Goal: Task Accomplishment & Management: Manage account settings

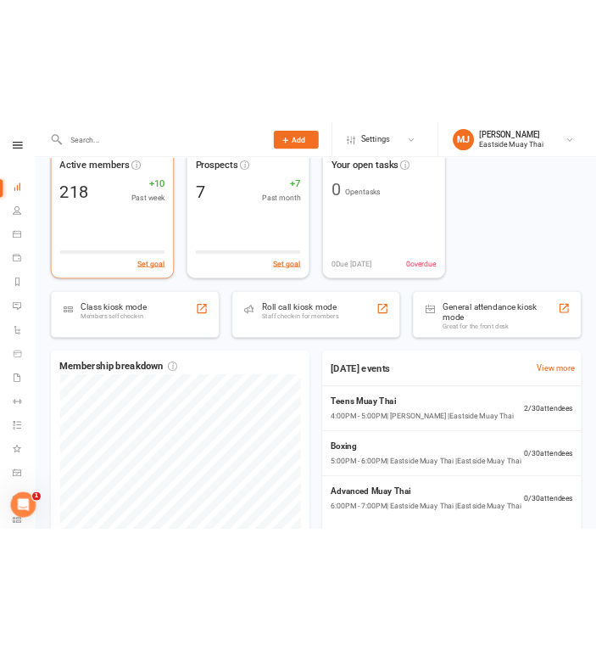
scroll to position [103, 0]
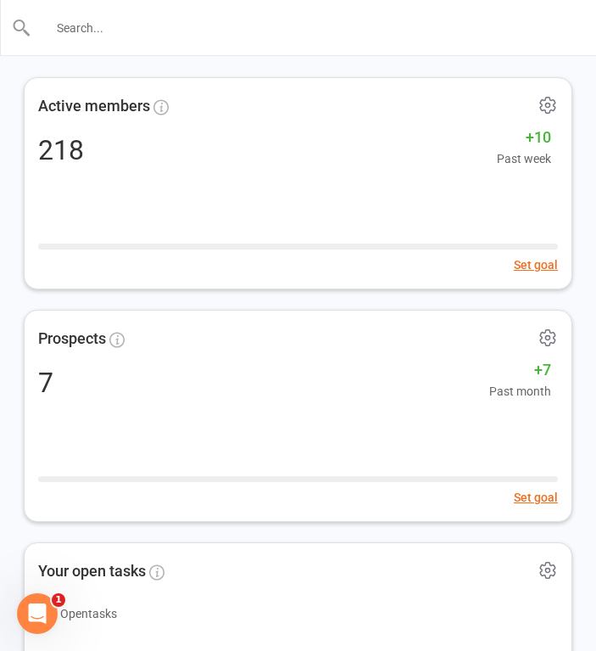
click at [191, 23] on input "text" at bounding box center [298, 28] width 535 height 24
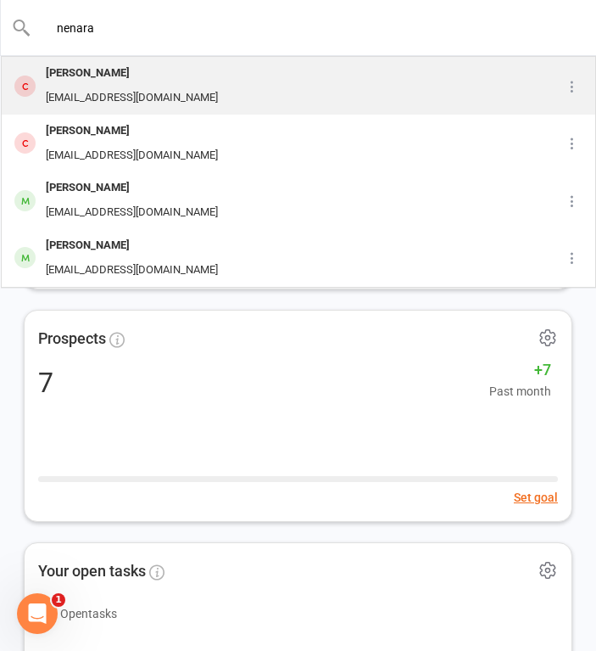
type input "nenara"
click at [130, 85] on div "Nenara Zaya" at bounding box center [132, 73] width 182 height 25
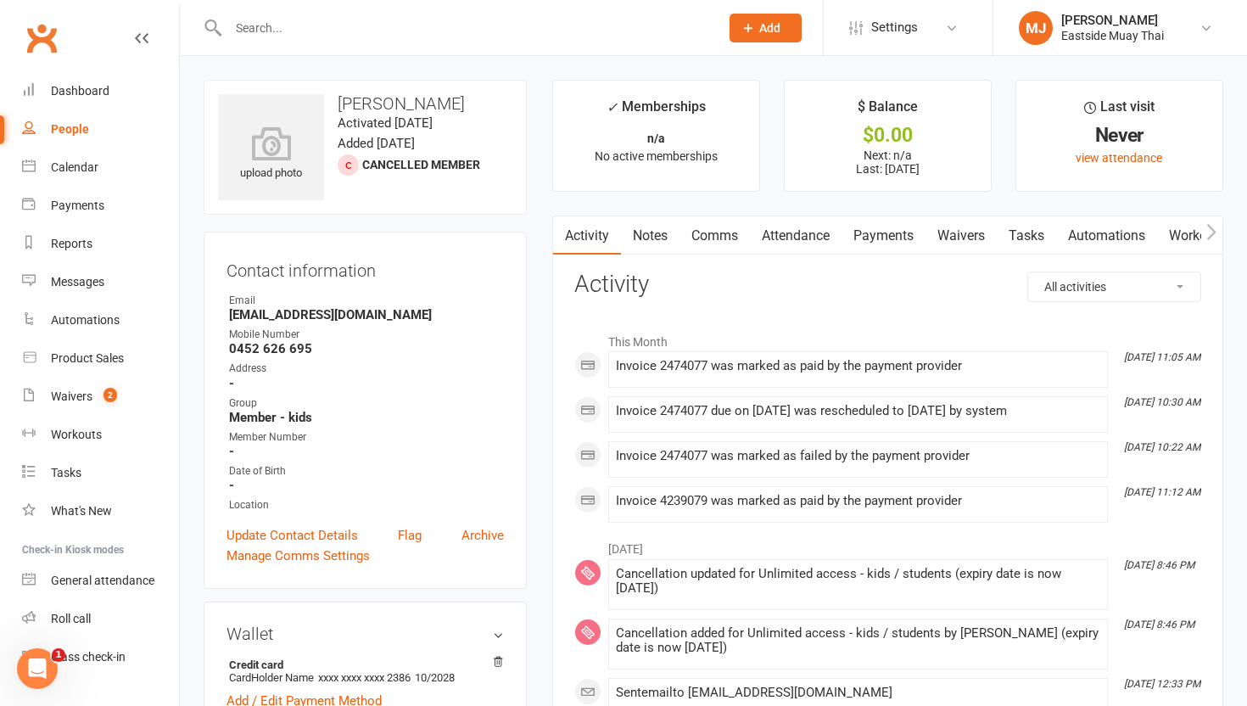
click at [889, 231] on link "Payments" at bounding box center [883, 235] width 84 height 39
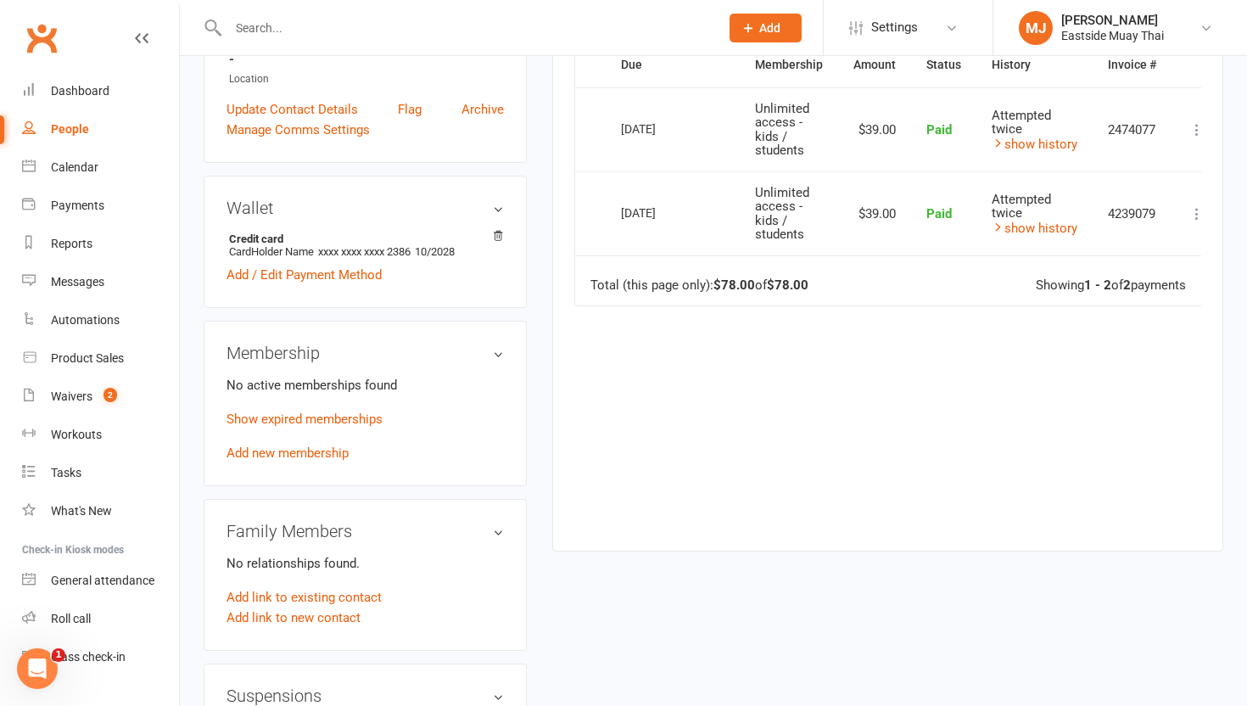
scroll to position [425, 0]
click at [956, 230] on link "show history" at bounding box center [1034, 228] width 86 height 15
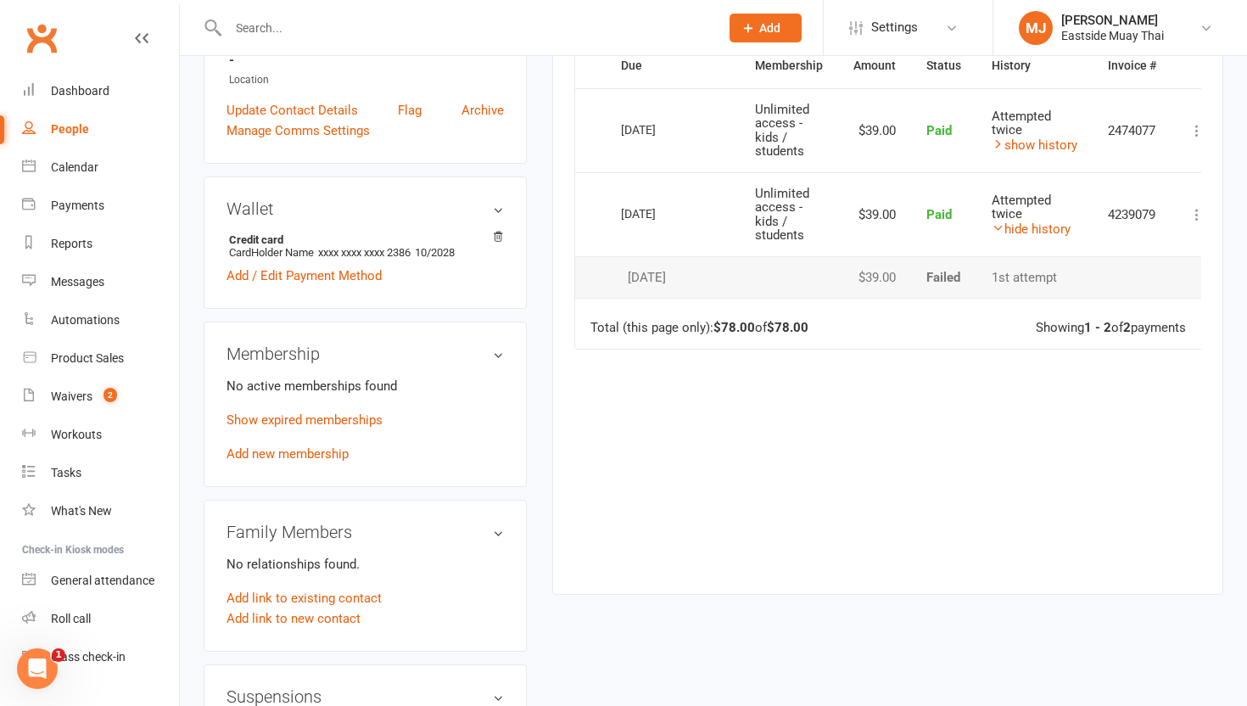
click at [956, 207] on icon at bounding box center [1196, 214] width 17 height 17
click at [956, 414] on div "Due Contact Membership Amount Status History Invoice # Select this 06 Sep 2025 …" at bounding box center [887, 305] width 627 height 524
click at [95, 393] on link "Waivers 2" at bounding box center [100, 396] width 157 height 38
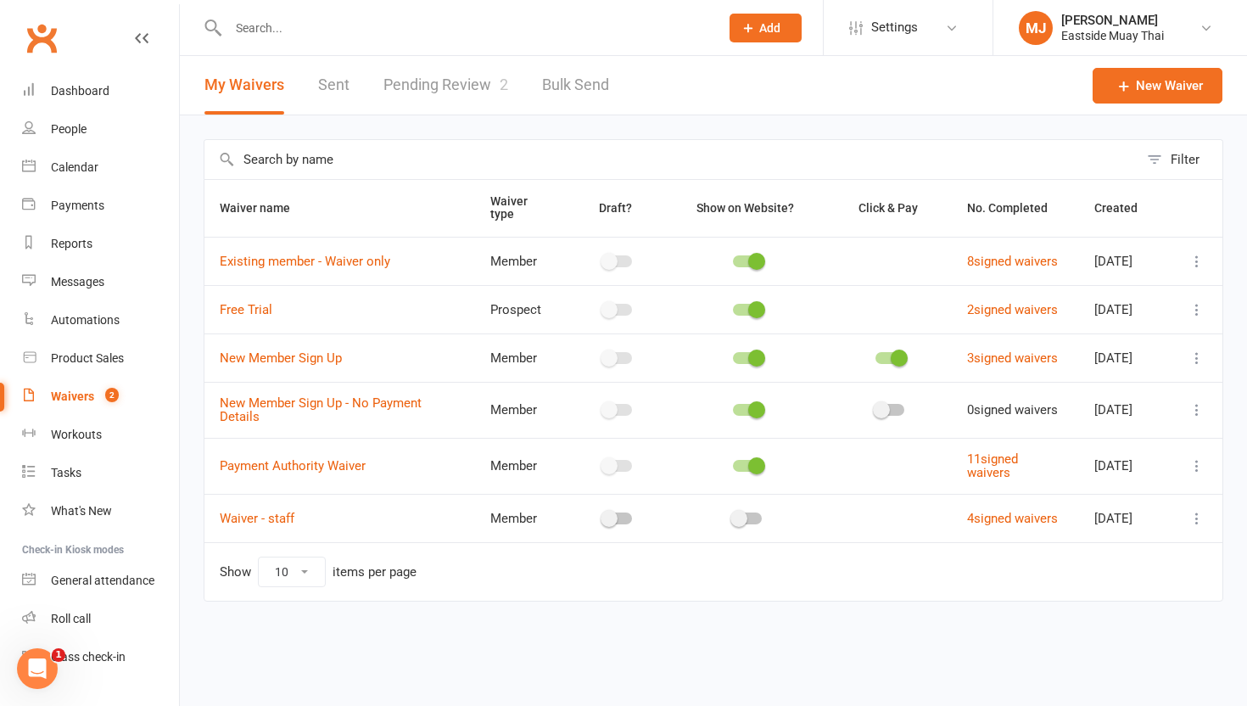
click at [460, 70] on link "Pending Review 2" at bounding box center [445, 85] width 125 height 59
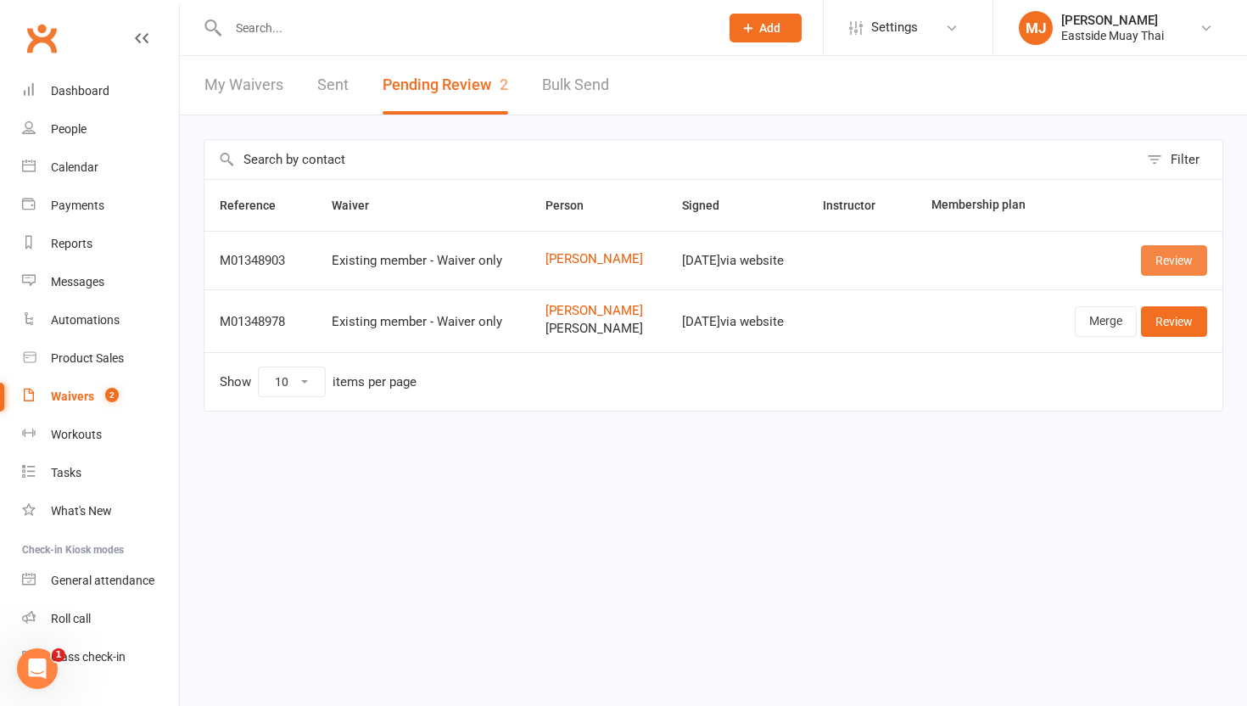
click at [956, 256] on link "Review" at bounding box center [1174, 260] width 66 height 31
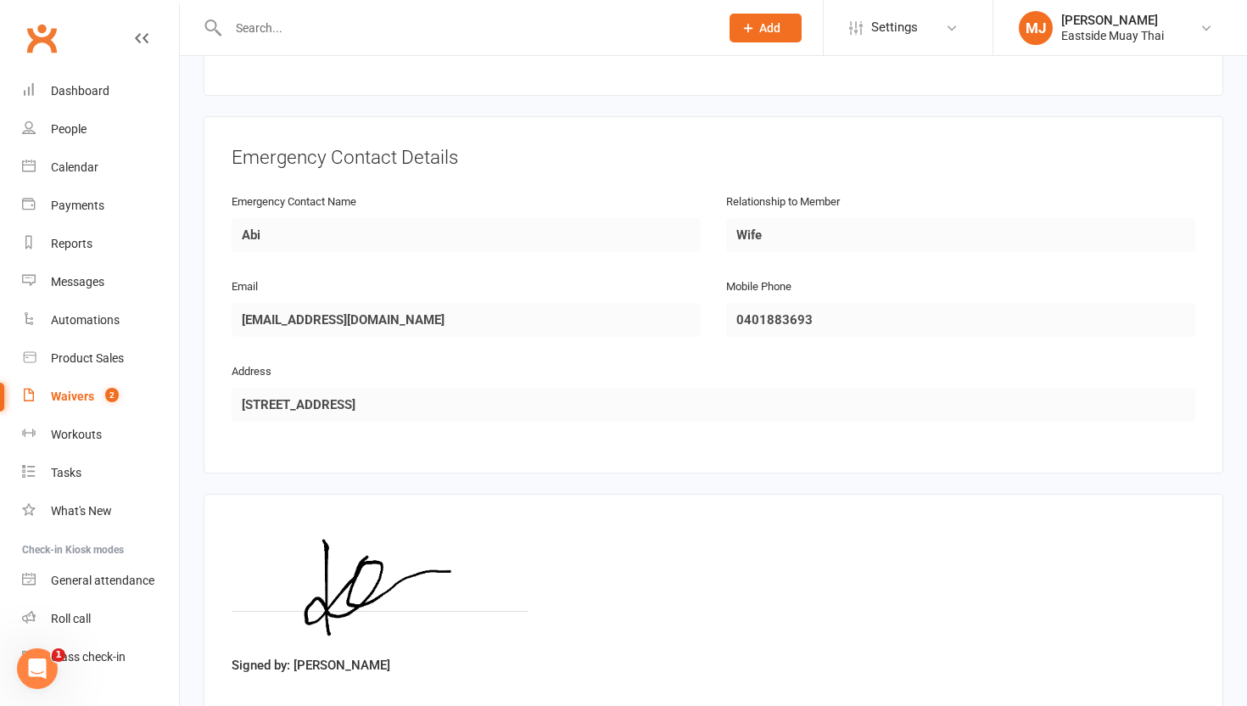
scroll to position [804, 0]
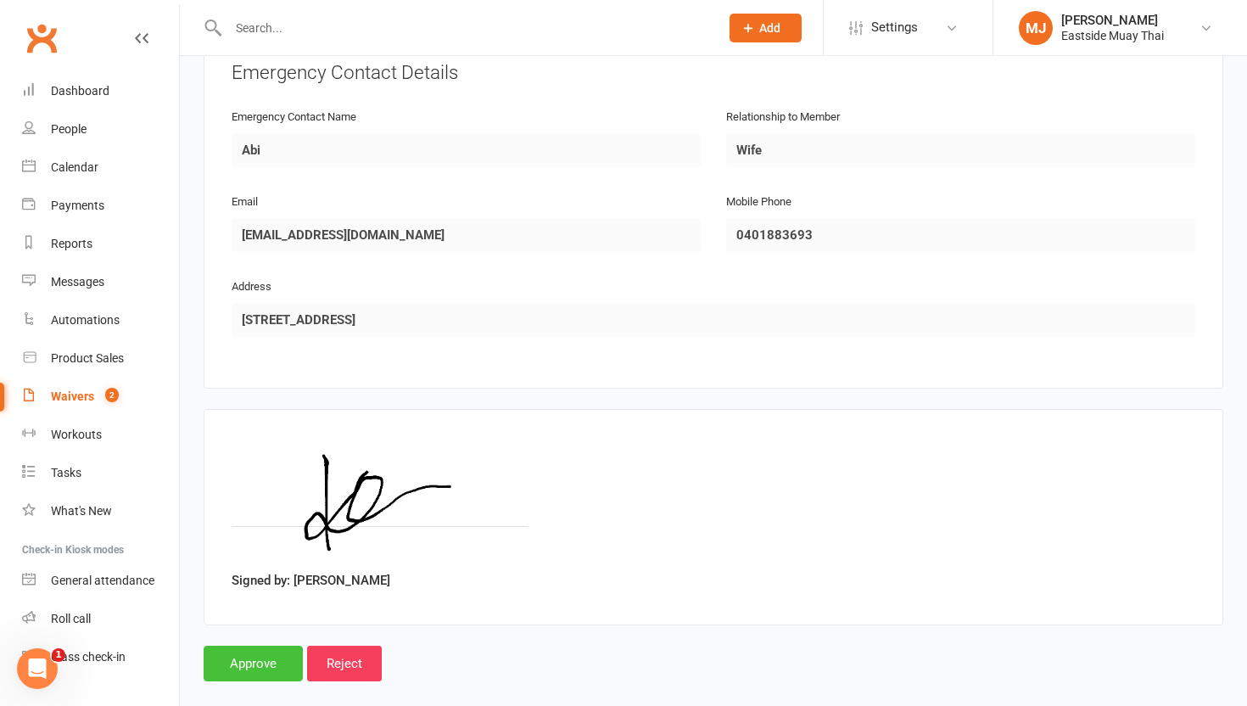
click at [238, 645] on input "Approve" at bounding box center [253, 663] width 99 height 36
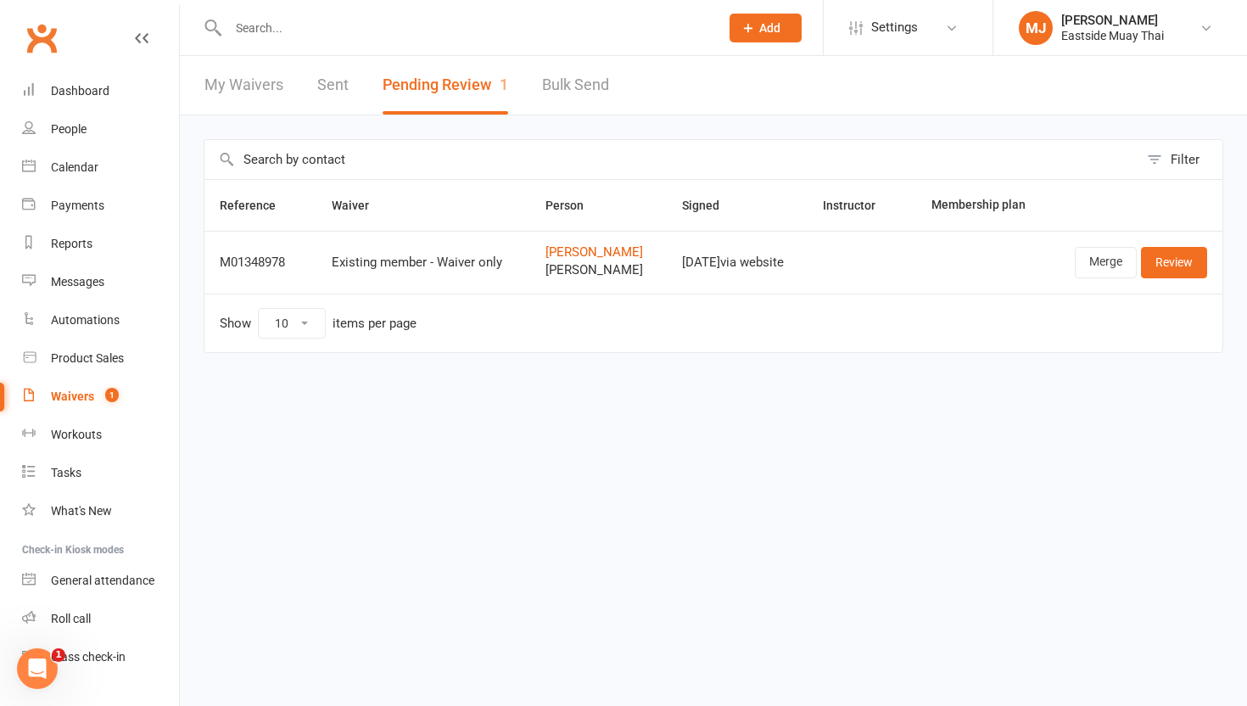
click at [389, 37] on input "text" at bounding box center [465, 28] width 484 height 24
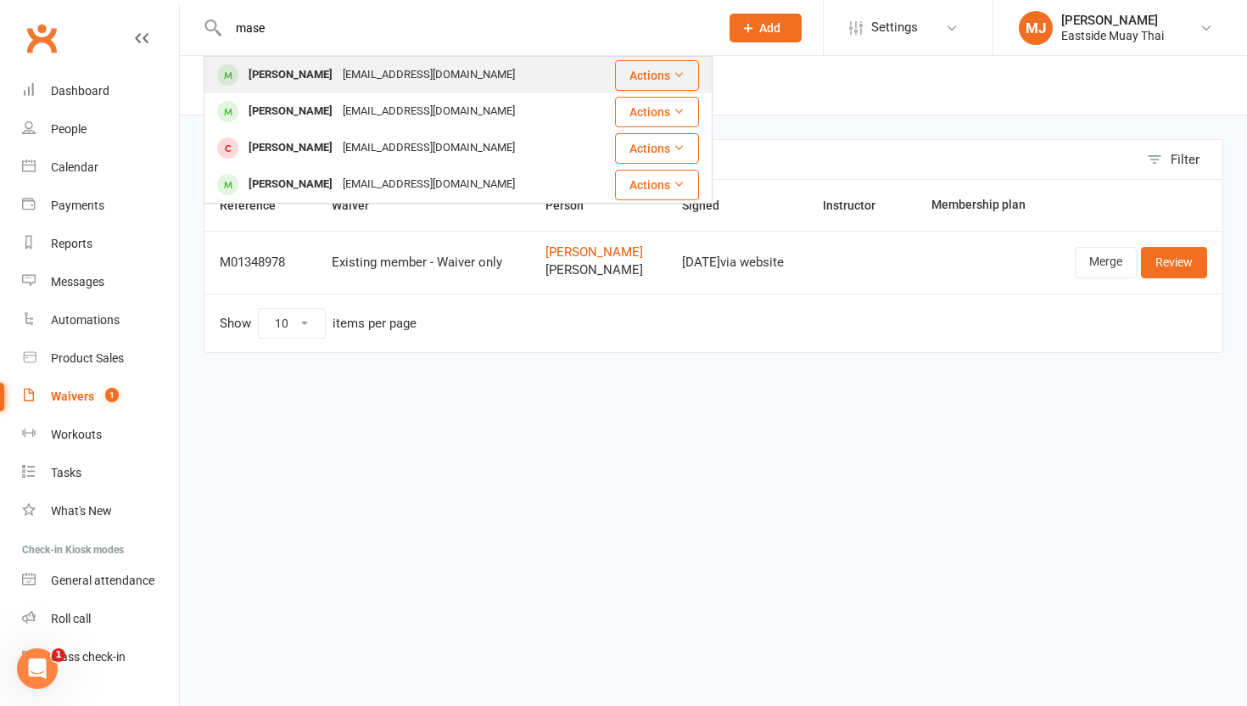
type input "mase"
click at [254, 69] on div "[PERSON_NAME]" at bounding box center [290, 75] width 94 height 25
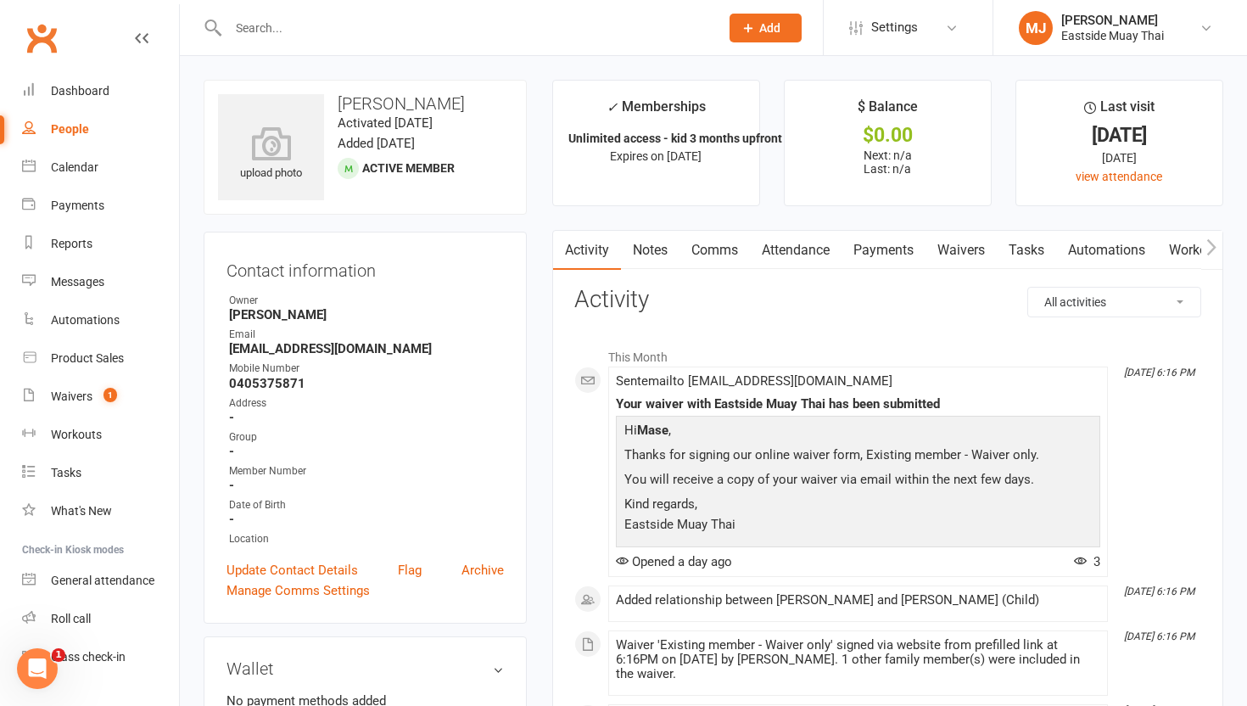
click at [900, 257] on link "Payments" at bounding box center [883, 250] width 84 height 39
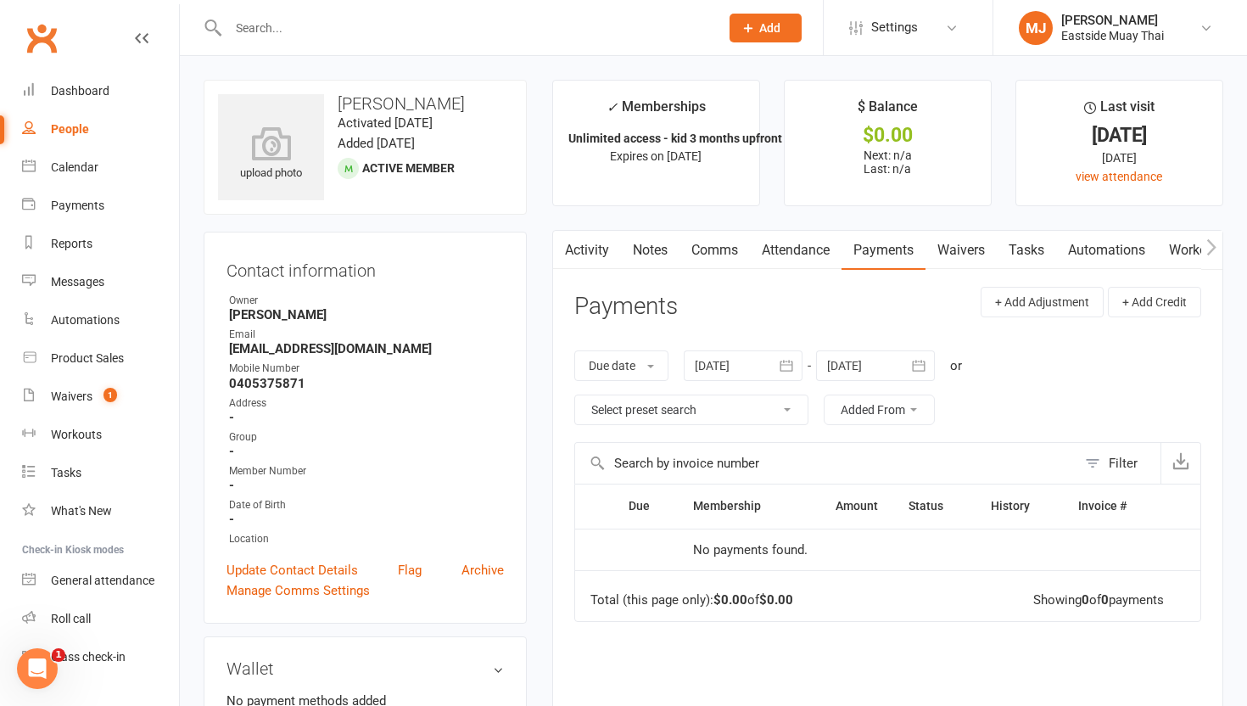
click at [956, 245] on link "Waivers" at bounding box center [960, 250] width 71 height 39
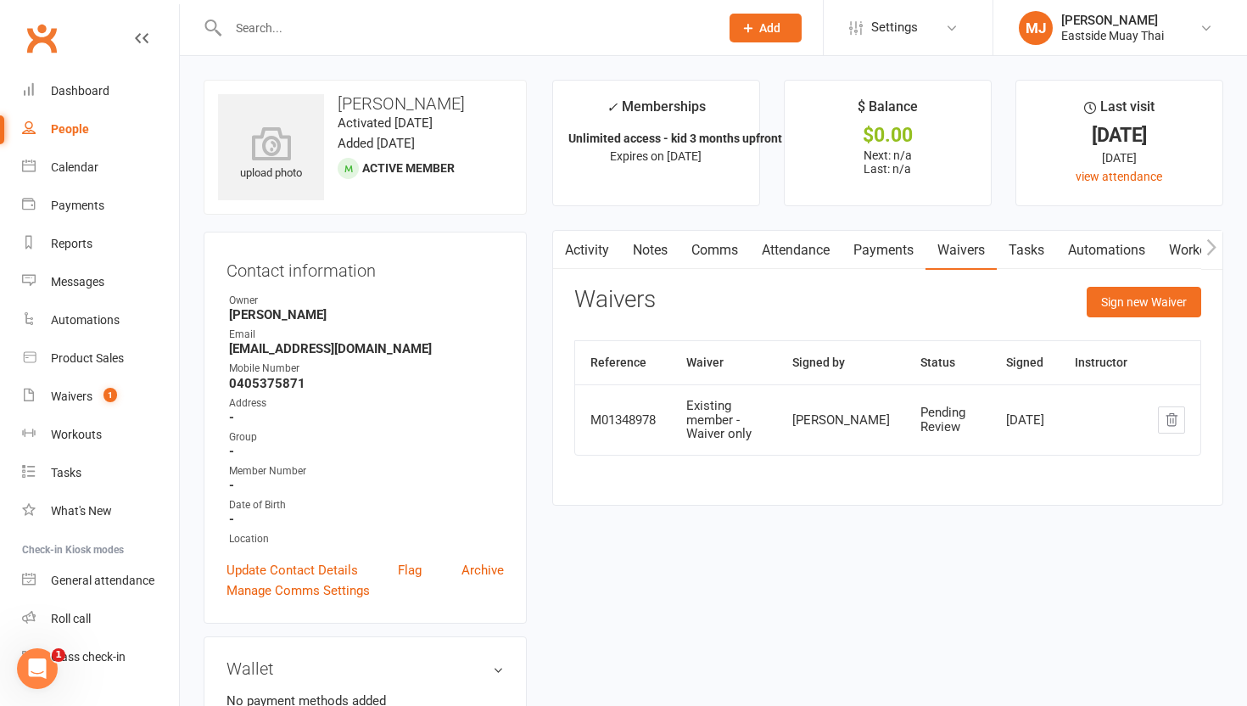
click at [883, 239] on link "Payments" at bounding box center [883, 250] width 84 height 39
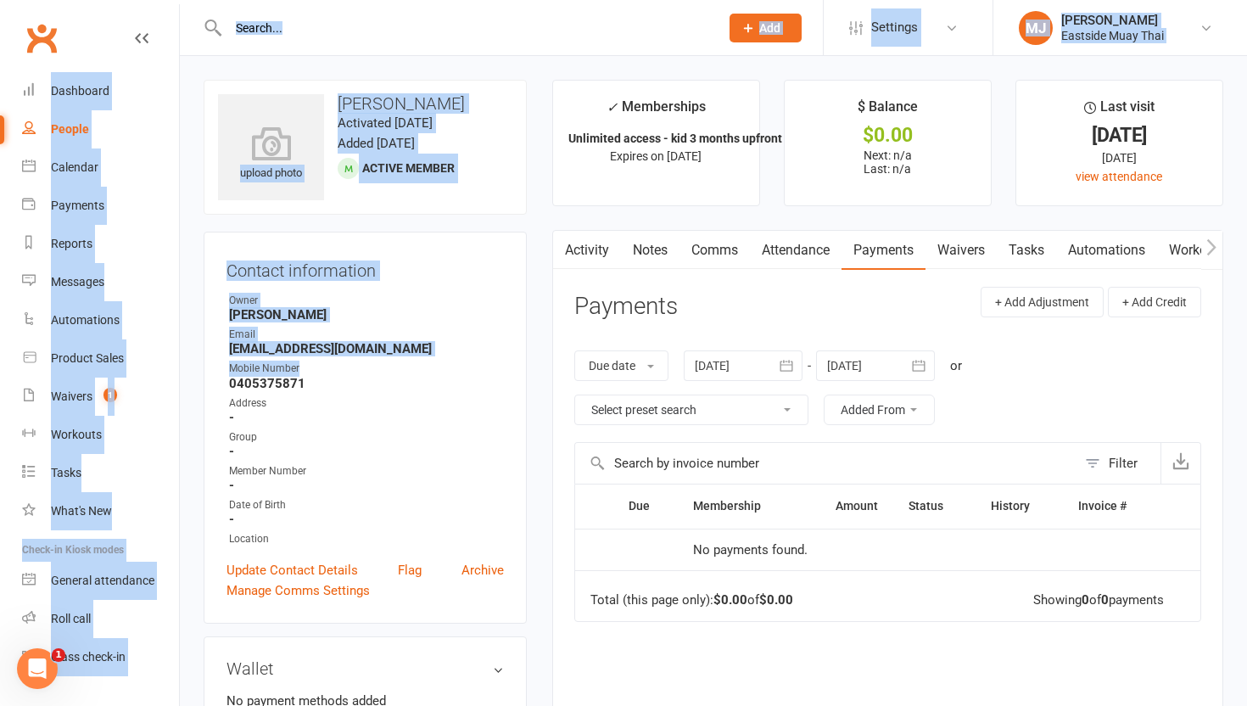
drag, startPoint x: 500, startPoint y: 372, endPoint x: 166, endPoint y: -40, distance: 530.1
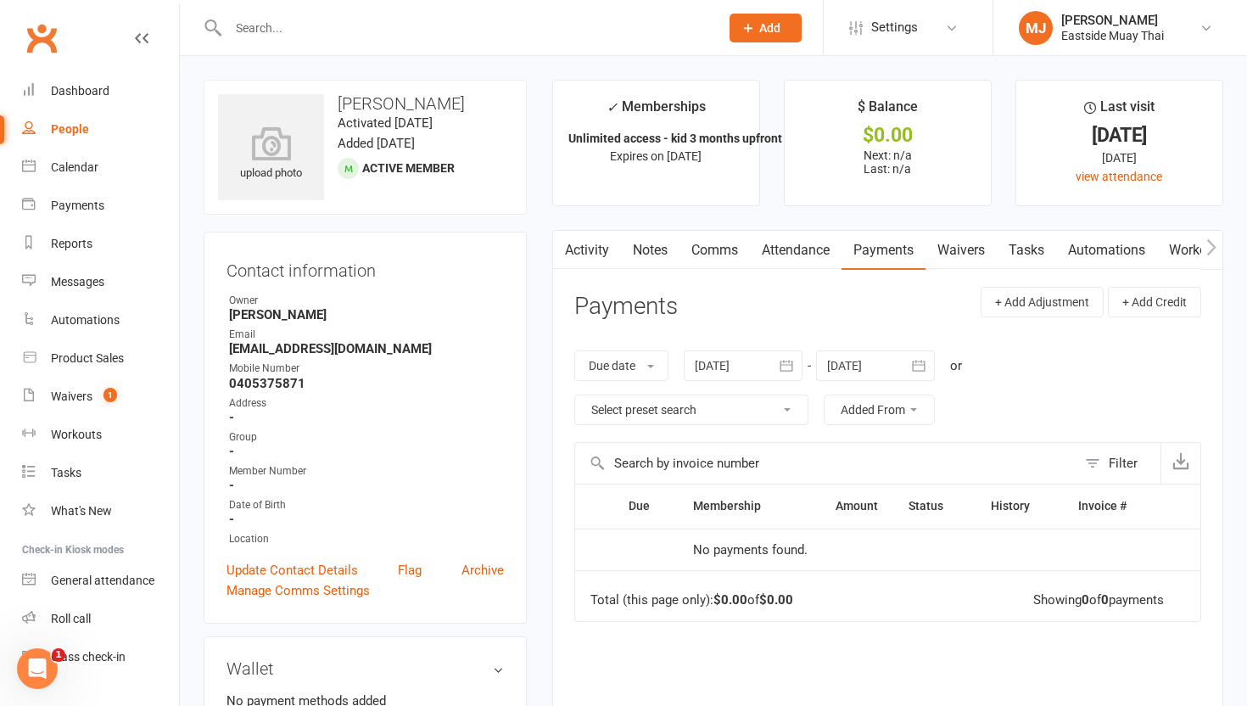
click at [73, 25] on div "Clubworx" at bounding box center [89, 48] width 179 height 63
click at [802, 249] on link "Attendance" at bounding box center [796, 250] width 92 height 39
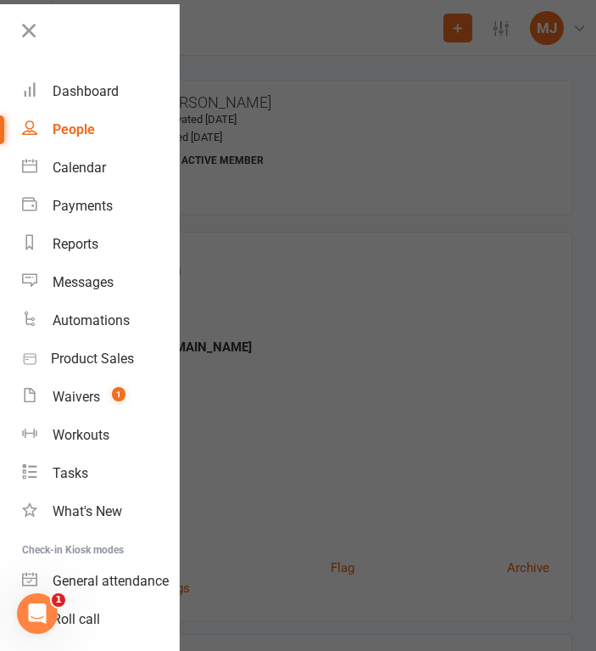
click at [385, 337] on div at bounding box center [298, 325] width 596 height 651
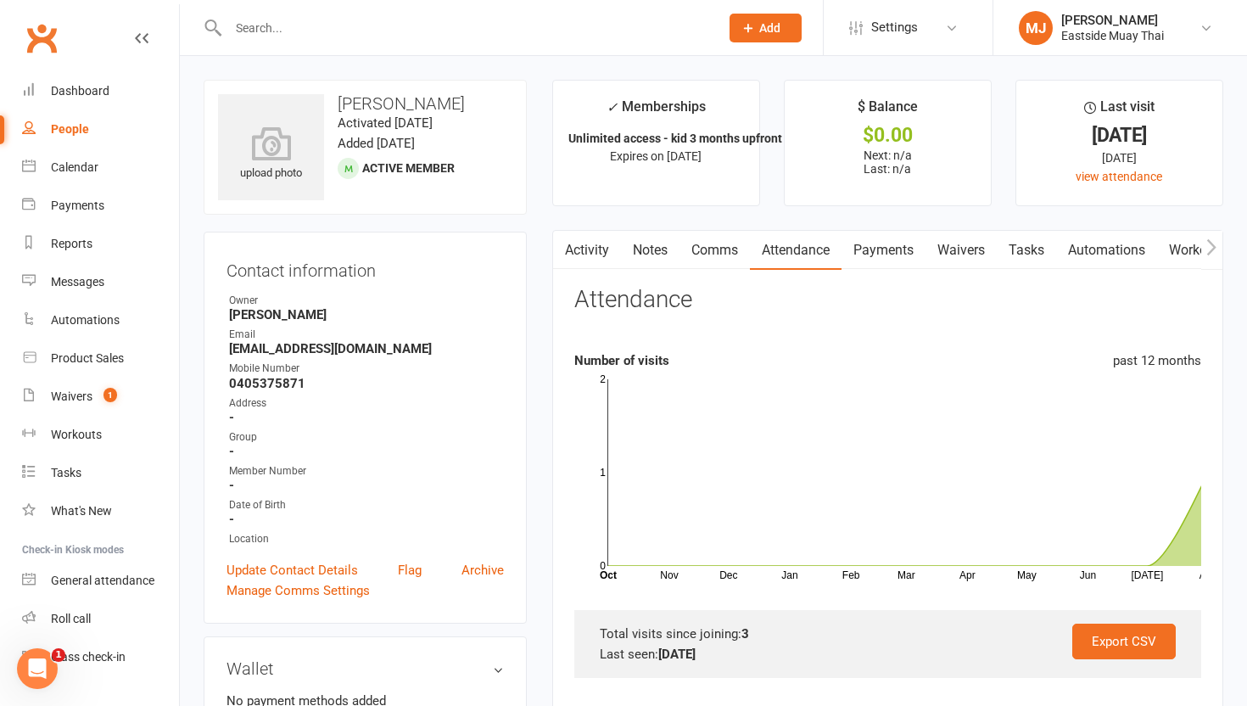
click at [955, 243] on link "Waivers" at bounding box center [960, 250] width 71 height 39
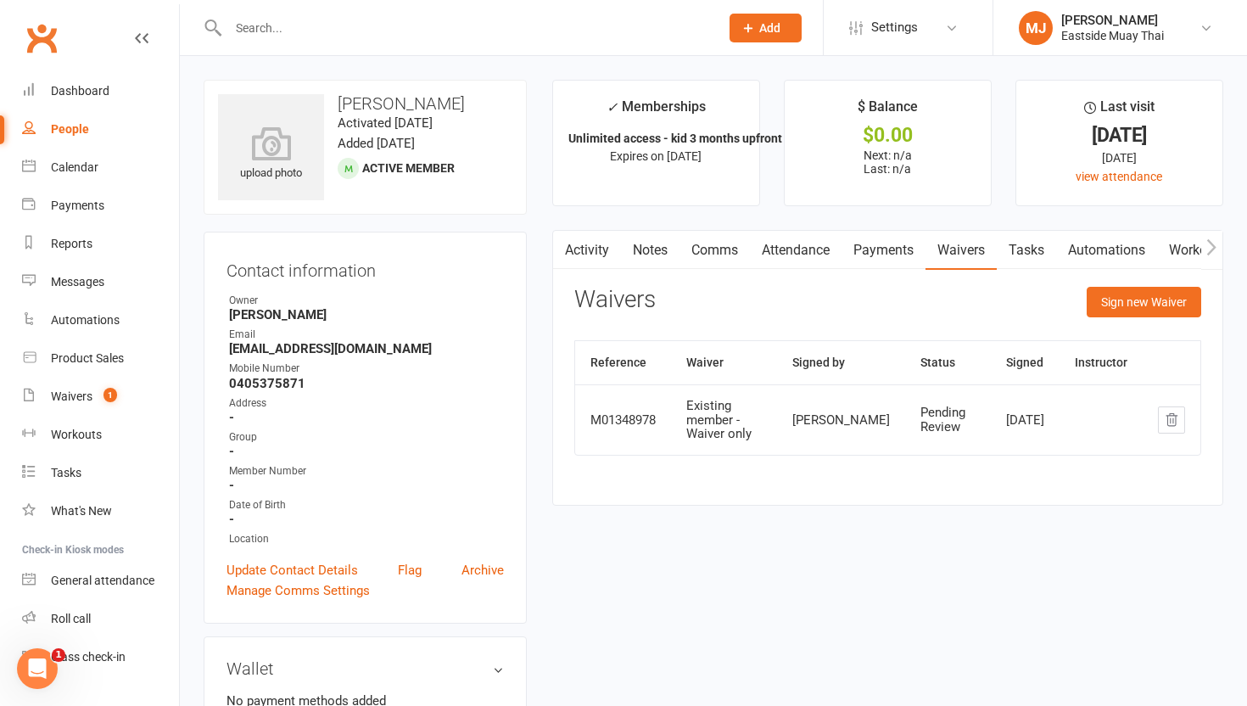
click at [863, 263] on link "Payments" at bounding box center [883, 250] width 84 height 39
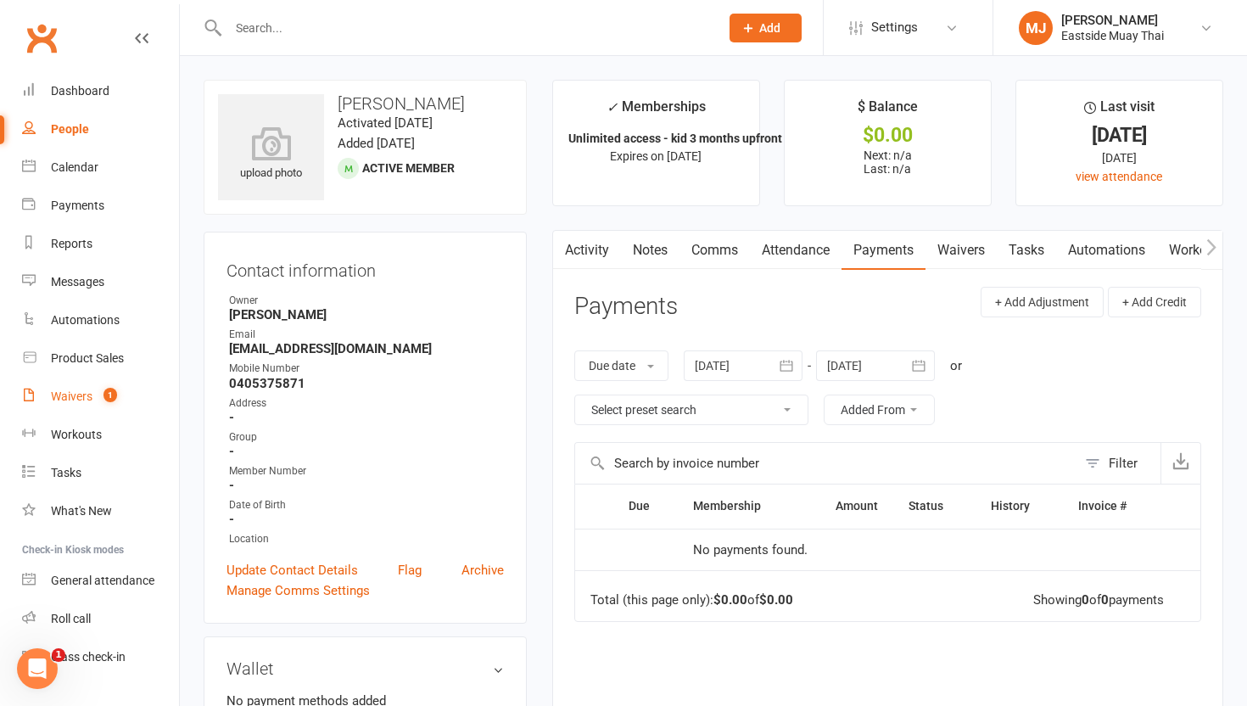
click at [70, 399] on div "Waivers" at bounding box center [72, 396] width 42 height 14
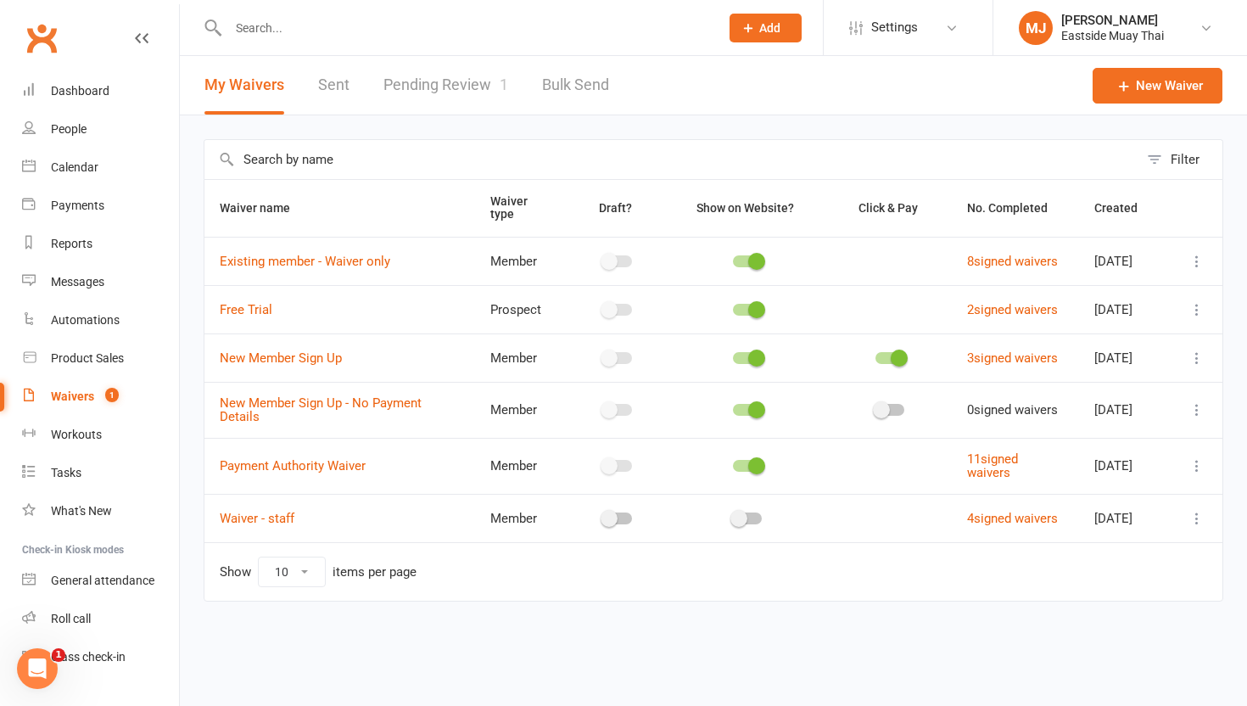
click at [461, 88] on link "Pending Review 1" at bounding box center [445, 85] width 125 height 59
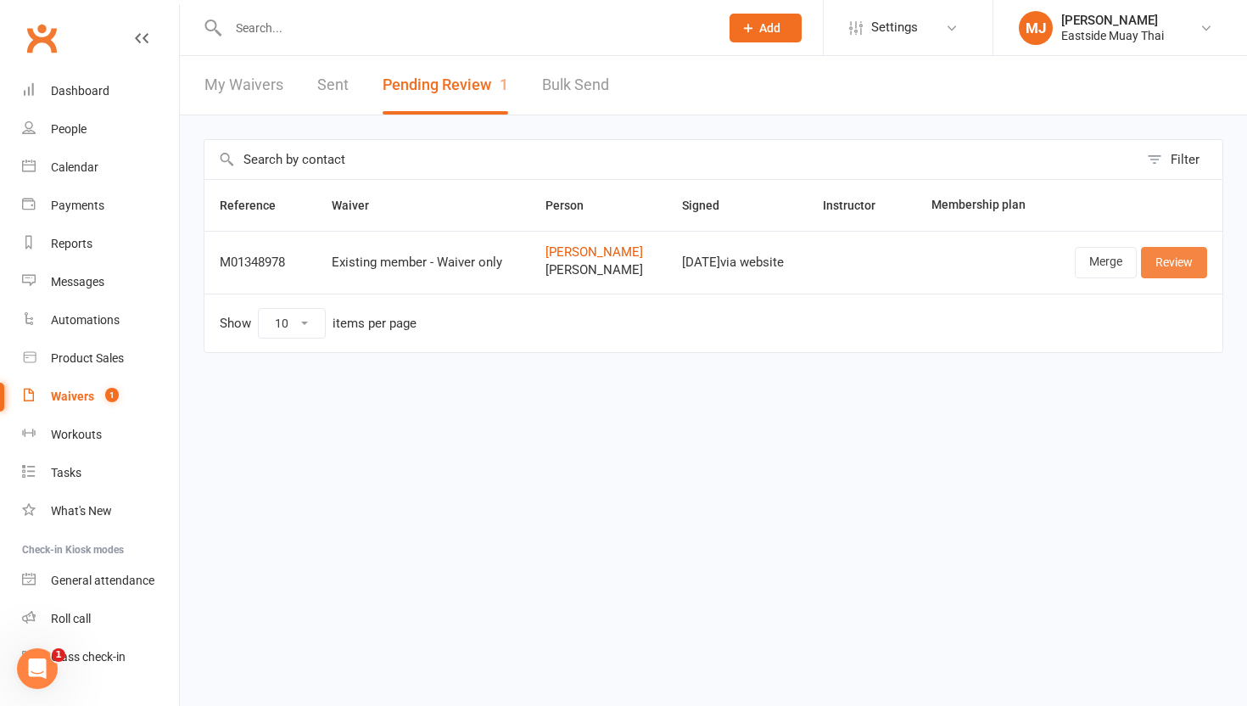
click at [956, 255] on link "Review" at bounding box center [1174, 262] width 66 height 31
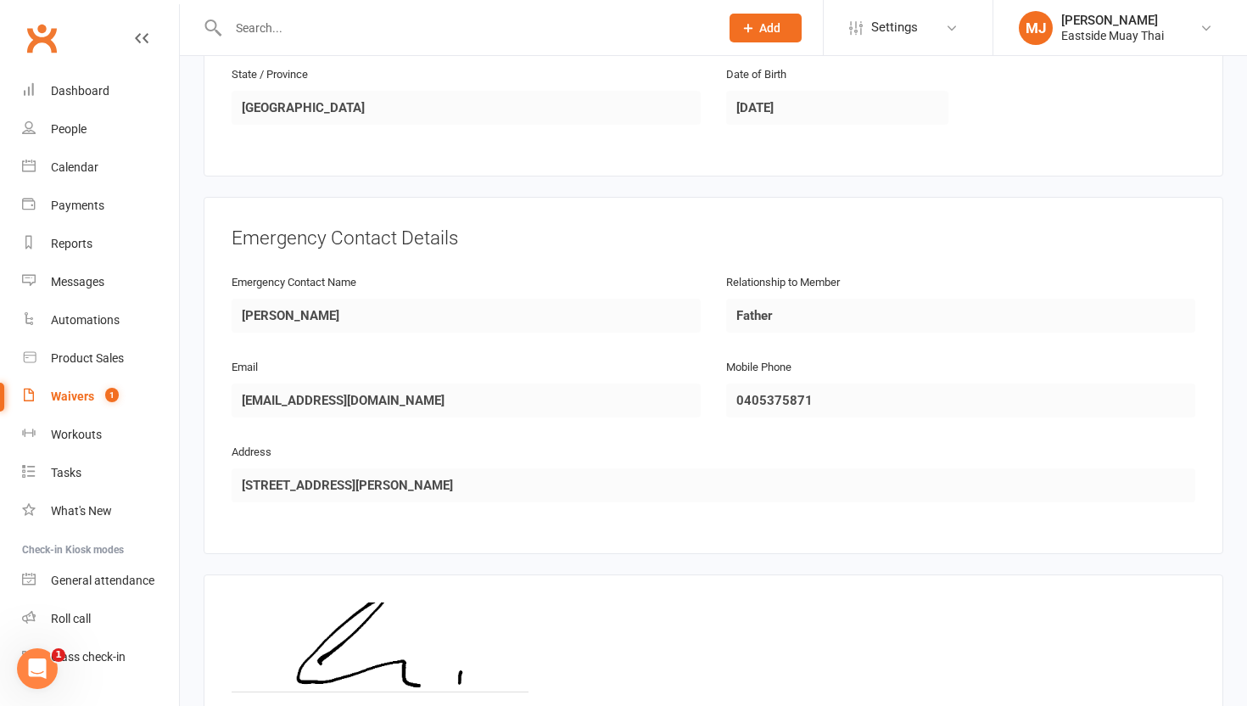
scroll to position [1446, 0]
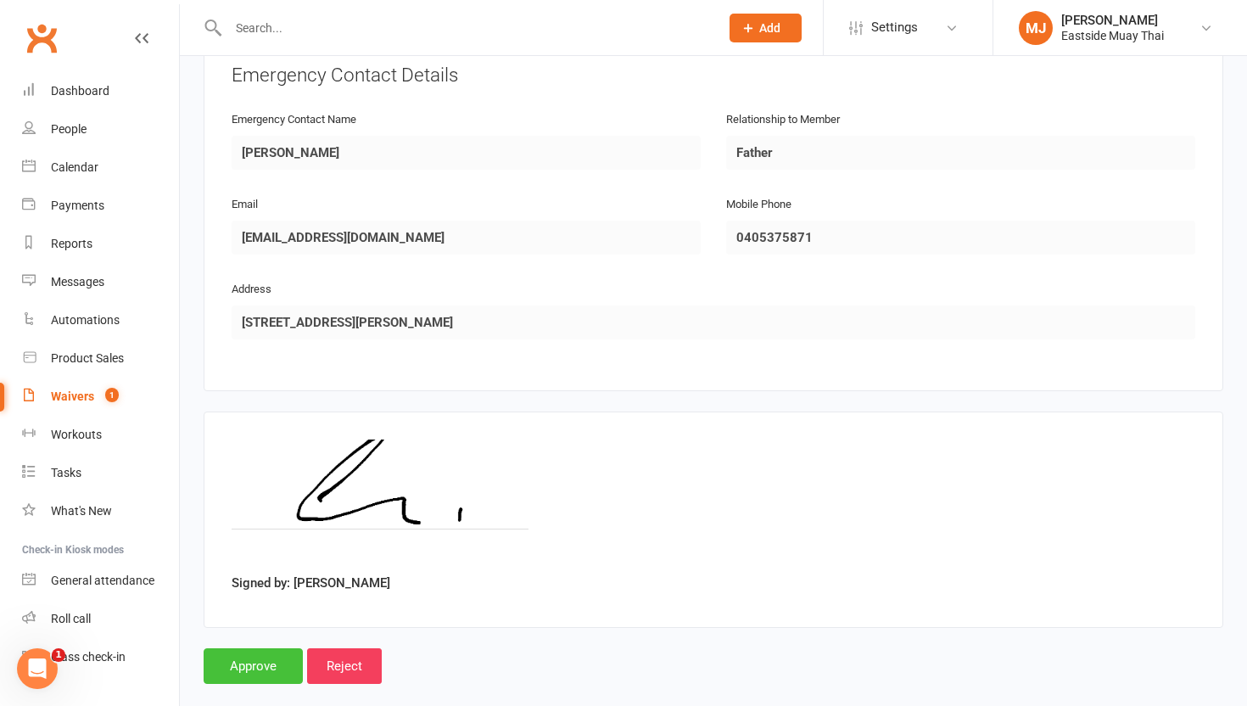
click at [252, 648] on input "Approve" at bounding box center [253, 666] width 99 height 36
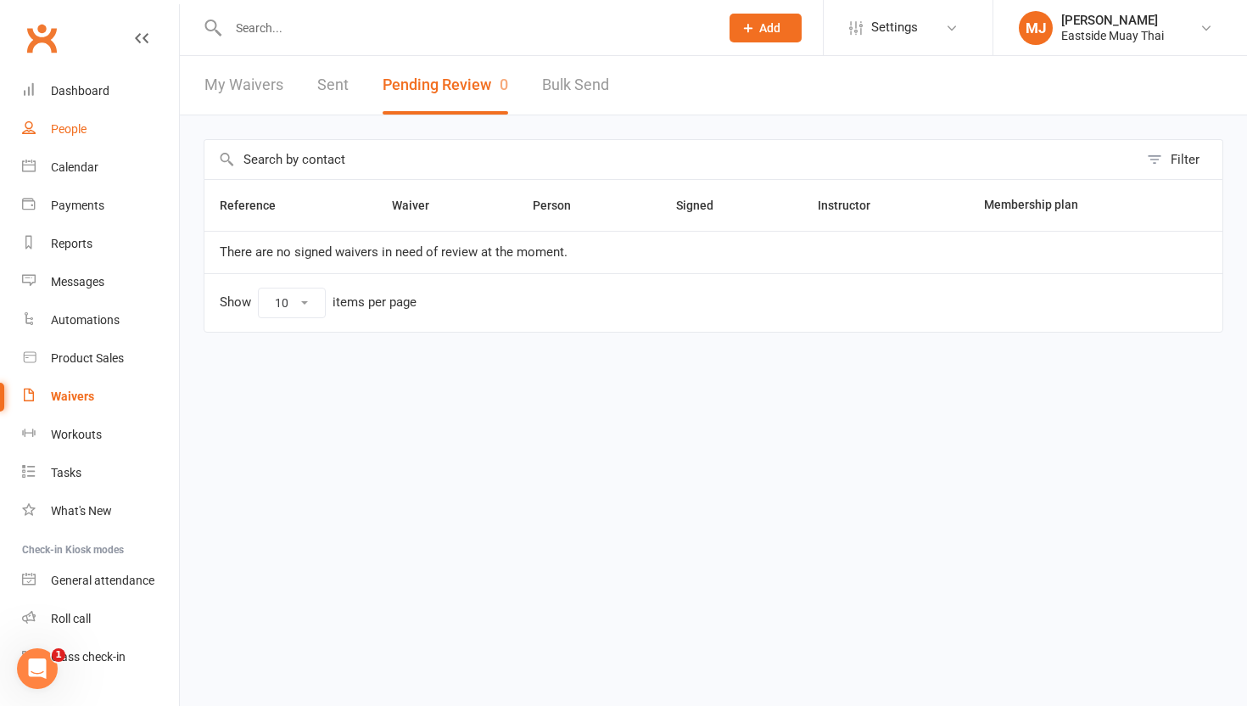
click at [67, 126] on div "People" at bounding box center [69, 129] width 36 height 14
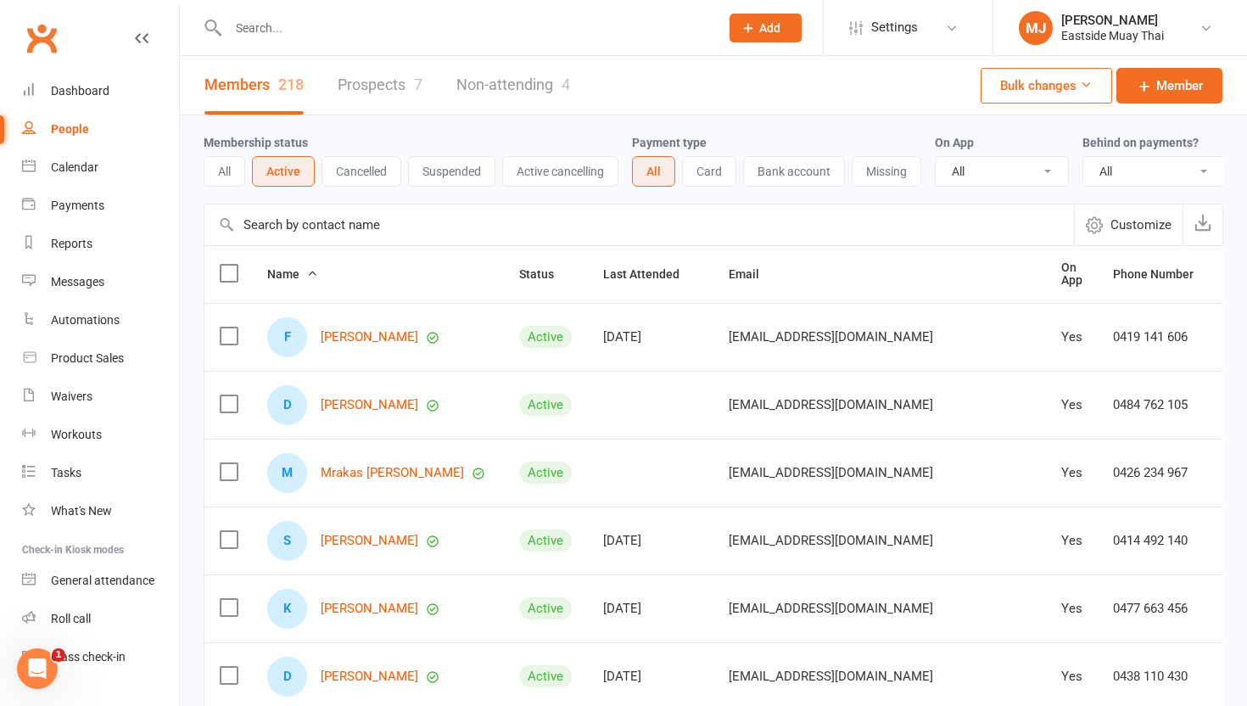
click at [271, 90] on link "Members 218" at bounding box center [253, 85] width 99 height 59
click at [362, 332] on link "Felix Aarons" at bounding box center [370, 337] width 98 height 14
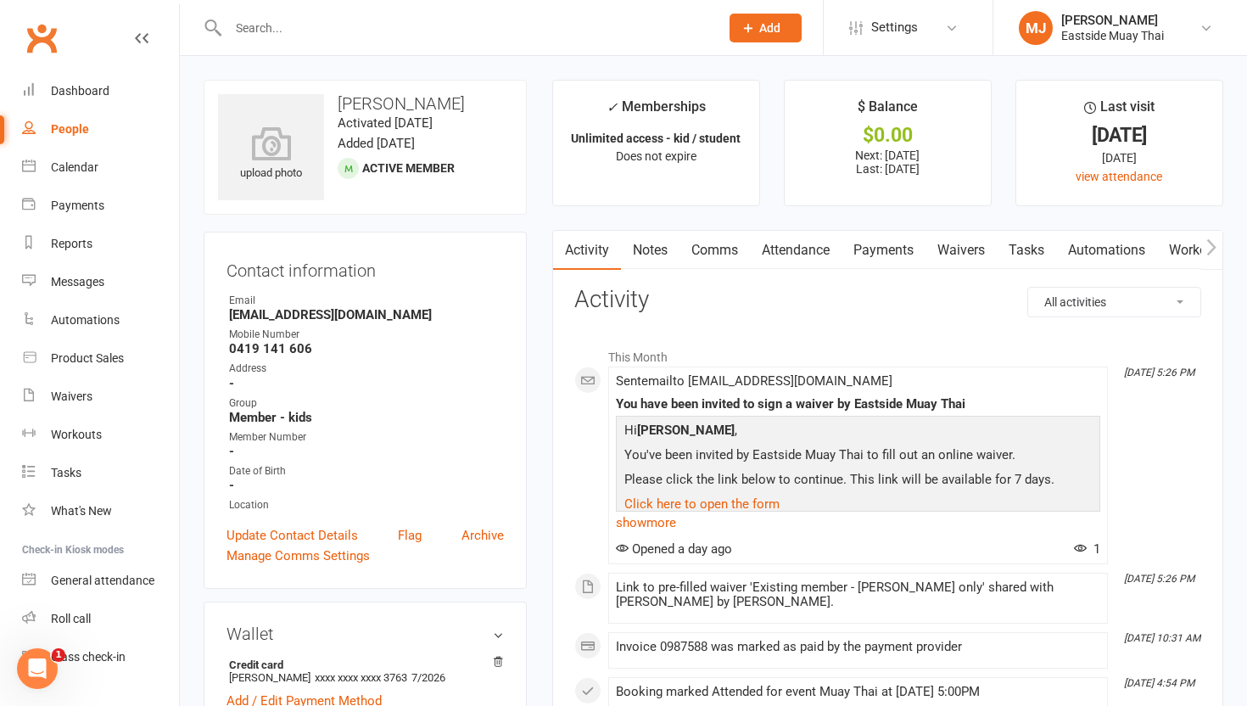
click at [883, 246] on link "Payments" at bounding box center [883, 250] width 84 height 39
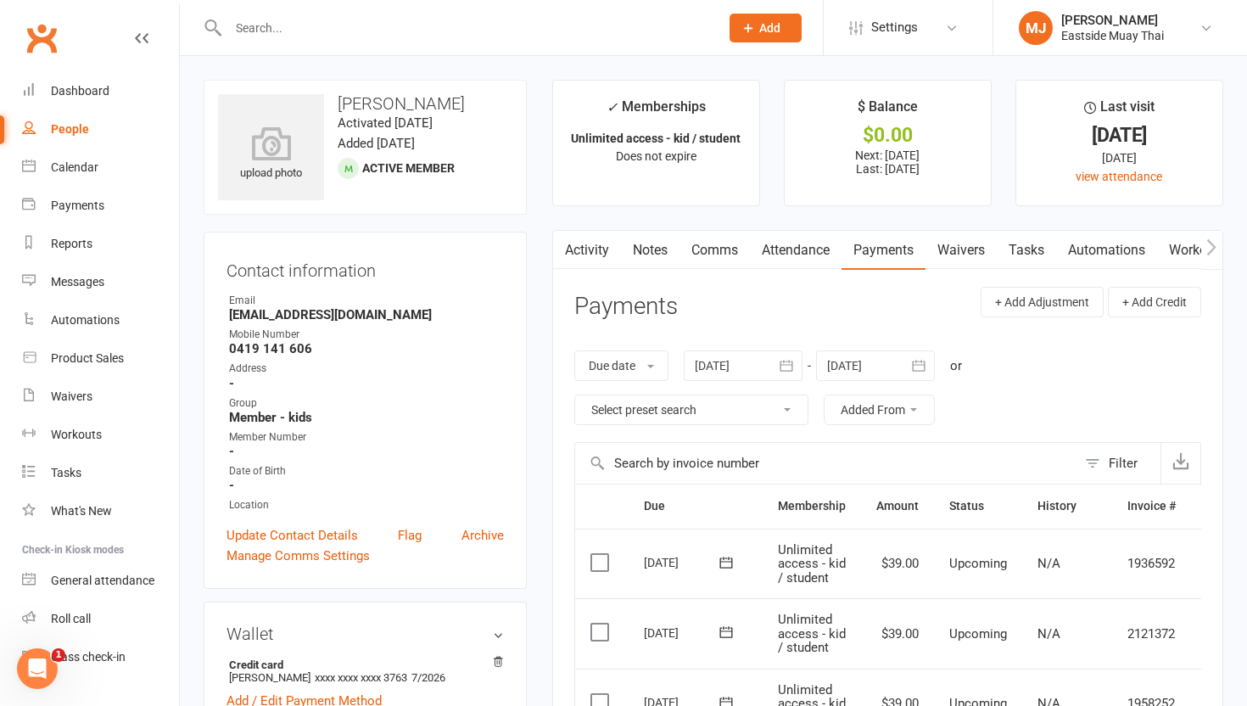
click at [956, 243] on link "Waivers" at bounding box center [960, 250] width 71 height 39
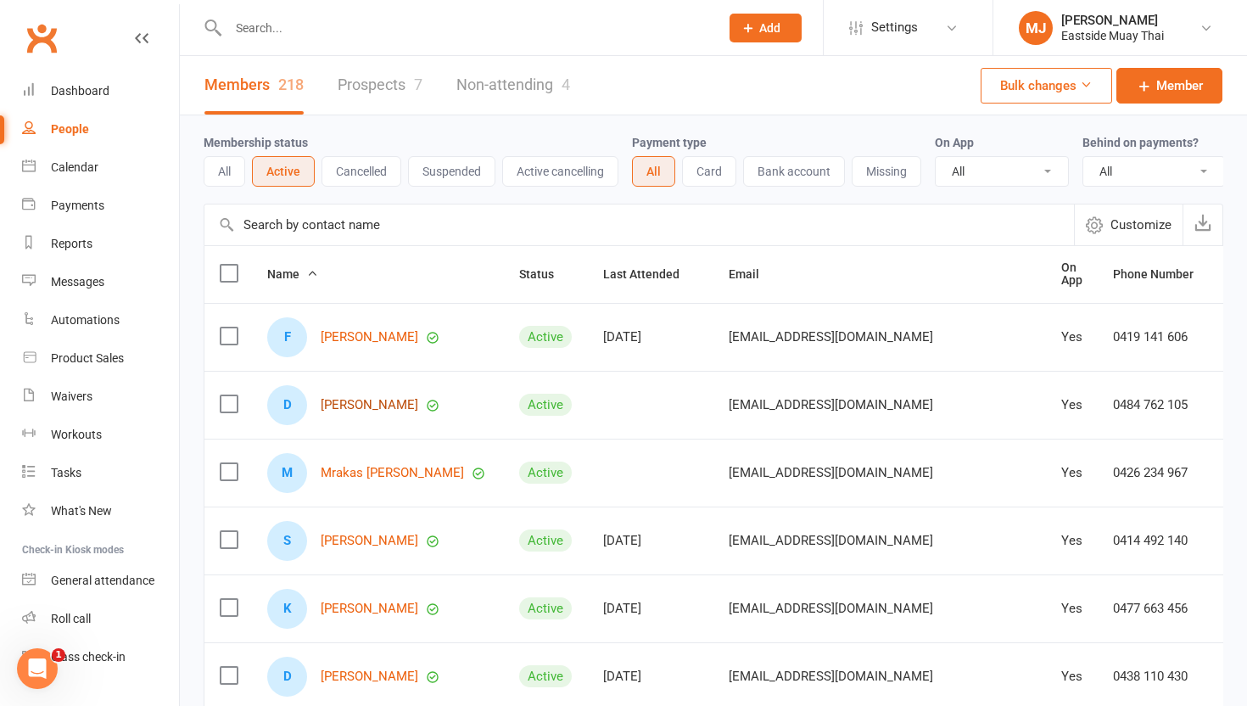
click at [360, 405] on link "Dakota Abberton" at bounding box center [370, 405] width 98 height 14
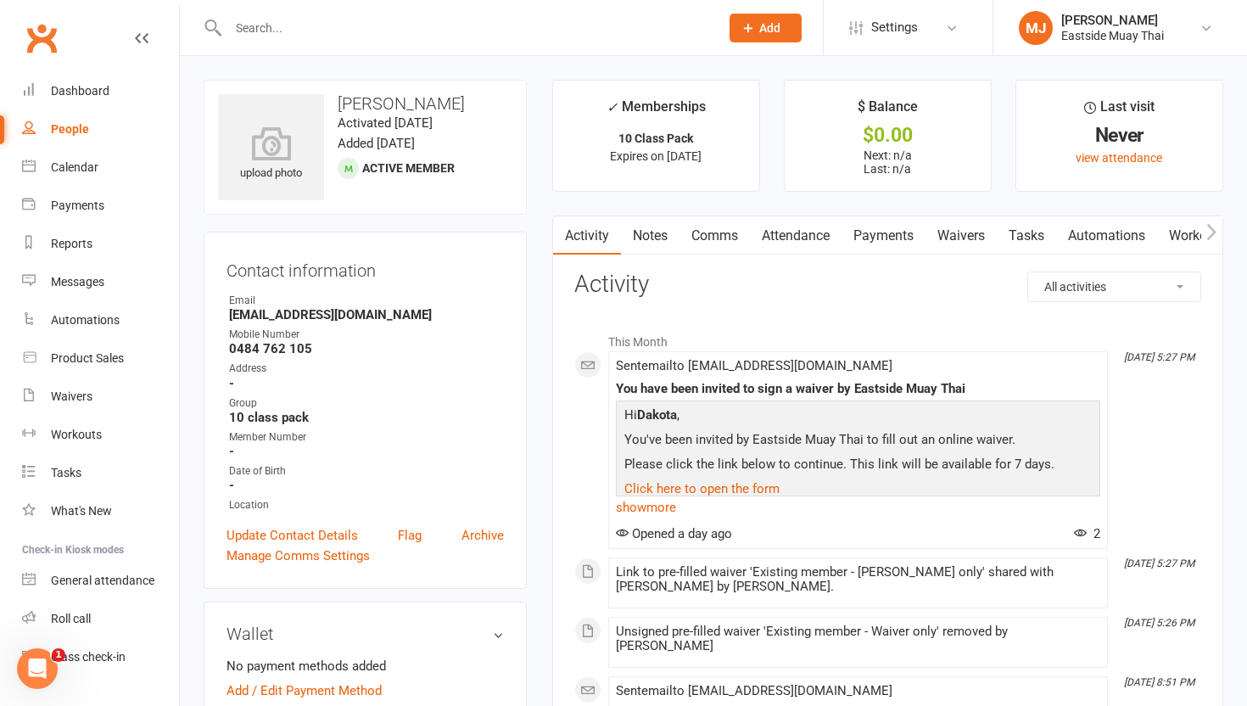
click at [892, 233] on link "Payments" at bounding box center [883, 235] width 84 height 39
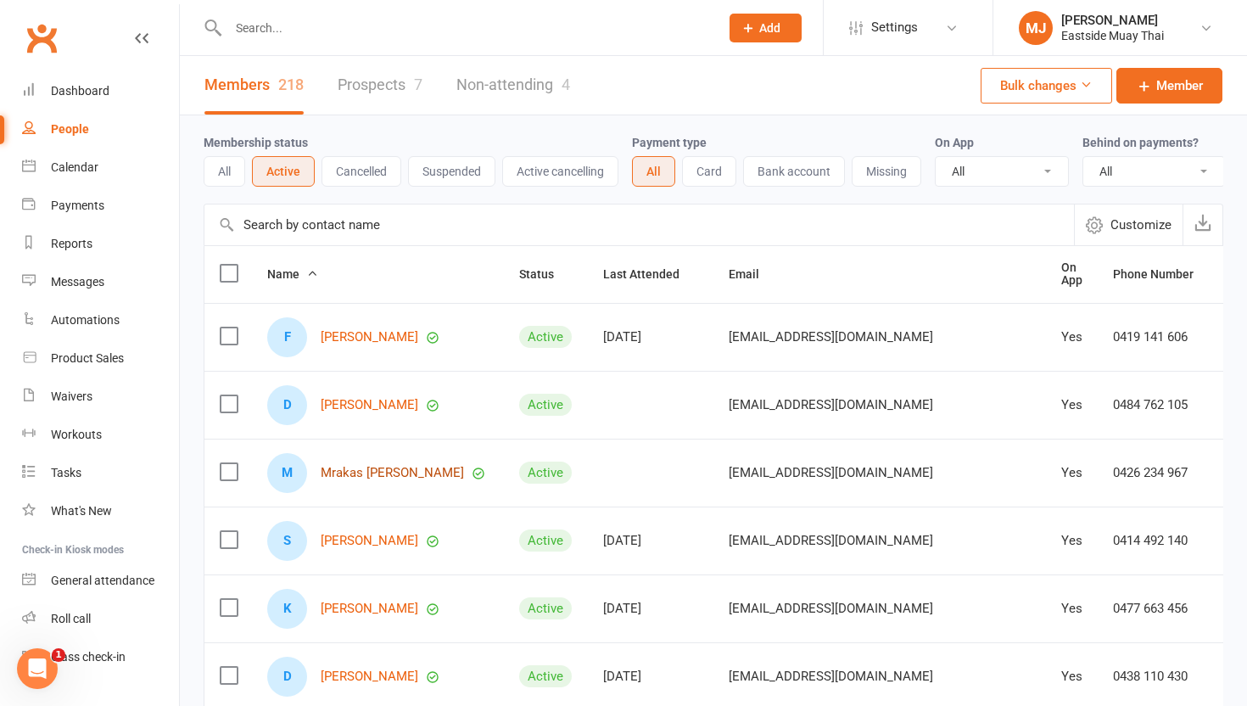
click at [370, 470] on link "Mrakas Alanna" at bounding box center [392, 473] width 143 height 14
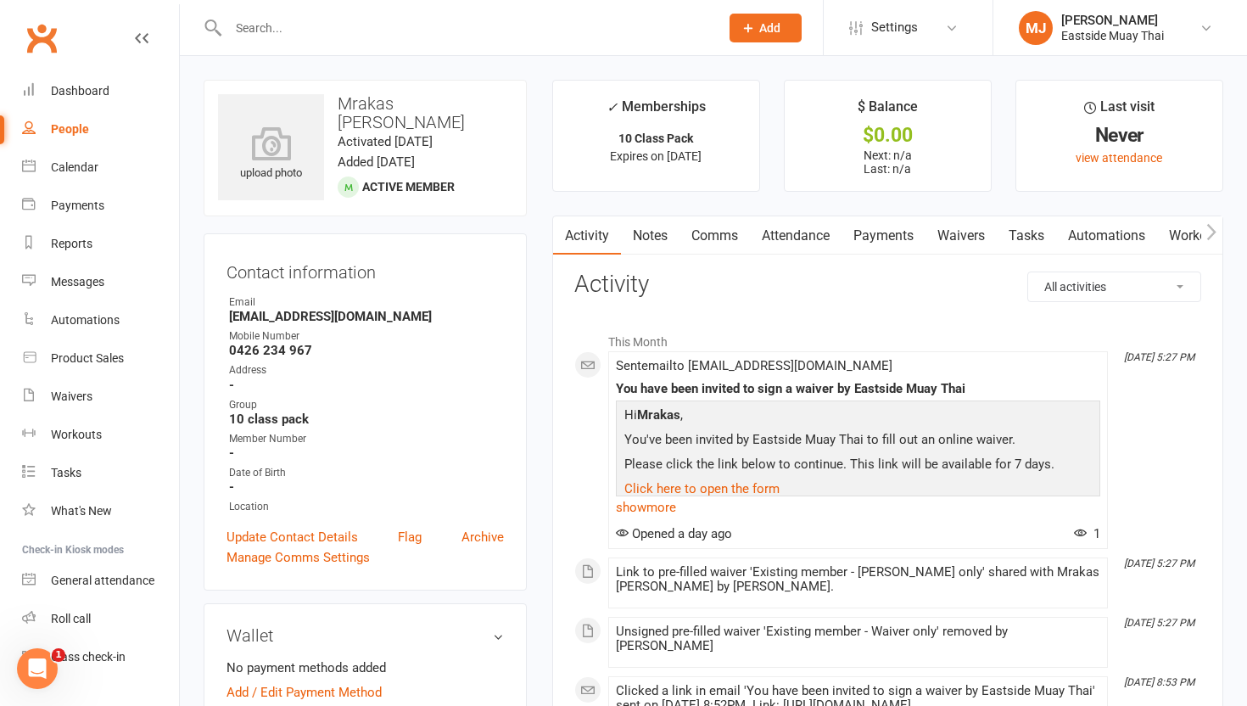
click at [953, 224] on link "Waivers" at bounding box center [960, 235] width 71 height 39
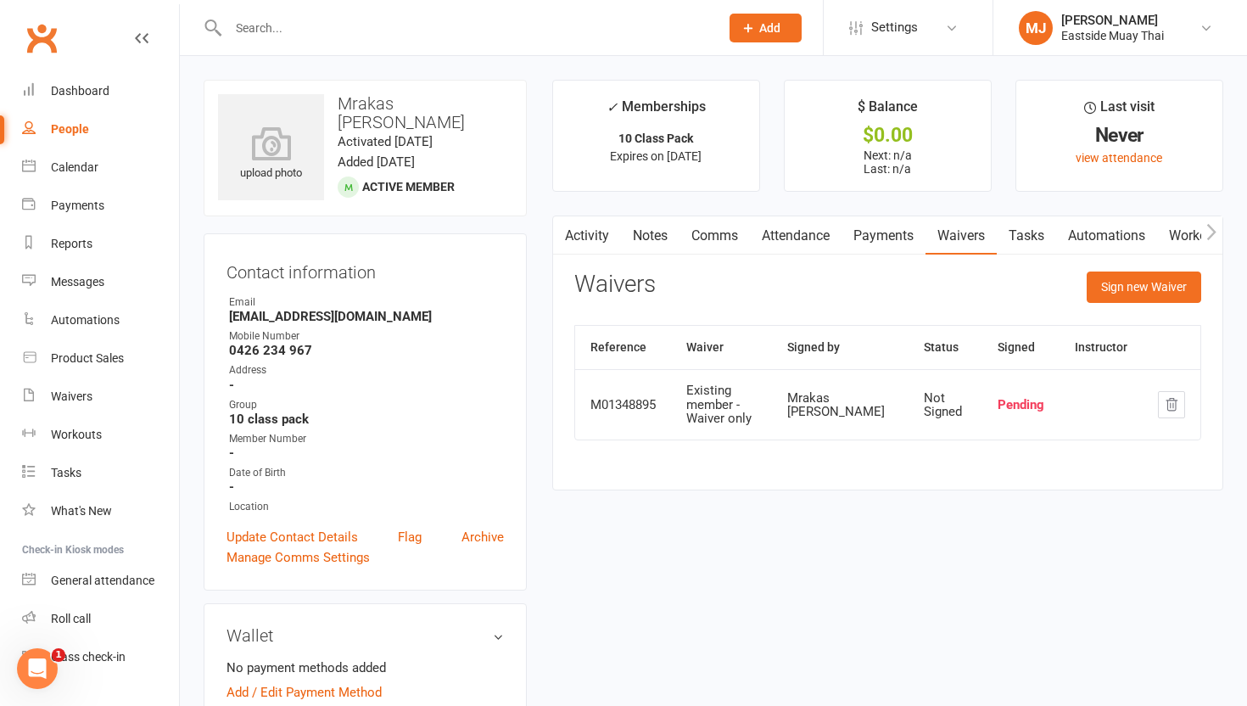
click at [899, 230] on link "Payments" at bounding box center [883, 235] width 84 height 39
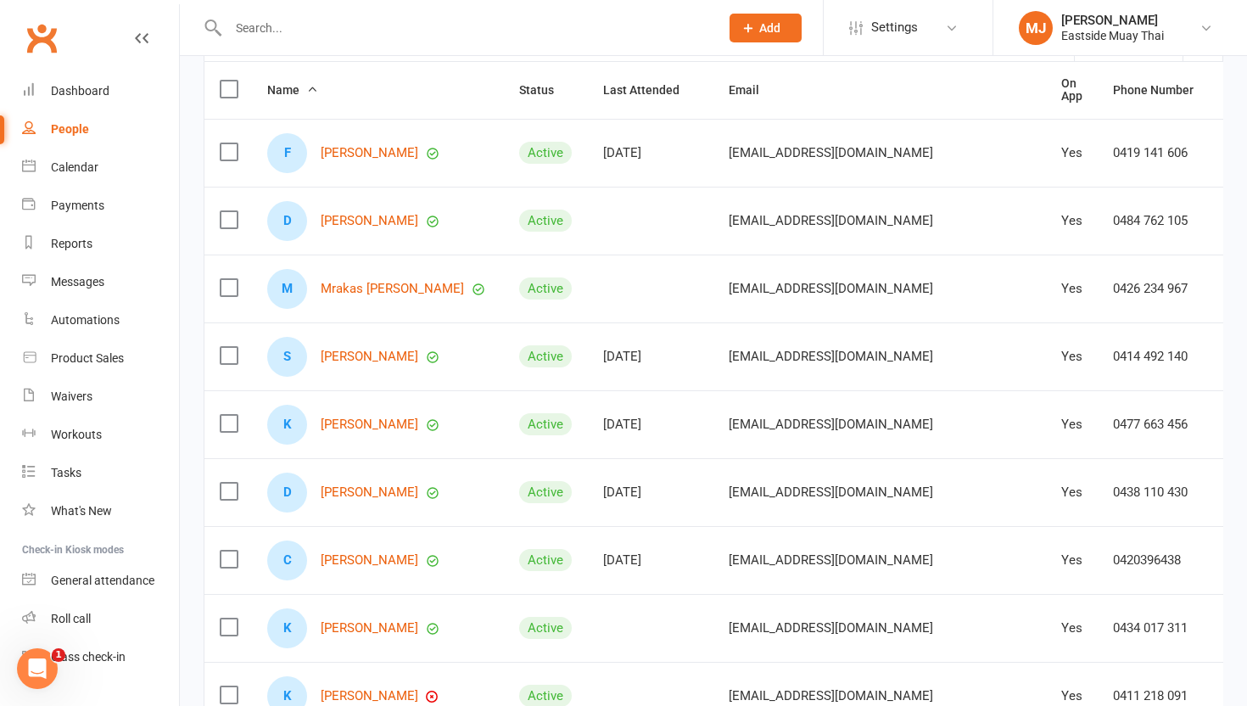
scroll to position [183, 0]
click at [355, 292] on link "Mrakas Alanna" at bounding box center [392, 289] width 143 height 14
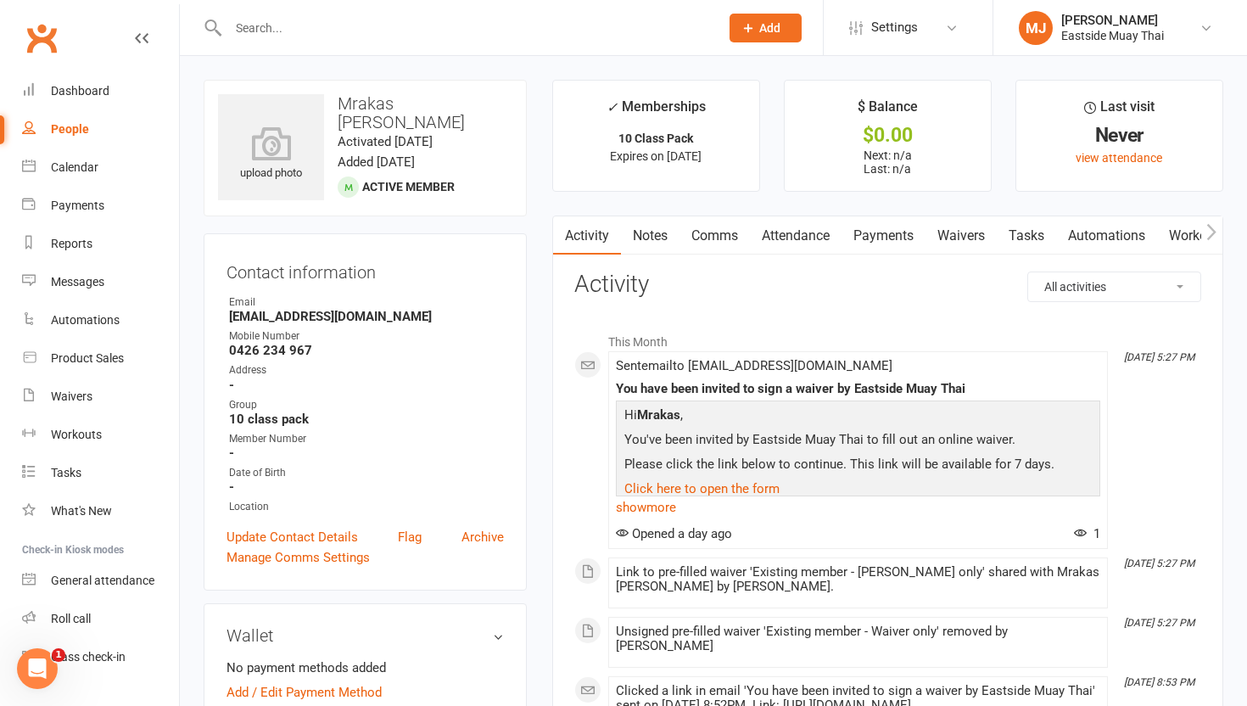
click at [956, 231] on link "Waivers" at bounding box center [960, 235] width 71 height 39
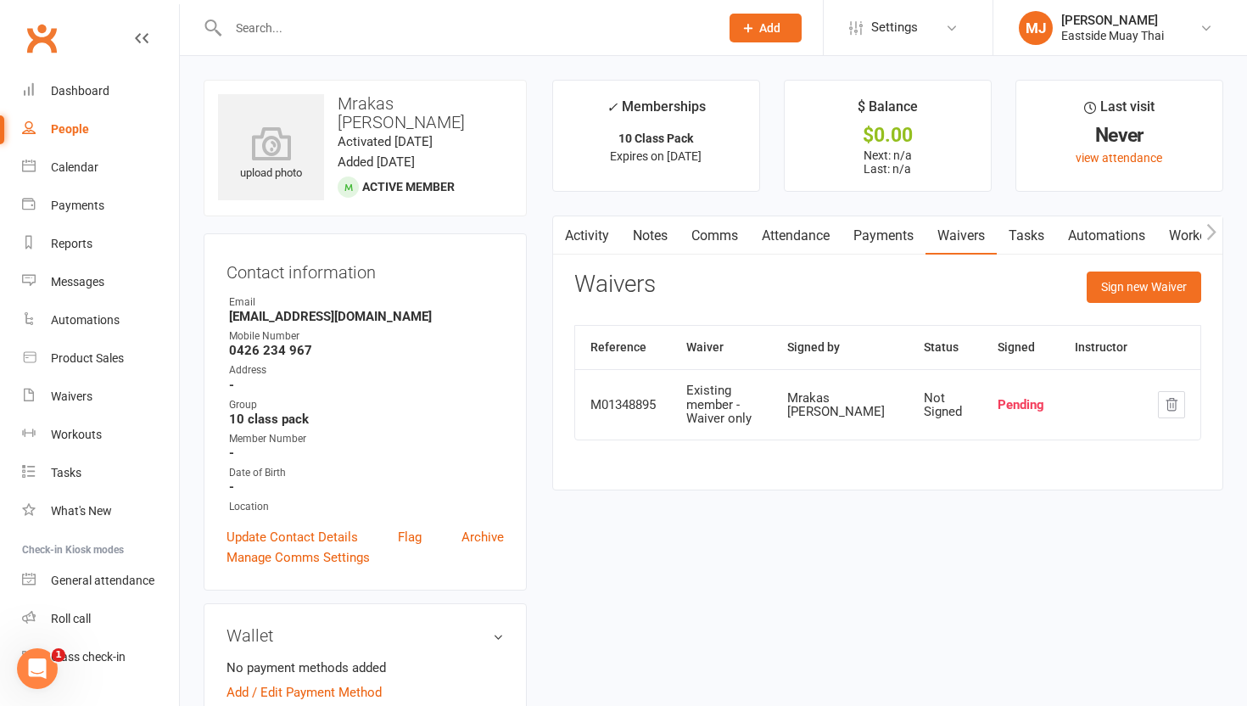
click at [881, 237] on link "Payments" at bounding box center [883, 235] width 84 height 39
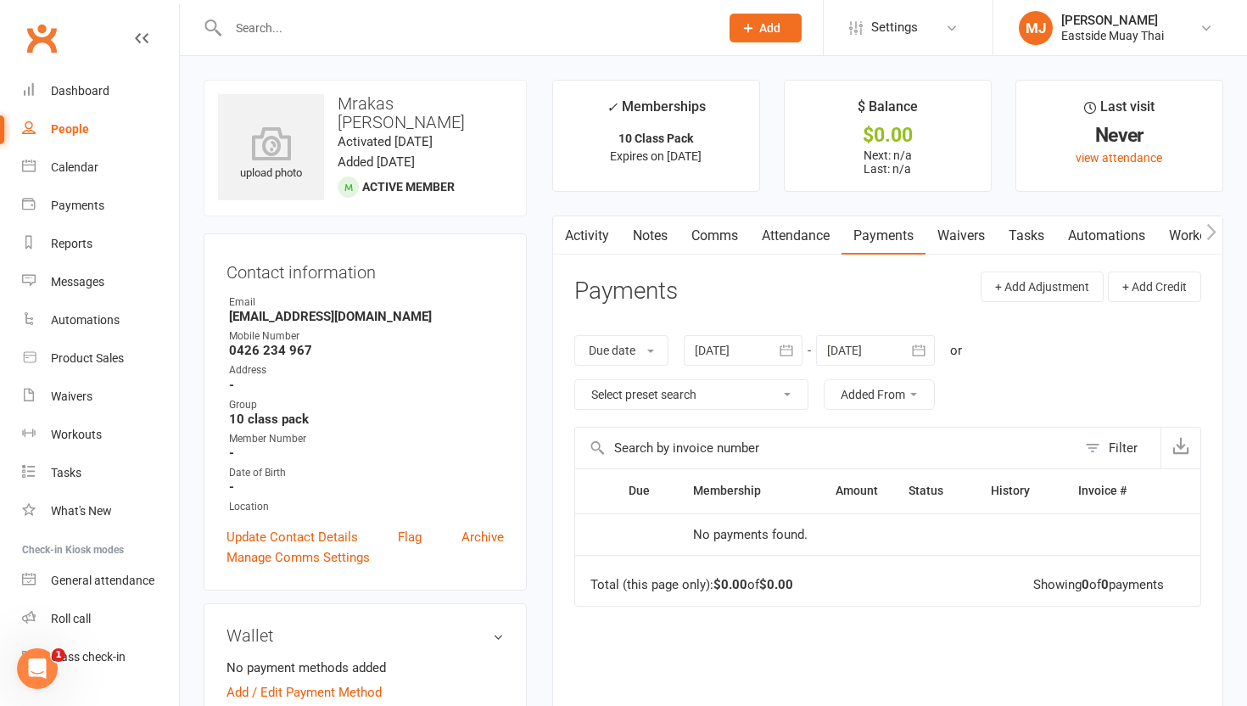
click at [956, 257] on div "Activity Notes Comms Attendance Payments Waivers Tasks Automations Workouts Mob…" at bounding box center [887, 533] width 671 height 636
click at [956, 237] on link "Waivers" at bounding box center [960, 235] width 71 height 39
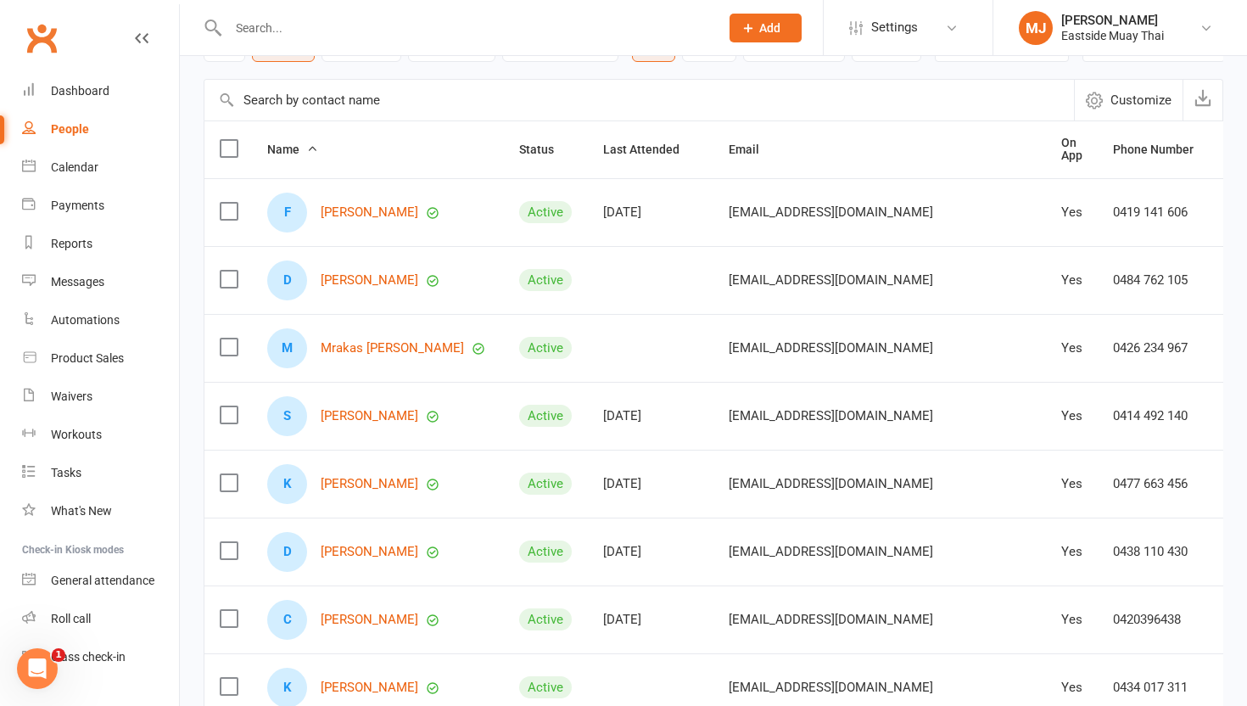
scroll to position [134, 0]
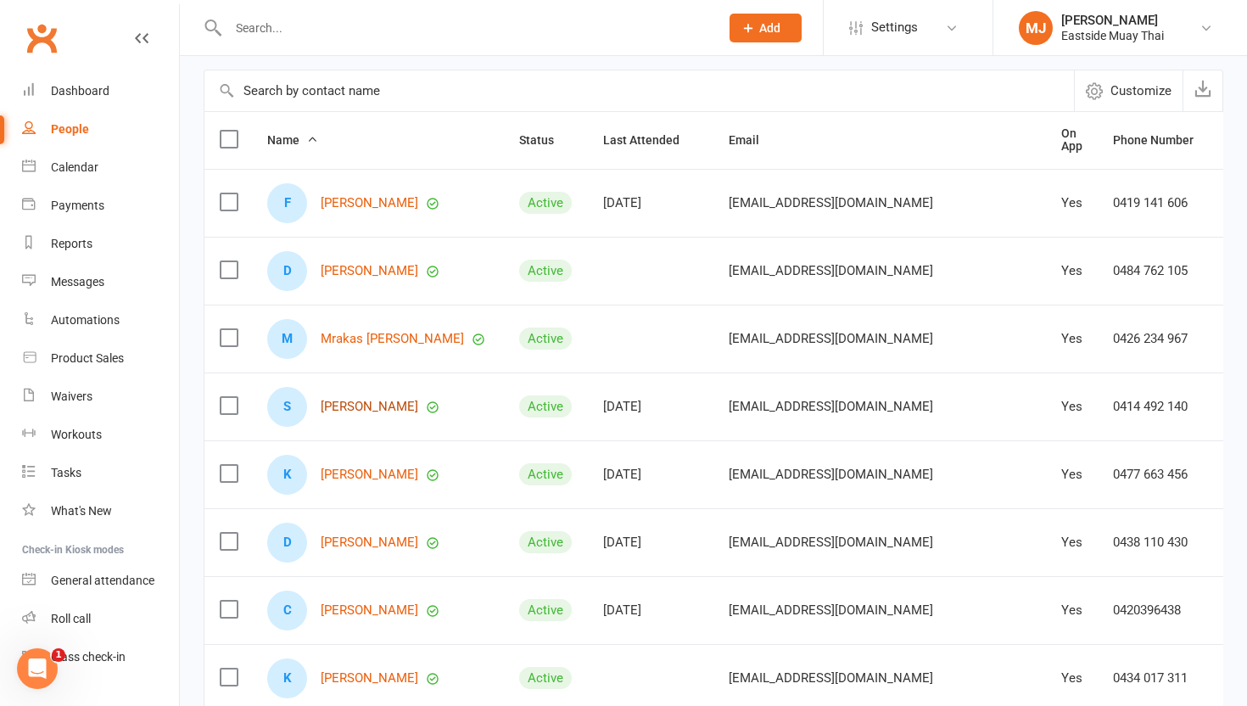
click at [398, 403] on link "Santiago Alcantara" at bounding box center [370, 406] width 98 height 14
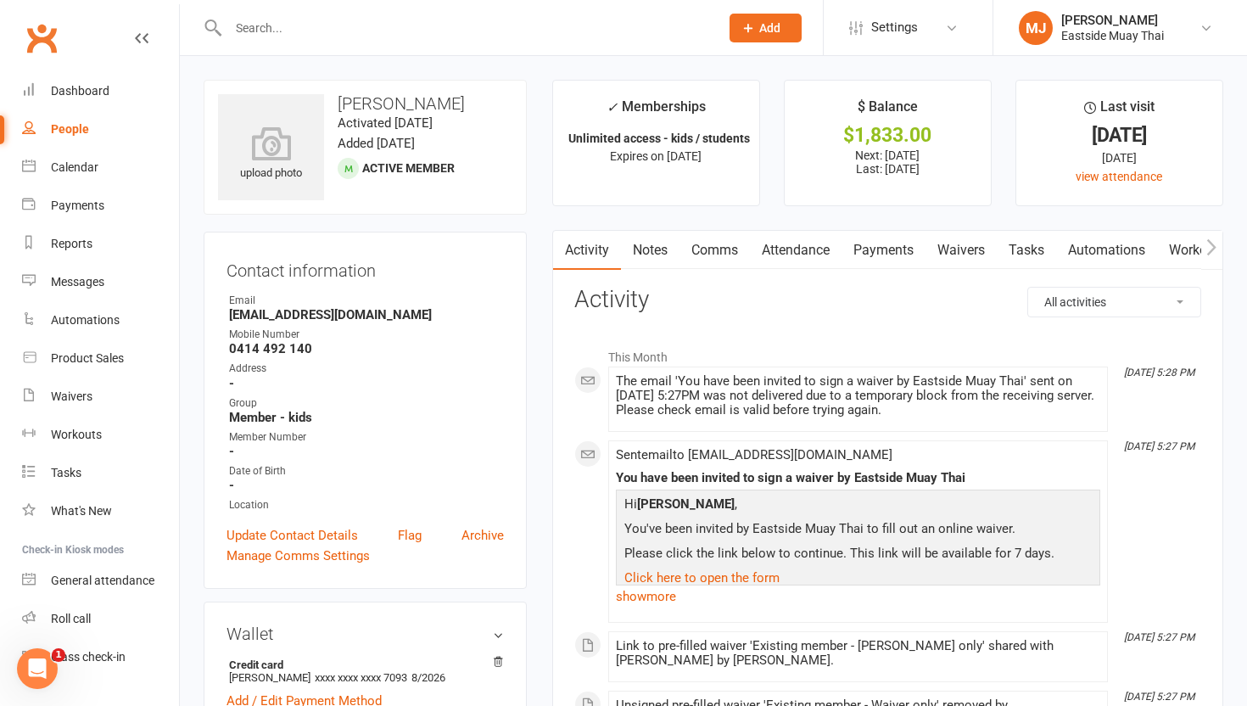
click at [956, 238] on link "Waivers" at bounding box center [960, 250] width 71 height 39
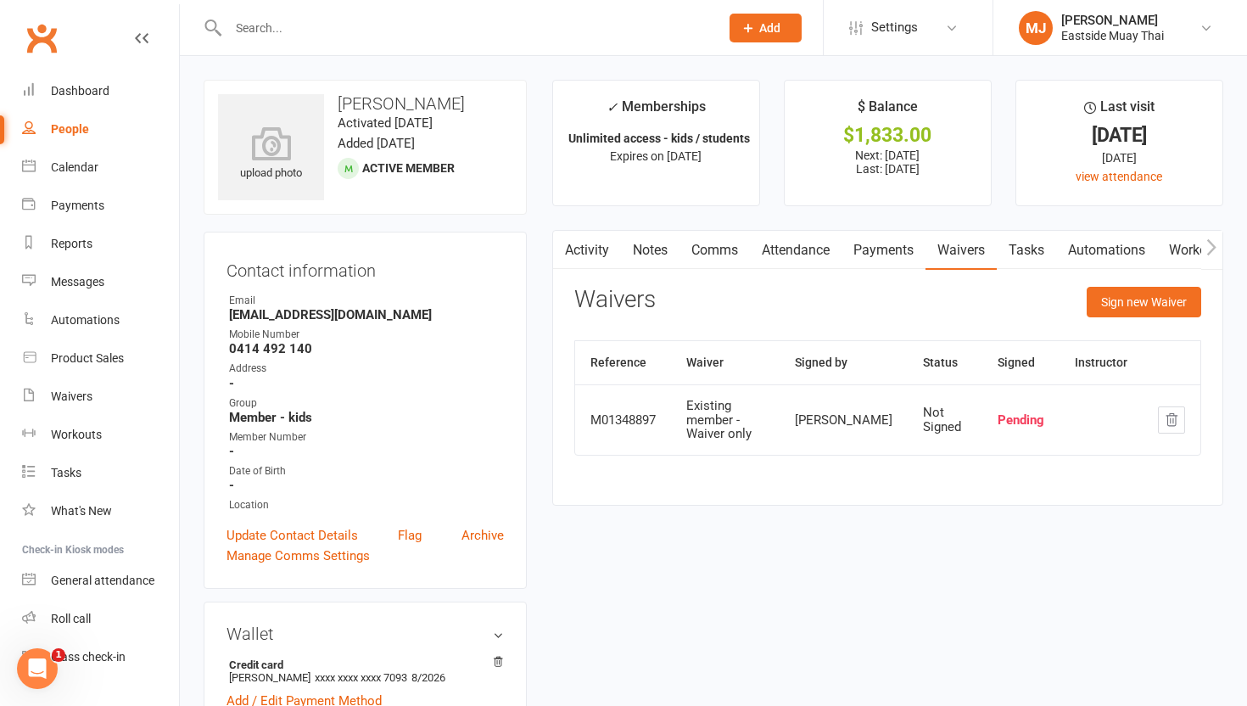
click at [879, 245] on link "Payments" at bounding box center [883, 250] width 84 height 39
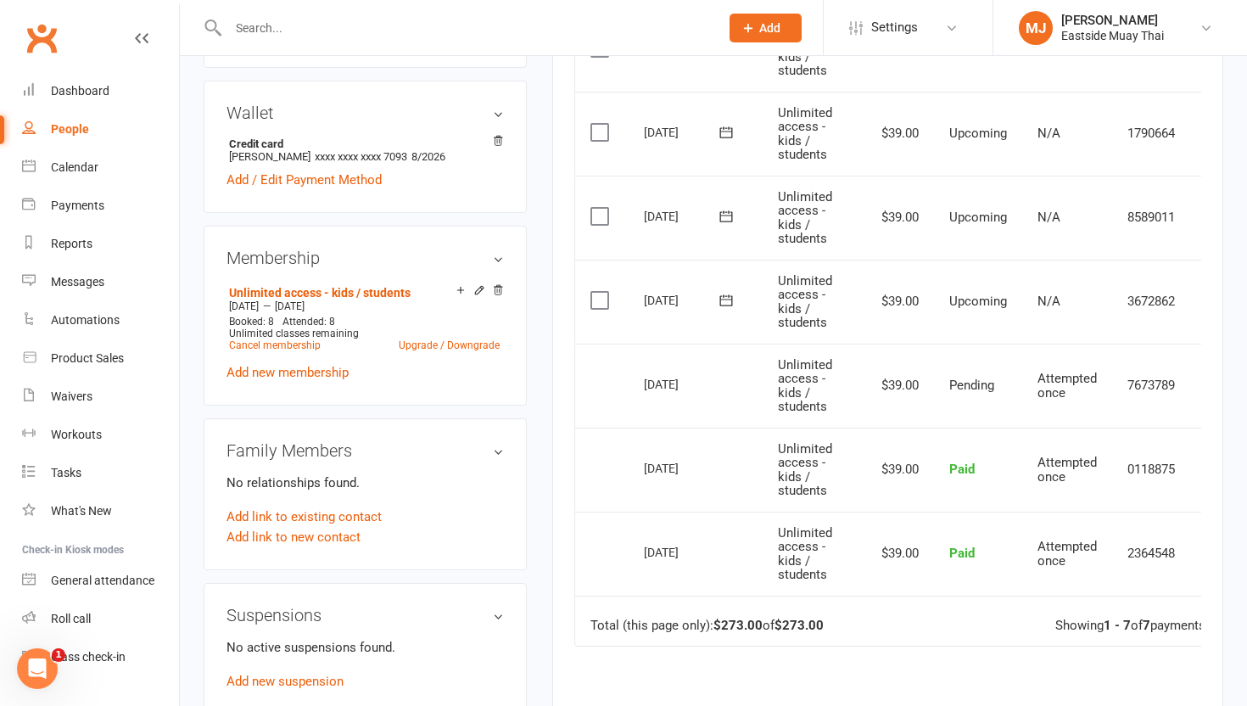
scroll to position [522, 0]
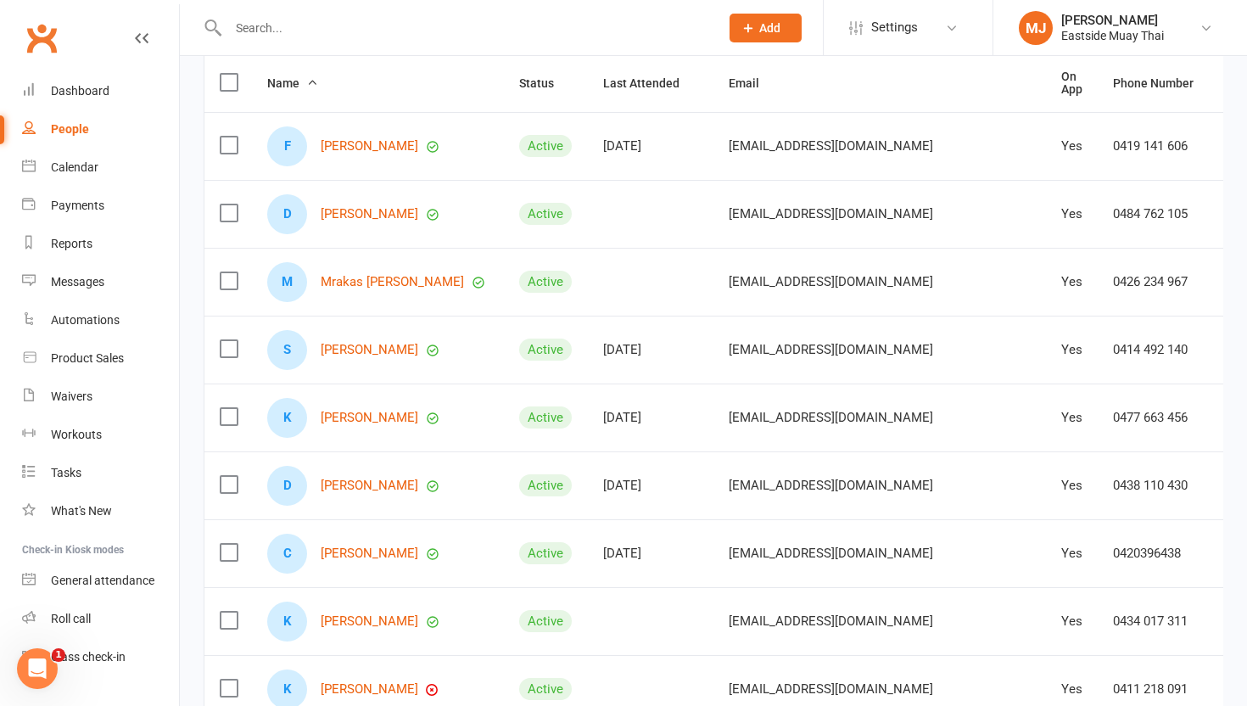
scroll to position [201, 0]
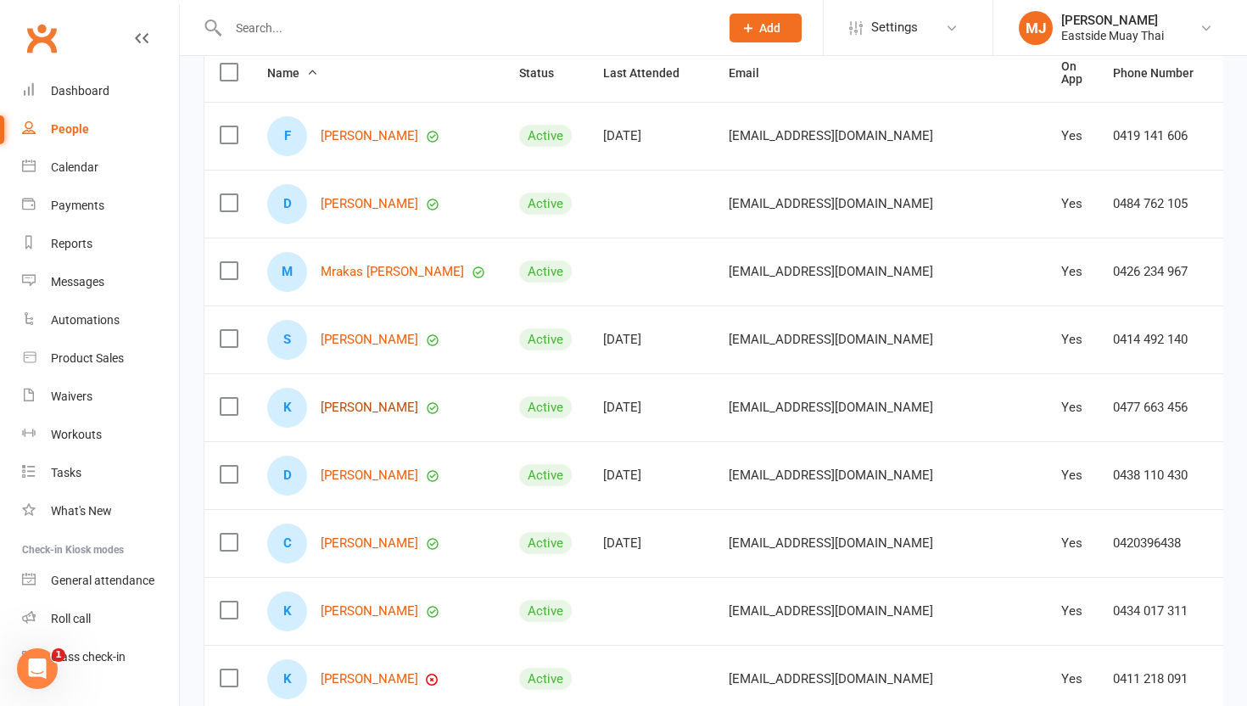
click at [343, 410] on link "Kirwan Alfie" at bounding box center [370, 407] width 98 height 14
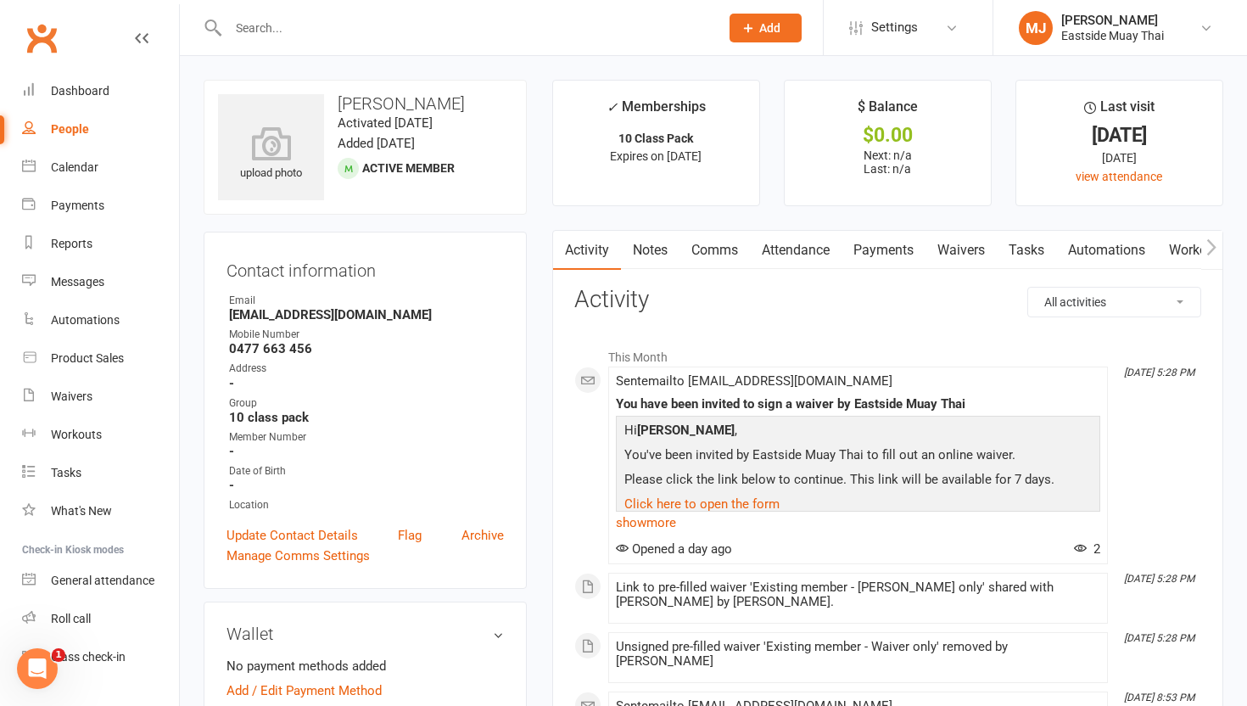
click at [883, 245] on link "Payments" at bounding box center [883, 250] width 84 height 39
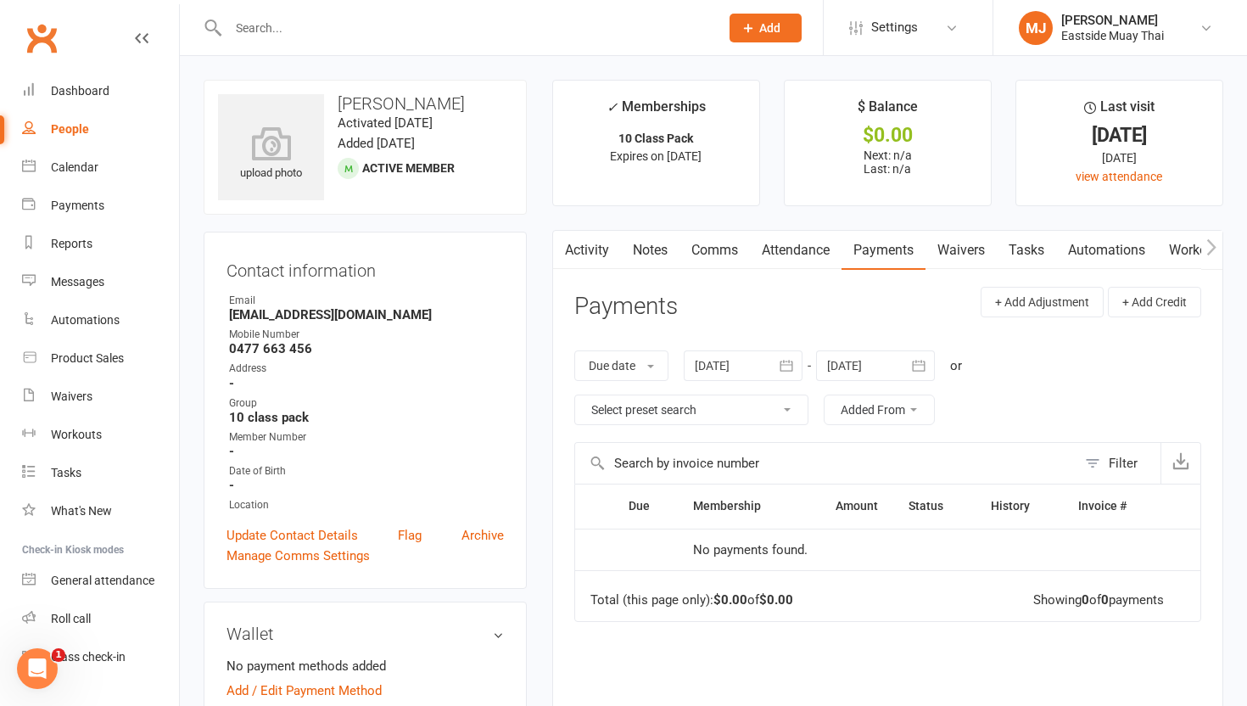
click at [956, 248] on link "Waivers" at bounding box center [960, 250] width 71 height 39
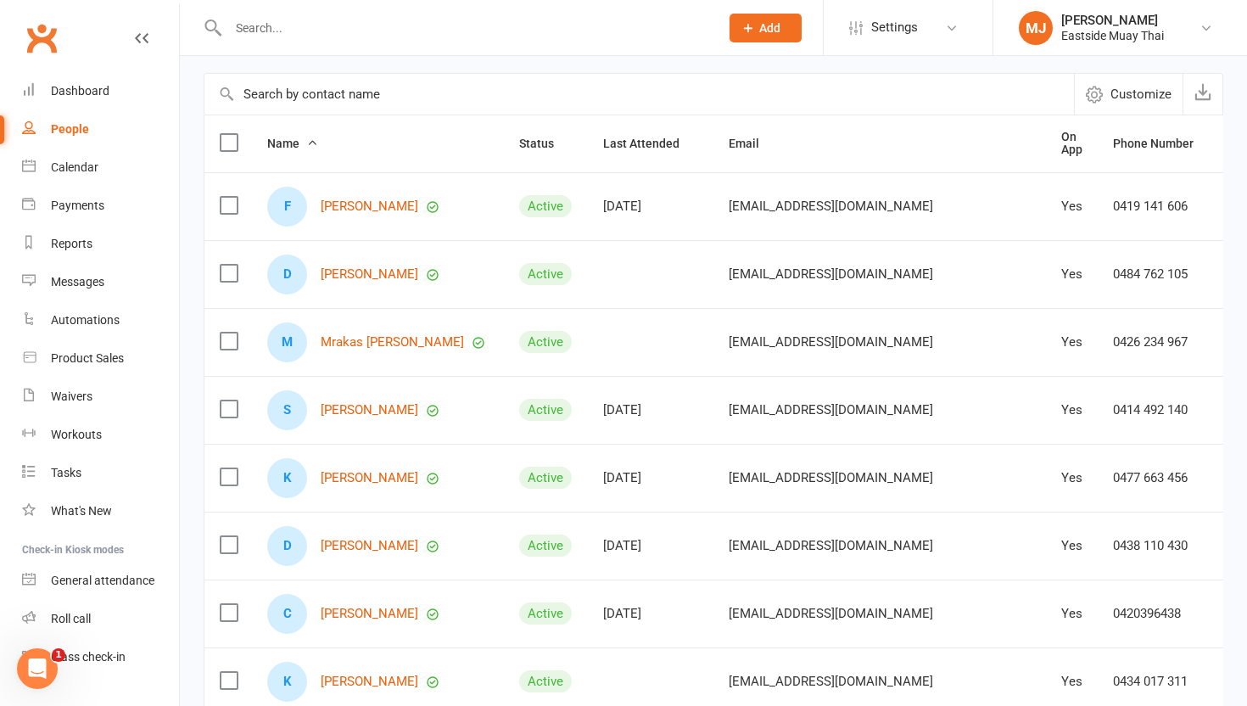
scroll to position [232, 0]
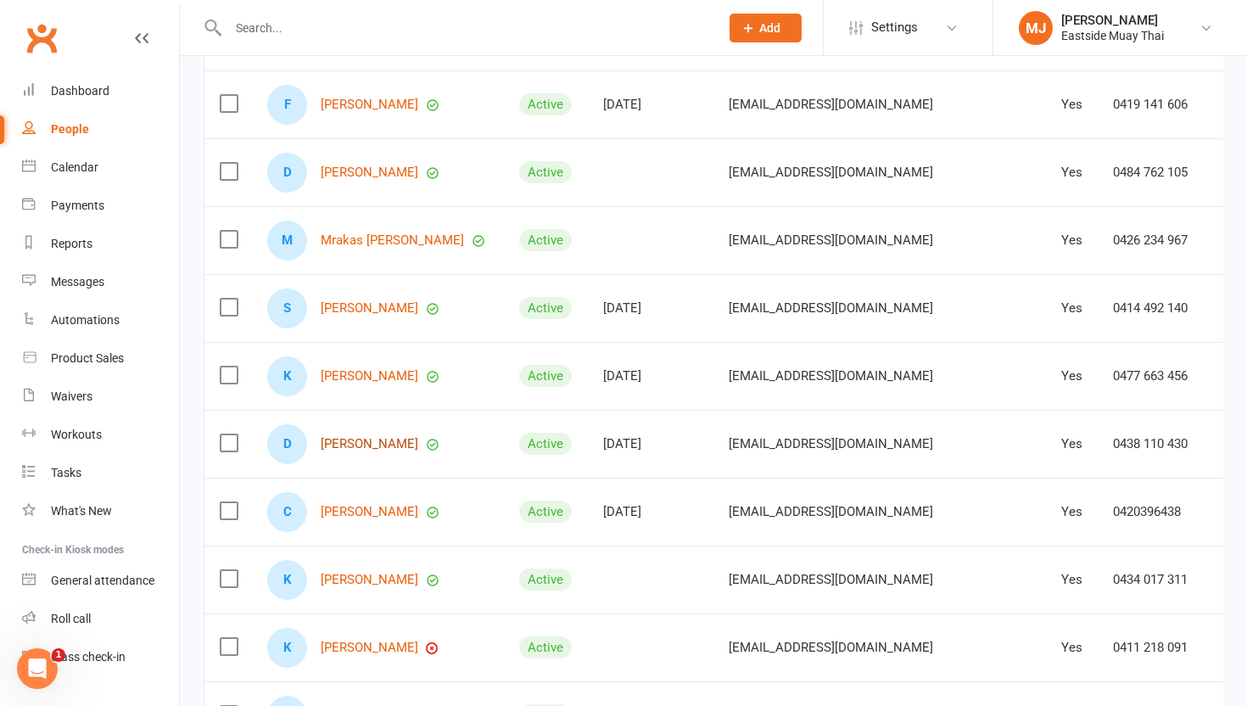
click at [354, 441] on link "Dane Allcroft" at bounding box center [370, 444] width 98 height 14
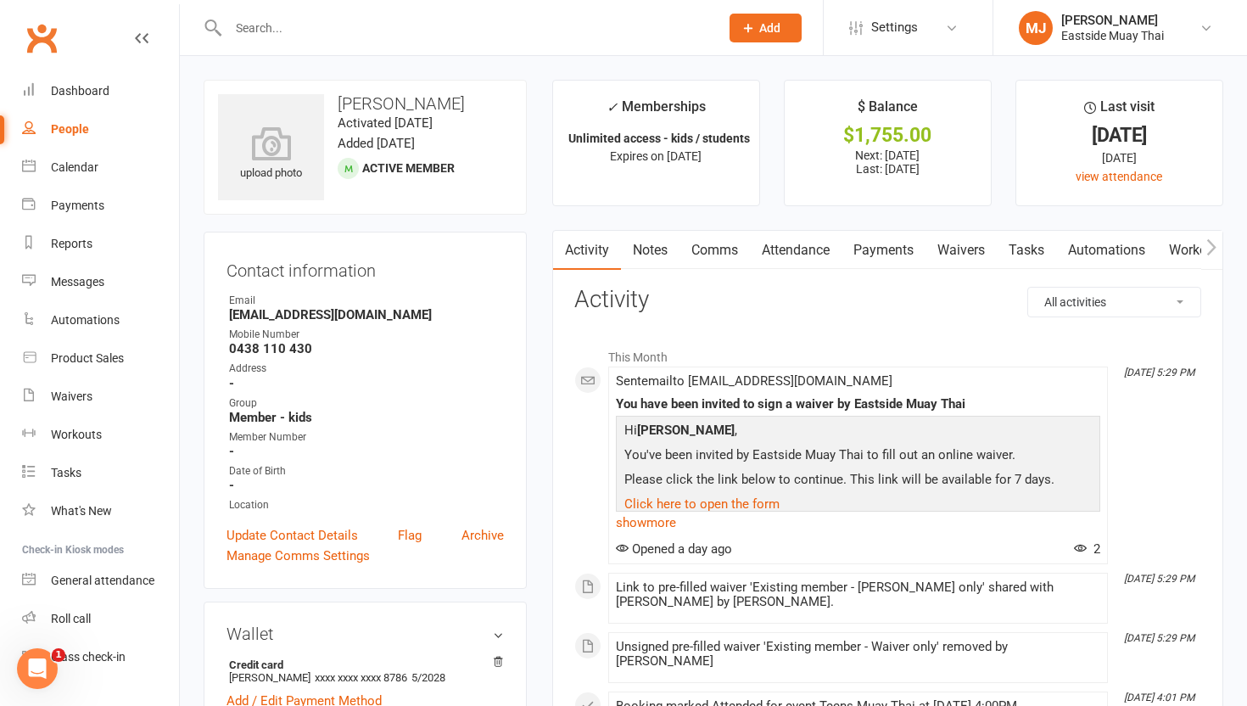
click at [880, 247] on link "Payments" at bounding box center [883, 250] width 84 height 39
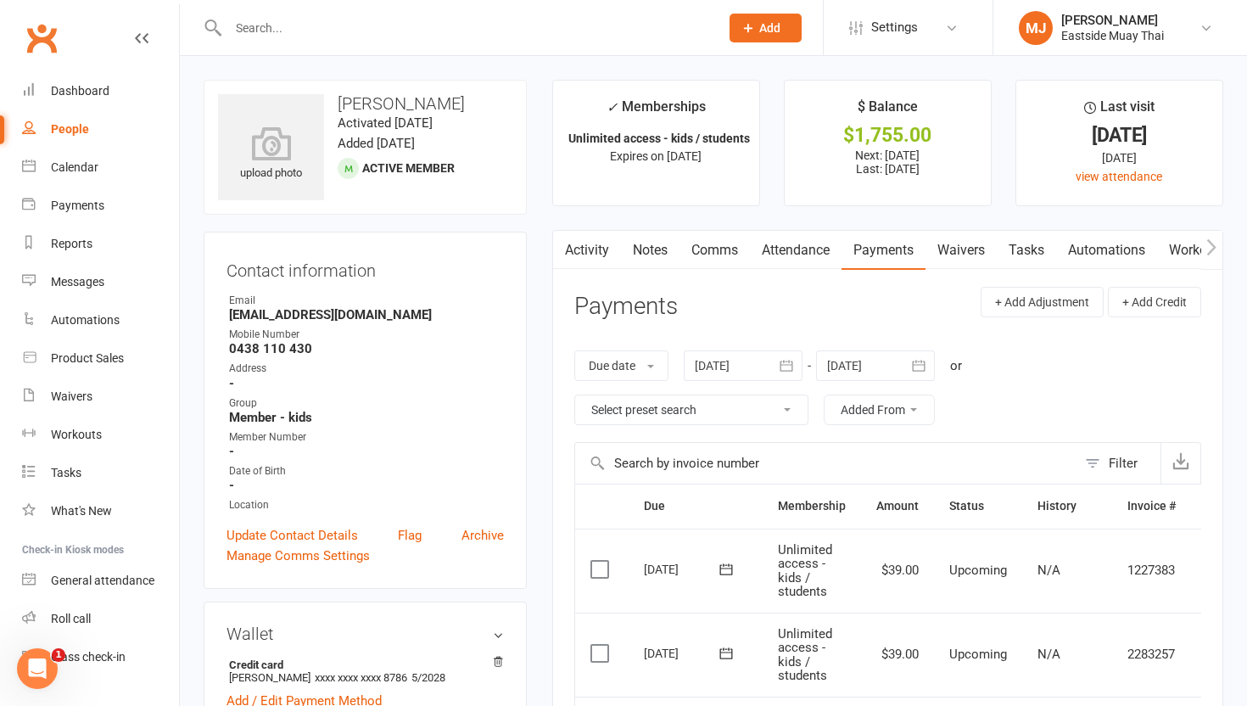
click at [956, 236] on link "Waivers" at bounding box center [960, 250] width 71 height 39
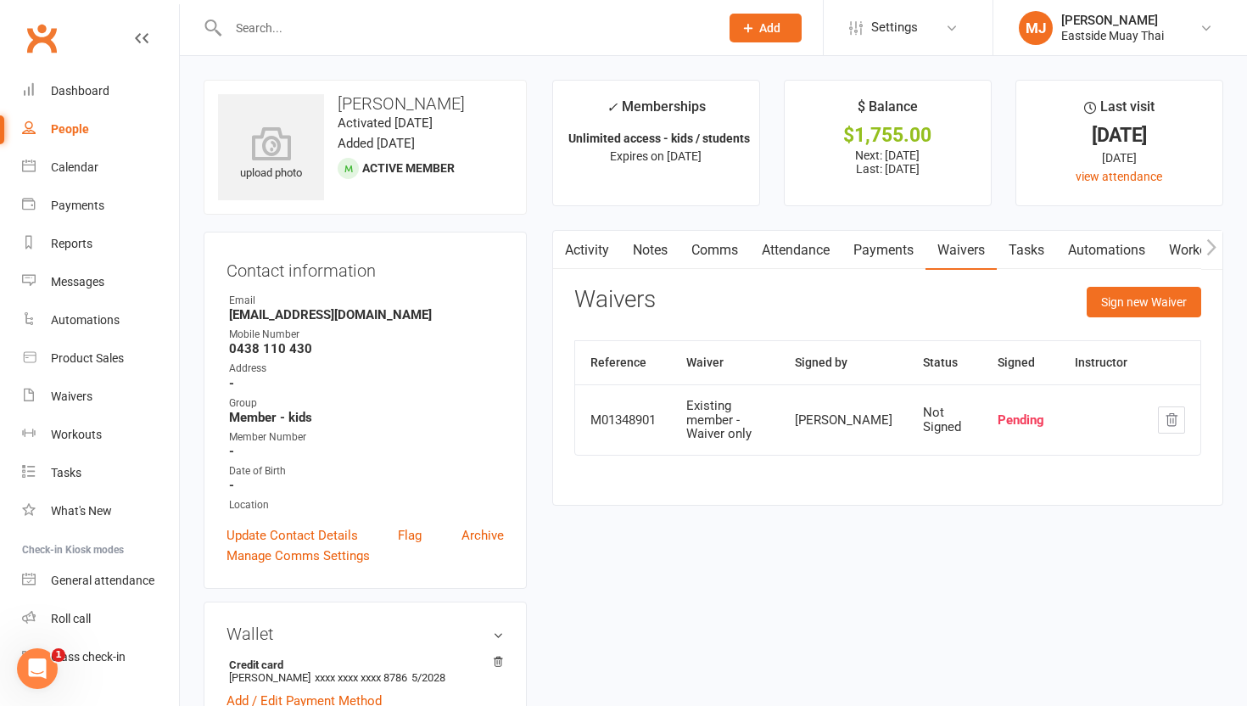
click at [877, 250] on link "Payments" at bounding box center [883, 250] width 84 height 39
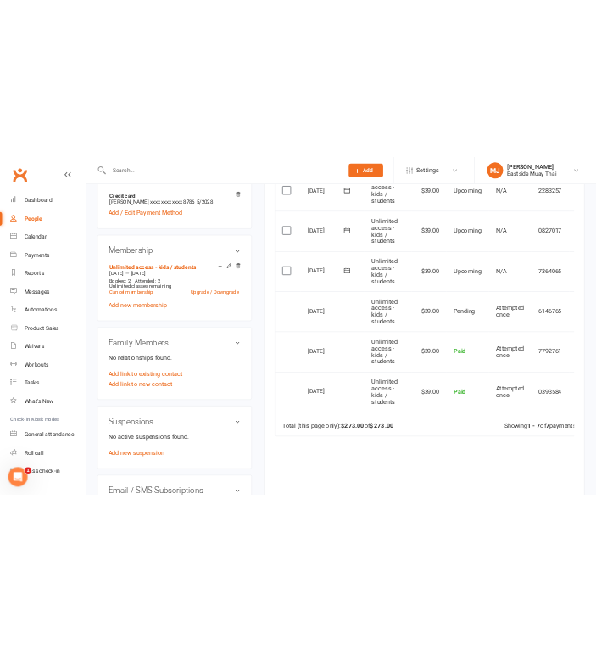
scroll to position [584, 0]
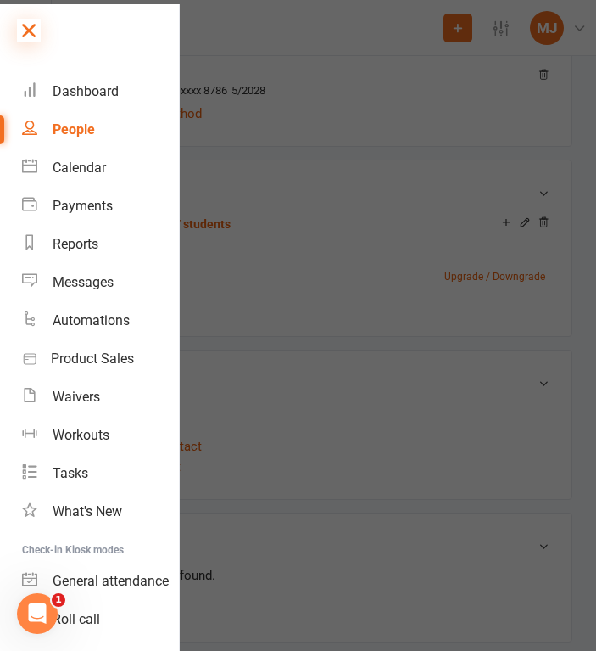
click at [24, 23] on icon at bounding box center [29, 31] width 24 height 24
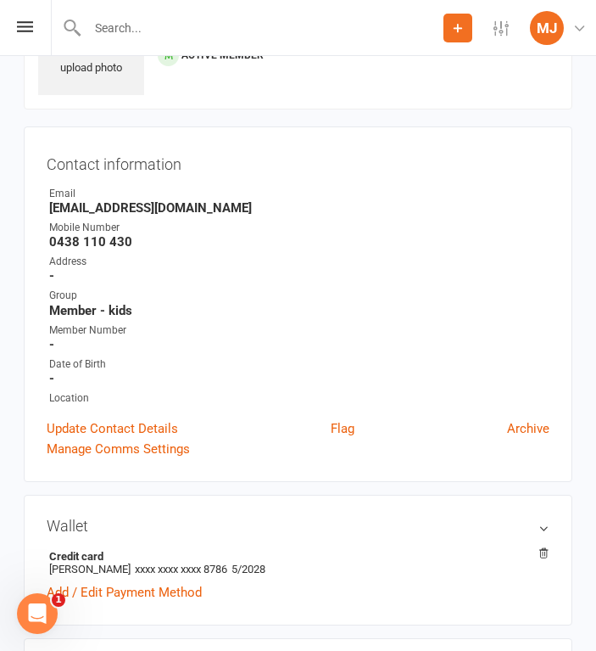
scroll to position [0, 0]
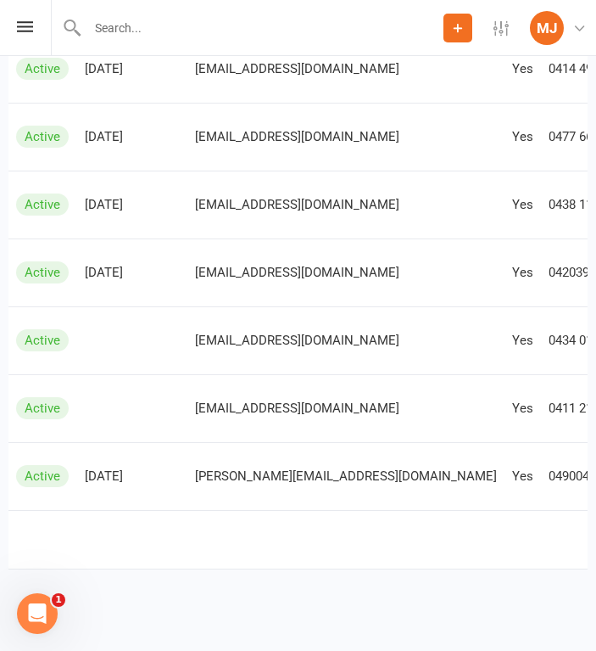
scroll to position [0, 374]
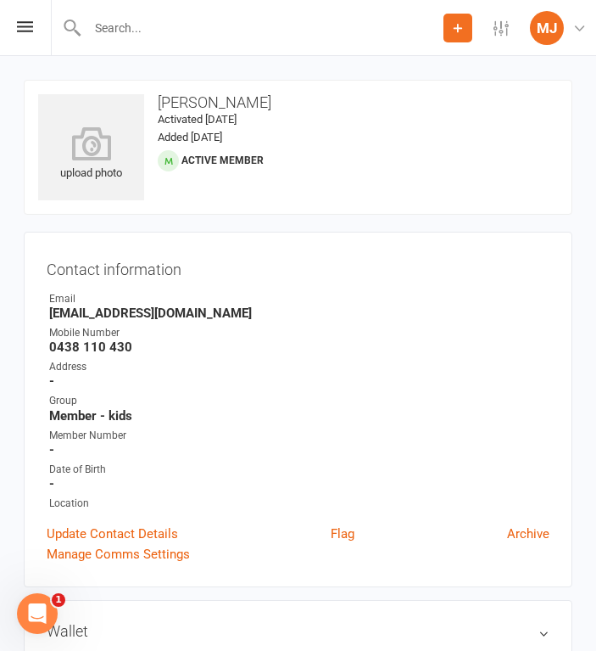
scroll to position [1, 0]
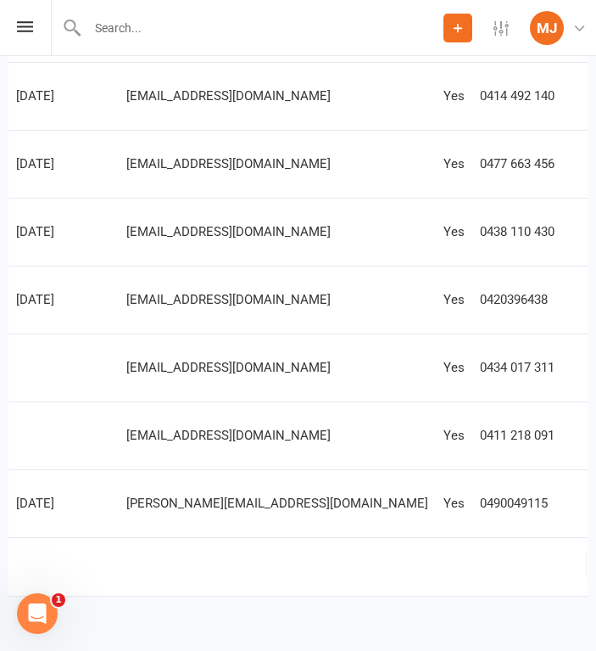
scroll to position [0, 345]
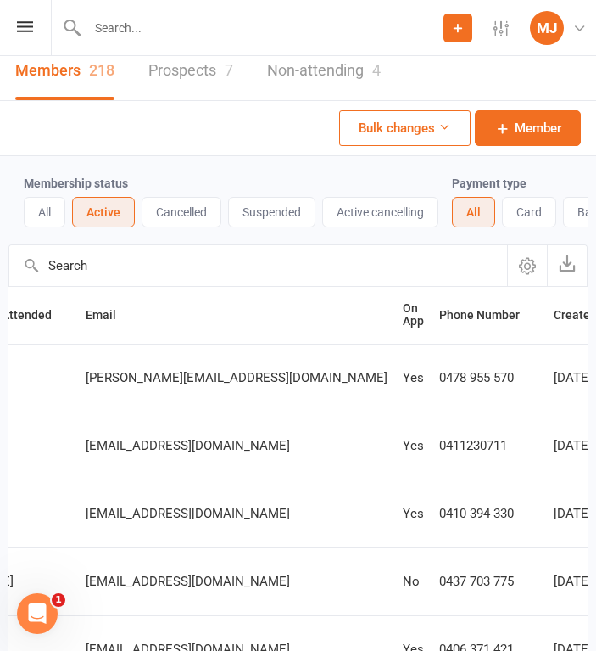
scroll to position [0, 0]
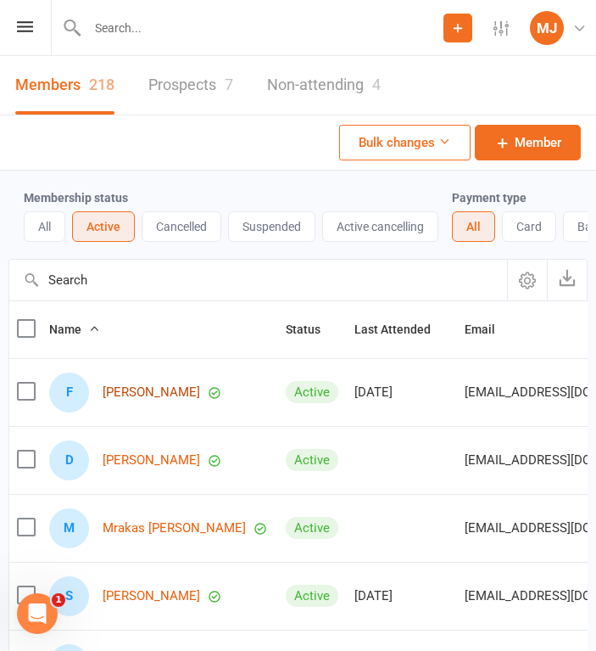
click at [159, 389] on link "Felix Aarons" at bounding box center [152, 392] width 98 height 14
click at [154, 393] on link "Felix Aarons" at bounding box center [152, 392] width 98 height 14
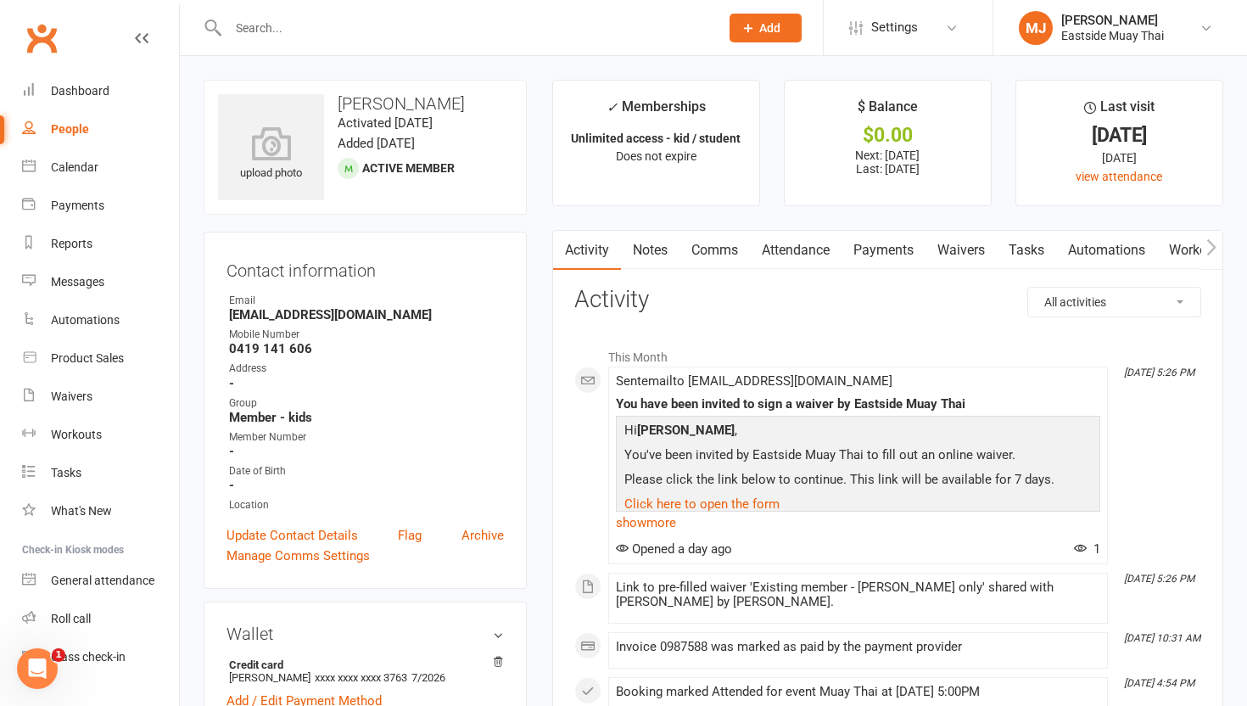
click at [897, 244] on link "Payments" at bounding box center [883, 250] width 84 height 39
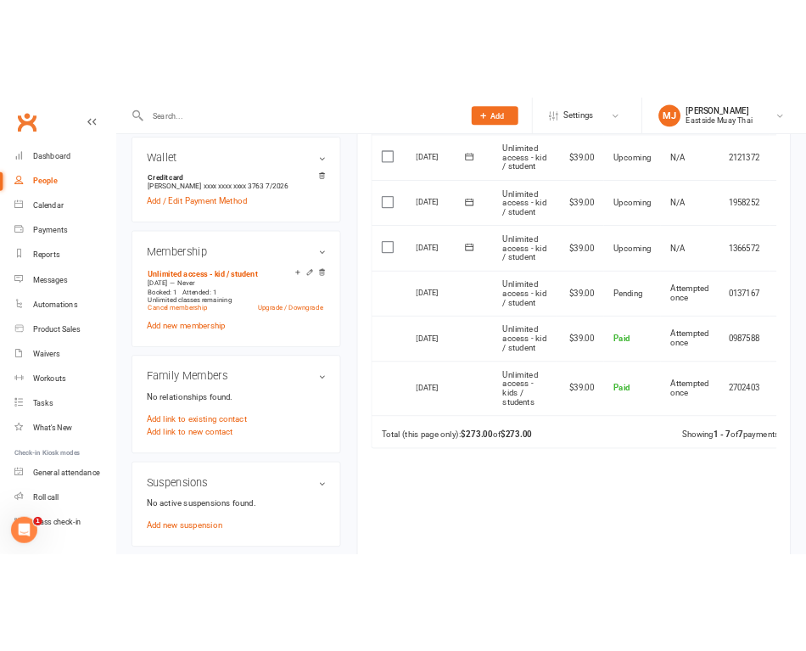
scroll to position [542, 0]
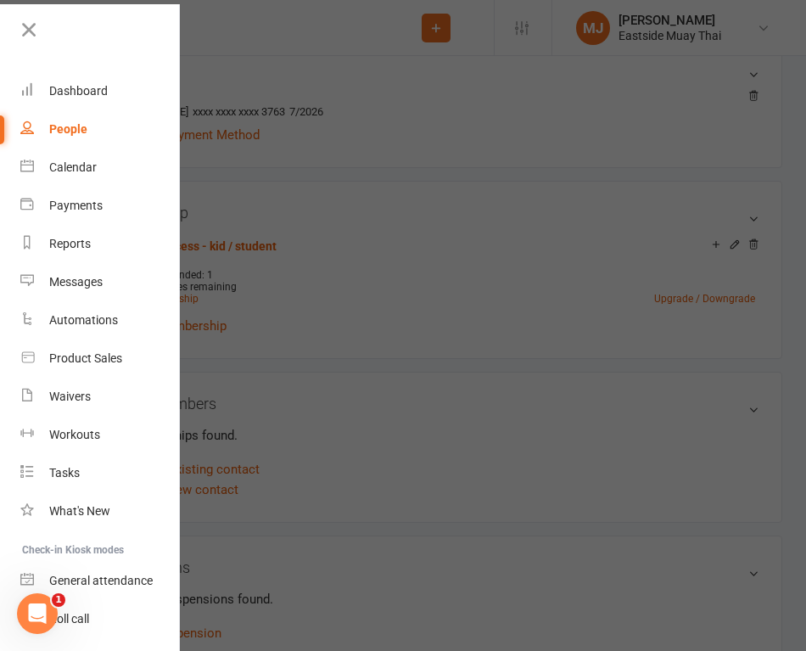
click at [303, 171] on div at bounding box center [403, 325] width 806 height 651
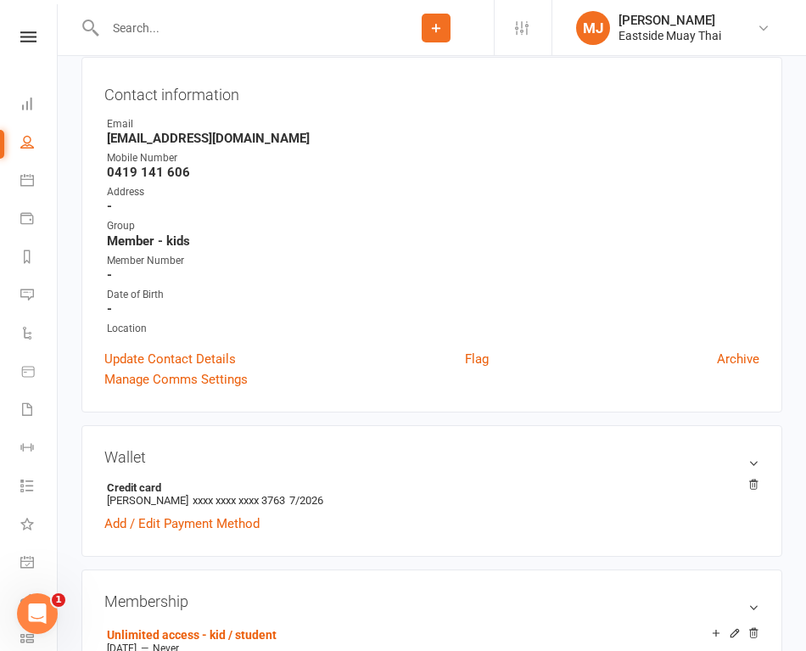
scroll to position [0, 0]
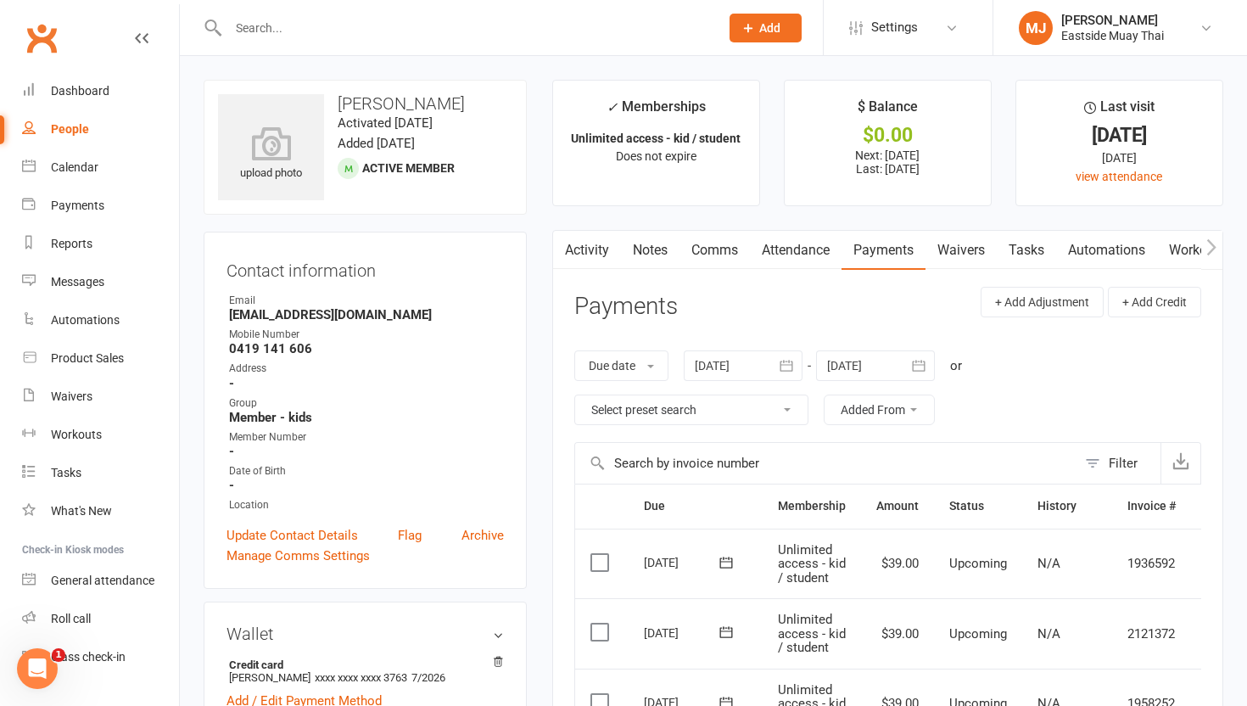
click at [956, 249] on link "Waivers" at bounding box center [960, 250] width 71 height 39
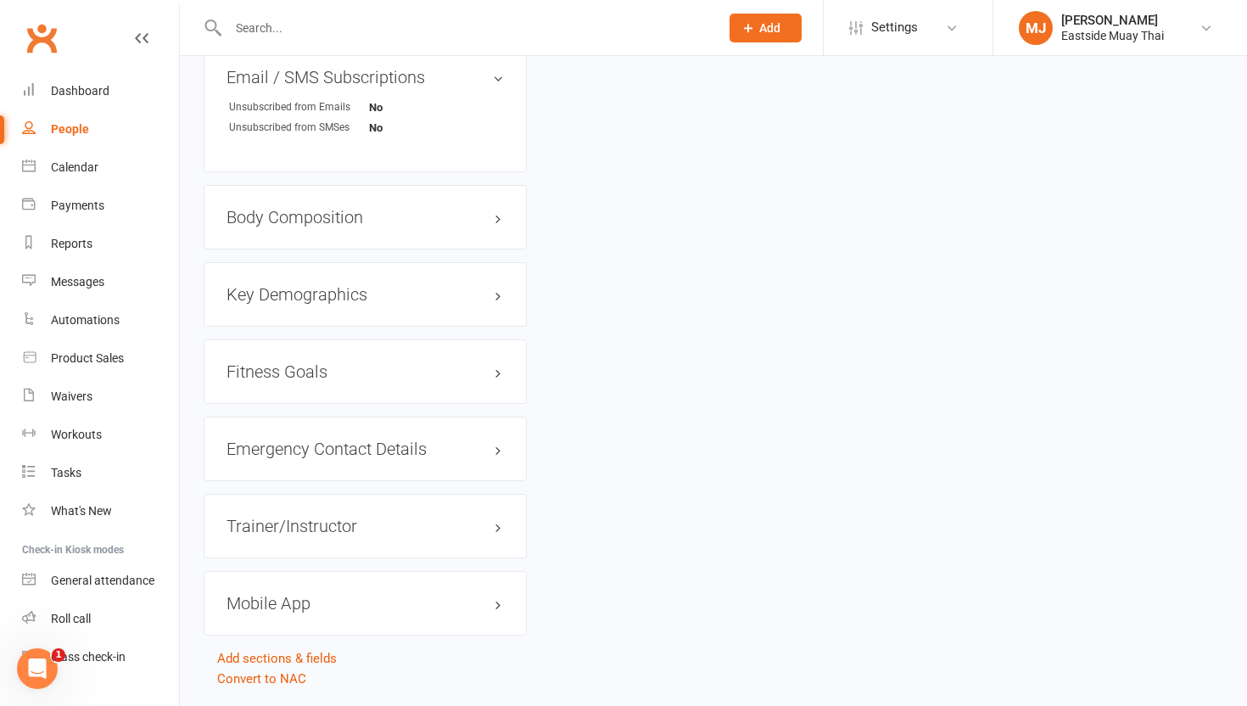
scroll to position [1249, 0]
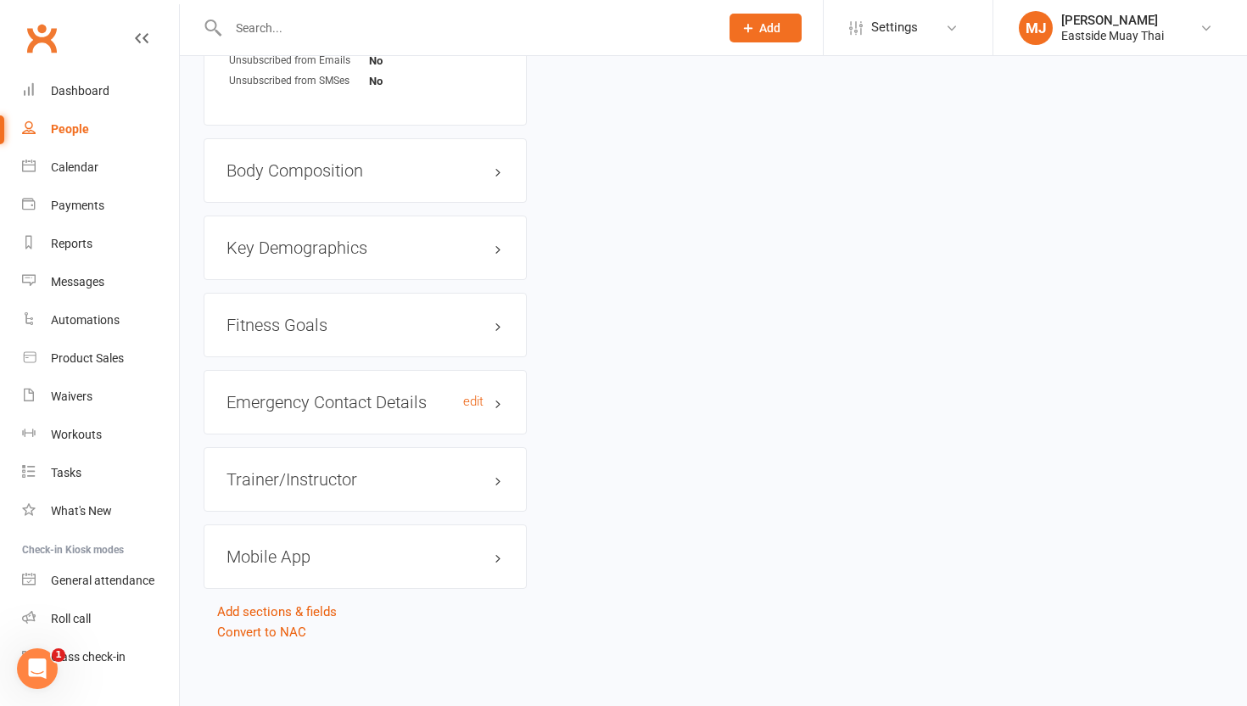
click at [490, 394] on h3 "Emergency Contact Details edit" at bounding box center [364, 402] width 277 height 19
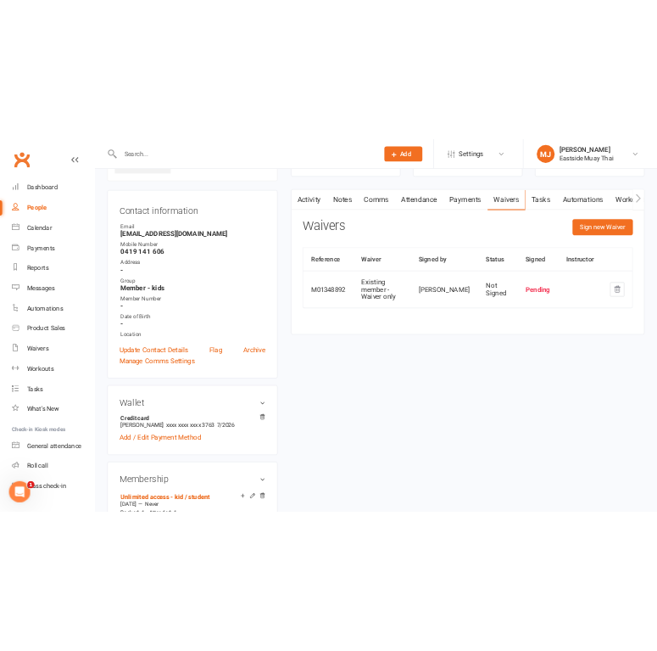
scroll to position [0, 0]
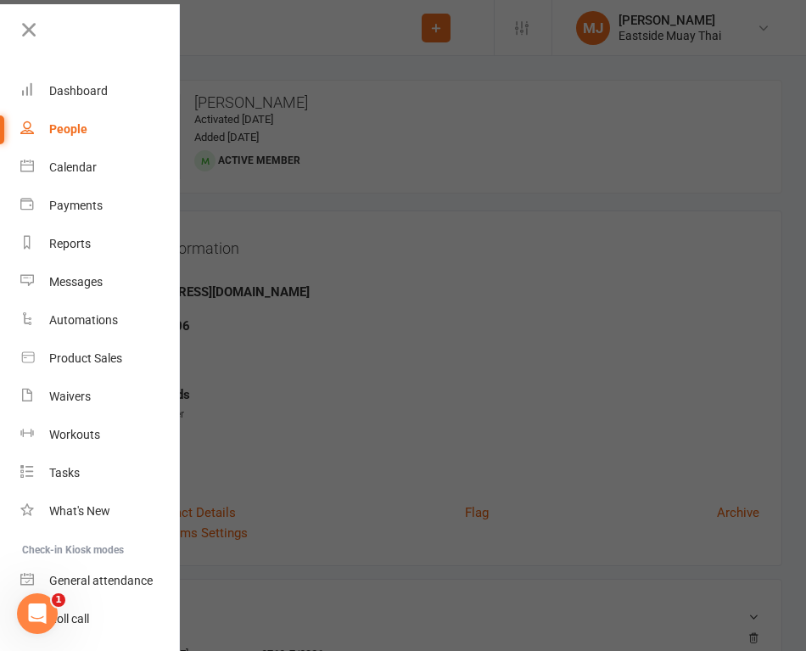
click at [454, 210] on div at bounding box center [403, 325] width 806 height 651
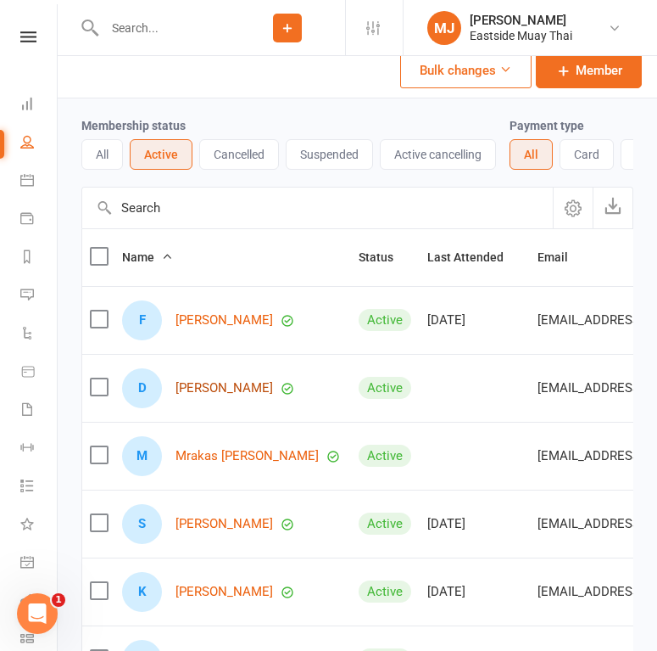
scroll to position [75, 0]
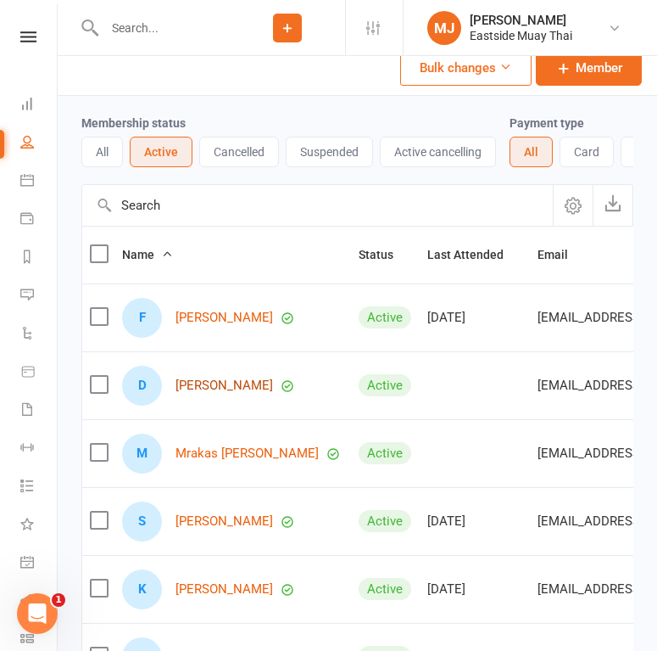
click at [232, 382] on link "Dakota Abberton" at bounding box center [225, 385] width 98 height 14
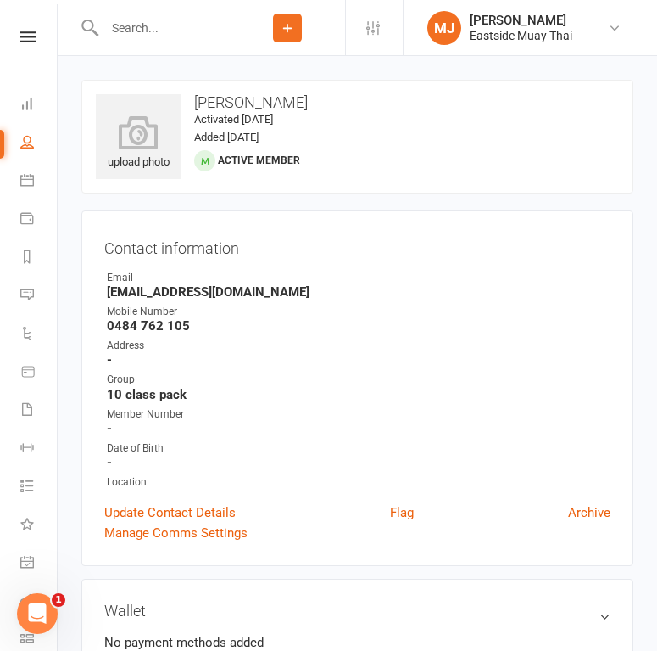
click at [173, 18] on input "text" at bounding box center [164, 28] width 131 height 24
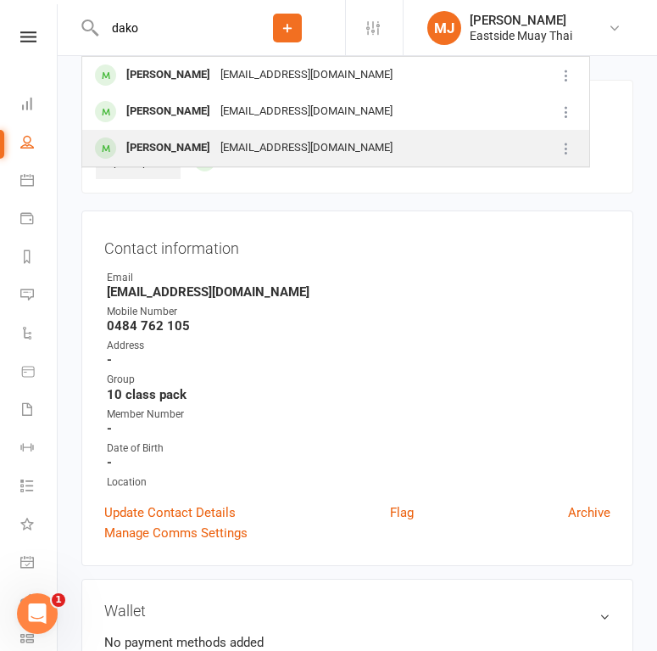
type input "dako"
click at [169, 142] on div "Dakota Abberton" at bounding box center [168, 148] width 94 height 25
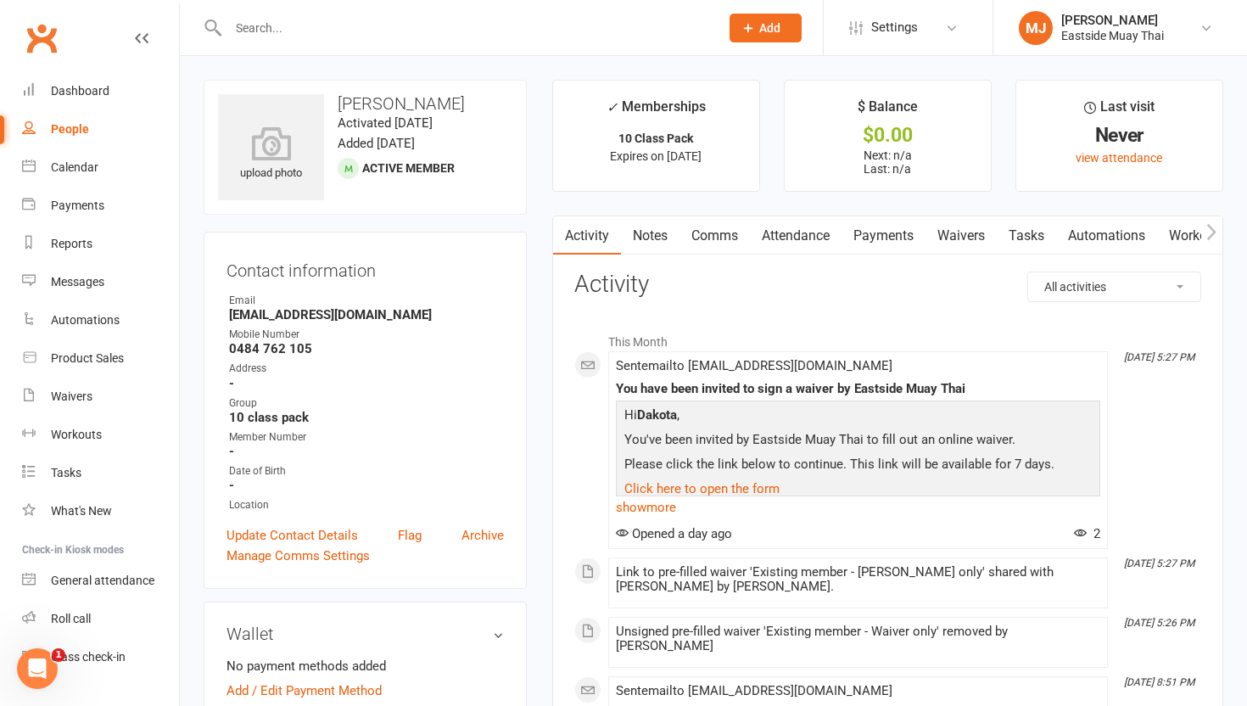
click at [956, 229] on link "Waivers" at bounding box center [960, 235] width 71 height 39
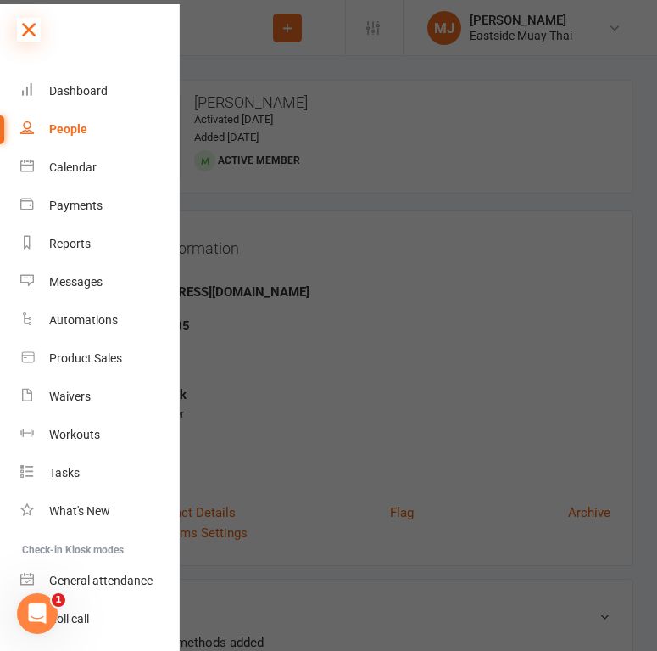
click at [28, 27] on icon at bounding box center [29, 30] width 24 height 24
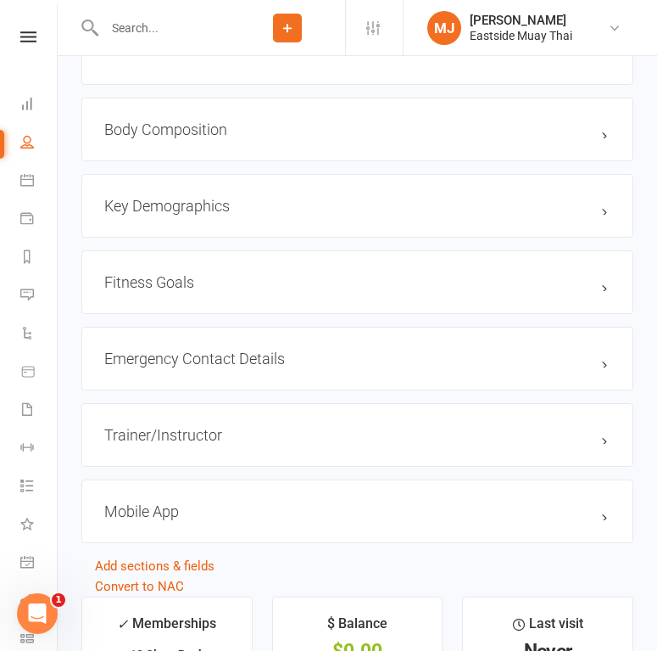
scroll to position [1274, 0]
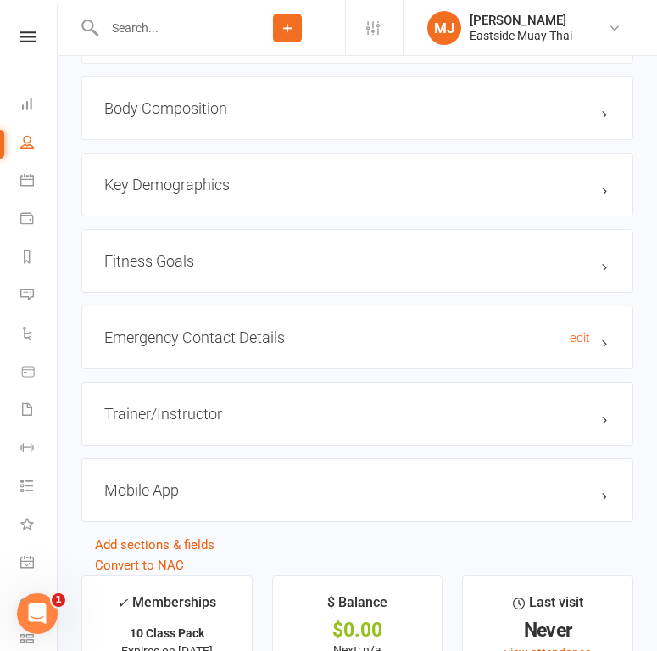
click at [604, 336] on h3 "Emergency Contact Details edit" at bounding box center [357, 337] width 506 height 18
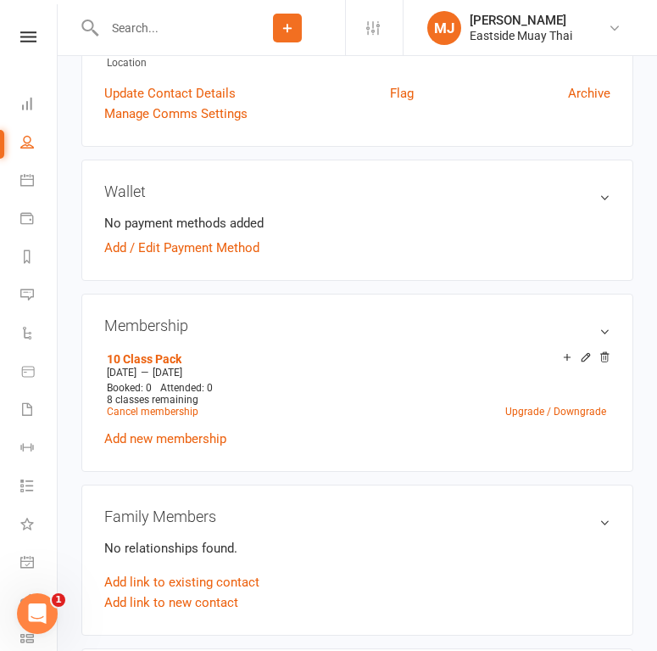
scroll to position [0, 0]
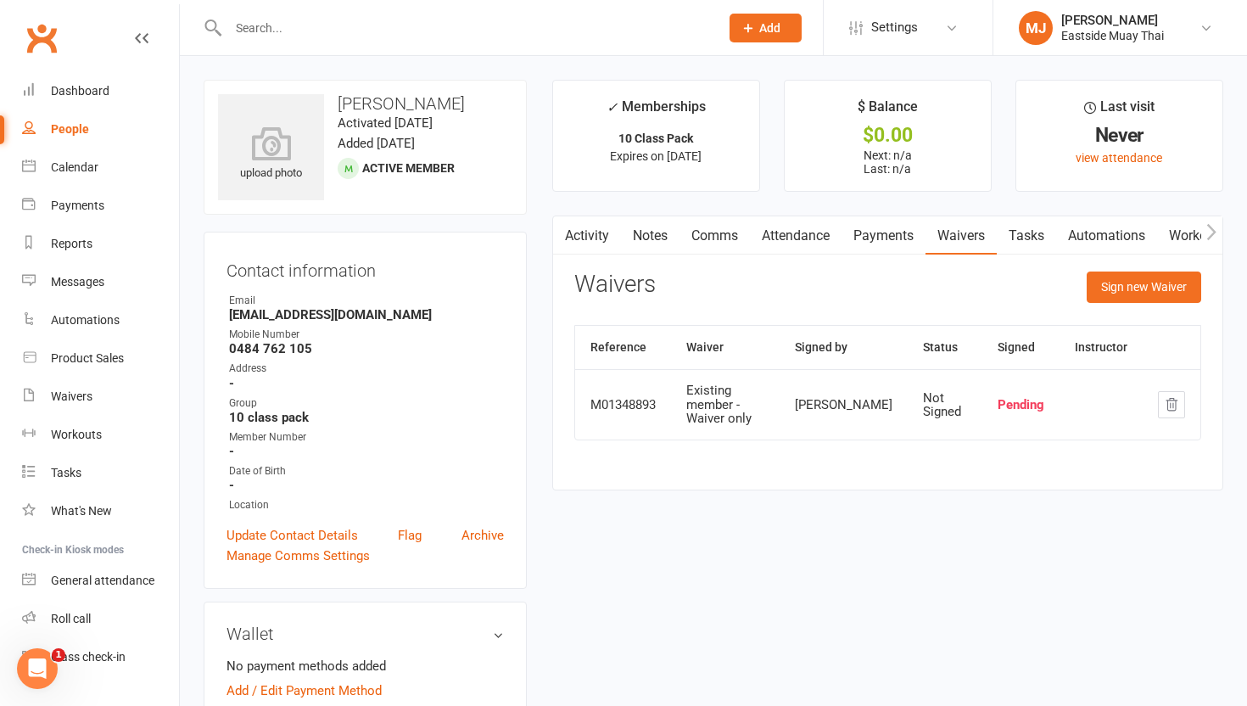
click at [895, 237] on link "Payments" at bounding box center [883, 235] width 84 height 39
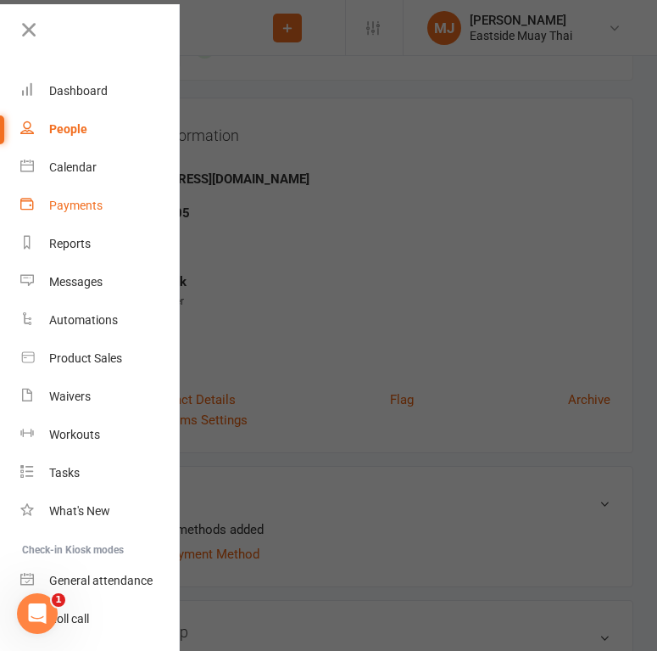
scroll to position [112, 0]
click at [312, 271] on div at bounding box center [328, 325] width 657 height 651
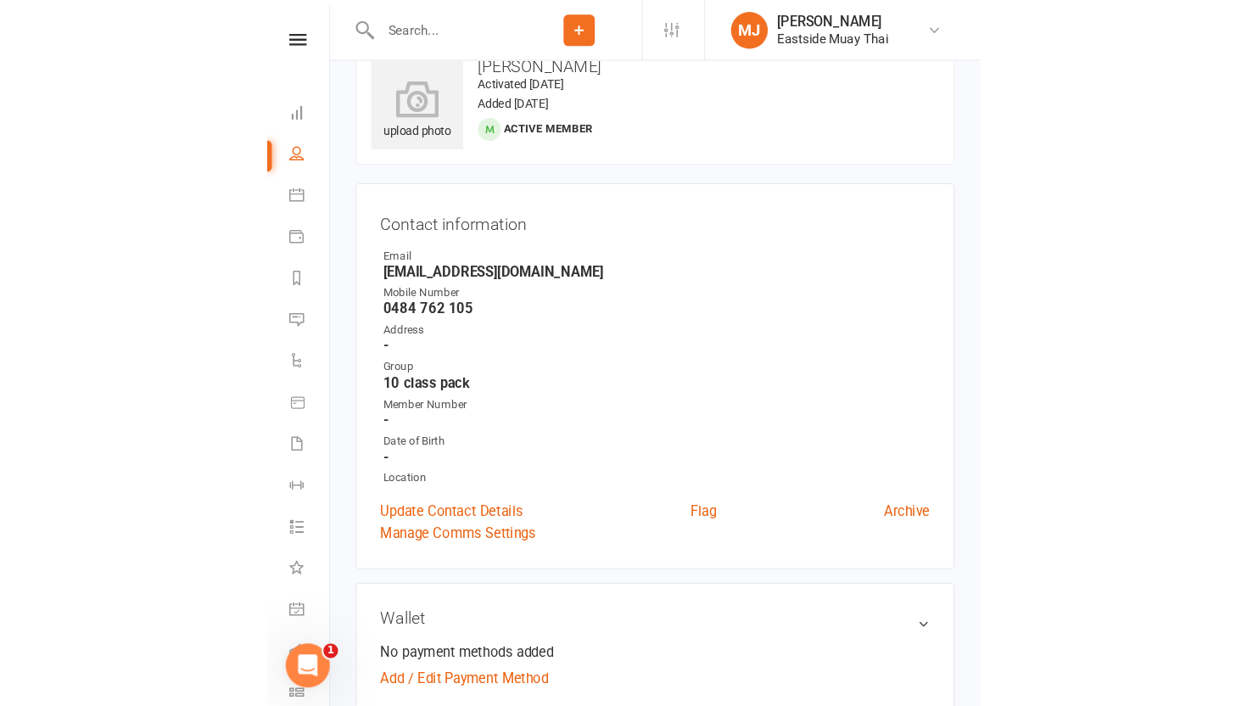
scroll to position [0, 0]
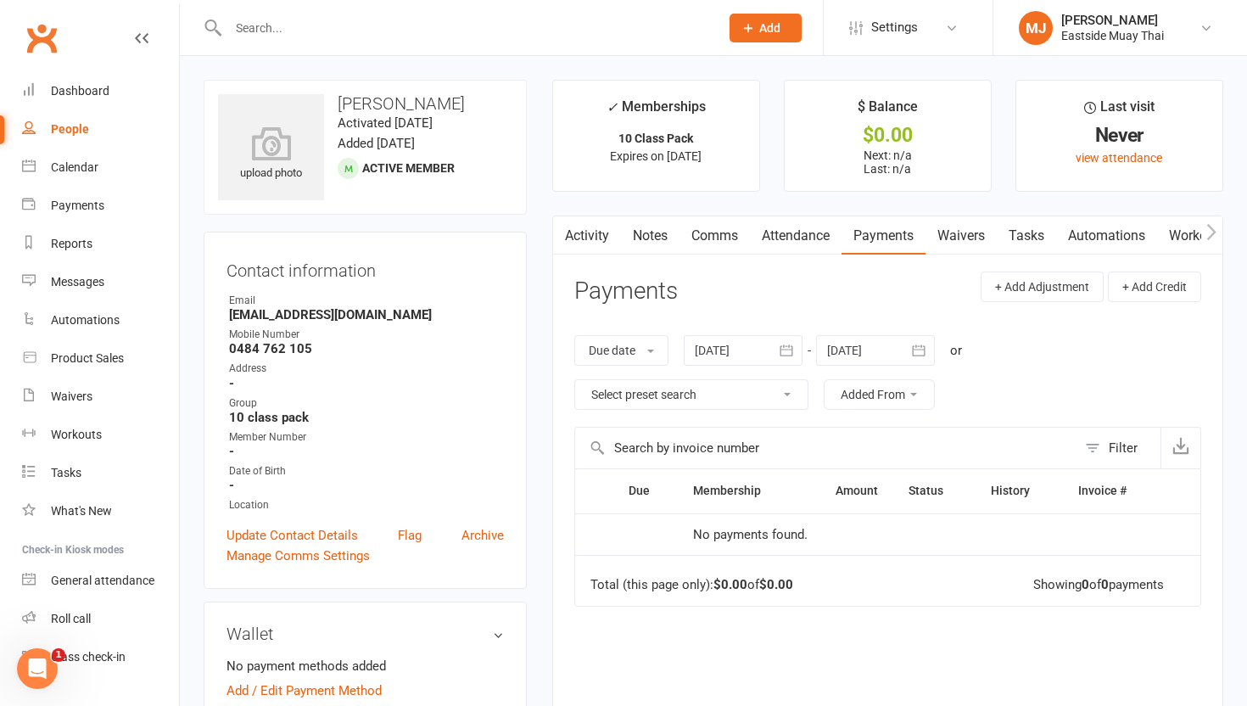
click at [793, 228] on link "Attendance" at bounding box center [796, 235] width 92 height 39
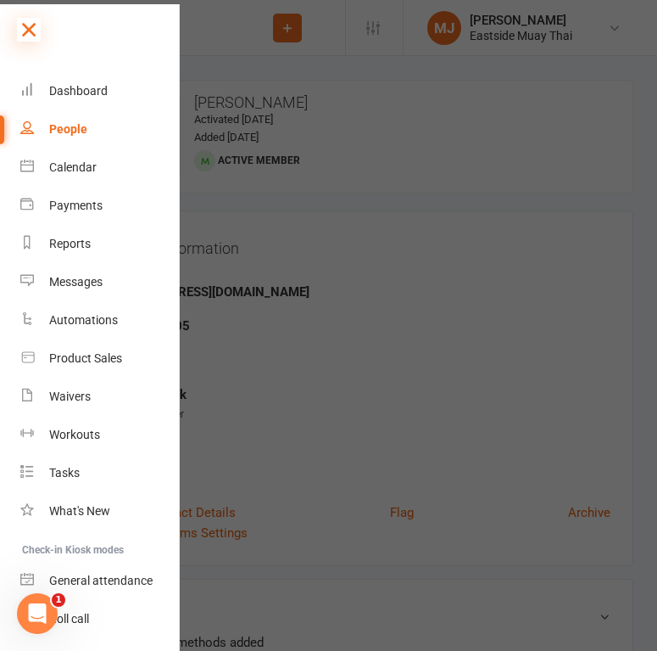
click at [26, 25] on icon at bounding box center [29, 30] width 24 height 24
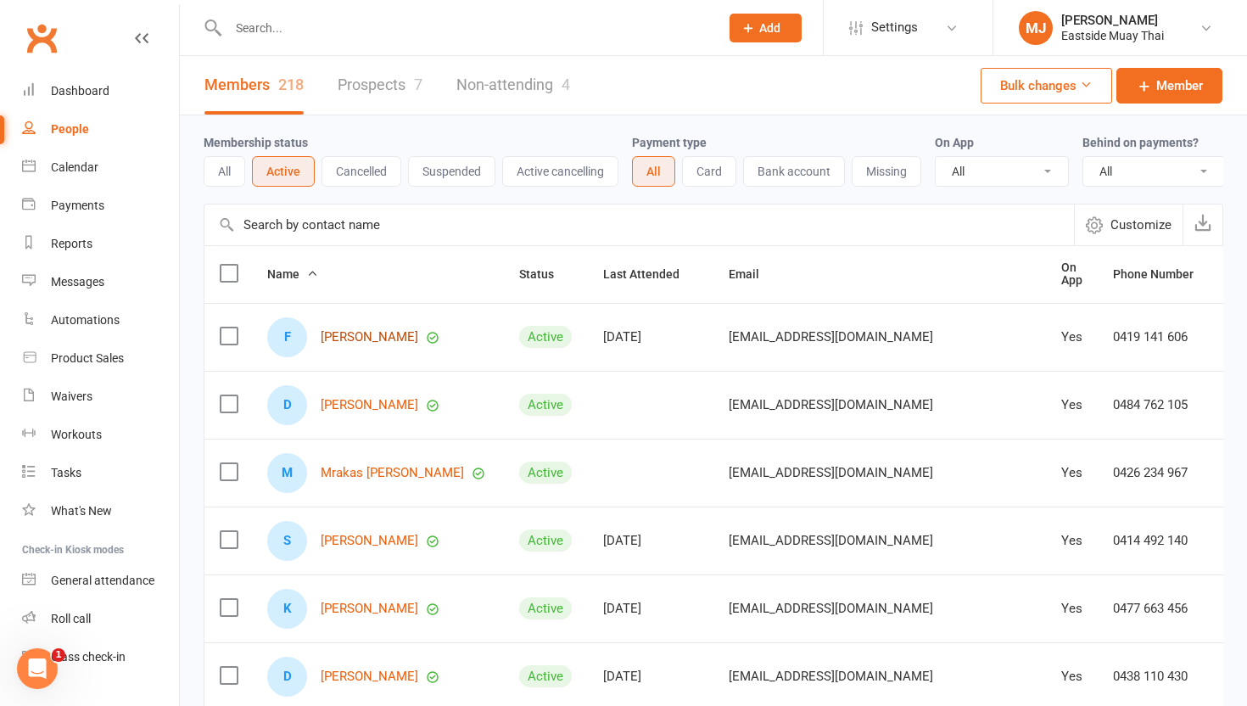
click at [352, 330] on link "Felix Aarons" at bounding box center [370, 337] width 98 height 14
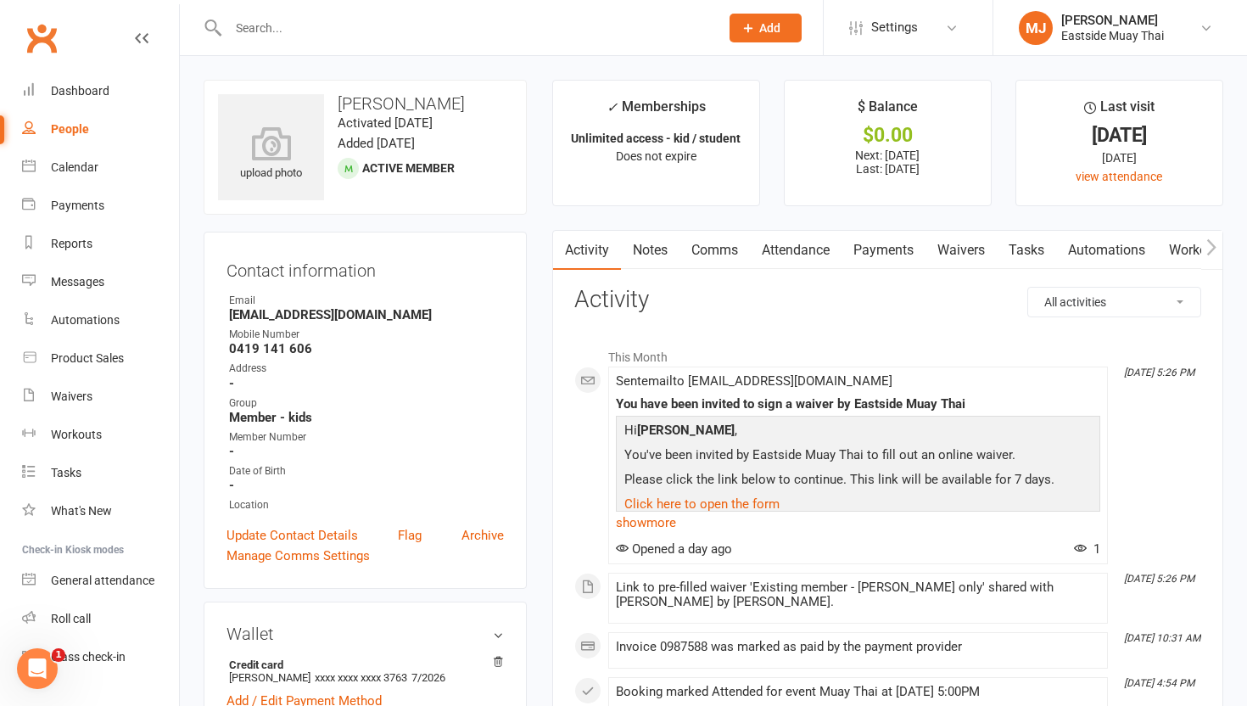
click at [804, 249] on link "Attendance" at bounding box center [796, 250] width 92 height 39
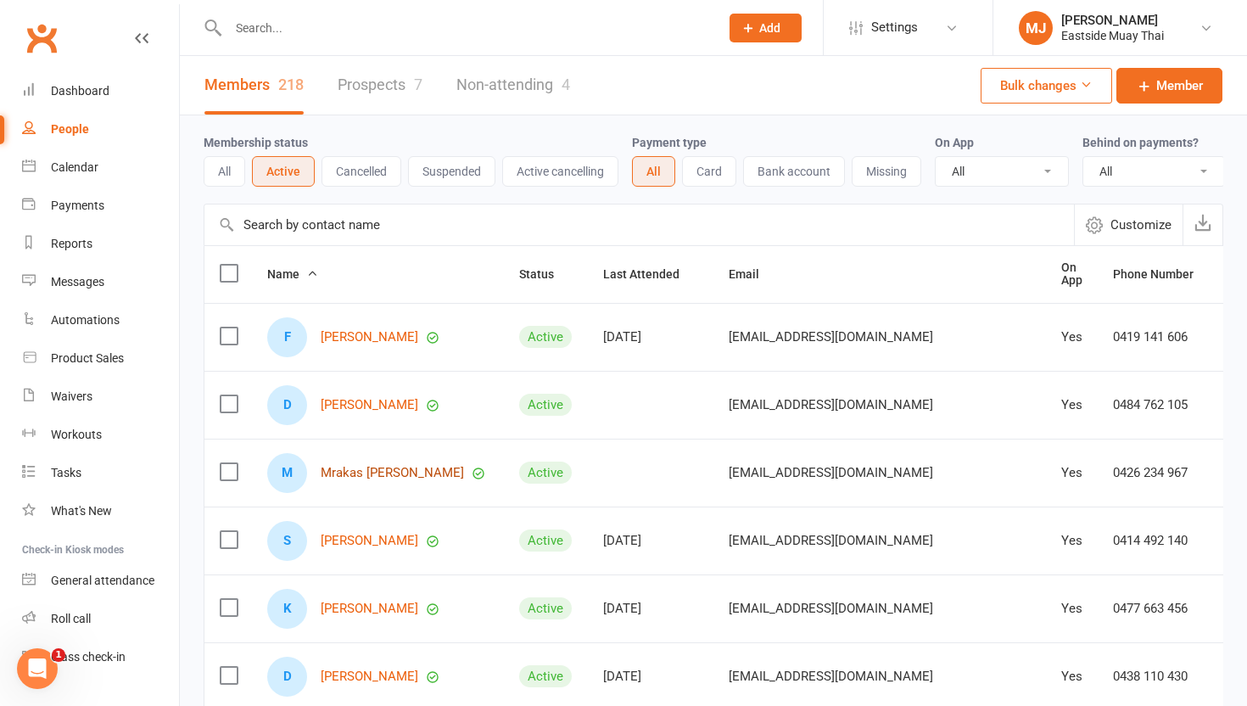
click at [377, 478] on link "Mrakas Alanna" at bounding box center [392, 473] width 143 height 14
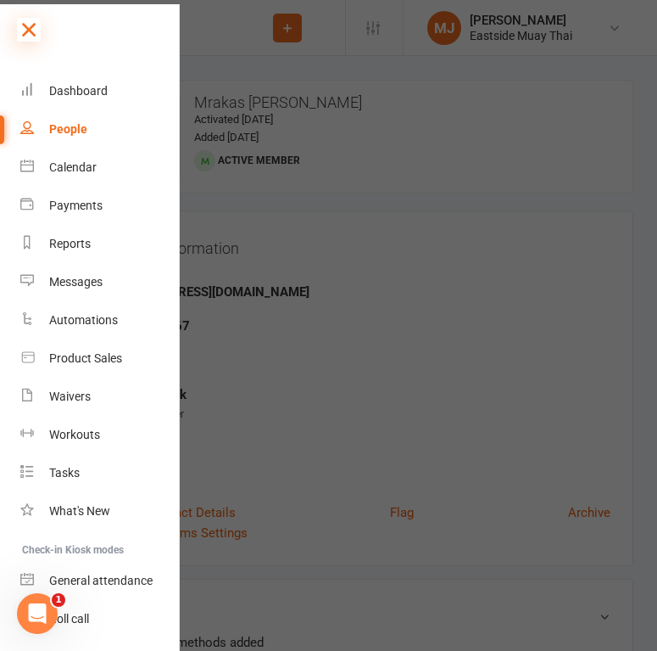
click at [22, 25] on icon at bounding box center [29, 30] width 24 height 24
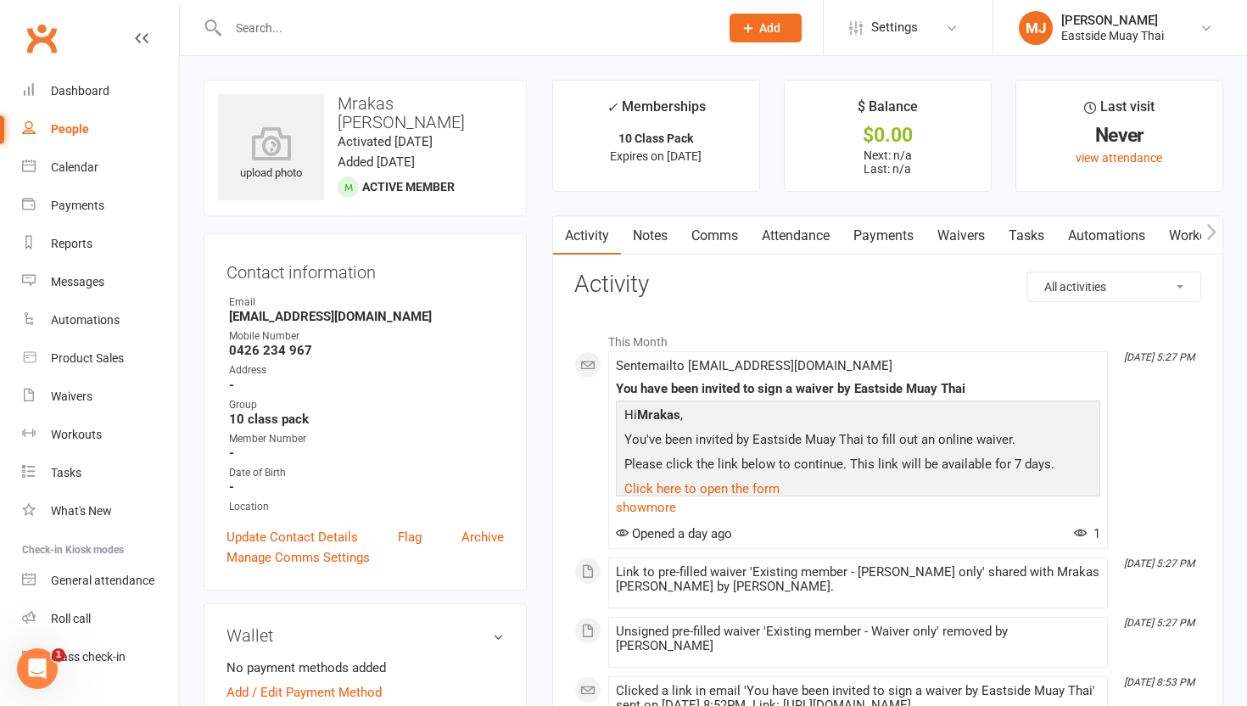
click at [898, 236] on link "Payments" at bounding box center [883, 235] width 84 height 39
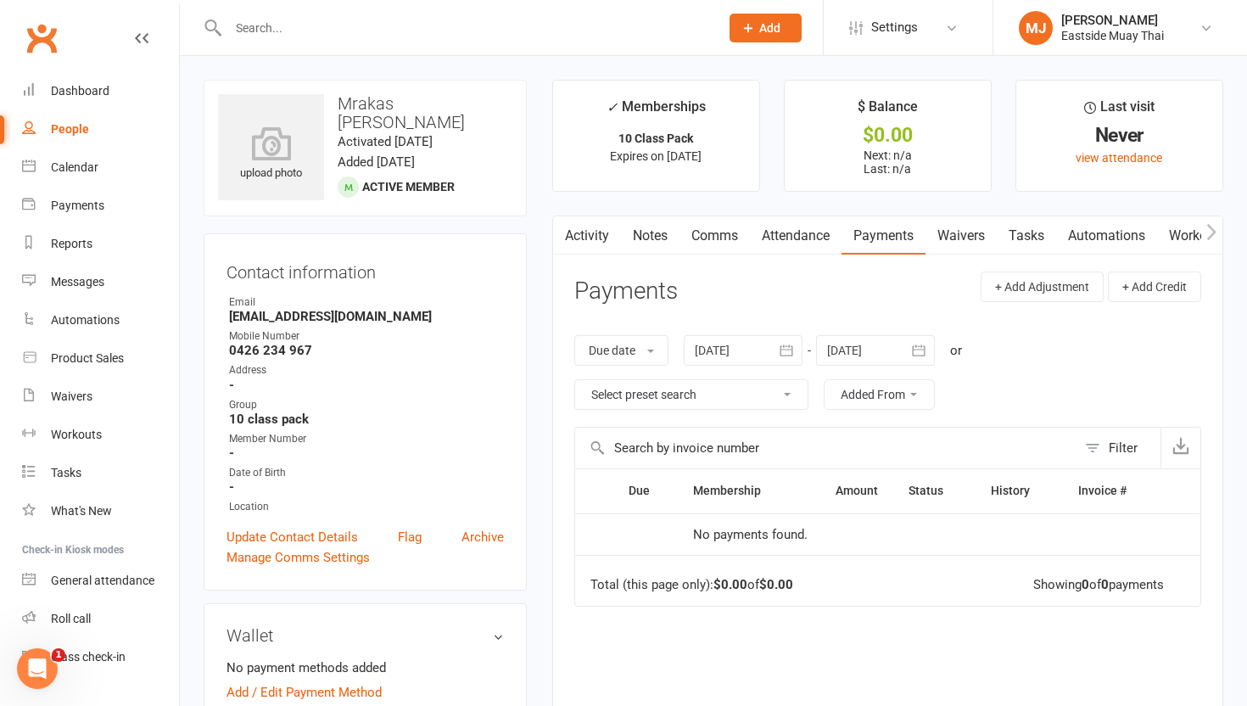
click at [953, 242] on link "Waivers" at bounding box center [960, 235] width 71 height 39
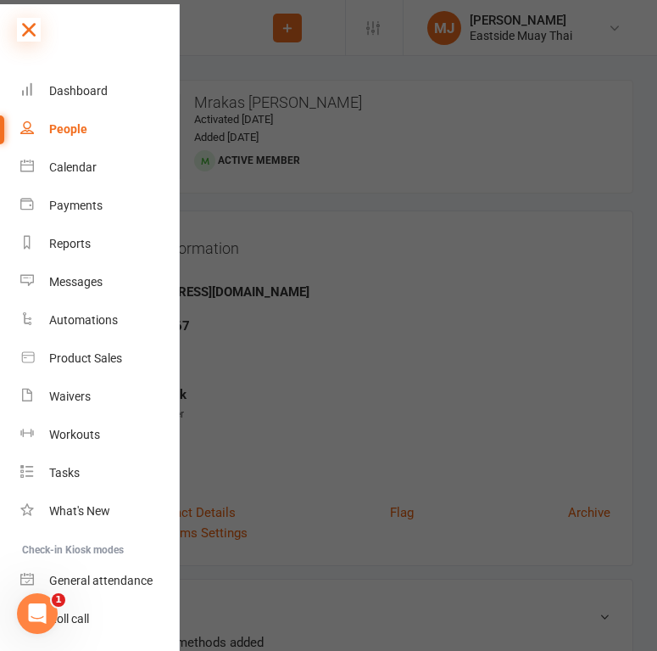
click at [34, 22] on icon at bounding box center [29, 30] width 24 height 24
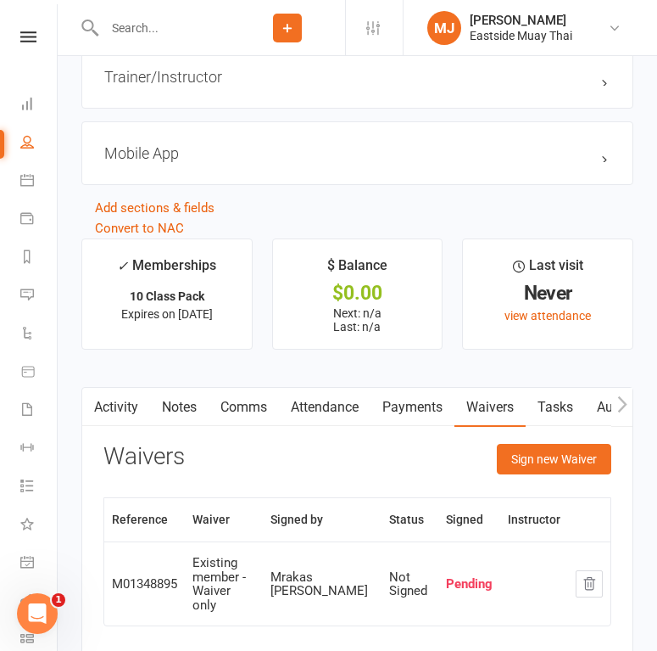
scroll to position [1645, 0]
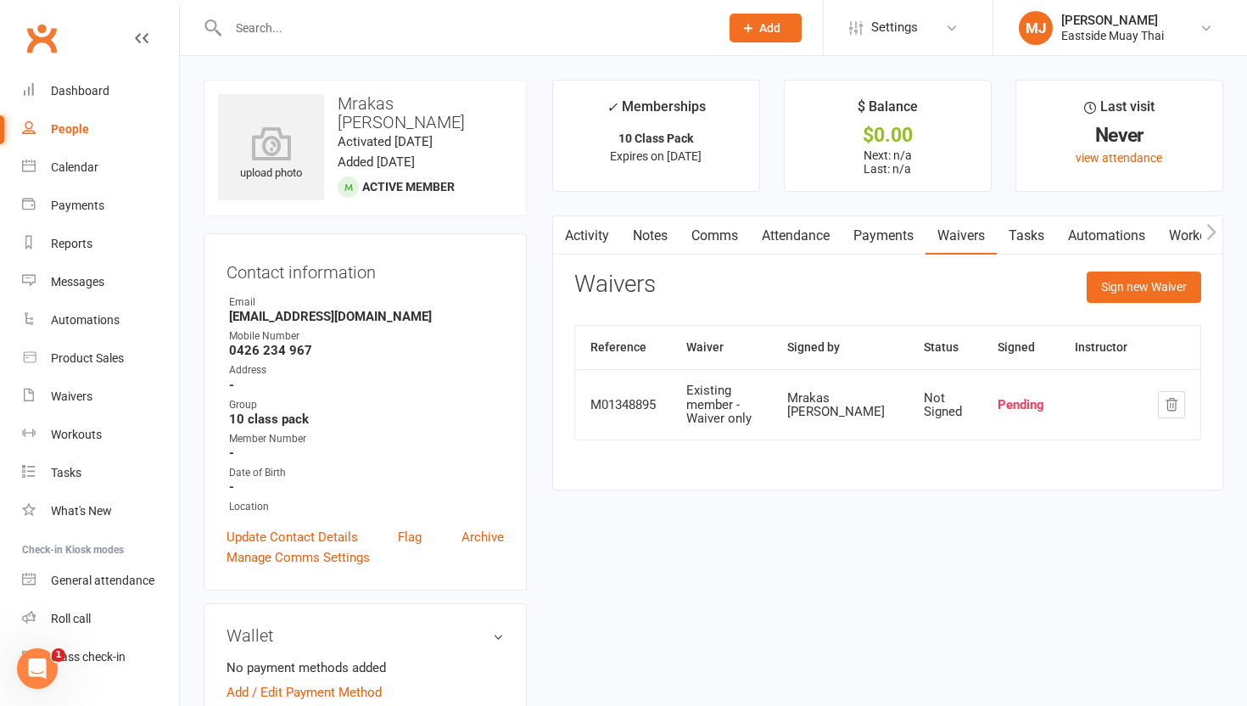
click at [800, 240] on link "Attendance" at bounding box center [796, 235] width 92 height 39
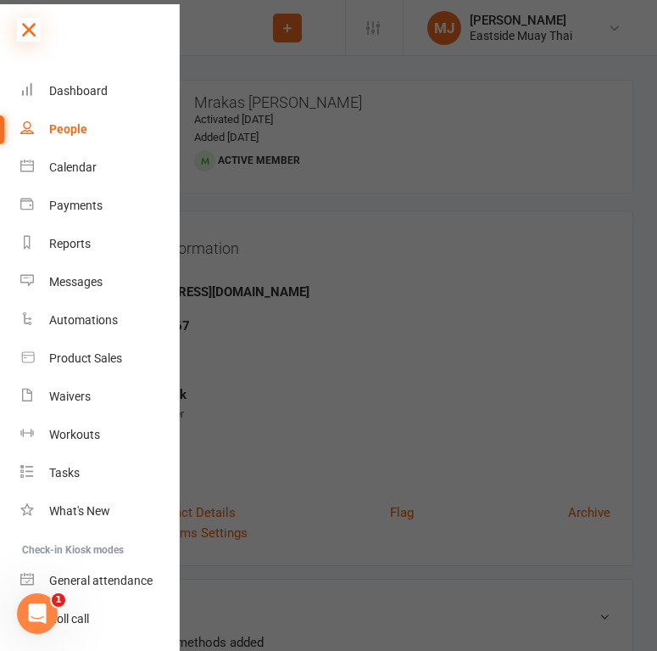
click at [29, 27] on icon at bounding box center [29, 30] width 24 height 24
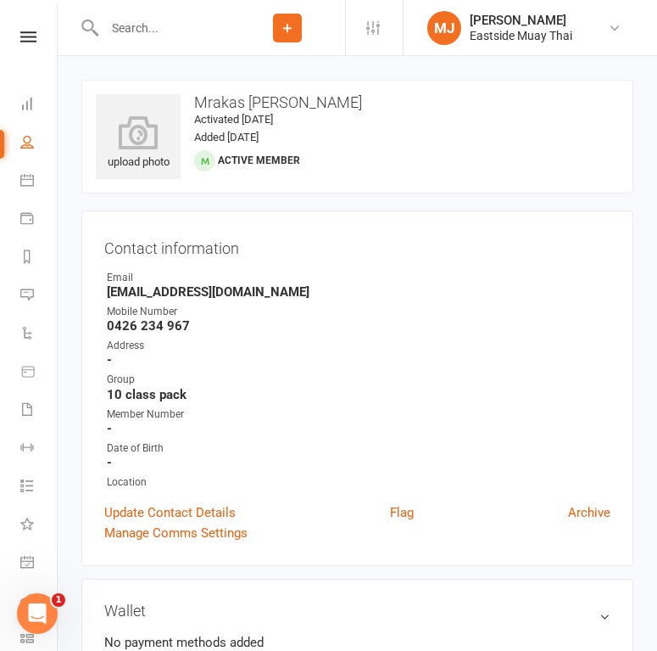
click at [140, 20] on input "text" at bounding box center [164, 28] width 131 height 24
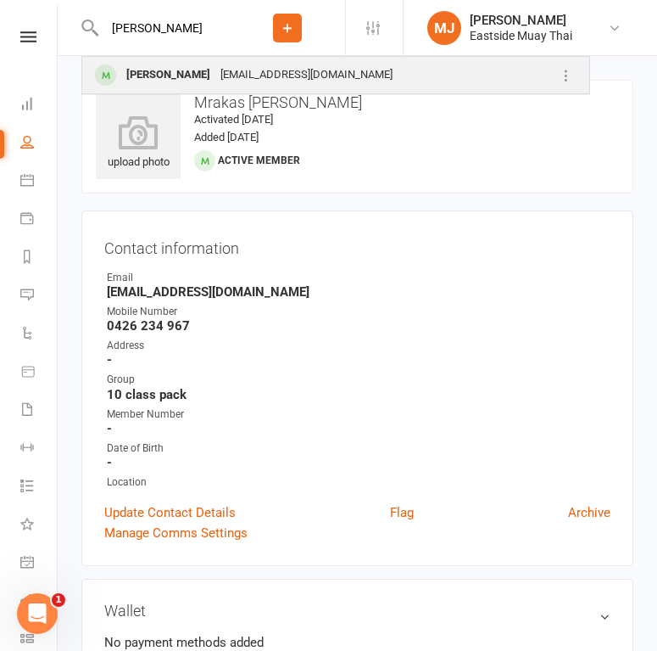
type input "Santiago"
click at [176, 74] on div "Santiago Alcantara" at bounding box center [168, 75] width 94 height 25
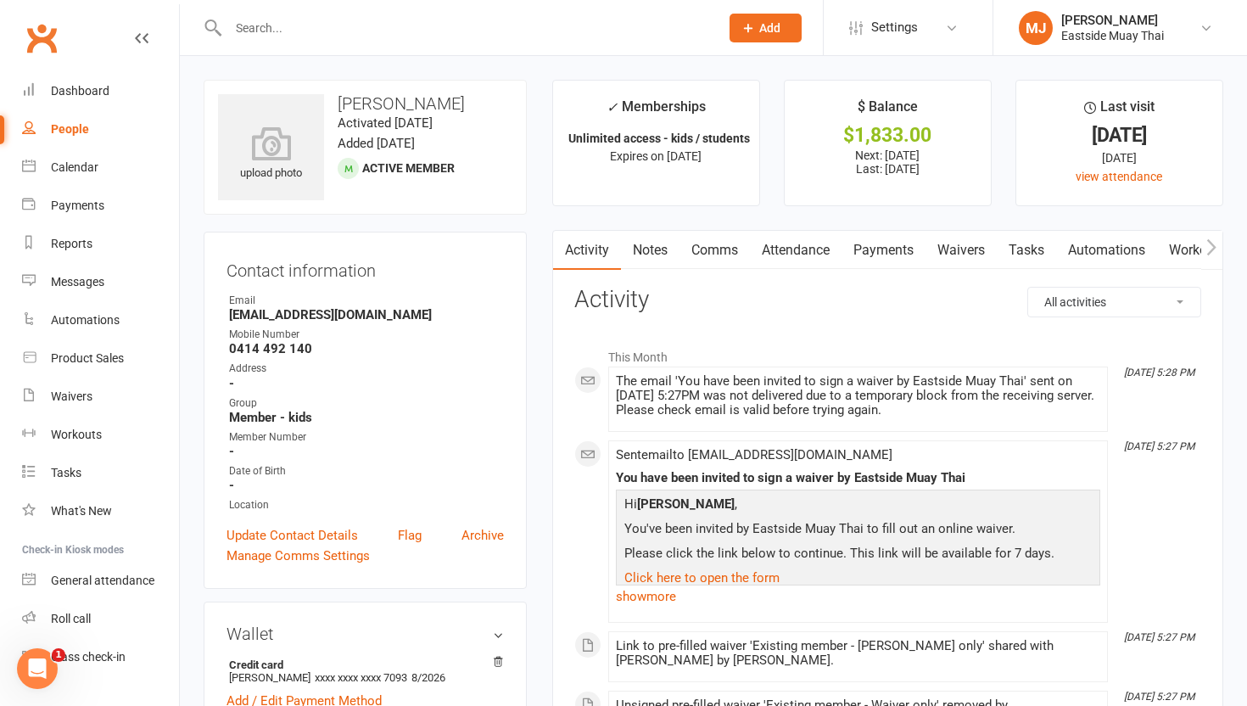
click at [908, 254] on link "Payments" at bounding box center [883, 250] width 84 height 39
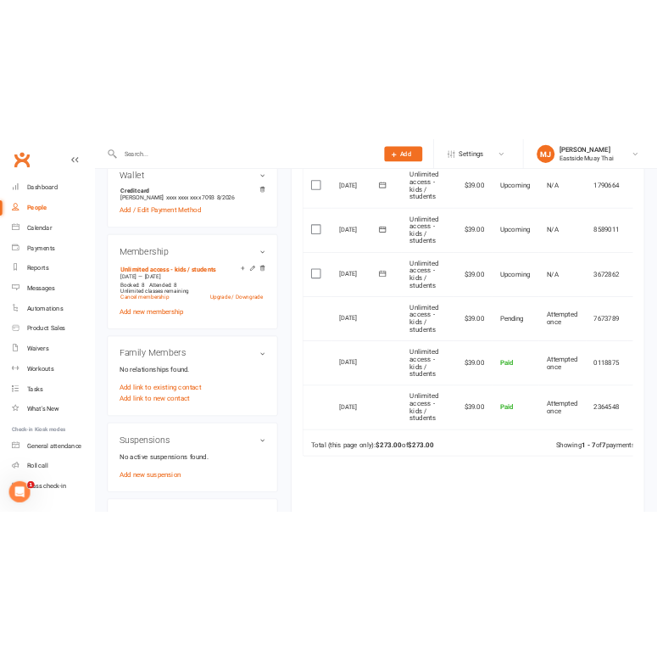
scroll to position [427, 0]
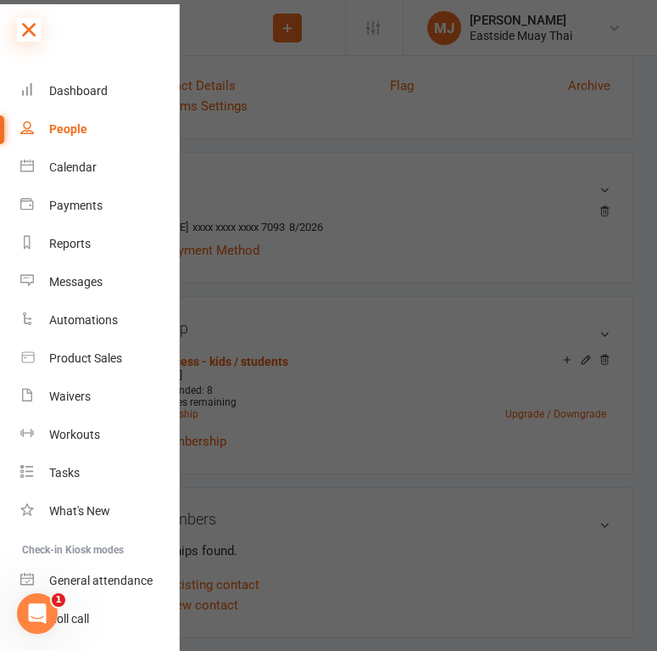
click at [27, 27] on icon at bounding box center [29, 30] width 24 height 24
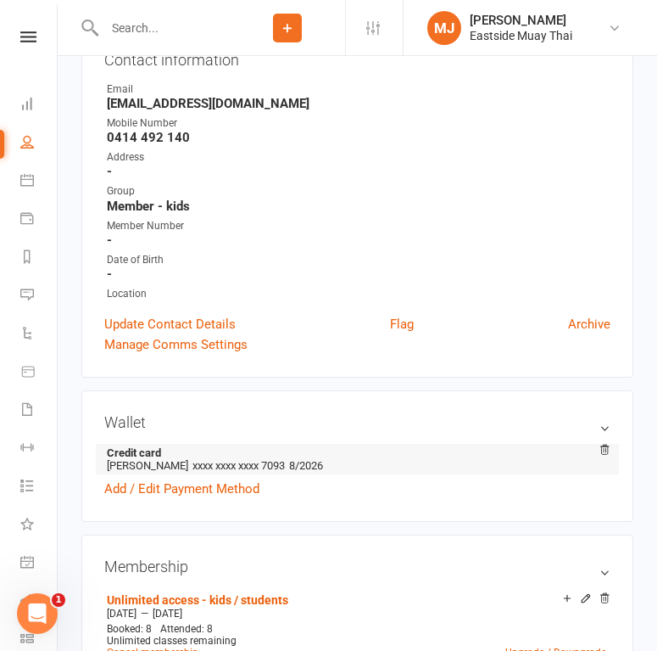
scroll to position [0, 0]
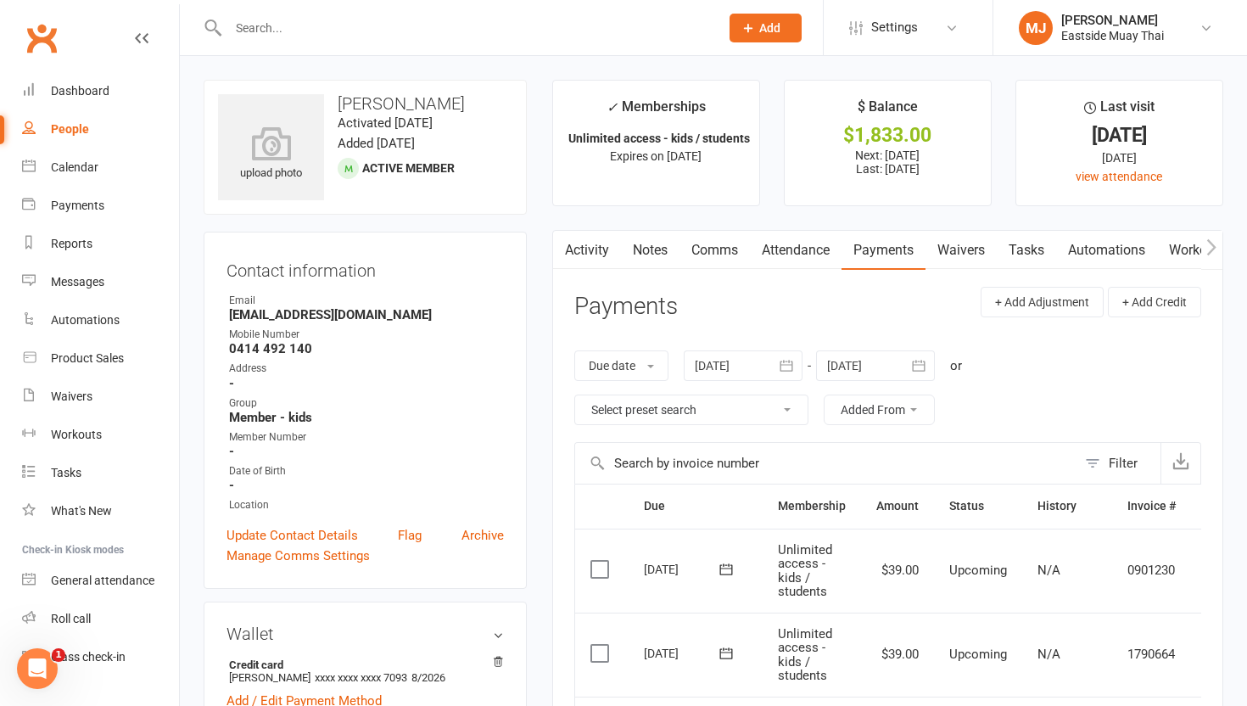
click at [956, 256] on link "Waivers" at bounding box center [960, 250] width 71 height 39
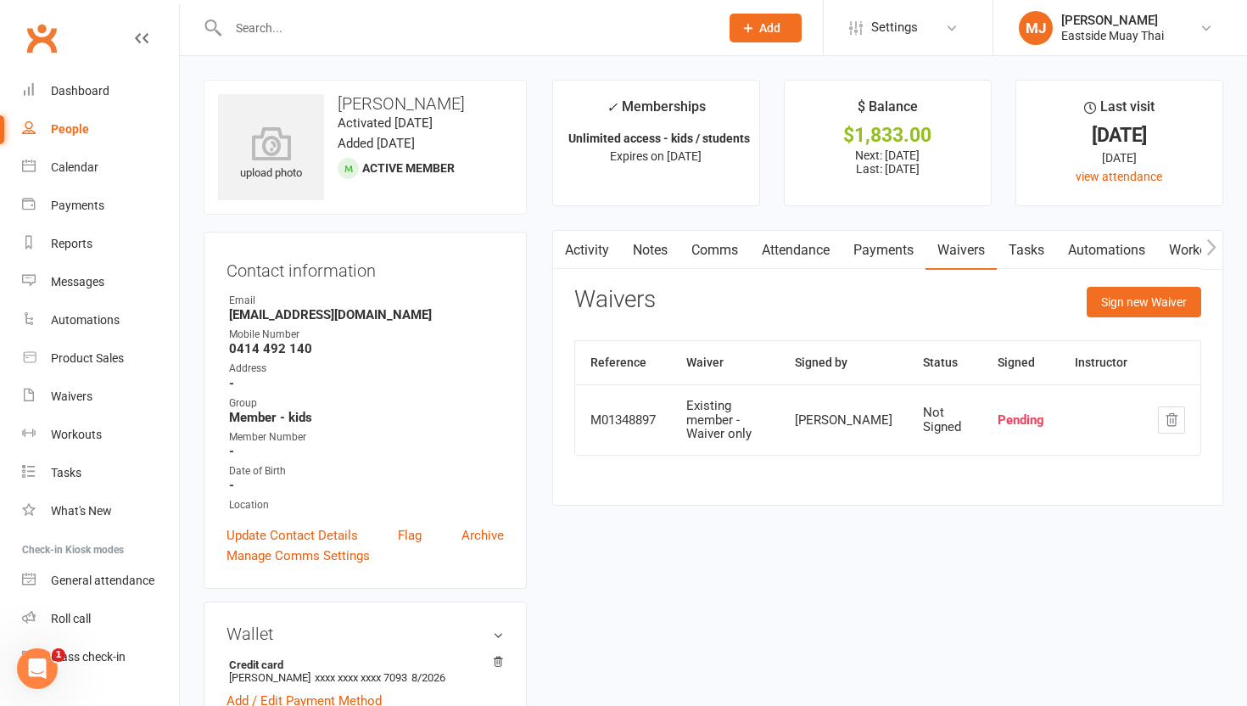
click at [895, 247] on link "Payments" at bounding box center [883, 250] width 84 height 39
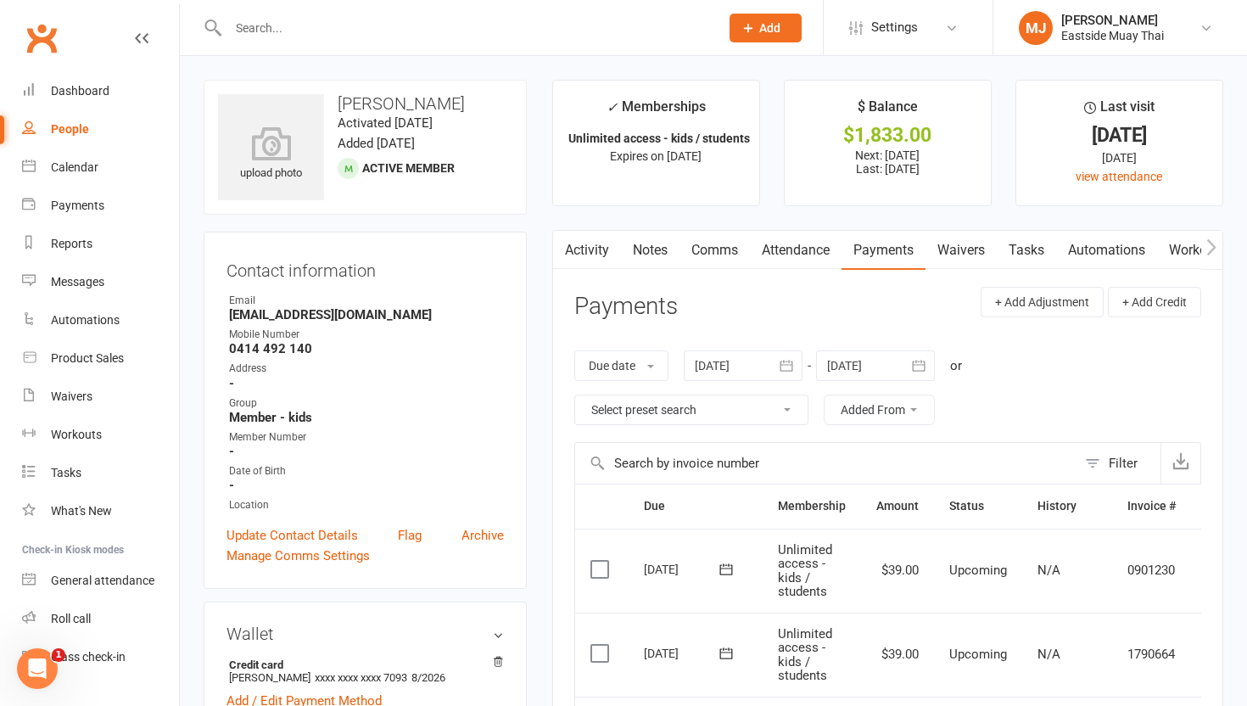
click at [956, 252] on link "Waivers" at bounding box center [960, 250] width 71 height 39
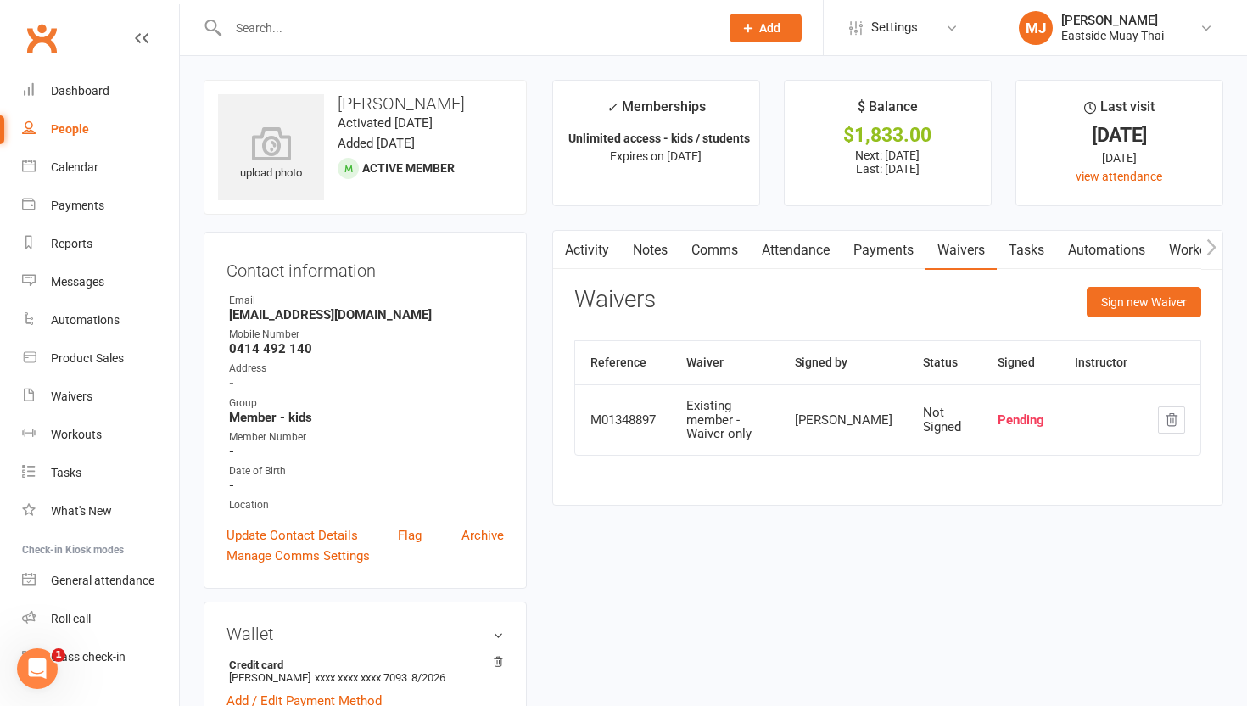
click at [818, 250] on link "Attendance" at bounding box center [796, 250] width 92 height 39
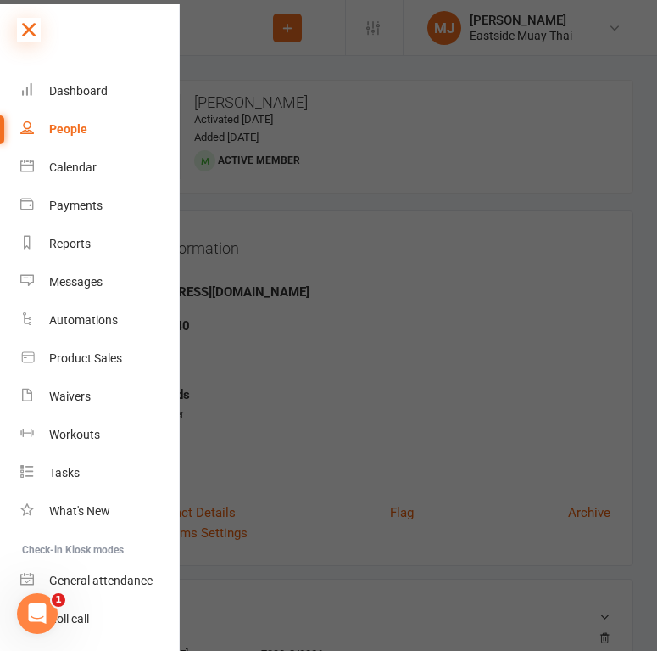
click at [21, 33] on icon at bounding box center [29, 30] width 24 height 24
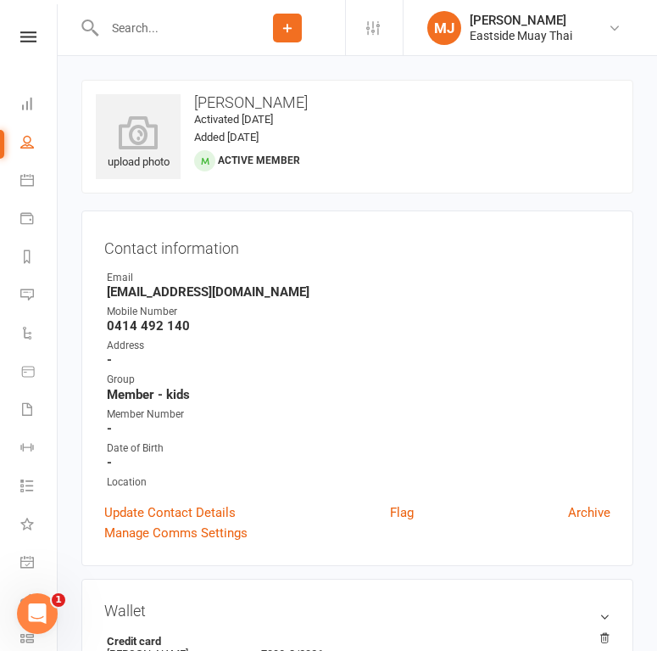
click at [158, 20] on input "text" at bounding box center [164, 28] width 131 height 24
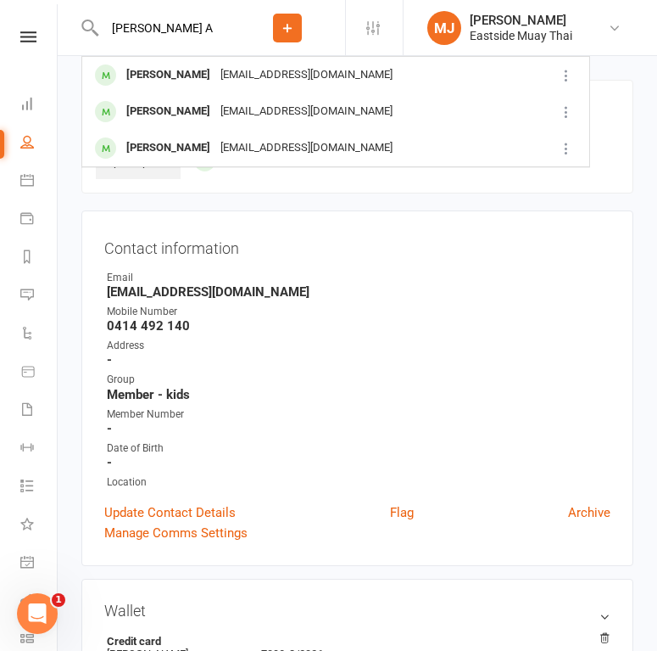
type input "Kirwan A"
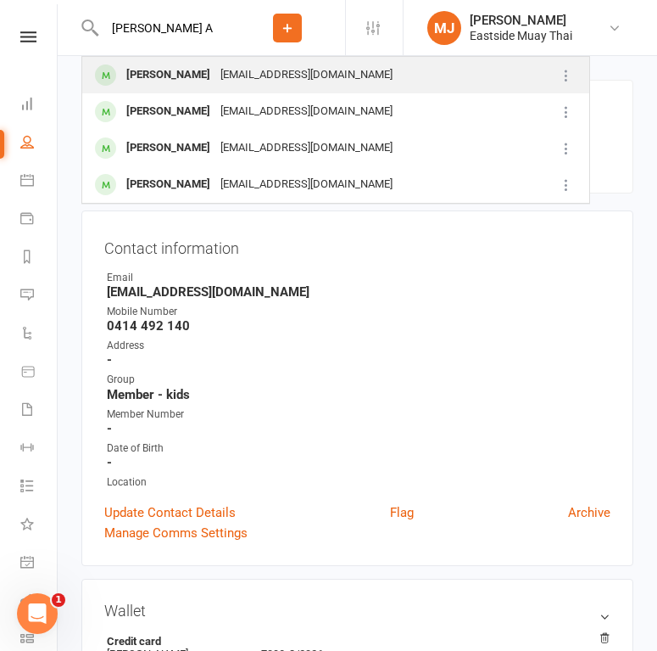
click at [177, 81] on div "Kirwan Alfie" at bounding box center [168, 75] width 94 height 25
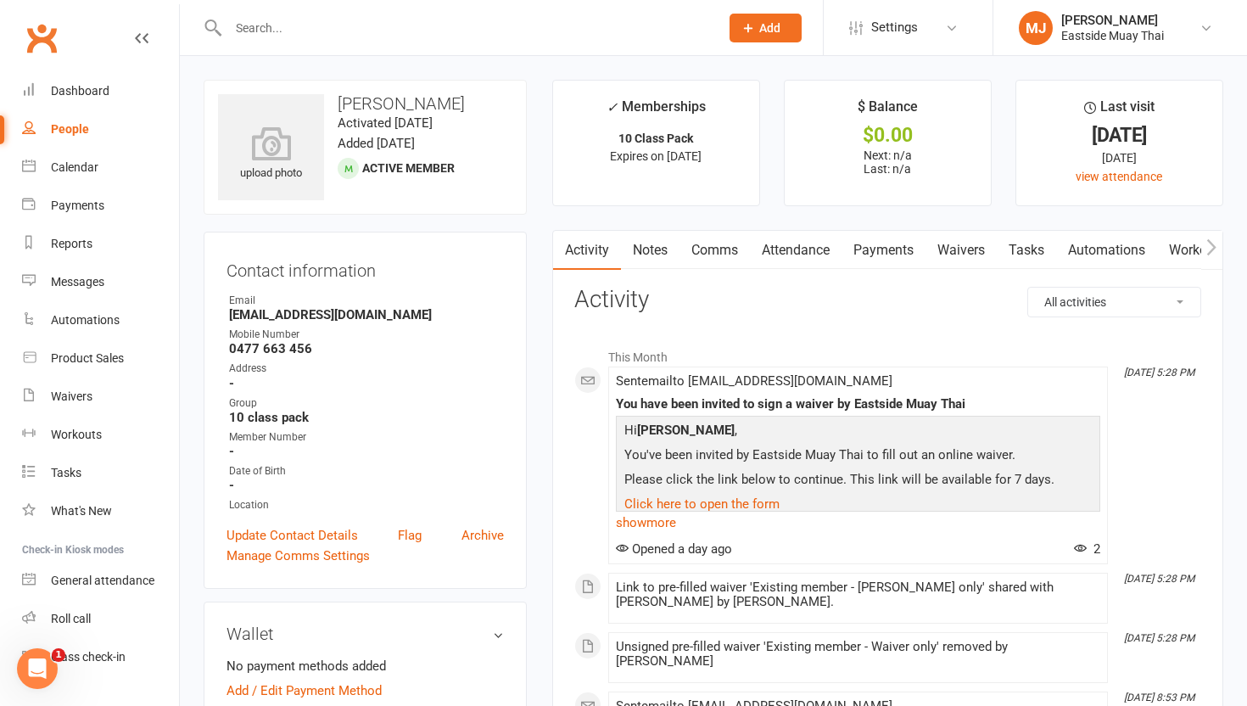
click at [956, 244] on link "Waivers" at bounding box center [960, 250] width 71 height 39
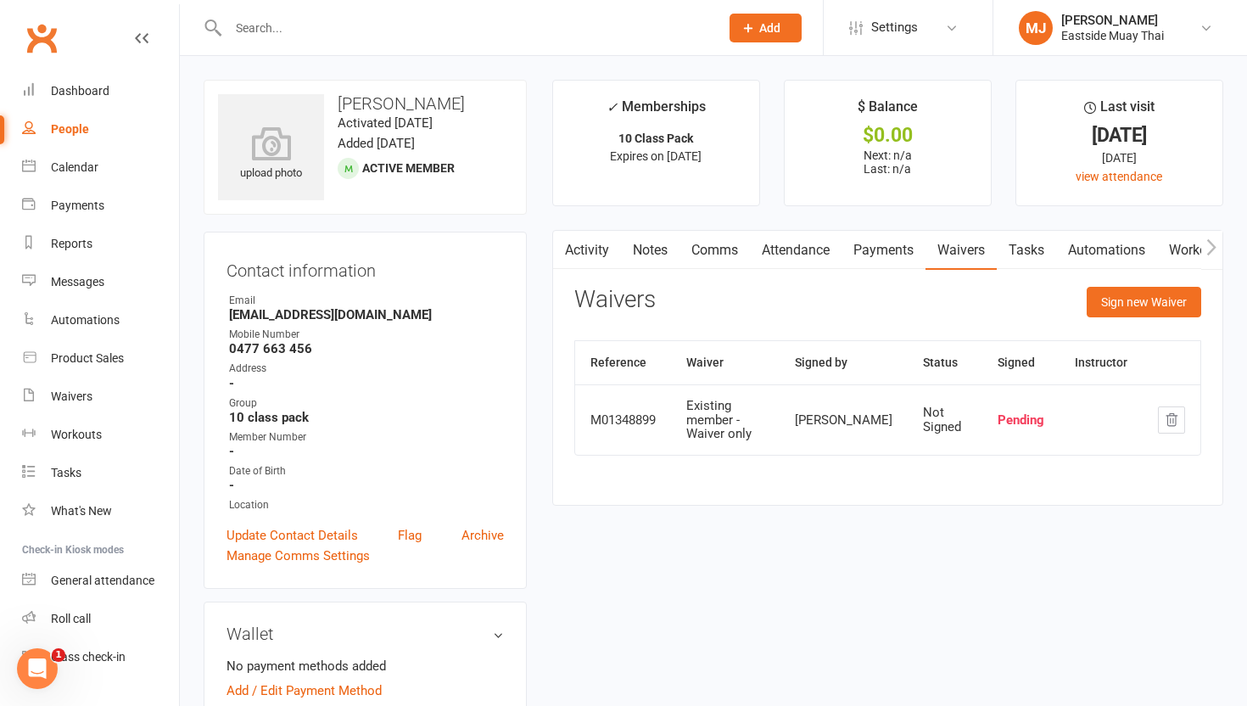
click at [876, 248] on link "Payments" at bounding box center [883, 250] width 84 height 39
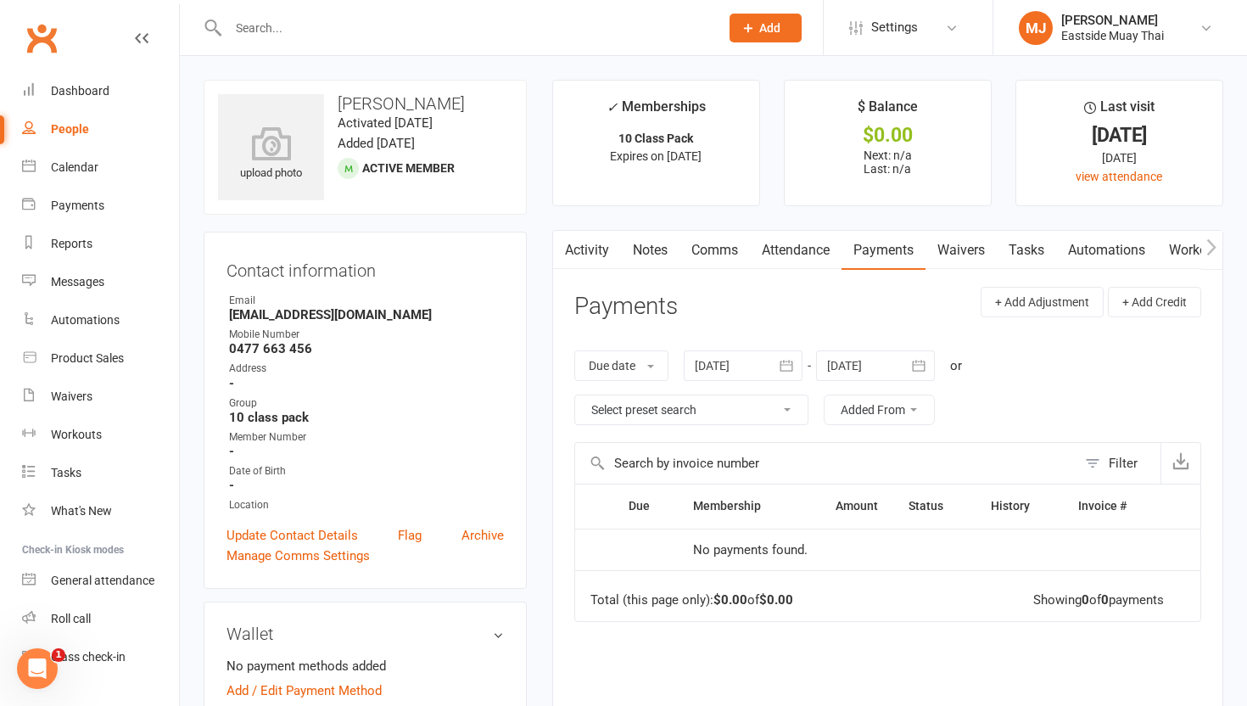
click at [956, 256] on link "Waivers" at bounding box center [960, 250] width 71 height 39
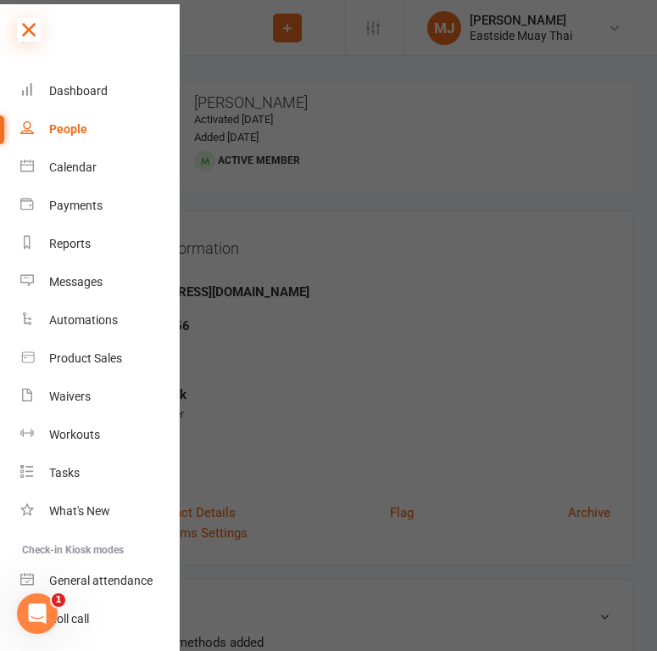
click at [23, 32] on icon at bounding box center [29, 30] width 24 height 24
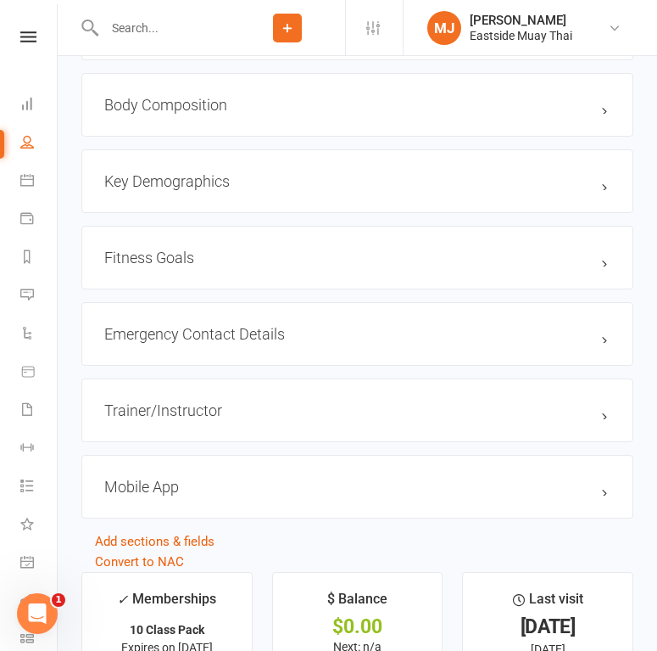
scroll to position [1299, 0]
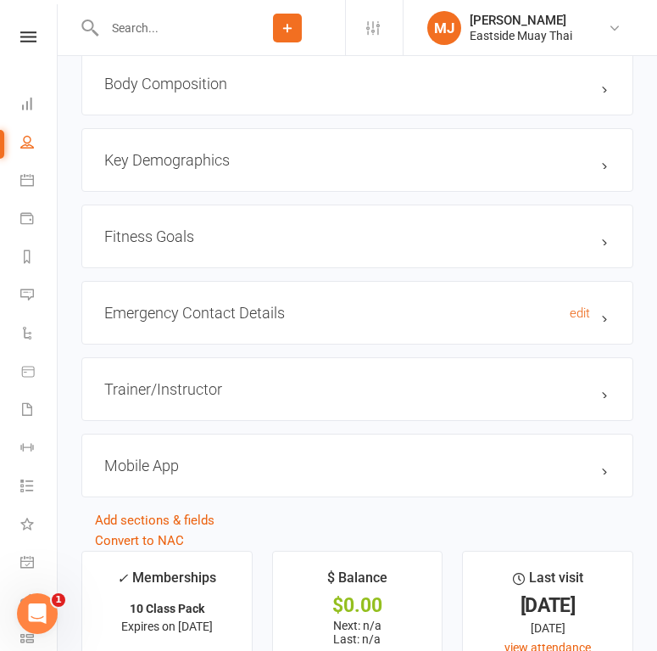
click at [606, 312] on h3 "Emergency Contact Details edit" at bounding box center [357, 313] width 506 height 18
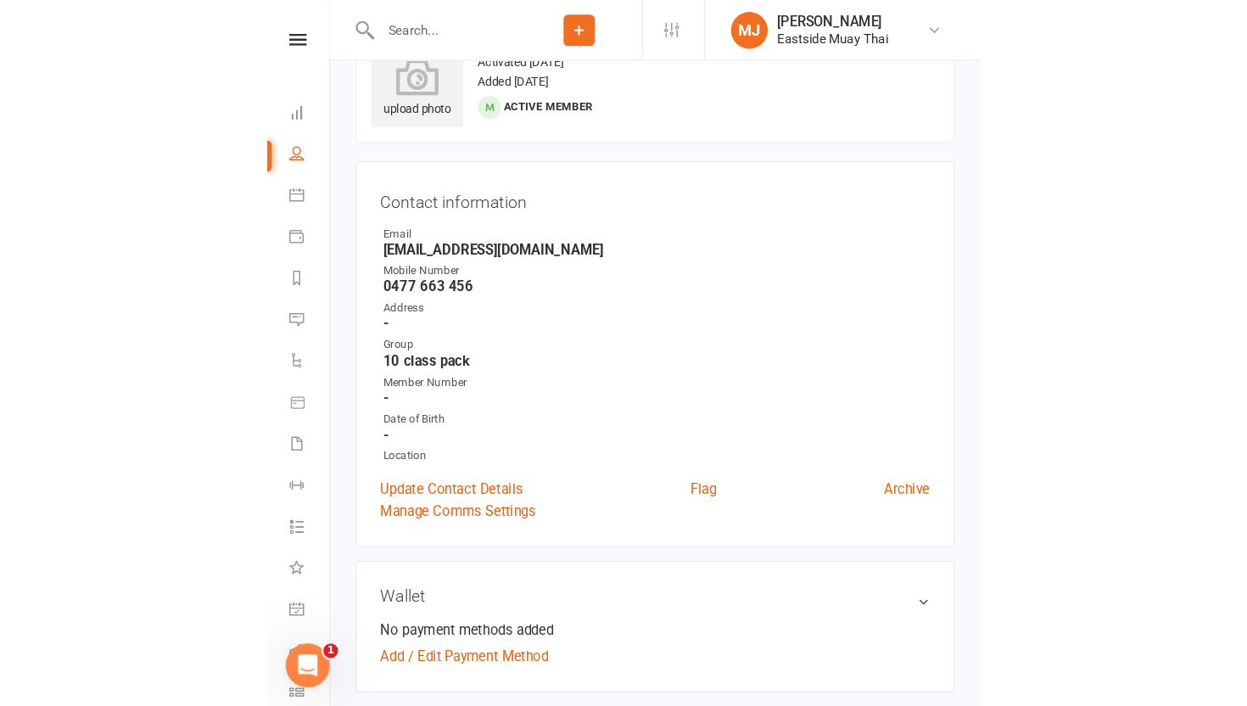
scroll to position [0, 0]
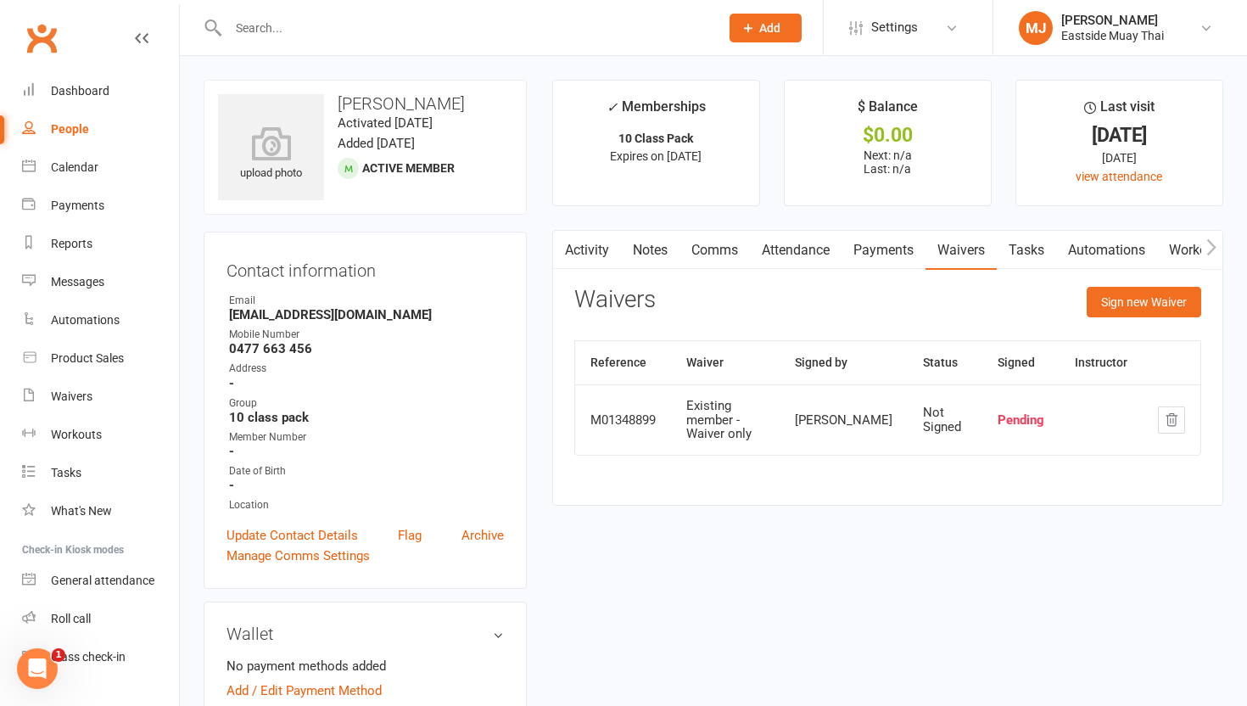
click at [808, 247] on link "Attendance" at bounding box center [796, 250] width 92 height 39
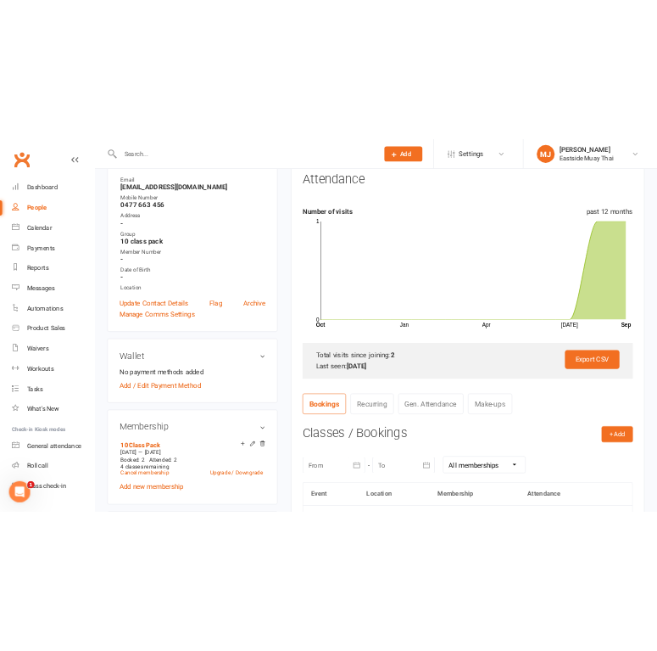
scroll to position [226, 0]
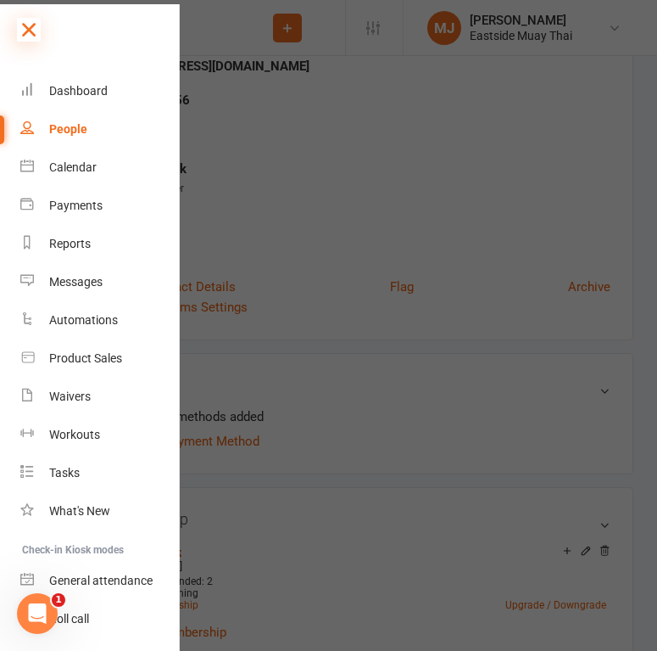
click at [33, 27] on icon at bounding box center [29, 30] width 24 height 24
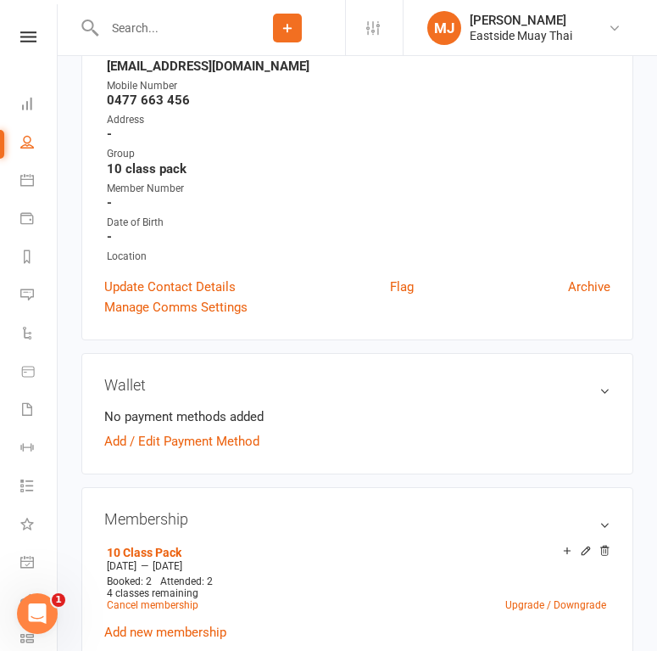
click at [142, 36] on input "text" at bounding box center [164, 28] width 131 height 24
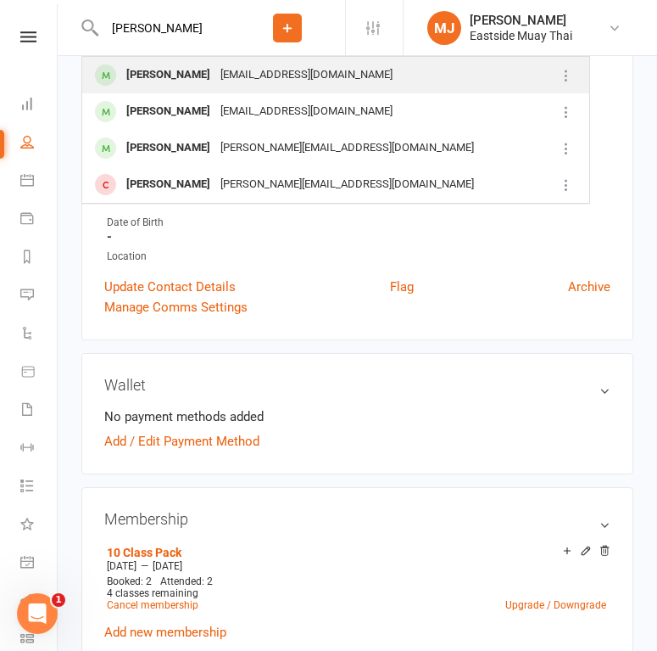
type input "Dane Alcroft"
click at [146, 75] on div "Dane Allcroft" at bounding box center [168, 75] width 94 height 25
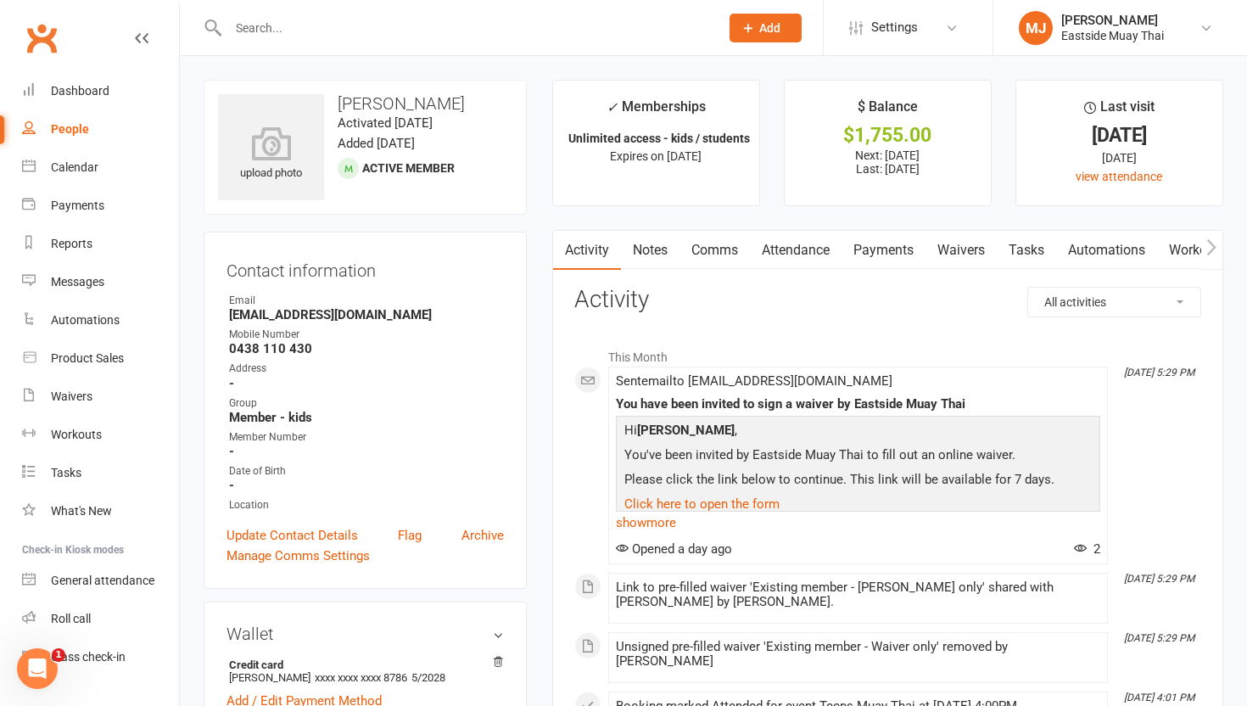
click at [888, 246] on link "Payments" at bounding box center [883, 250] width 84 height 39
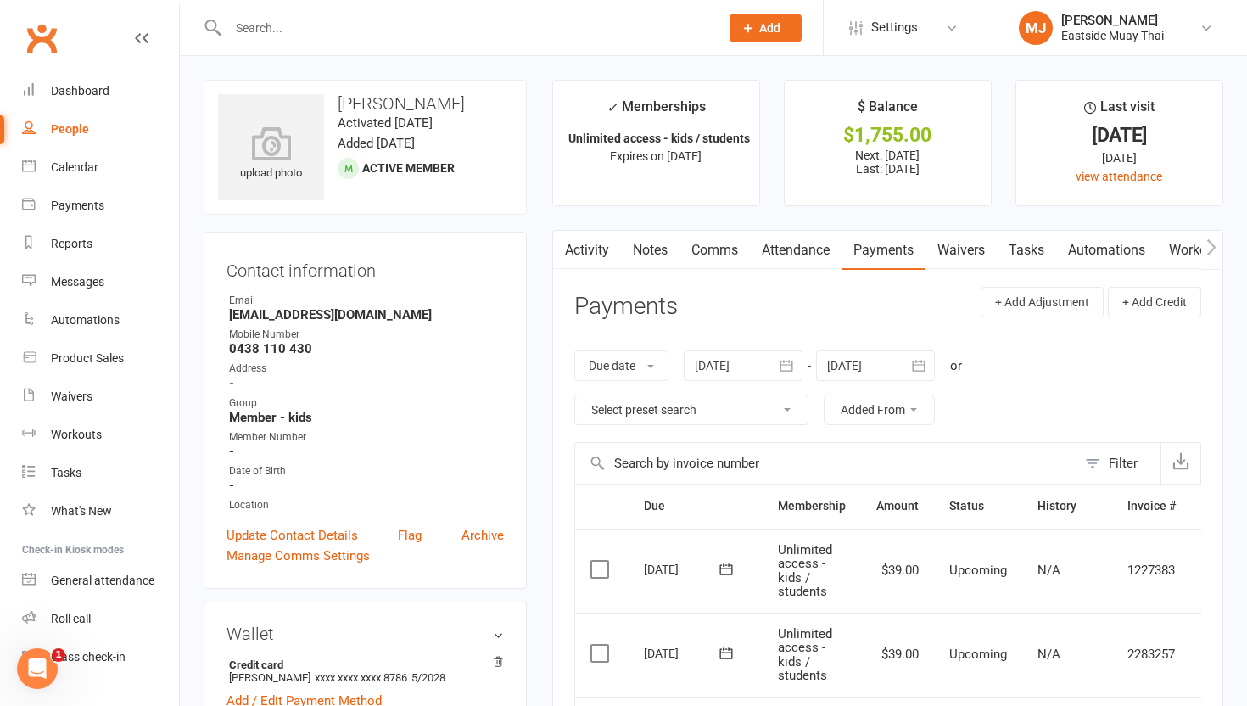
click at [956, 250] on link "Waivers" at bounding box center [960, 250] width 71 height 39
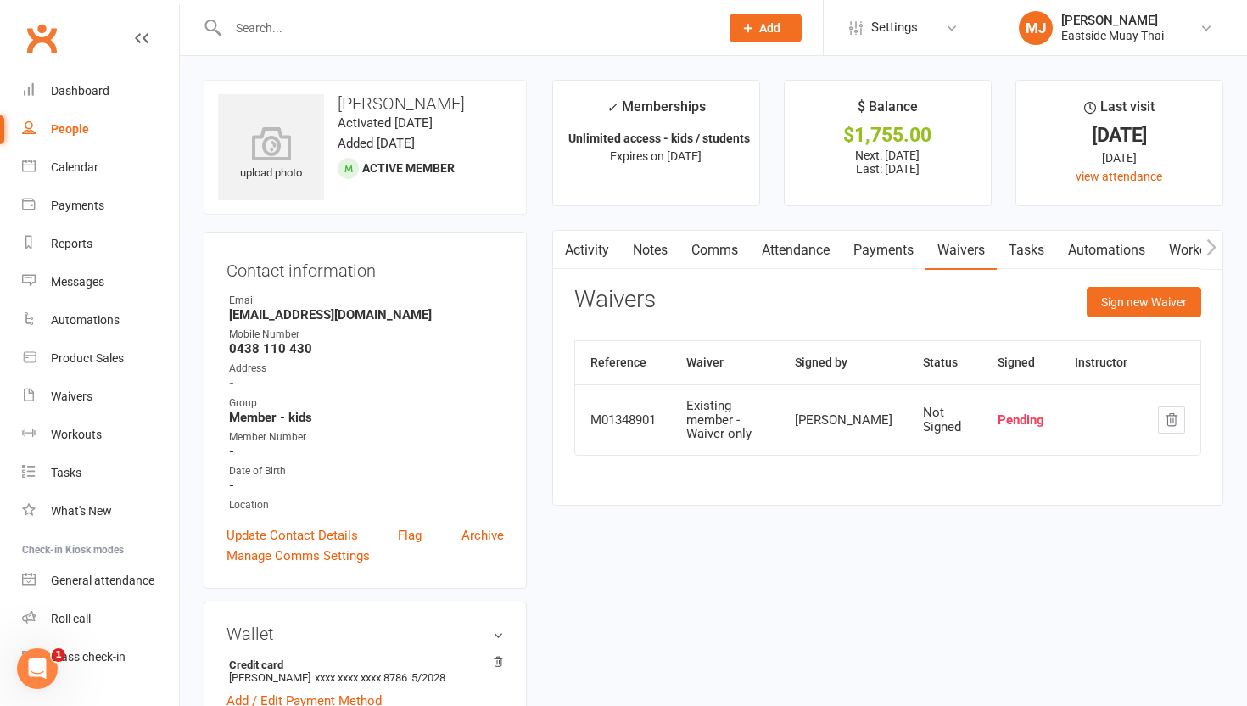
scroll to position [1249, 0]
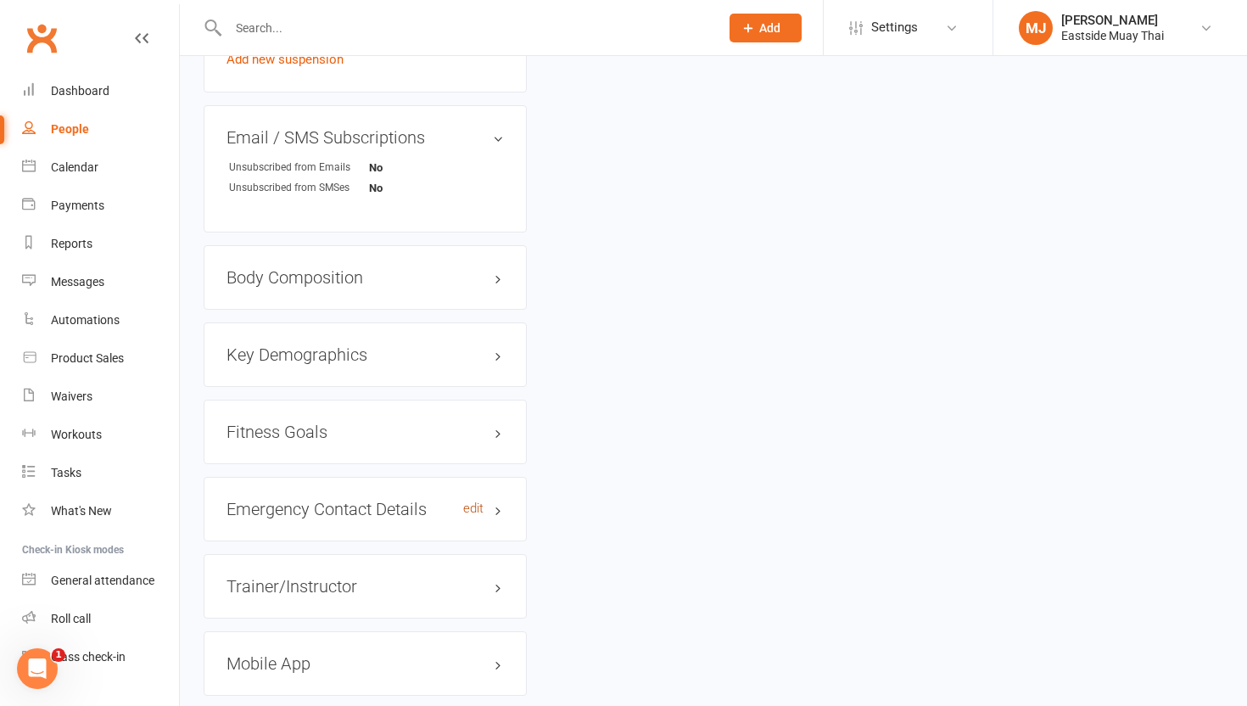
click at [482, 505] on link "edit" at bounding box center [473, 508] width 20 height 14
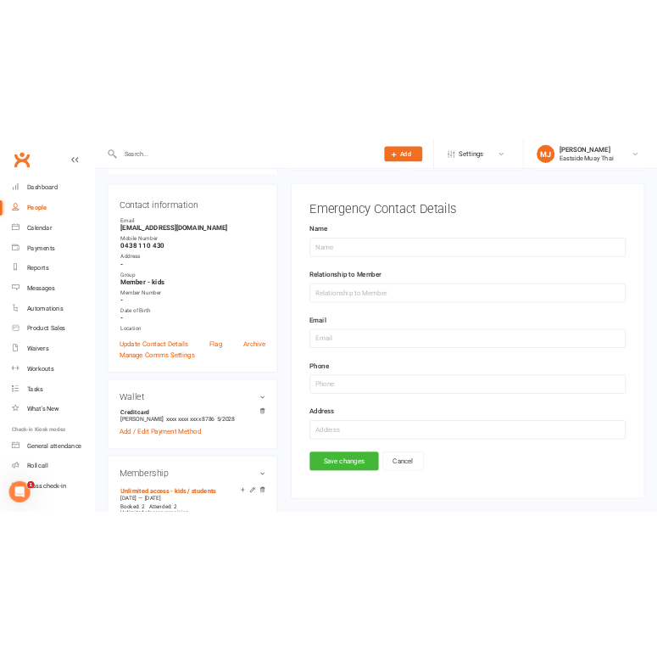
scroll to position [145, 0]
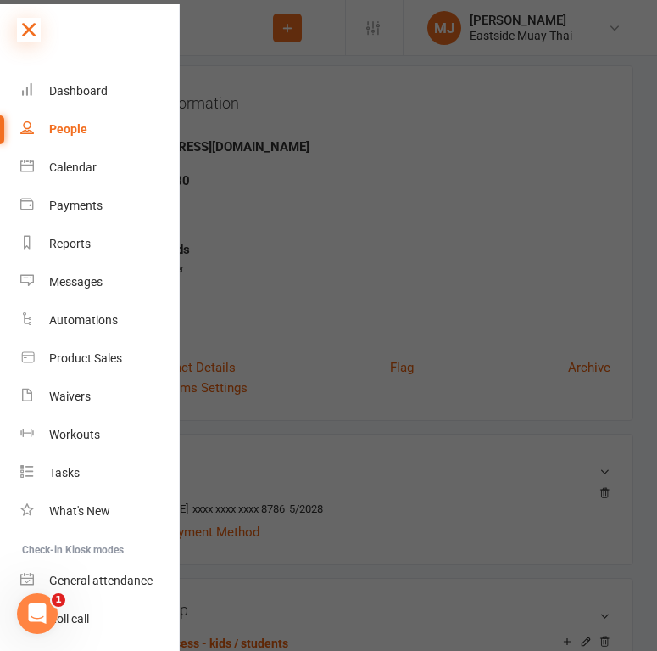
click at [25, 28] on icon at bounding box center [29, 30] width 24 height 24
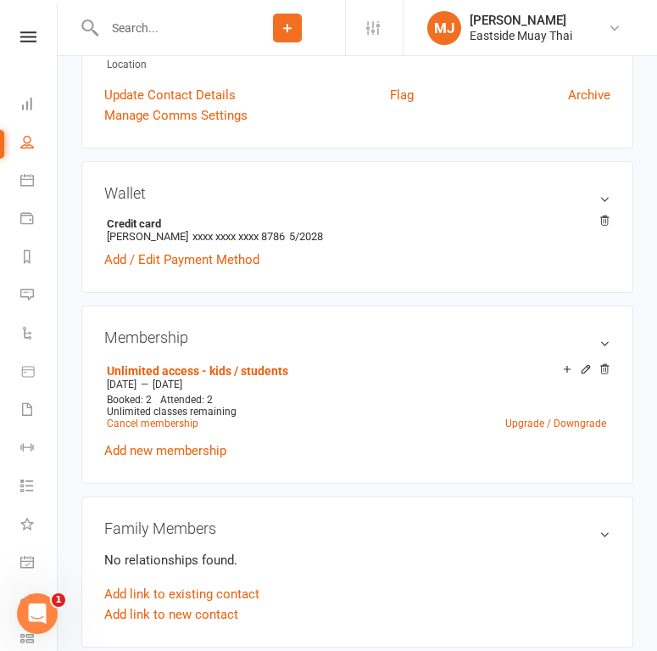
scroll to position [418, 0]
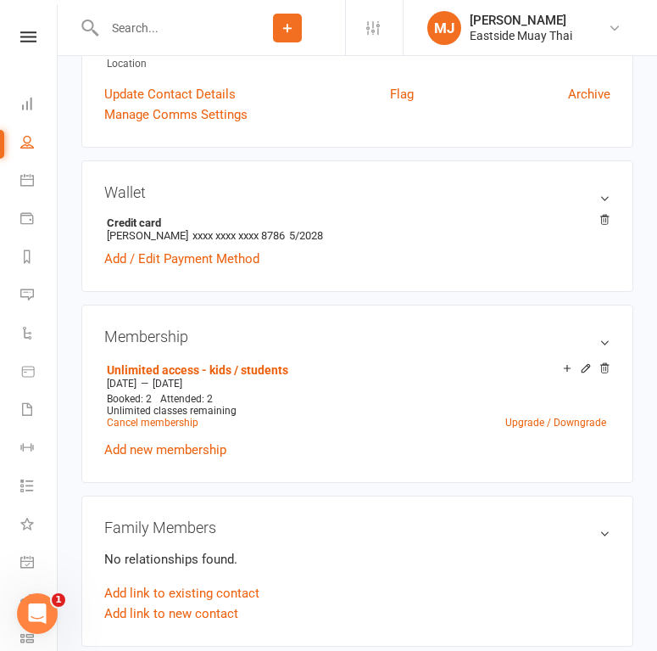
click at [154, 22] on input "text" at bounding box center [164, 28] width 131 height 24
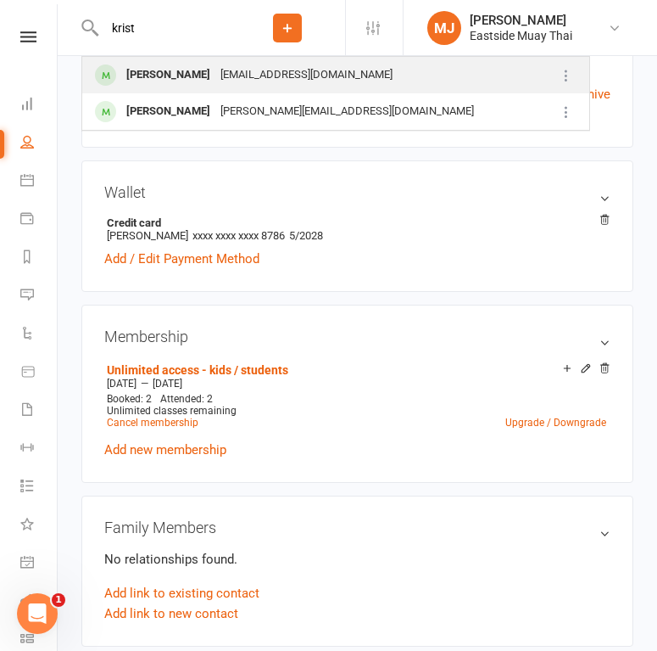
type input "krist"
click at [169, 67] on div "Kristian Anderson" at bounding box center [168, 75] width 94 height 25
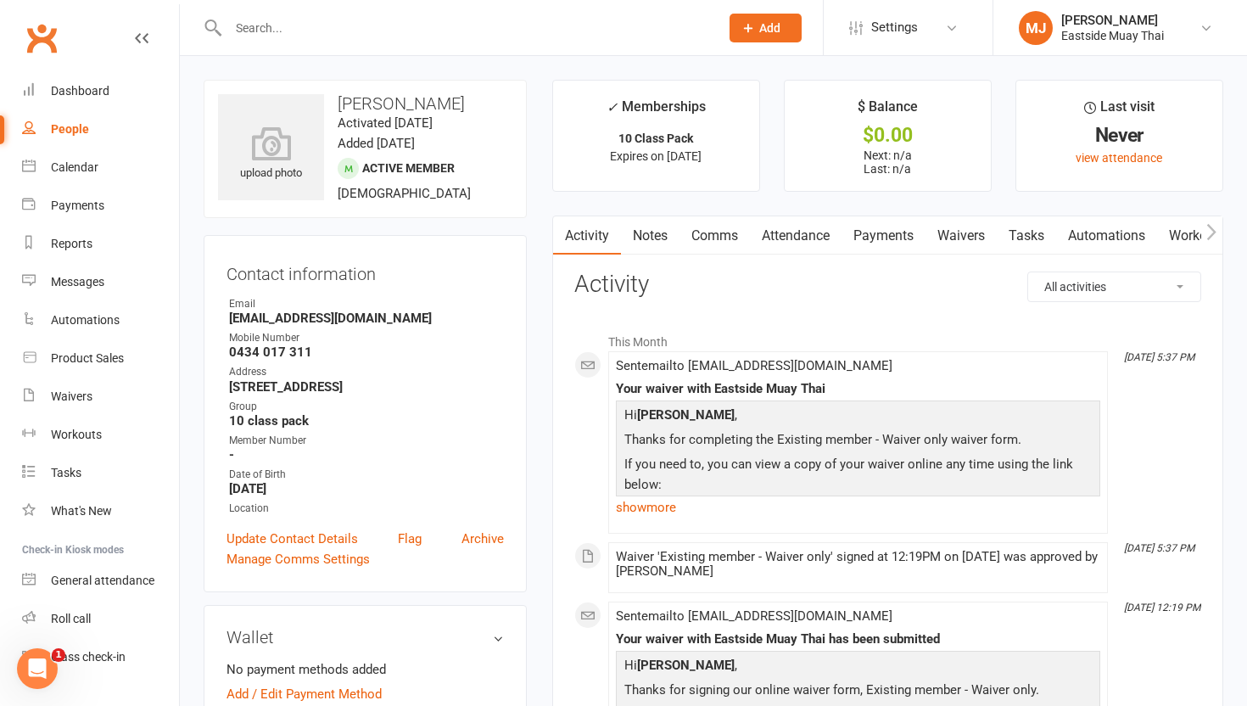
click at [956, 238] on link "Waivers" at bounding box center [960, 235] width 71 height 39
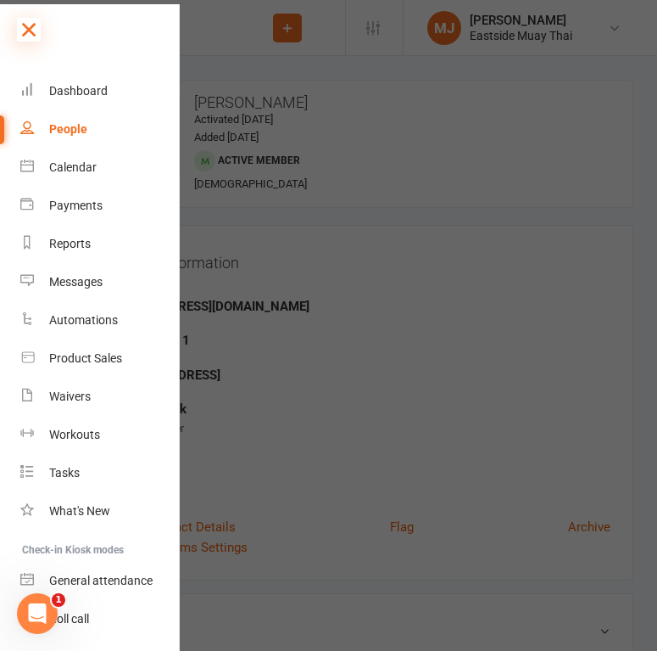
click at [33, 26] on icon at bounding box center [29, 30] width 24 height 24
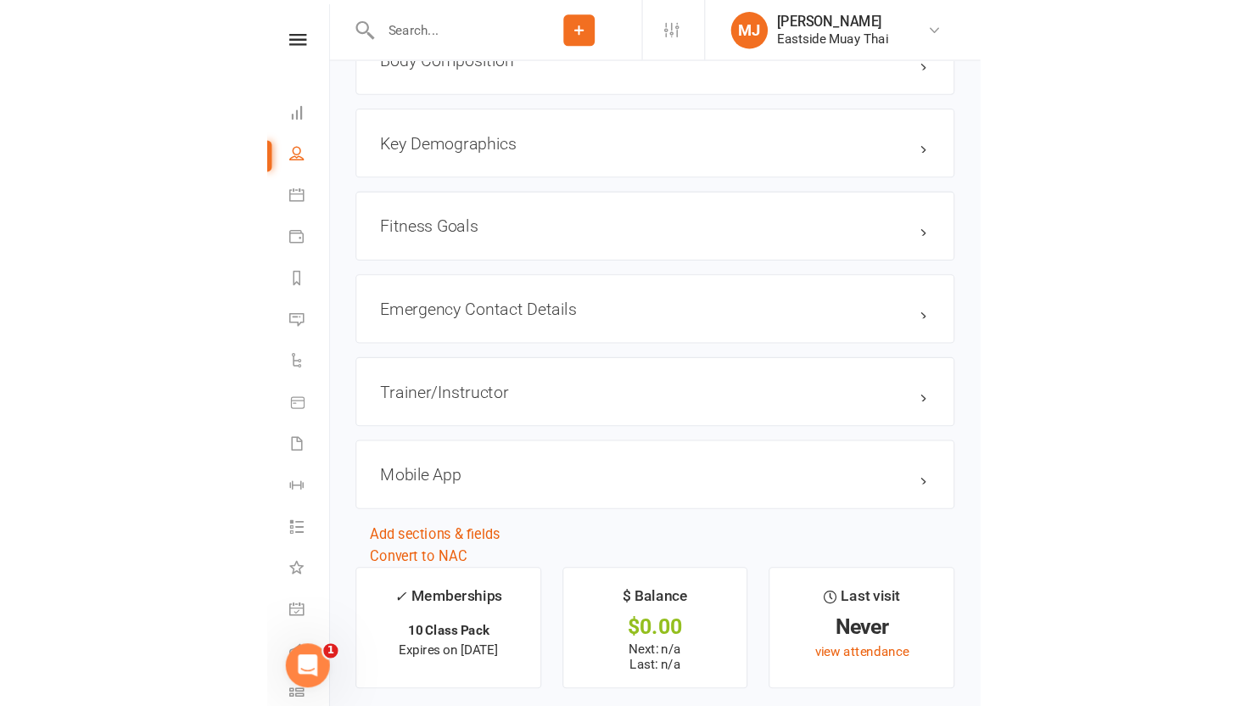
scroll to position [1357, 0]
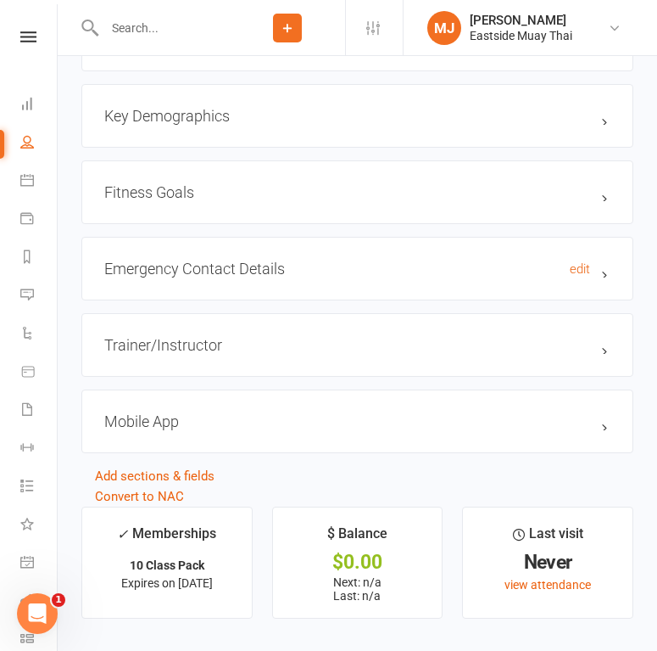
click at [596, 267] on h3 "Emergency Contact Details edit" at bounding box center [357, 269] width 506 height 18
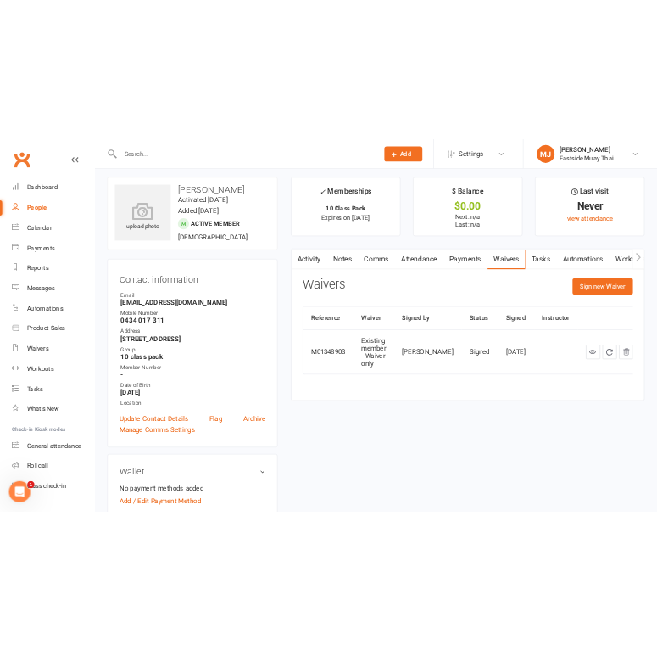
scroll to position [0, 0]
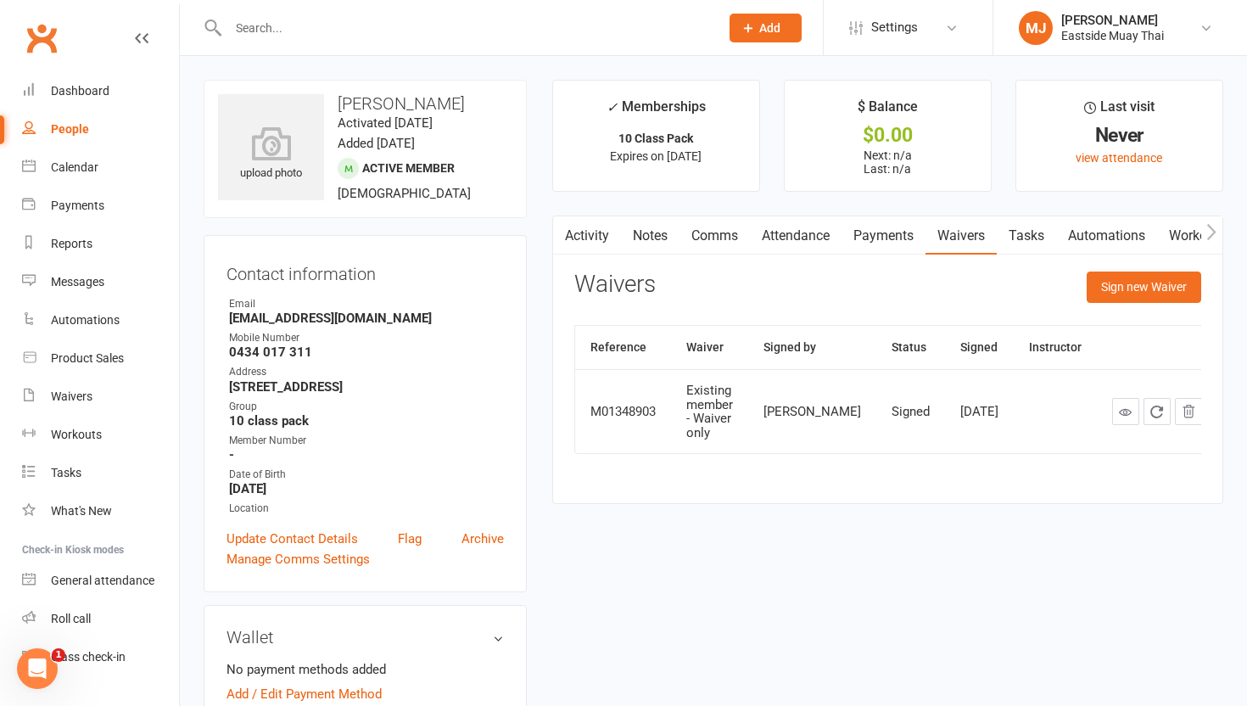
click at [789, 231] on link "Attendance" at bounding box center [796, 235] width 92 height 39
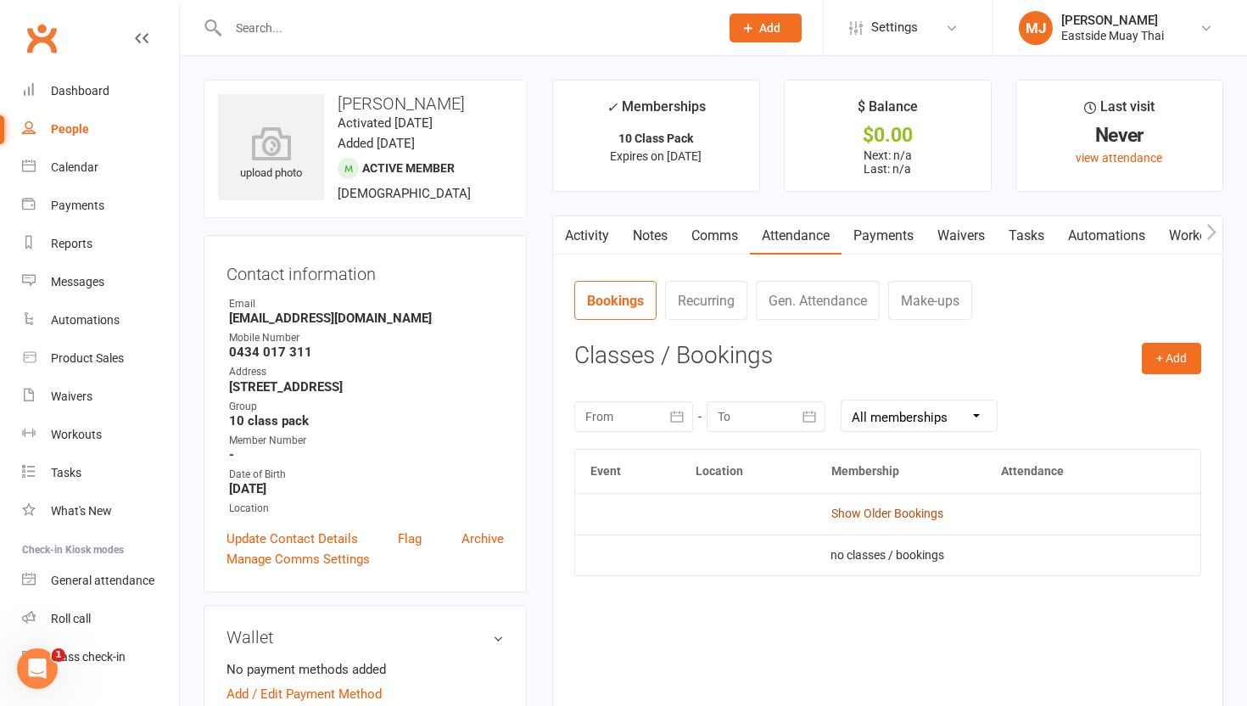
click at [888, 510] on link "Show Older Bookings" at bounding box center [887, 513] width 112 height 14
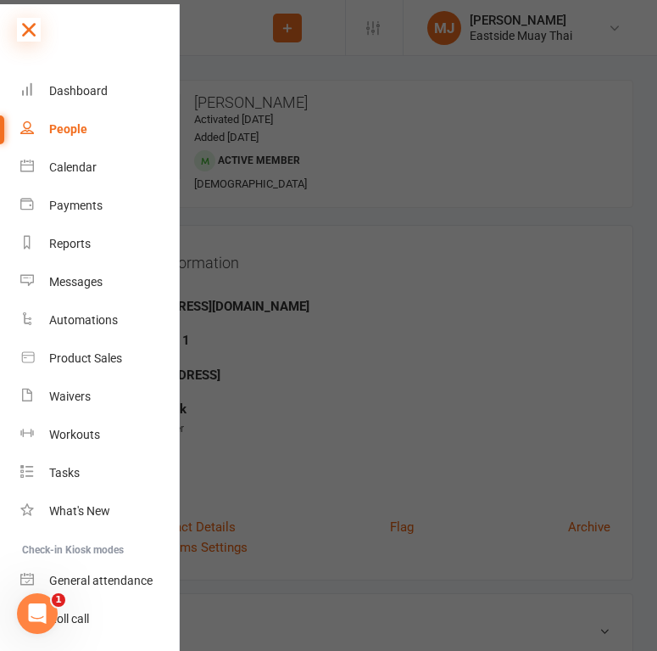
click at [25, 24] on icon at bounding box center [29, 30] width 24 height 24
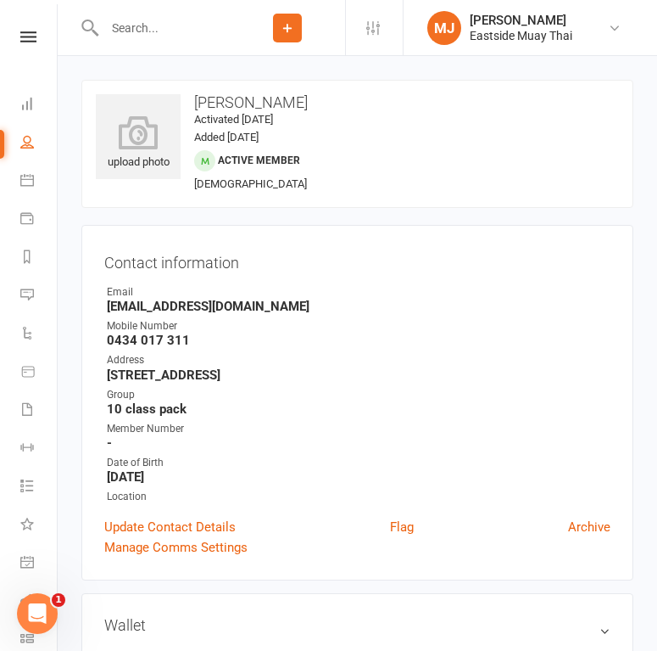
click at [151, 25] on input "text" at bounding box center [164, 28] width 131 height 24
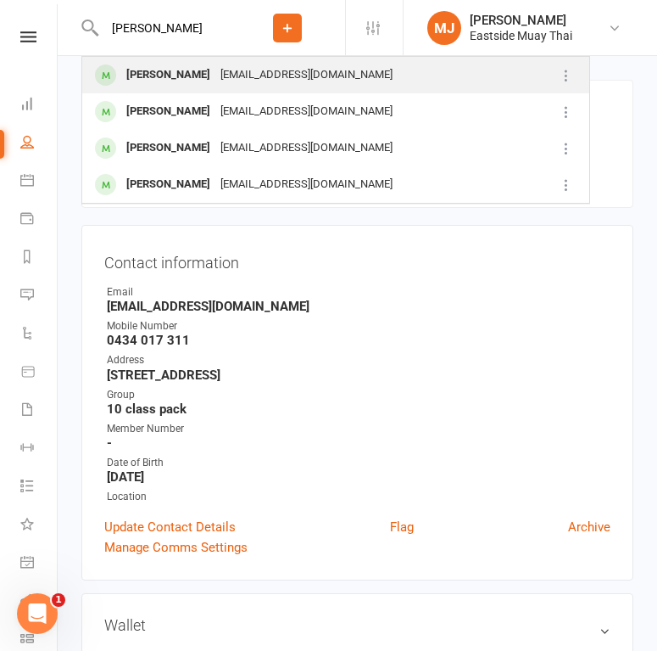
type input "Dane"
click at [128, 73] on div "Dane Allcroft" at bounding box center [168, 75] width 94 height 25
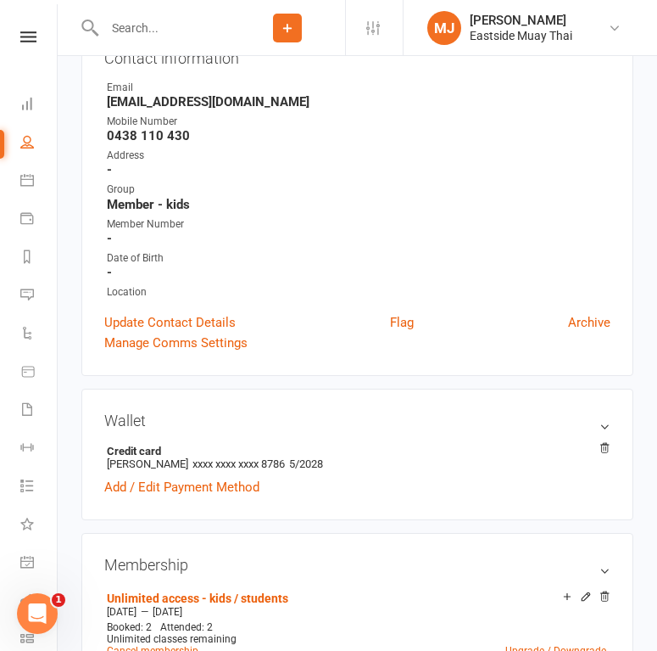
scroll to position [124, 0]
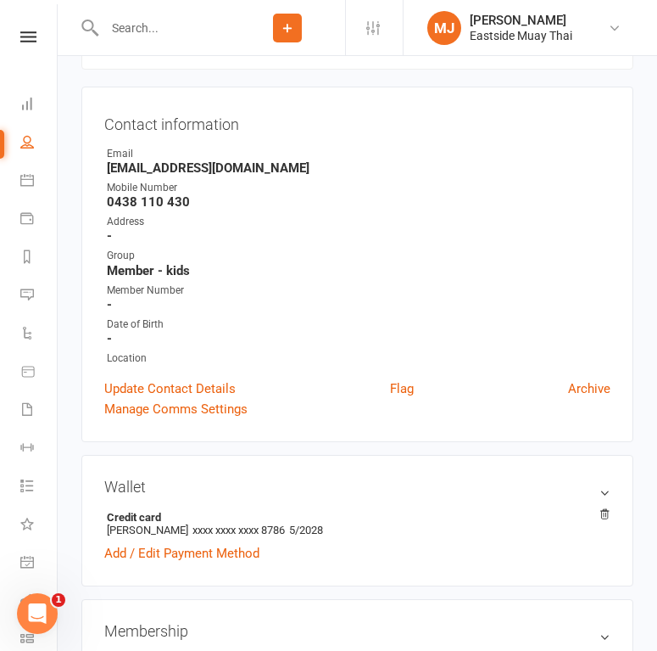
click at [142, 26] on input "text" at bounding box center [164, 28] width 131 height 24
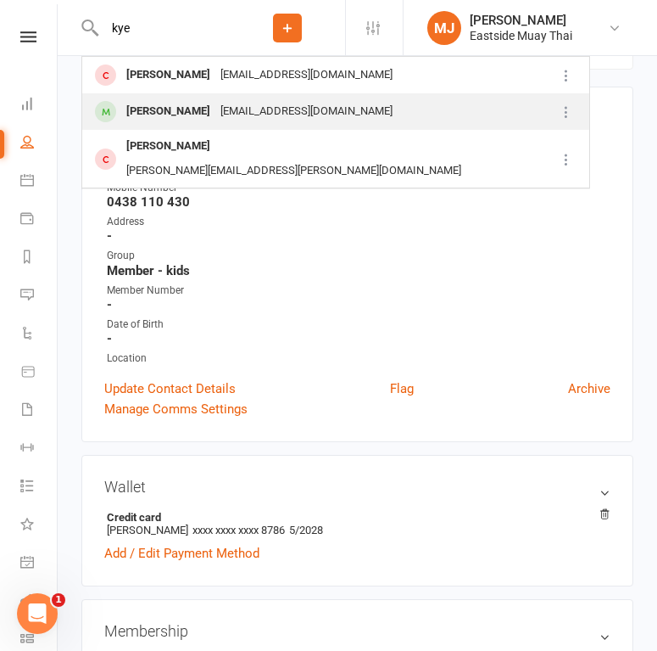
type input "kye"
click at [148, 108] on div "Kye Ashton" at bounding box center [168, 111] width 94 height 25
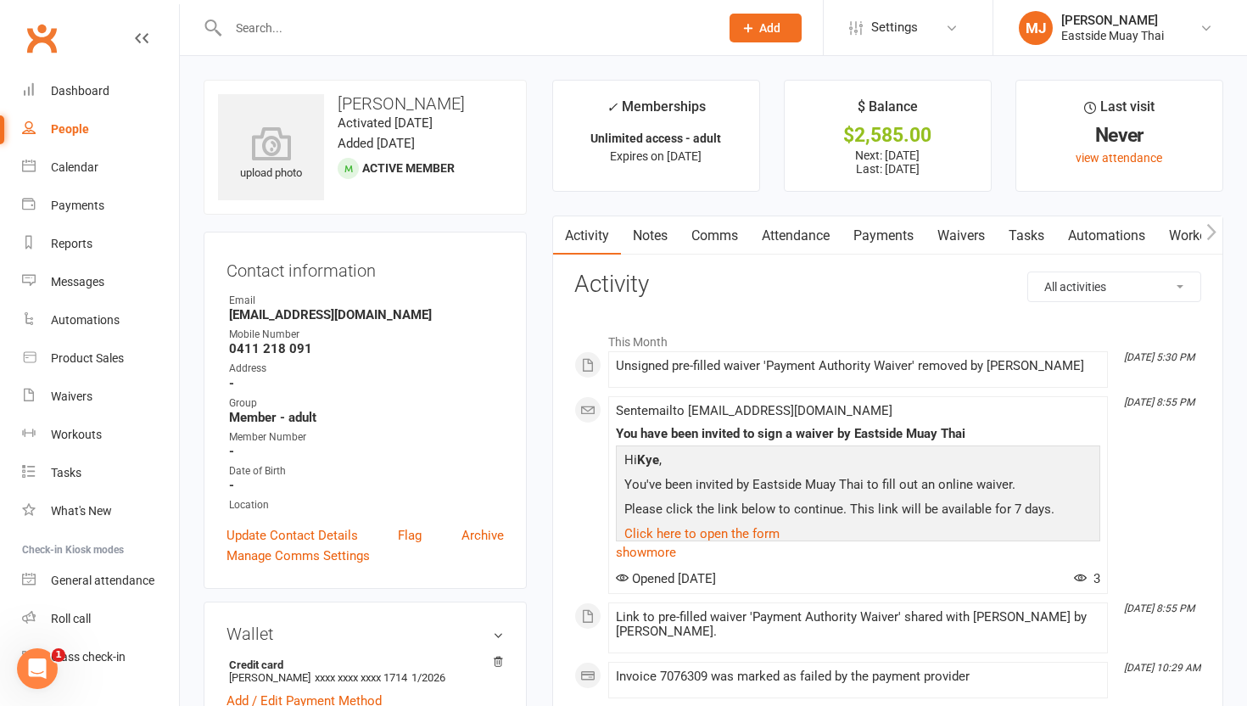
click at [896, 227] on link "Payments" at bounding box center [883, 235] width 84 height 39
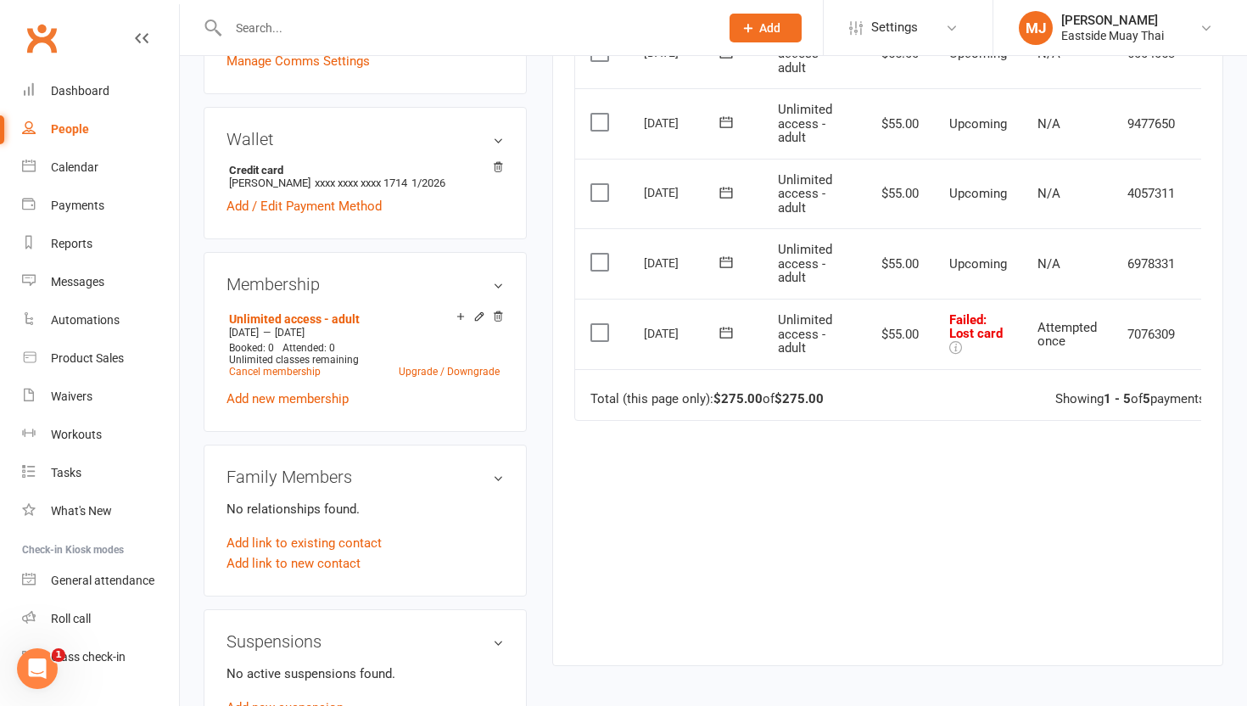
scroll to position [495, 0]
click at [956, 283] on td "N/A" at bounding box center [1067, 262] width 90 height 70
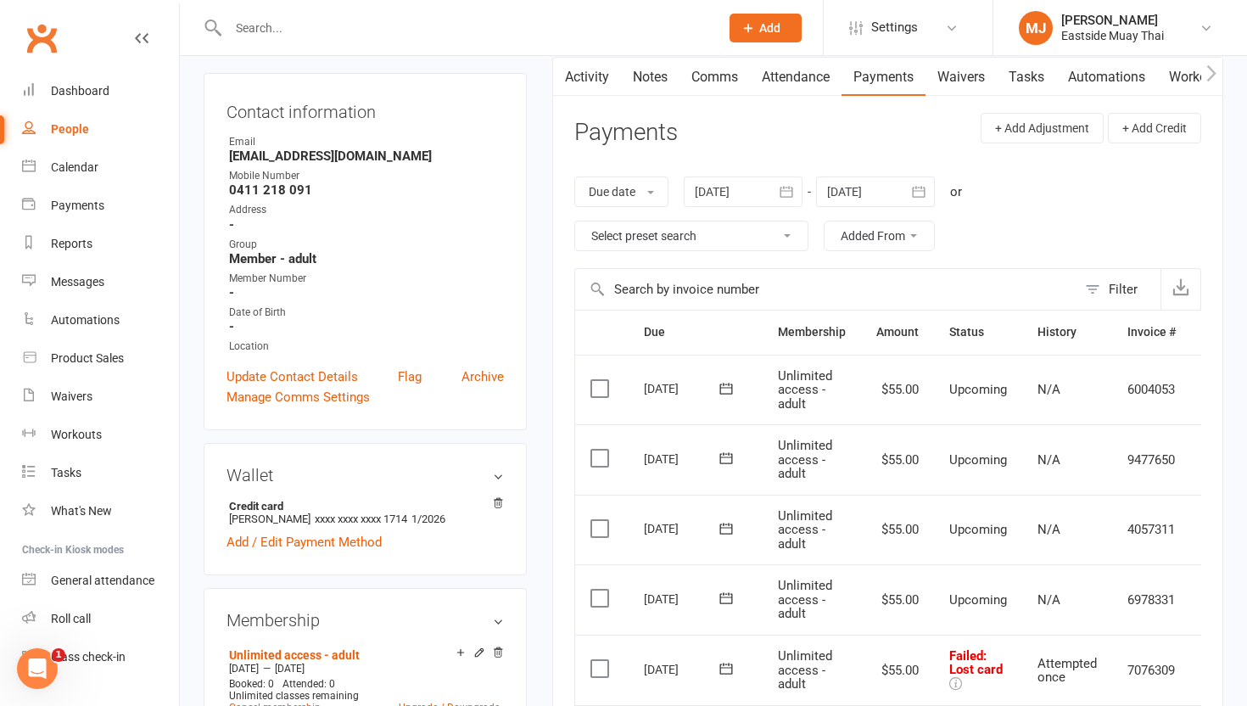
scroll to position [119, 0]
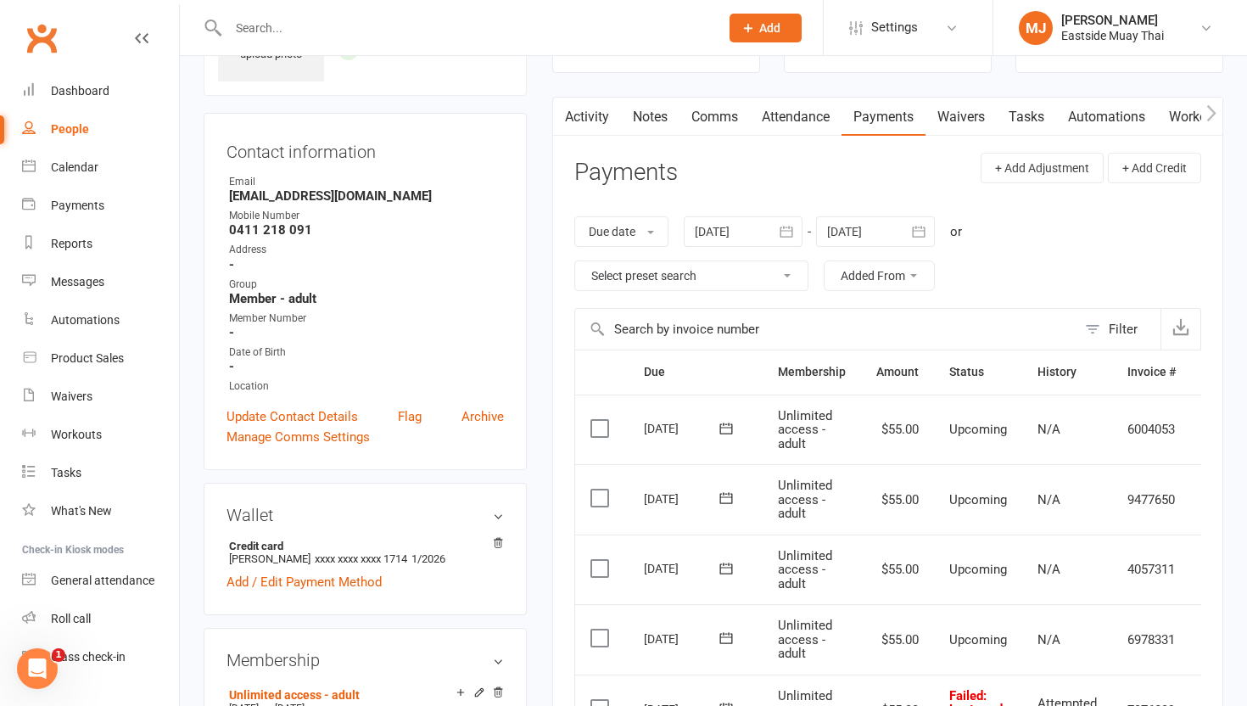
click at [808, 121] on link "Attendance" at bounding box center [796, 117] width 92 height 39
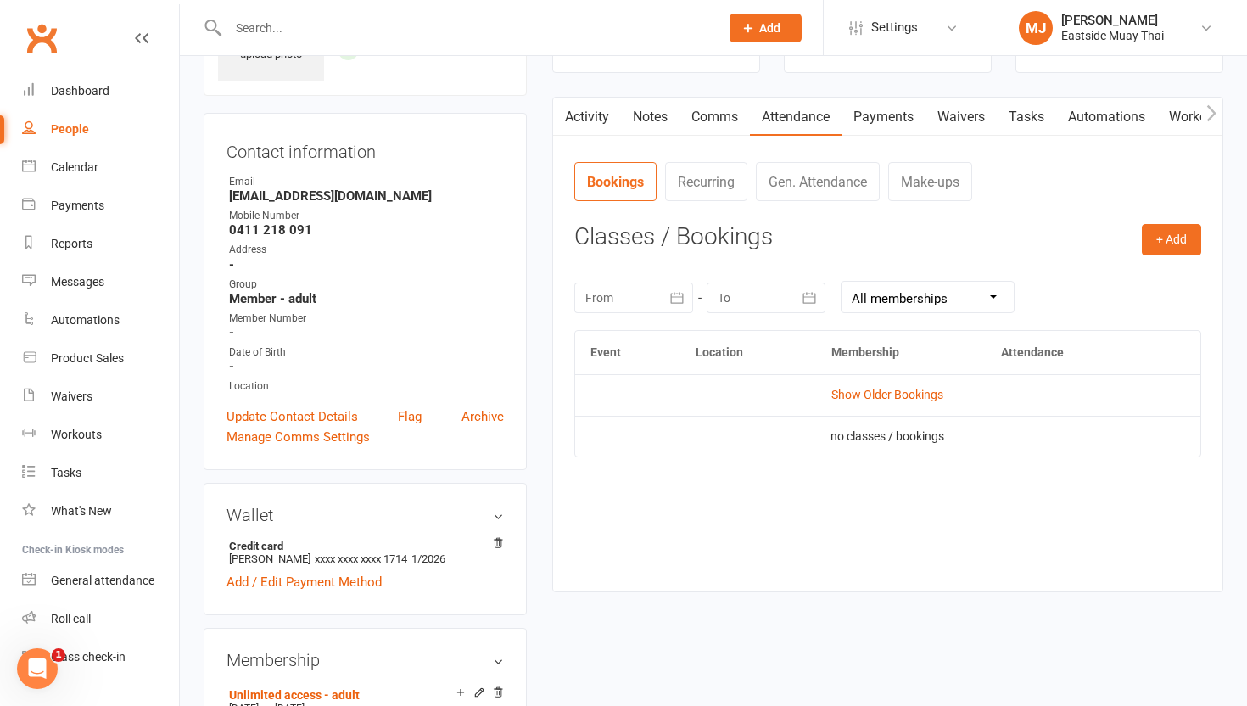
click at [876, 114] on link "Payments" at bounding box center [883, 117] width 84 height 39
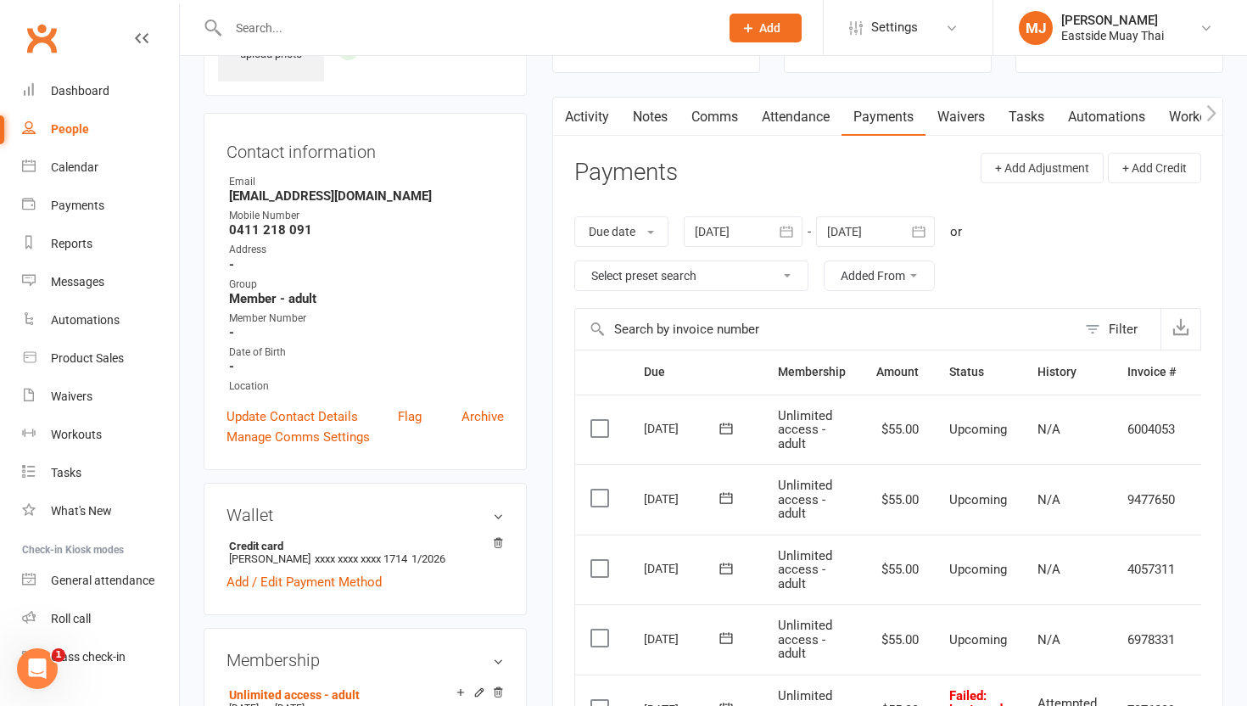
click at [956, 103] on link "Waivers" at bounding box center [960, 117] width 71 height 39
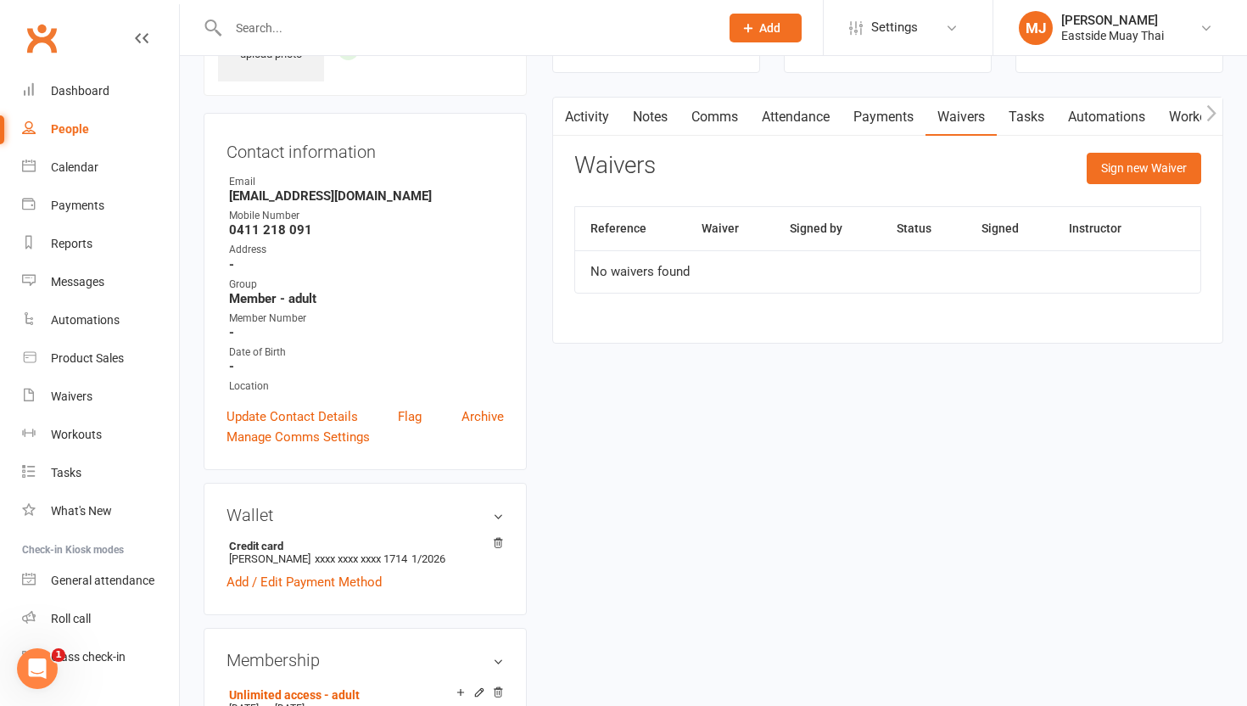
click at [892, 118] on link "Payments" at bounding box center [883, 117] width 84 height 39
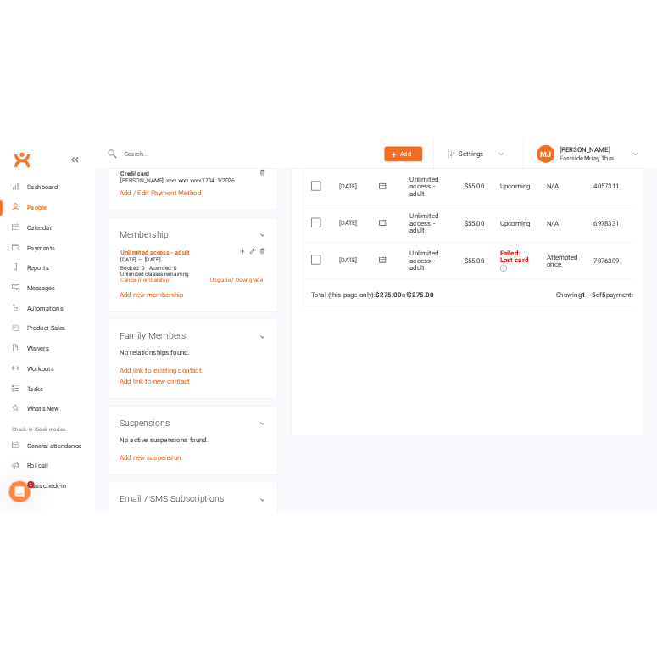
scroll to position [599, 0]
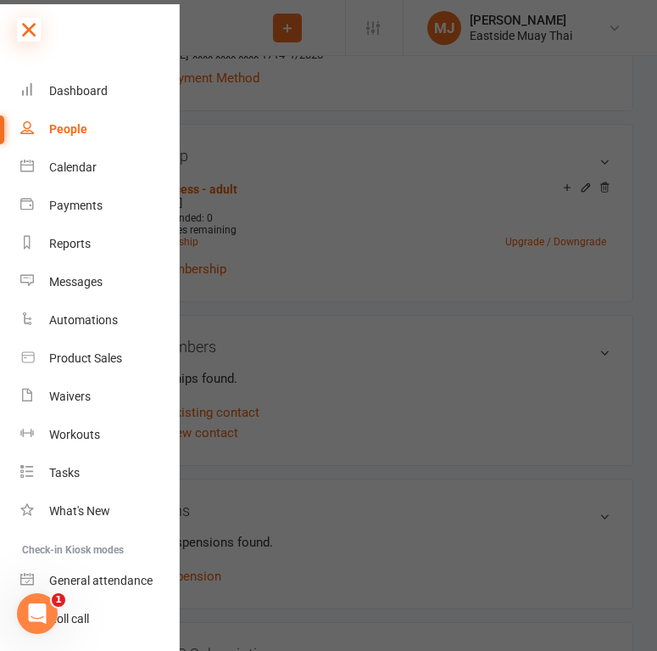
click at [28, 29] on icon at bounding box center [29, 30] width 24 height 24
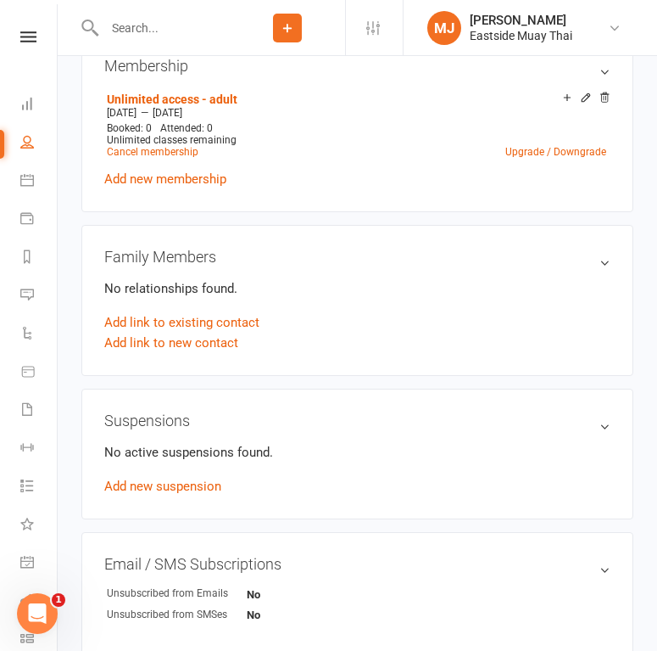
scroll to position [699, 0]
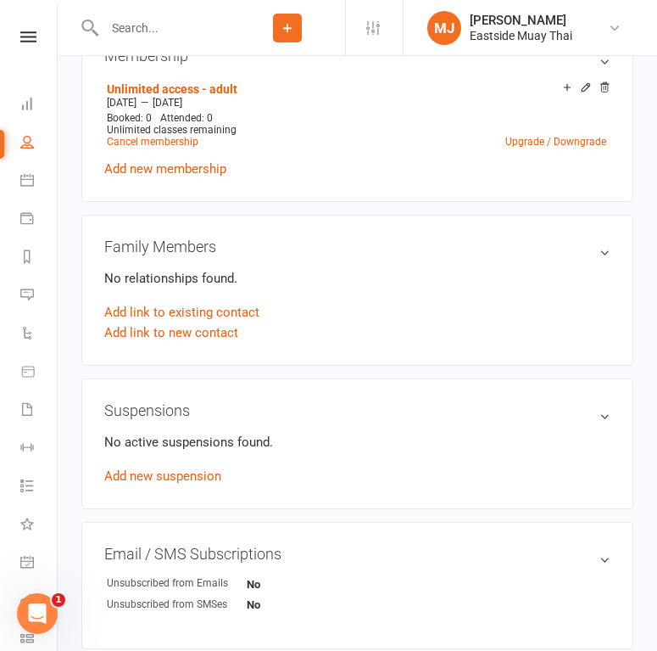
click at [178, 33] on input "text" at bounding box center [164, 28] width 131 height 24
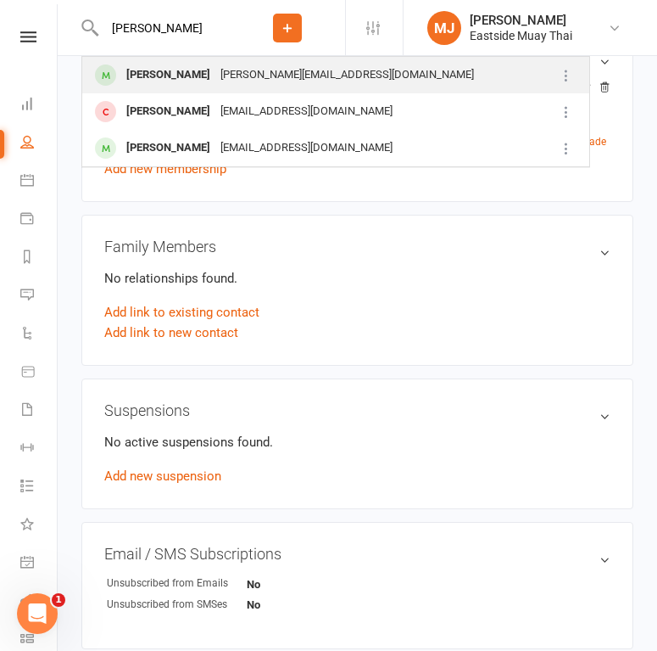
type input "leo"
click at [153, 75] on div "Leo Astridge" at bounding box center [168, 75] width 94 height 25
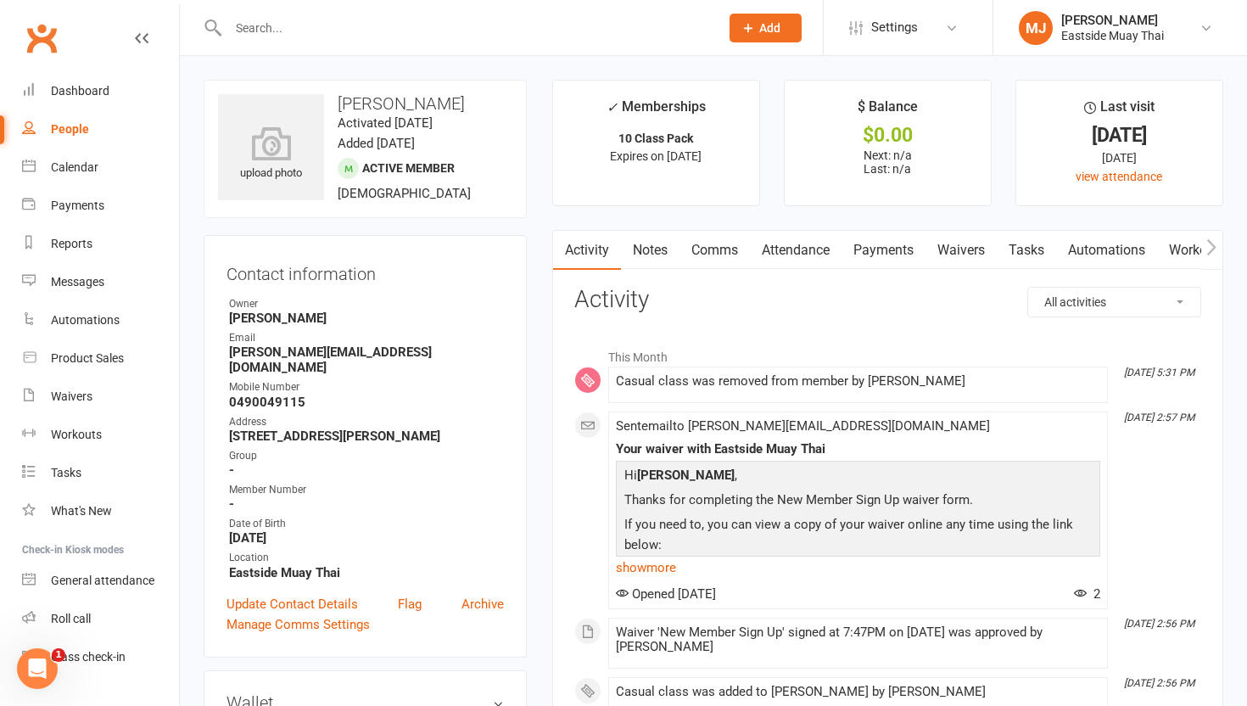
click at [956, 254] on link "Waivers" at bounding box center [960, 250] width 71 height 39
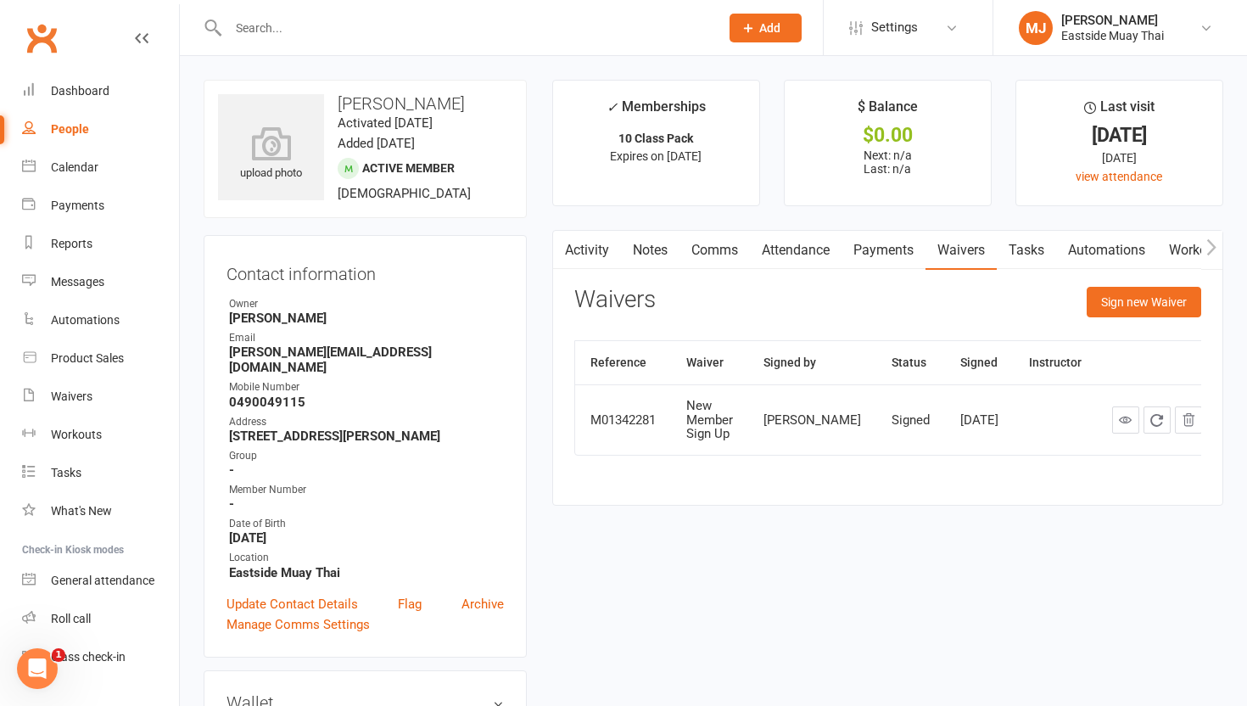
click at [814, 248] on link "Attendance" at bounding box center [796, 250] width 92 height 39
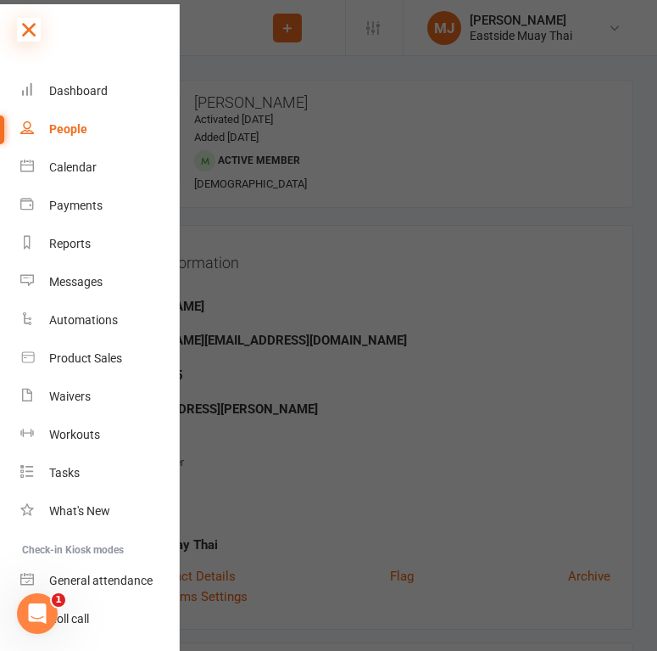
click at [29, 25] on icon at bounding box center [29, 30] width 24 height 24
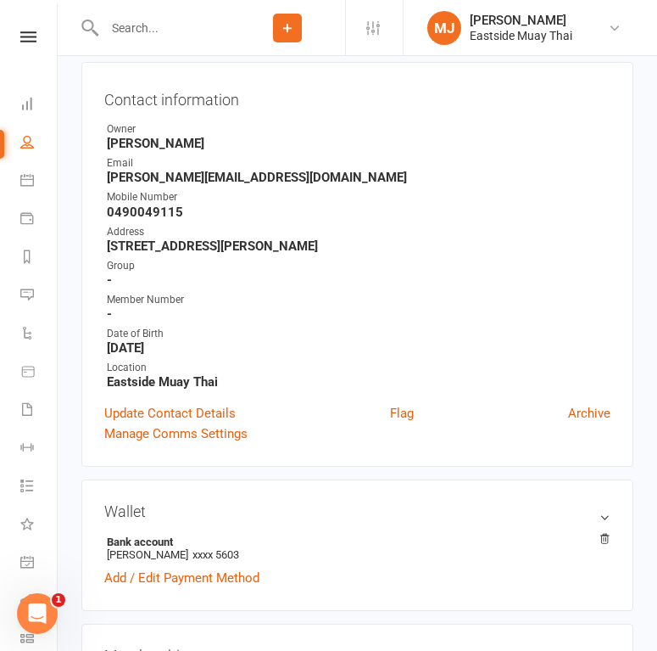
scroll to position [162, 0]
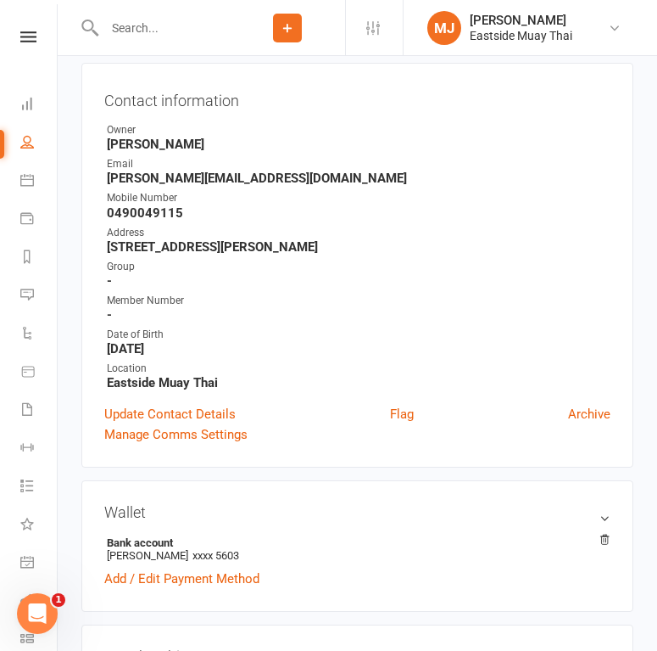
click at [177, 36] on input "text" at bounding box center [164, 28] width 131 height 24
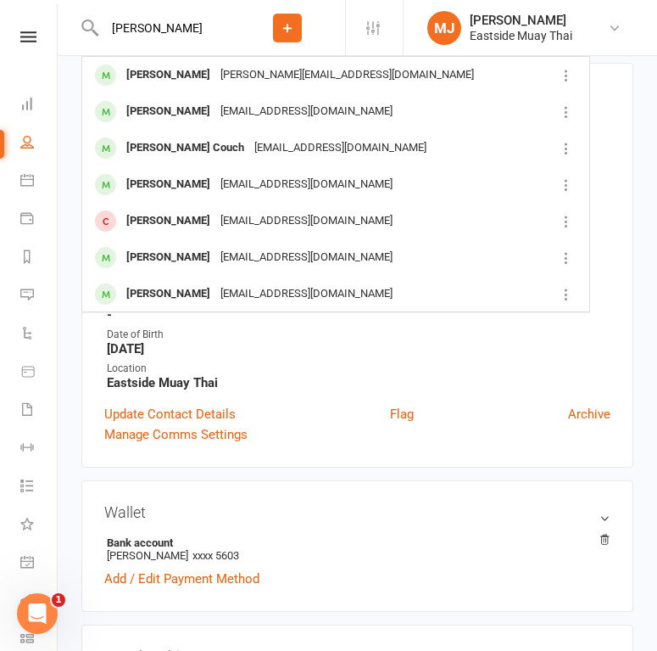
type input "Jason"
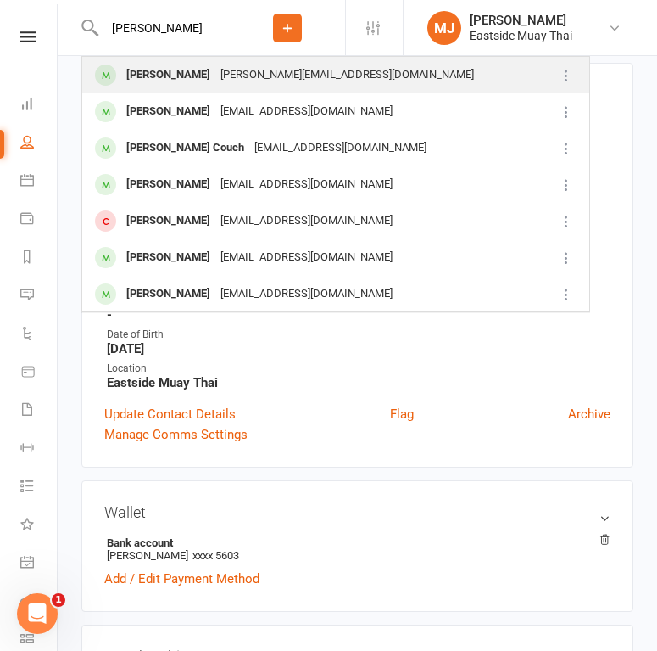
click at [170, 77] on div "Jason Auld" at bounding box center [168, 75] width 94 height 25
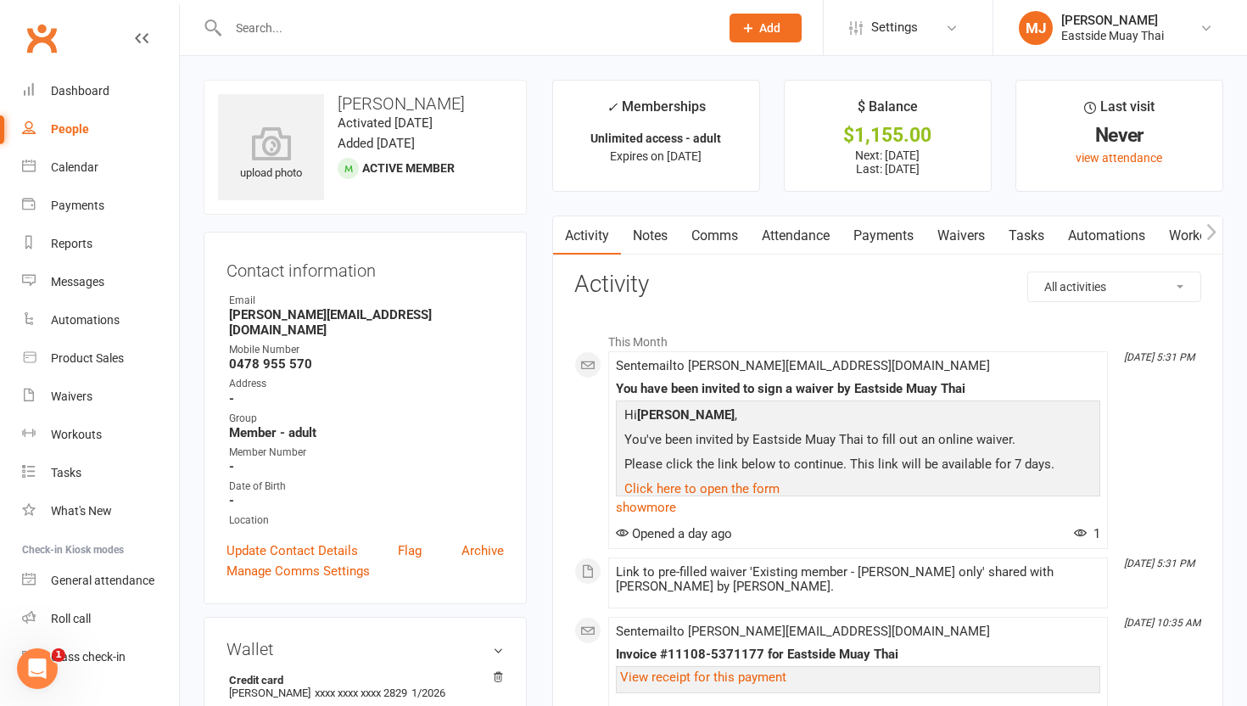
click at [889, 225] on link "Payments" at bounding box center [883, 235] width 84 height 39
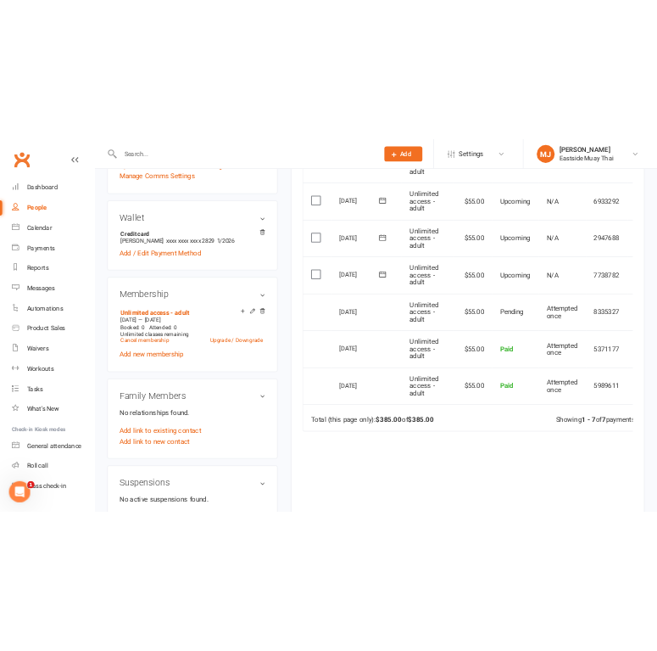
scroll to position [504, 0]
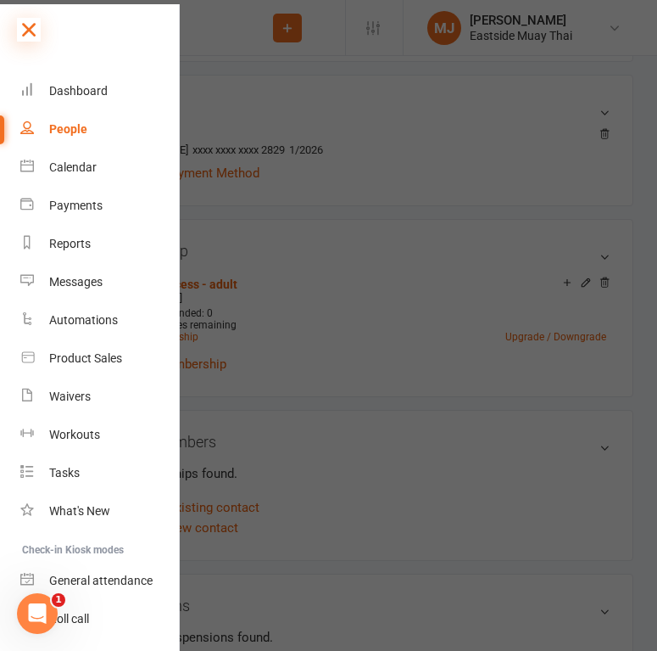
click at [36, 31] on icon at bounding box center [29, 30] width 24 height 24
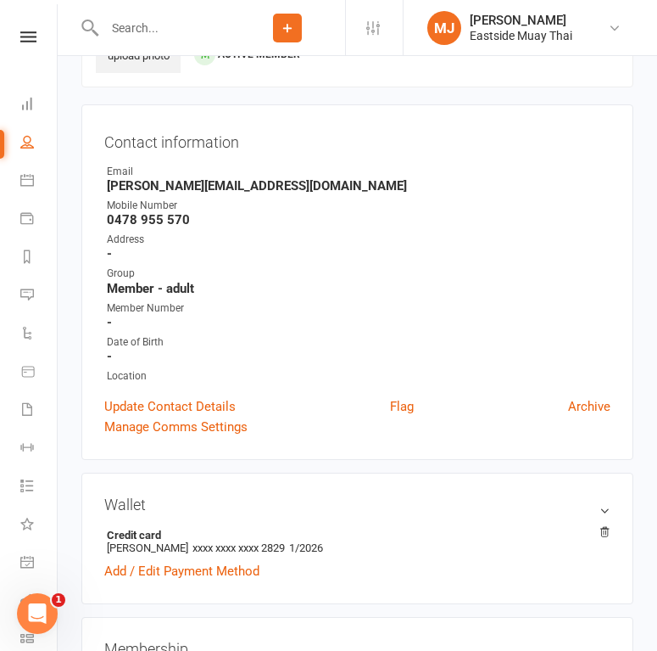
scroll to position [0, 0]
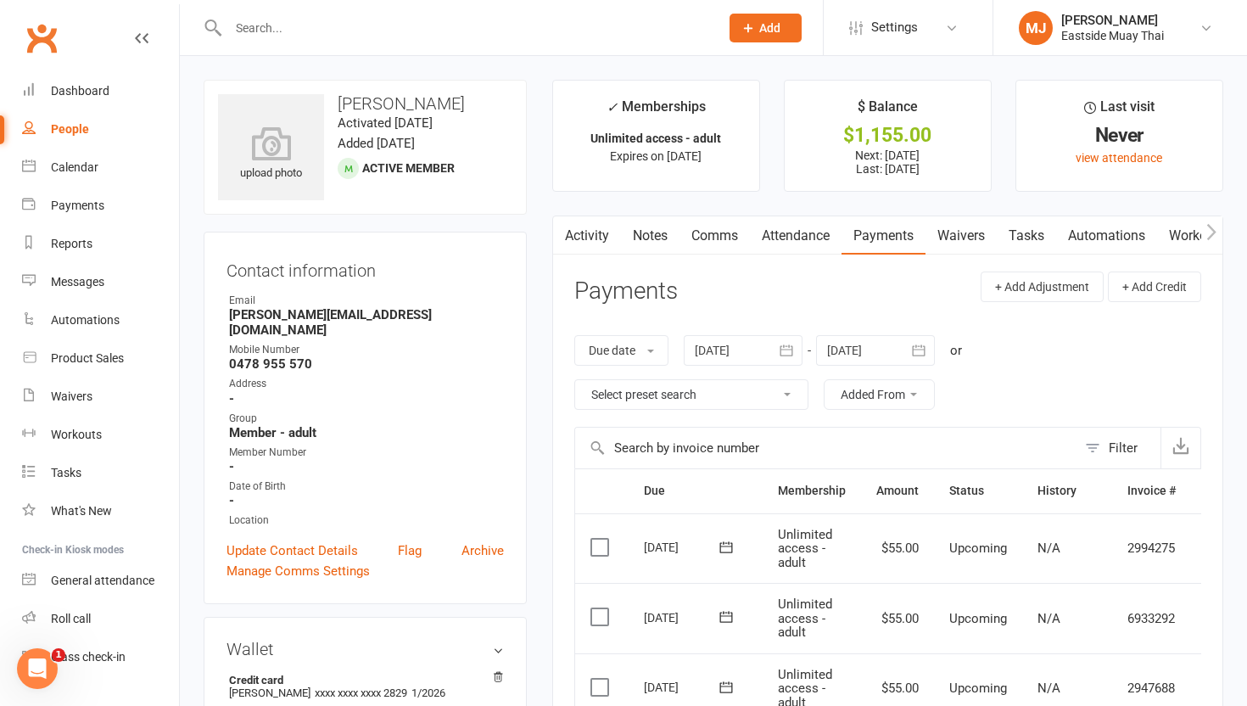
click at [956, 233] on link "Waivers" at bounding box center [960, 235] width 71 height 39
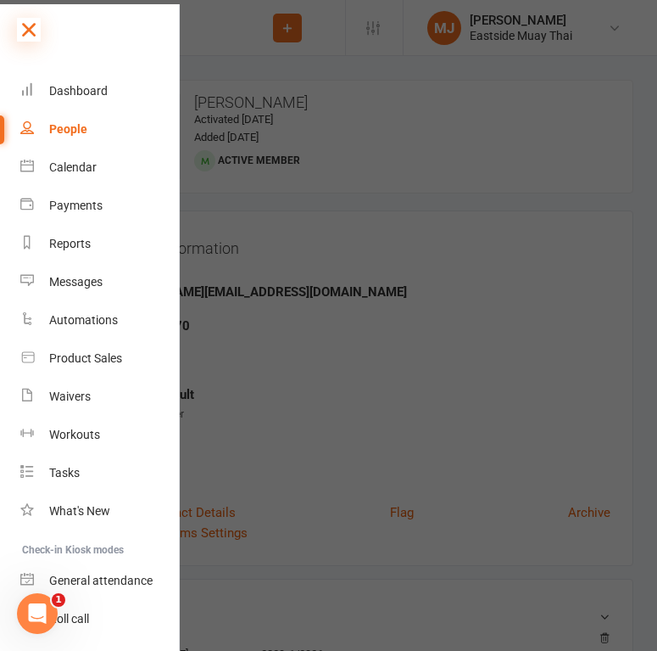
click at [28, 28] on icon at bounding box center [29, 30] width 24 height 24
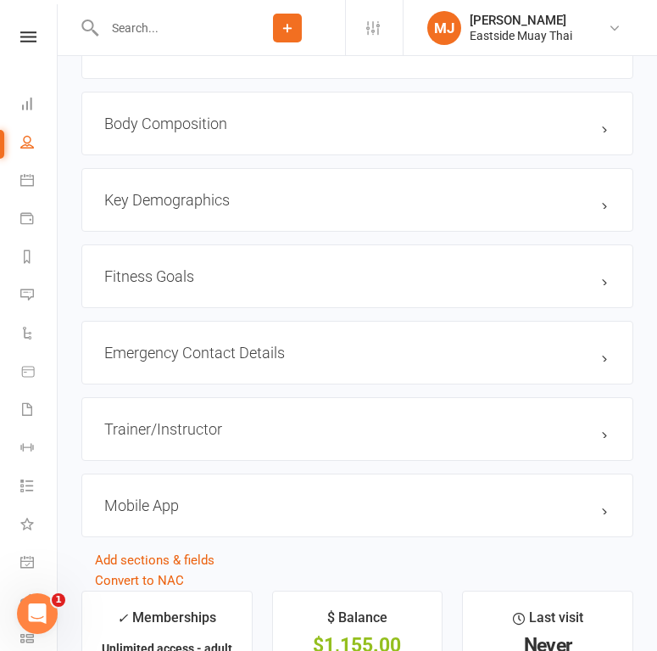
scroll to position [1270, 0]
click at [599, 354] on h3 "Emergency Contact Details edit" at bounding box center [357, 352] width 506 height 18
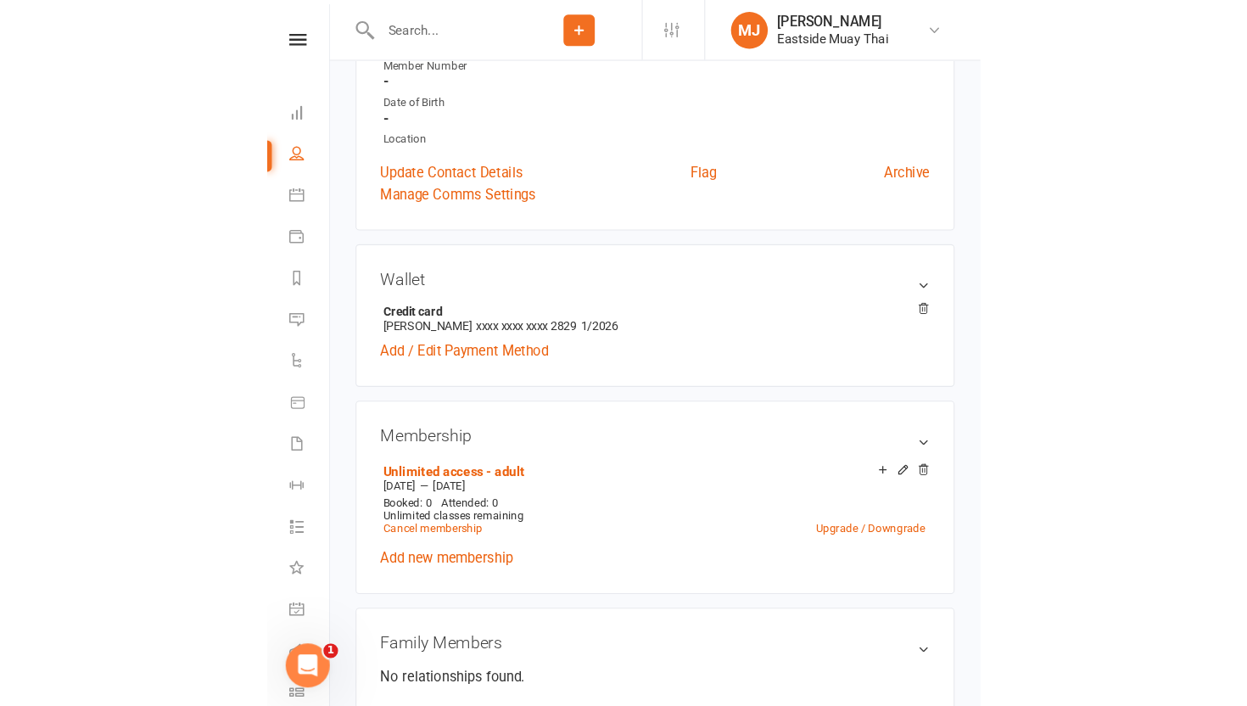
scroll to position [0, 0]
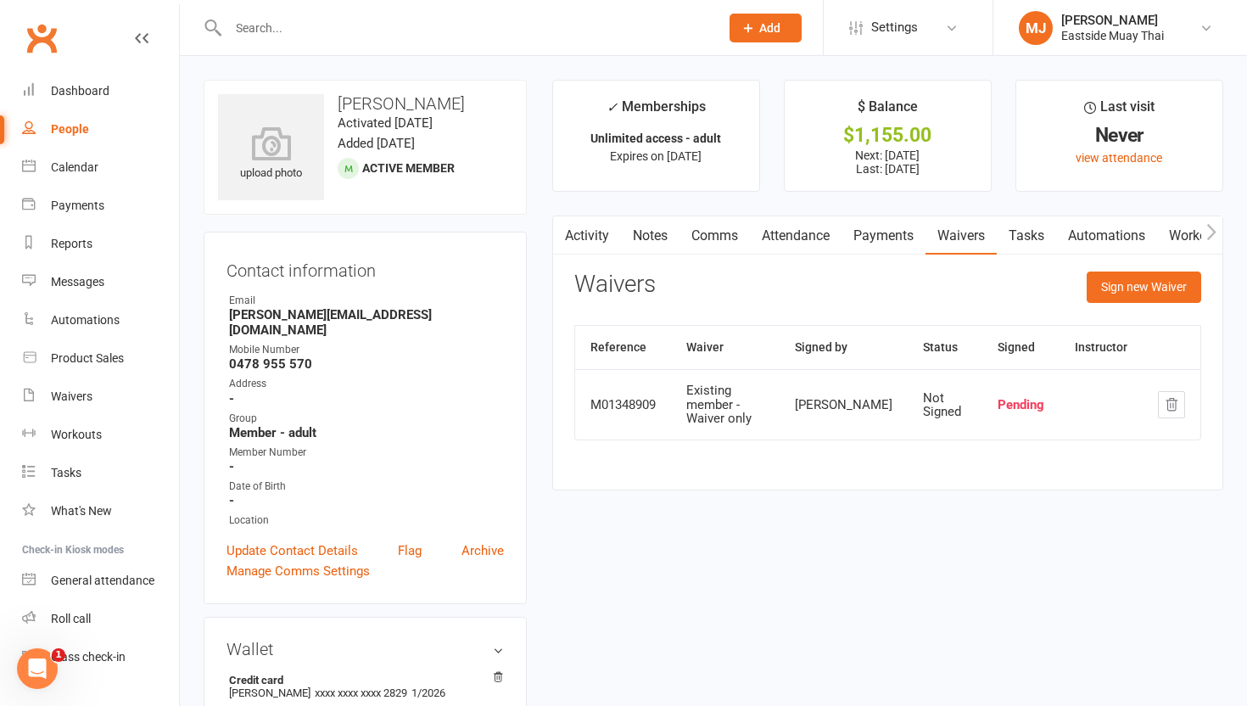
click at [898, 227] on link "Payments" at bounding box center [883, 235] width 84 height 39
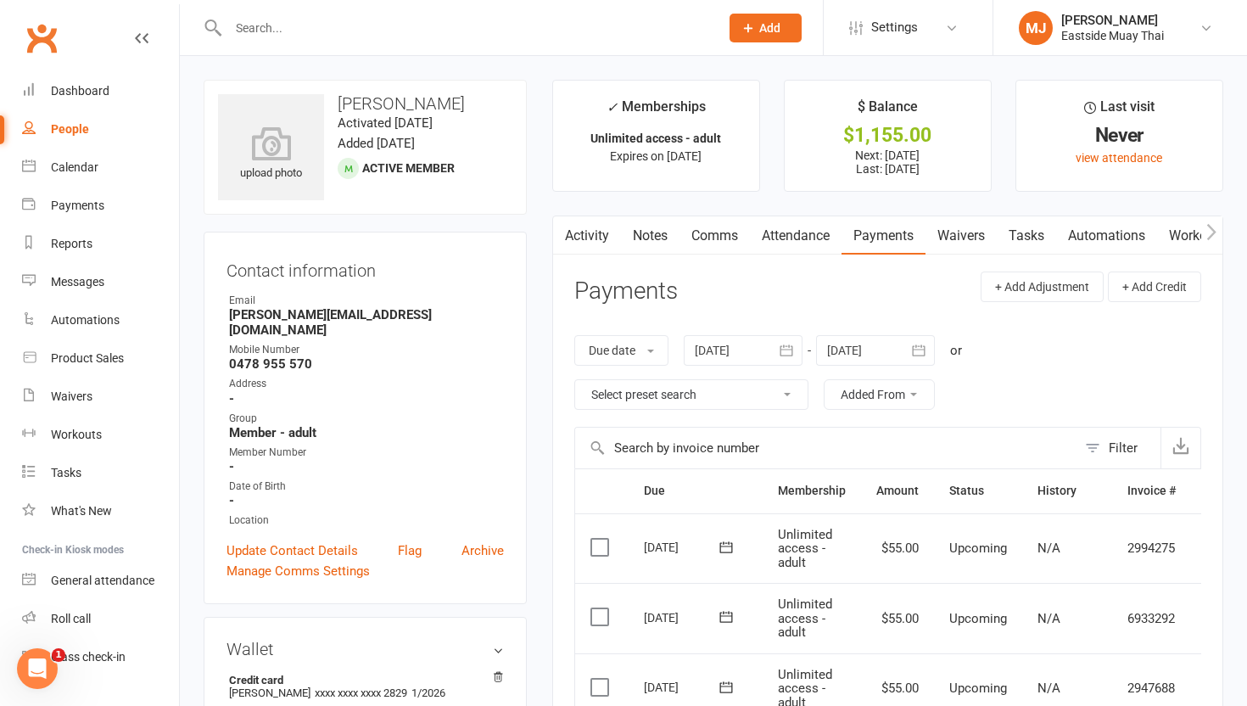
click at [797, 242] on link "Attendance" at bounding box center [796, 235] width 92 height 39
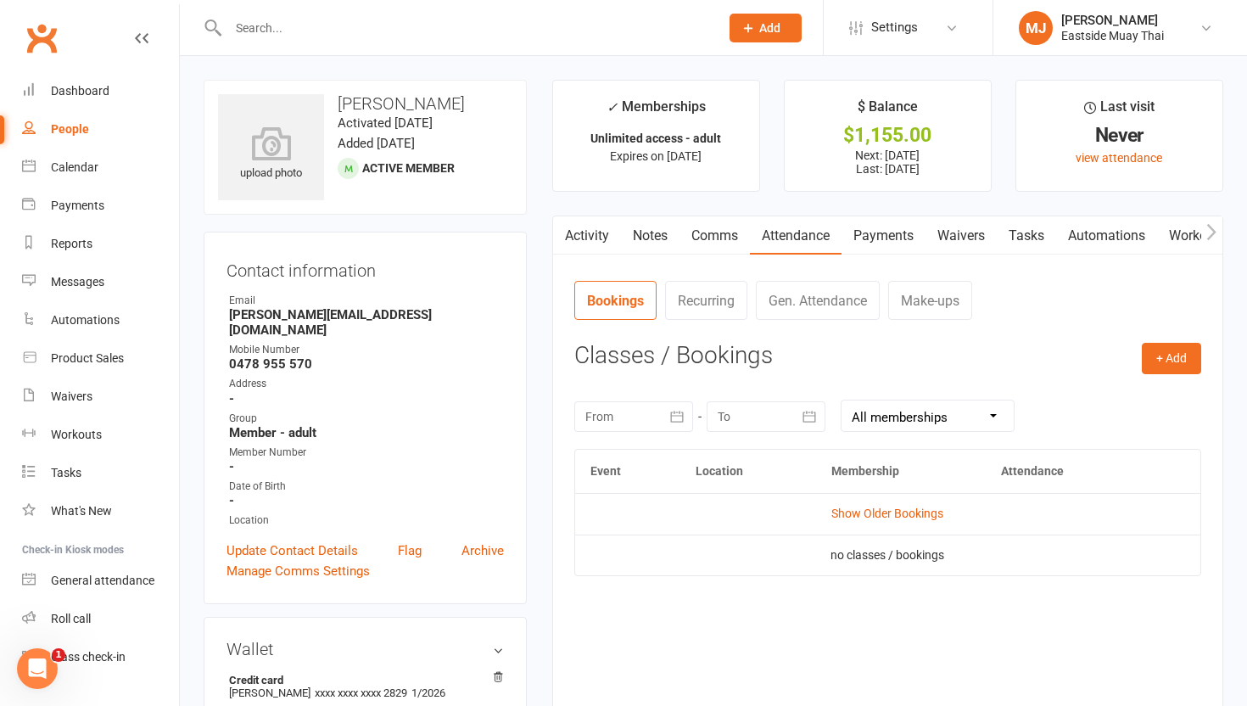
click at [952, 233] on link "Waivers" at bounding box center [960, 235] width 71 height 39
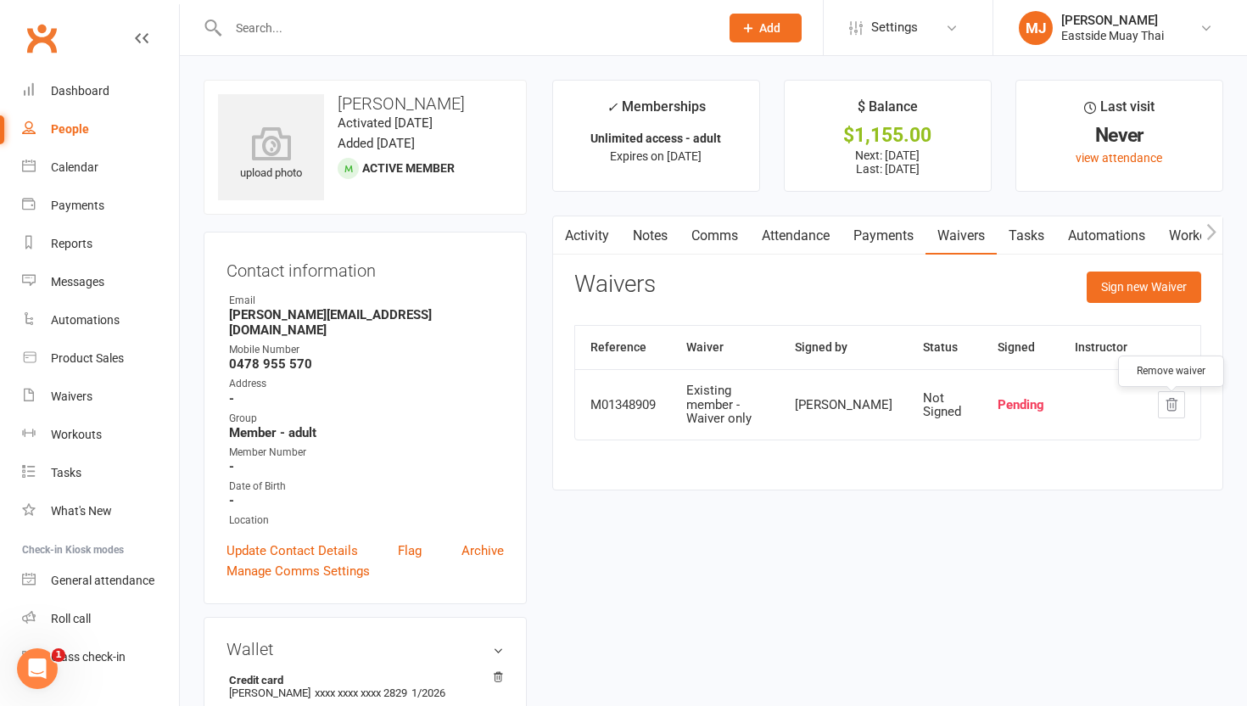
click at [956, 409] on icon "button" at bounding box center [1171, 404] width 15 height 15
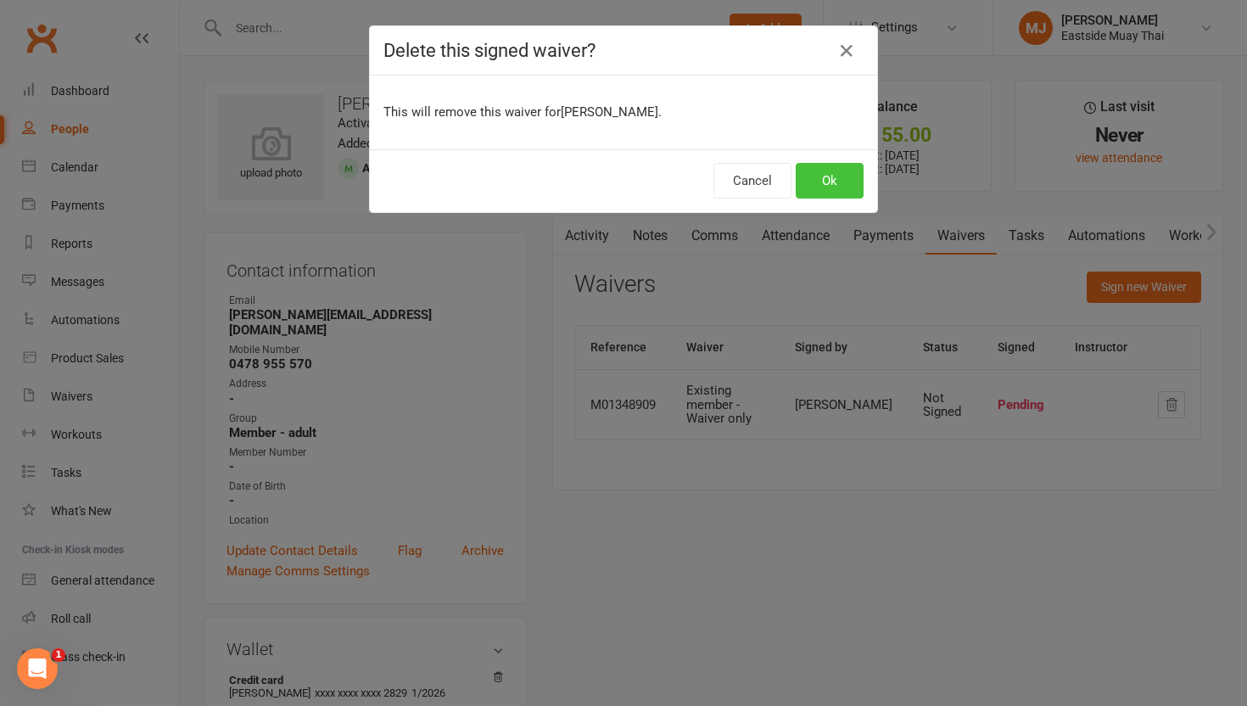
click at [840, 180] on button "Ok" at bounding box center [830, 181] width 68 height 36
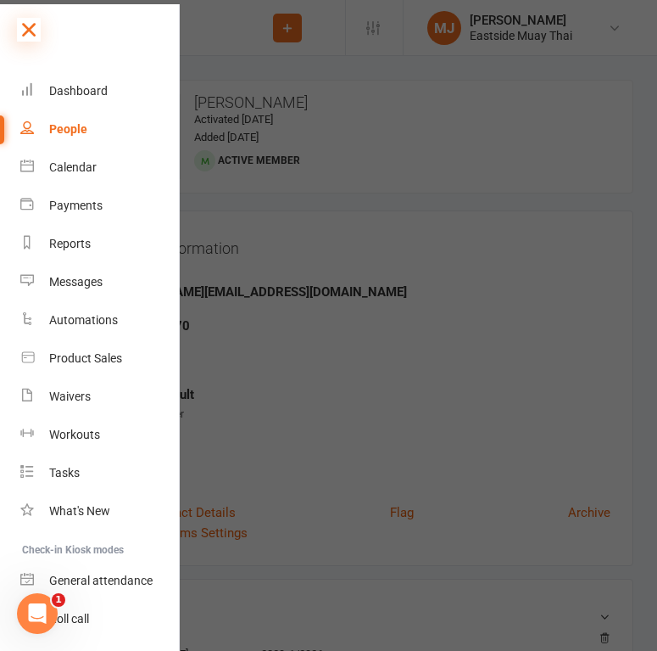
click at [29, 22] on icon at bounding box center [29, 30] width 24 height 24
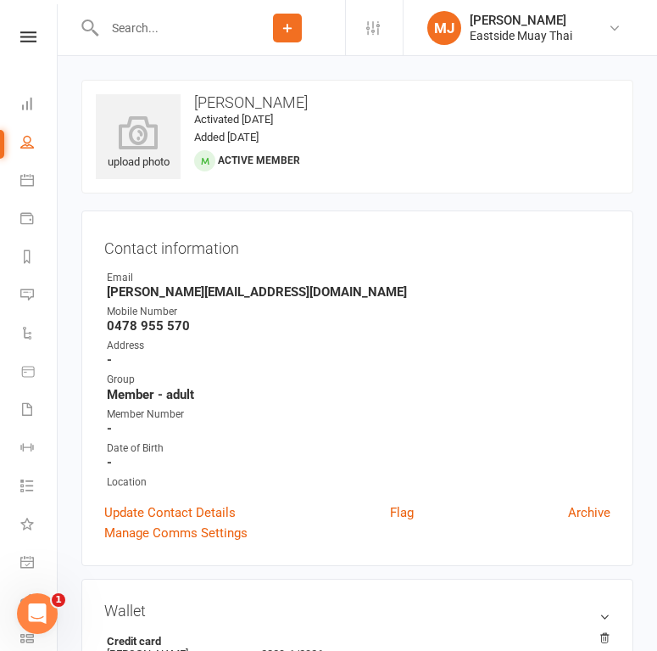
click at [157, 36] on input "text" at bounding box center [164, 28] width 131 height 24
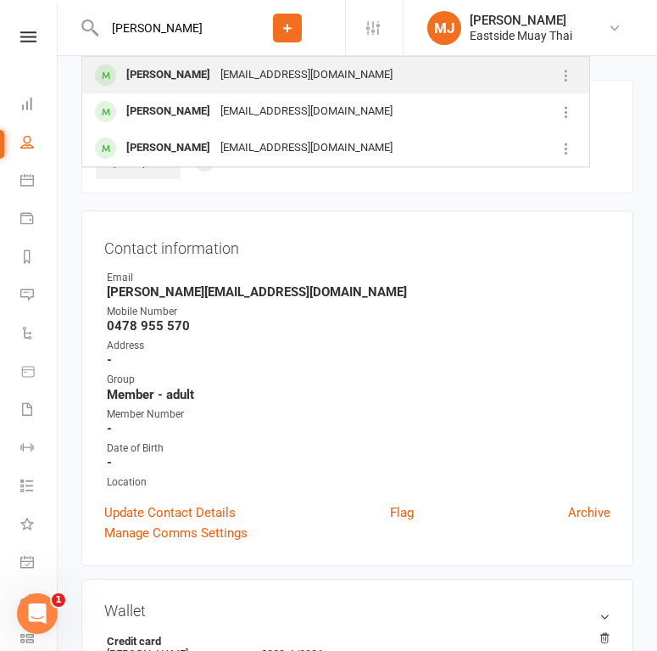
type input "Ronan"
click at [141, 70] on div "Ronan Ball" at bounding box center [168, 75] width 94 height 25
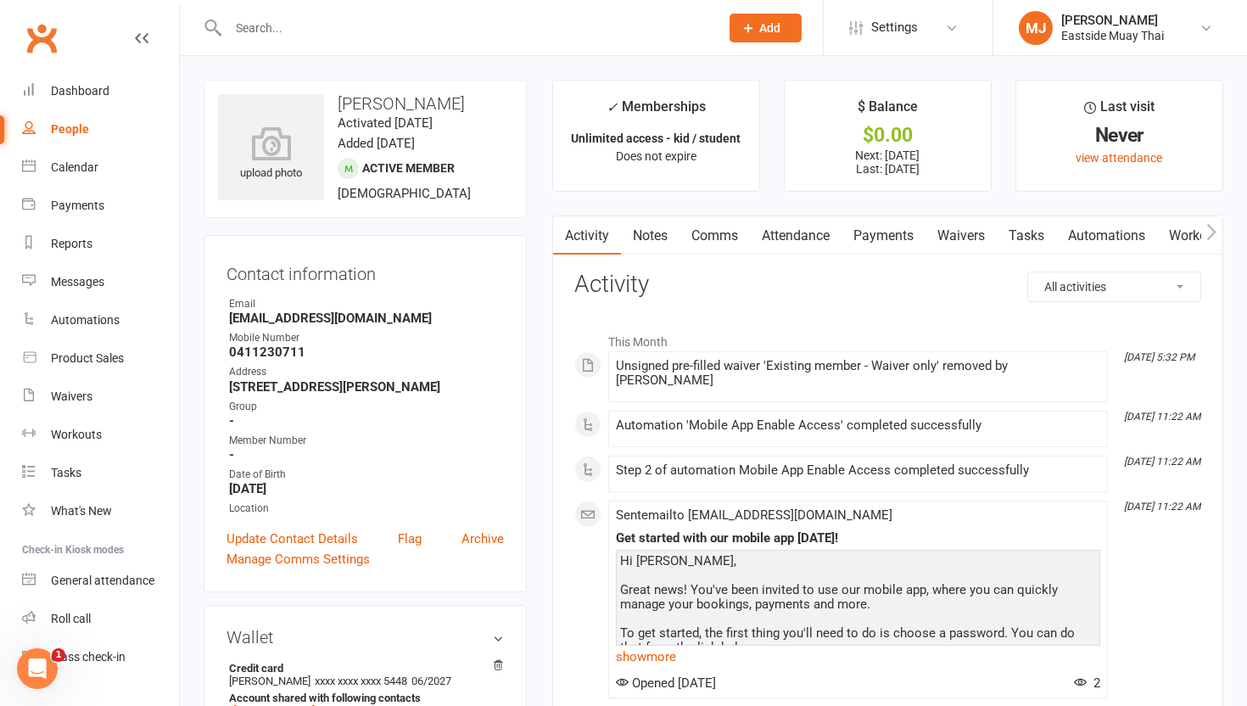
click at [881, 236] on link "Payments" at bounding box center [883, 235] width 84 height 39
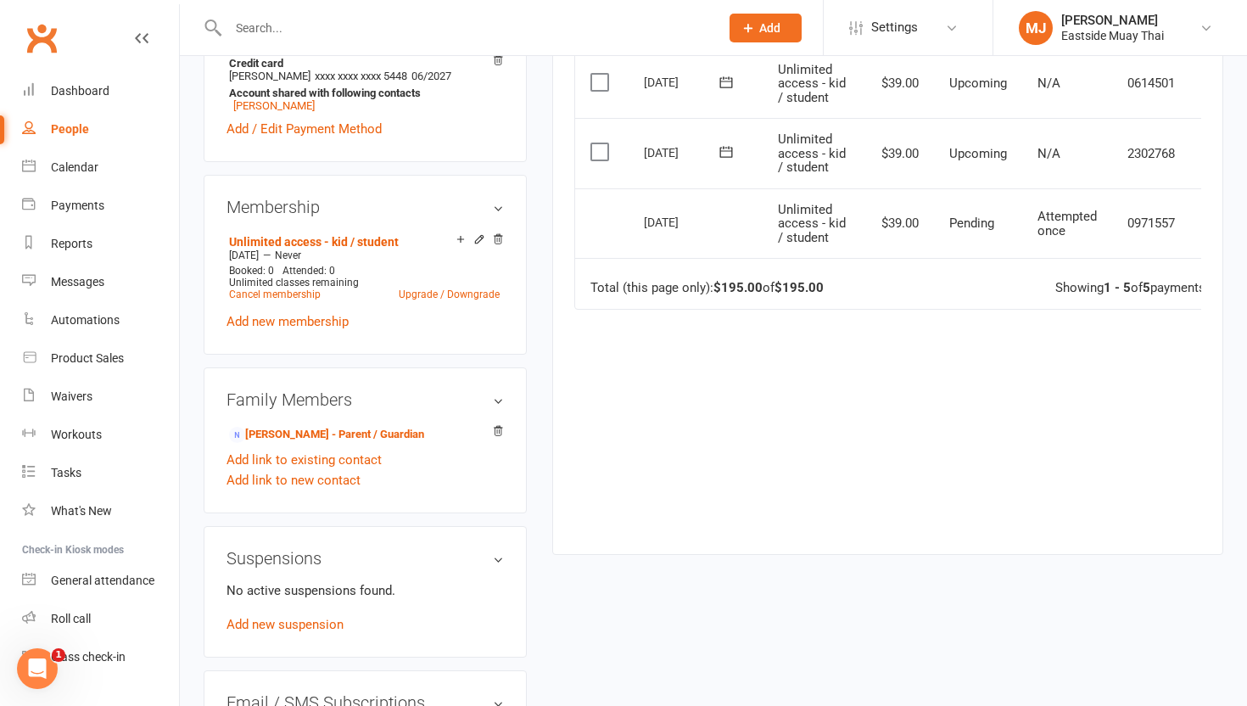
scroll to position [832, 0]
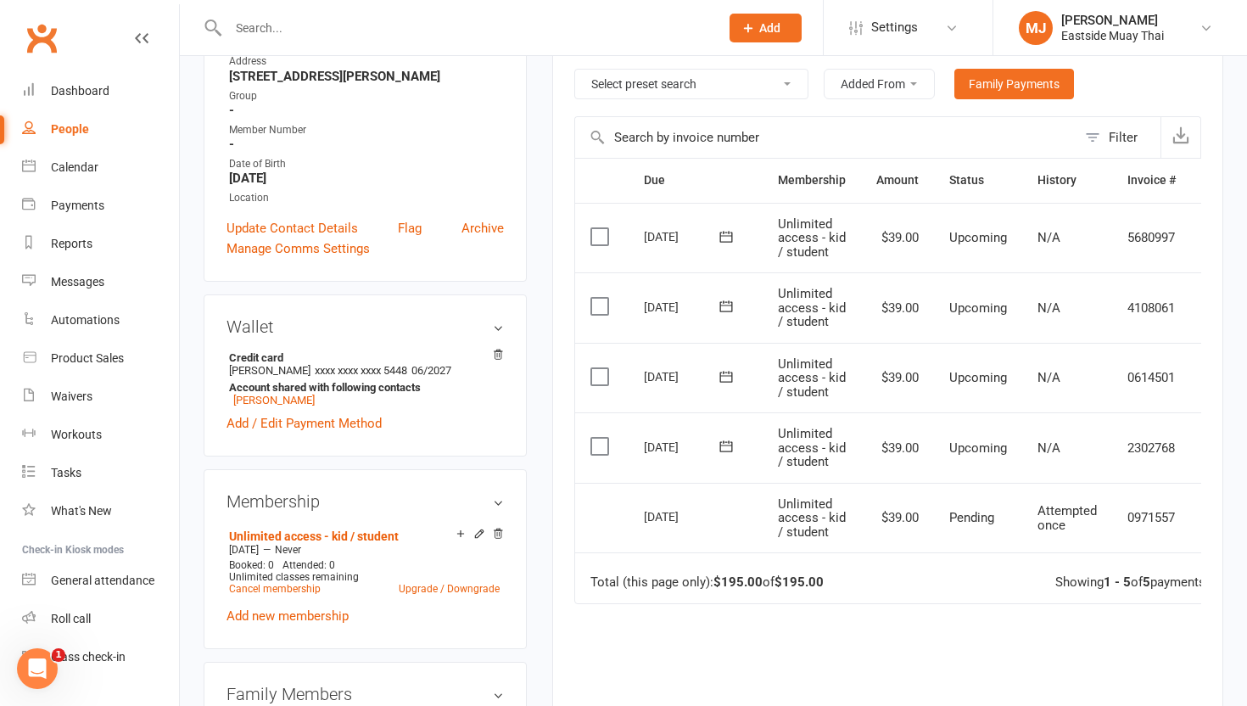
scroll to position [309, 0]
click at [956, 519] on span "Attempted once" at bounding box center [1066, 520] width 59 height 30
click at [956, 524] on div "Attempted once" at bounding box center [1066, 519] width 59 height 28
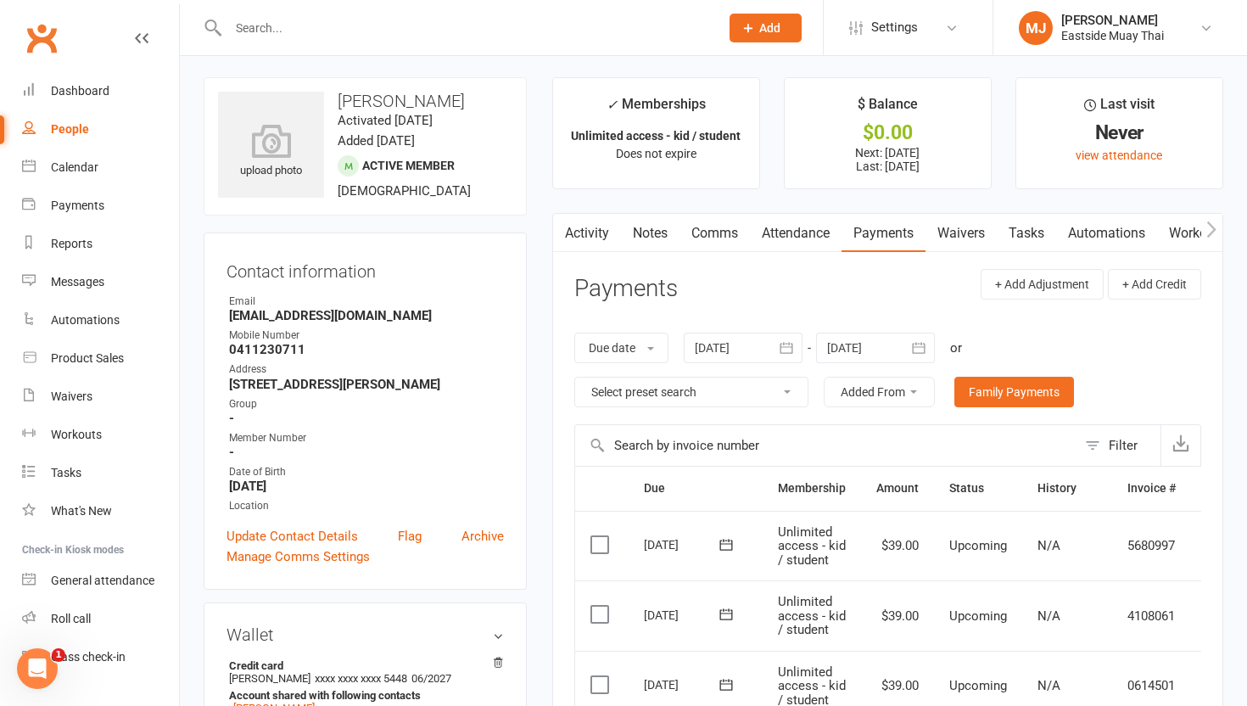
scroll to position [0, 0]
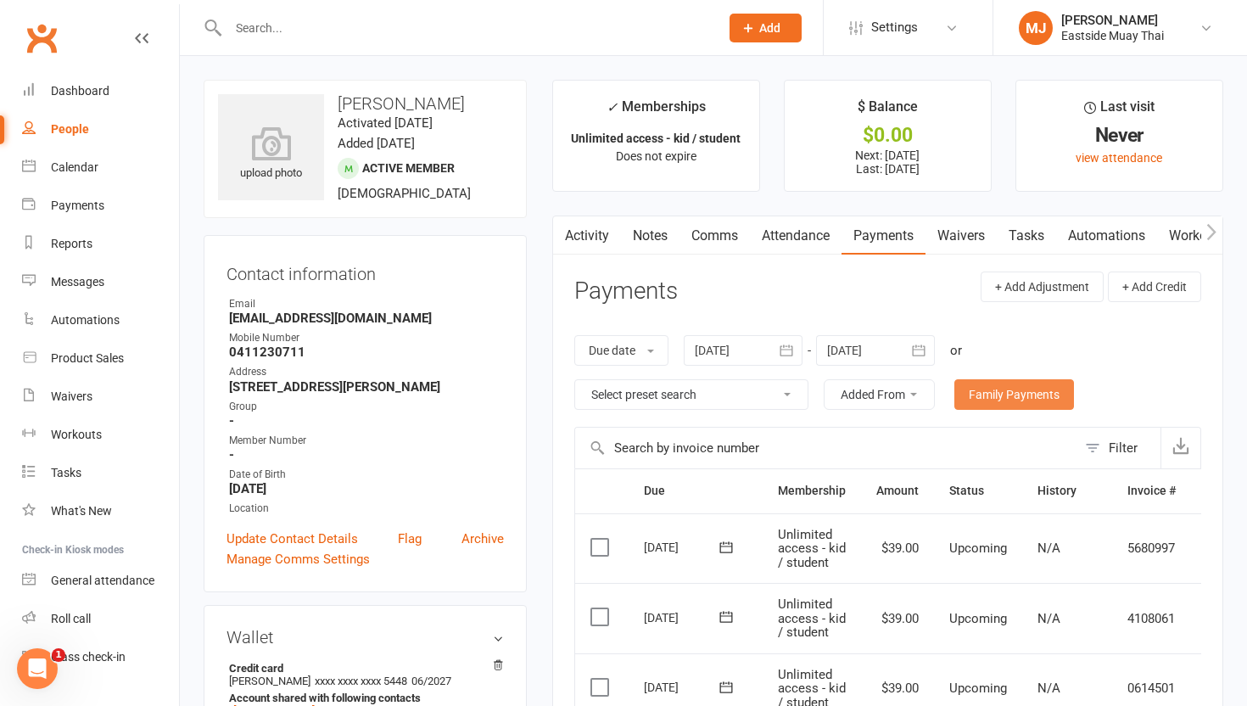
click at [956, 399] on link "Family Payments" at bounding box center [1014, 394] width 120 height 31
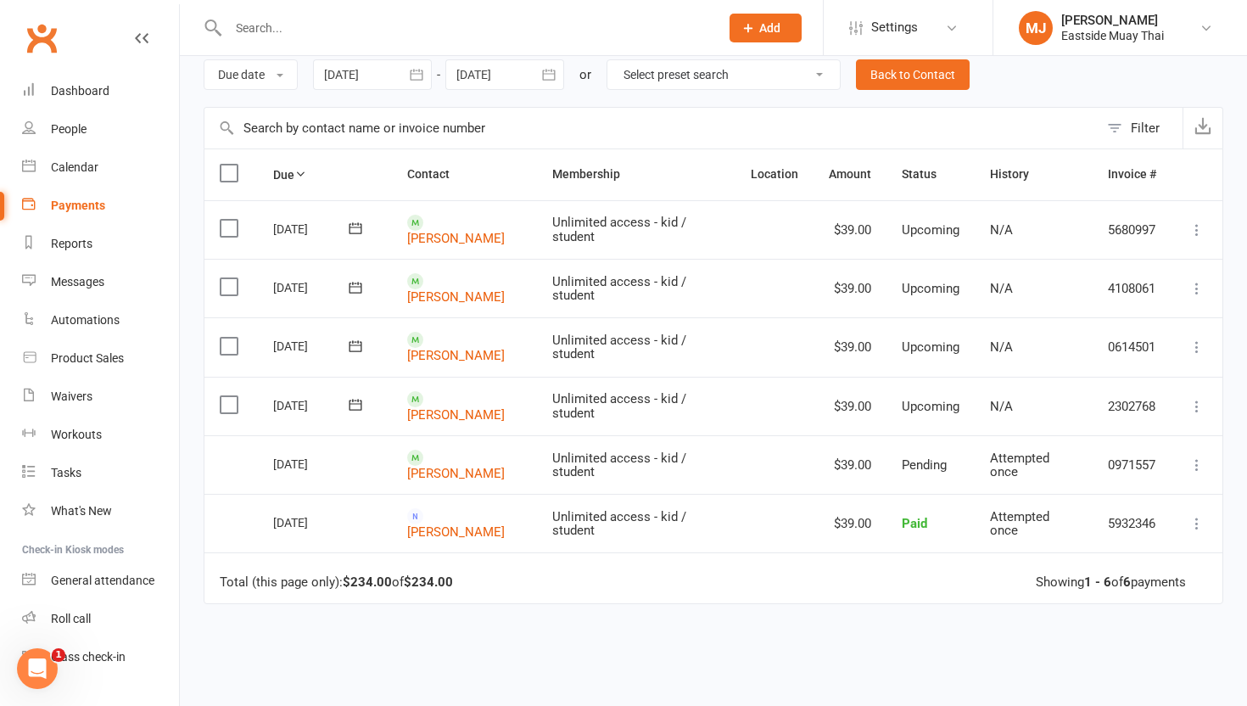
scroll to position [70, 0]
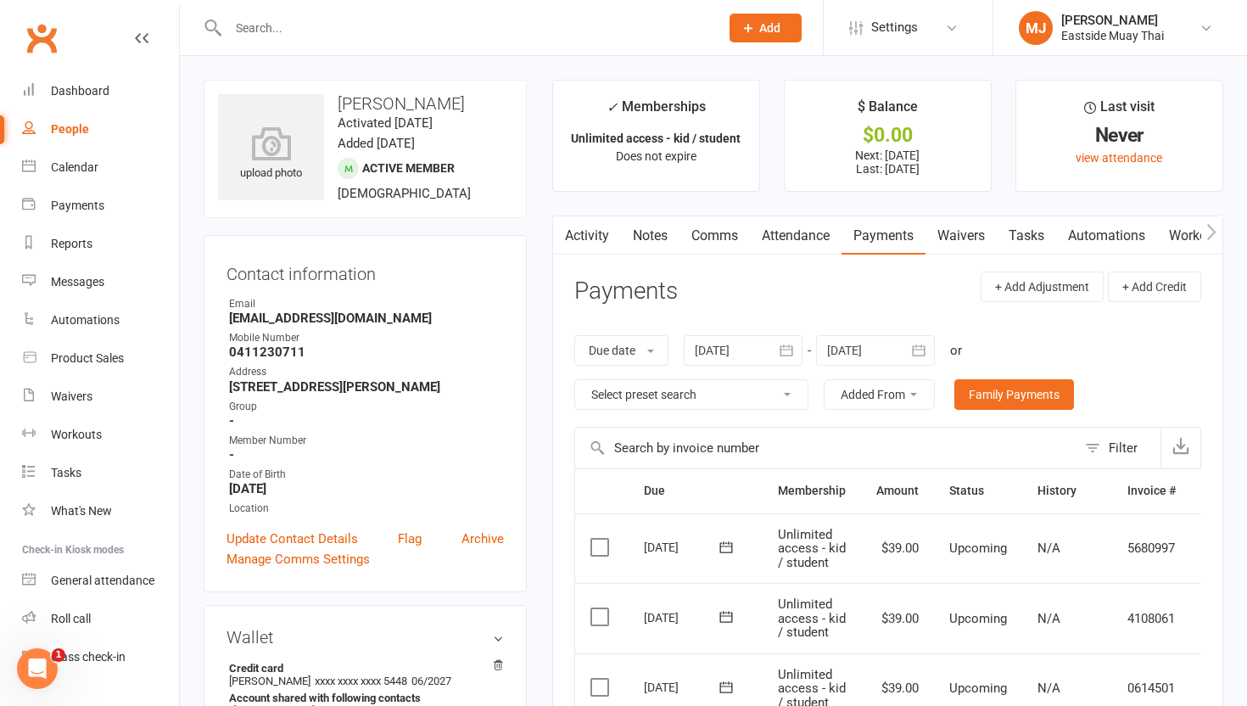
click at [956, 226] on link "Waivers" at bounding box center [960, 235] width 71 height 39
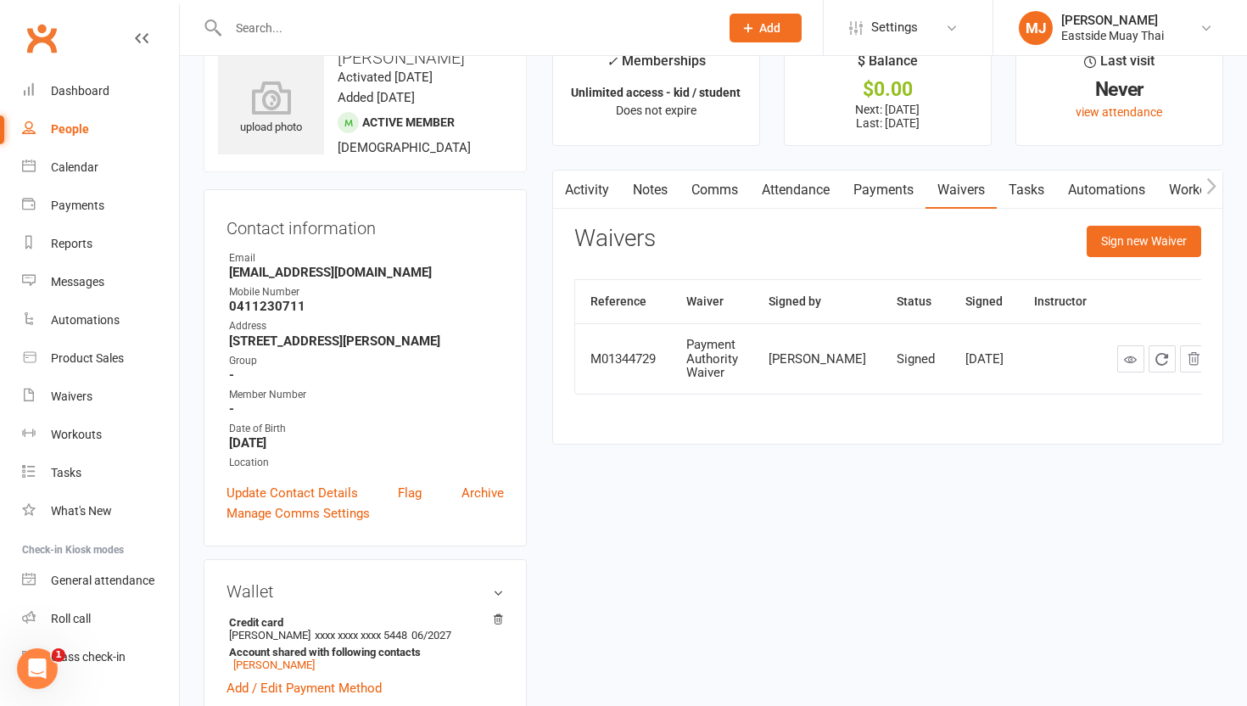
scroll to position [47, 0]
click at [800, 190] on link "Attendance" at bounding box center [796, 189] width 92 height 39
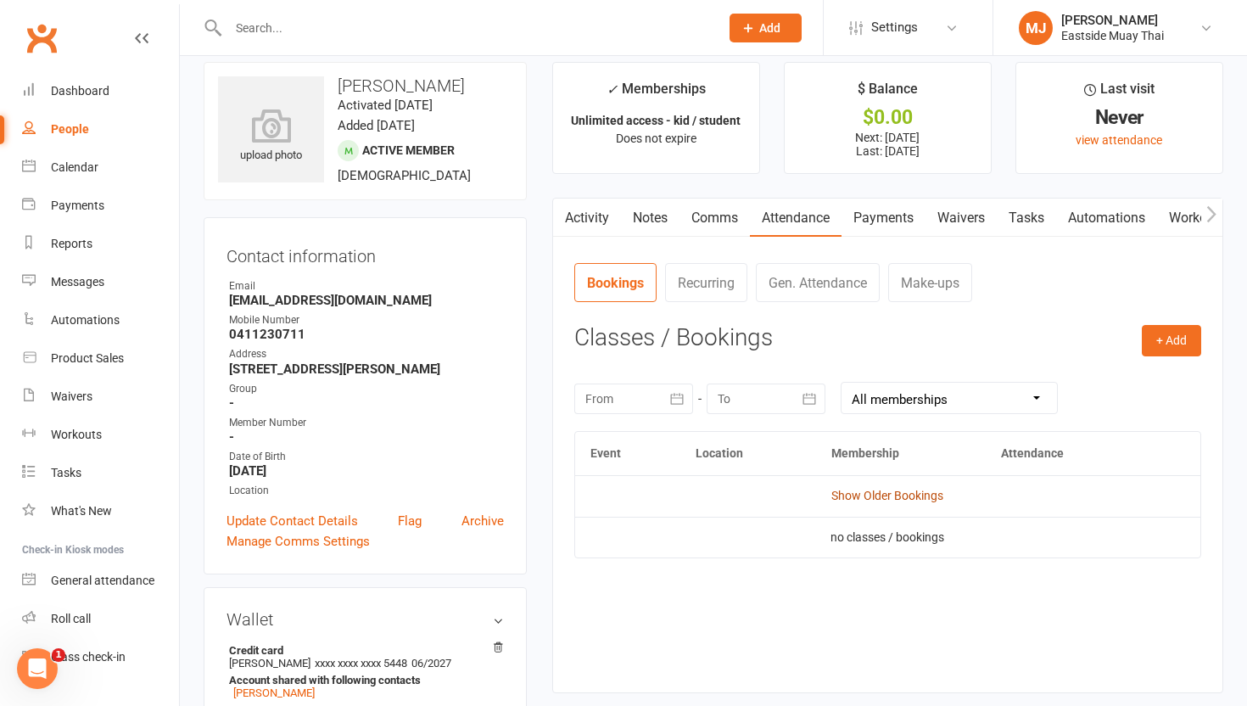
scroll to position [19, 0]
click at [894, 492] on link "Show Older Bookings" at bounding box center [887, 495] width 112 height 14
click at [956, 449] on th "Attendance" at bounding box center [1066, 452] width 161 height 43
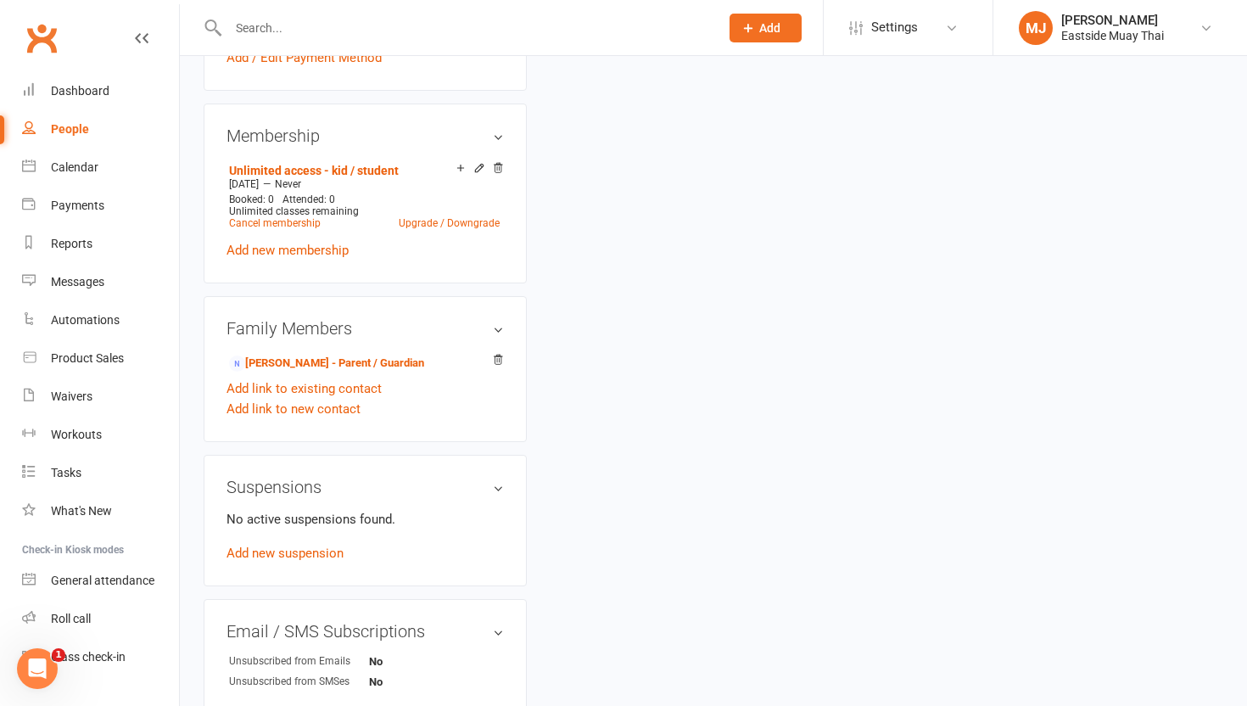
scroll to position [678, 0]
click at [313, 353] on link "Amee Ball - Parent / Guardian" at bounding box center [326, 362] width 195 height 18
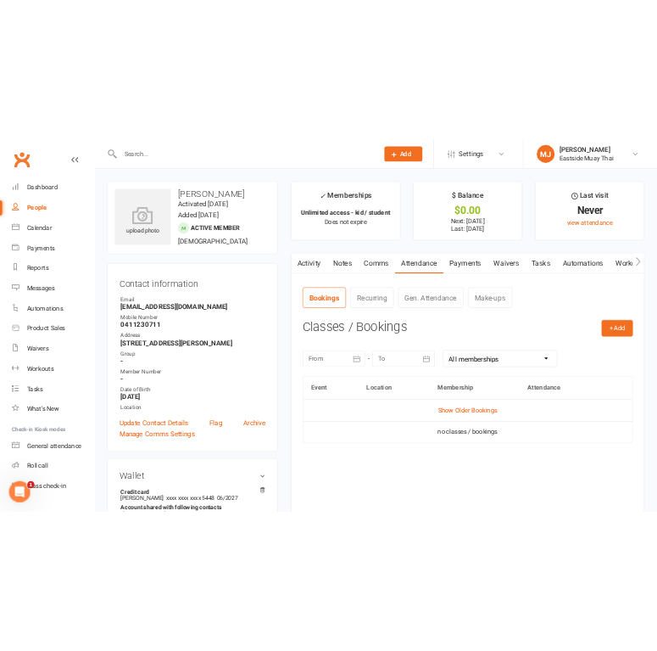
scroll to position [47, 0]
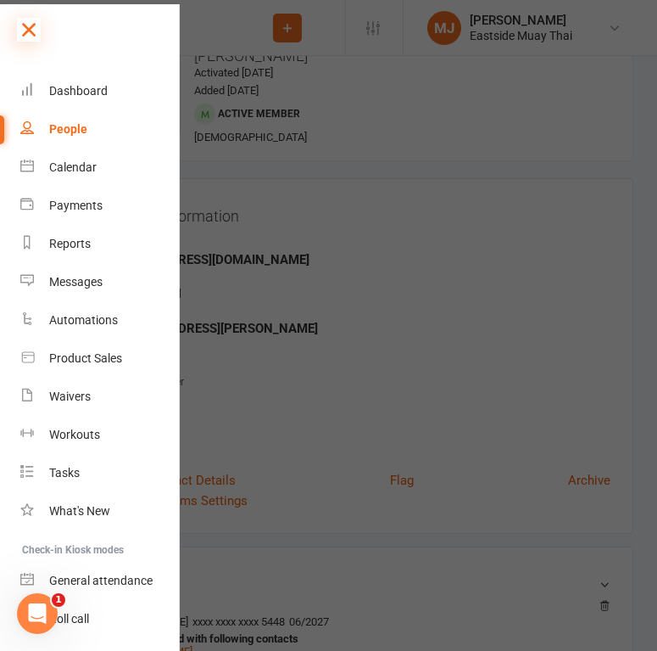
click at [22, 30] on icon at bounding box center [29, 30] width 24 height 24
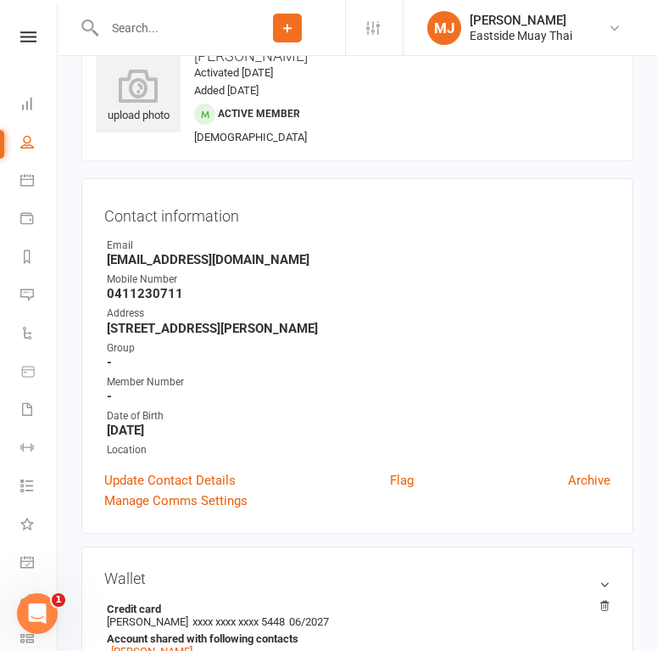
click at [159, 23] on input "text" at bounding box center [164, 28] width 131 height 24
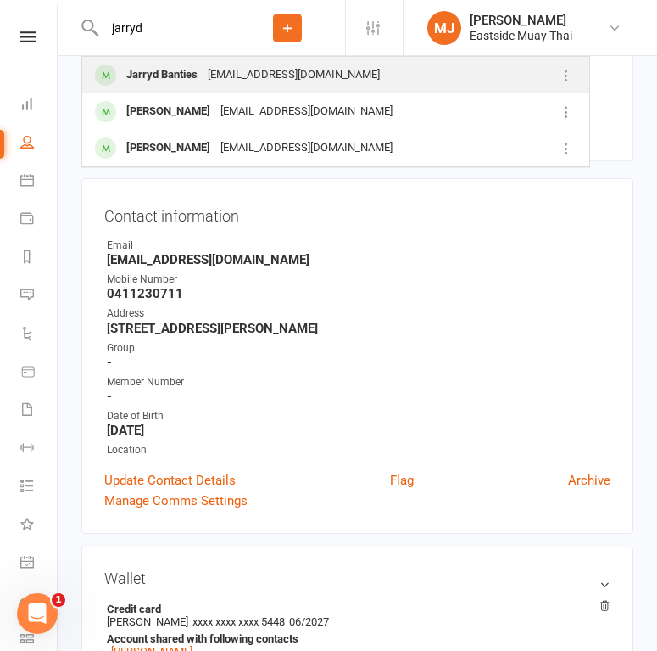
type input "jarryd"
click at [185, 75] on div "Jarryd Banties" at bounding box center [161, 75] width 81 height 25
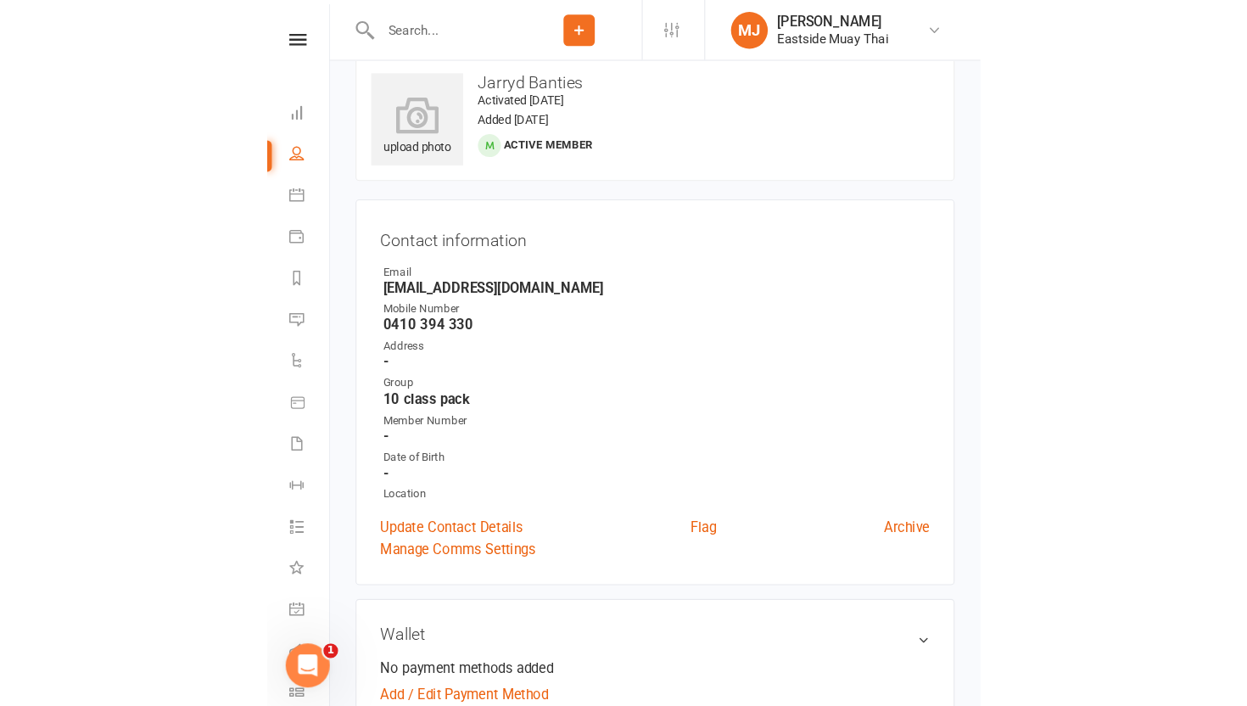
scroll to position [23, 0]
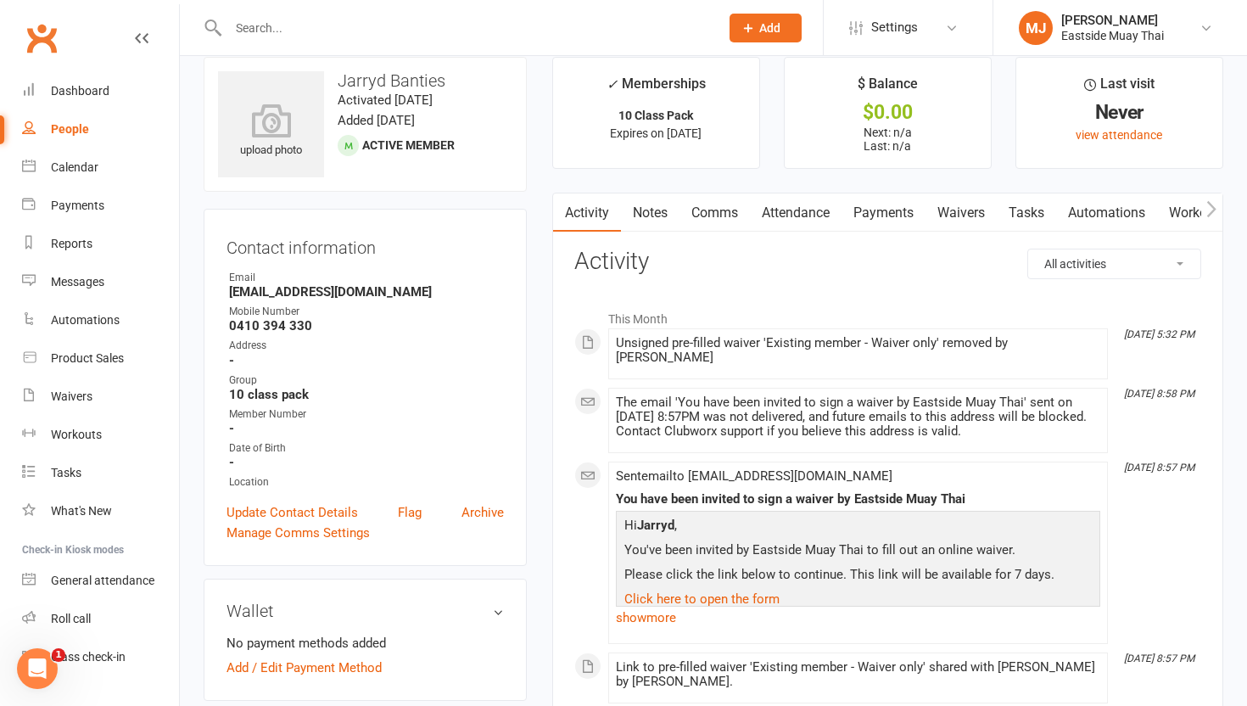
click at [956, 208] on link "Waivers" at bounding box center [960, 212] width 71 height 39
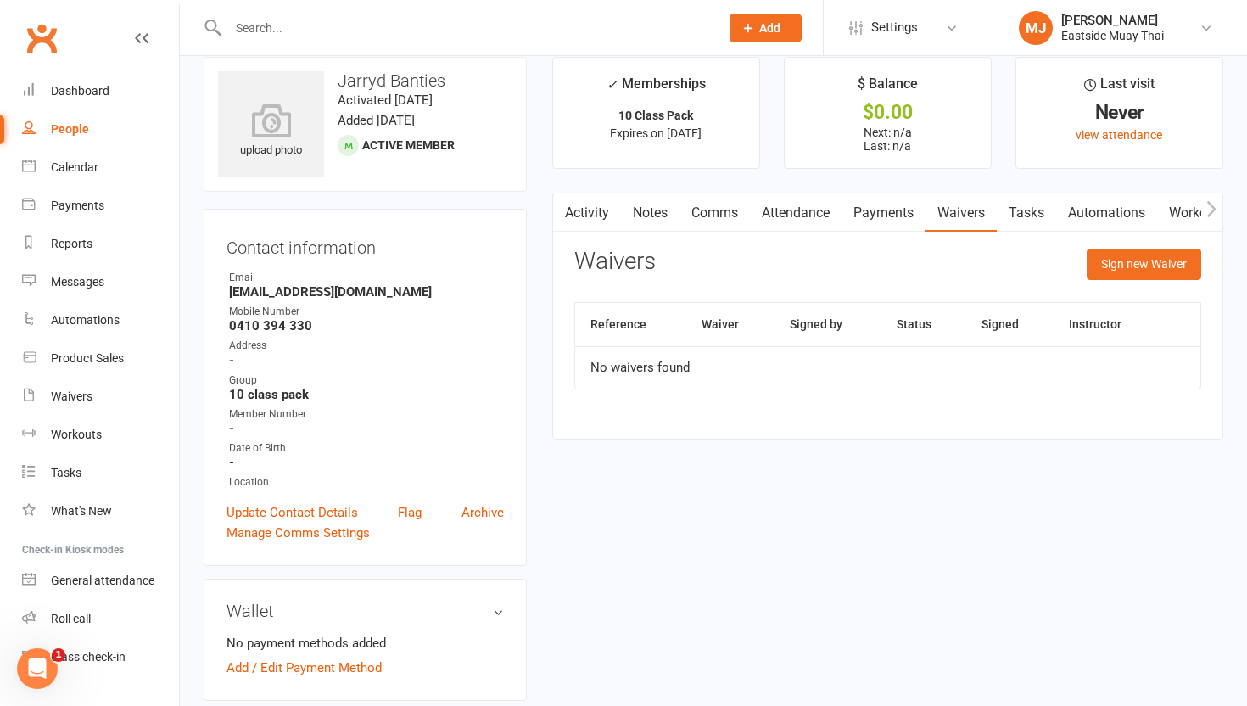
click at [893, 209] on link "Payments" at bounding box center [883, 212] width 84 height 39
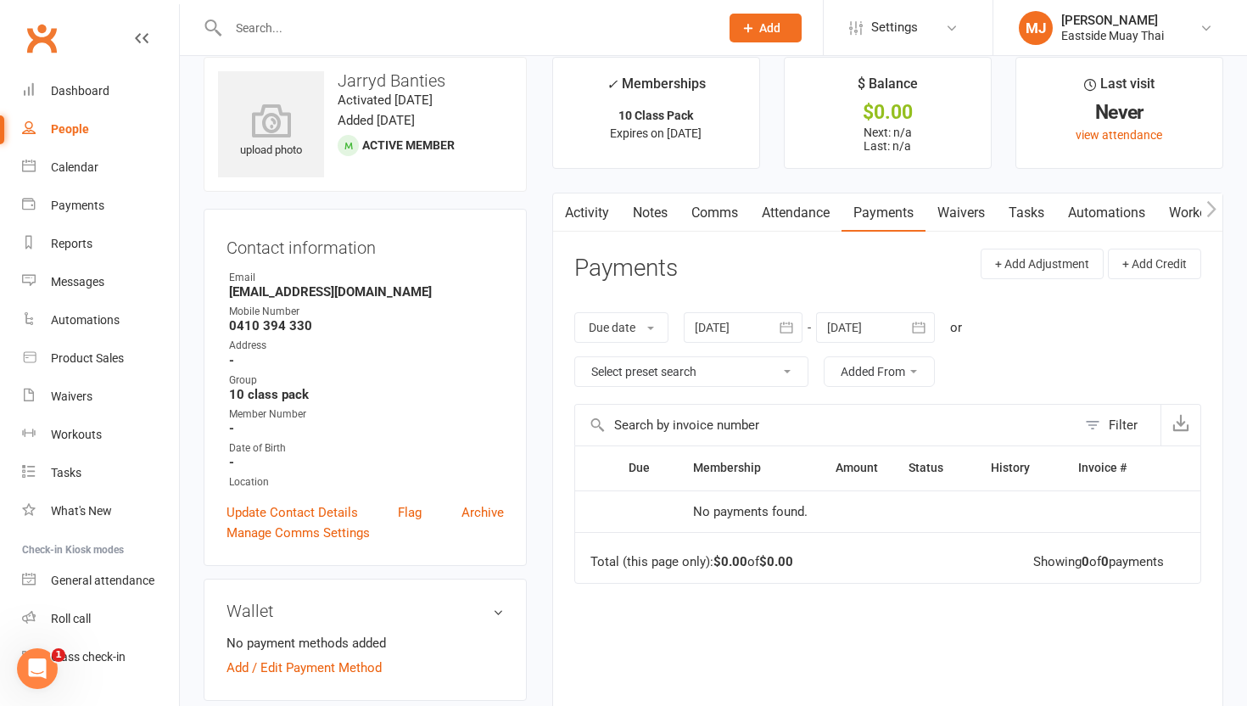
click at [808, 200] on link "Attendance" at bounding box center [796, 212] width 92 height 39
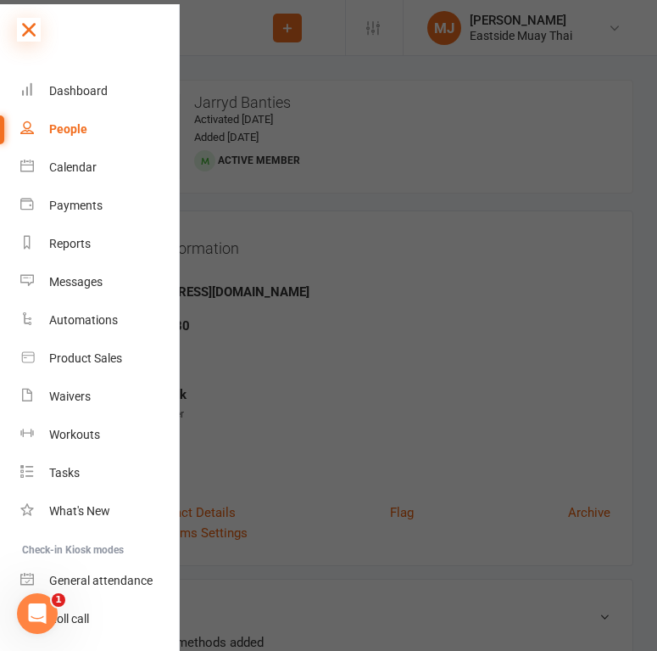
click at [31, 31] on icon at bounding box center [29, 30] width 24 height 24
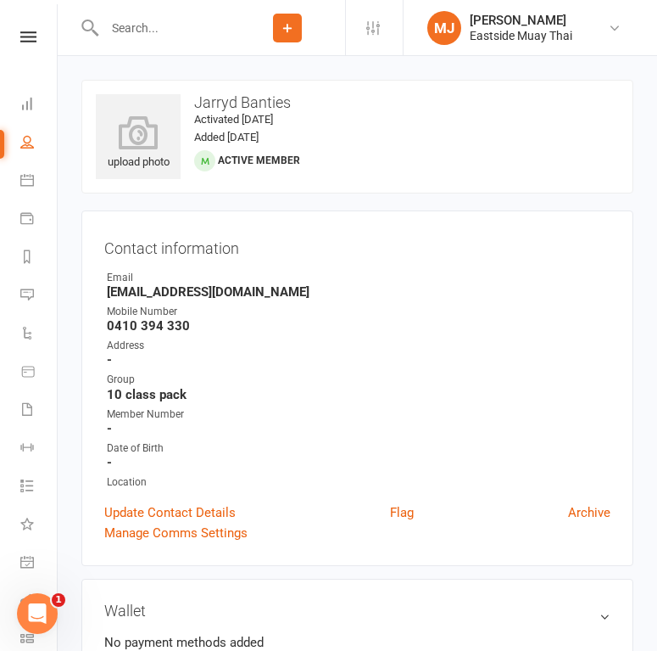
click at [131, 31] on input "text" at bounding box center [164, 28] width 131 height 24
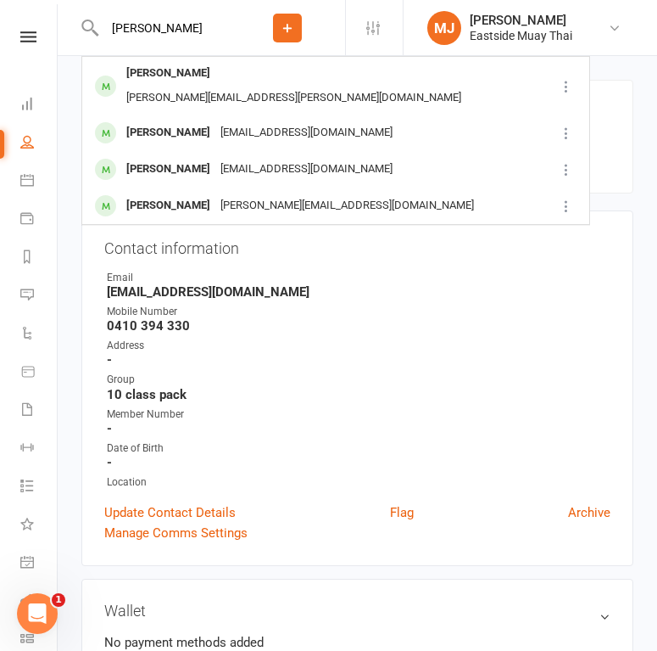
type input "Lucas"
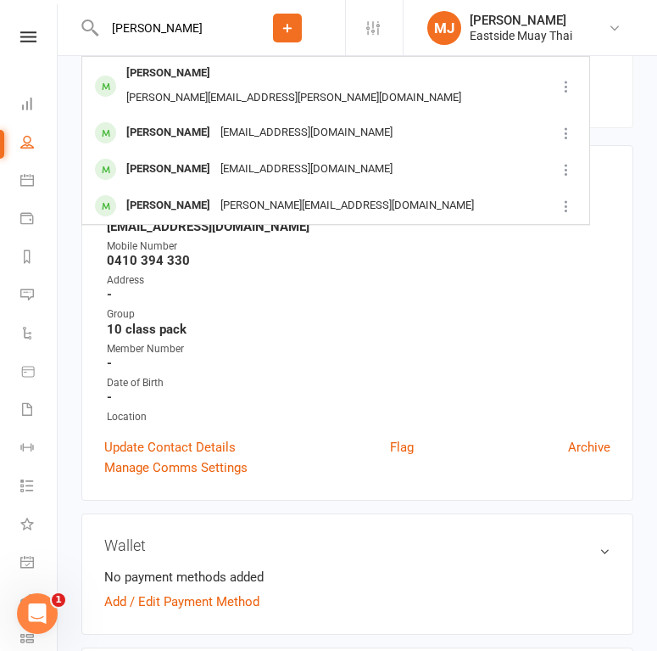
scroll to position [68, 0]
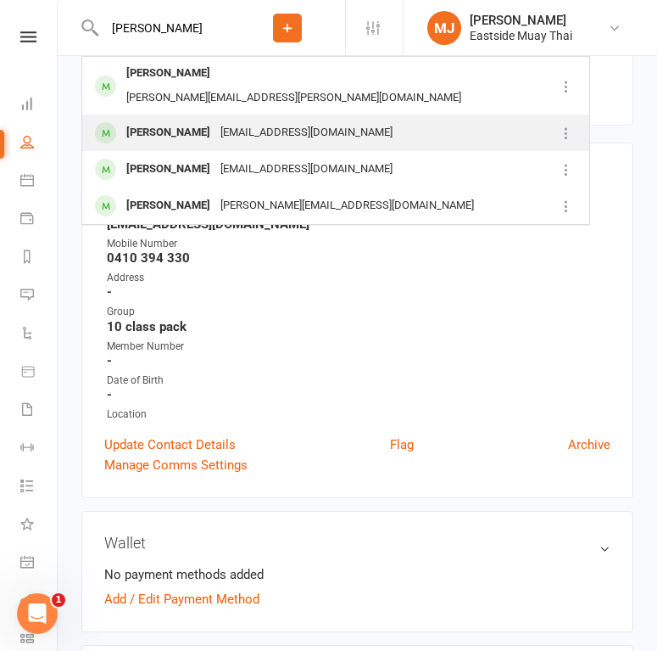
click at [158, 120] on div "[PERSON_NAME]" at bounding box center [168, 132] width 94 height 25
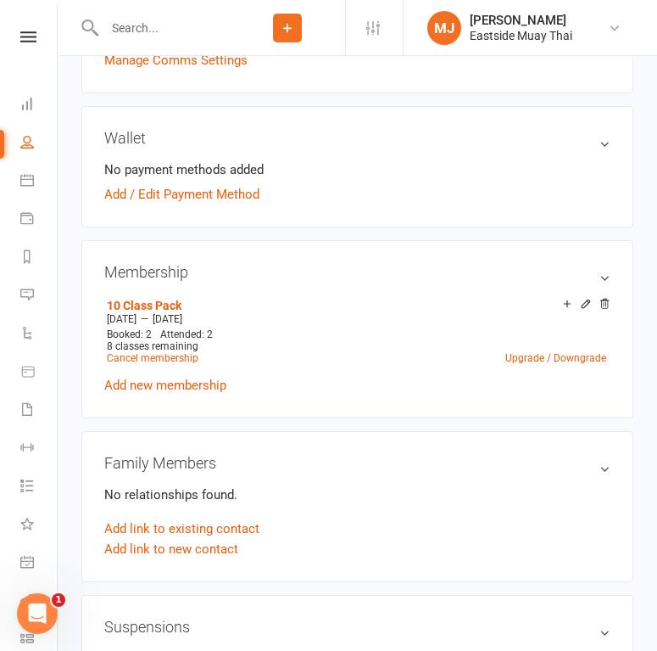
scroll to position [465, 0]
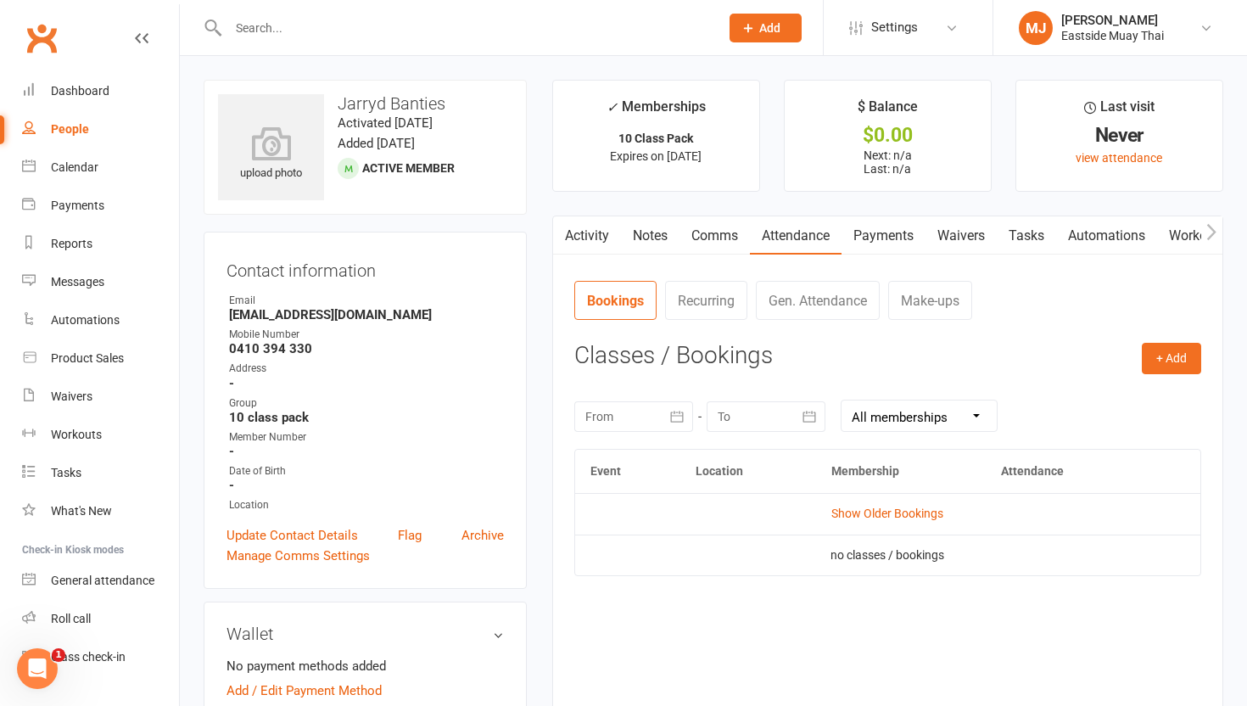
click at [952, 233] on link "Waivers" at bounding box center [960, 235] width 71 height 39
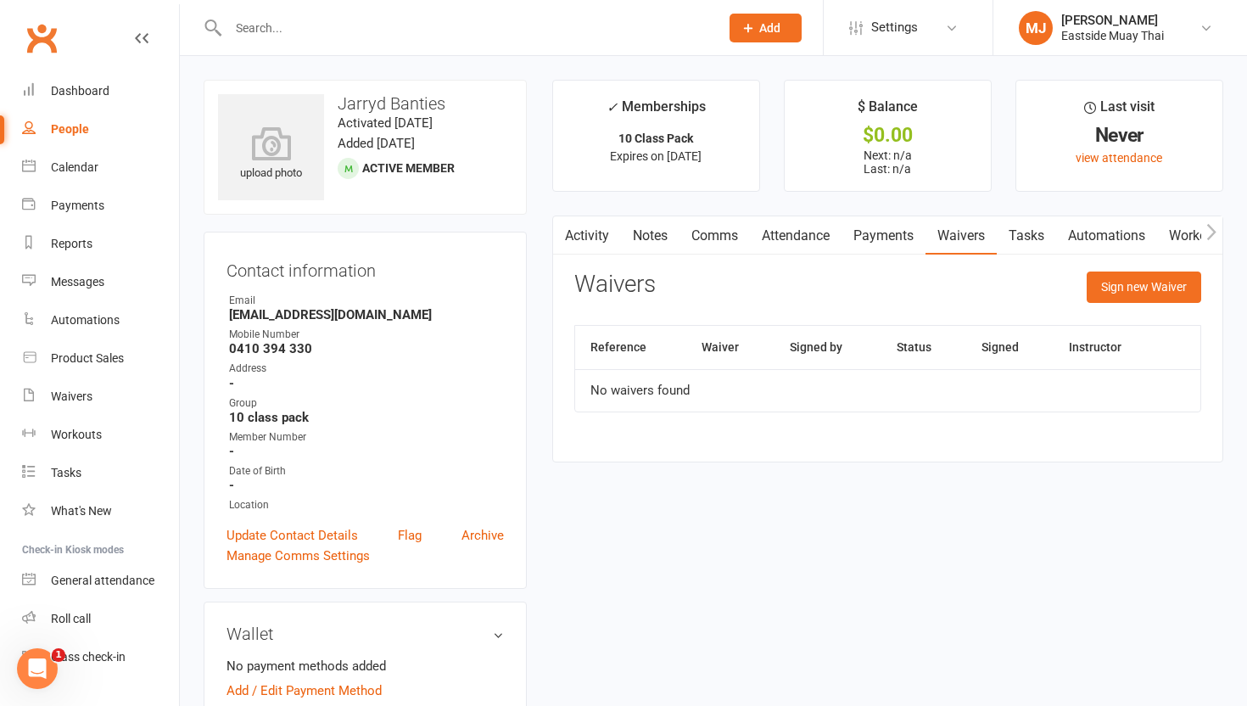
scroll to position [23, 0]
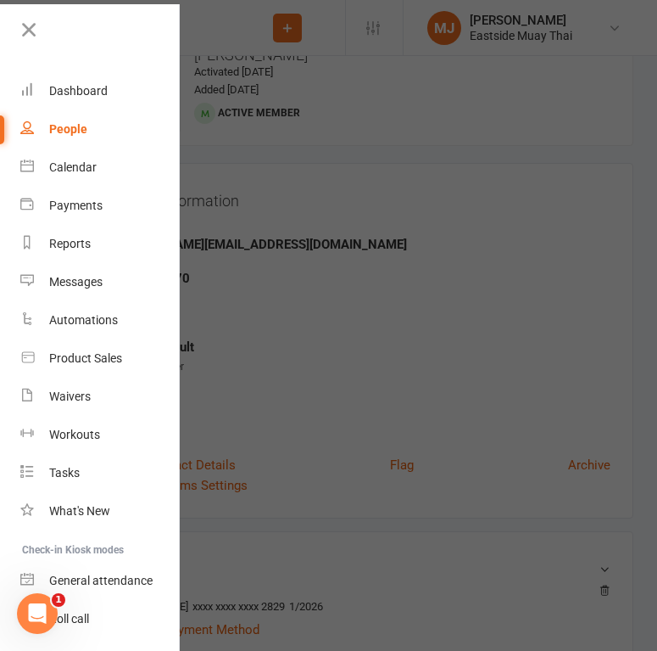
scroll to position [68, 0]
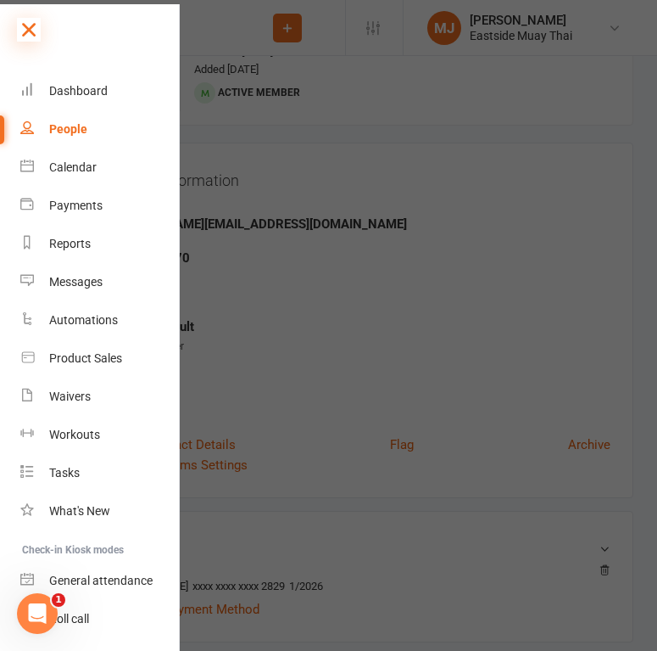
click at [21, 21] on icon at bounding box center [29, 30] width 24 height 24
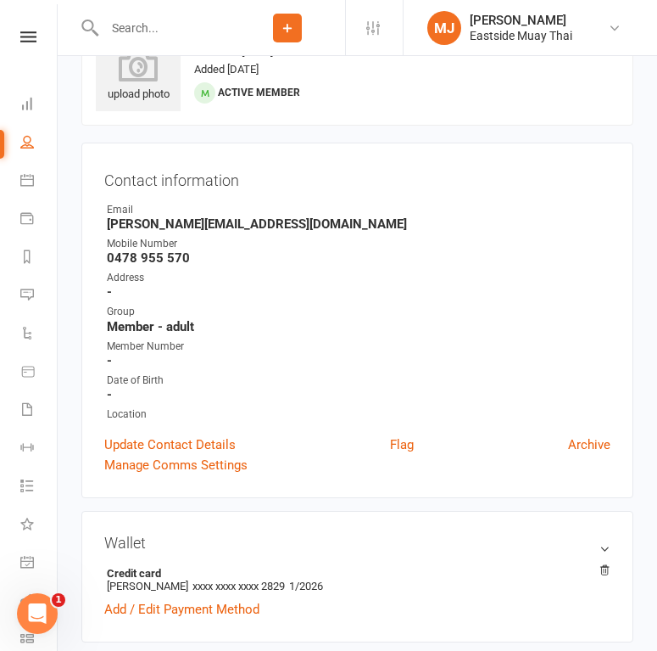
scroll to position [0, 0]
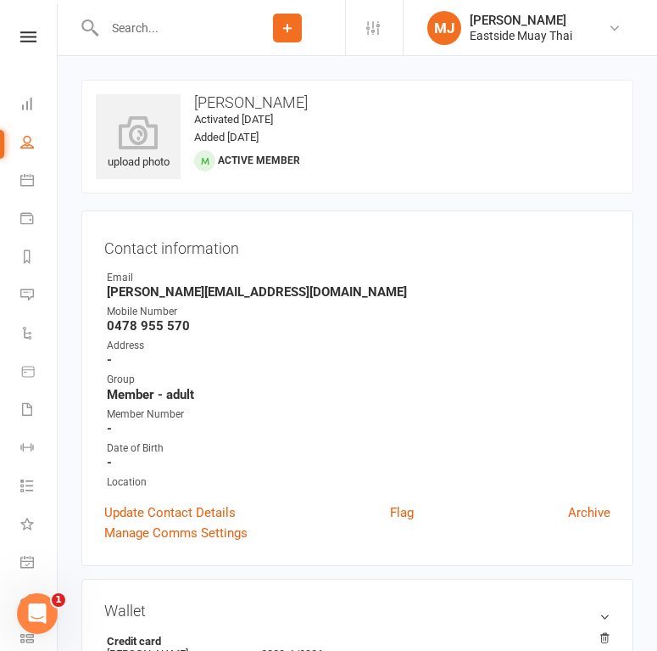
click at [138, 31] on input "text" at bounding box center [164, 28] width 131 height 24
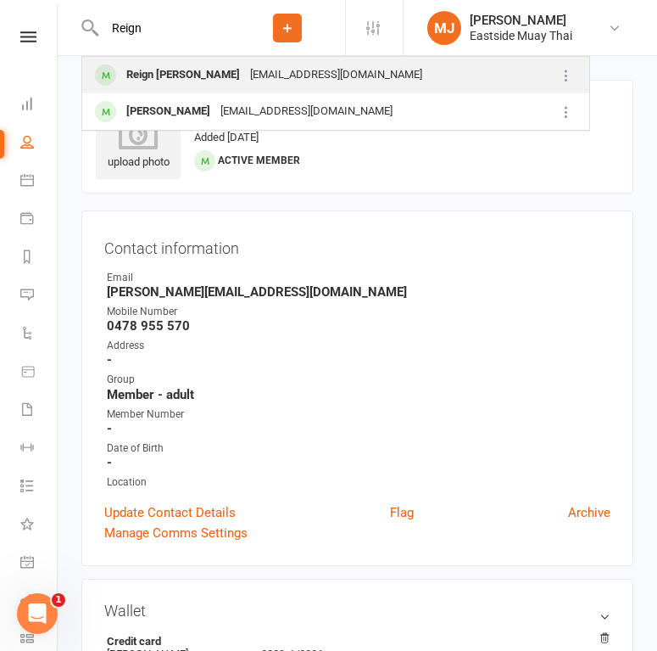
type input "Reign"
click at [155, 77] on div "Reign Betham - Brown" at bounding box center [183, 75] width 124 height 25
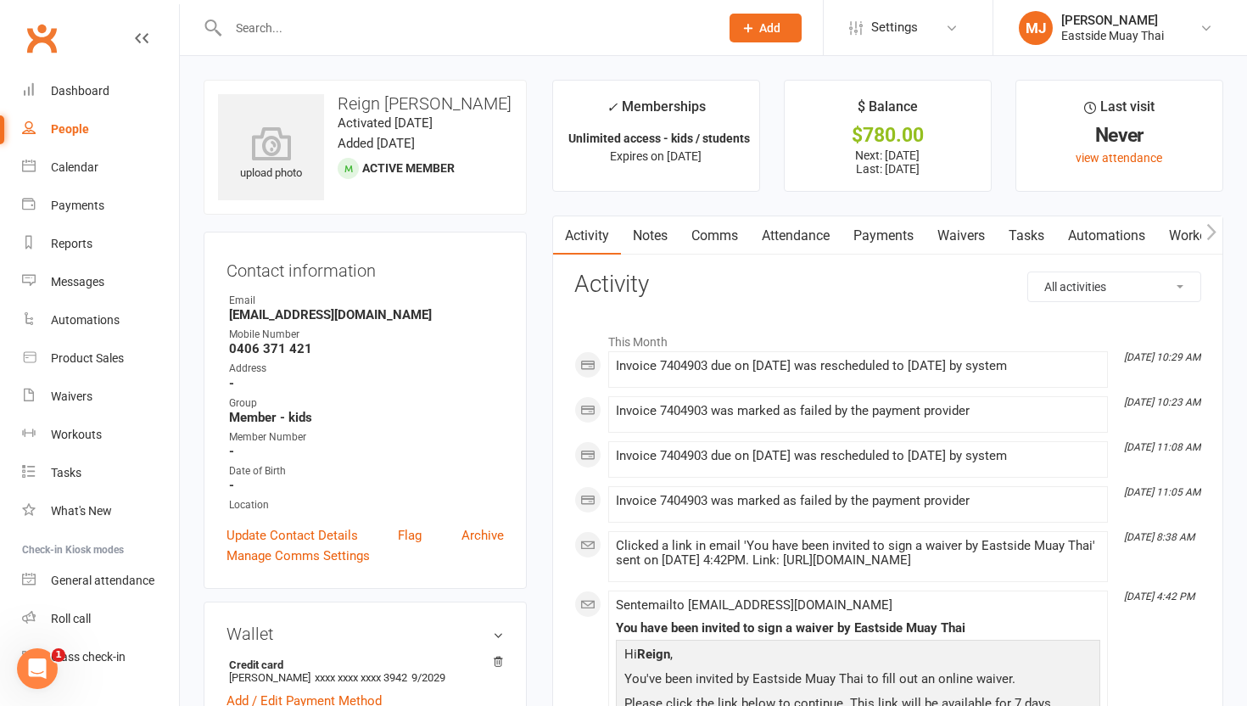
click at [880, 235] on link "Payments" at bounding box center [883, 235] width 84 height 39
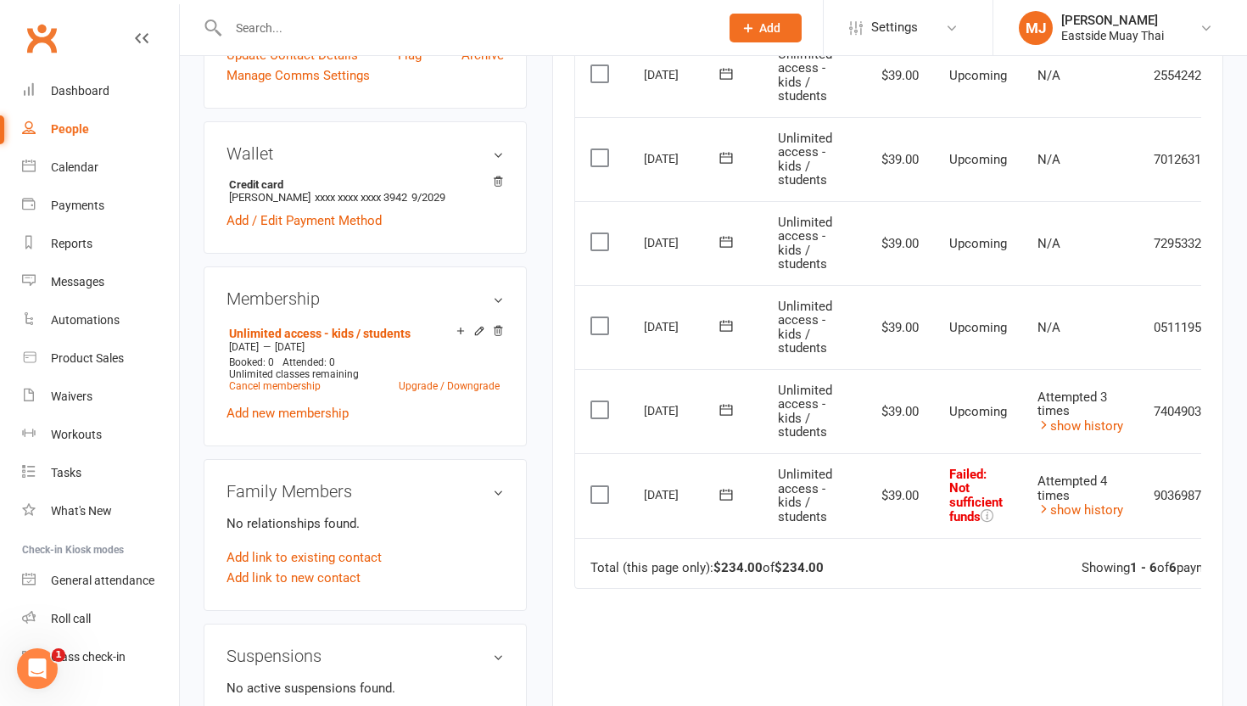
scroll to position [570, 0]
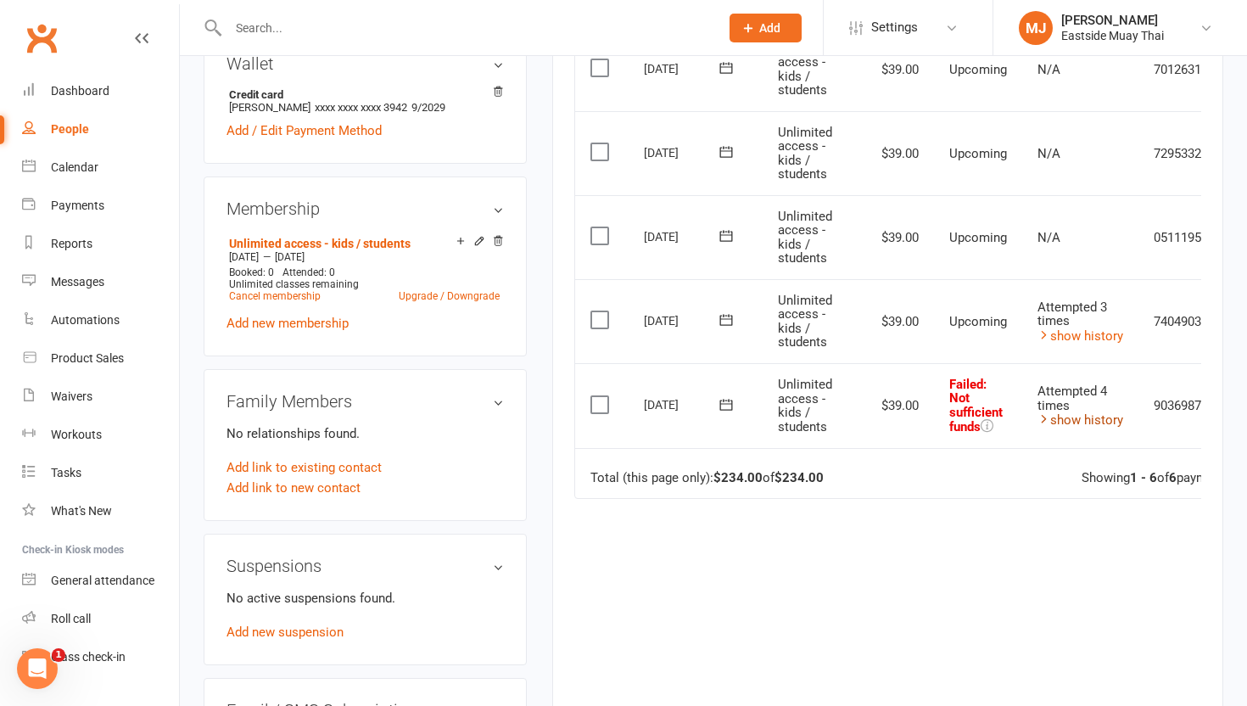
click at [956, 417] on link "show history" at bounding box center [1080, 419] width 86 height 15
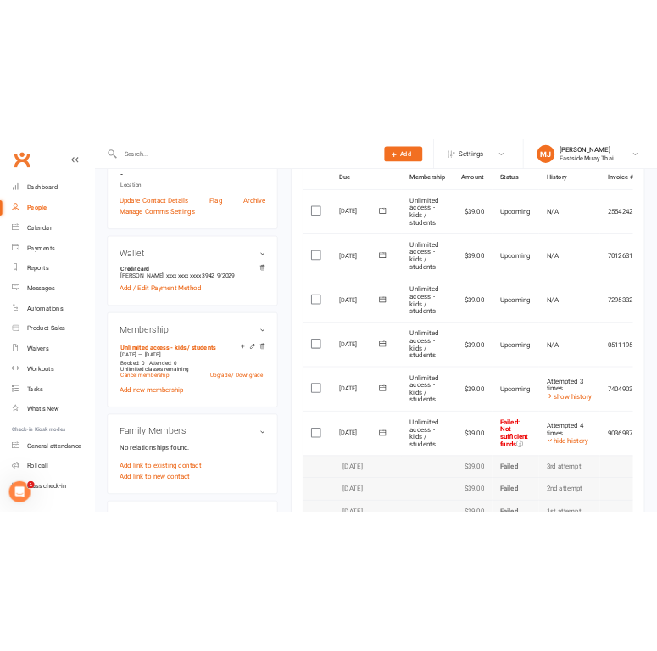
scroll to position [416, 0]
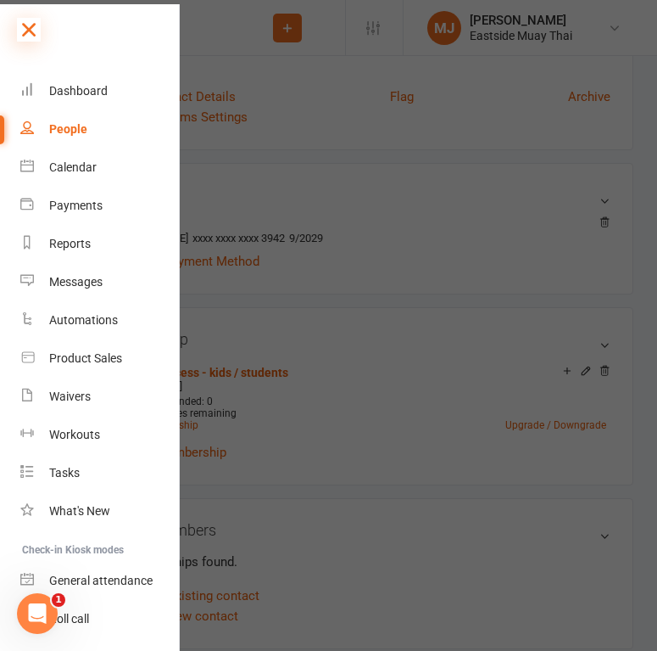
click at [32, 32] on icon at bounding box center [29, 30] width 24 height 24
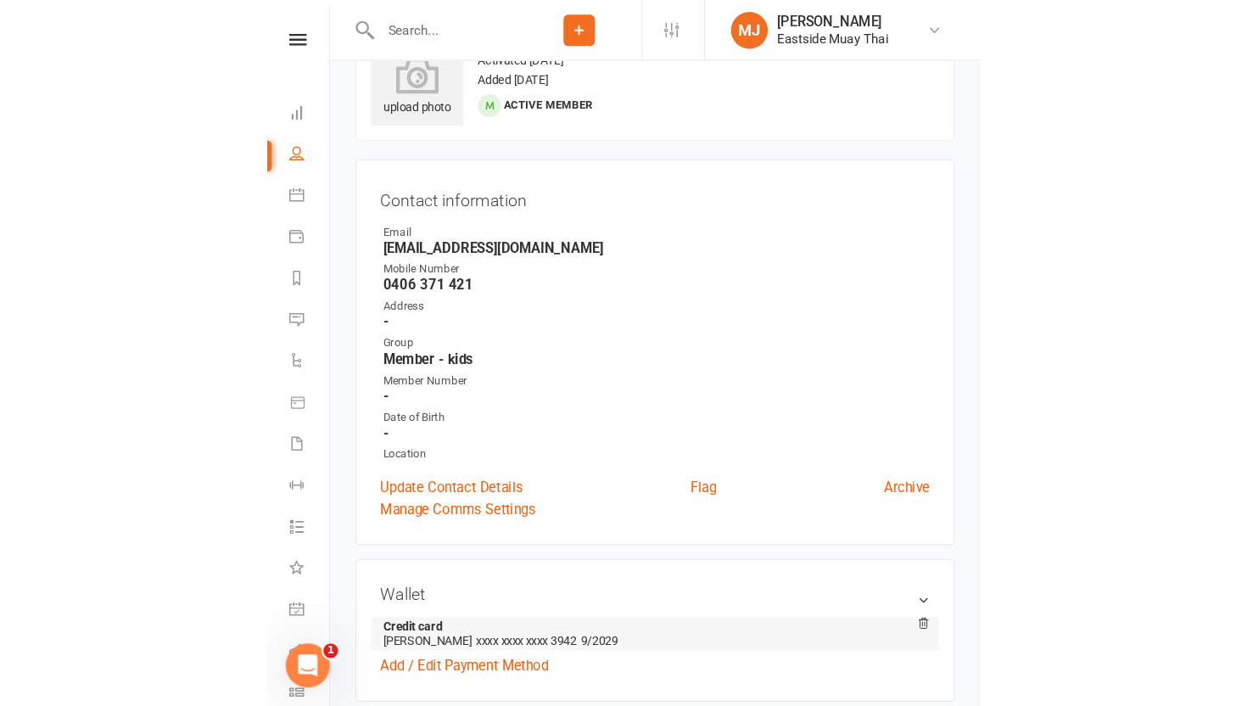
scroll to position [0, 0]
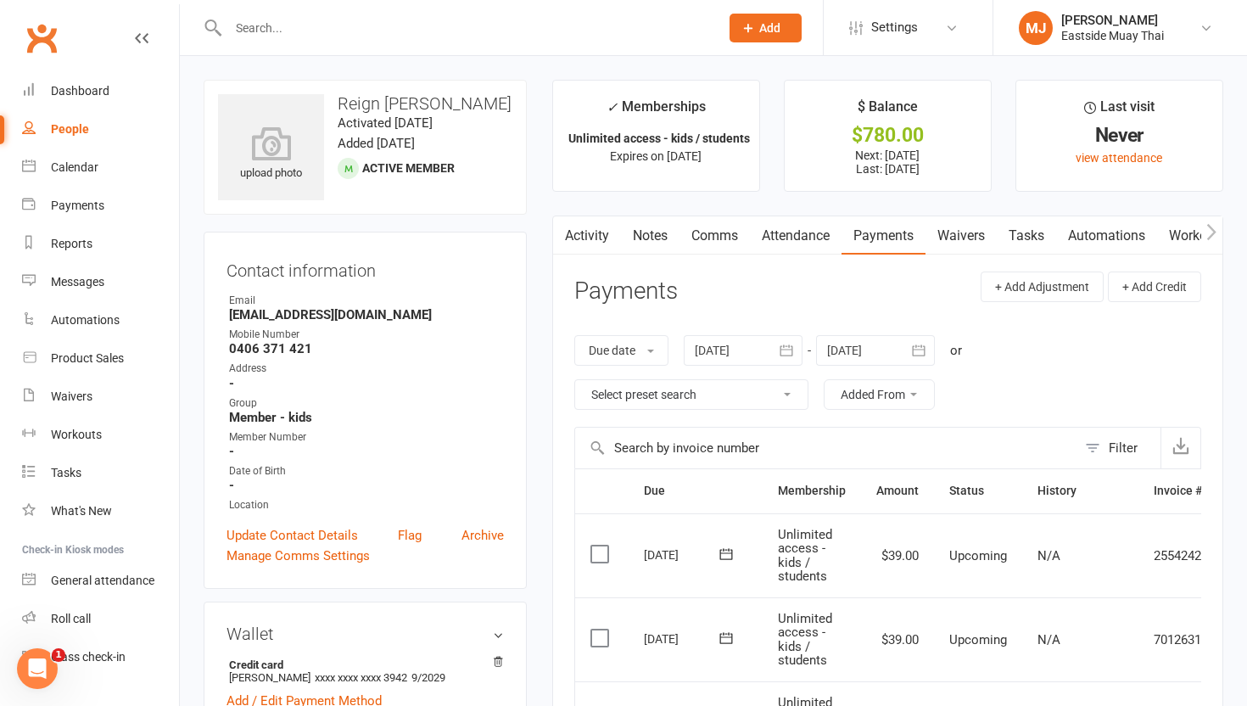
click at [956, 232] on link "Waivers" at bounding box center [960, 235] width 71 height 39
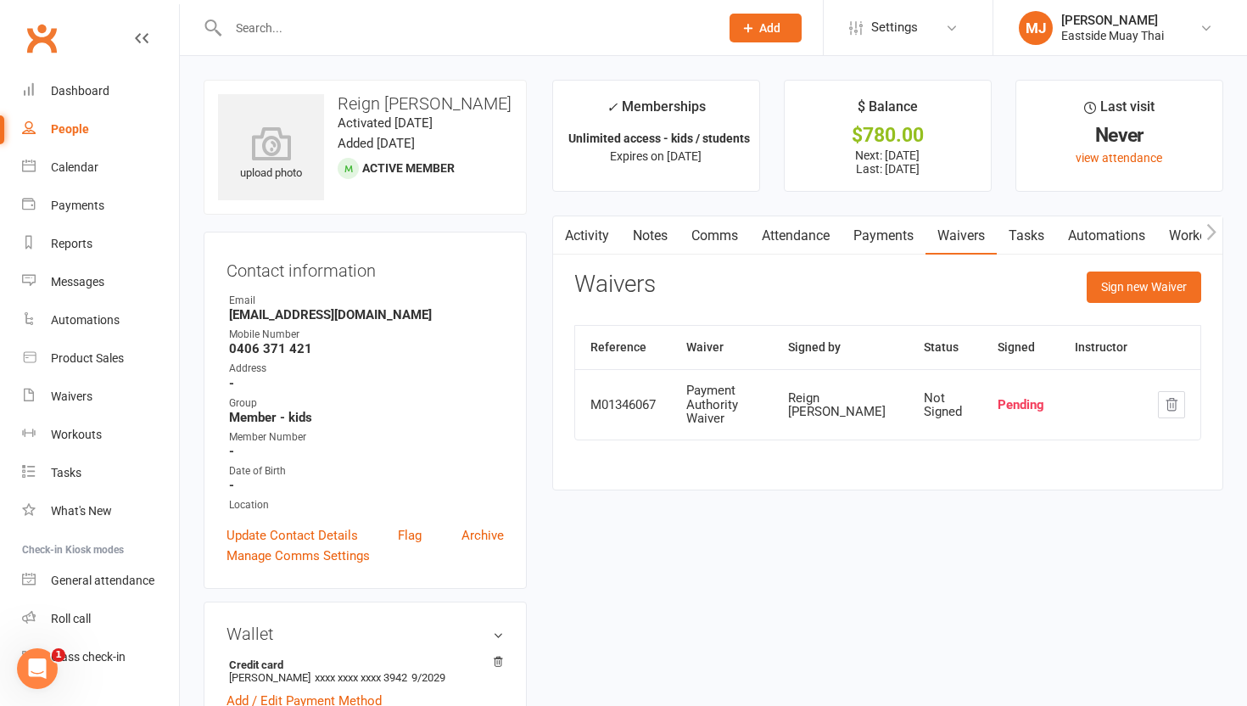
click at [814, 239] on link "Attendance" at bounding box center [796, 235] width 92 height 39
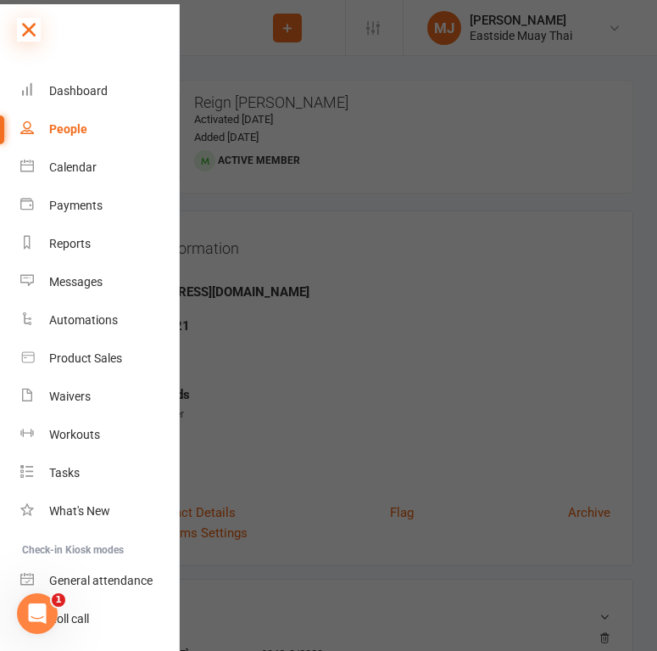
click at [29, 27] on icon at bounding box center [29, 30] width 24 height 24
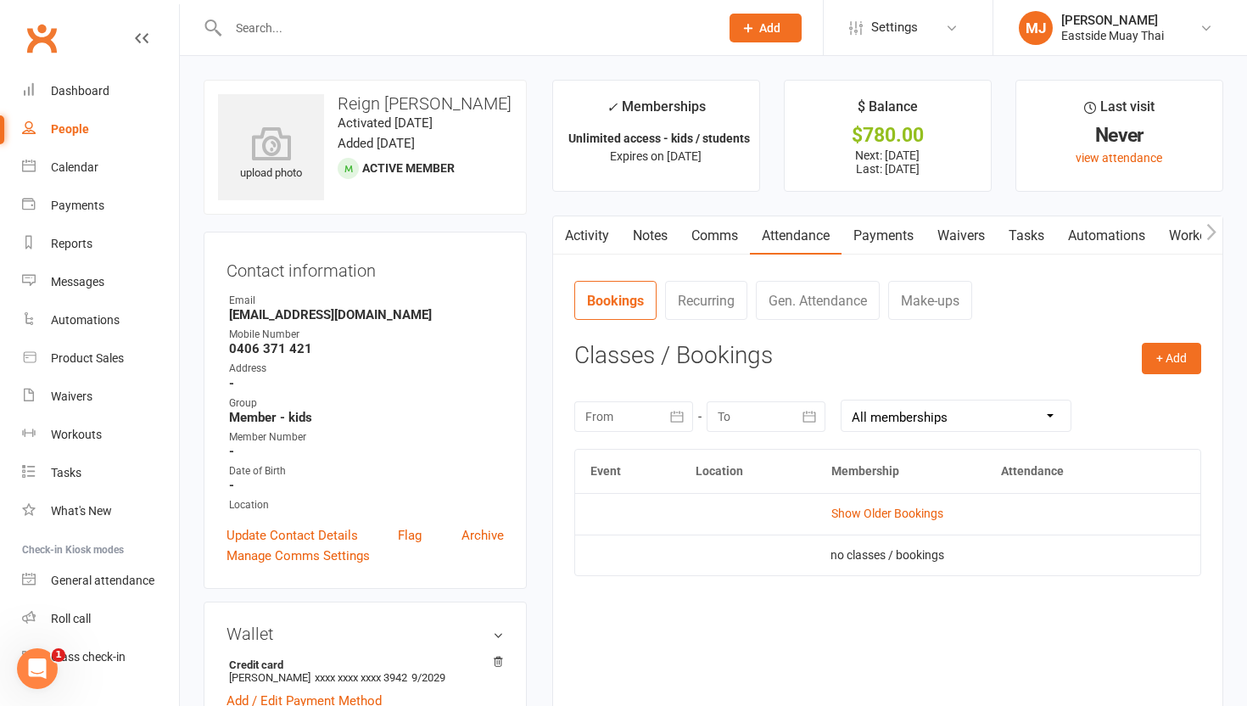
click at [893, 235] on link "Payments" at bounding box center [883, 235] width 84 height 39
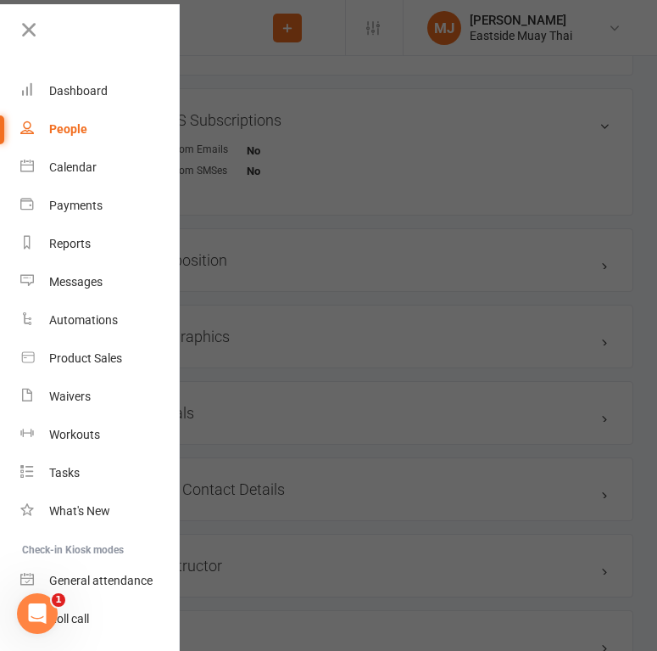
scroll to position [1176, 0]
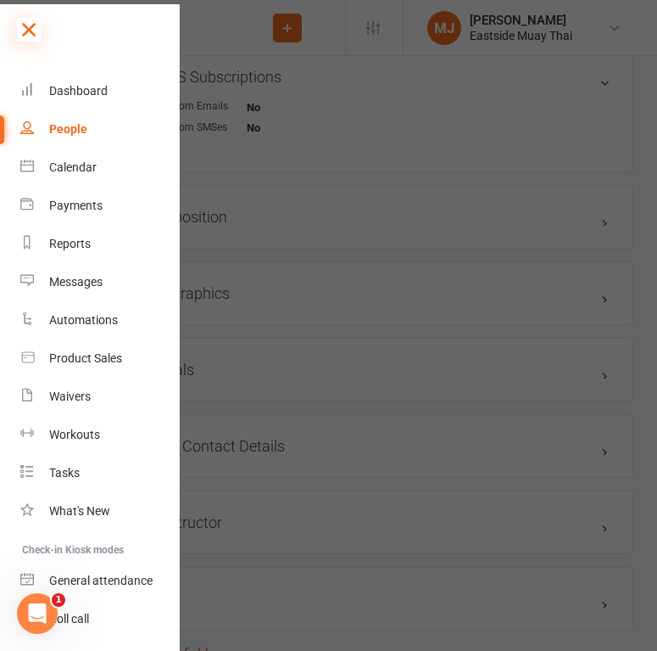
click at [29, 21] on icon at bounding box center [29, 30] width 24 height 24
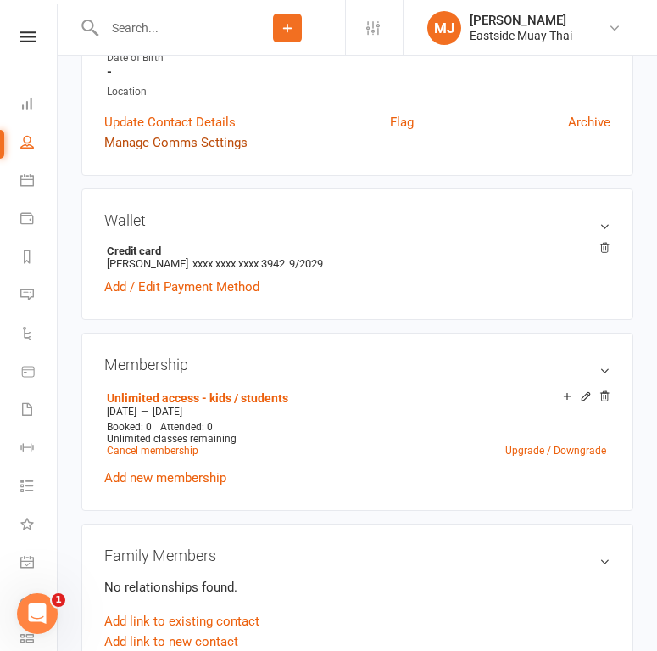
scroll to position [395, 0]
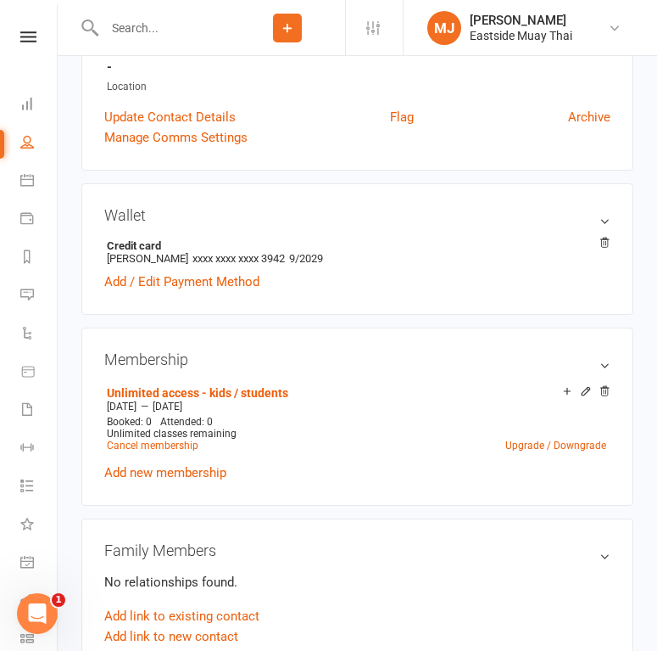
click at [132, 20] on input "text" at bounding box center [164, 28] width 131 height 24
type input "Biaca"
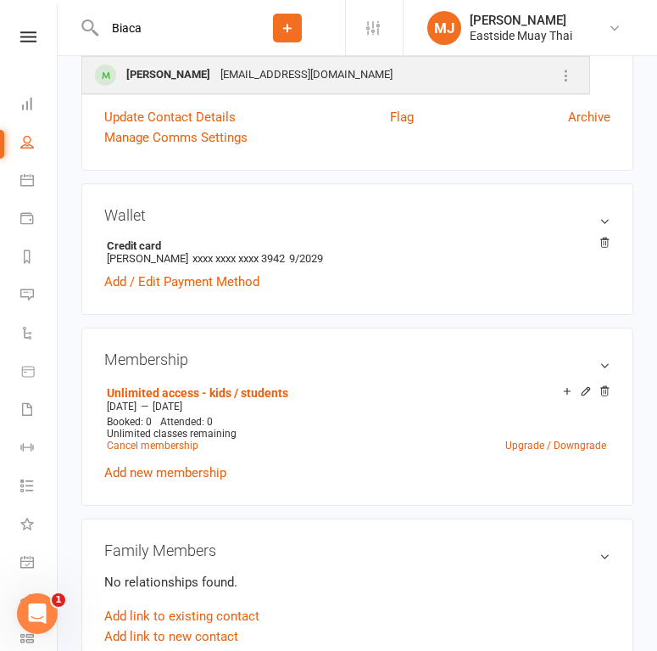
click at [168, 72] on div "Bianca Bezzina" at bounding box center [168, 75] width 94 height 25
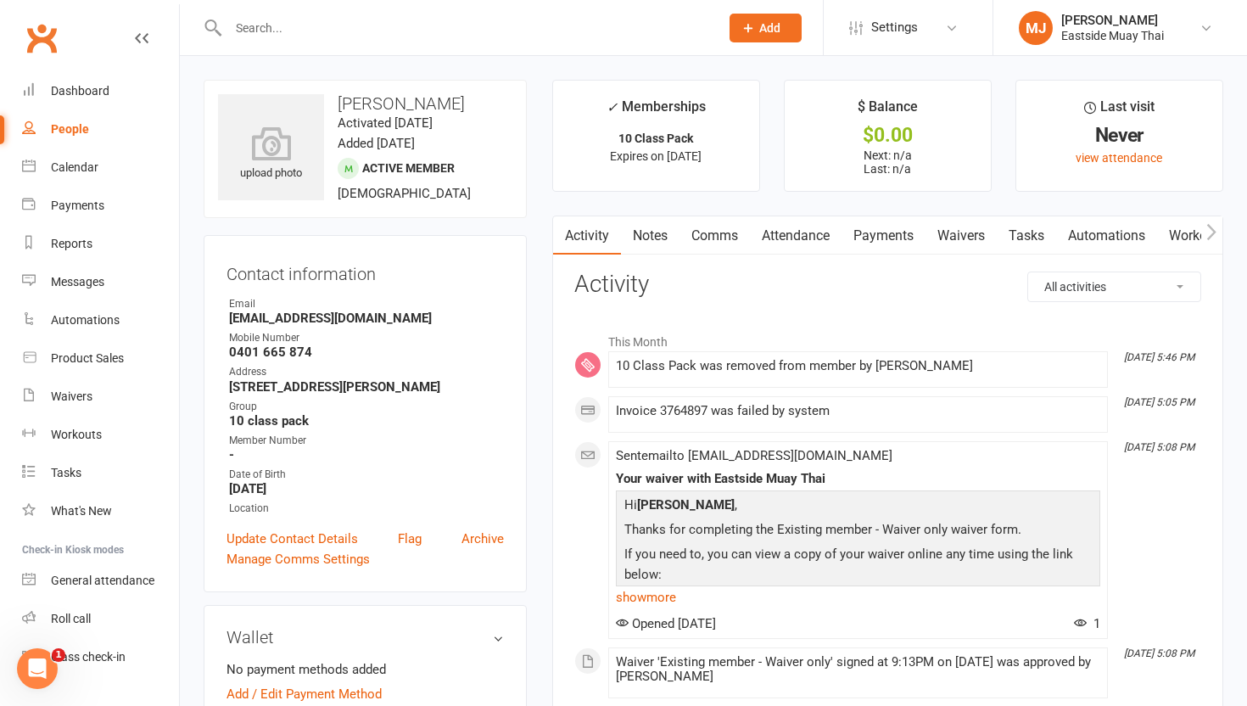
click at [956, 236] on link "Waivers" at bounding box center [960, 235] width 71 height 39
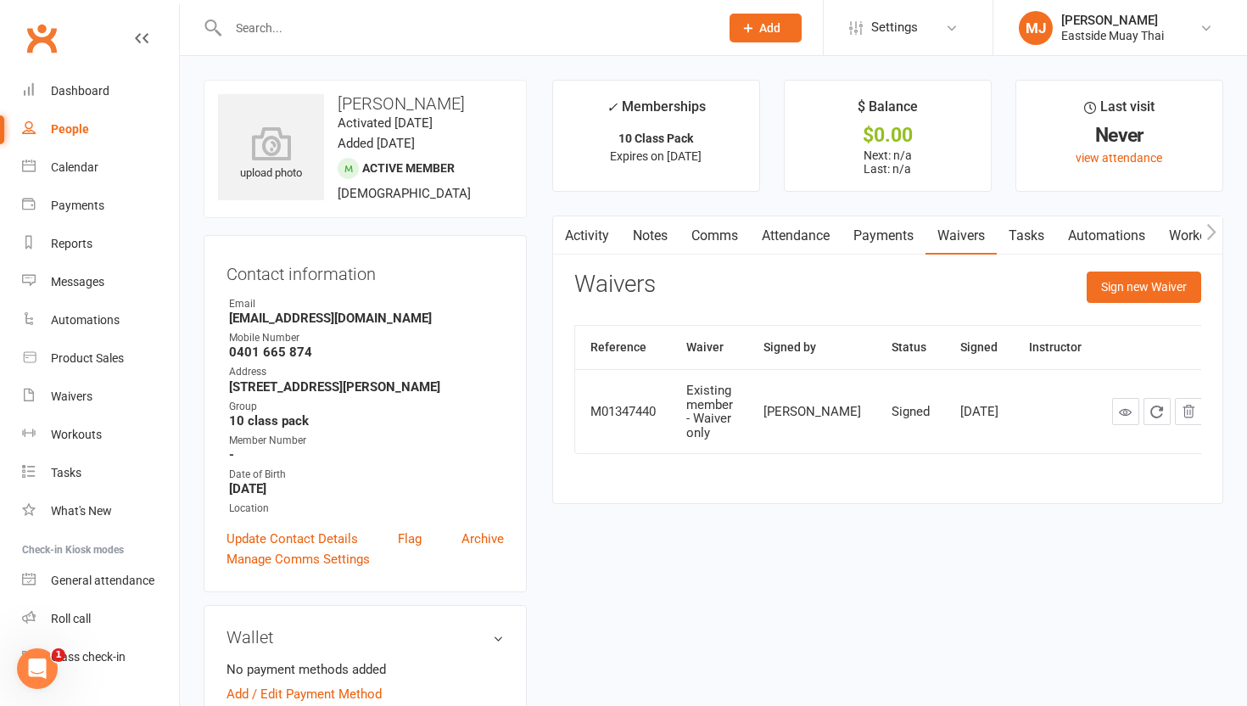
click at [886, 236] on link "Payments" at bounding box center [883, 235] width 84 height 39
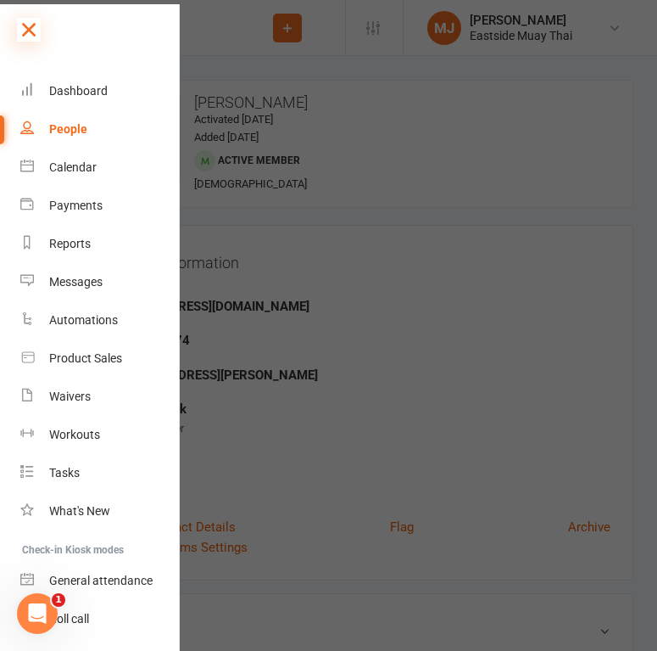
click at [31, 30] on icon at bounding box center [29, 30] width 24 height 24
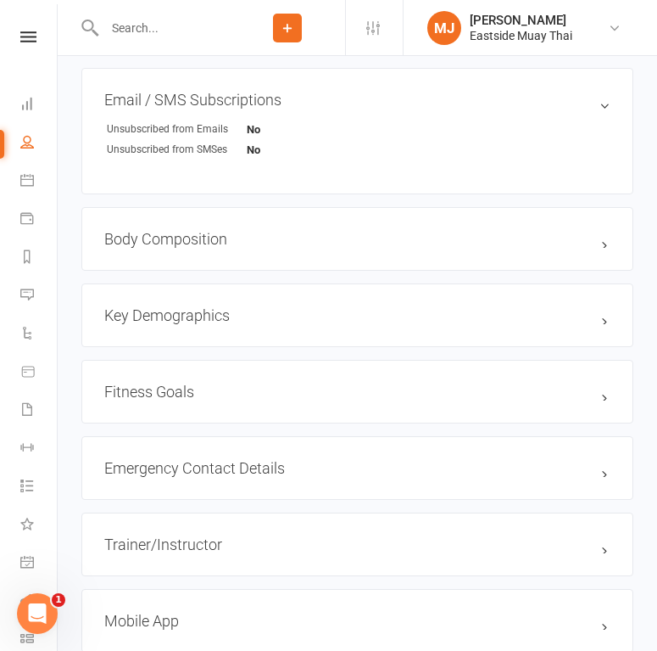
scroll to position [1159, 0]
click at [338, 466] on h3 "Emergency Contact Details edit" at bounding box center [357, 467] width 506 height 18
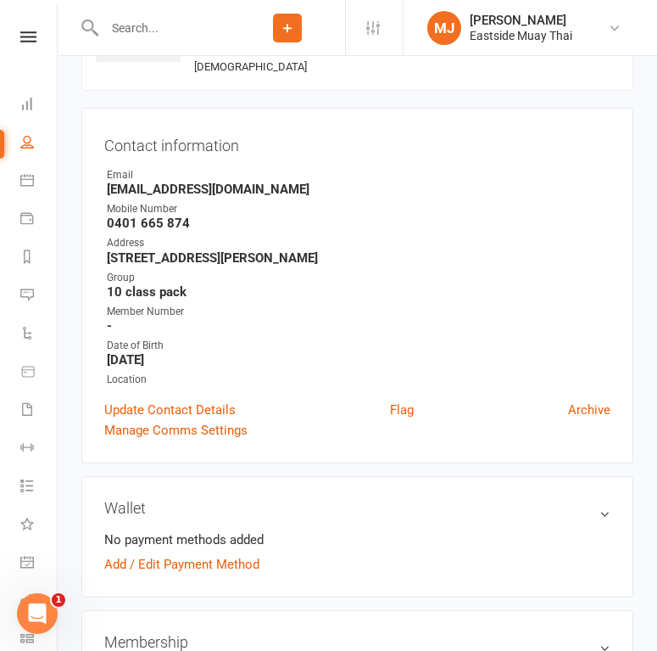
scroll to position [0, 0]
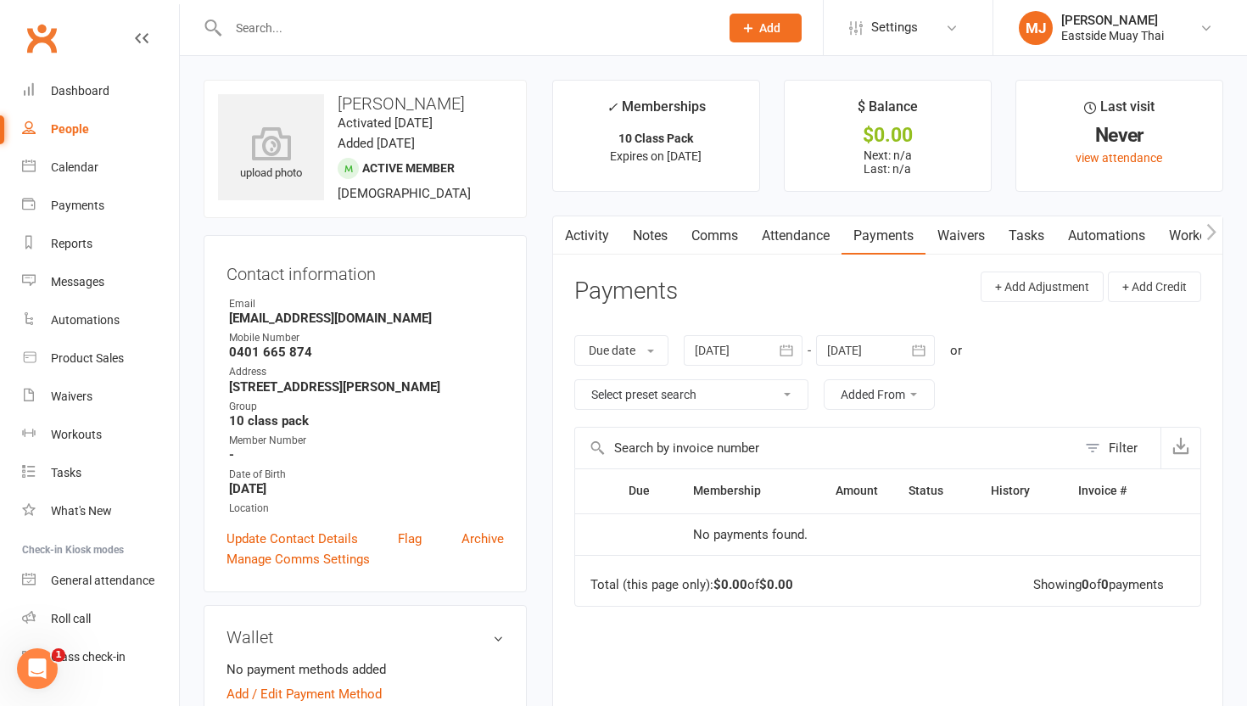
click at [791, 215] on div "Activity Notes Comms Attendance Payments Waivers Tasks Automations Workouts Mob…" at bounding box center [887, 533] width 671 height 636
click at [792, 241] on link "Attendance" at bounding box center [796, 235] width 92 height 39
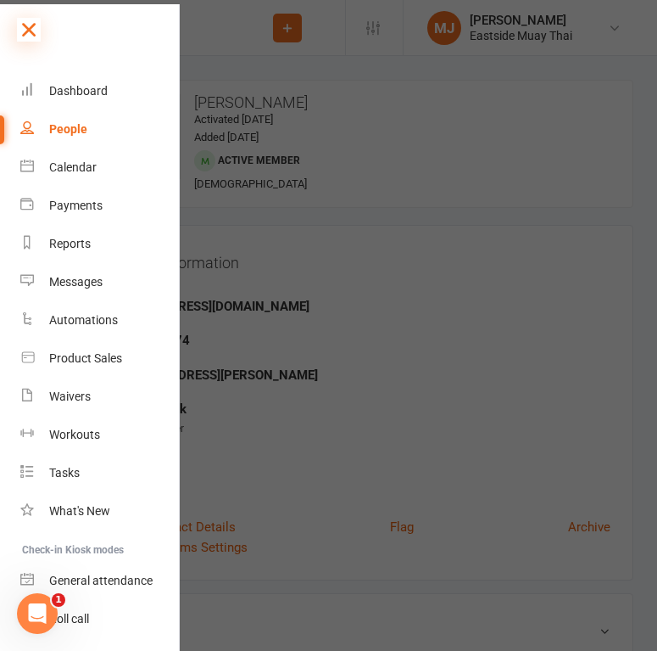
click at [26, 31] on icon at bounding box center [29, 30] width 24 height 24
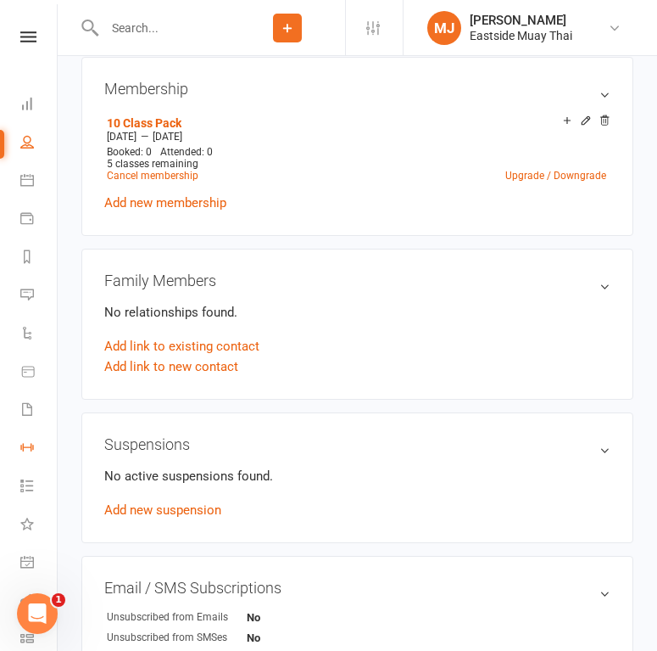
scroll to position [687, 0]
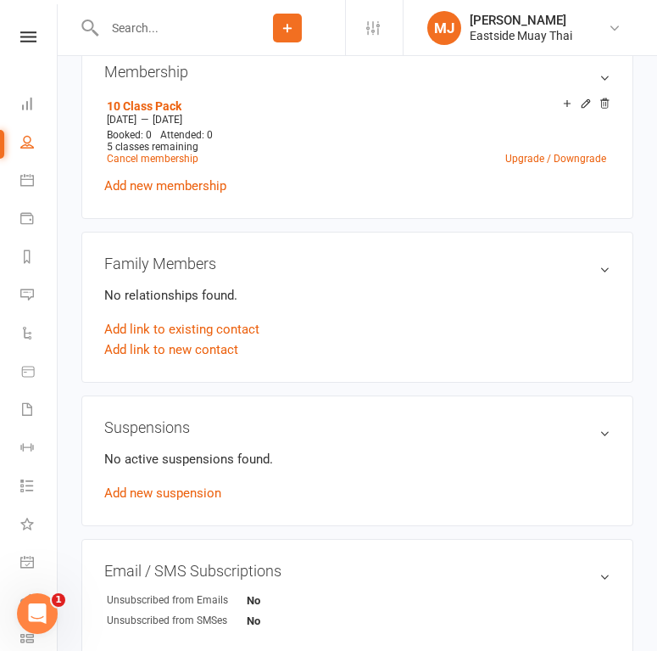
click at [171, 19] on input "text" at bounding box center [164, 28] width 131 height 24
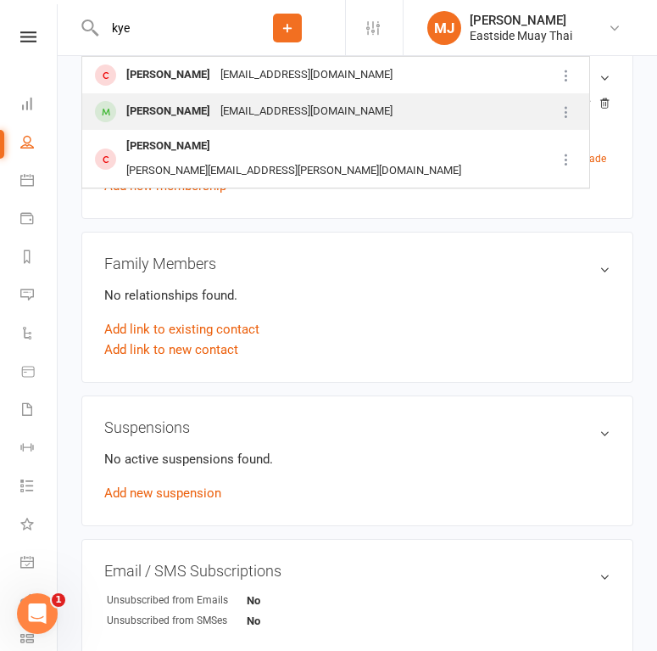
type input "kye"
click at [154, 120] on div "Kye Ashton" at bounding box center [168, 111] width 94 height 25
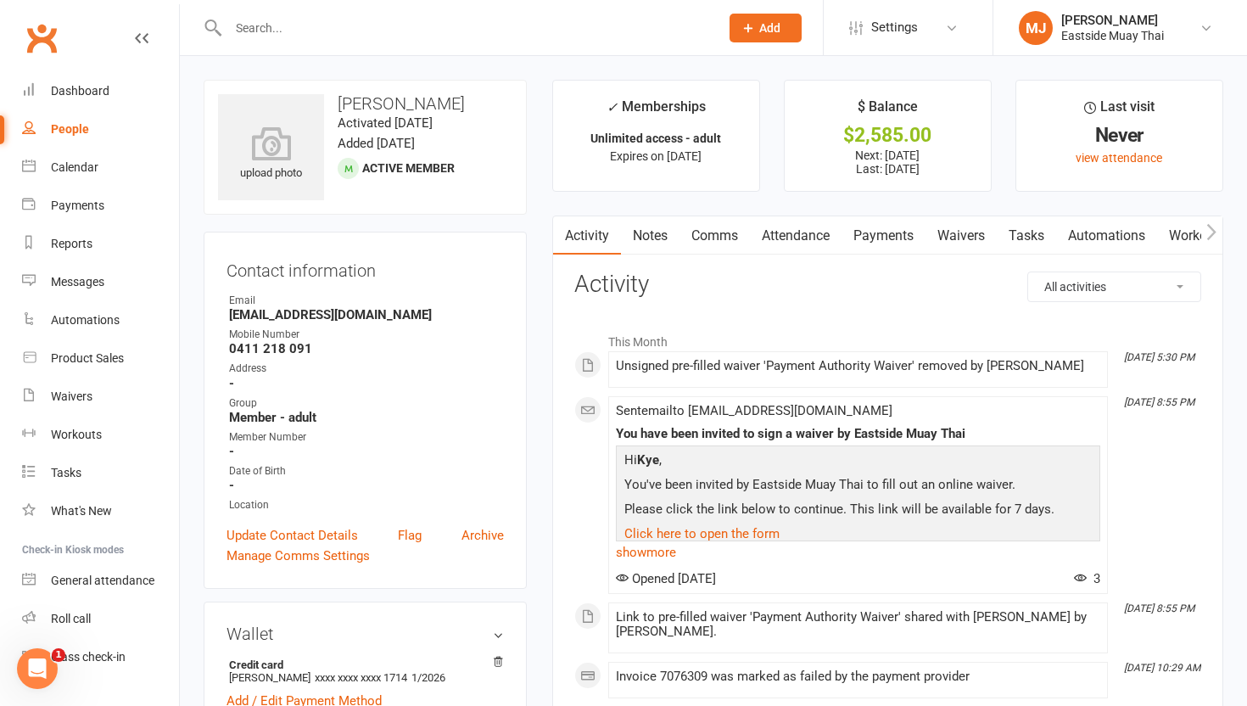
click at [892, 232] on link "Payments" at bounding box center [883, 235] width 84 height 39
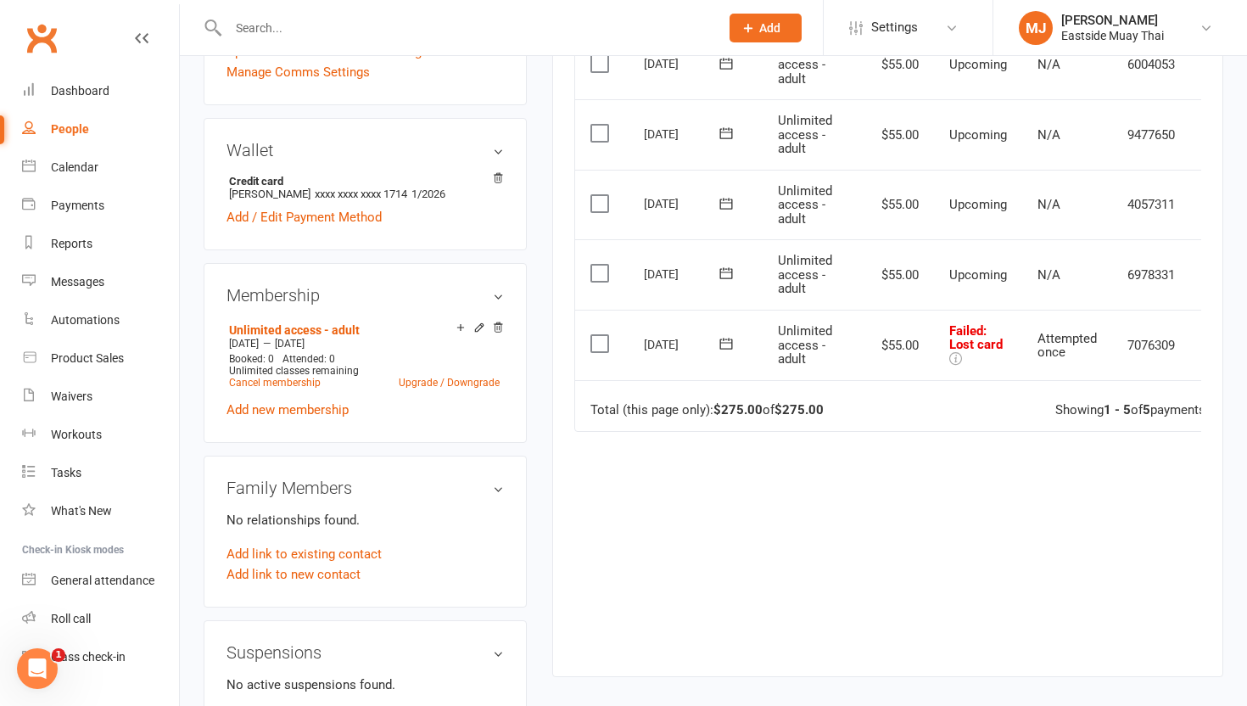
scroll to position [481, 0]
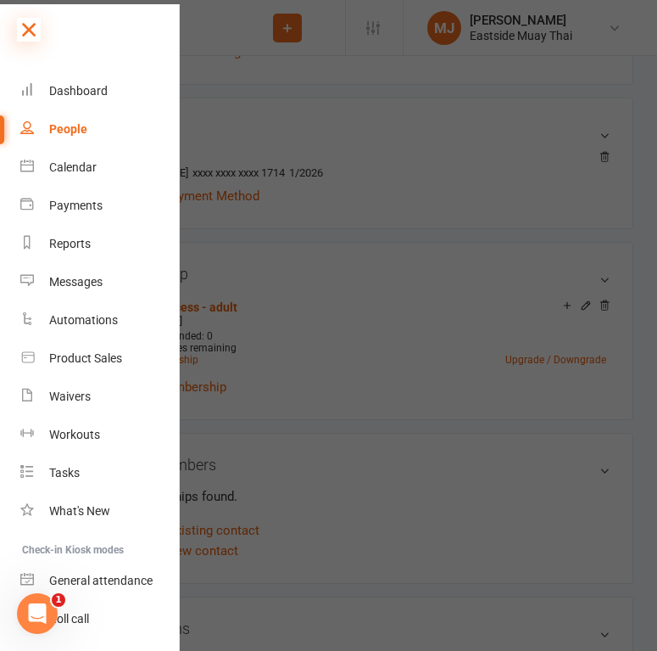
click at [22, 30] on icon at bounding box center [29, 30] width 24 height 24
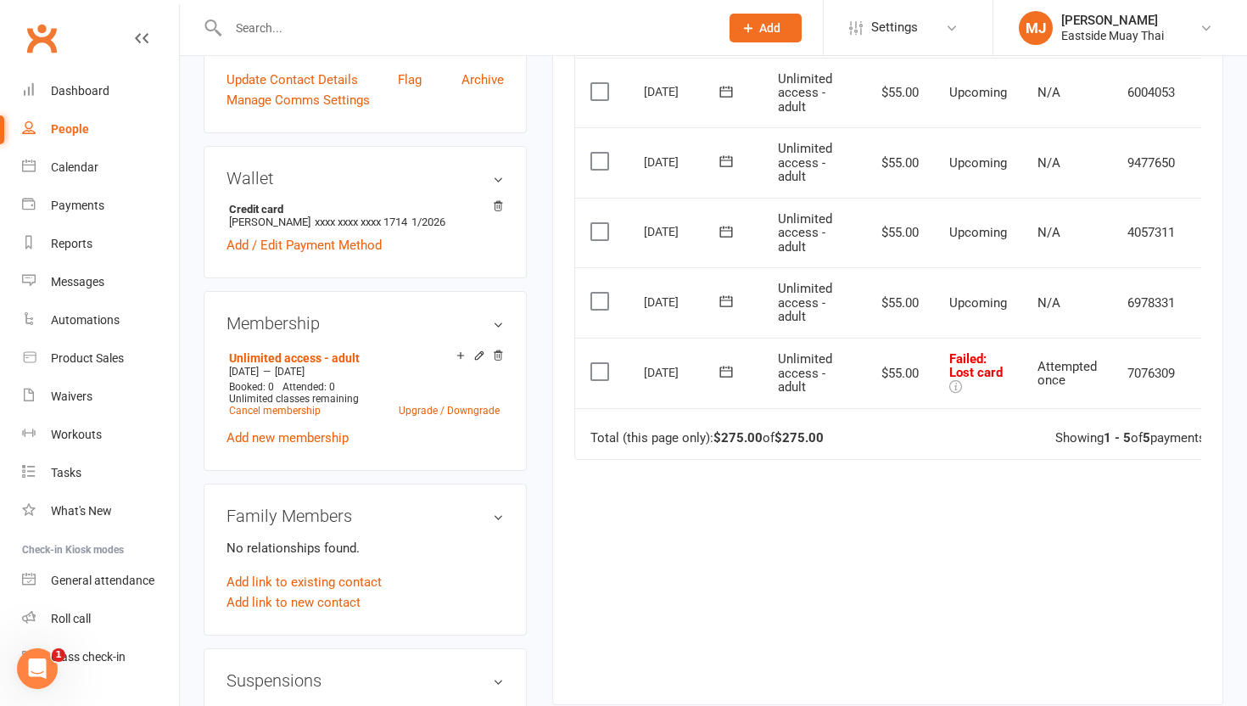
scroll to position [457, 0]
click at [956, 355] on span "Failed : Lost card" at bounding box center [975, 364] width 53 height 30
click at [956, 367] on span "Attempted once" at bounding box center [1066, 372] width 59 height 30
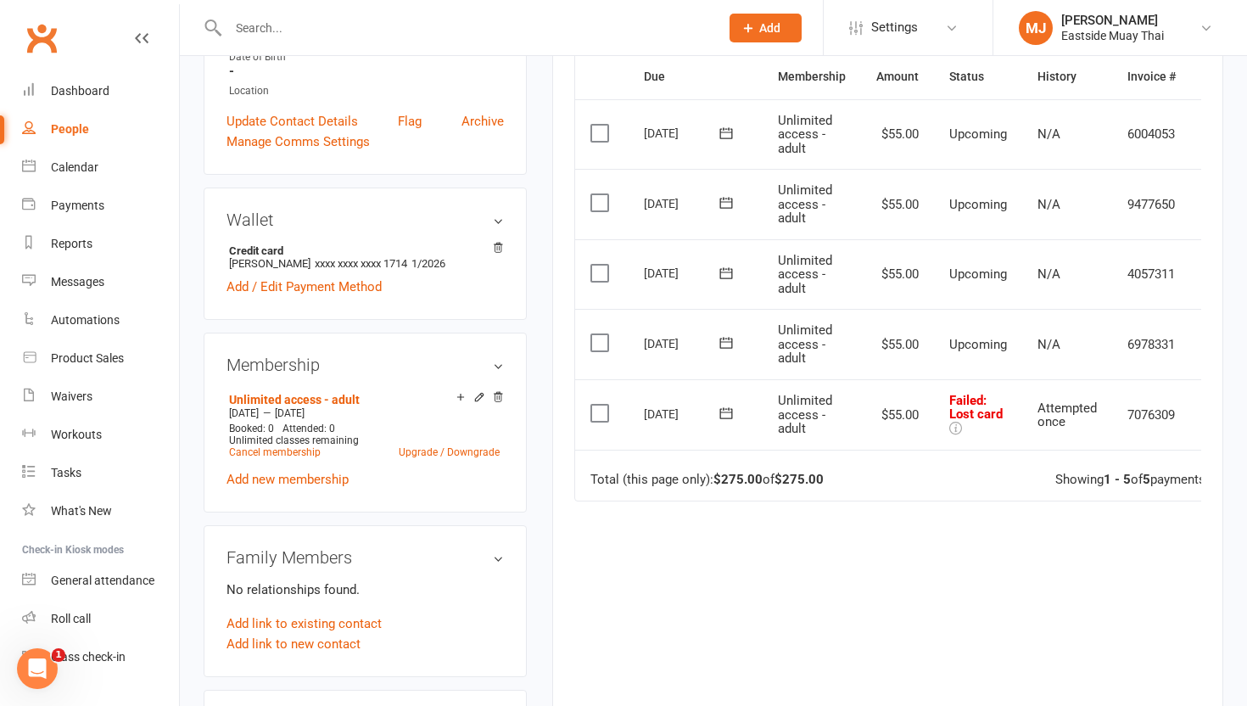
scroll to position [439, 0]
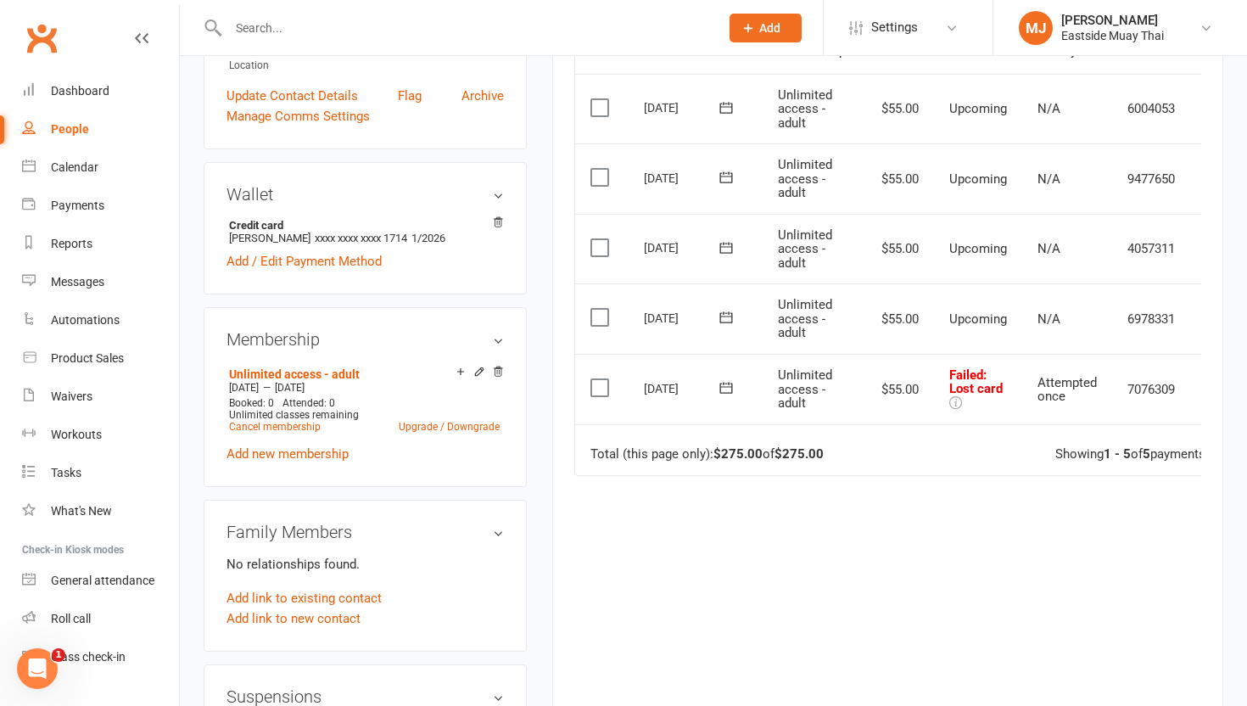
click at [956, 378] on span "Failed : Lost card" at bounding box center [975, 382] width 53 height 30
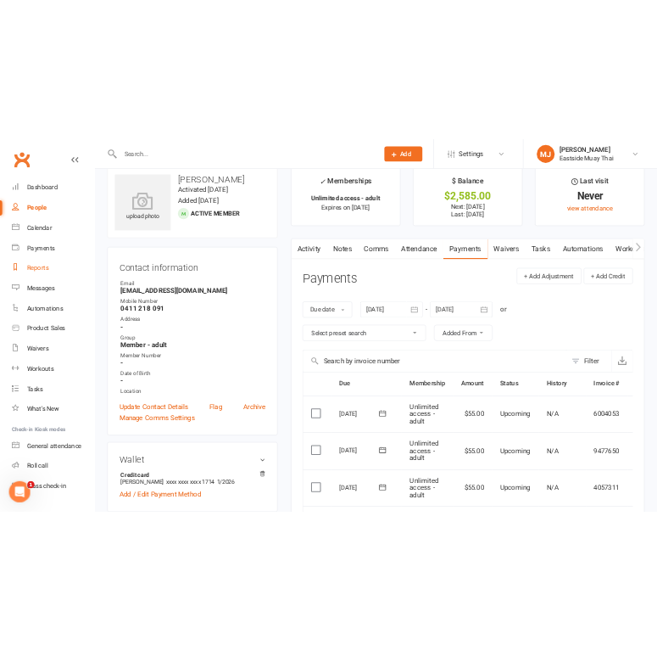
scroll to position [0, 0]
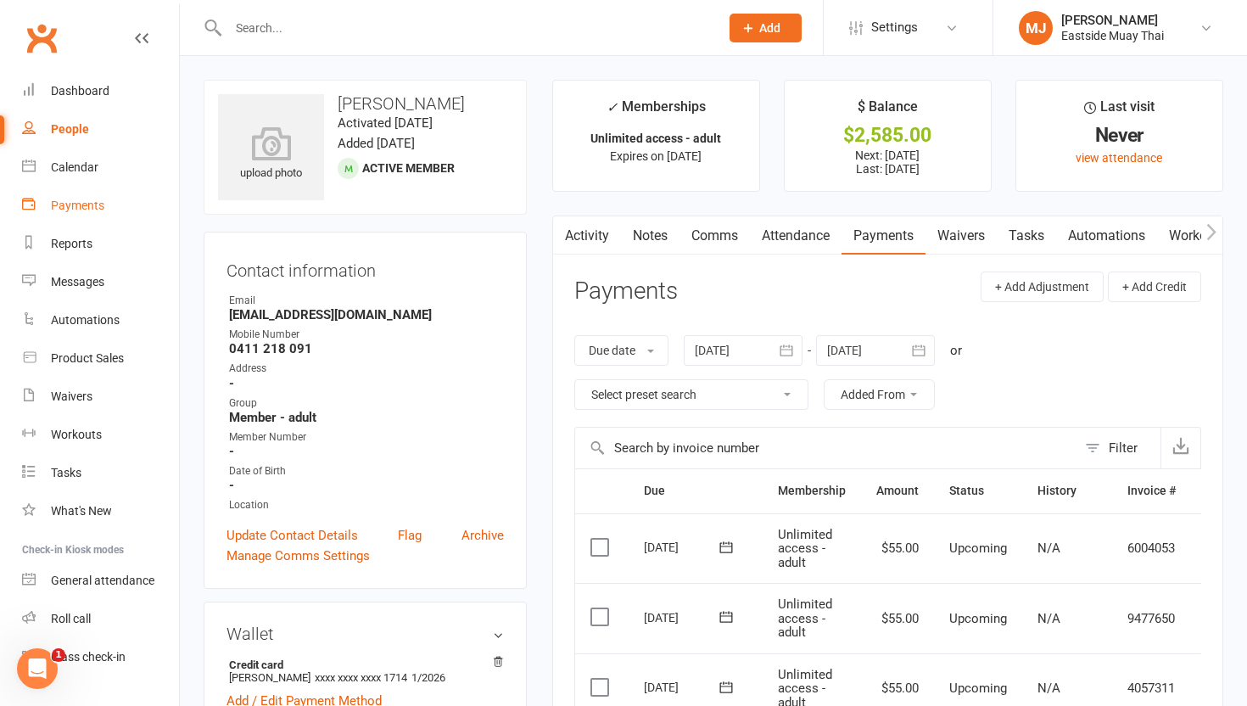
click at [87, 209] on div "Payments" at bounding box center [77, 205] width 53 height 14
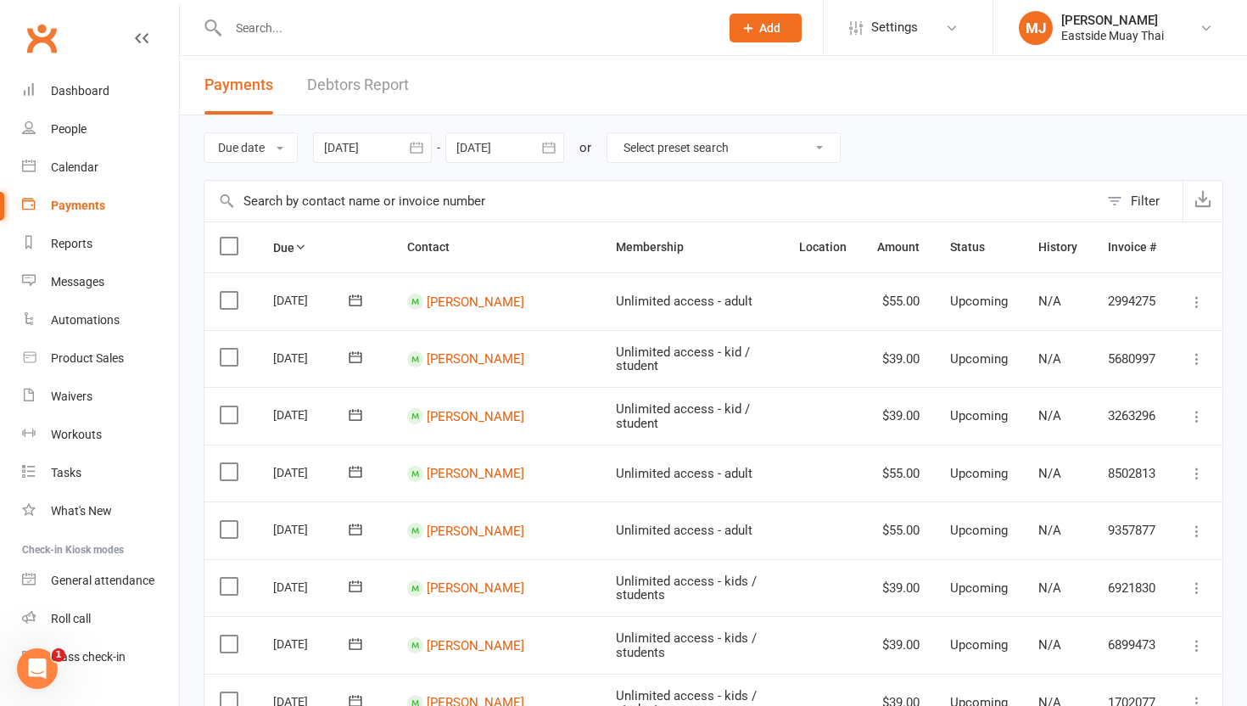
click at [388, 83] on link "Debtors Report" at bounding box center [358, 85] width 102 height 59
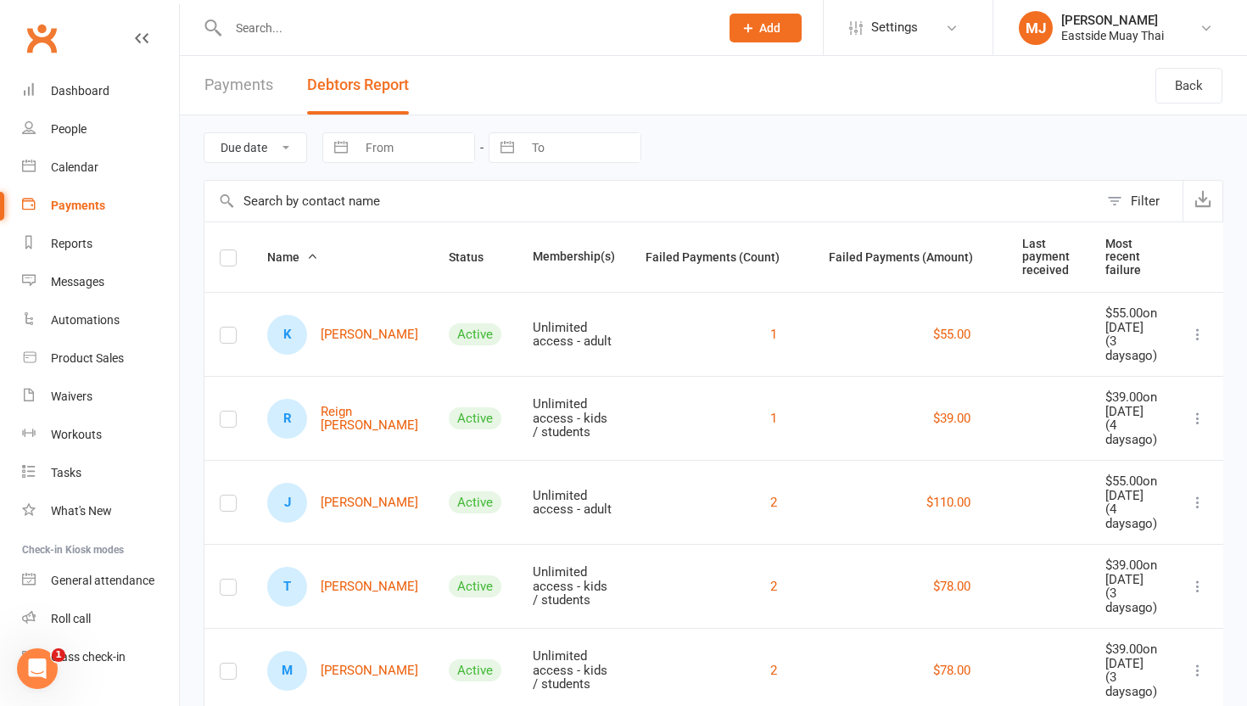
click at [271, 148] on select "Due date Date failed" at bounding box center [255, 147] width 102 height 29
select select "failed"
click at [204, 133] on select "Due date Date failed" at bounding box center [255, 147] width 102 height 29
click at [98, 204] on div "Payments" at bounding box center [78, 205] width 54 height 14
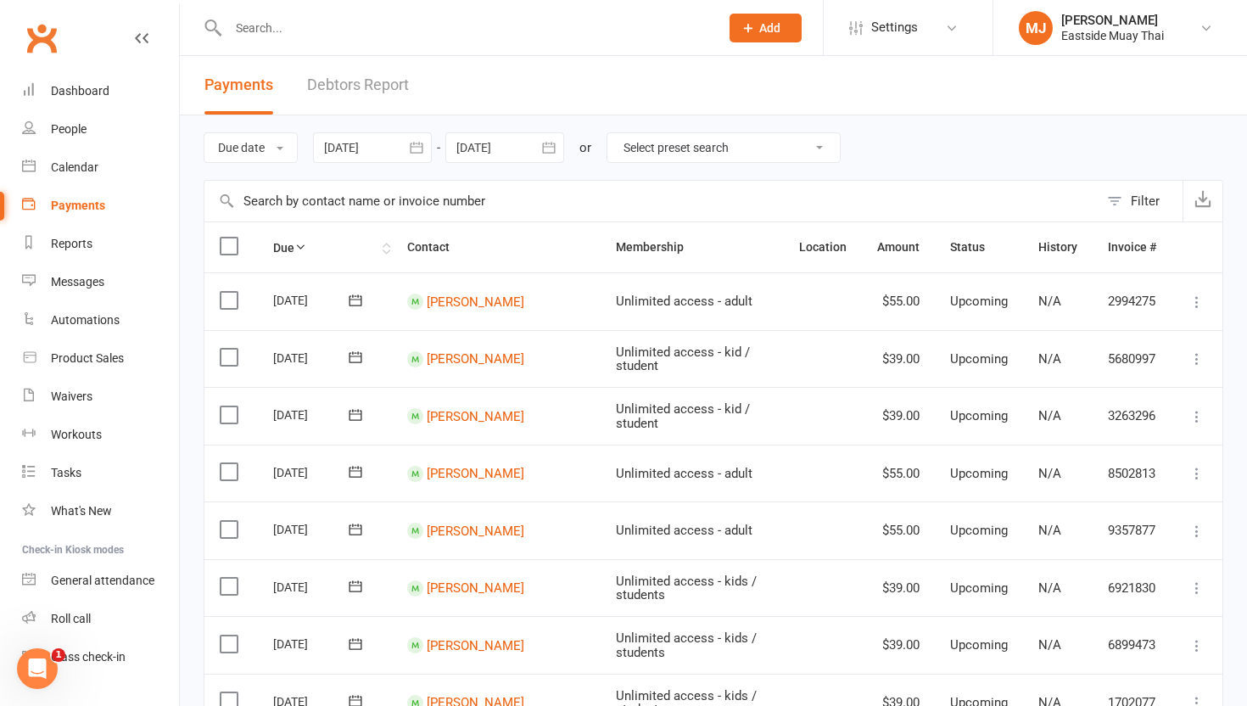
click at [299, 244] on icon at bounding box center [300, 247] width 12 height 12
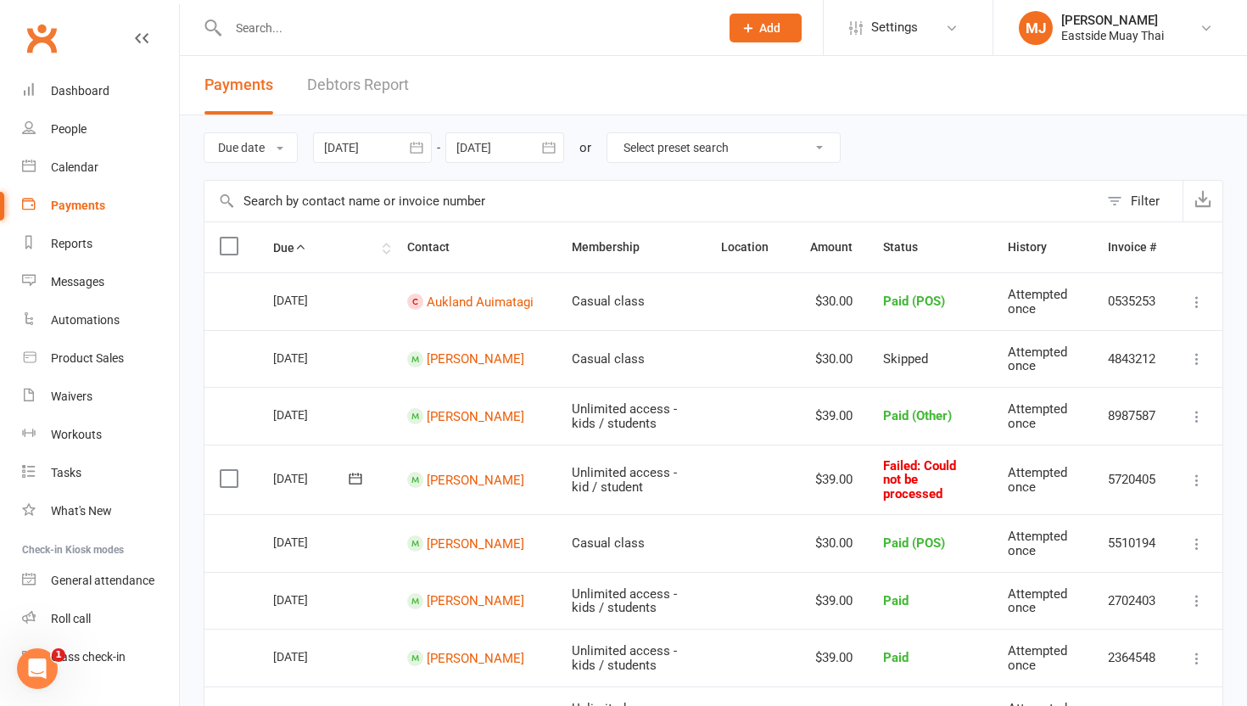
click at [299, 244] on icon at bounding box center [300, 247] width 12 height 12
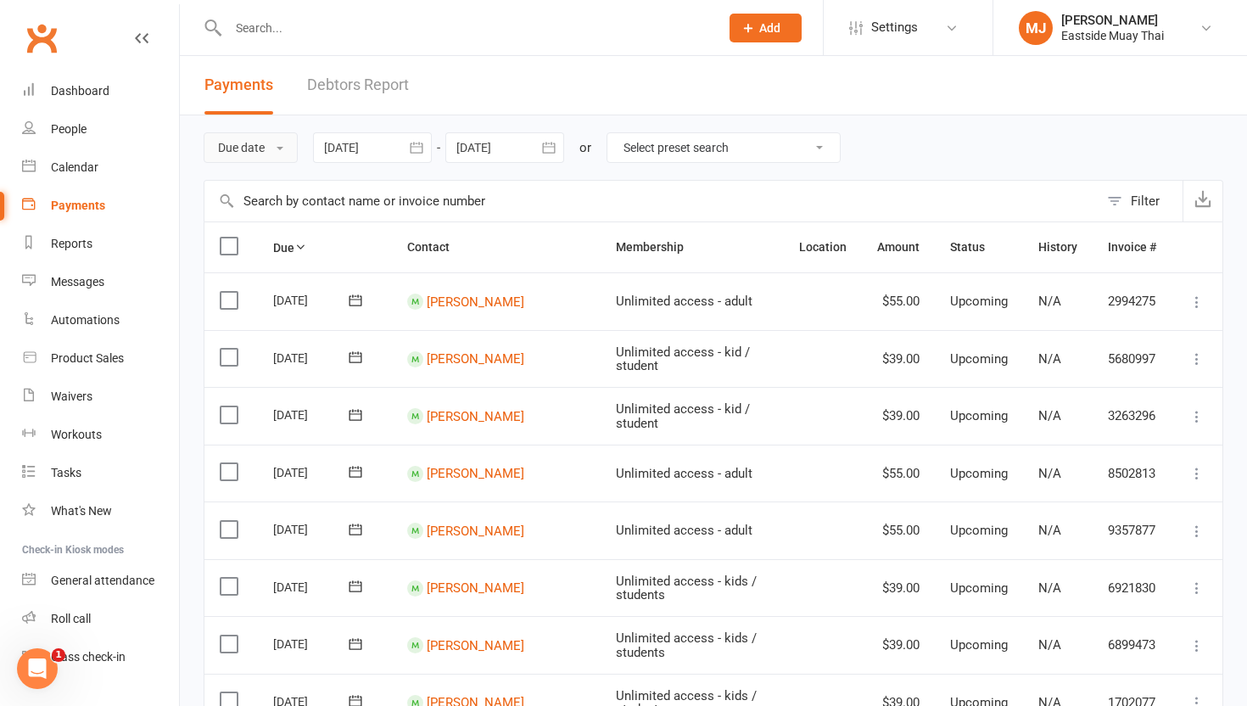
click at [279, 142] on button "Due date" at bounding box center [251, 147] width 94 height 31
click at [267, 241] on link "Date failed" at bounding box center [288, 254] width 168 height 34
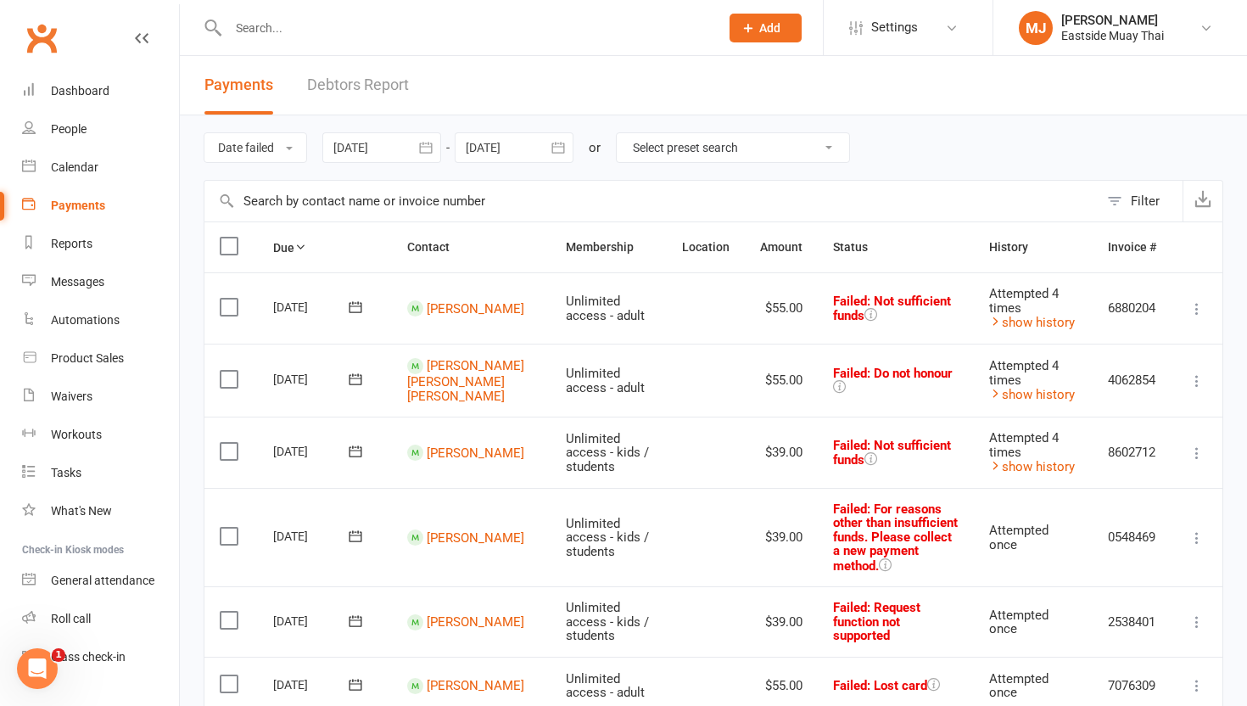
click at [390, 196] on input "text" at bounding box center [651, 201] width 894 height 41
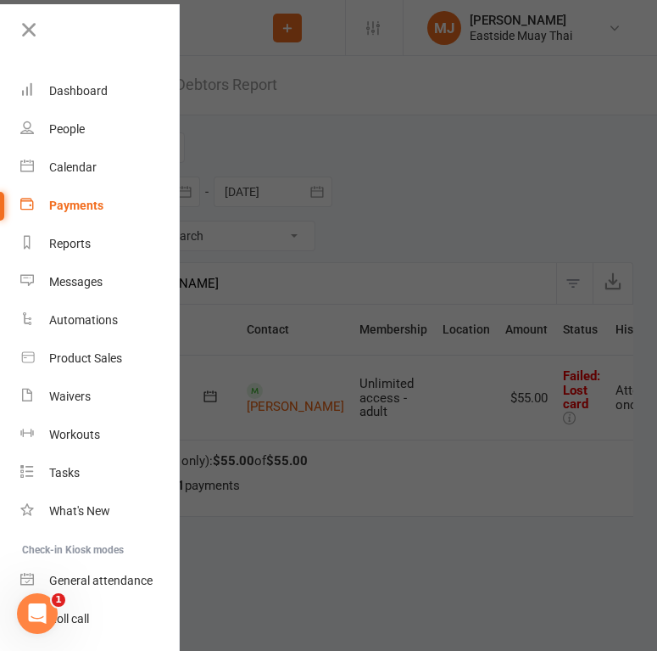
type input "kye ashton"
click at [31, 22] on icon at bounding box center [29, 30] width 24 height 24
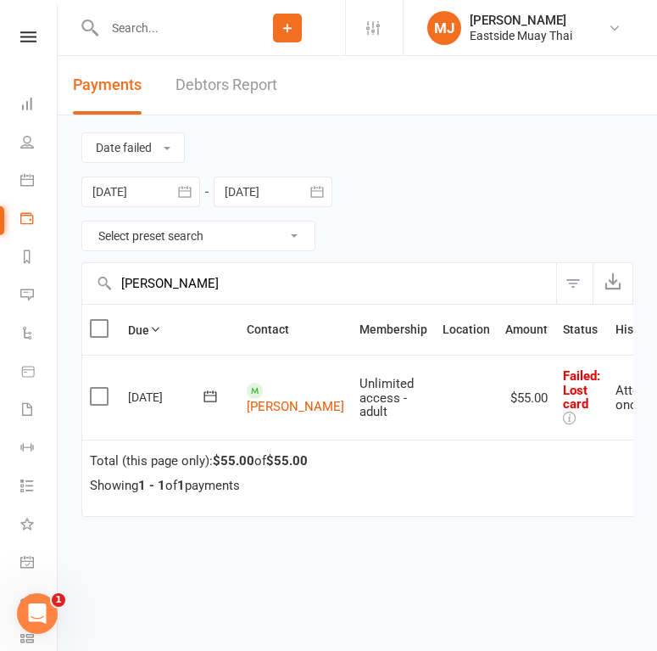
click at [180, 28] on input "text" at bounding box center [164, 28] width 131 height 24
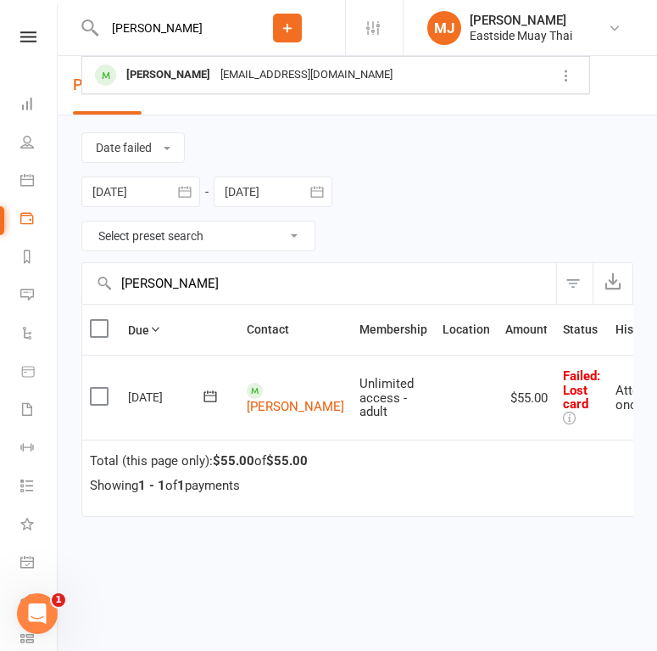
type input "ritesh"
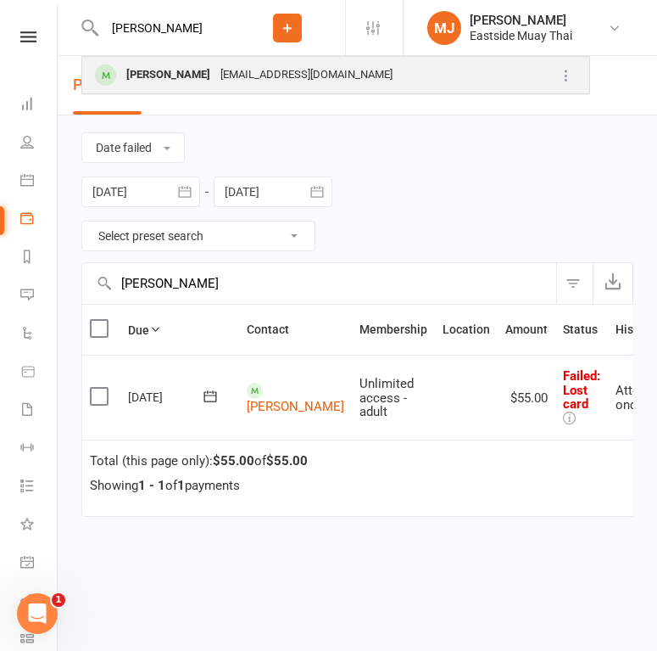
click at [167, 74] on div "Ritesh Bisoi" at bounding box center [168, 75] width 94 height 25
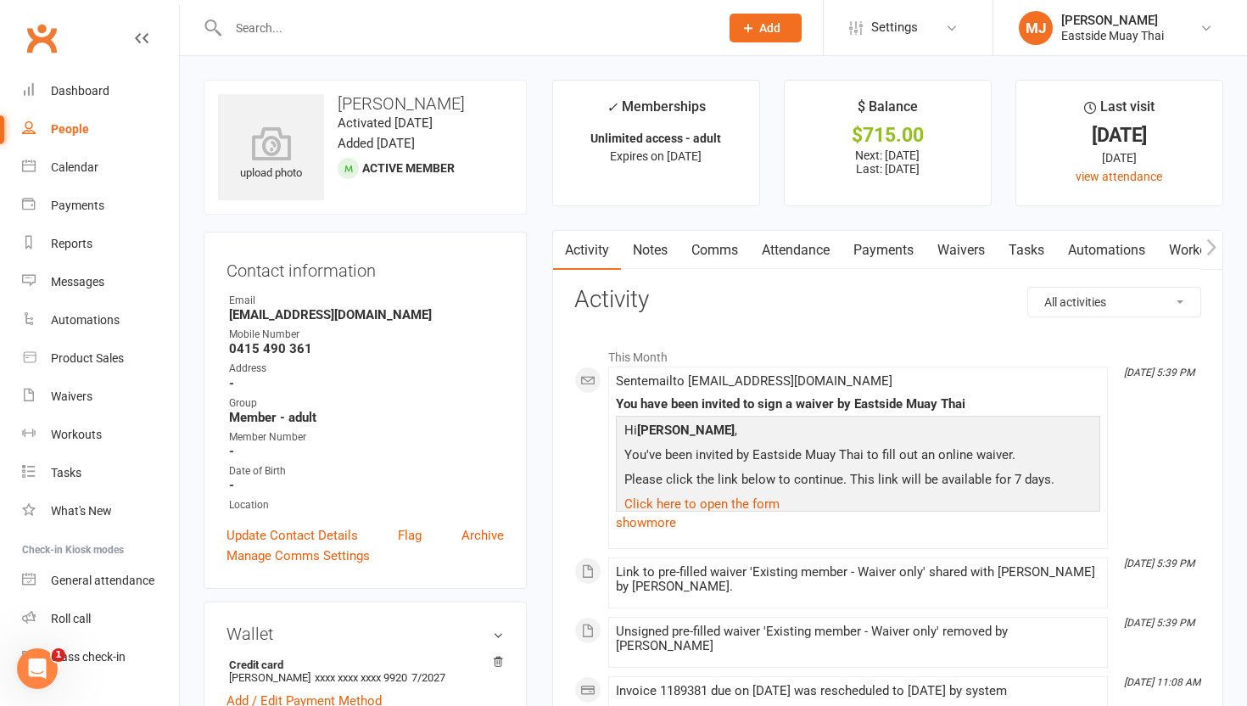
click at [956, 254] on link "Waivers" at bounding box center [960, 250] width 71 height 39
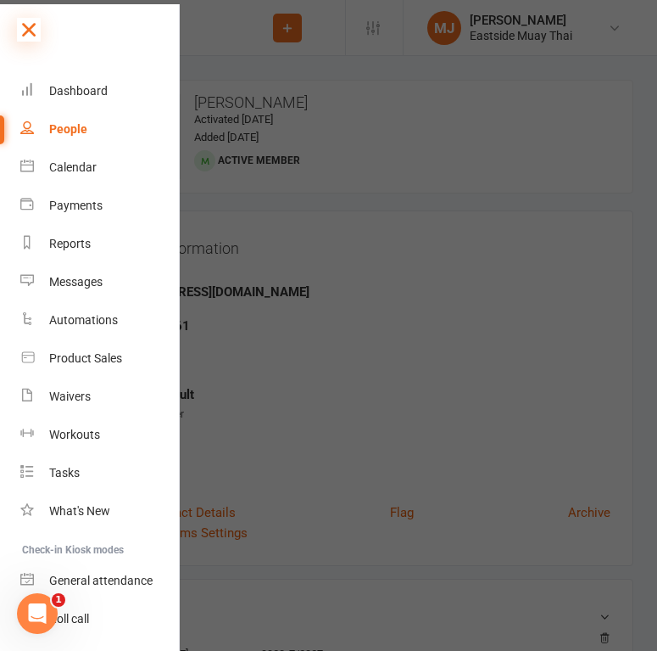
click at [25, 30] on icon at bounding box center [29, 30] width 24 height 24
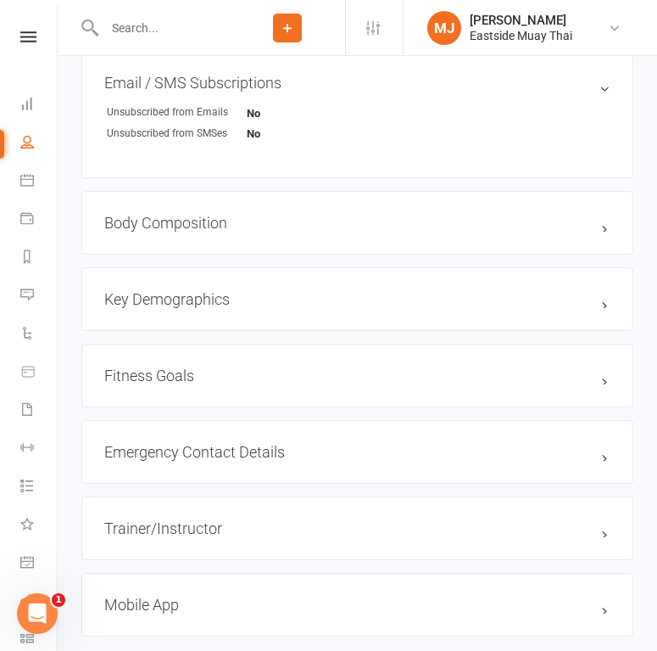
scroll to position [1213, 0]
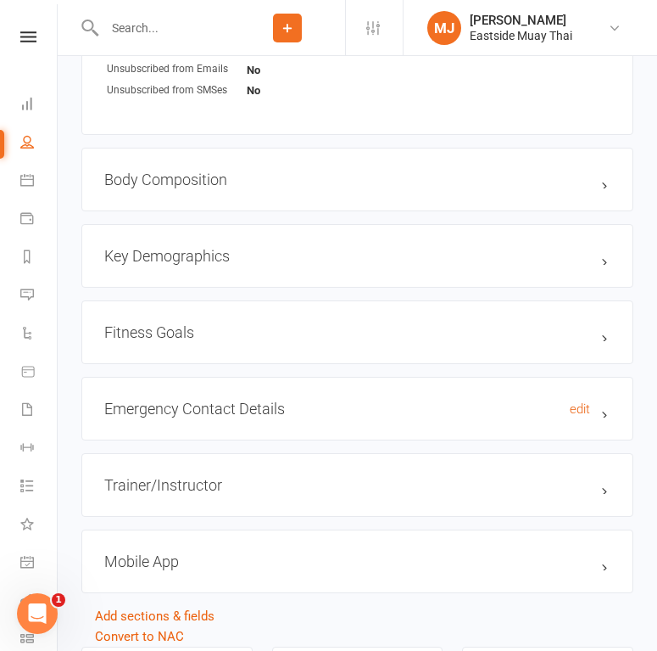
click at [595, 401] on h3 "Emergency Contact Details edit" at bounding box center [357, 408] width 506 height 18
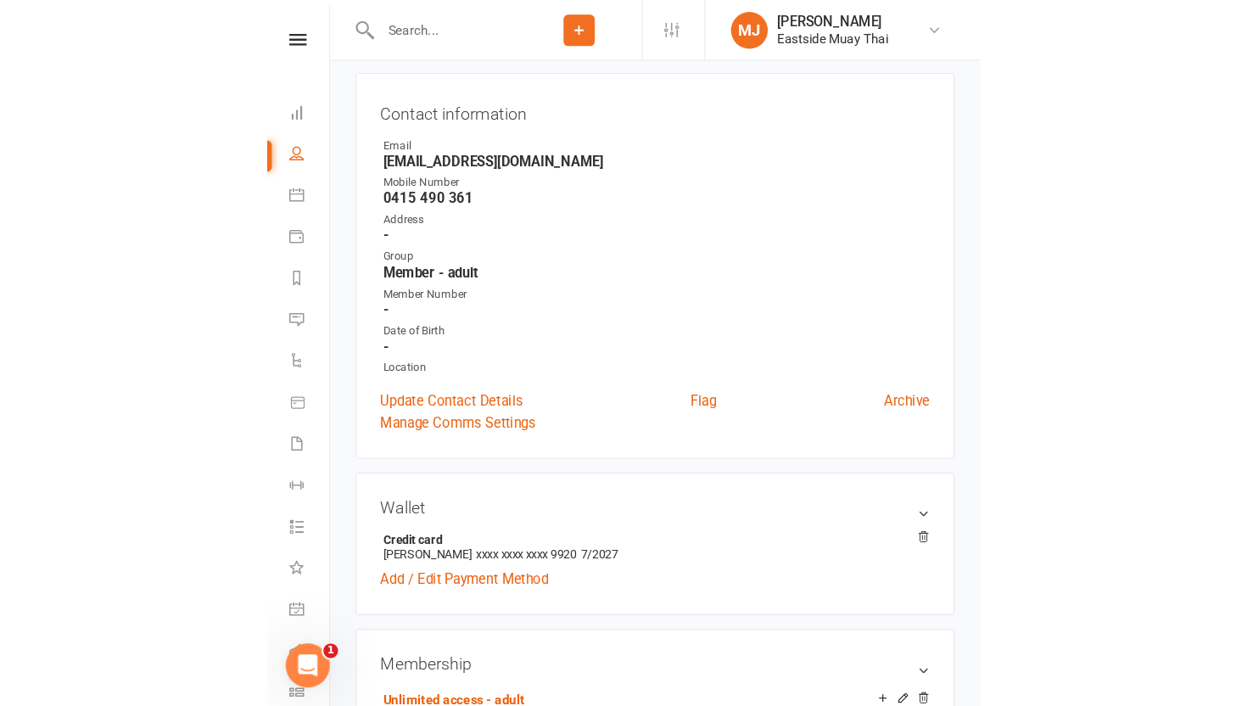
scroll to position [0, 0]
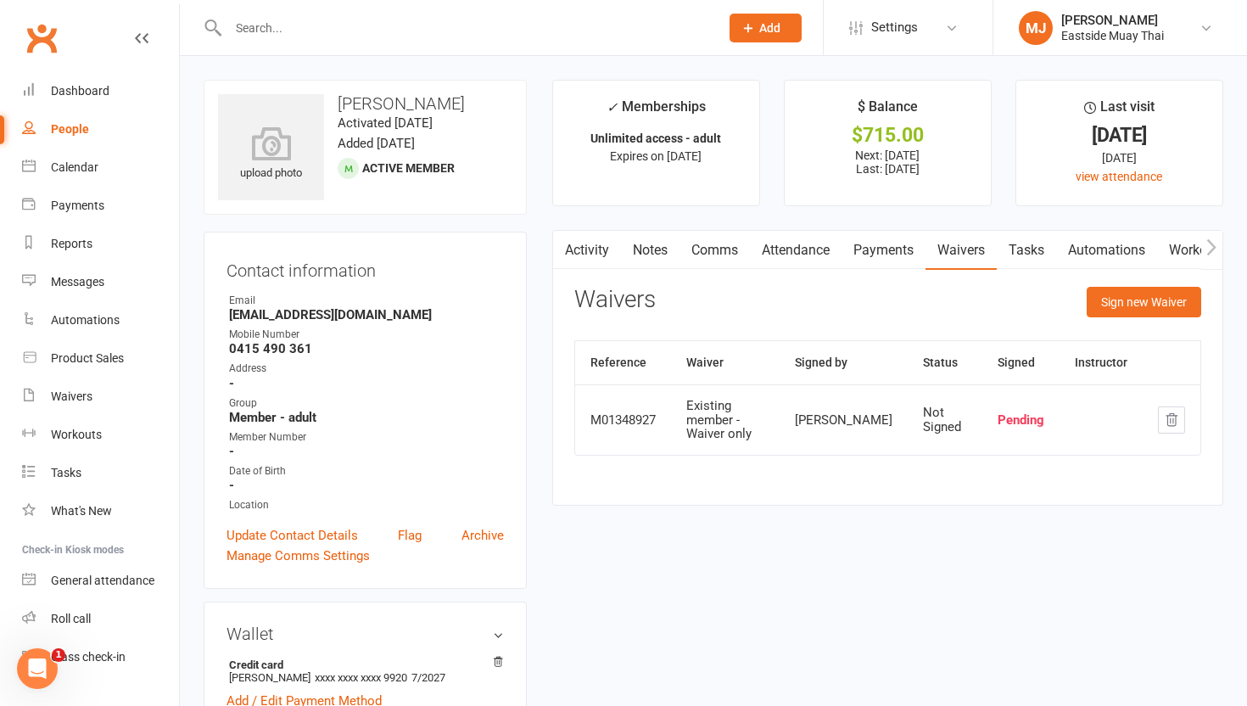
click at [797, 236] on link "Attendance" at bounding box center [796, 250] width 92 height 39
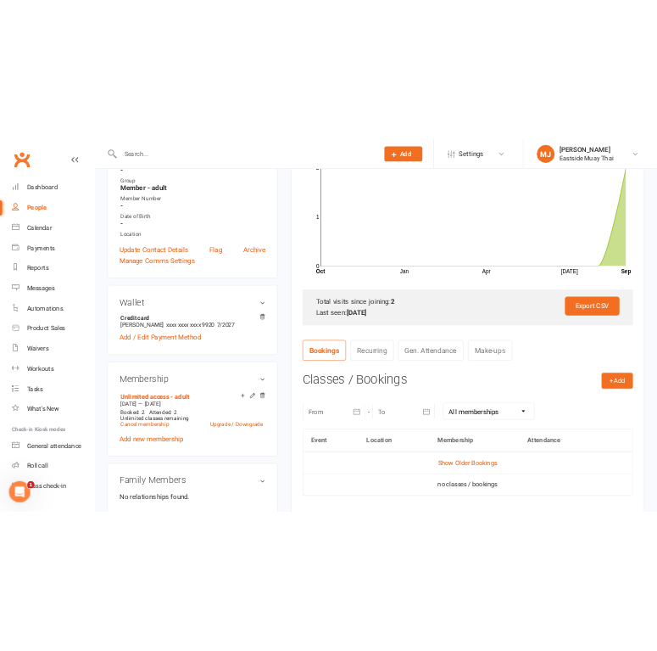
scroll to position [327, 0]
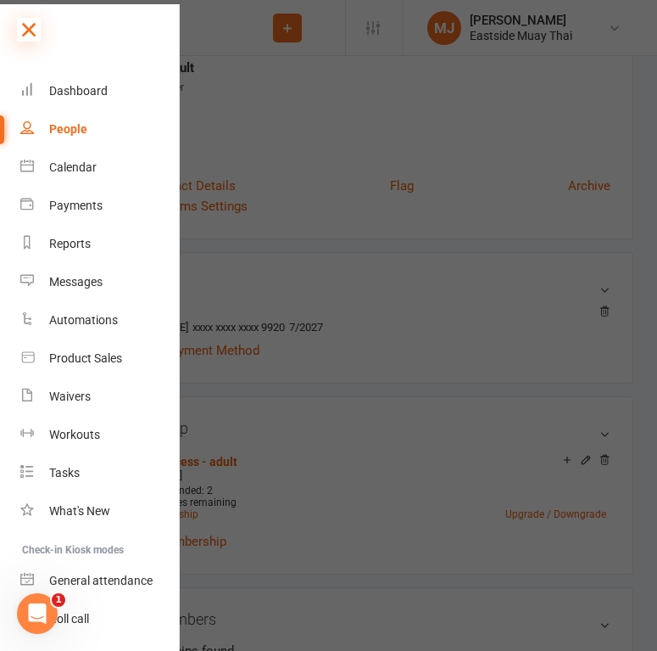
click at [39, 26] on icon at bounding box center [29, 30] width 24 height 24
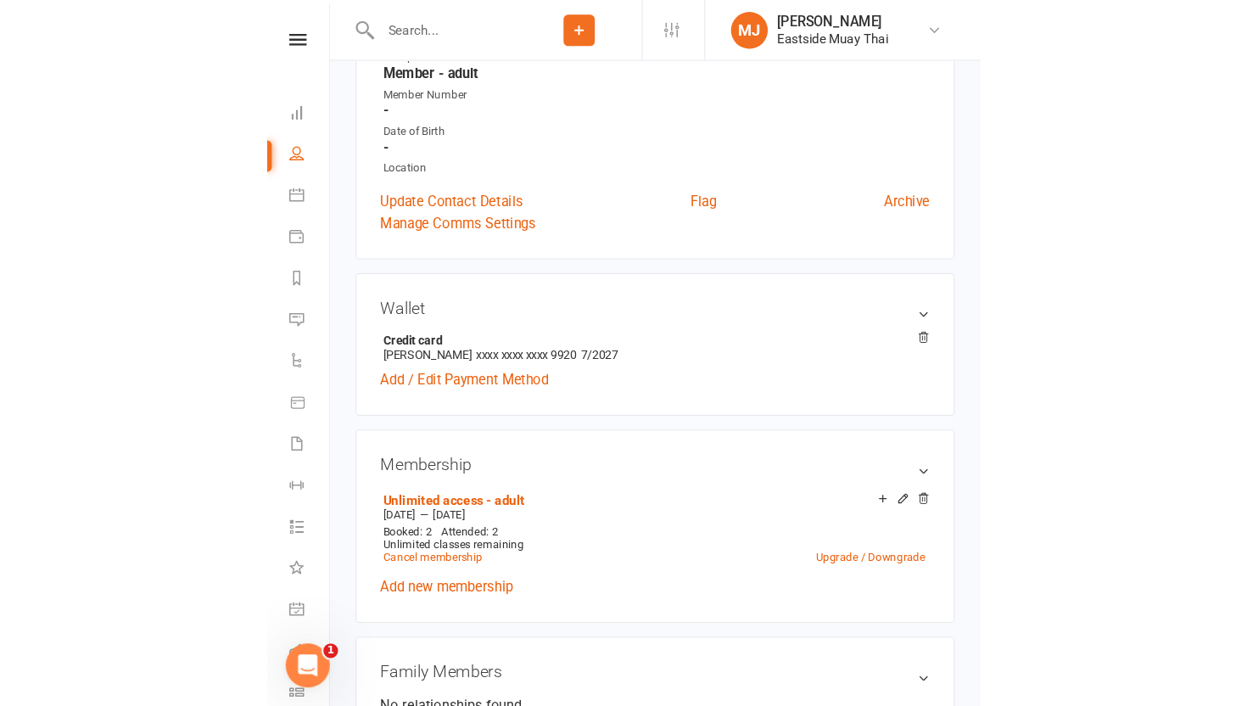
scroll to position [0, 0]
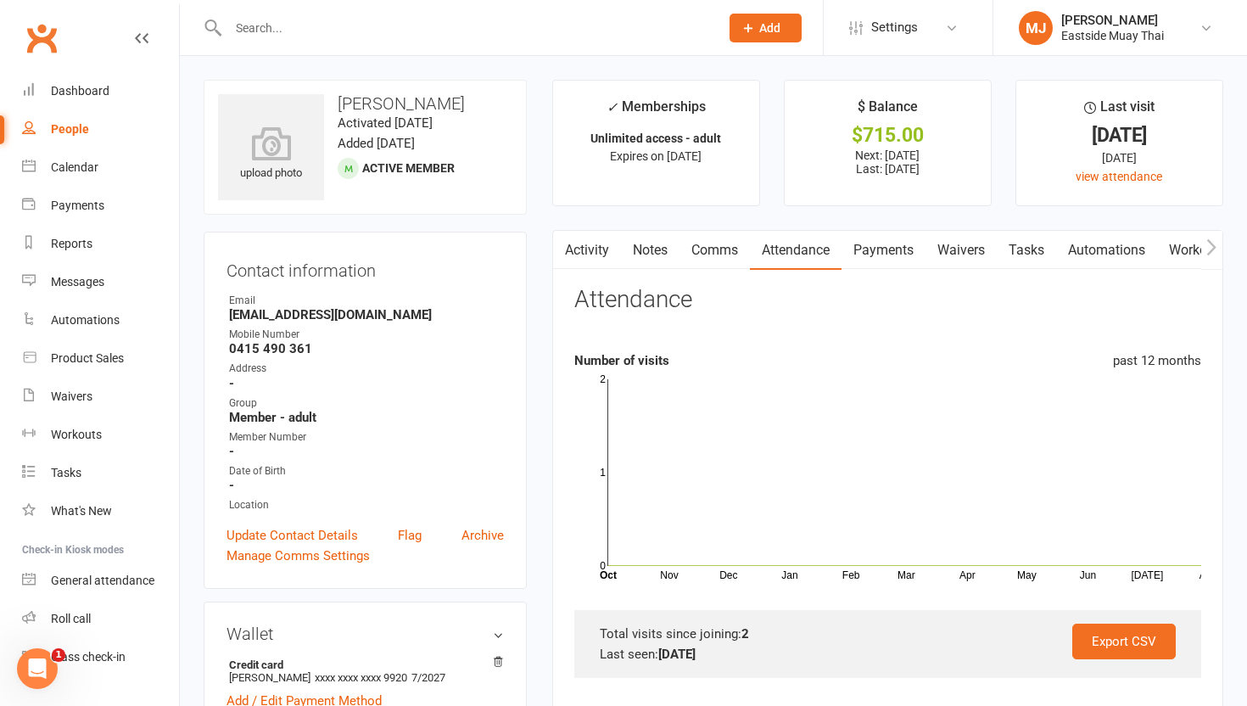
click at [888, 260] on link "Payments" at bounding box center [883, 250] width 84 height 39
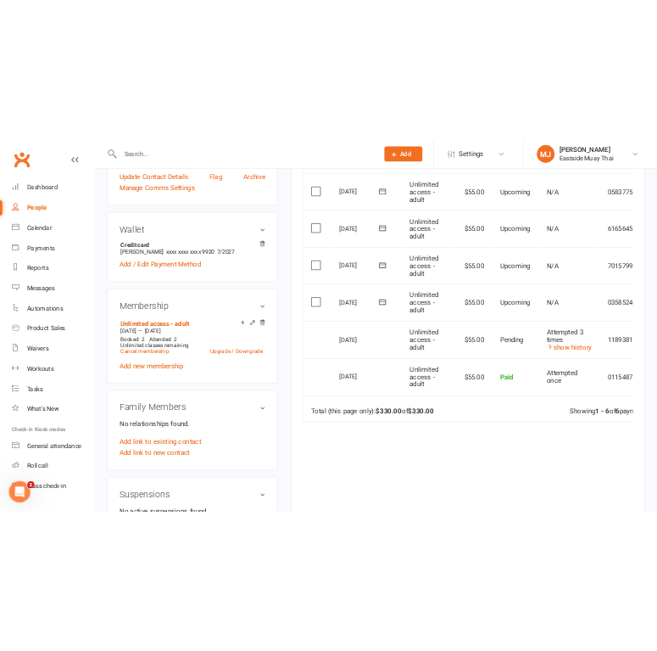
scroll to position [486, 0]
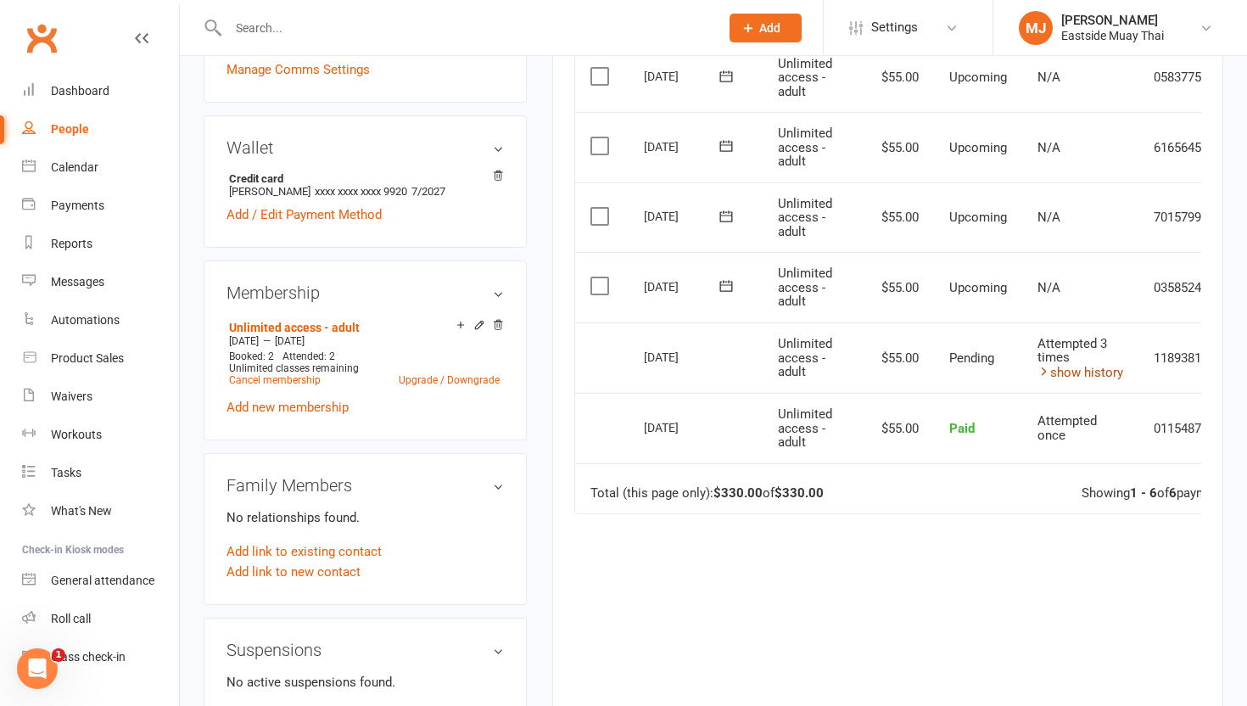
click at [956, 374] on link "show history" at bounding box center [1080, 372] width 86 height 15
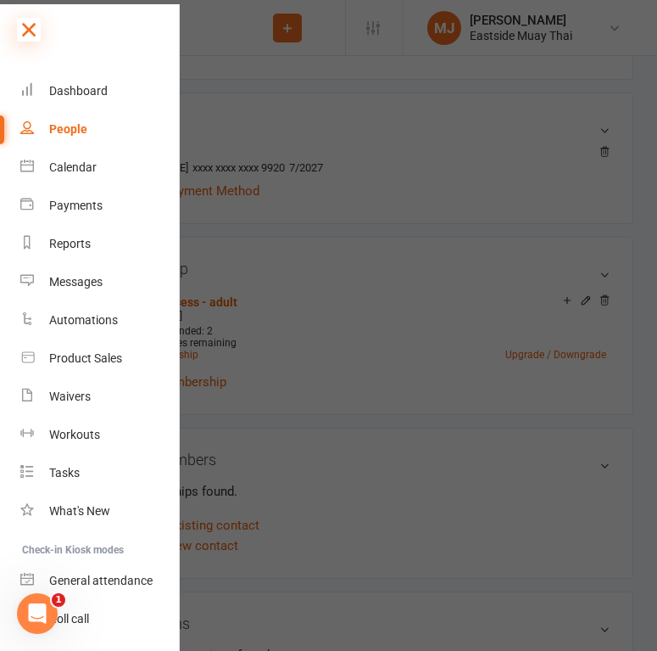
click at [33, 33] on icon at bounding box center [29, 30] width 24 height 24
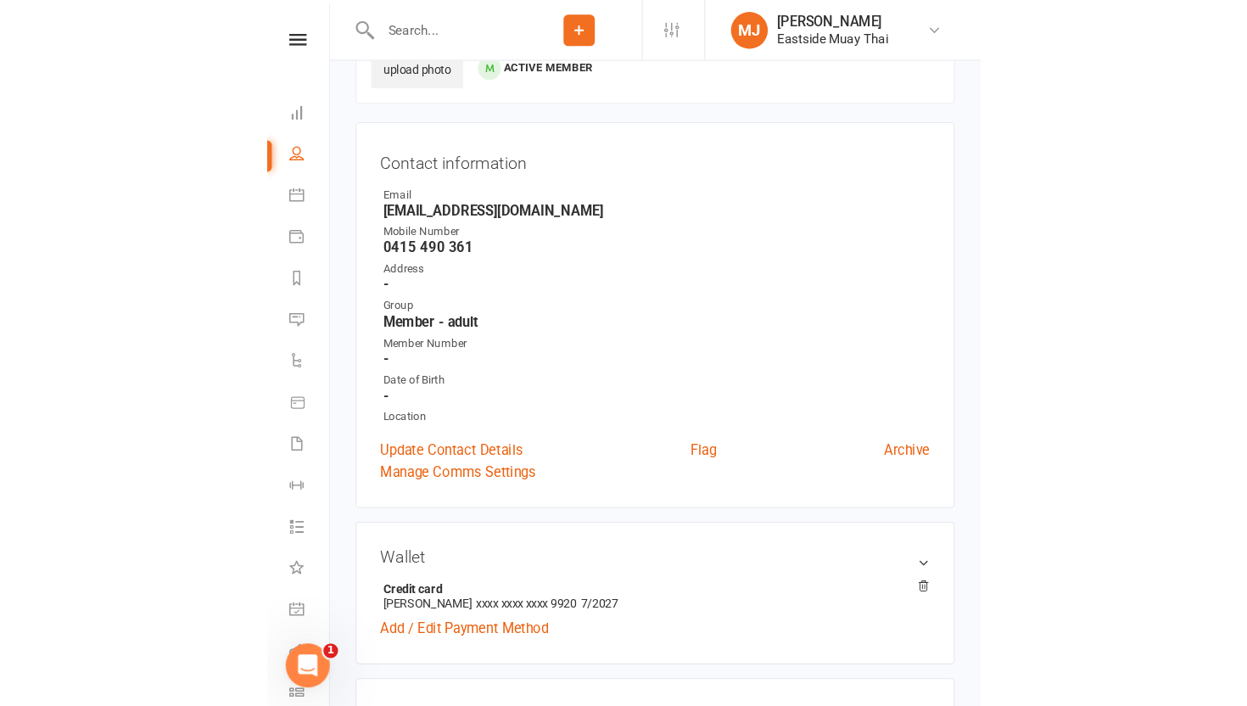
scroll to position [0, 0]
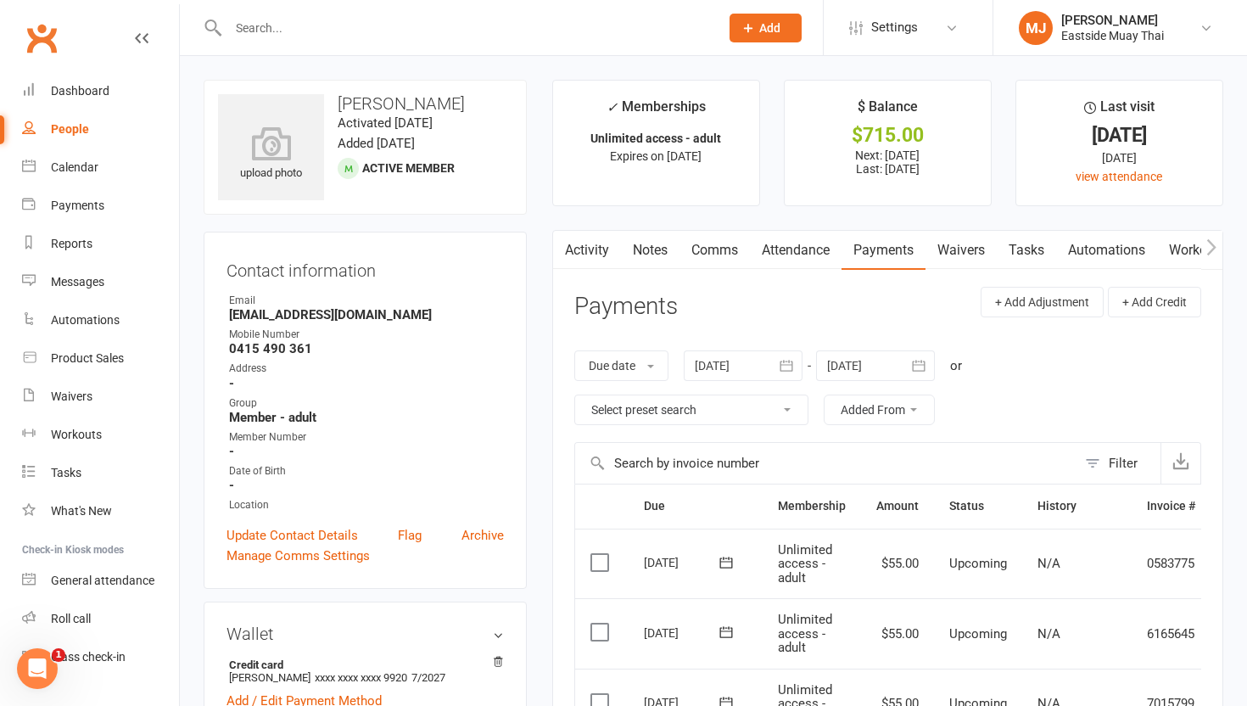
click at [882, 255] on link "Payments" at bounding box center [883, 250] width 84 height 39
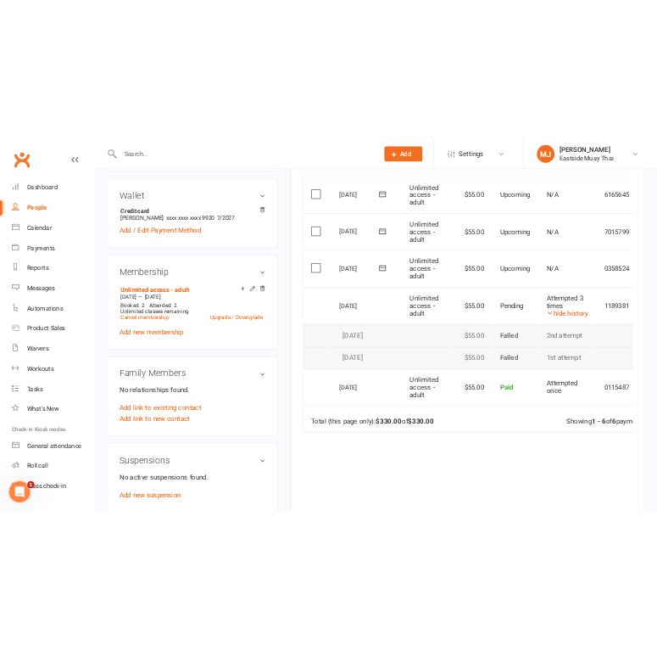
scroll to position [530, 0]
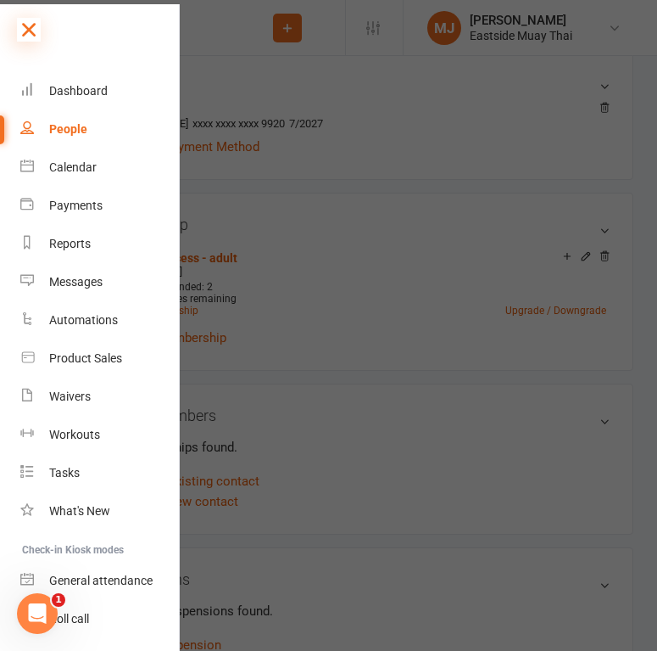
click at [25, 18] on icon at bounding box center [29, 30] width 24 height 24
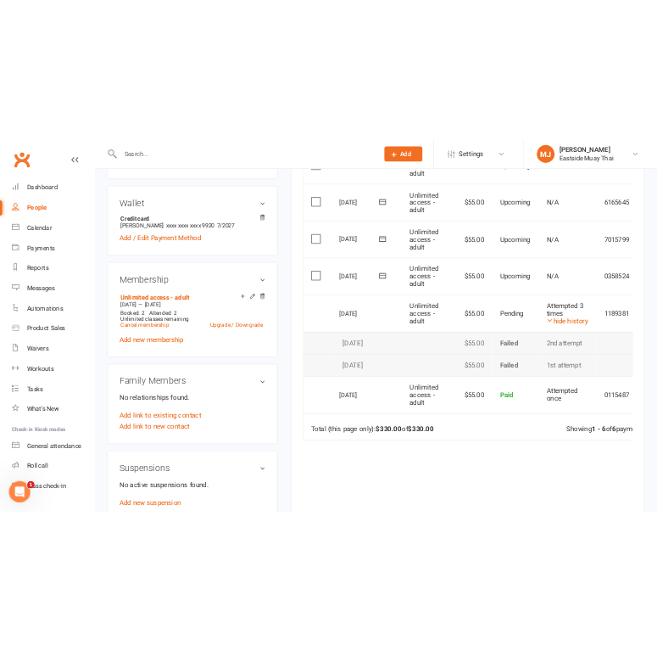
scroll to position [63, 0]
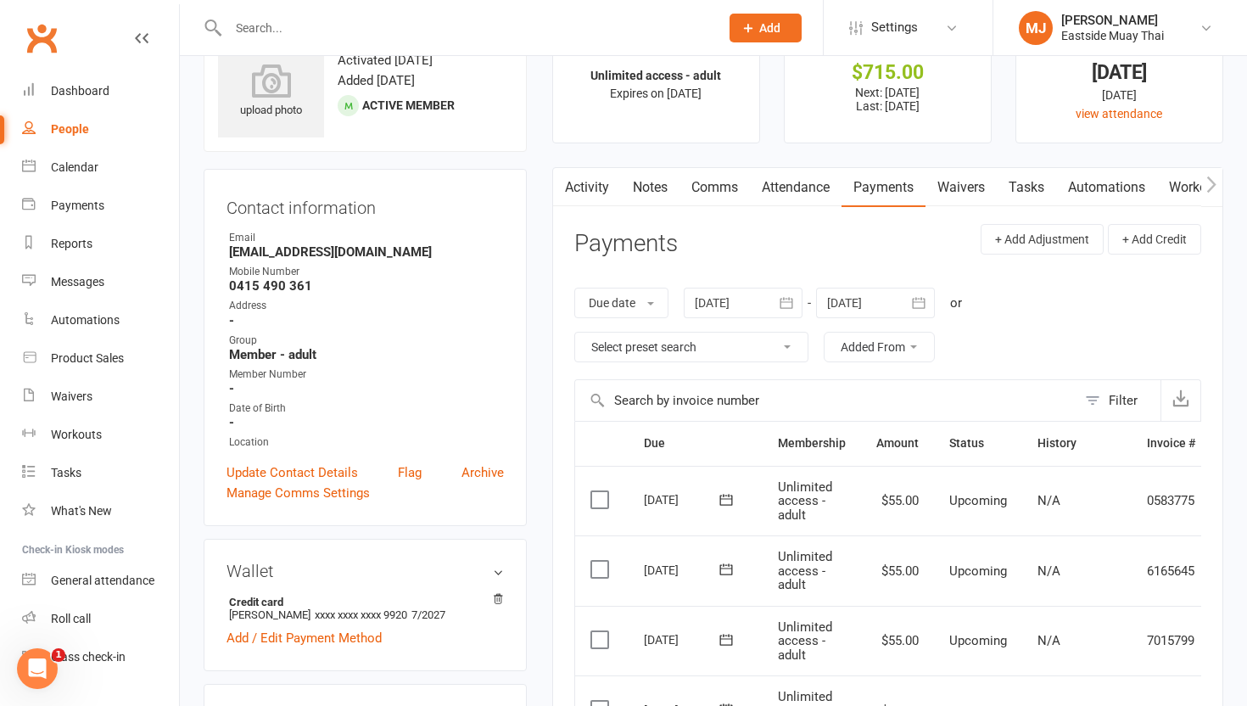
click at [956, 185] on link "Waivers" at bounding box center [960, 187] width 71 height 39
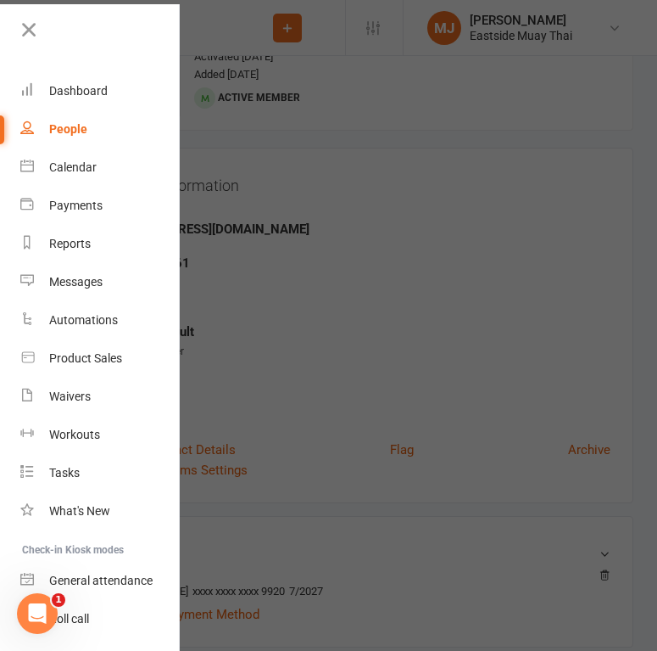
click at [108, 59] on div "Clubworx" at bounding box center [89, 44] width 179 height 55
click at [11, 25] on div at bounding box center [89, 36] width 179 height 38
click at [26, 25] on icon at bounding box center [29, 30] width 24 height 24
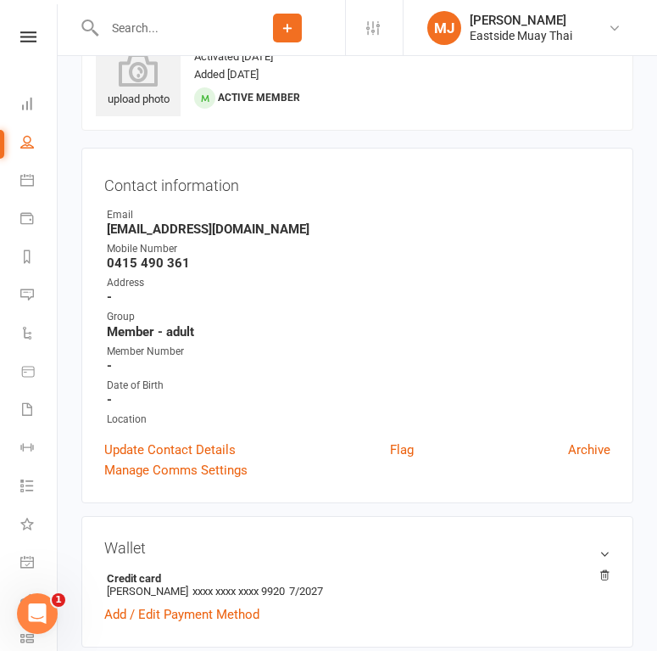
click at [123, 29] on input "text" at bounding box center [164, 28] width 131 height 24
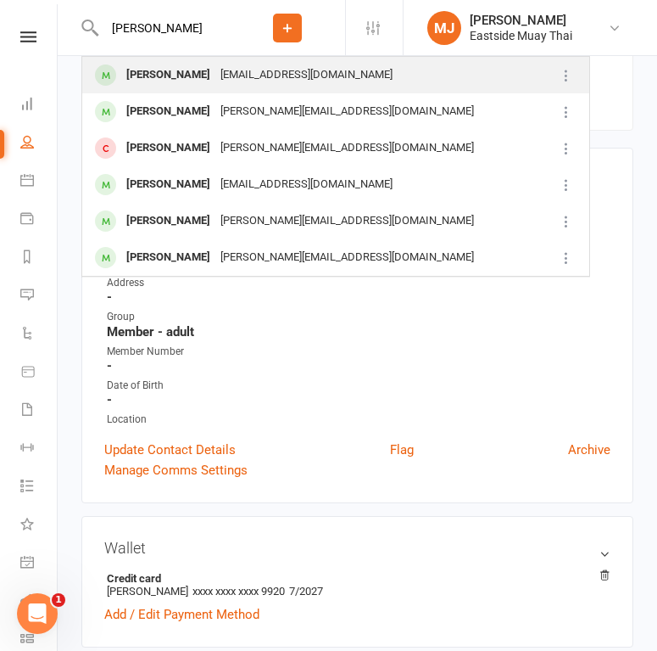
type input "Dan Blackburn"
click at [185, 70] on div "Dan Blackburn" at bounding box center [168, 75] width 94 height 25
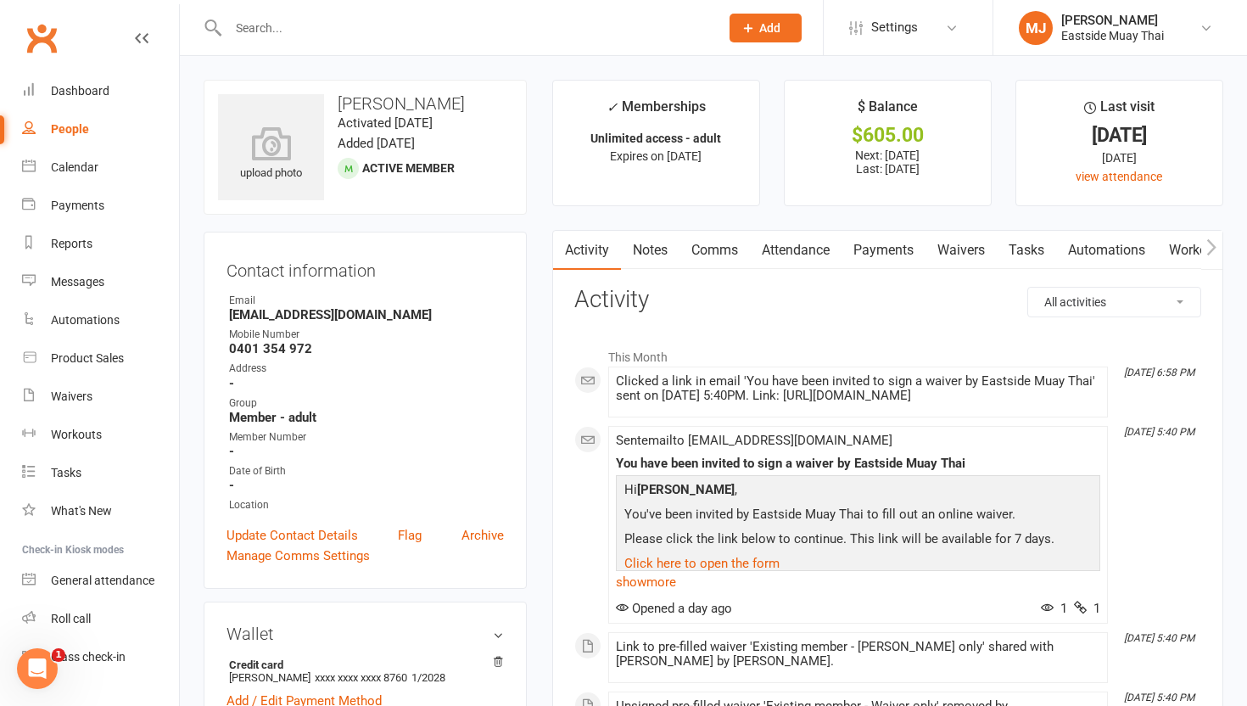
click at [956, 244] on link "Waivers" at bounding box center [960, 250] width 71 height 39
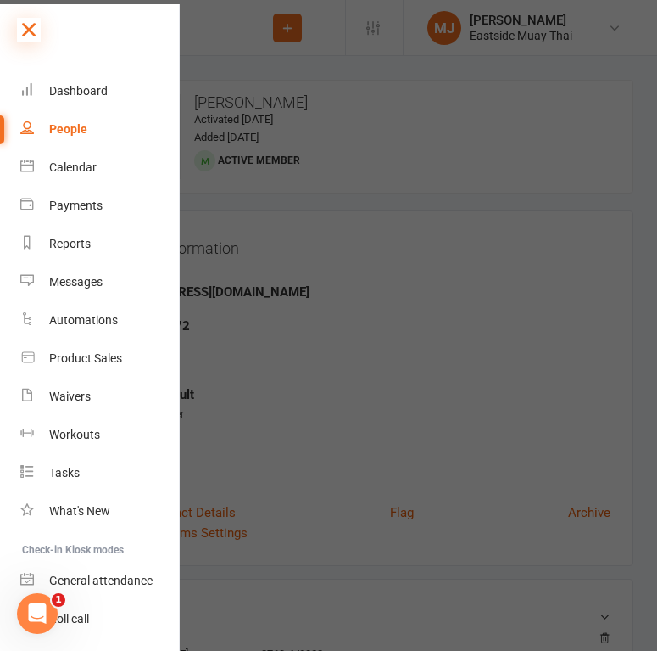
click at [22, 33] on icon at bounding box center [29, 30] width 24 height 24
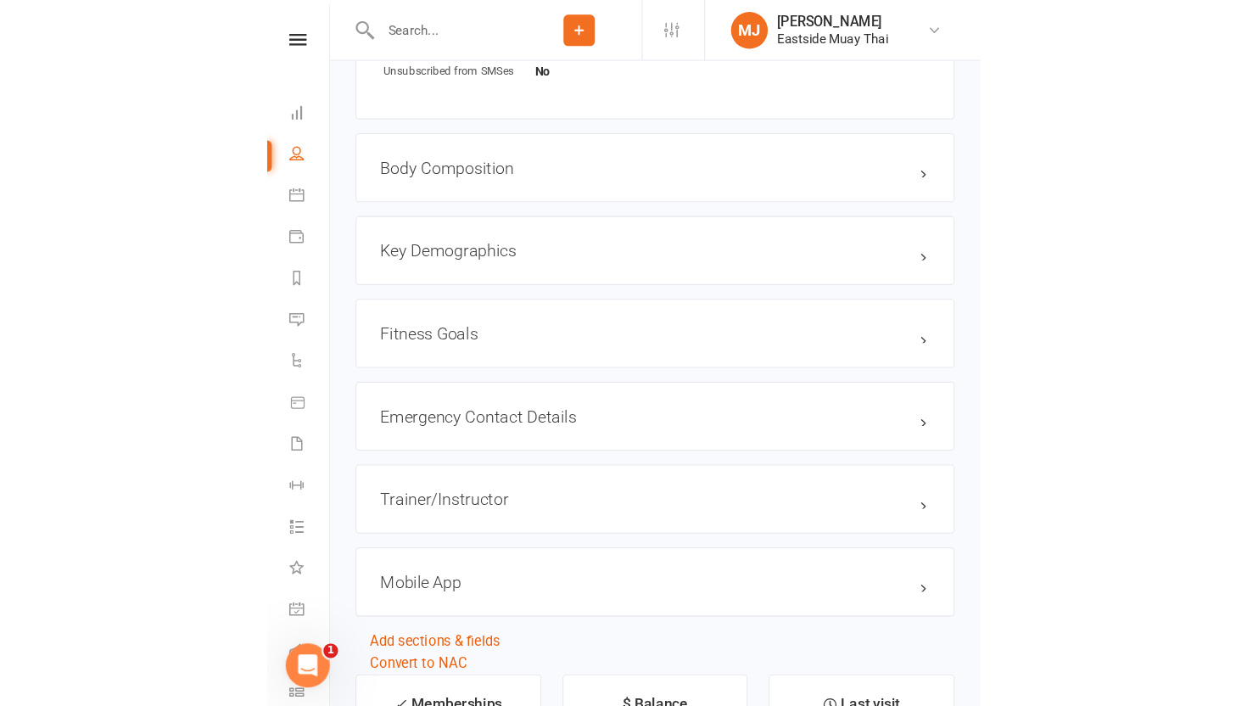
scroll to position [1239, 0]
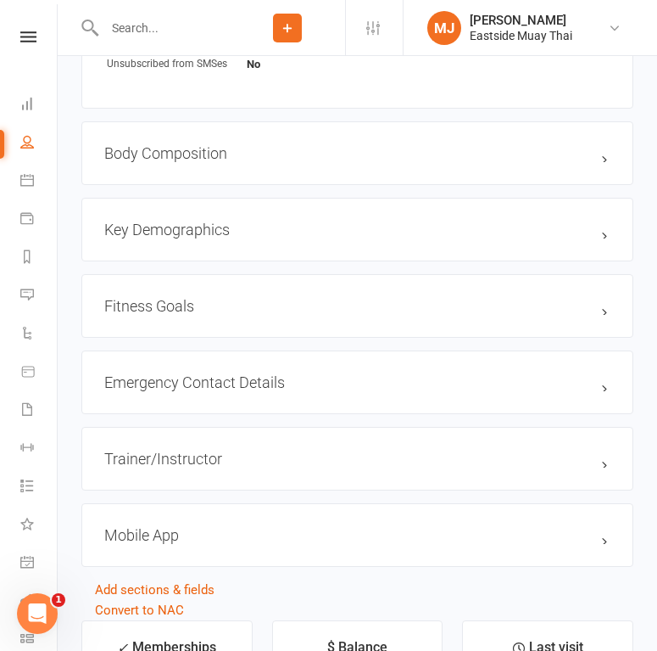
click at [336, 394] on div "Emergency Contact Details edit" at bounding box center [357, 382] width 552 height 64
click at [316, 366] on div "Emergency Contact Details edit" at bounding box center [357, 382] width 552 height 64
click at [264, 388] on div "Emergency Contact Details edit" at bounding box center [357, 382] width 552 height 64
click at [276, 377] on h3 "Emergency Contact Details edit" at bounding box center [357, 382] width 506 height 18
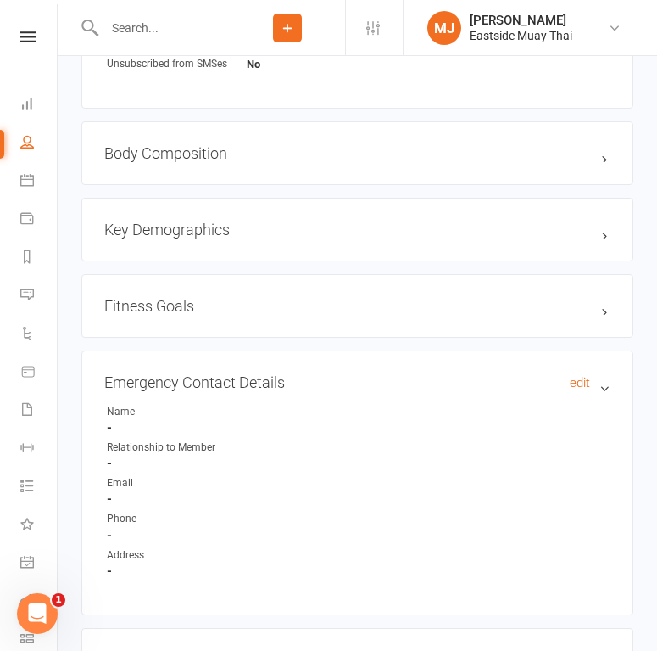
click at [314, 384] on h3 "Emergency Contact Details edit" at bounding box center [357, 382] width 506 height 18
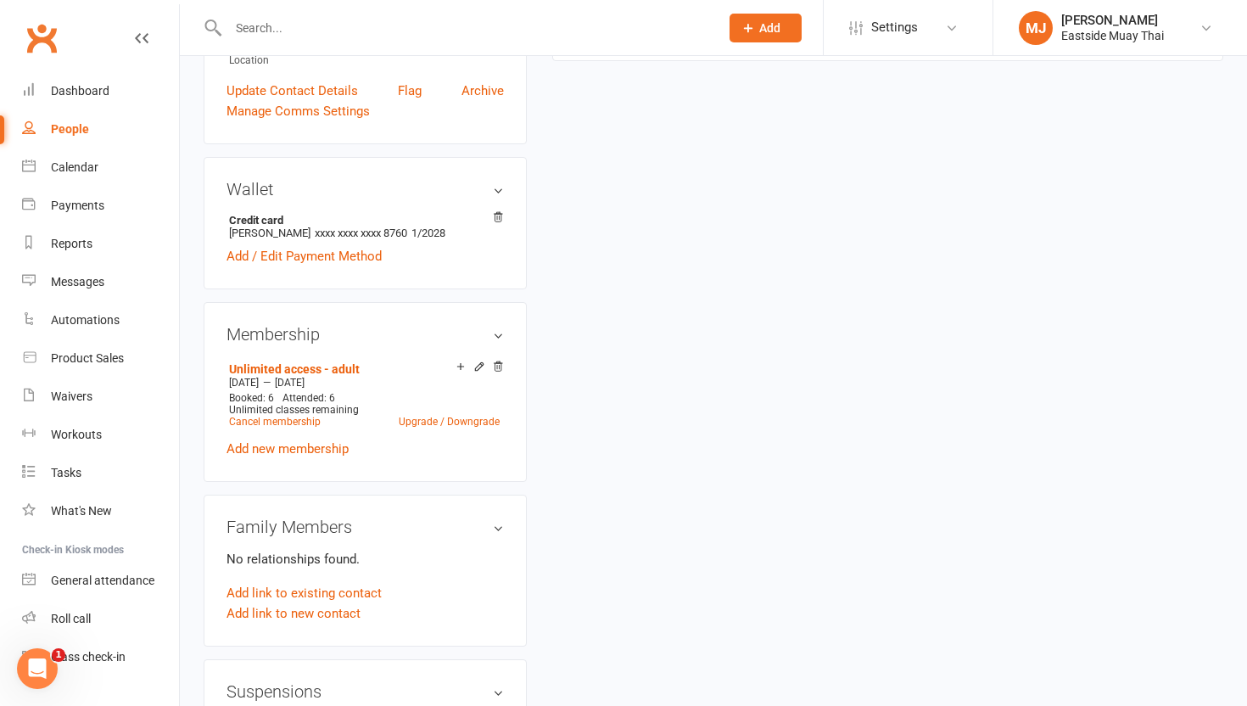
scroll to position [0, 0]
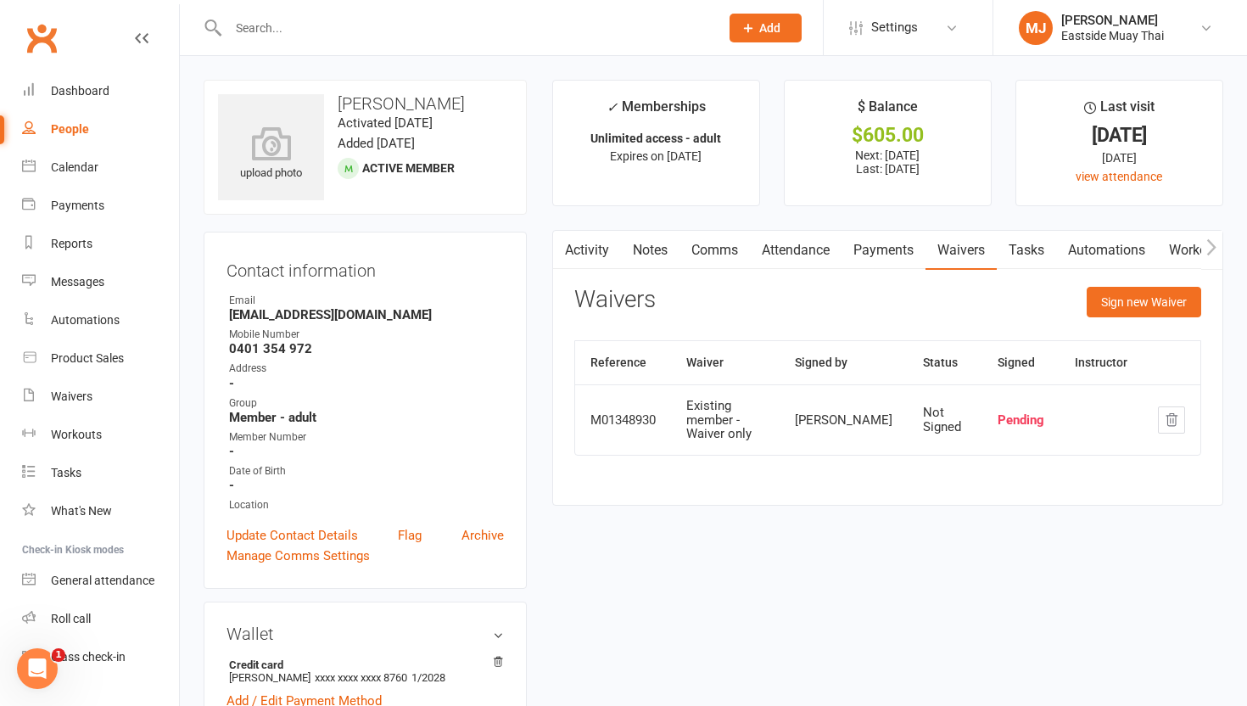
click at [813, 243] on link "Attendance" at bounding box center [796, 250] width 92 height 39
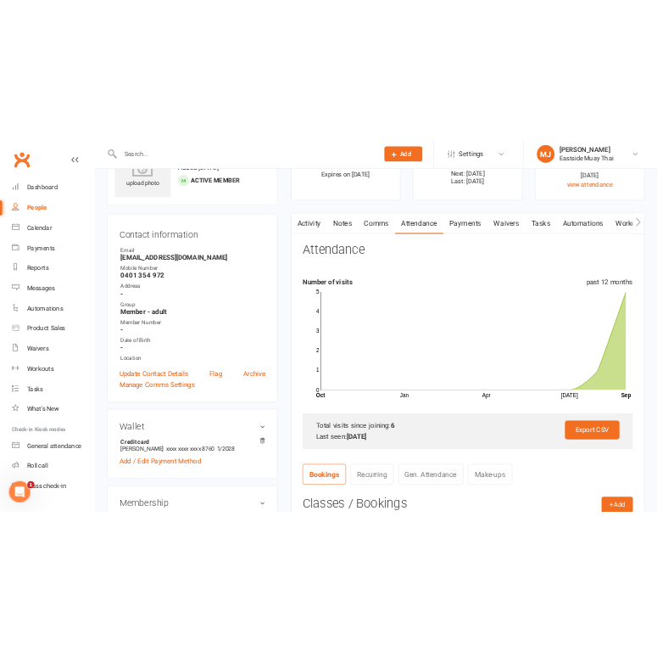
scroll to position [92, 0]
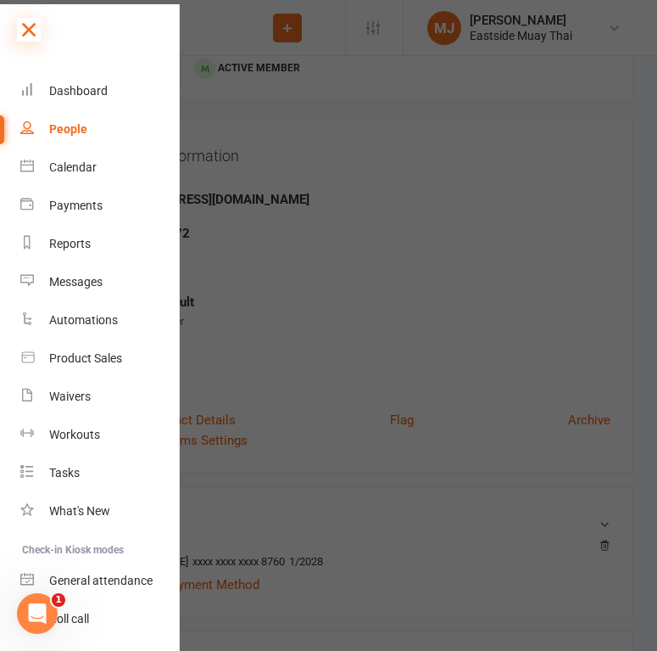
click at [28, 25] on icon at bounding box center [29, 30] width 24 height 24
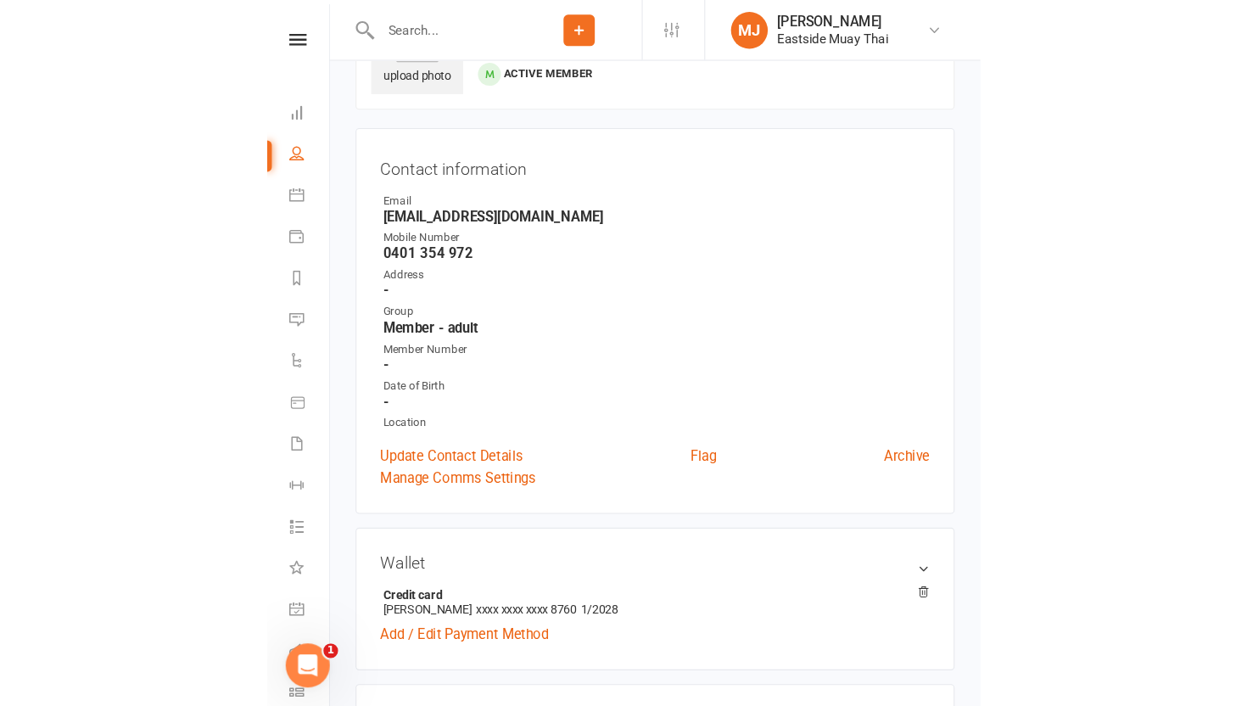
scroll to position [0, 0]
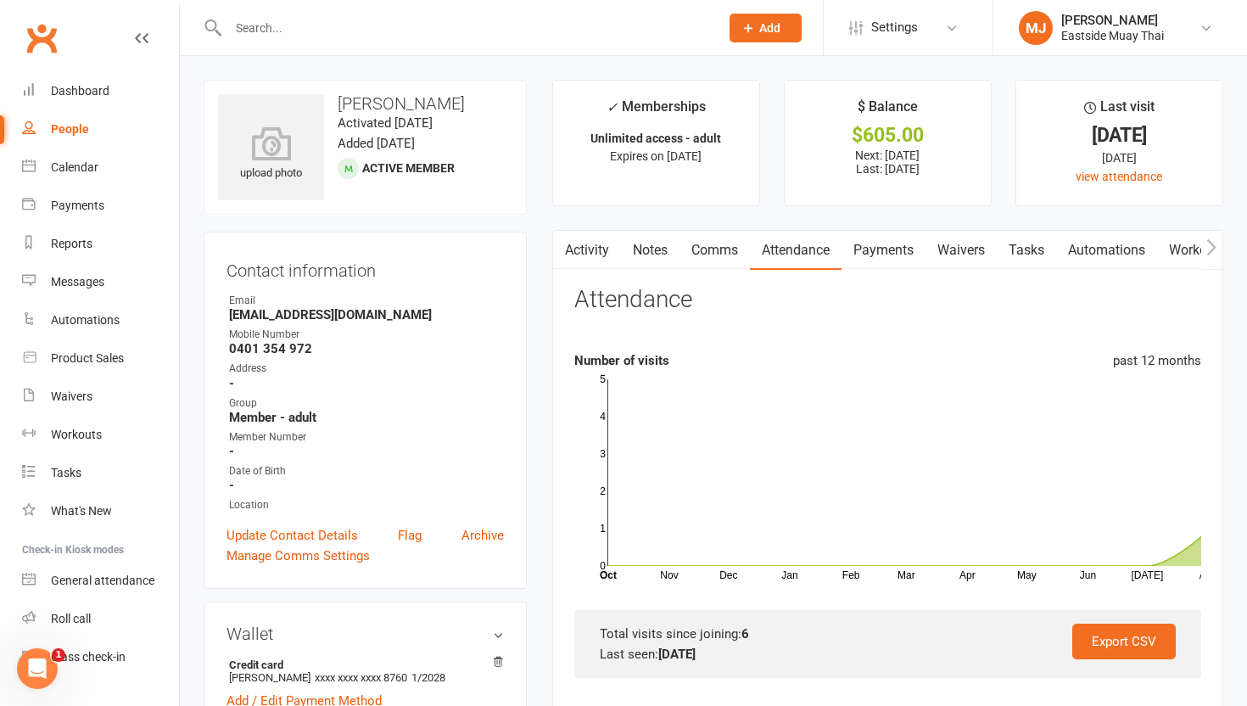
click at [896, 249] on link "Payments" at bounding box center [883, 250] width 84 height 39
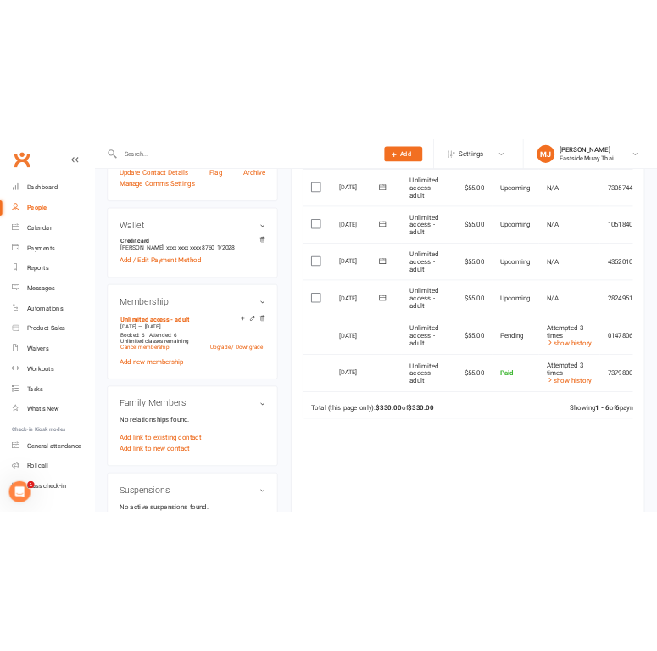
scroll to position [472, 0]
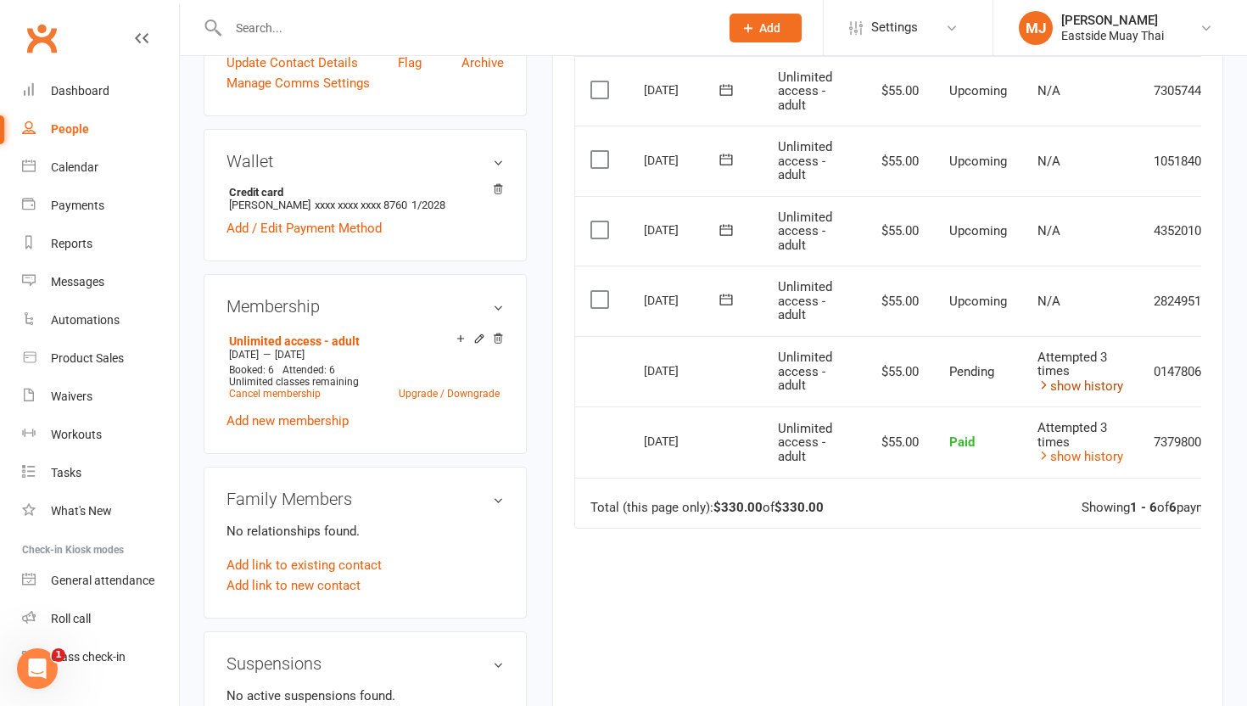
click at [956, 380] on link "show history" at bounding box center [1080, 385] width 86 height 15
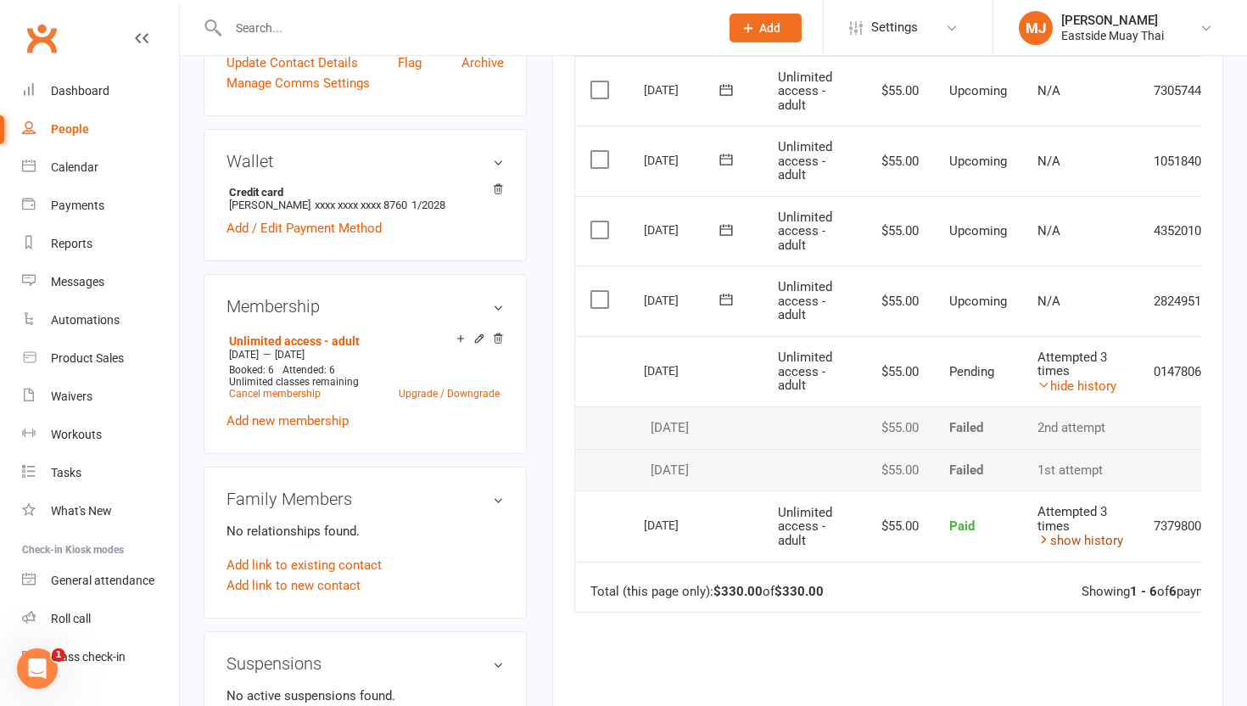
click at [956, 543] on link "show history" at bounding box center [1080, 540] width 86 height 15
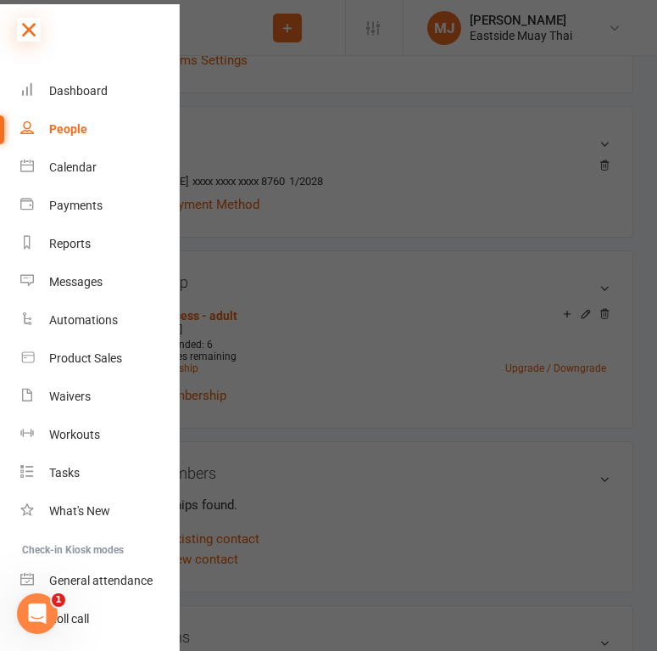
click at [33, 36] on icon at bounding box center [29, 30] width 24 height 24
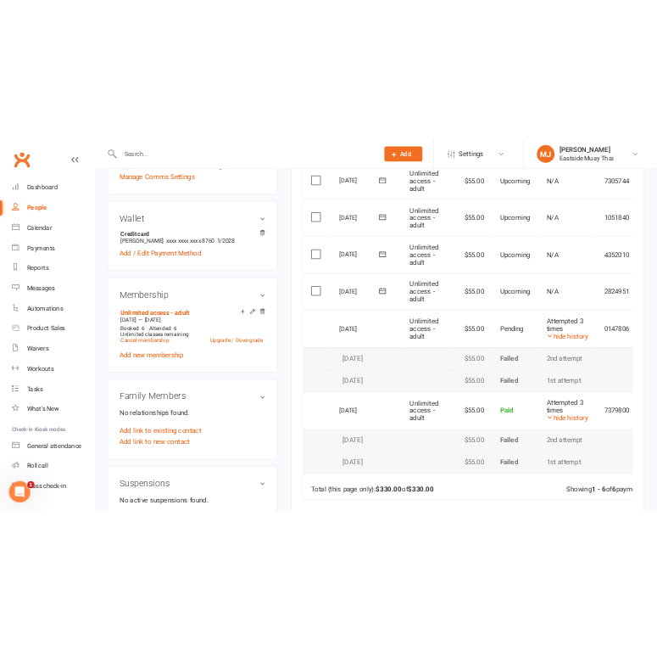
scroll to position [489, 0]
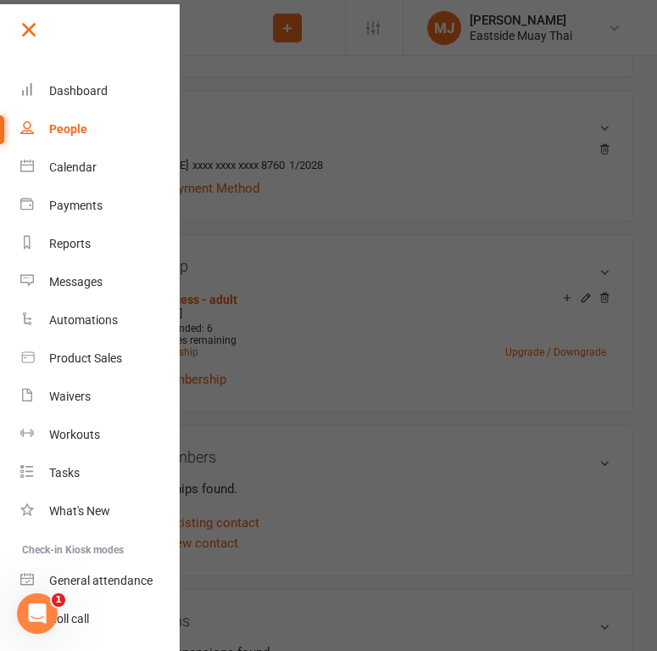
click at [29, 16] on nav "Clubworx Dashboard People Calendar Payments Reports Messages Automations Produc…" at bounding box center [90, 329] width 180 height 651
click at [27, 27] on icon at bounding box center [29, 30] width 24 height 24
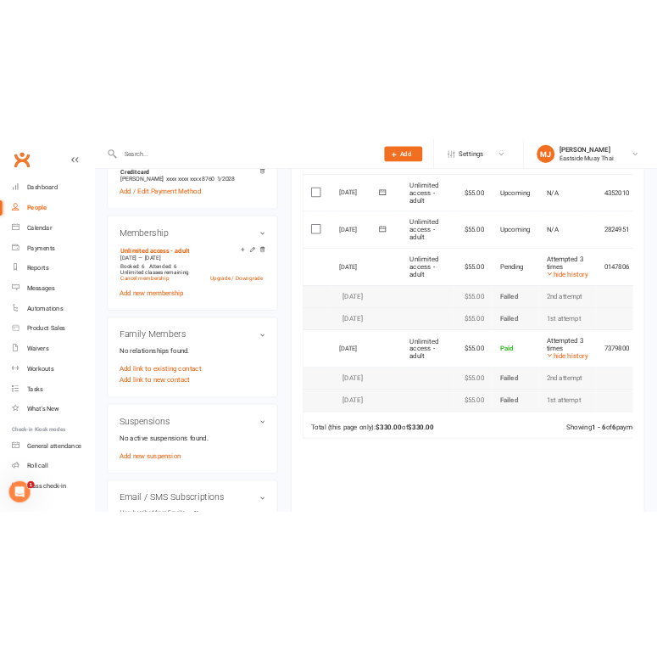
scroll to position [604, 0]
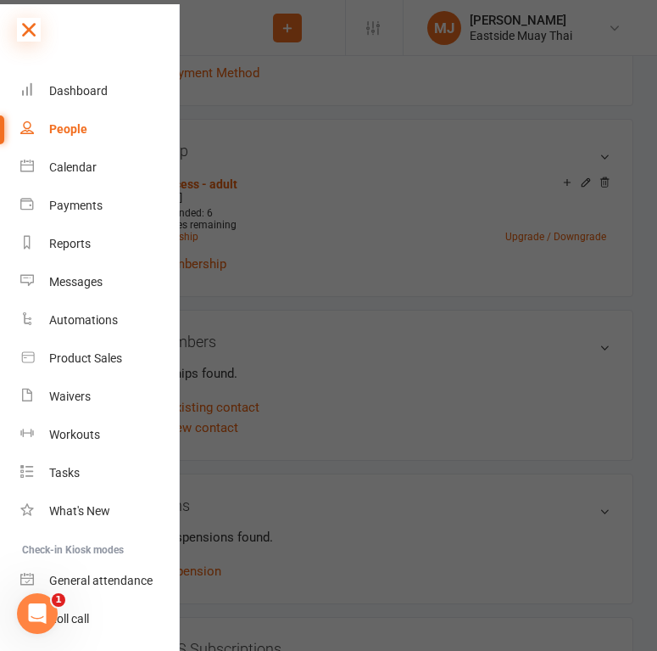
click at [31, 31] on icon at bounding box center [29, 30] width 24 height 24
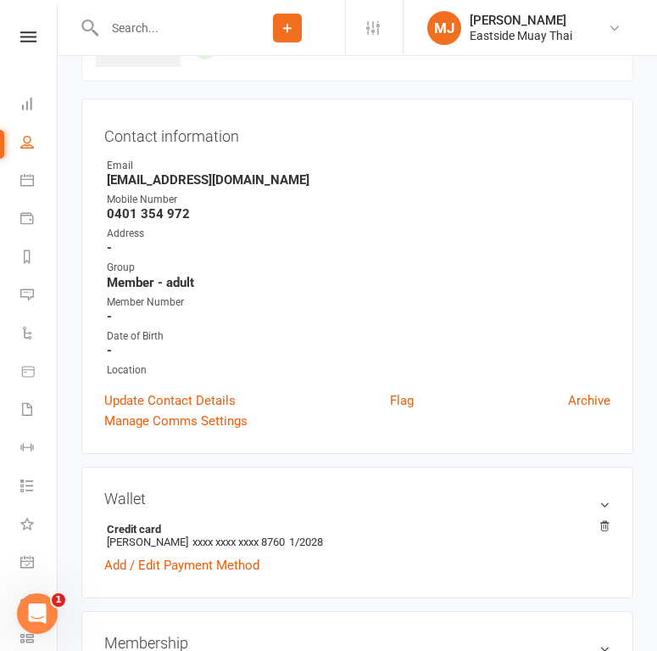
scroll to position [0, 0]
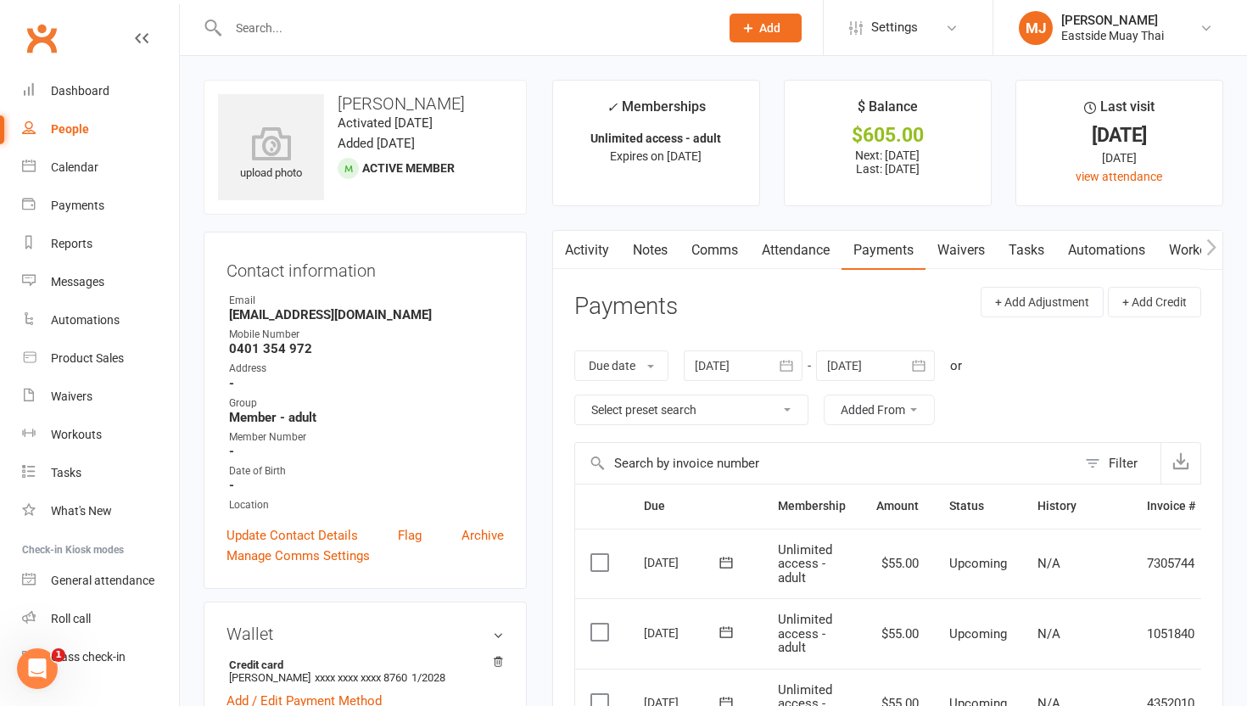
click at [956, 254] on link "Waivers" at bounding box center [960, 250] width 71 height 39
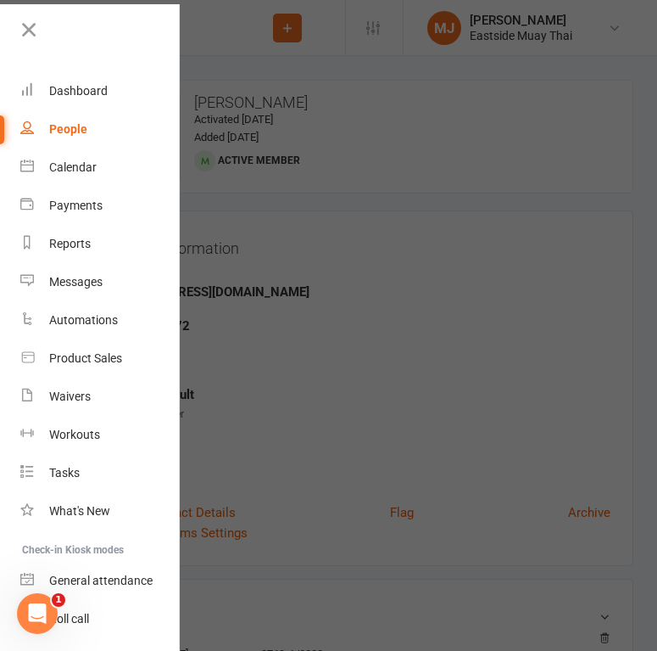
scroll to position [34, 0]
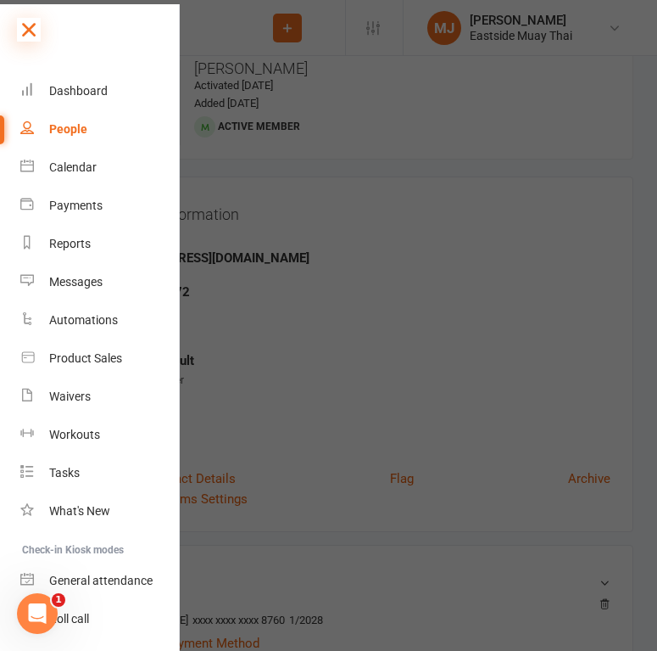
click at [28, 31] on icon at bounding box center [29, 30] width 24 height 24
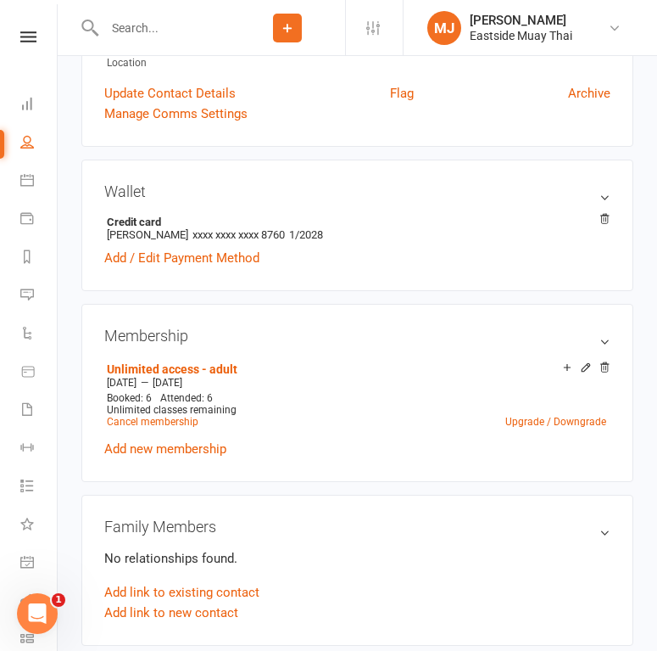
scroll to position [0, 0]
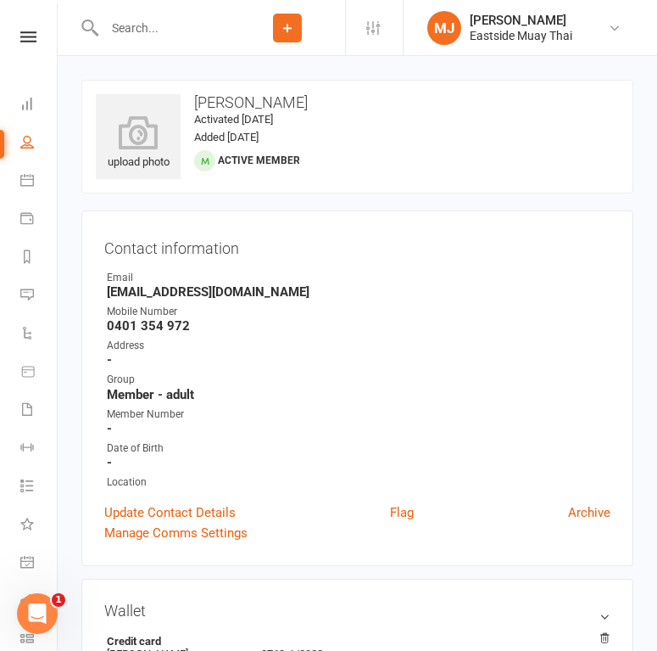
click at [134, 24] on input "text" at bounding box center [164, 28] width 131 height 24
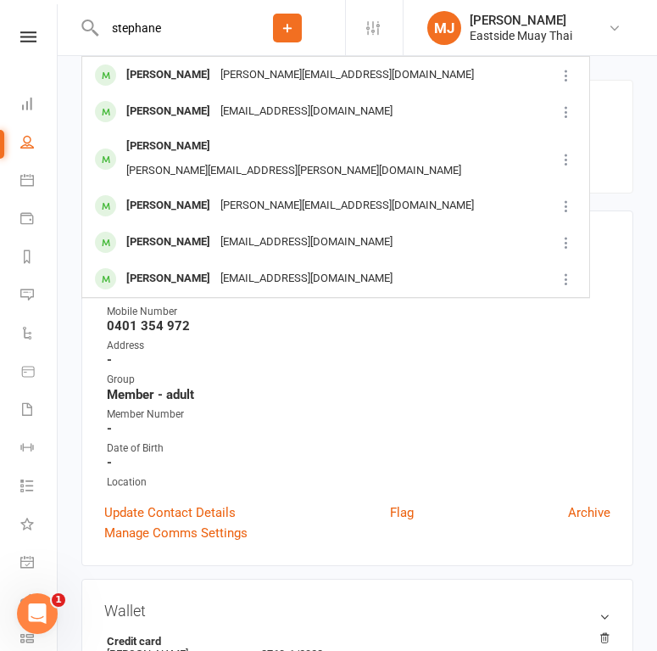
type input "stephane"
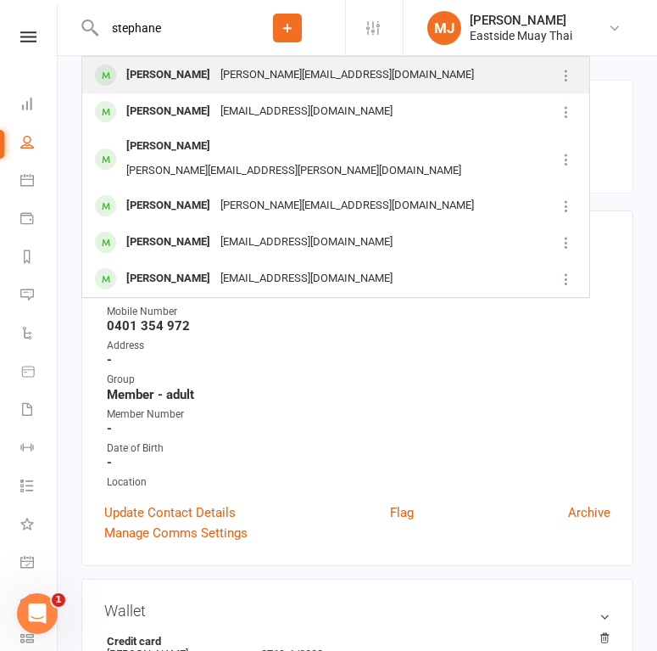
click at [189, 67] on div "Stephane Blaise" at bounding box center [168, 75] width 94 height 25
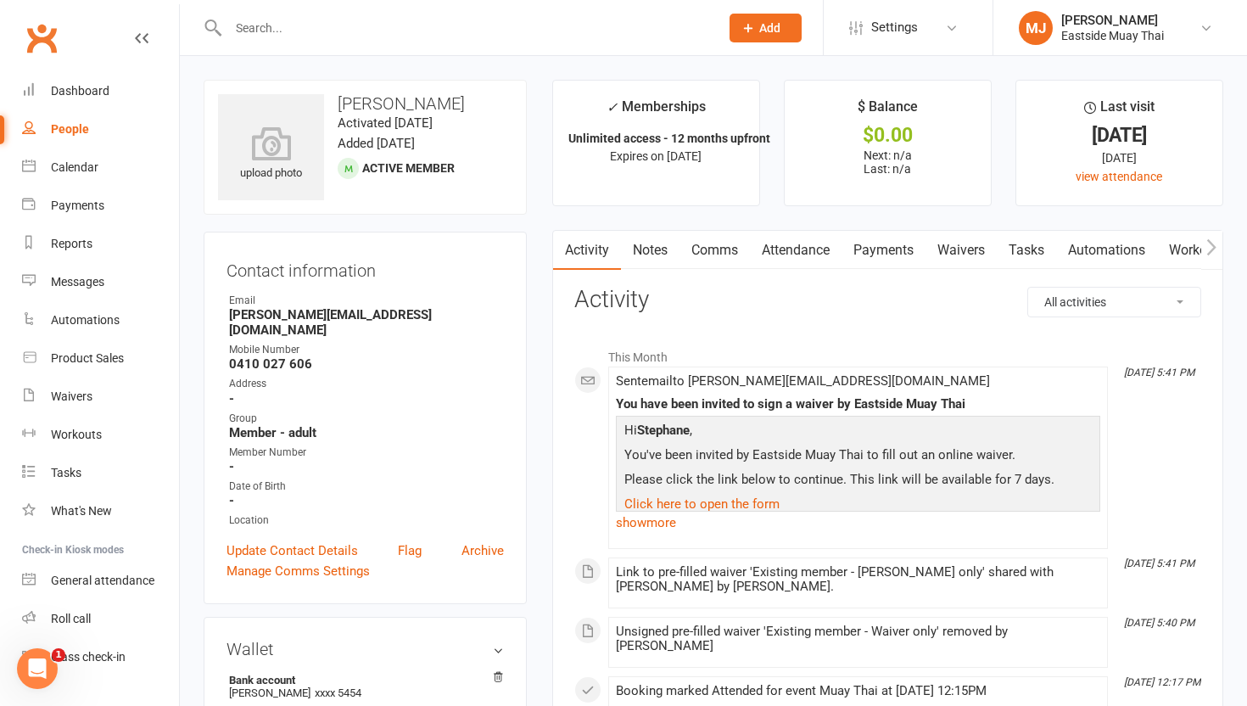
click at [956, 252] on link "Waivers" at bounding box center [960, 250] width 71 height 39
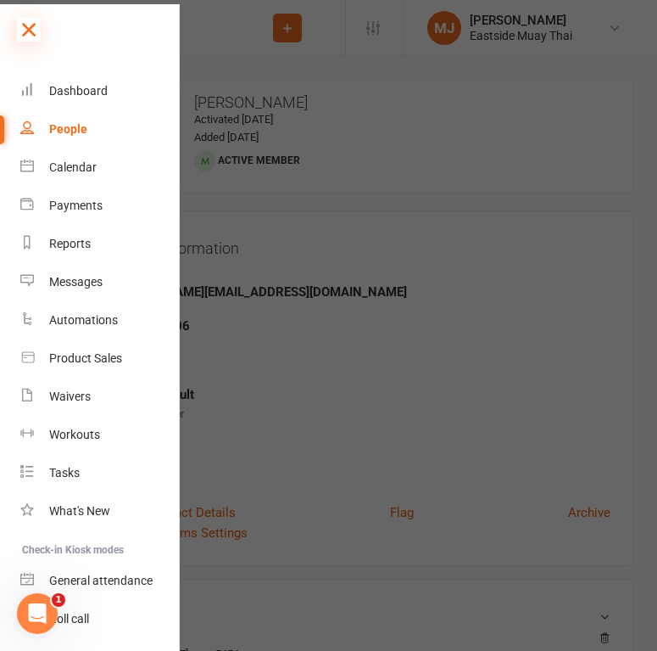
click at [32, 30] on icon at bounding box center [29, 30] width 24 height 24
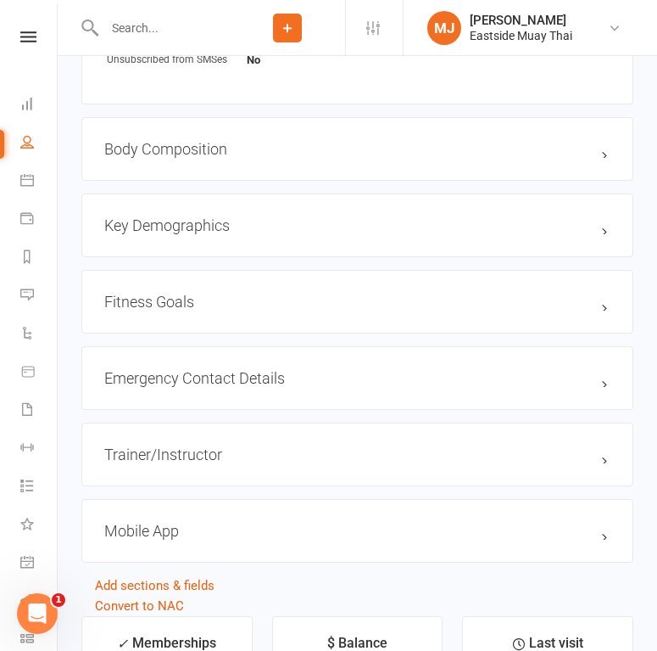
scroll to position [1244, 0]
click at [463, 371] on h3 "Emergency Contact Details edit" at bounding box center [357, 377] width 506 height 18
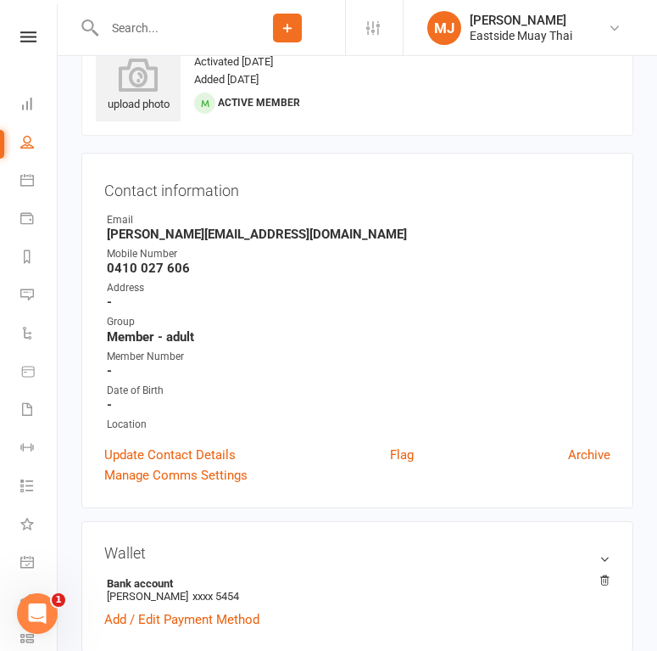
scroll to position [0, 0]
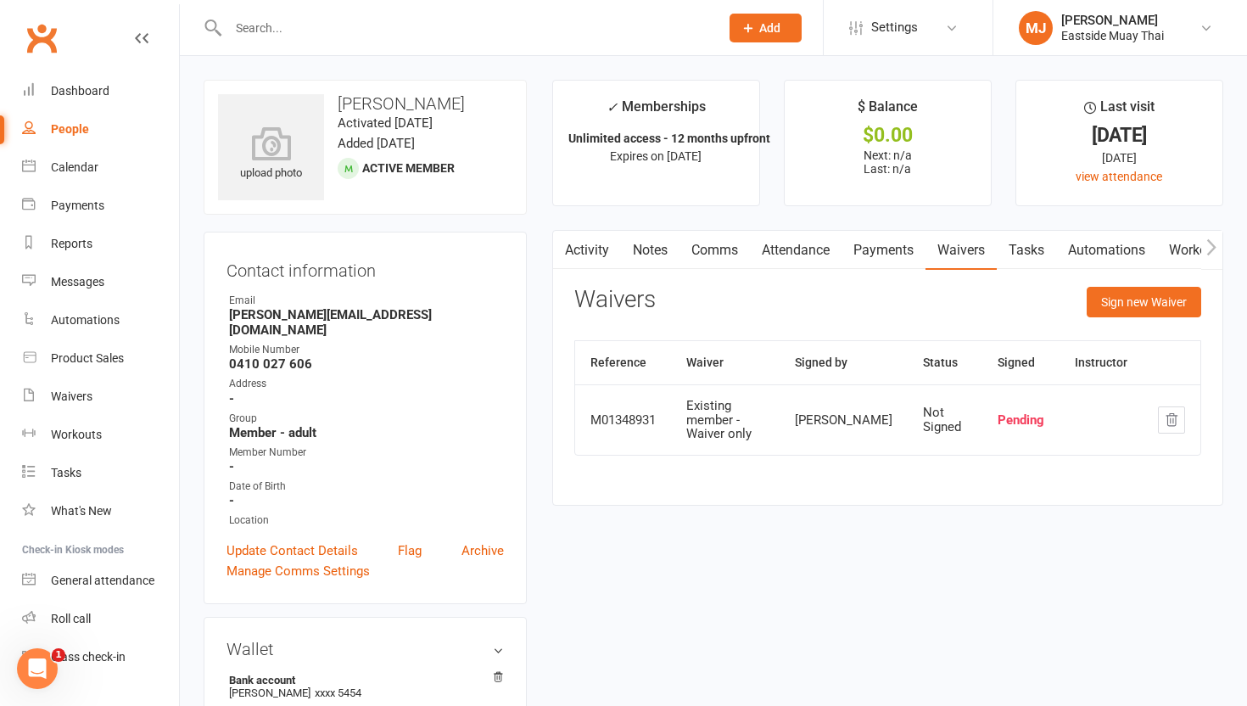
click at [803, 245] on link "Attendance" at bounding box center [796, 250] width 92 height 39
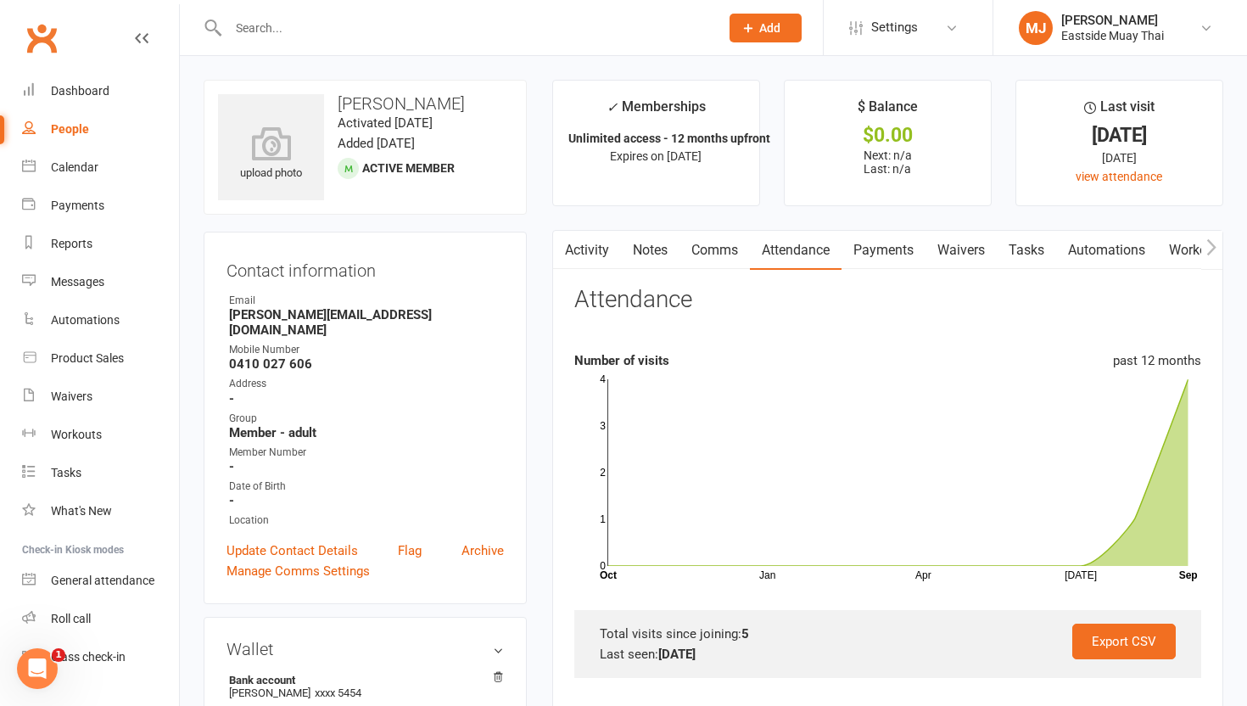
click at [880, 244] on link "Payments" at bounding box center [883, 250] width 84 height 39
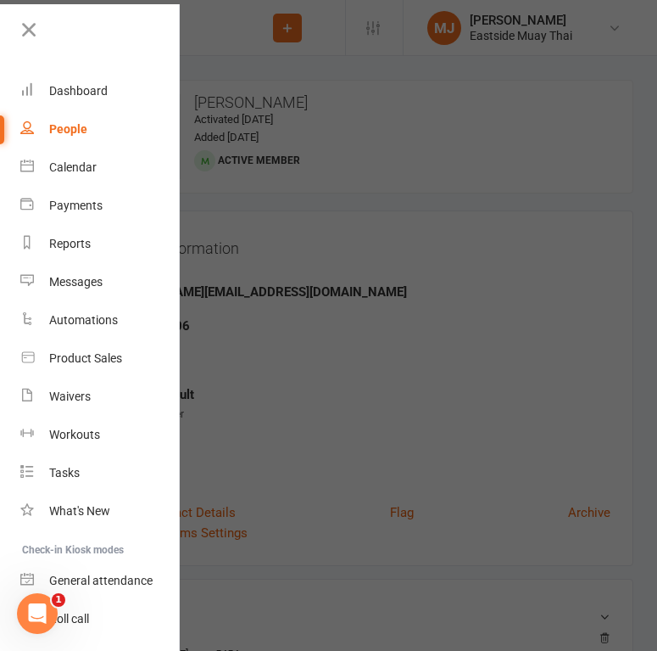
click at [250, 277] on div at bounding box center [328, 325] width 657 height 651
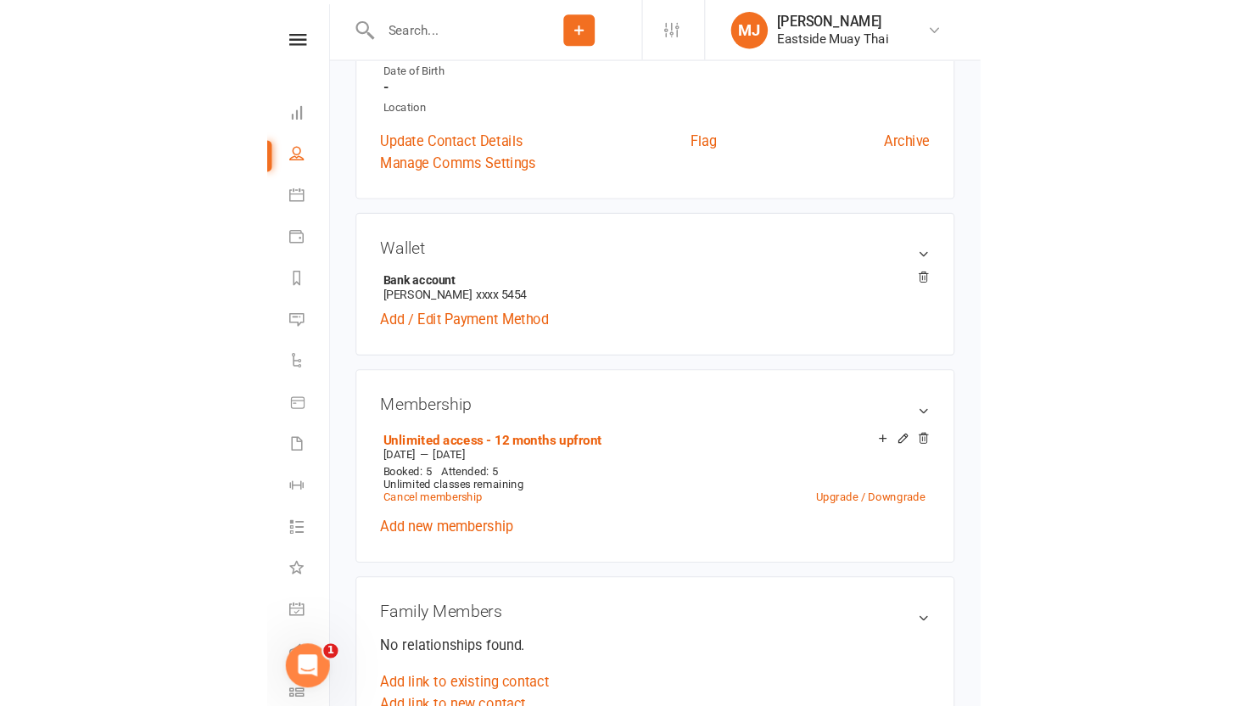
scroll to position [382, 0]
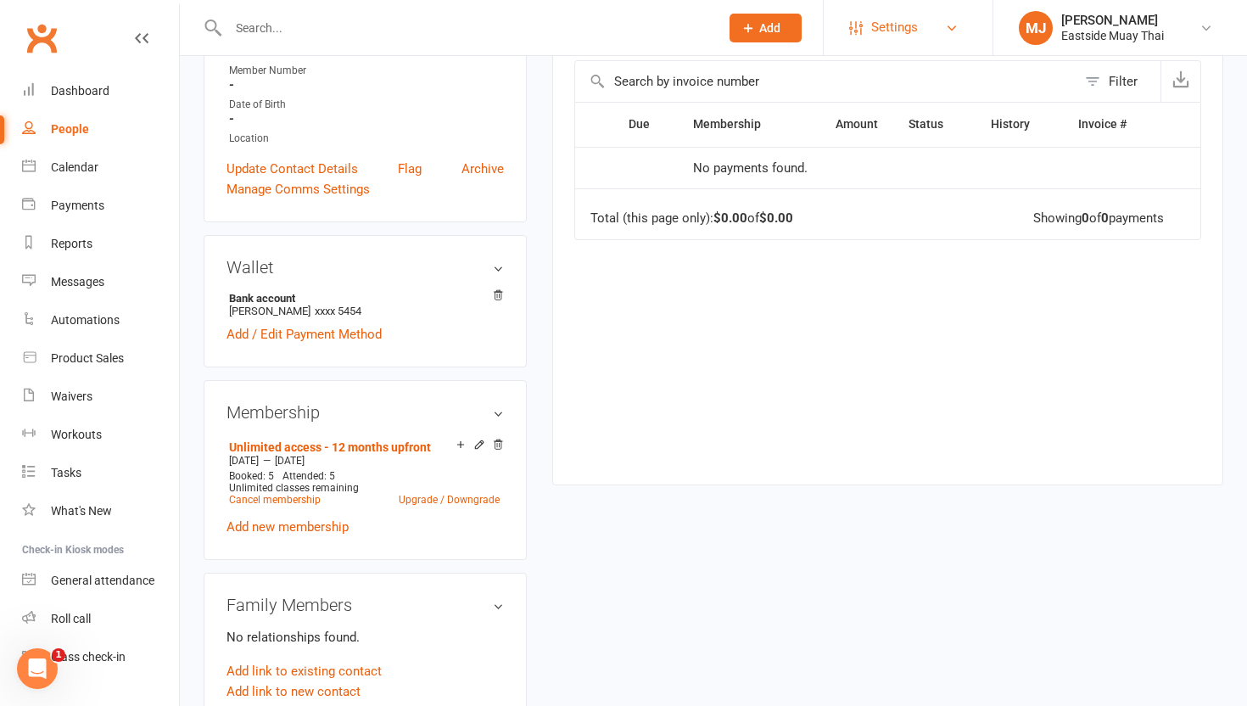
click at [955, 38] on link "Settings" at bounding box center [908, 27] width 118 height 38
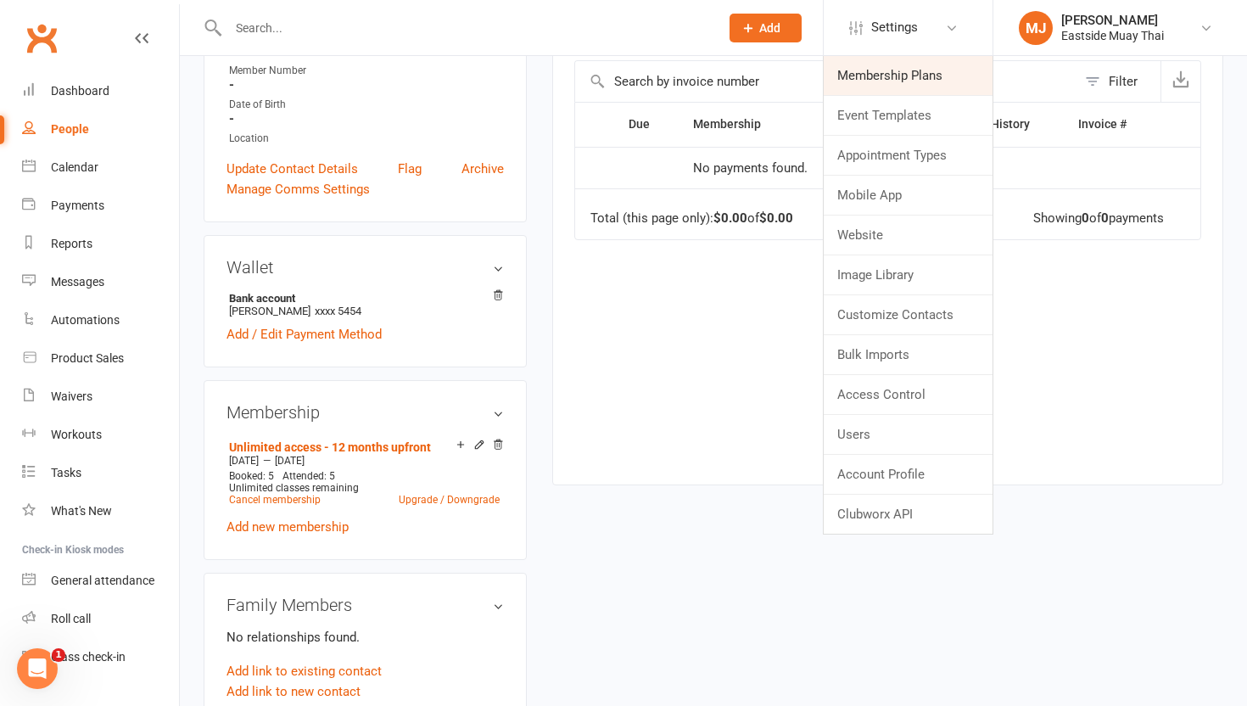
click at [935, 80] on link "Membership Plans" at bounding box center [908, 75] width 169 height 39
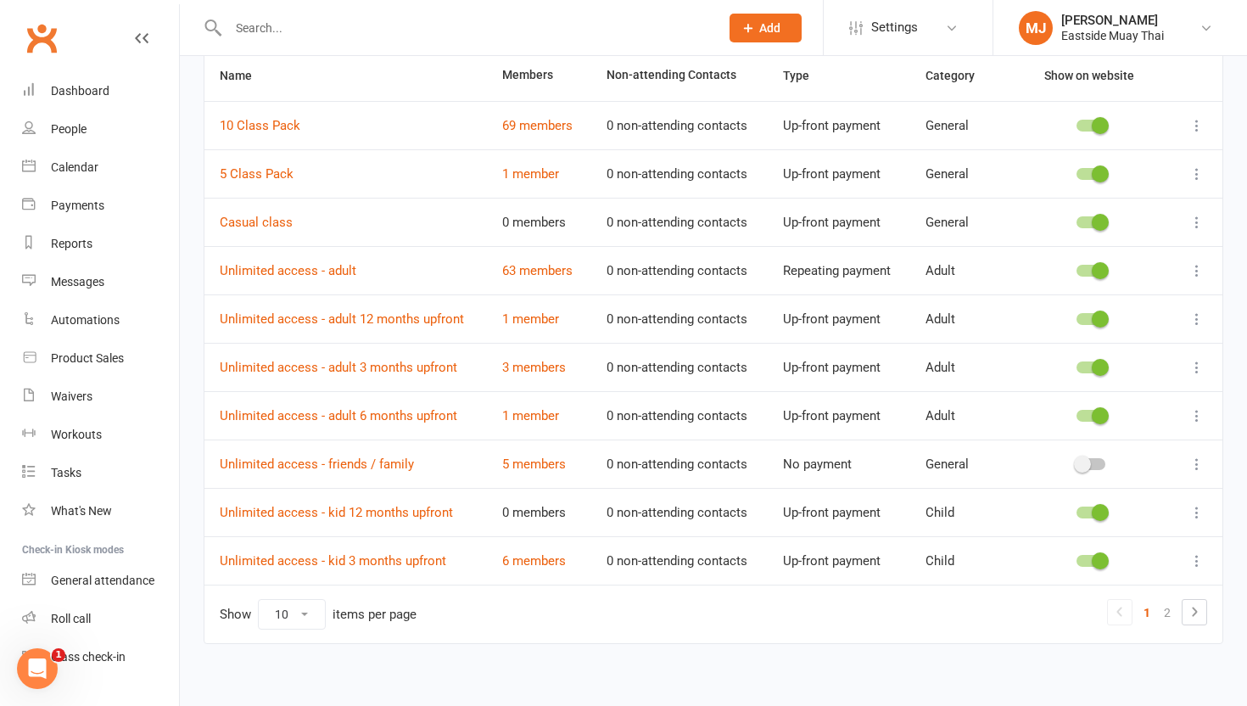
scroll to position [140, 0]
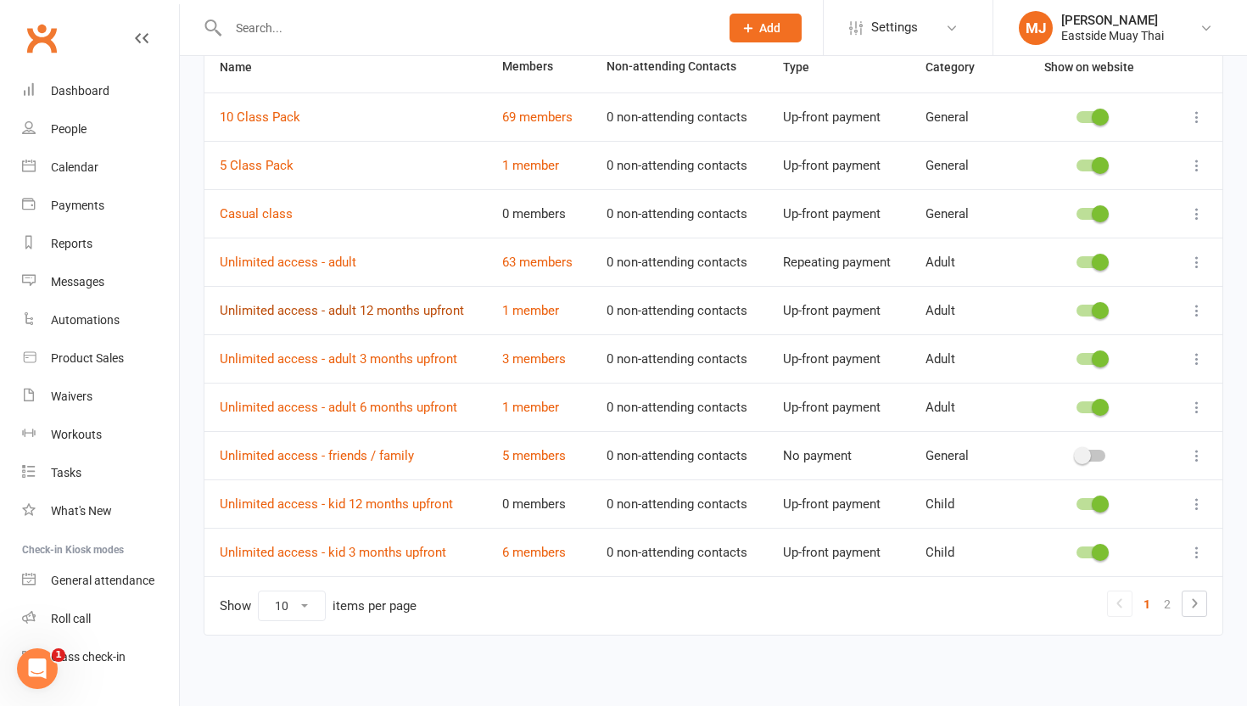
click at [426, 307] on link "Unlimited access - adult 12 months upfront" at bounding box center [342, 310] width 244 height 15
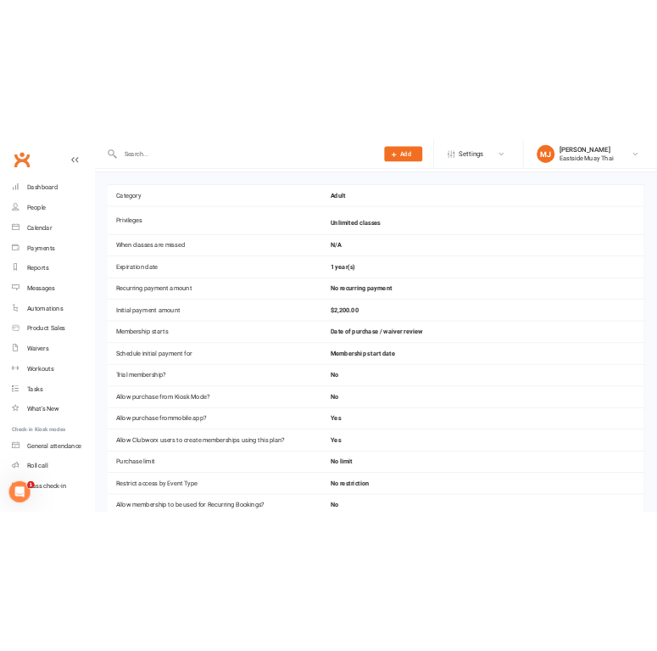
scroll to position [57, 0]
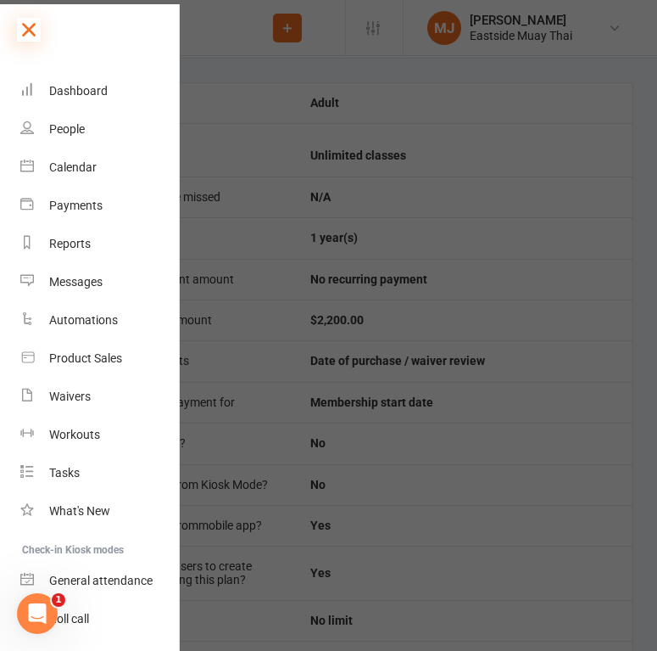
click at [35, 23] on icon at bounding box center [29, 30] width 24 height 24
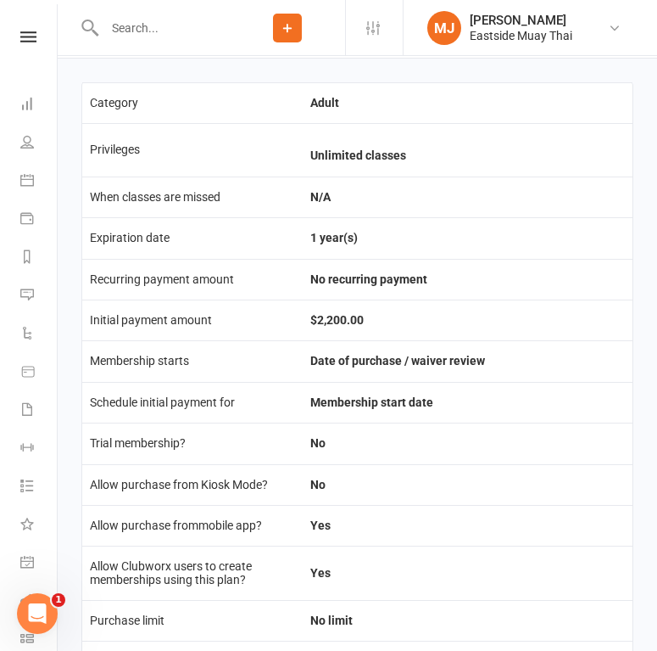
click at [135, 44] on div at bounding box center [155, 27] width 148 height 55
click at [148, 29] on input "text" at bounding box center [164, 28] width 131 height 24
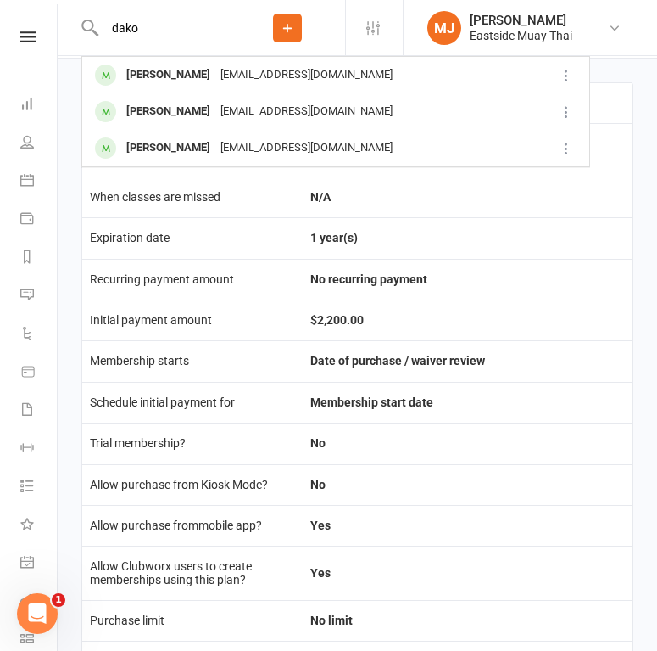
type input "dako"
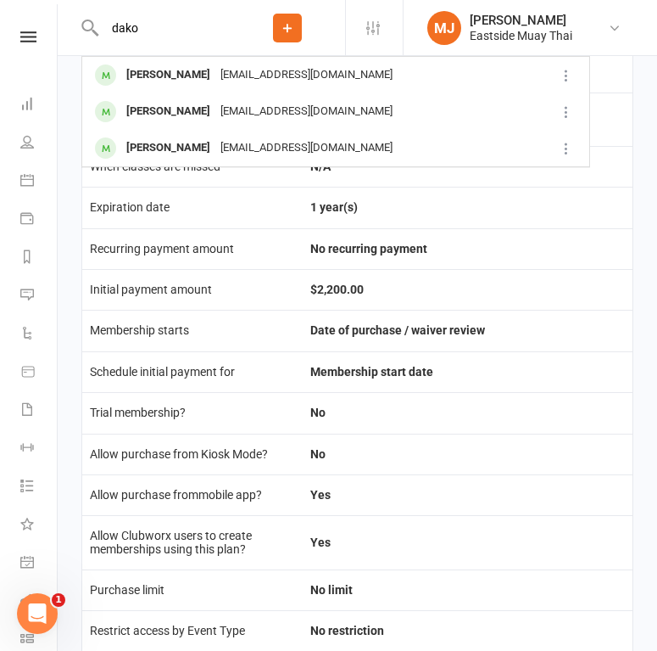
scroll to position [91, 0]
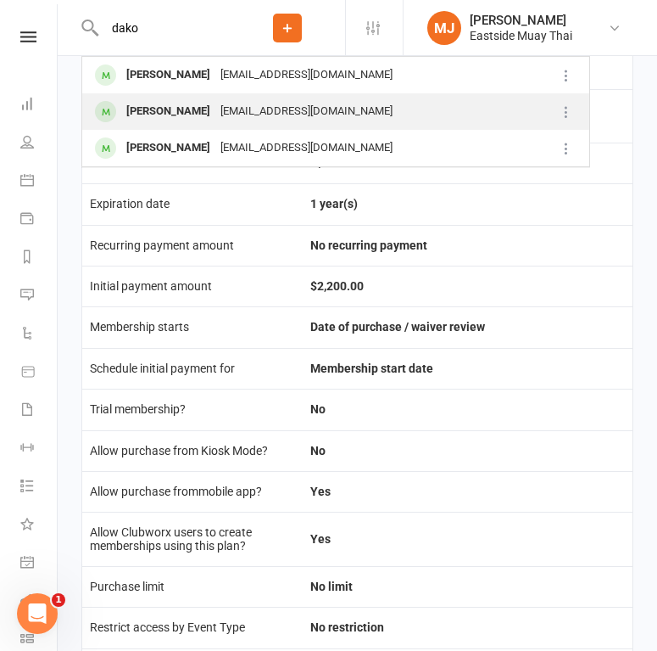
click at [165, 105] on div "Dakota Bonner" at bounding box center [168, 111] width 94 height 25
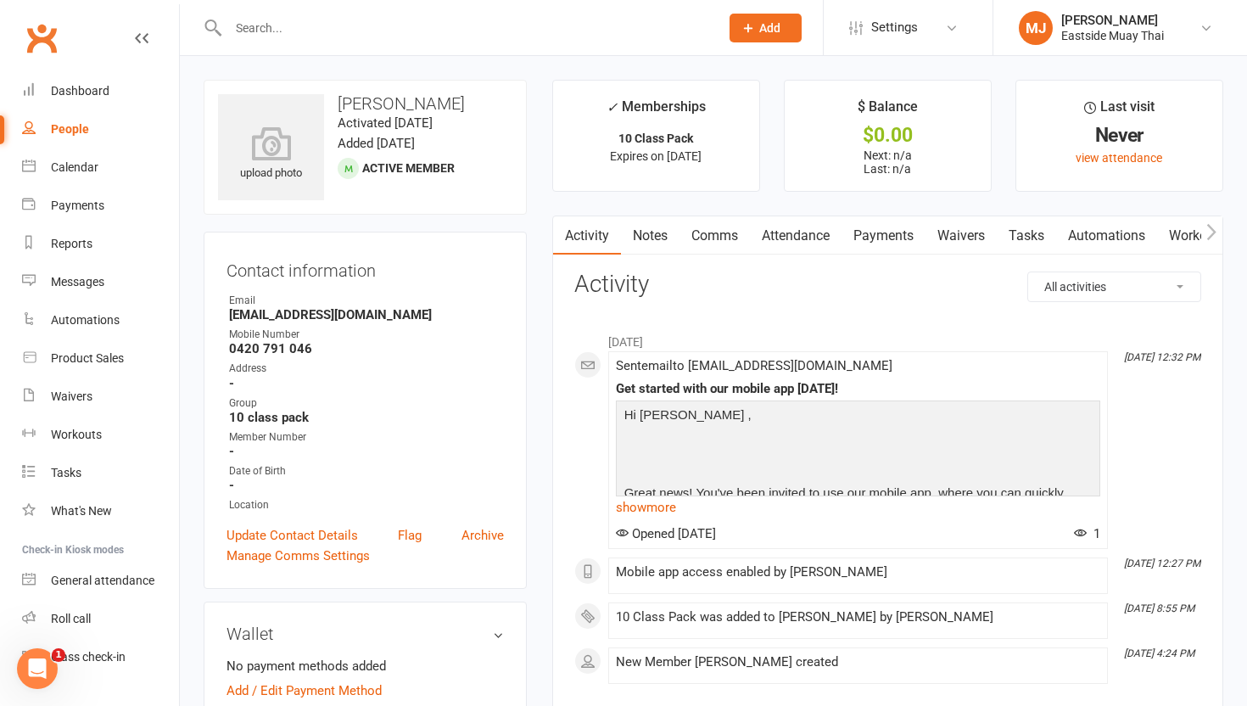
click at [956, 231] on link "Waivers" at bounding box center [960, 235] width 71 height 39
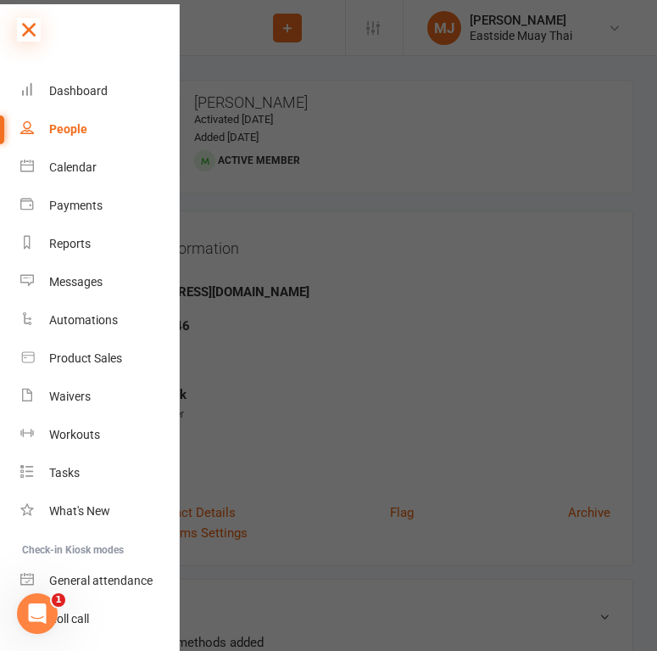
click at [25, 22] on icon at bounding box center [29, 30] width 24 height 24
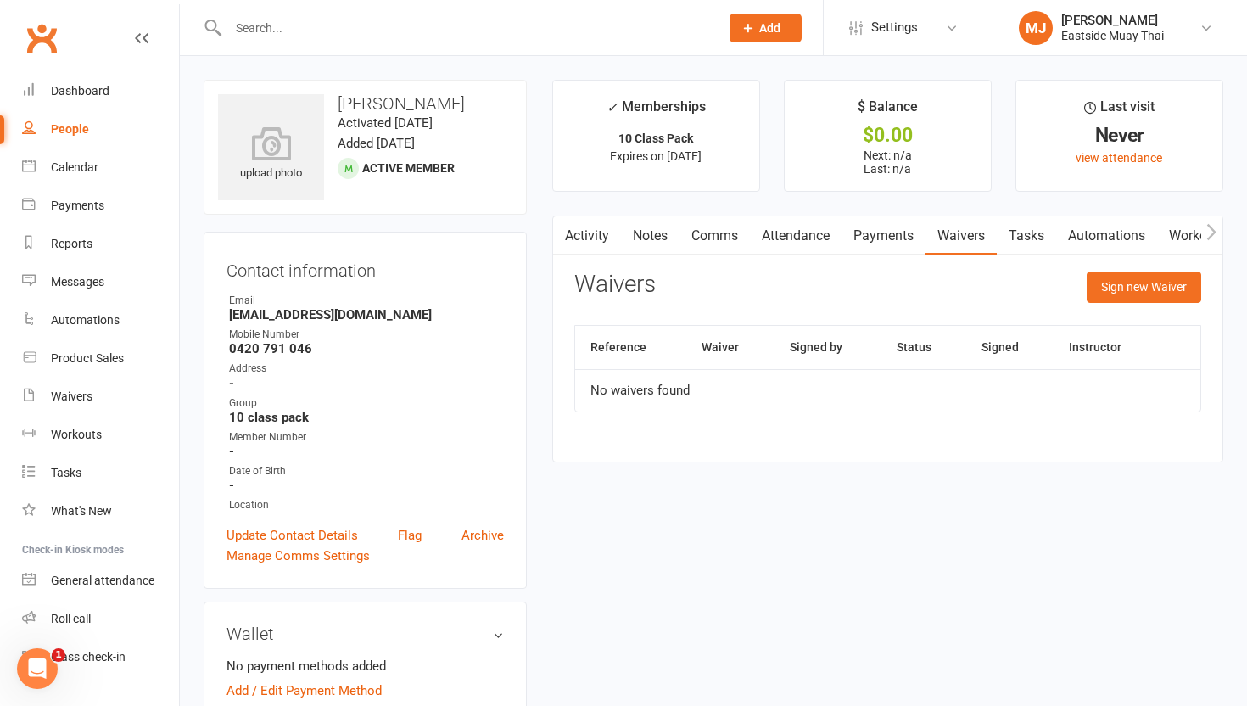
click at [813, 237] on link "Attendance" at bounding box center [796, 235] width 92 height 39
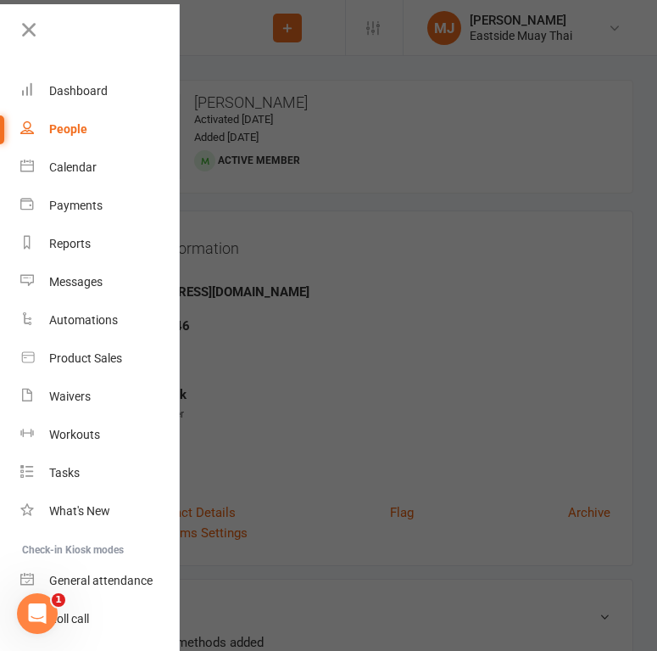
click at [75, 124] on div "People" at bounding box center [68, 129] width 38 height 14
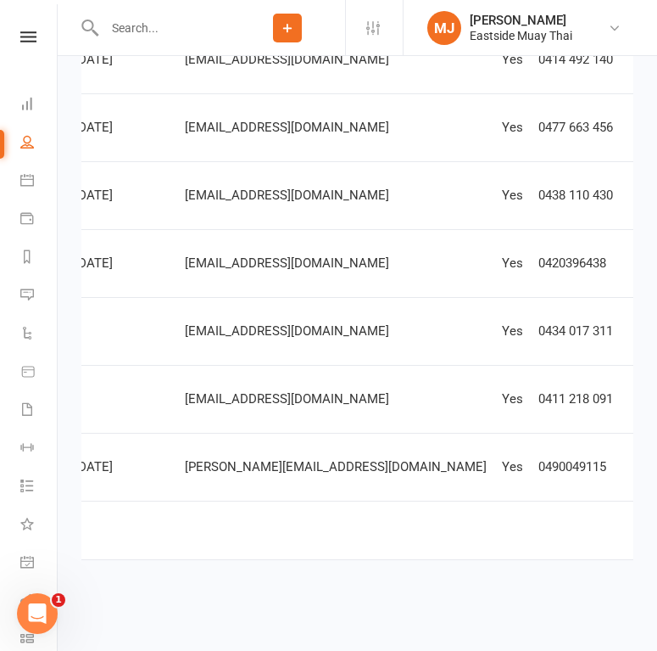
scroll to position [0, 401]
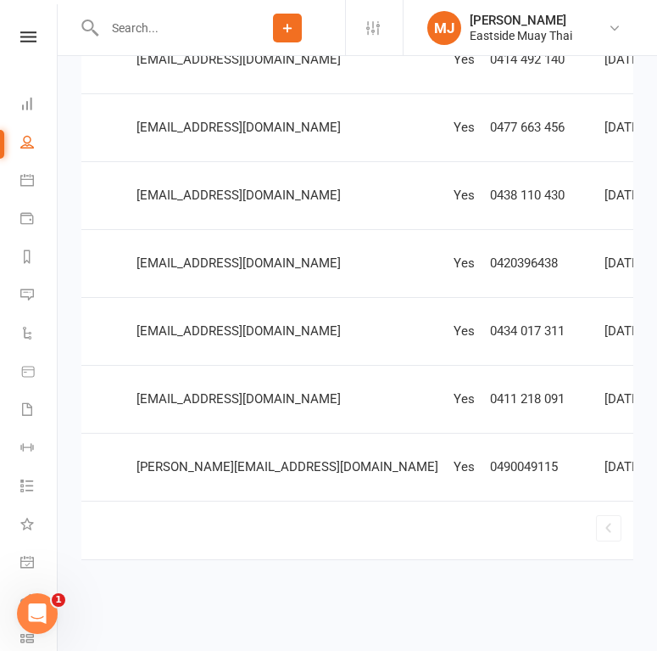
click at [646, 524] on link "2" at bounding box center [656, 528] width 20 height 24
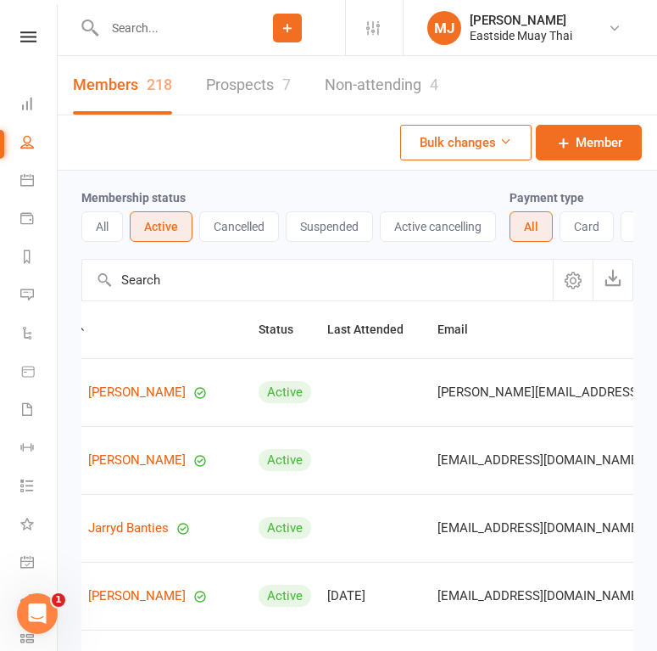
scroll to position [0, 0]
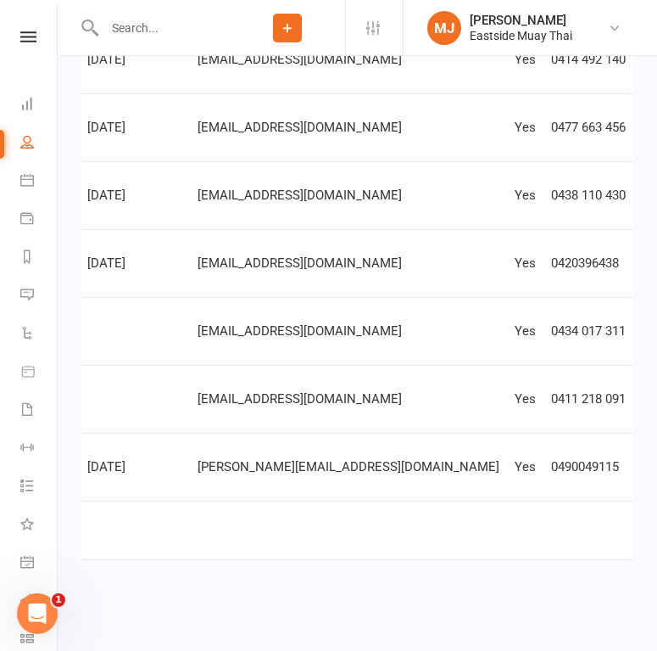
scroll to position [0, 401]
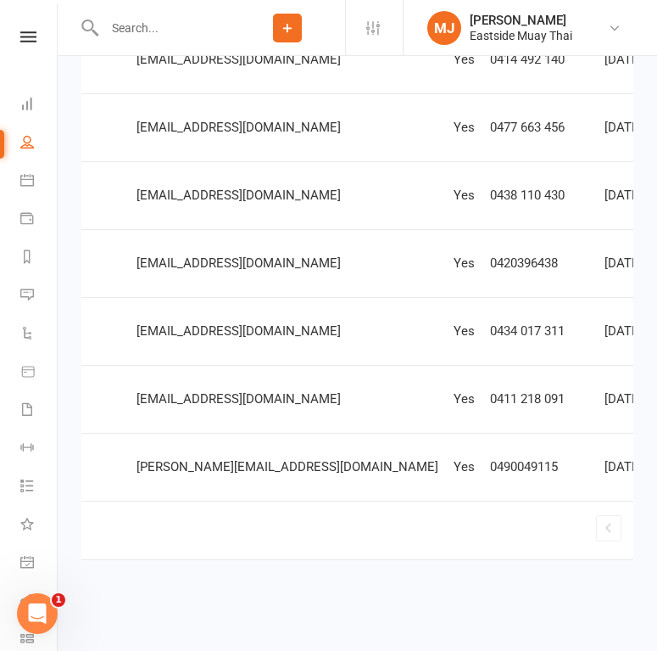
click at [646, 523] on link "2" at bounding box center [656, 528] width 20 height 24
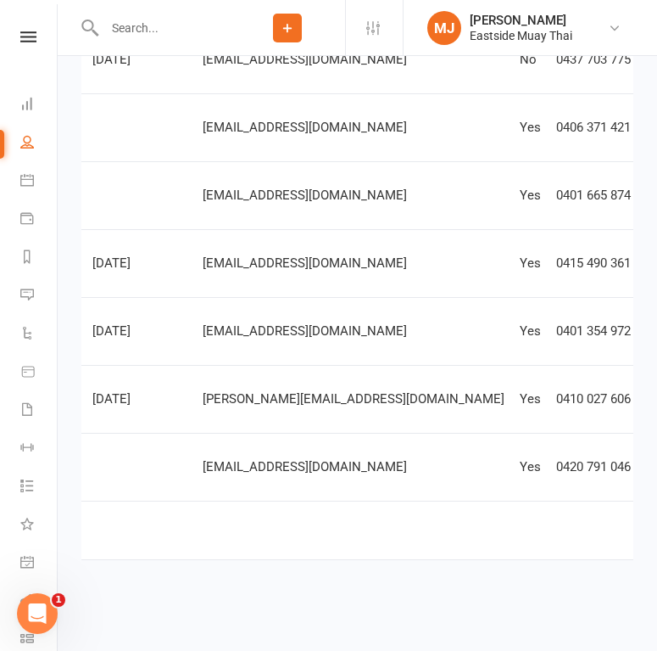
scroll to position [0, 321]
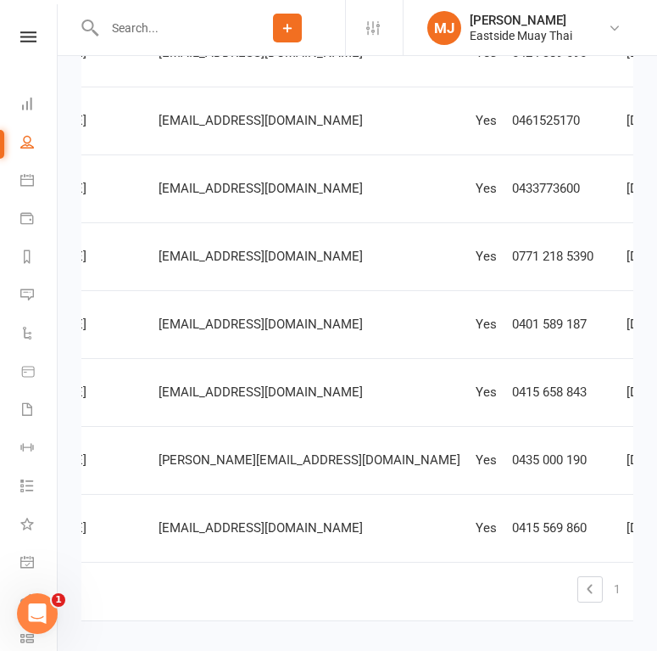
scroll to position [0, 404]
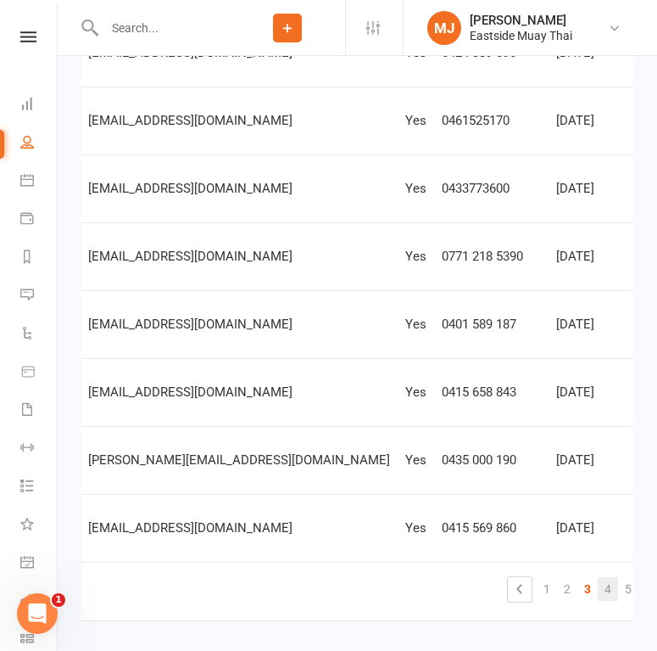
click at [598, 588] on link "4" at bounding box center [608, 589] width 20 height 24
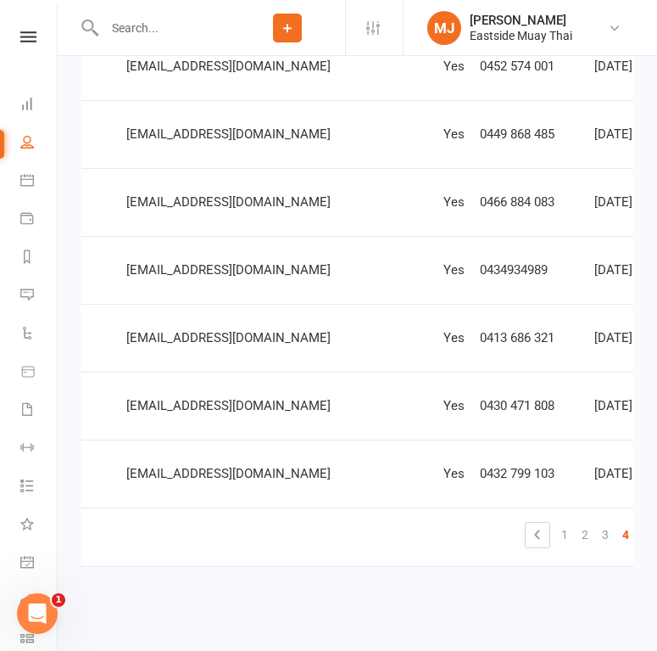
scroll to position [0, 378]
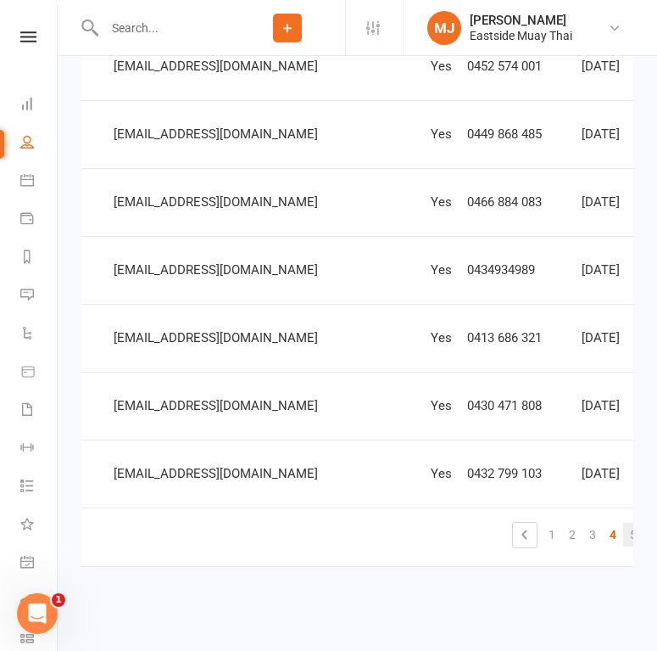
click at [623, 533] on link "5" at bounding box center [633, 534] width 20 height 24
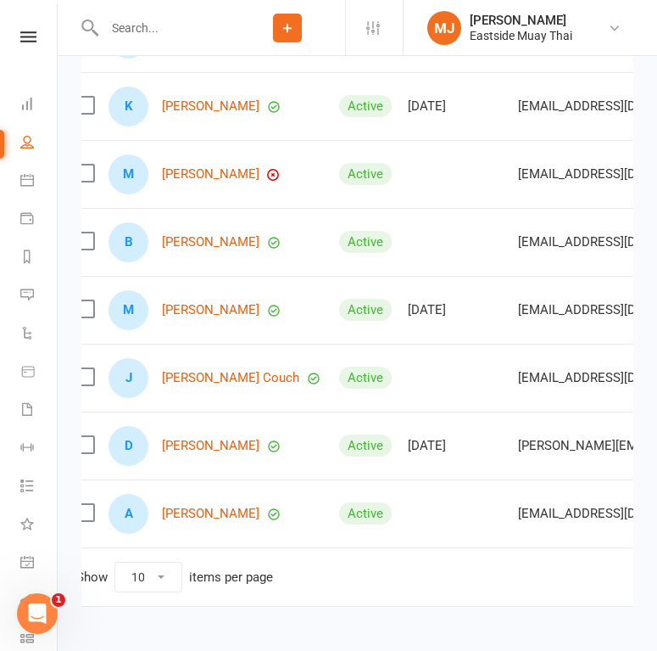
scroll to position [0, 366]
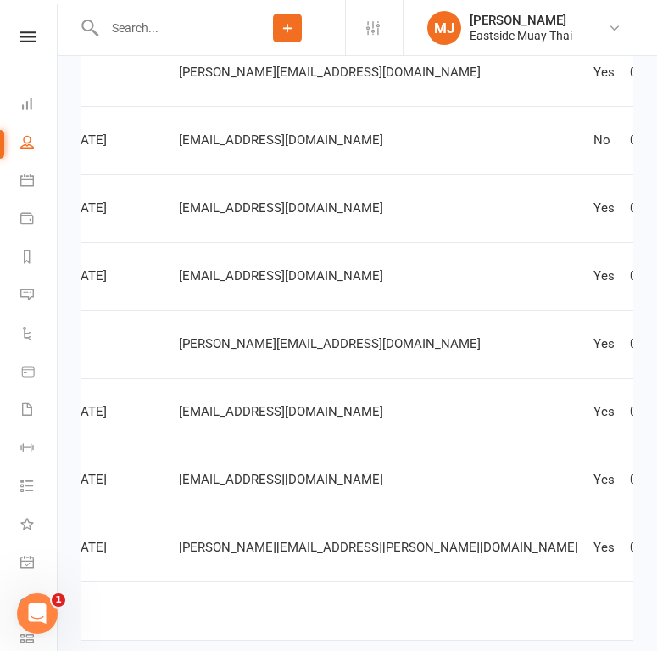
scroll to position [0, 417]
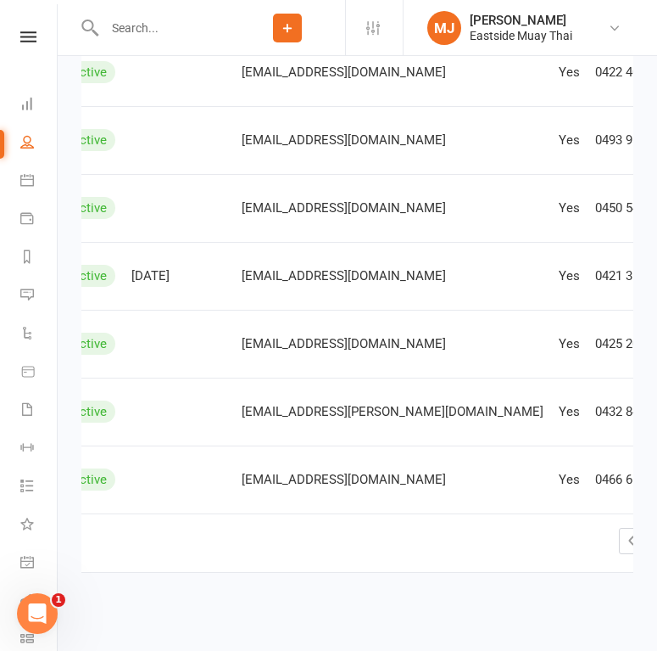
scroll to position [0, 414]
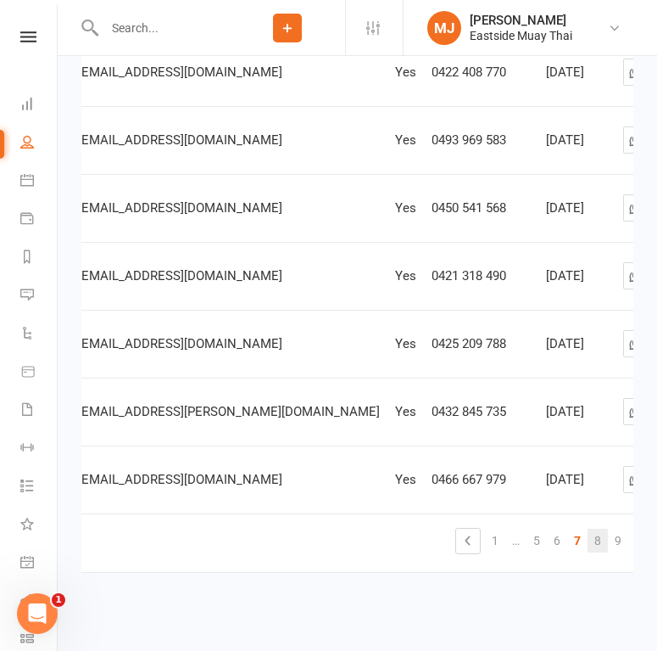
click at [588, 541] on link "8" at bounding box center [598, 540] width 20 height 24
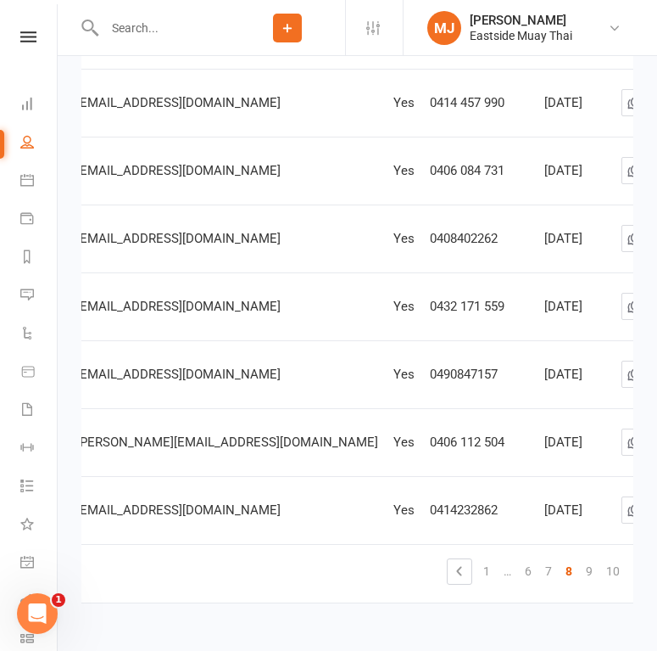
scroll to position [0, 418]
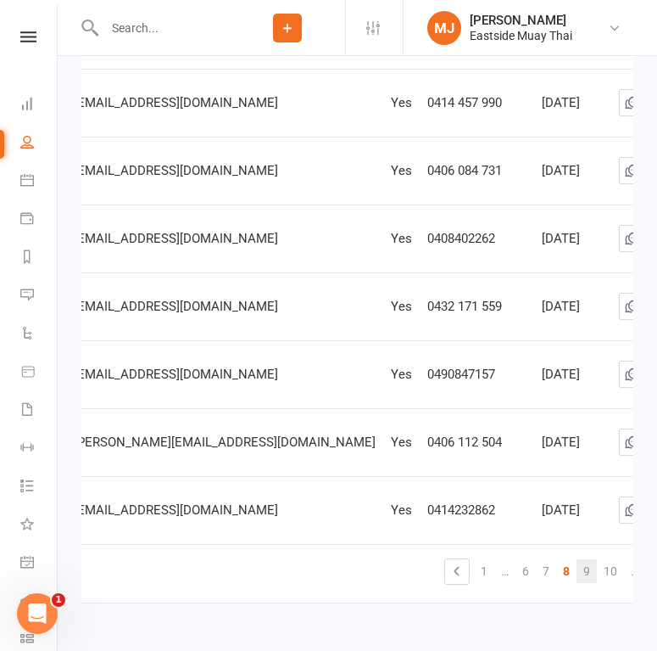
click at [577, 570] on link "9" at bounding box center [587, 571] width 20 height 24
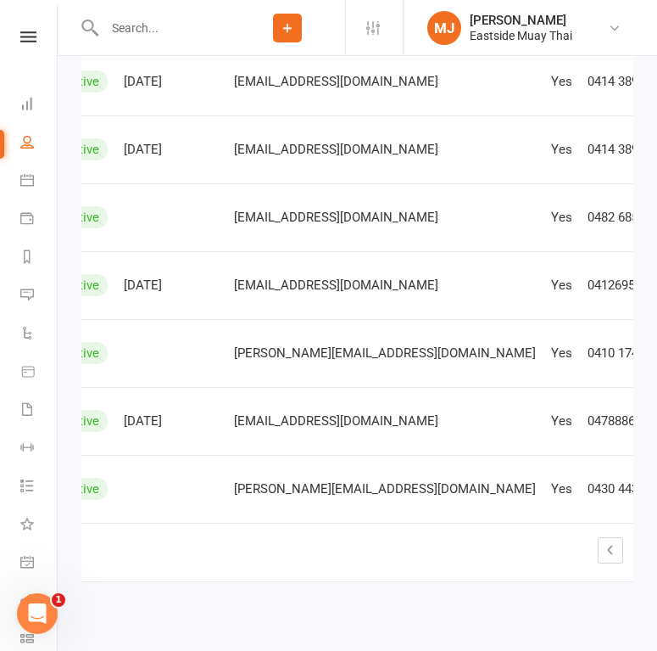
scroll to position [0, 406]
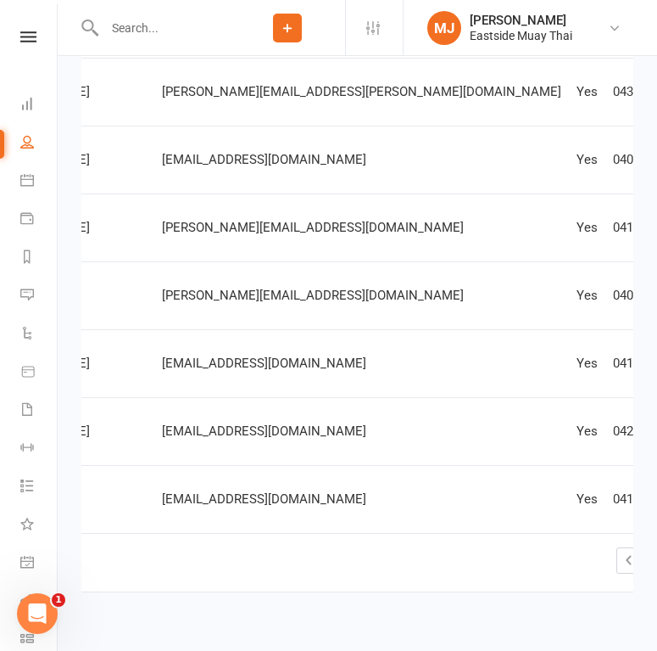
scroll to position [0, 392]
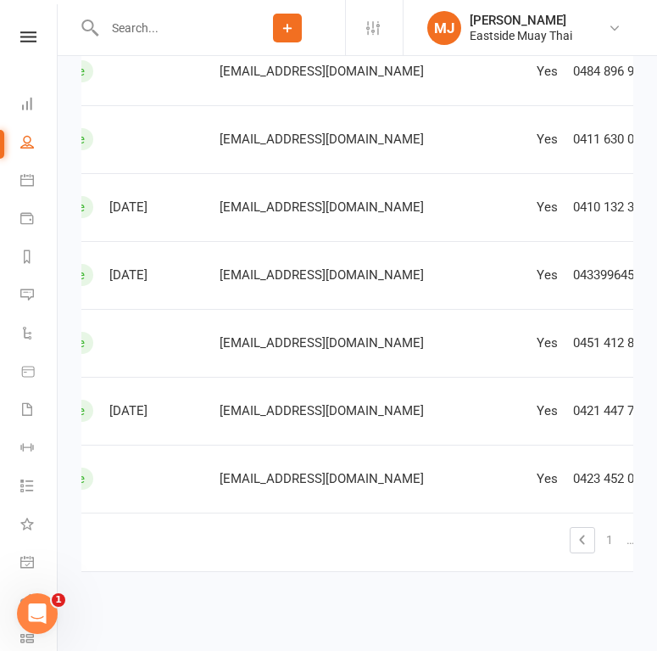
scroll to position [0, 385]
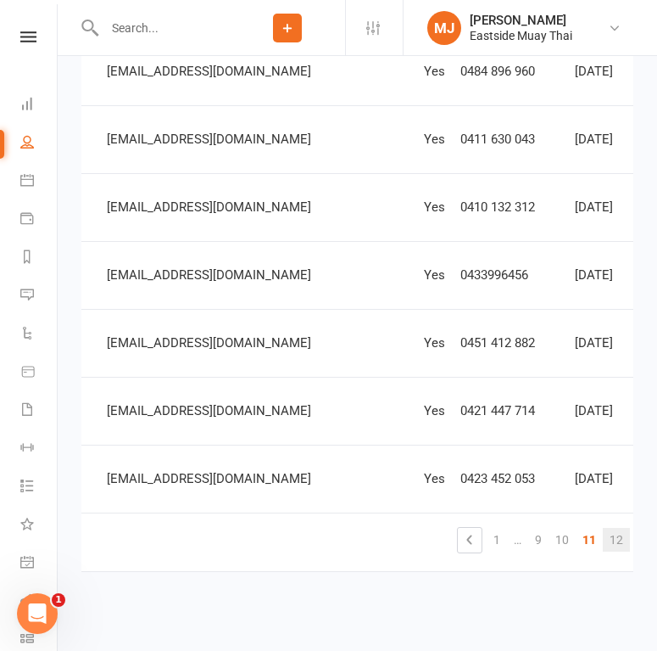
click at [603, 536] on link "12" at bounding box center [616, 540] width 27 height 24
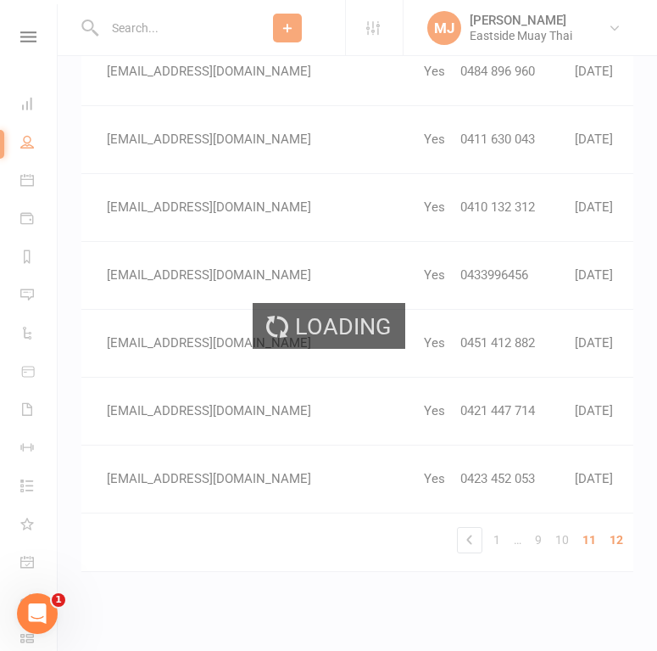
click at [501, 536] on div "Loading" at bounding box center [328, 325] width 657 height 651
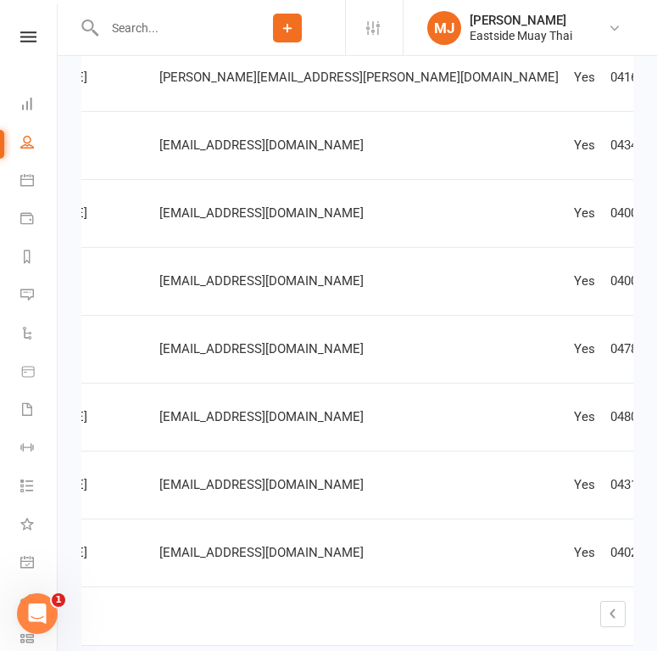
scroll to position [0, 433]
click at [0, 0] on div "Loading" at bounding box center [0, 0] width 0 height 0
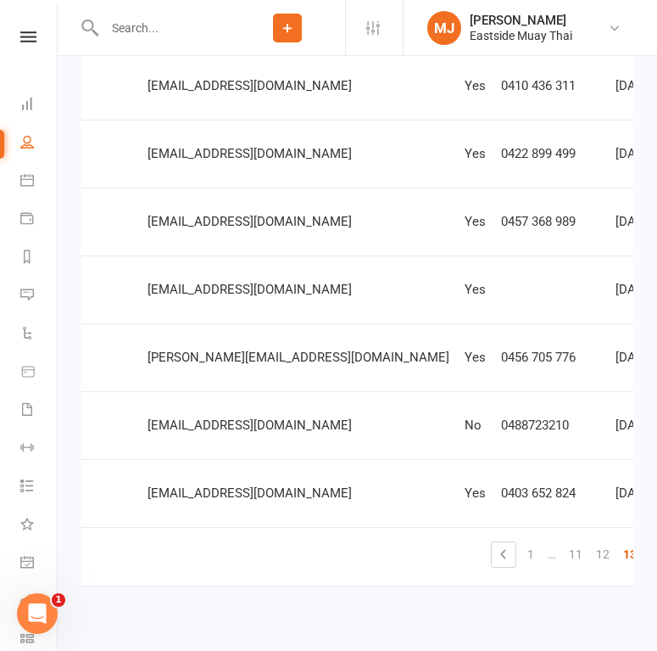
scroll to position [0, 386]
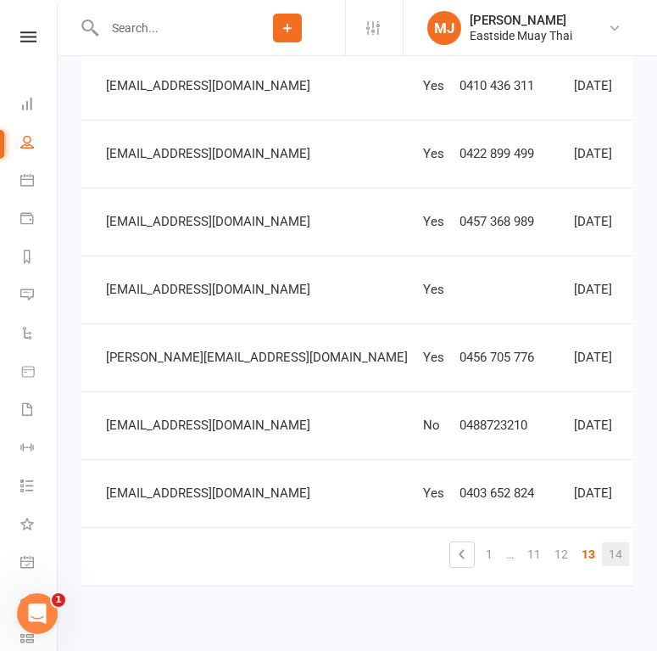
click at [602, 551] on link "14" at bounding box center [615, 554] width 27 height 24
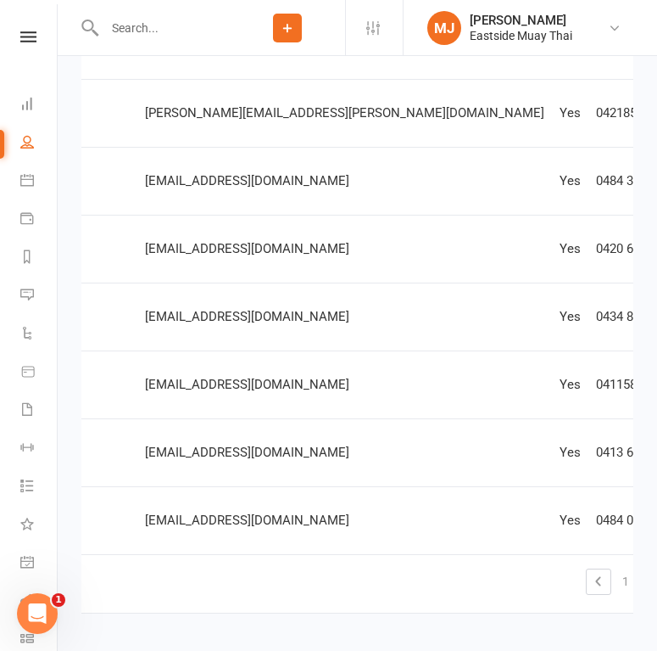
scroll to position [0, 368]
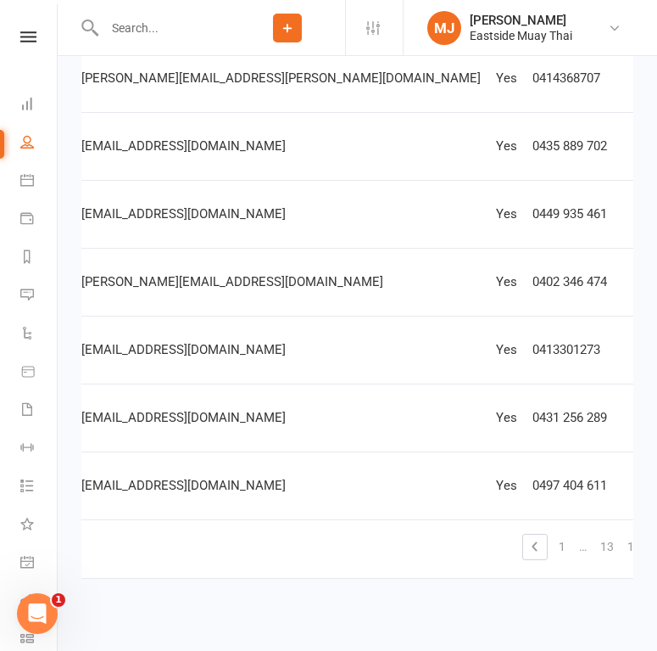
scroll to position [517, 0]
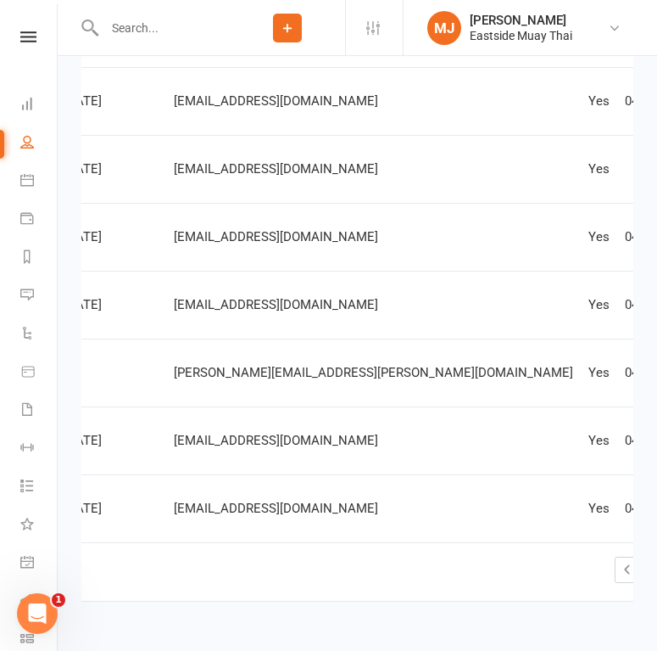
scroll to position [0, 360]
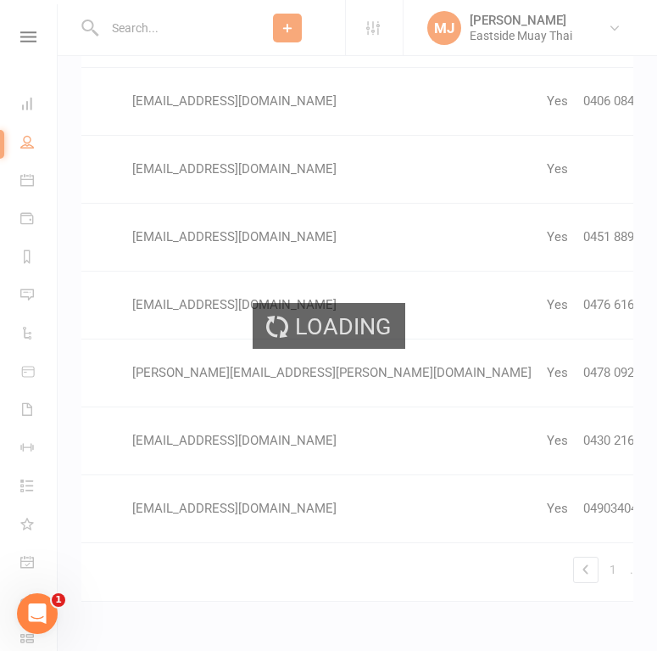
click at [506, 568] on div "Loading" at bounding box center [328, 325] width 657 height 651
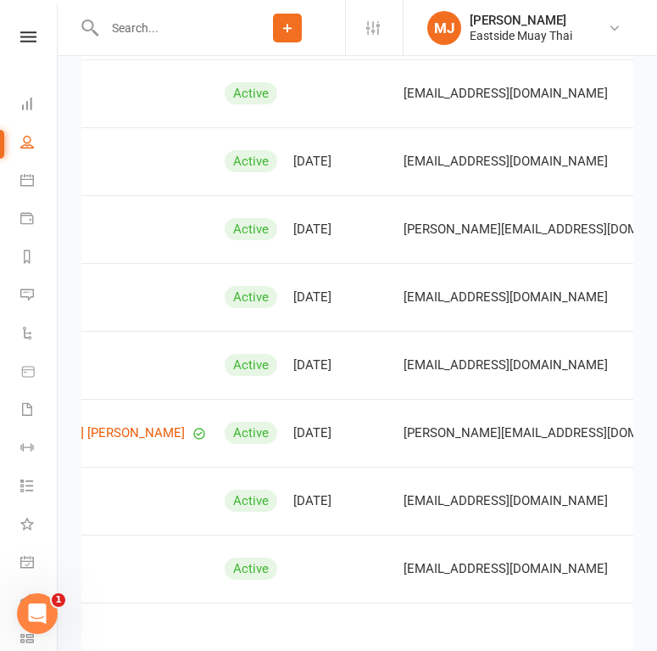
scroll to position [0, 405]
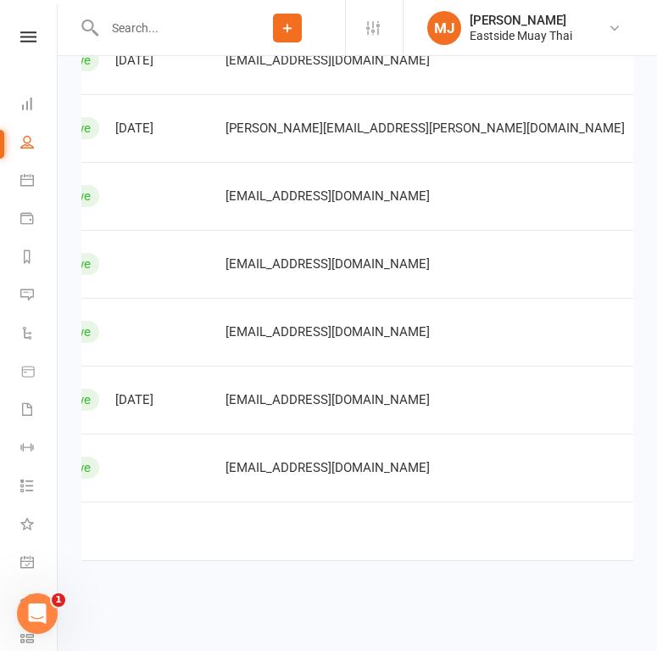
scroll to position [0, 469]
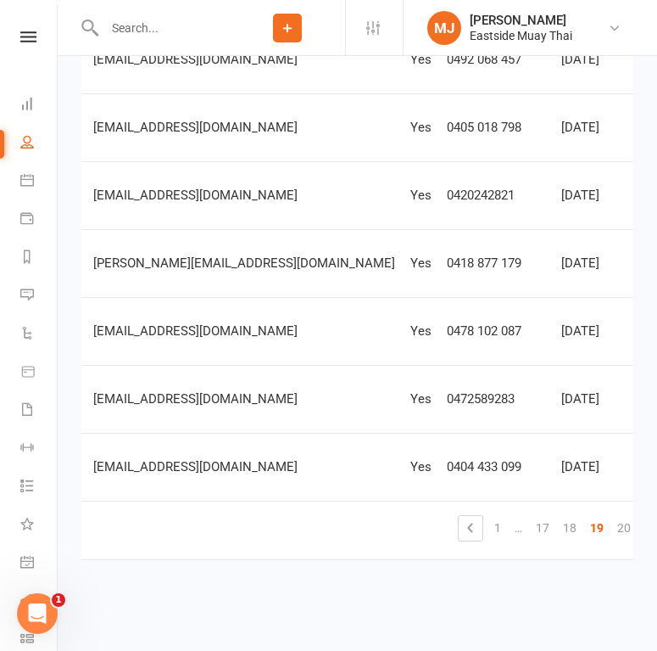
scroll to position [0, 423]
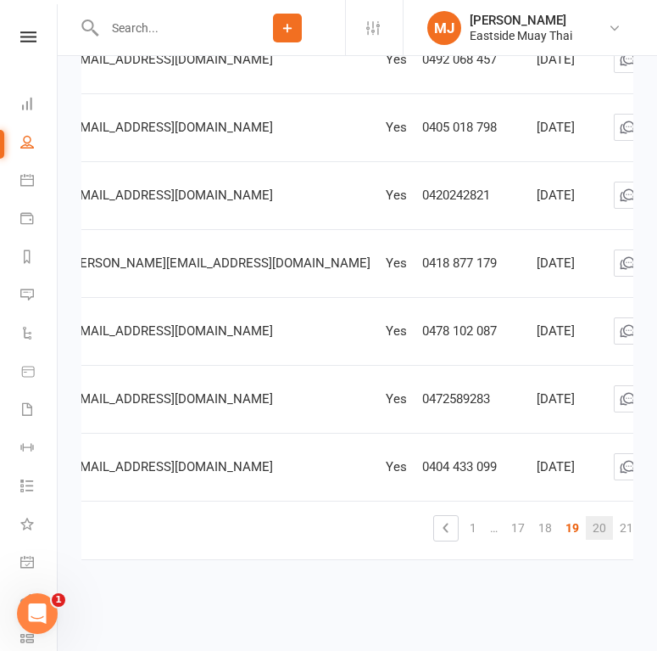
click at [586, 528] on link "20" at bounding box center [599, 528] width 27 height 24
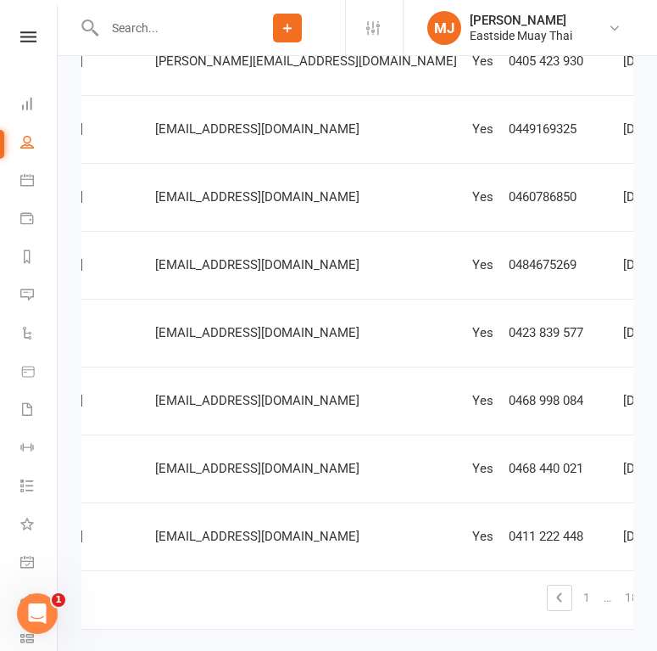
scroll to position [0, 392]
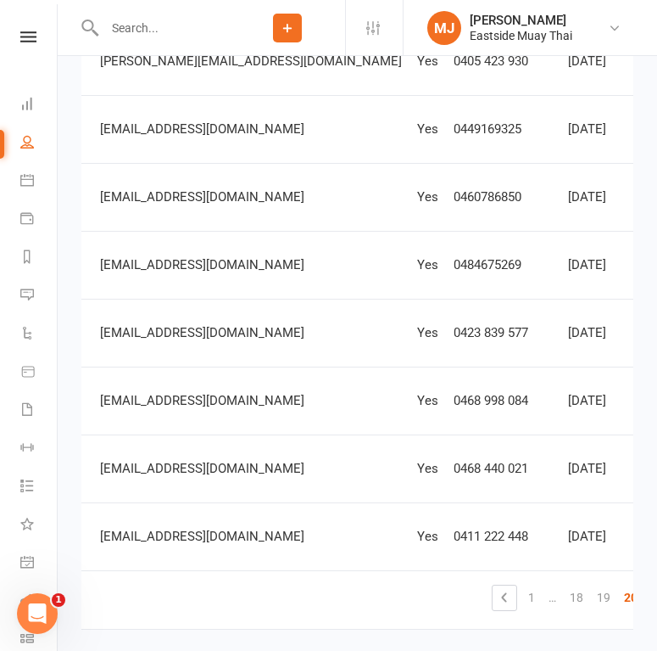
click at [645, 594] on link "21" at bounding box center [658, 597] width 27 height 24
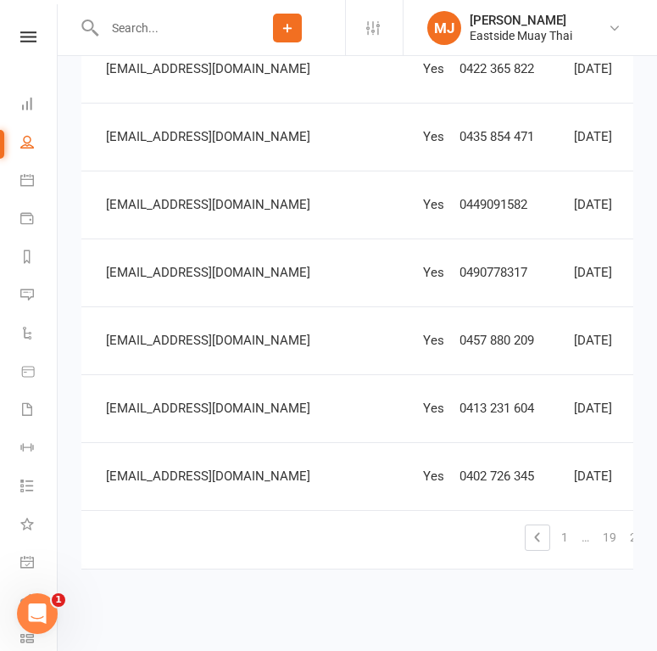
scroll to position [0, 387]
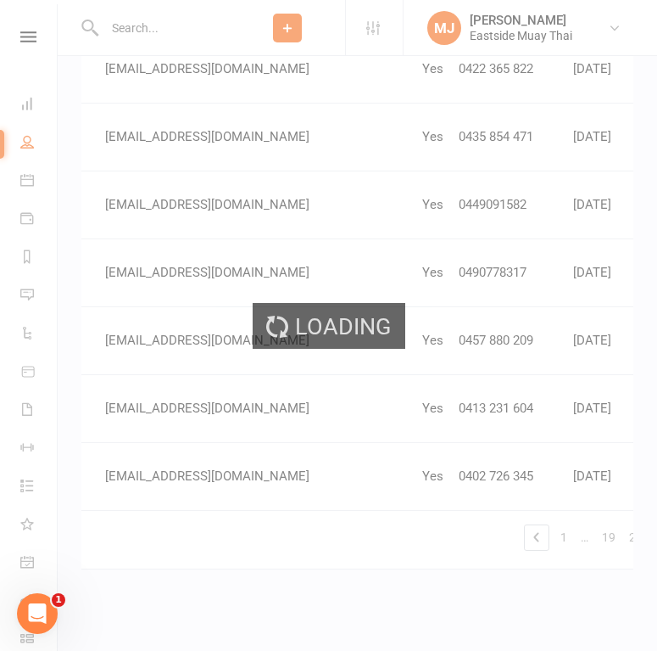
click at [584, 537] on div "Loading" at bounding box center [328, 325] width 657 height 651
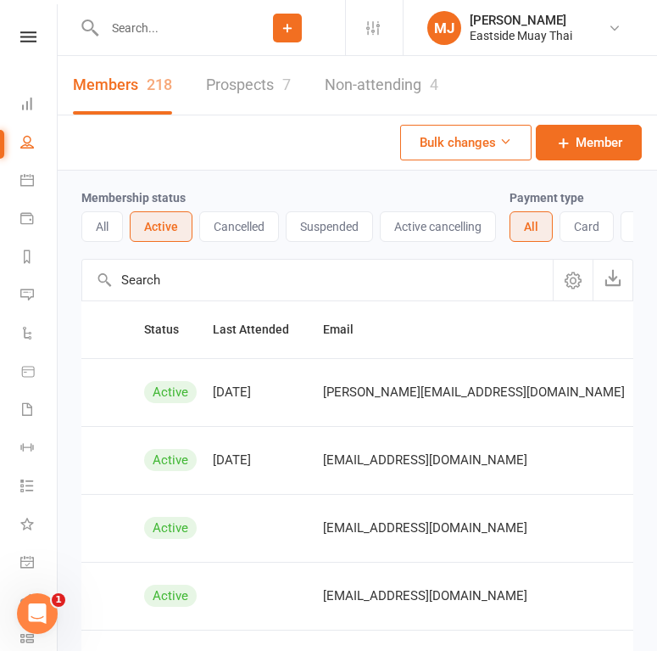
scroll to position [0, 0]
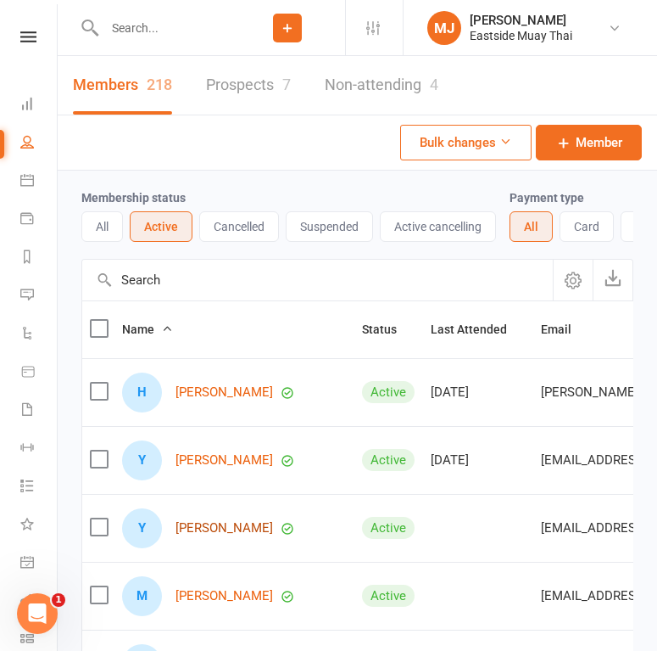
click at [230, 526] on link "Yannik Wijetilaka" at bounding box center [225, 528] width 98 height 14
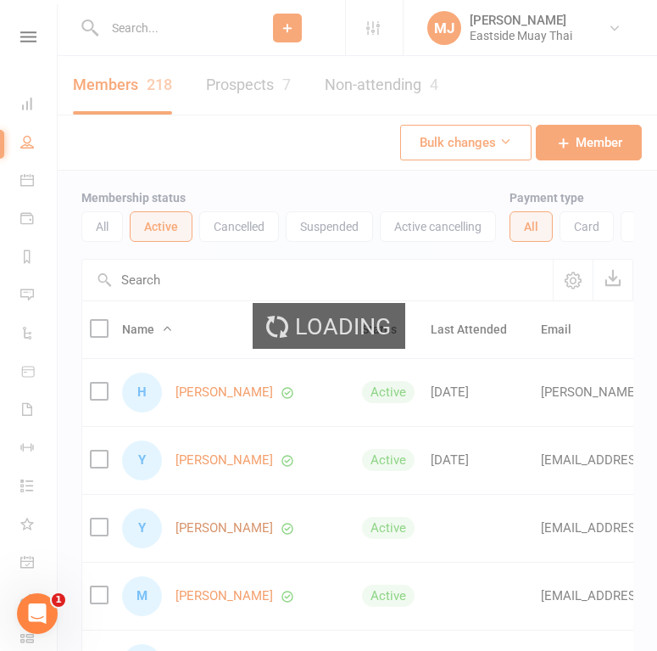
click at [230, 526] on div "Loading" at bounding box center [328, 325] width 657 height 651
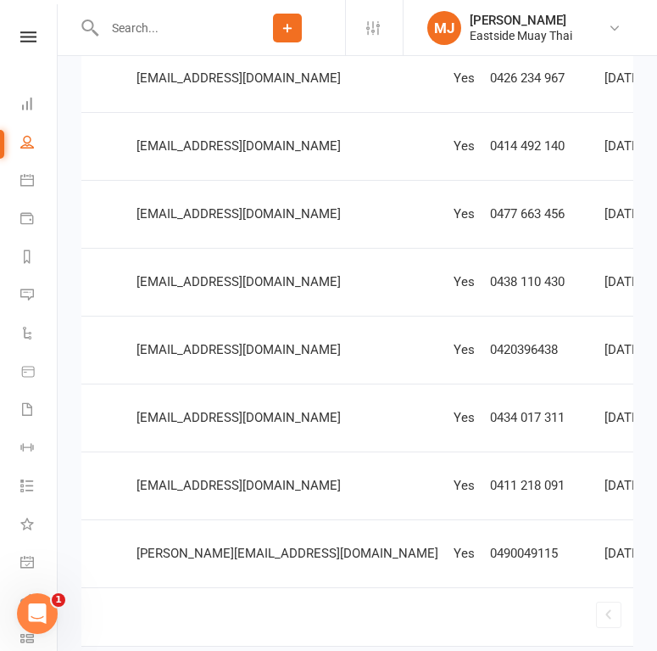
scroll to position [450, 0]
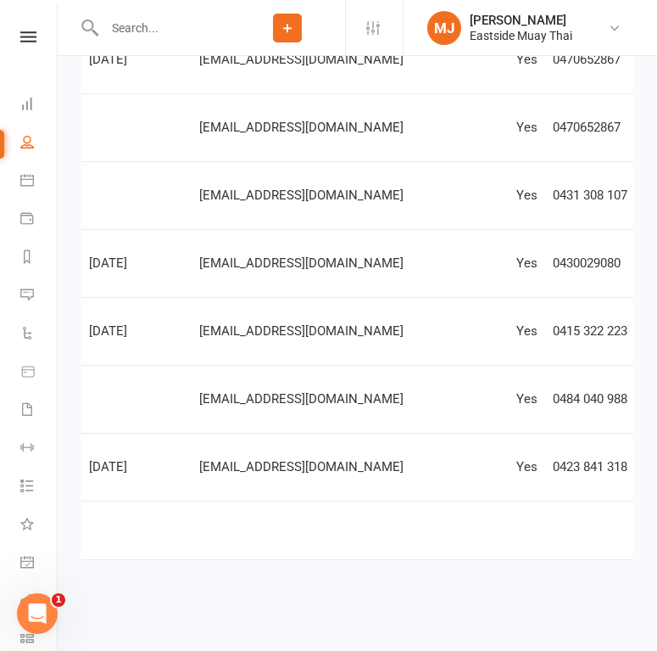
scroll to position [0, 325]
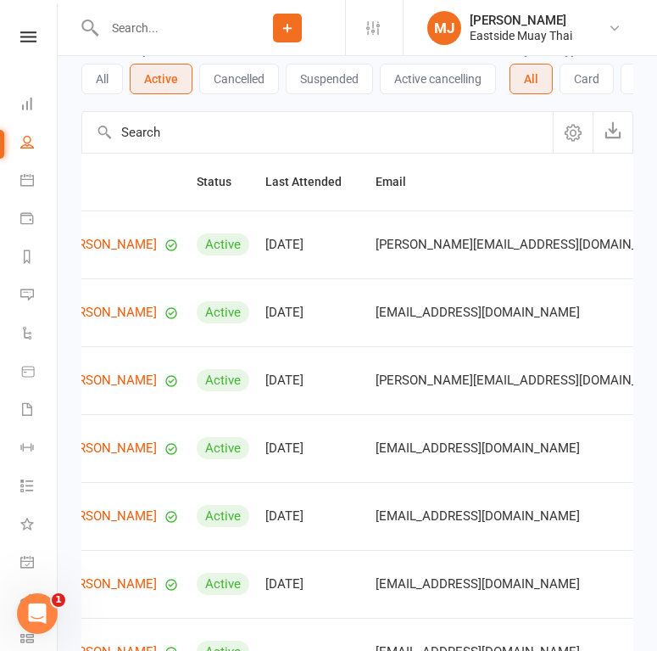
scroll to position [0, 392]
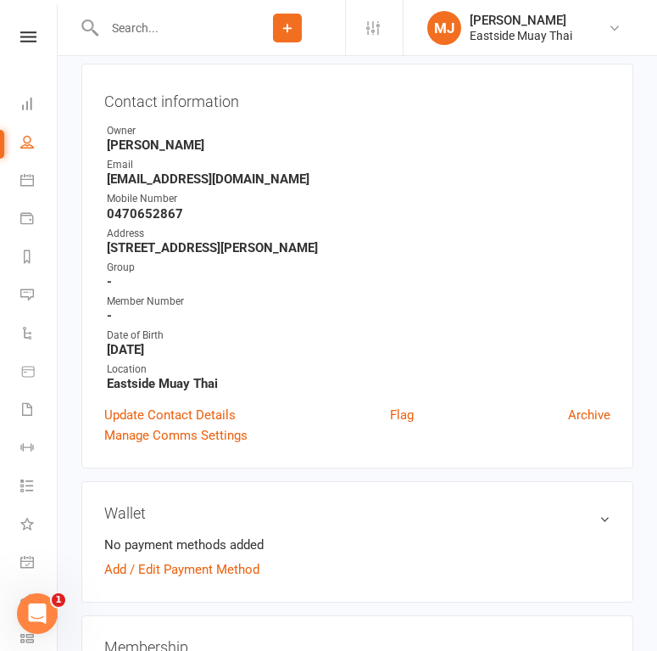
scroll to position [165, 0]
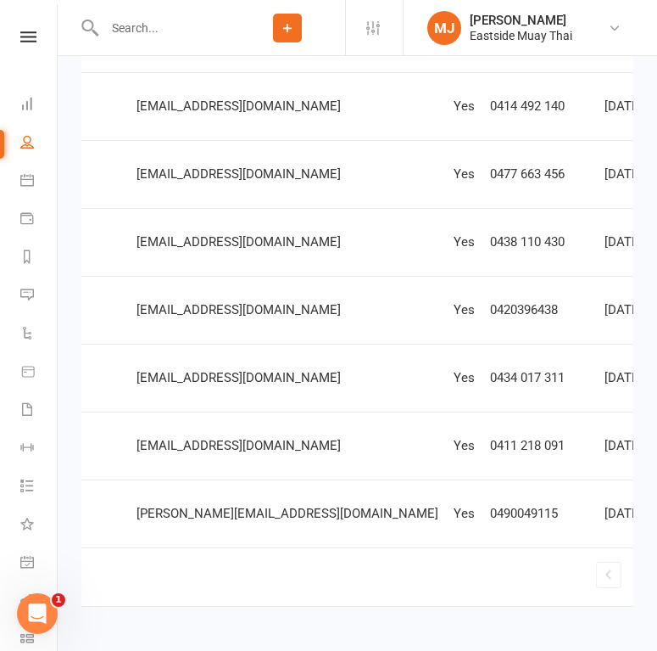
scroll to position [536, 0]
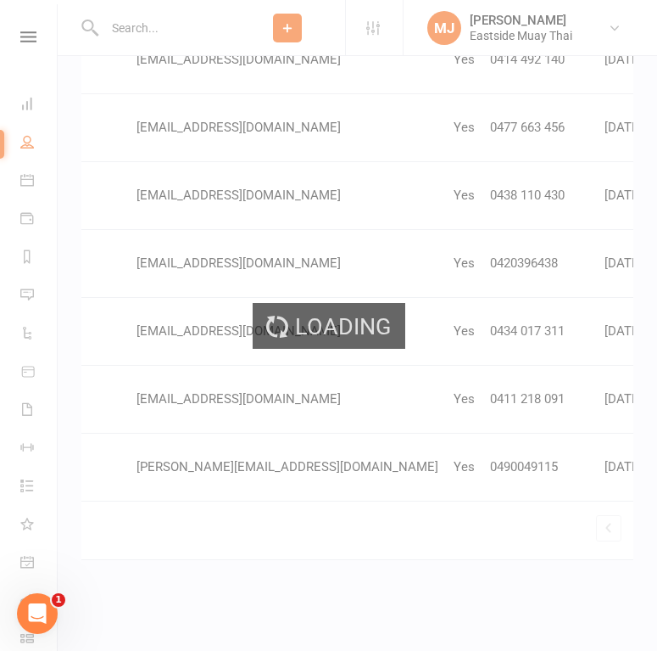
scroll to position [400, 0]
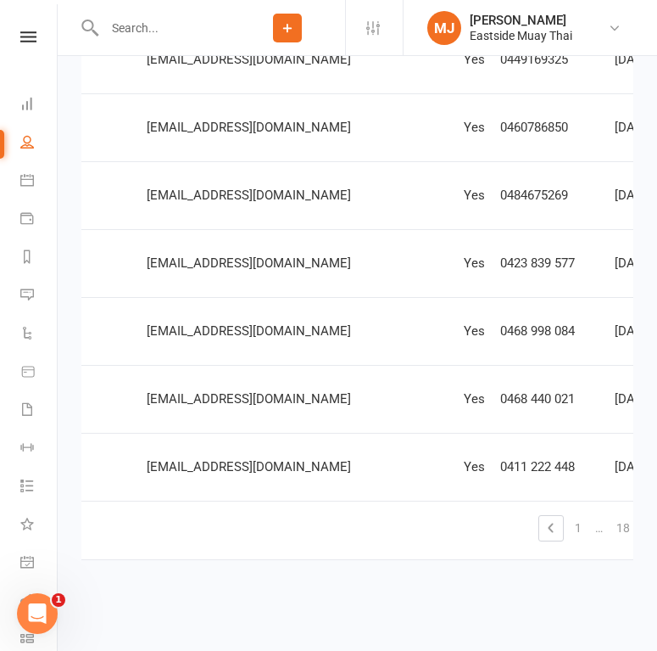
scroll to position [0, 346]
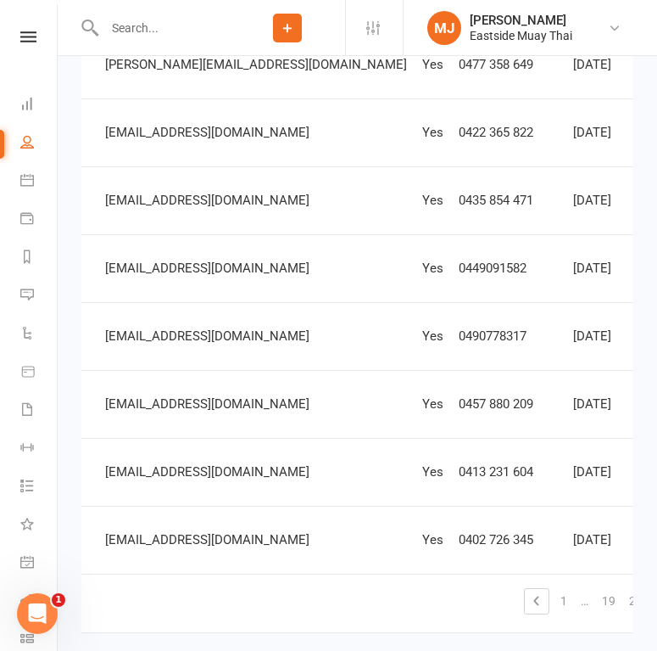
scroll to position [464, 0]
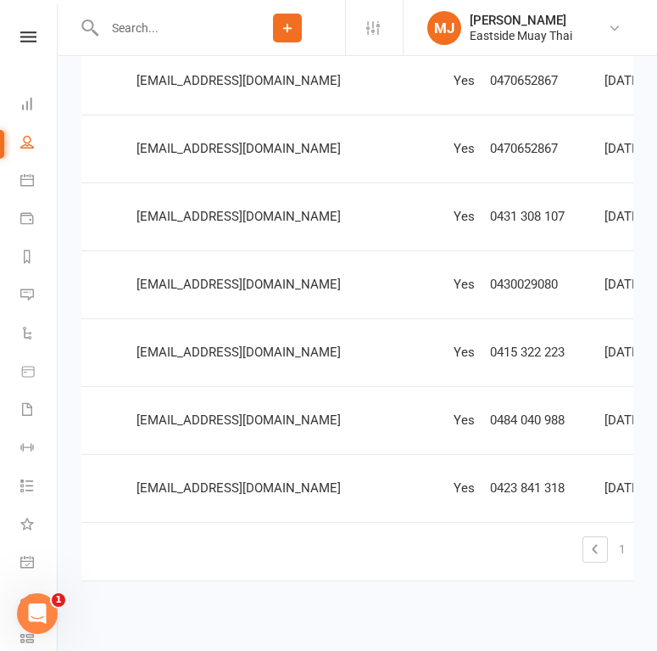
scroll to position [0, 409]
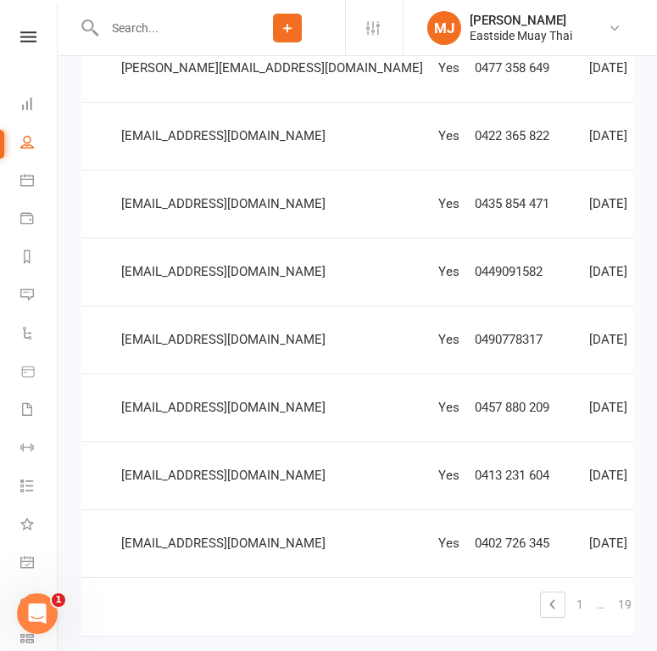
scroll to position [0, 387]
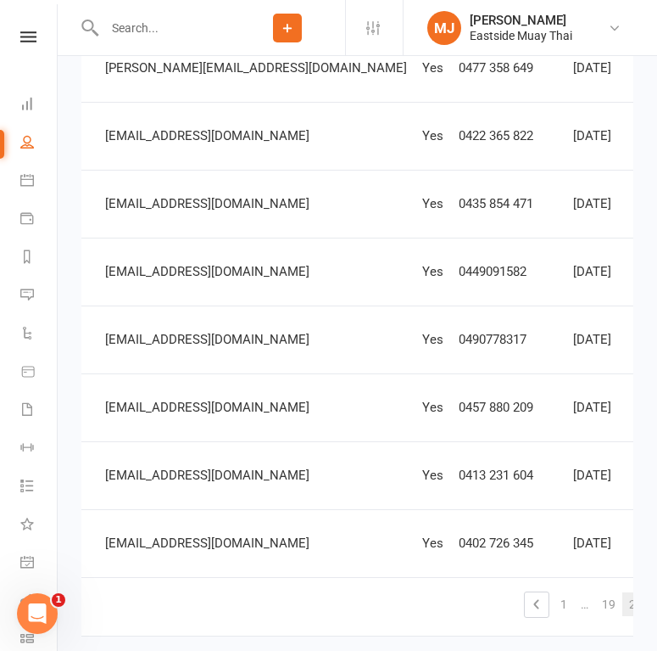
click at [623, 600] on link "20" at bounding box center [636, 604] width 27 height 24
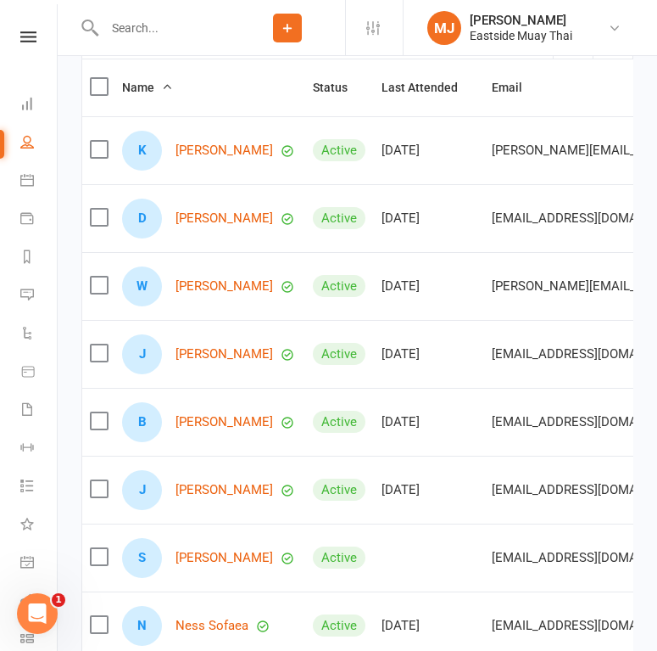
scroll to position [297, 0]
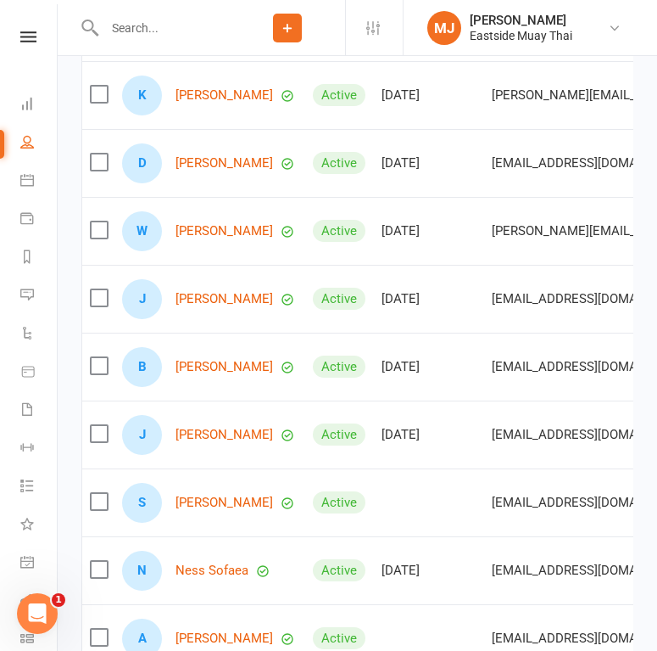
click at [154, 26] on input "text" at bounding box center [164, 28] width 131 height 24
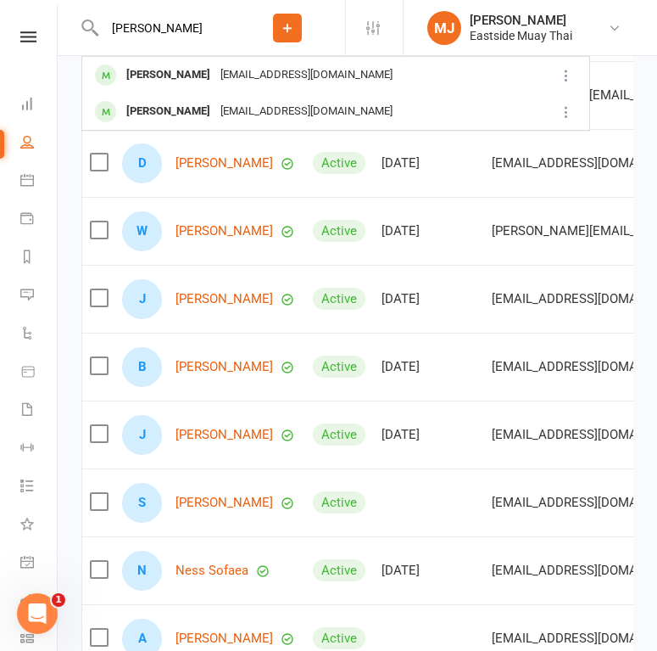
type input "yann"
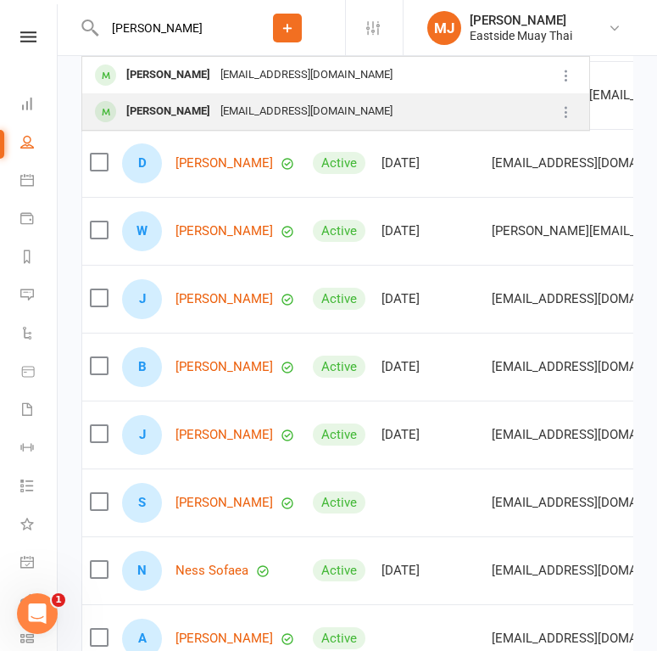
click at [148, 101] on div "Yannik Wijetilaka" at bounding box center [168, 111] width 94 height 25
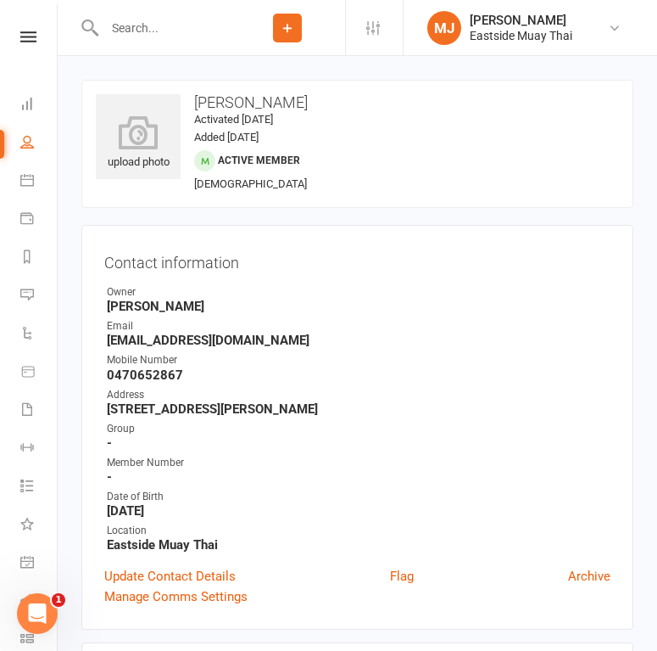
click at [146, 14] on div at bounding box center [155, 27] width 148 height 55
click at [137, 27] on input "text" at bounding box center [164, 28] width 131 height 24
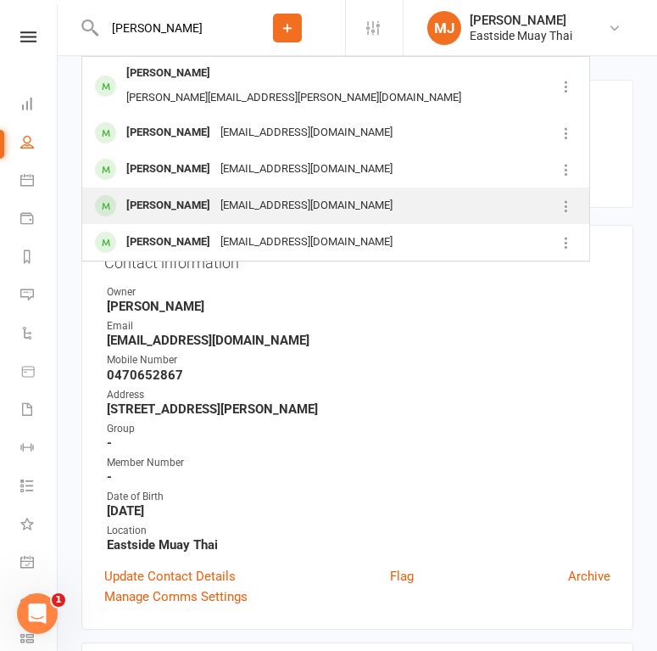
type input "yan"
click at [189, 193] on div "Yannik Wijetilaka" at bounding box center [168, 205] width 94 height 25
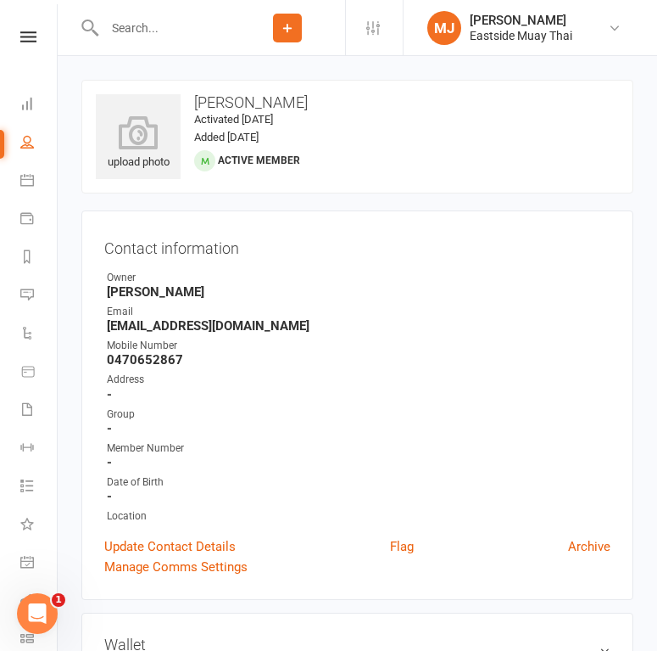
click at [166, 33] on input "text" at bounding box center [164, 28] width 131 height 24
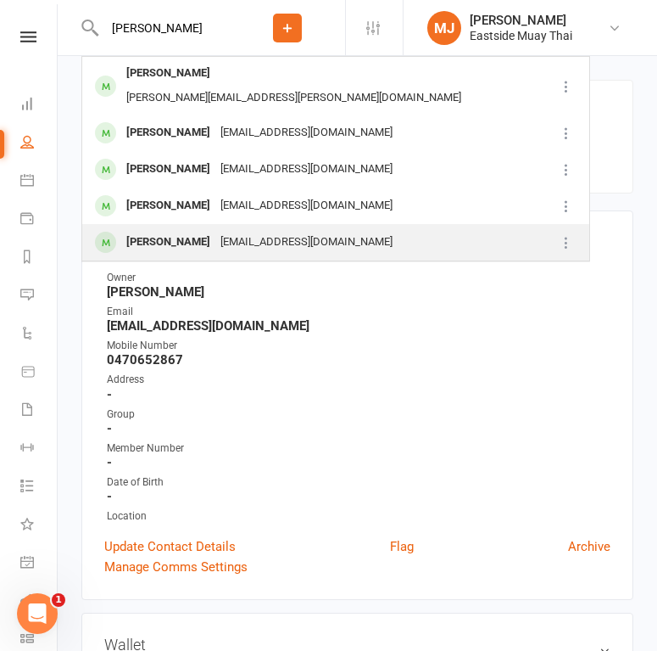
type input "yan"
click at [187, 230] on div "Yannik Wijetilaka" at bounding box center [168, 242] width 94 height 25
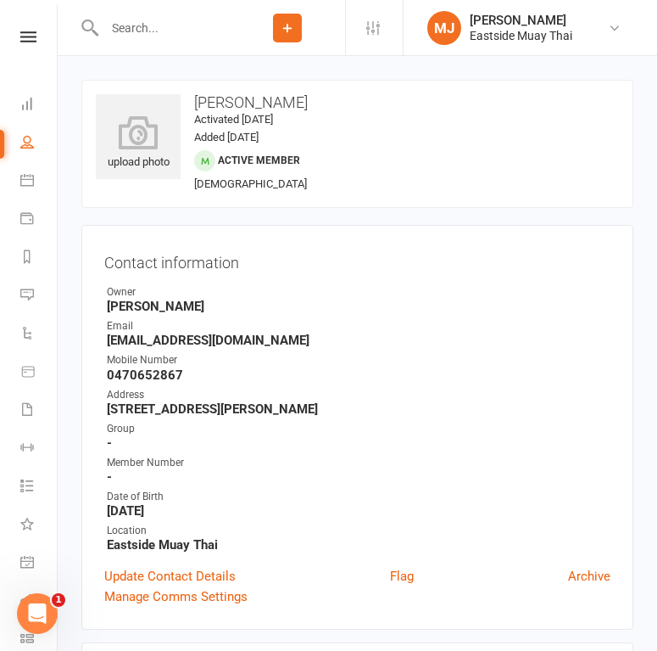
click at [181, 42] on div at bounding box center [155, 27] width 148 height 55
click at [179, 25] on input "text" at bounding box center [164, 28] width 131 height 24
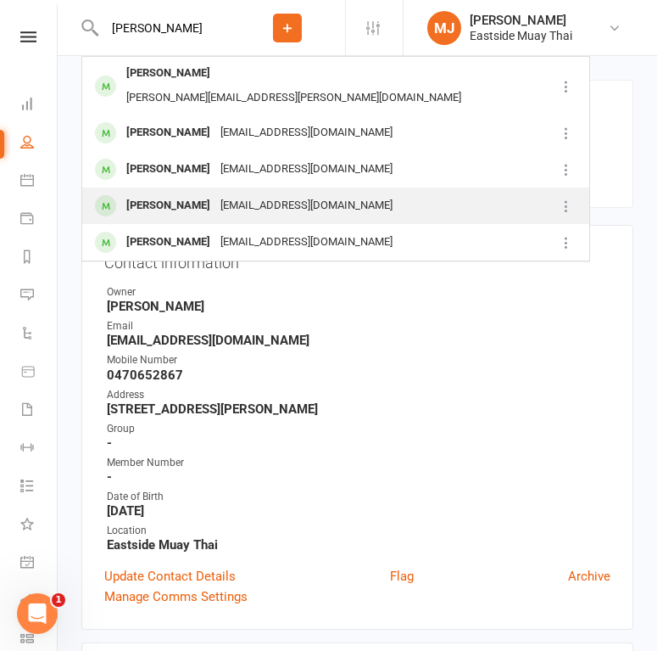
type input "yan"
click at [180, 193] on div "Yannik Wijetilaka" at bounding box center [168, 205] width 94 height 25
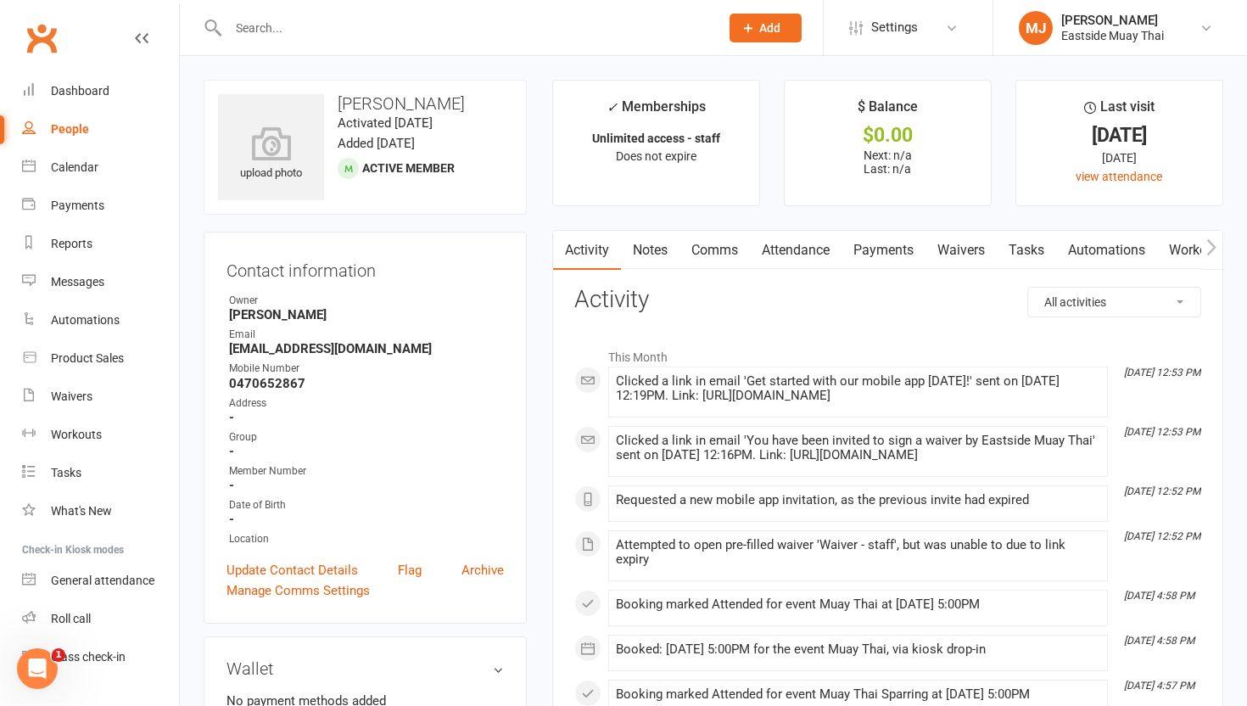
click at [368, 161] on span "Active member" at bounding box center [408, 168] width 92 height 14
click at [338, 161] on div "upload photo Yannik Wijetilaka Activated 1 September, 2025 Added 1 September, 2…" at bounding box center [365, 147] width 323 height 135
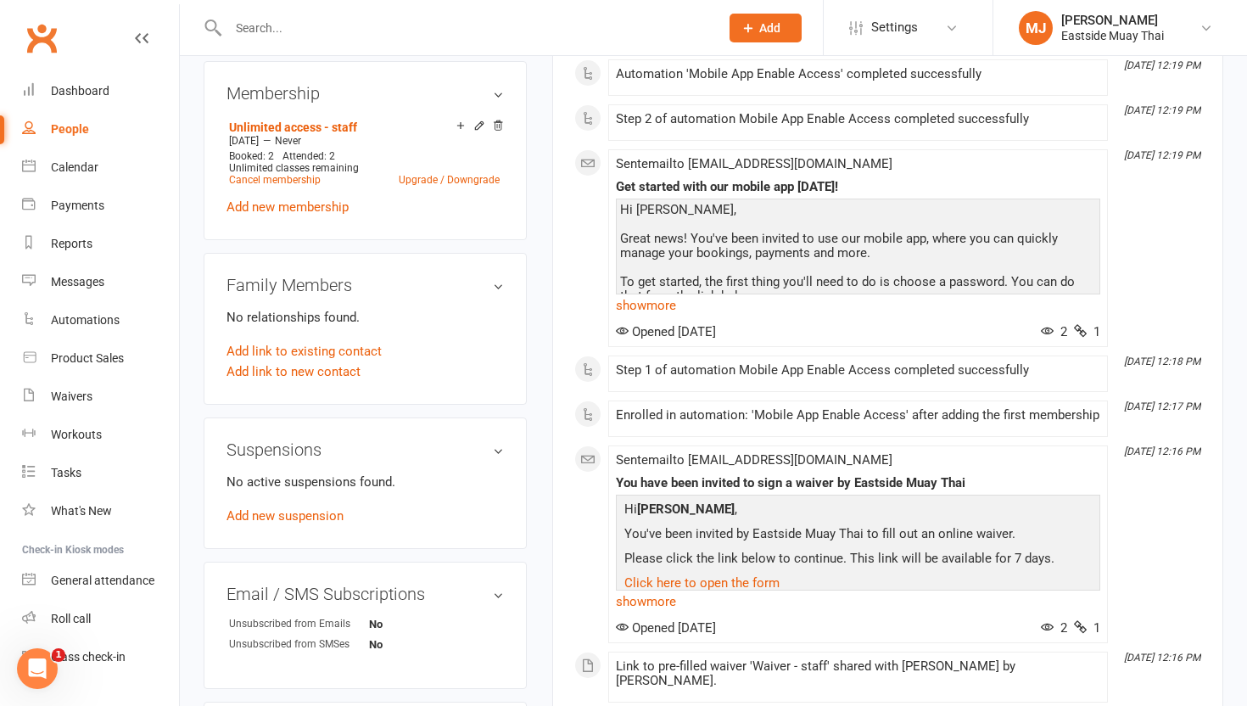
scroll to position [706, 0]
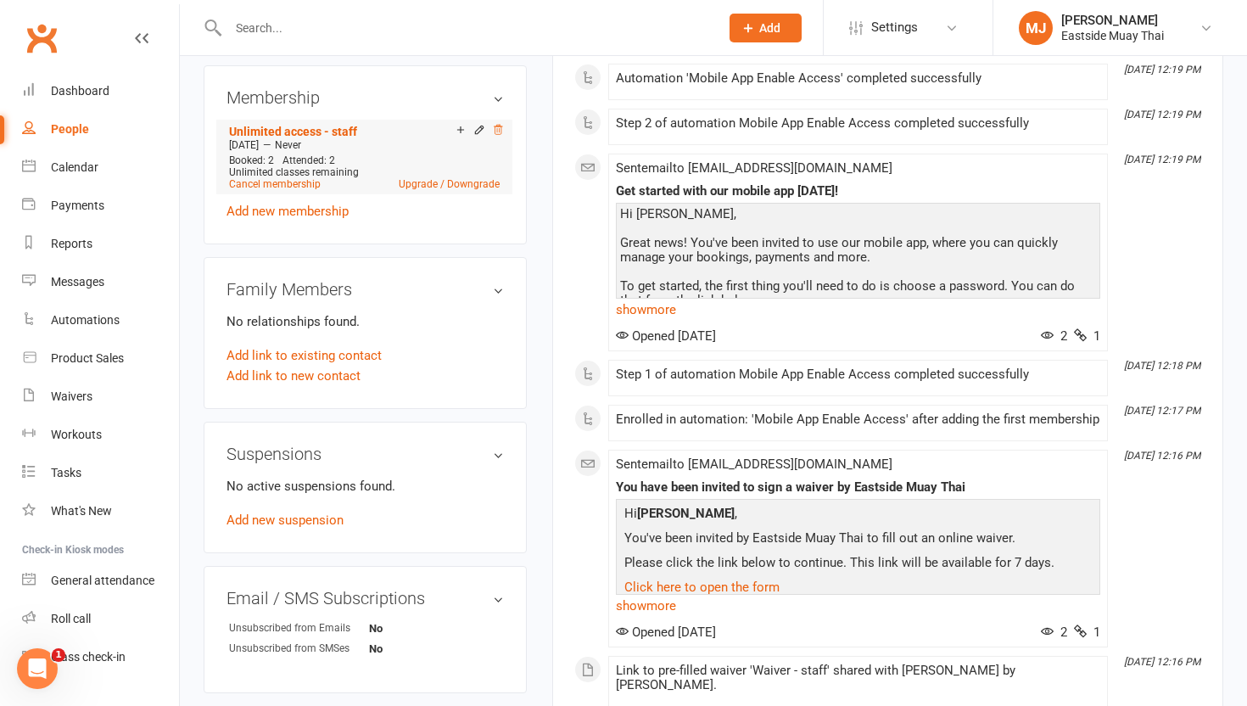
click at [497, 125] on icon at bounding box center [498, 129] width 8 height 9
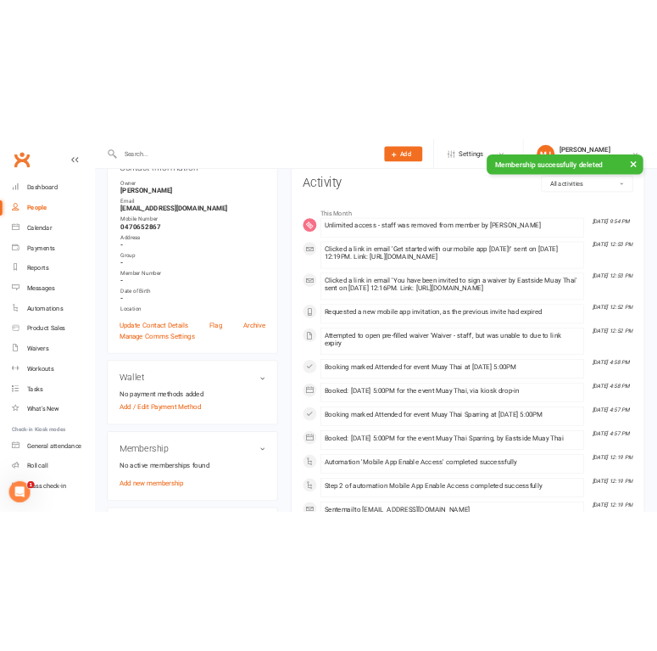
scroll to position [0, 0]
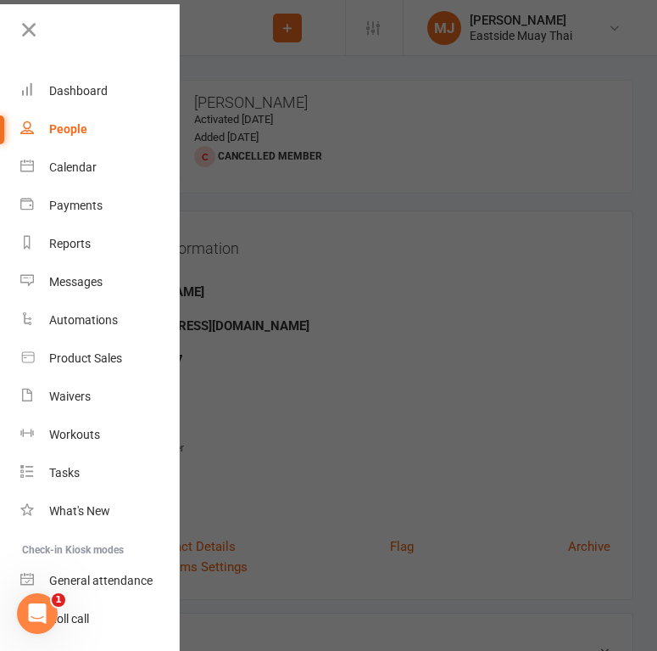
click at [22, 15] on nav "Clubworx Dashboard People Calendar Payments Reports Messages Automations Produc…" at bounding box center [90, 329] width 180 height 651
click at [26, 31] on icon at bounding box center [29, 30] width 24 height 24
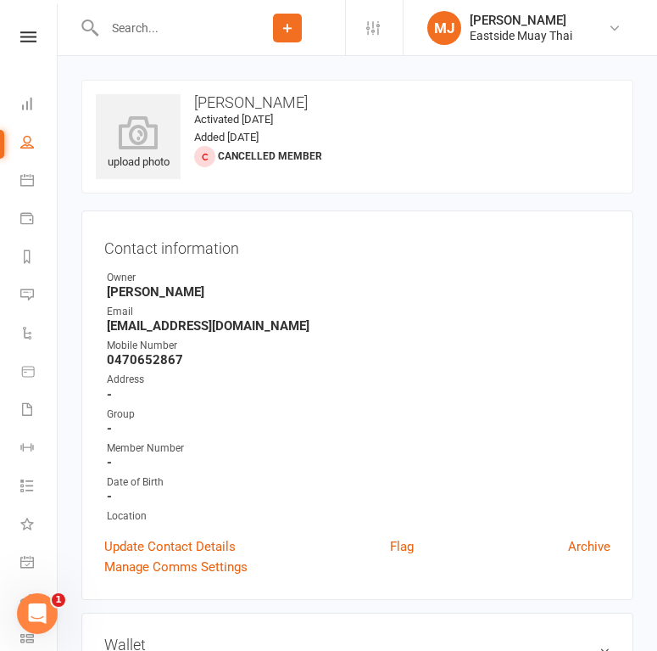
click at [159, 34] on input "text" at bounding box center [164, 28] width 131 height 24
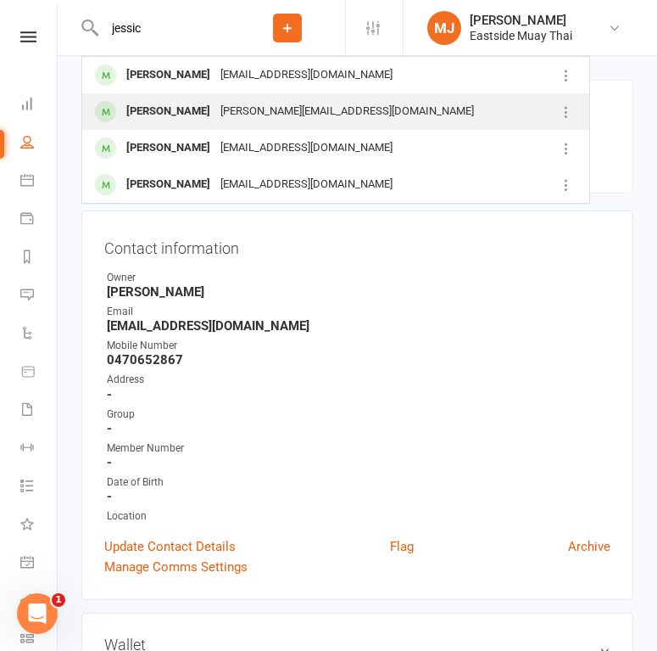
type input "jessic"
click at [213, 112] on div "Jessica BoudHamdan" at bounding box center [168, 111] width 94 height 25
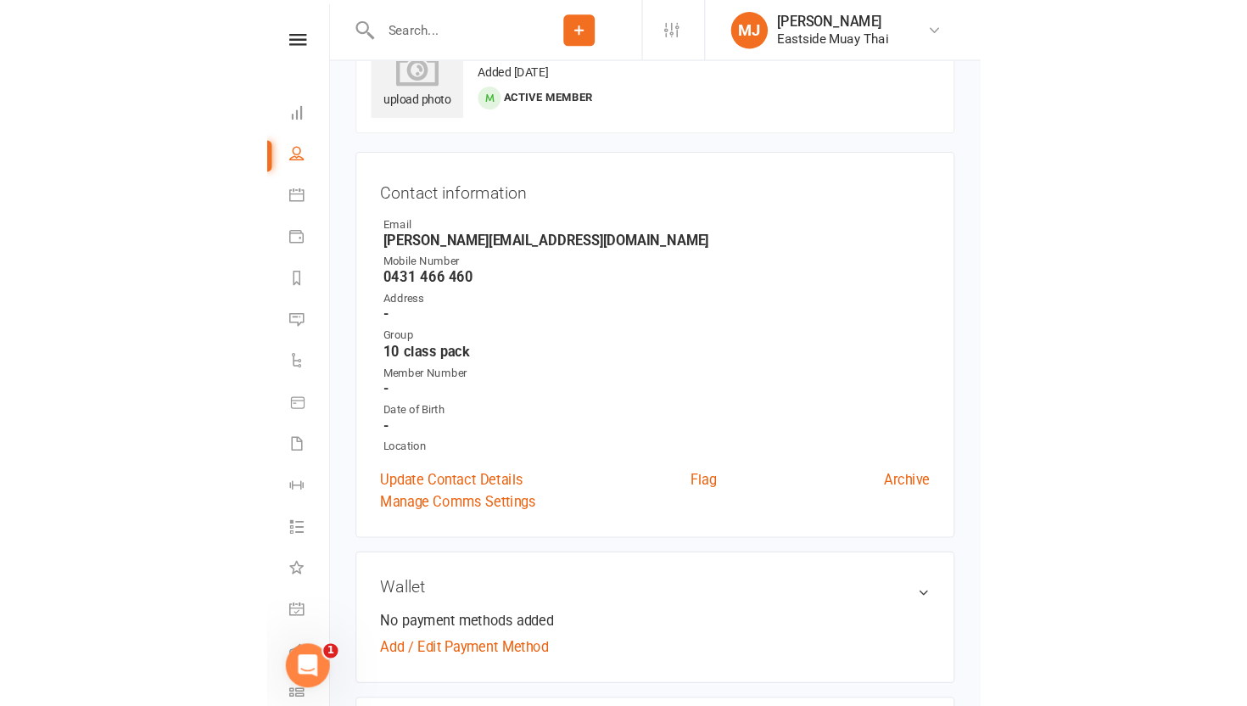
scroll to position [71, 0]
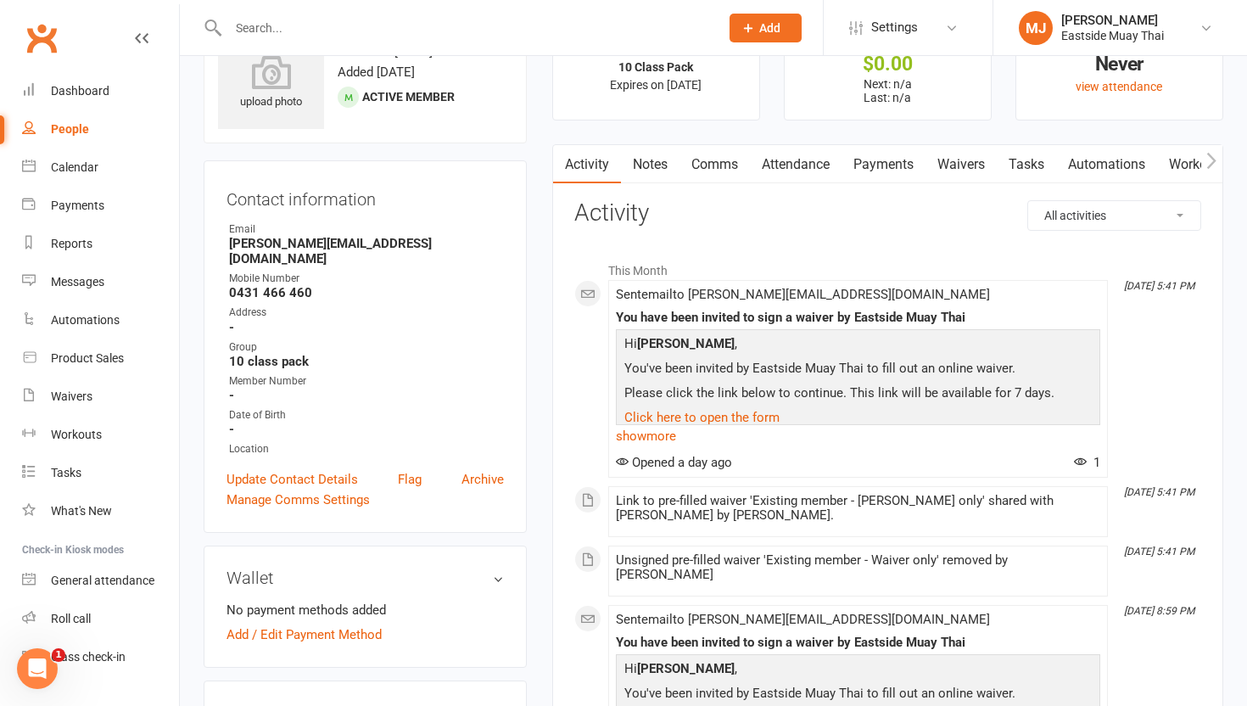
click at [954, 171] on link "Waivers" at bounding box center [960, 164] width 71 height 39
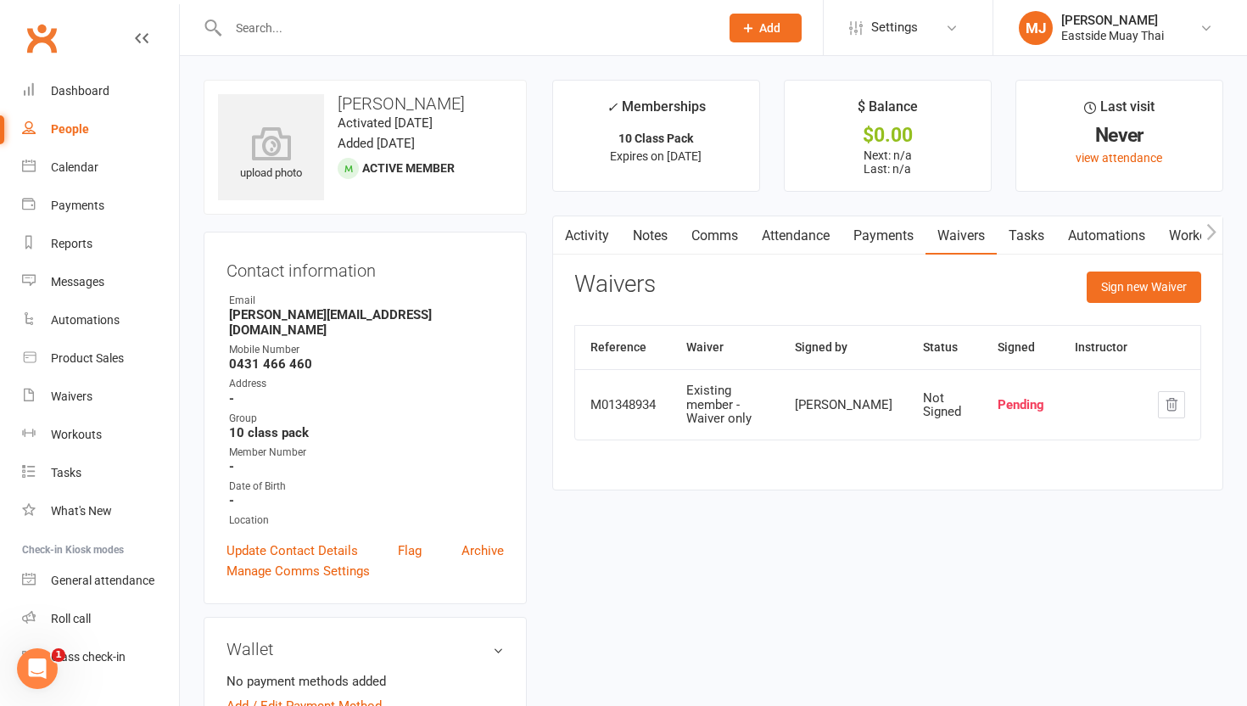
click at [818, 231] on link "Attendance" at bounding box center [796, 235] width 92 height 39
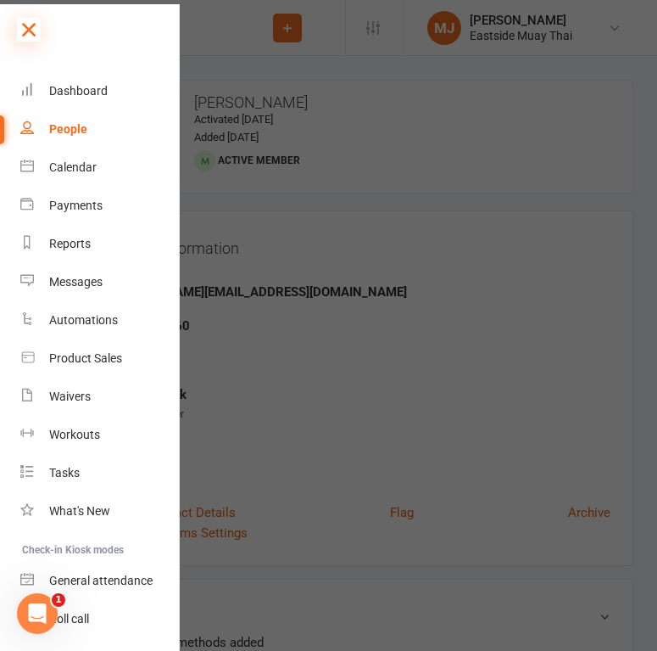
click at [30, 30] on icon at bounding box center [29, 30] width 24 height 24
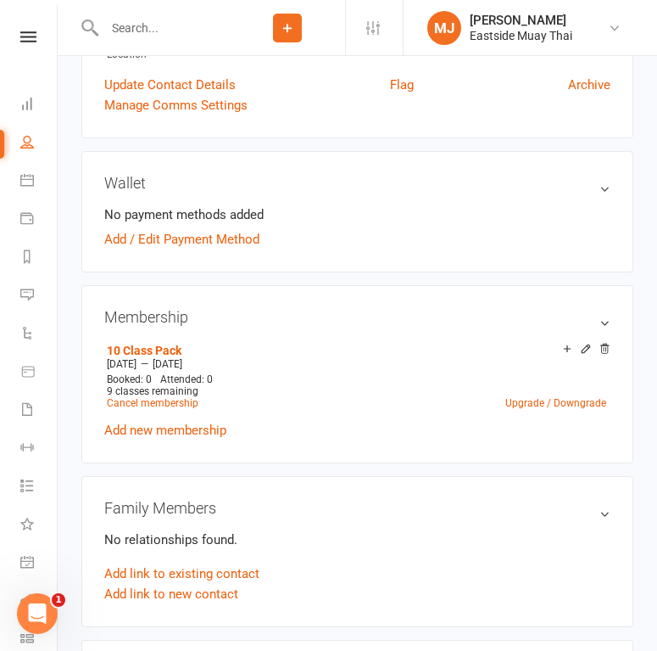
scroll to position [435, 0]
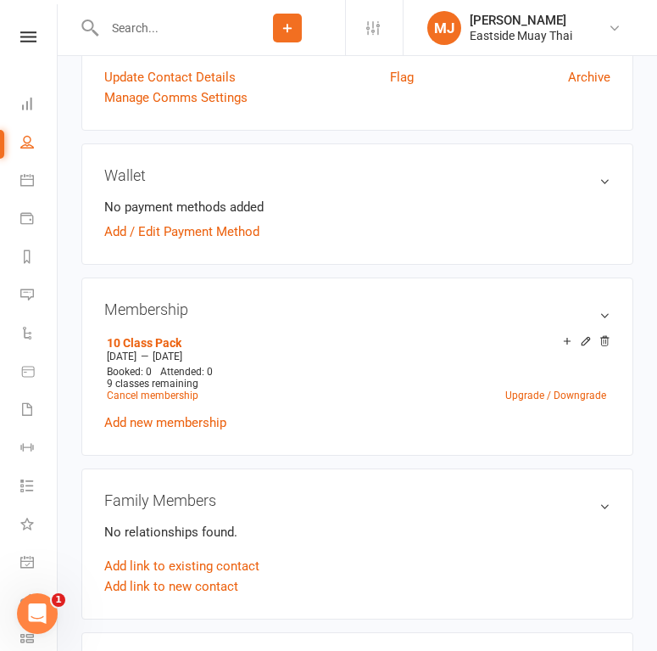
click at [196, 19] on input "text" at bounding box center [164, 28] width 131 height 24
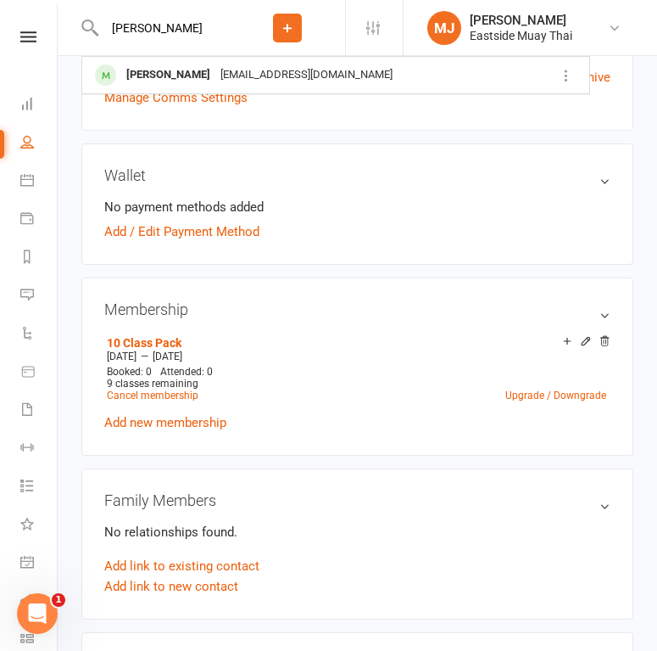
type input "omar"
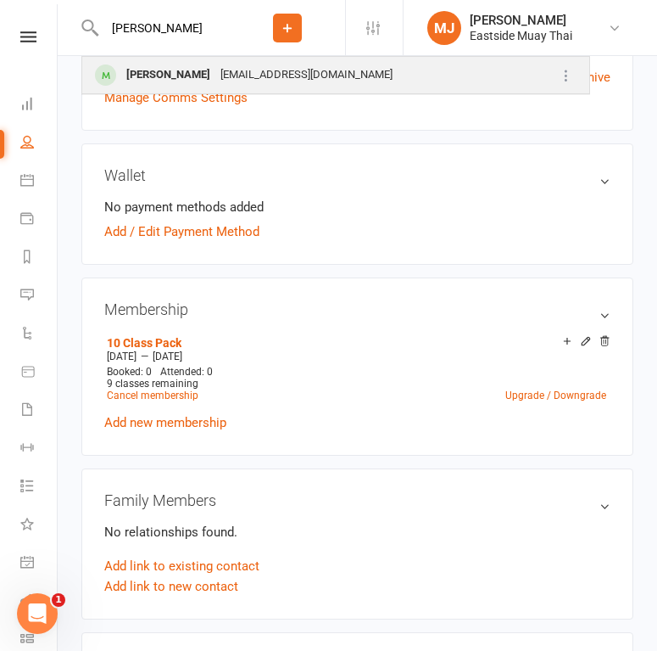
click at [158, 76] on div "Omar BouHamdan" at bounding box center [168, 75] width 94 height 25
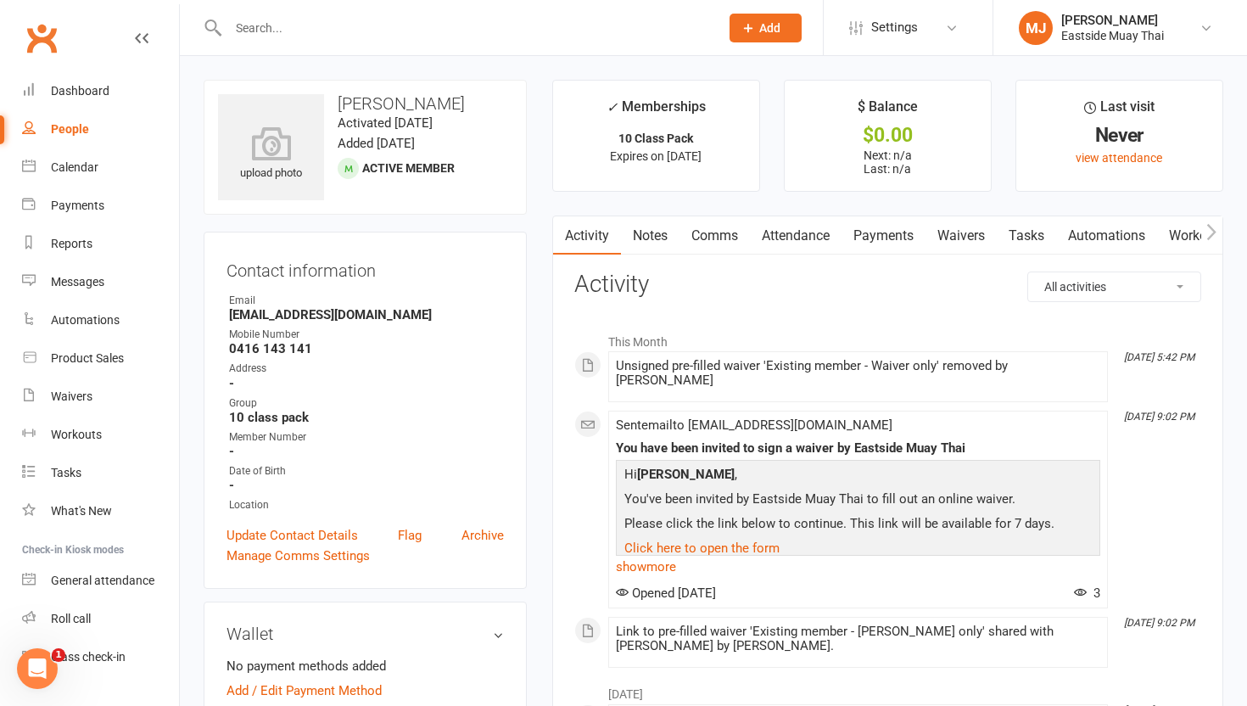
click at [954, 231] on link "Waivers" at bounding box center [960, 235] width 71 height 39
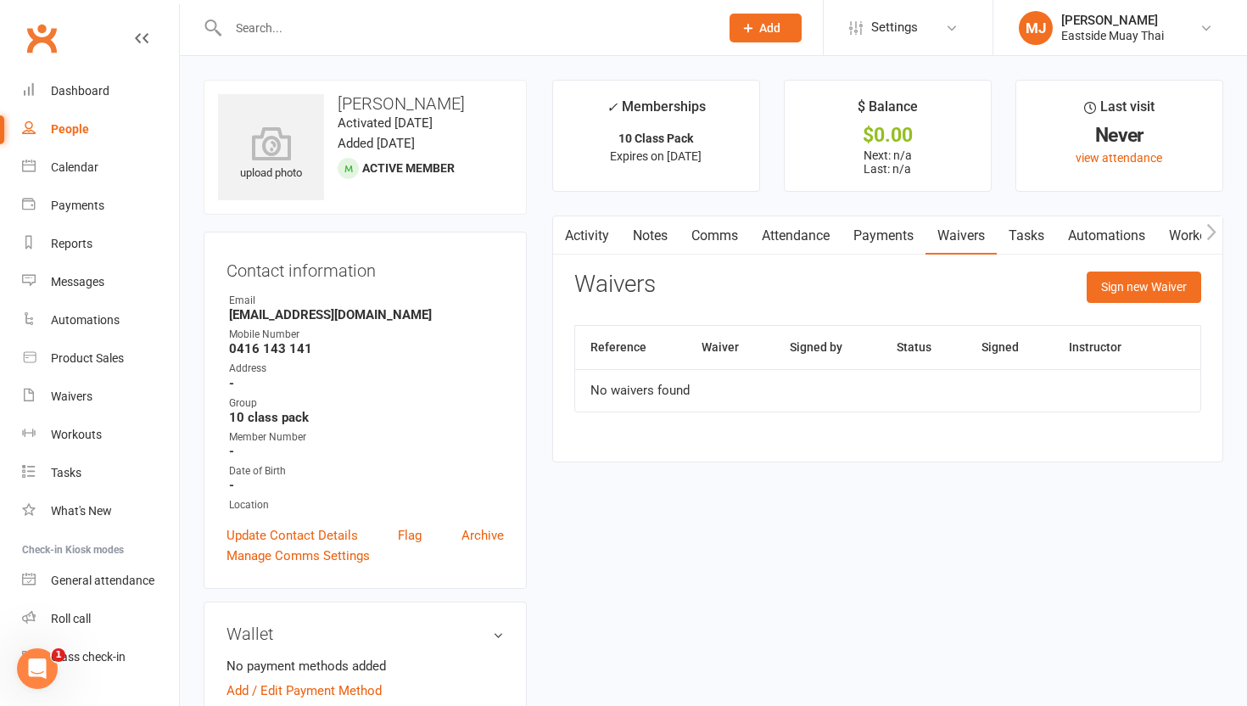
click at [897, 239] on link "Payments" at bounding box center [883, 235] width 84 height 39
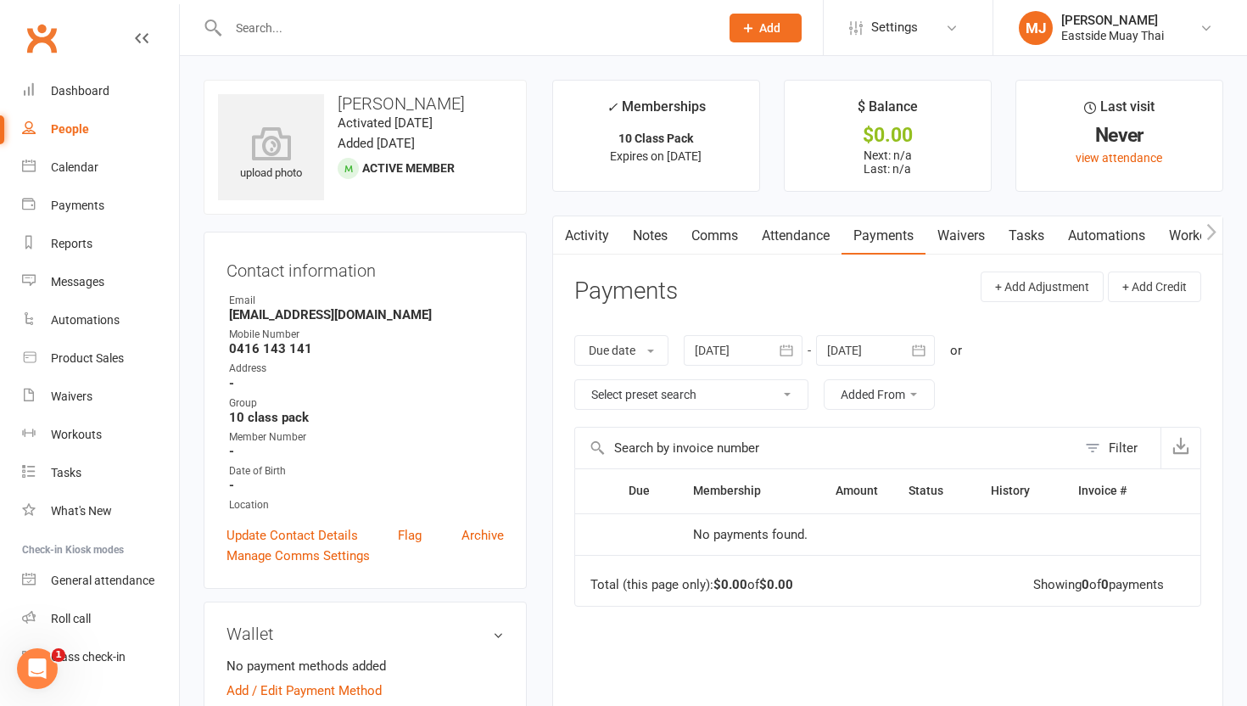
click at [779, 227] on link "Attendance" at bounding box center [796, 235] width 92 height 39
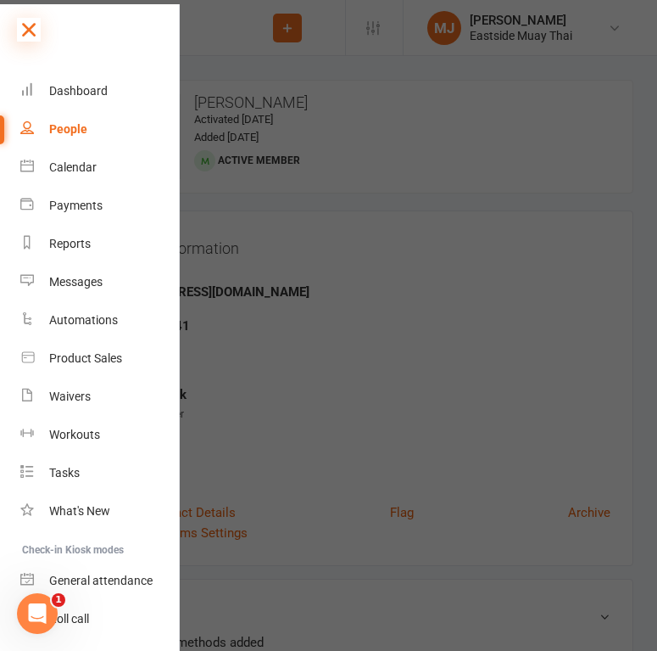
click at [31, 30] on icon at bounding box center [29, 30] width 24 height 24
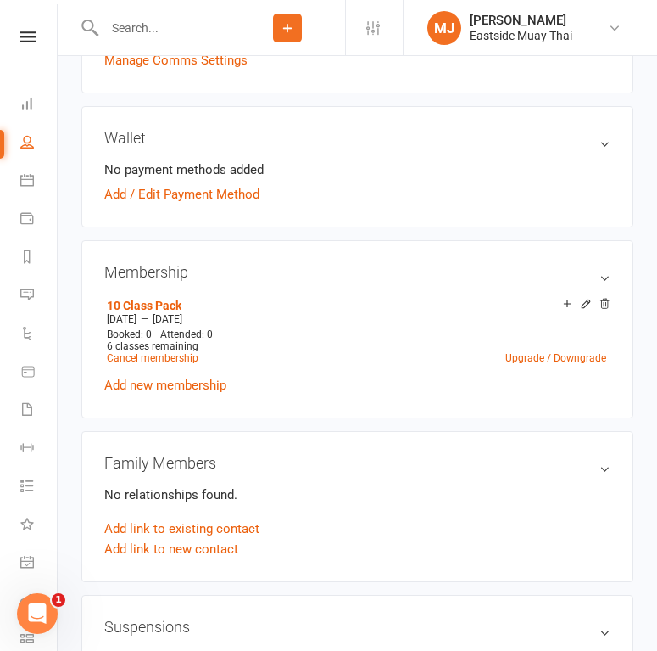
scroll to position [478, 0]
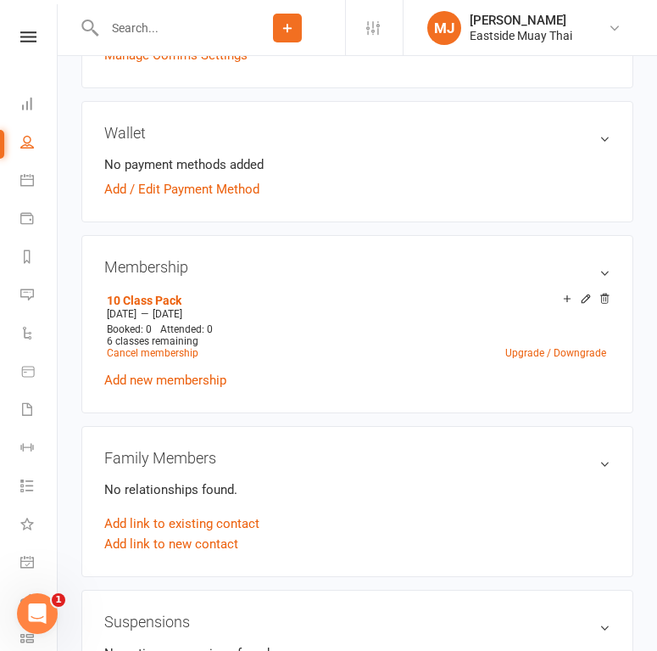
click at [188, 37] on input "text" at bounding box center [164, 28] width 131 height 24
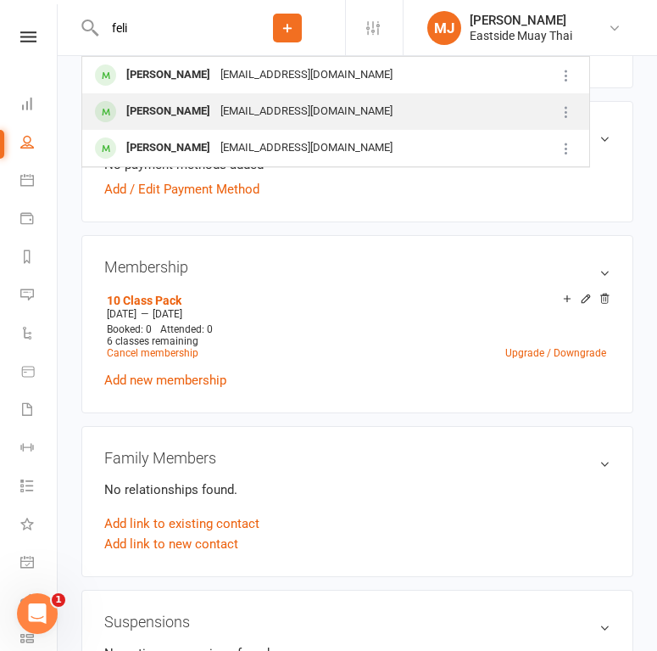
type input "feli"
click at [188, 103] on div "Felipe Bressan" at bounding box center [168, 111] width 94 height 25
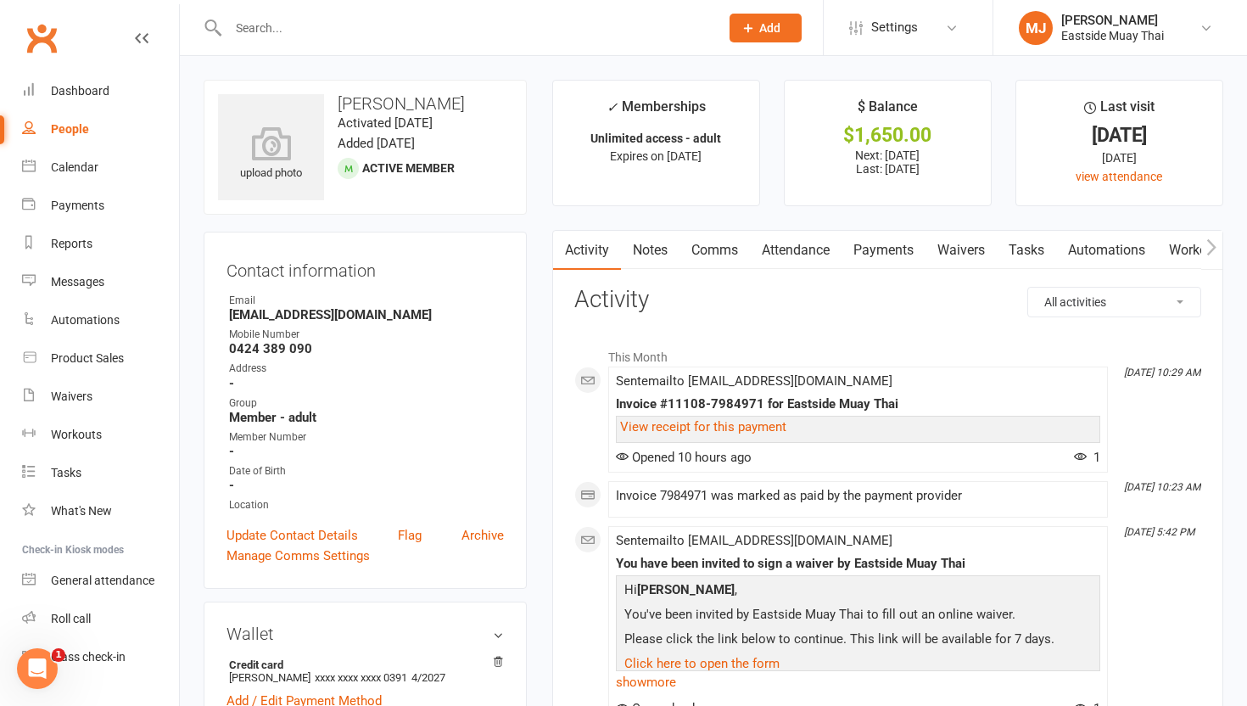
click at [956, 256] on link "Waivers" at bounding box center [960, 250] width 71 height 39
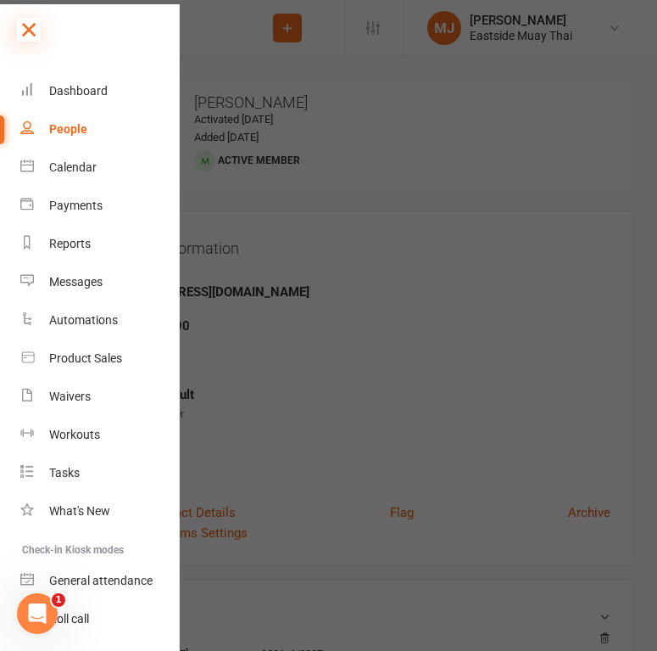
click at [33, 28] on icon at bounding box center [29, 30] width 24 height 24
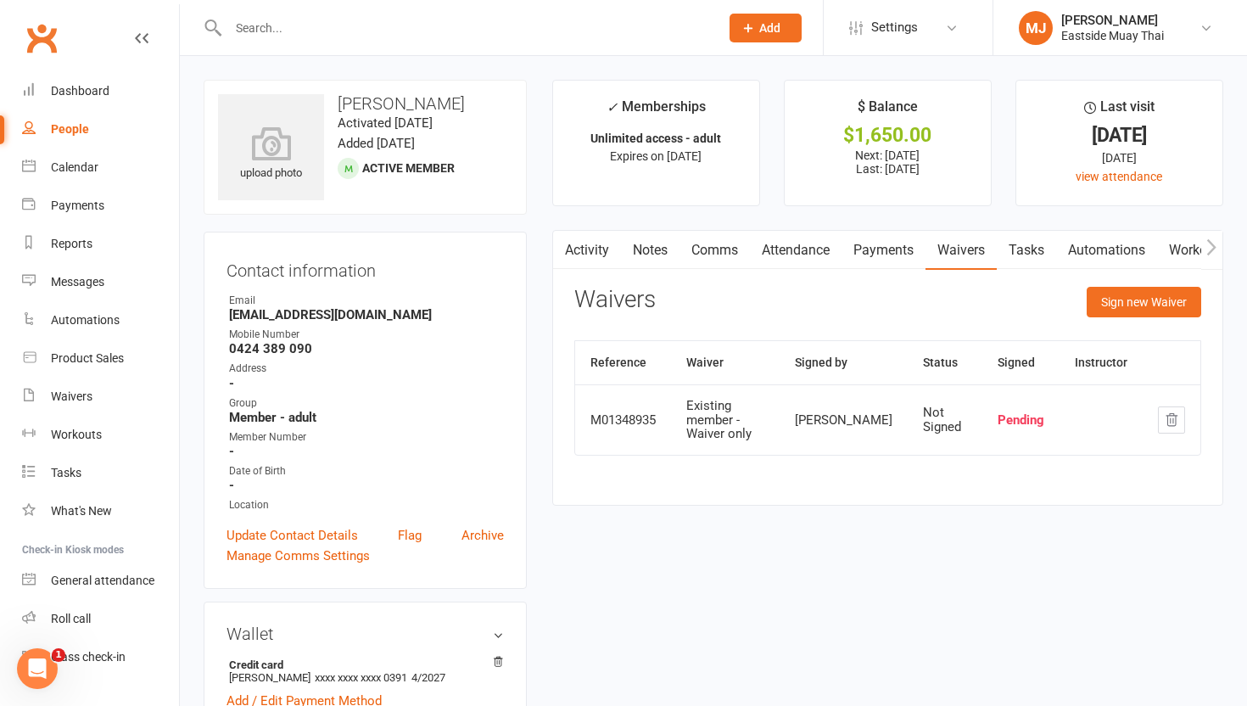
click at [801, 254] on link "Attendance" at bounding box center [796, 250] width 92 height 39
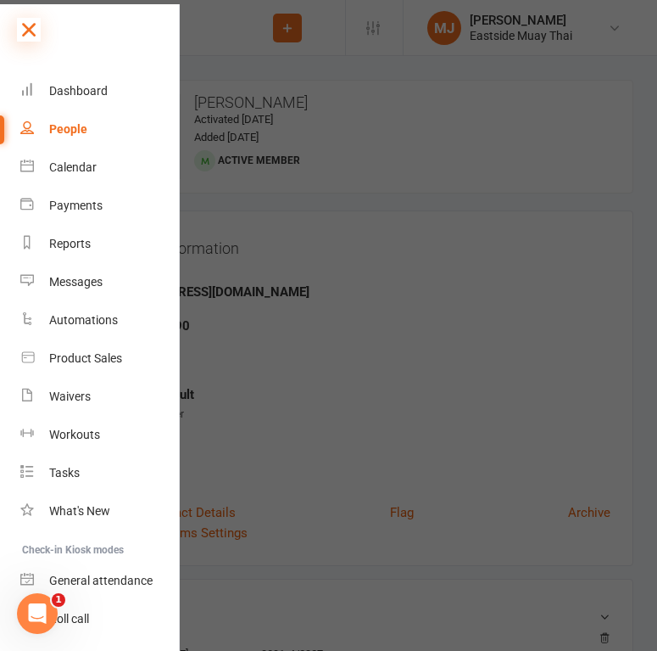
click at [35, 25] on icon at bounding box center [29, 30] width 24 height 24
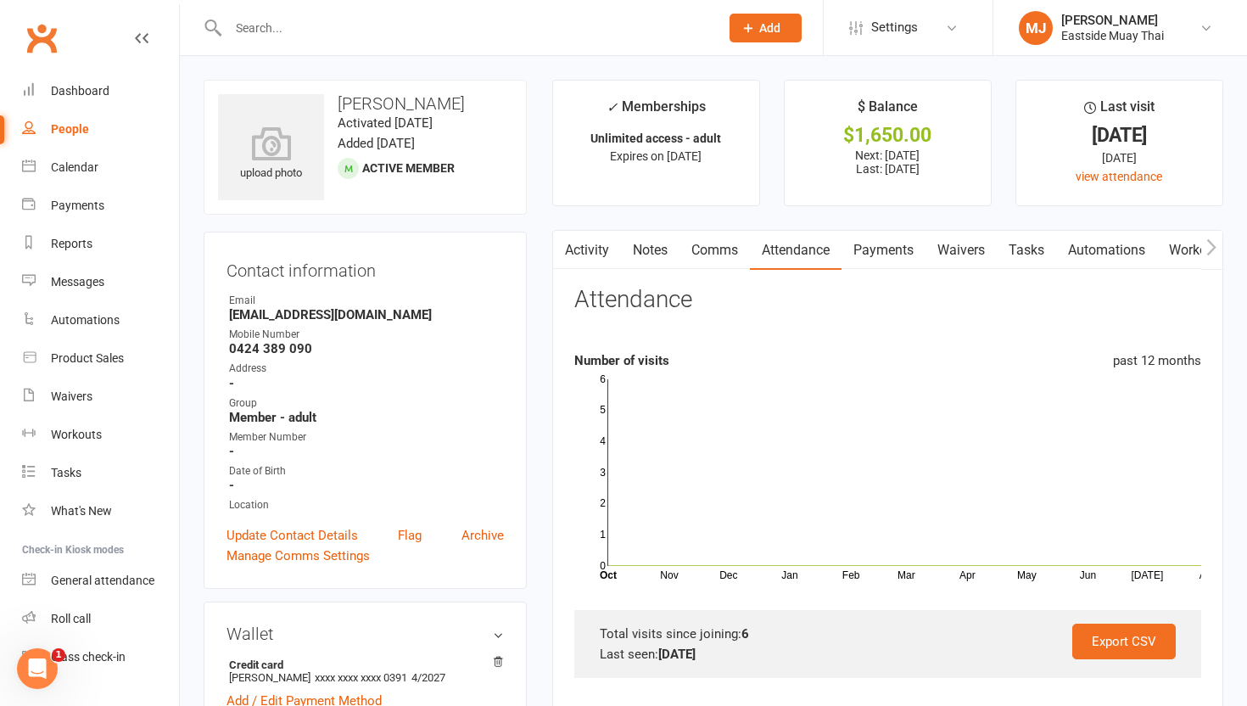
click at [891, 250] on link "Payments" at bounding box center [883, 250] width 84 height 39
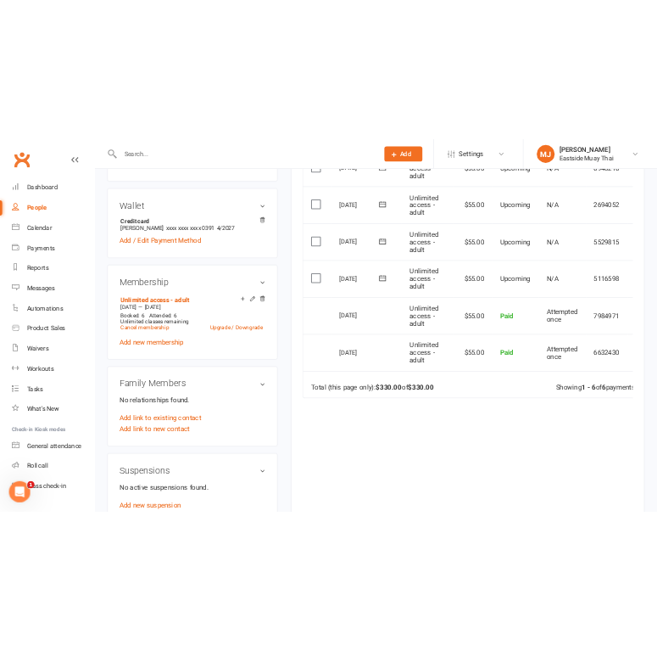
scroll to position [513, 0]
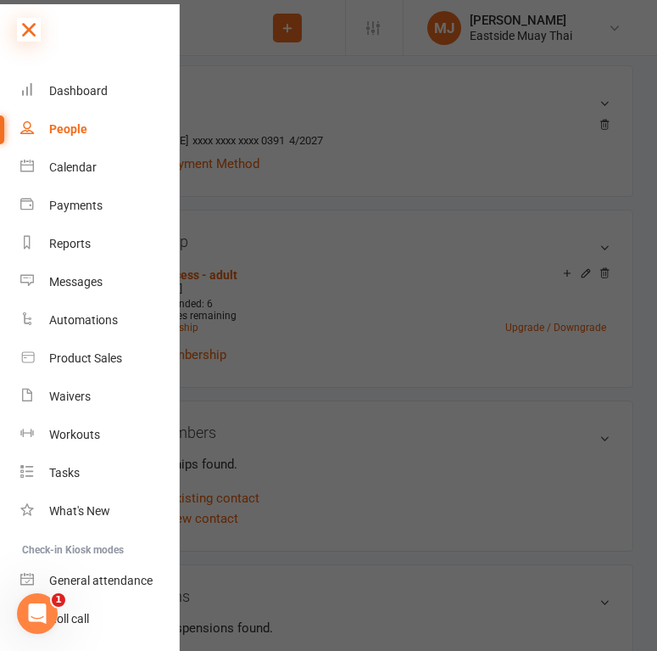
click at [36, 28] on icon at bounding box center [29, 30] width 24 height 24
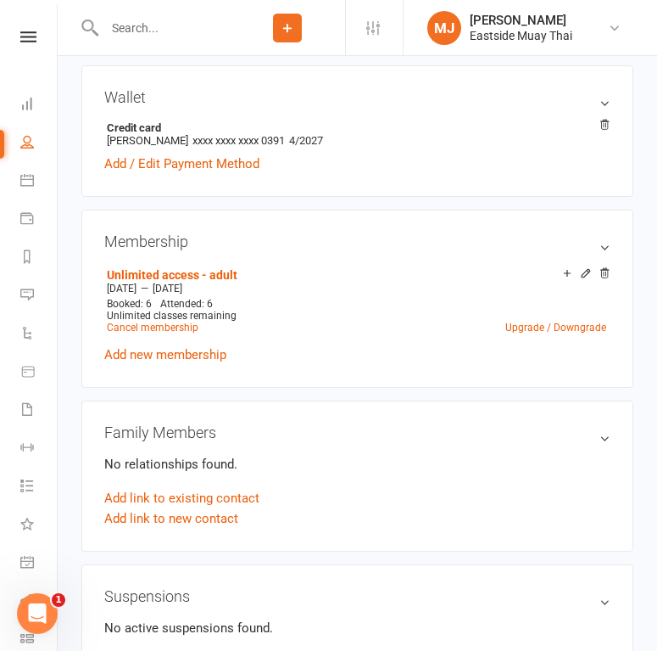
click at [146, 33] on input "text" at bounding box center [164, 28] width 131 height 24
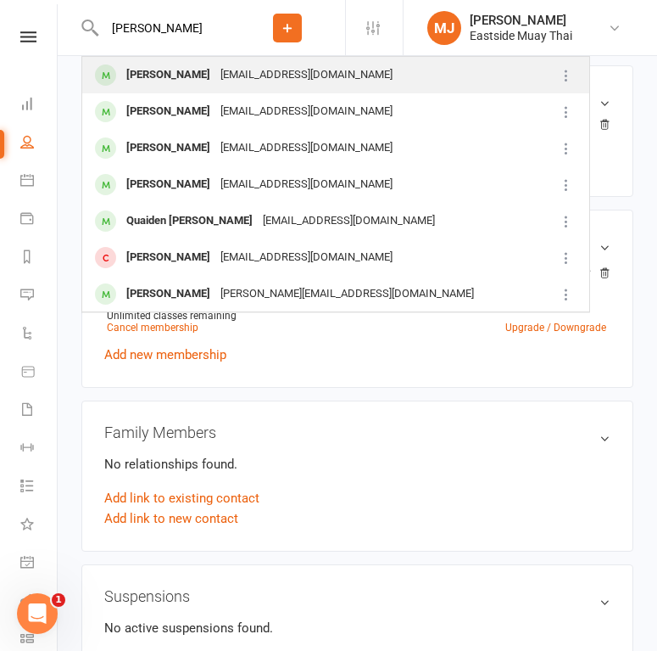
type input "william bridge"
click at [150, 67] on div "William Bridges" at bounding box center [168, 75] width 94 height 25
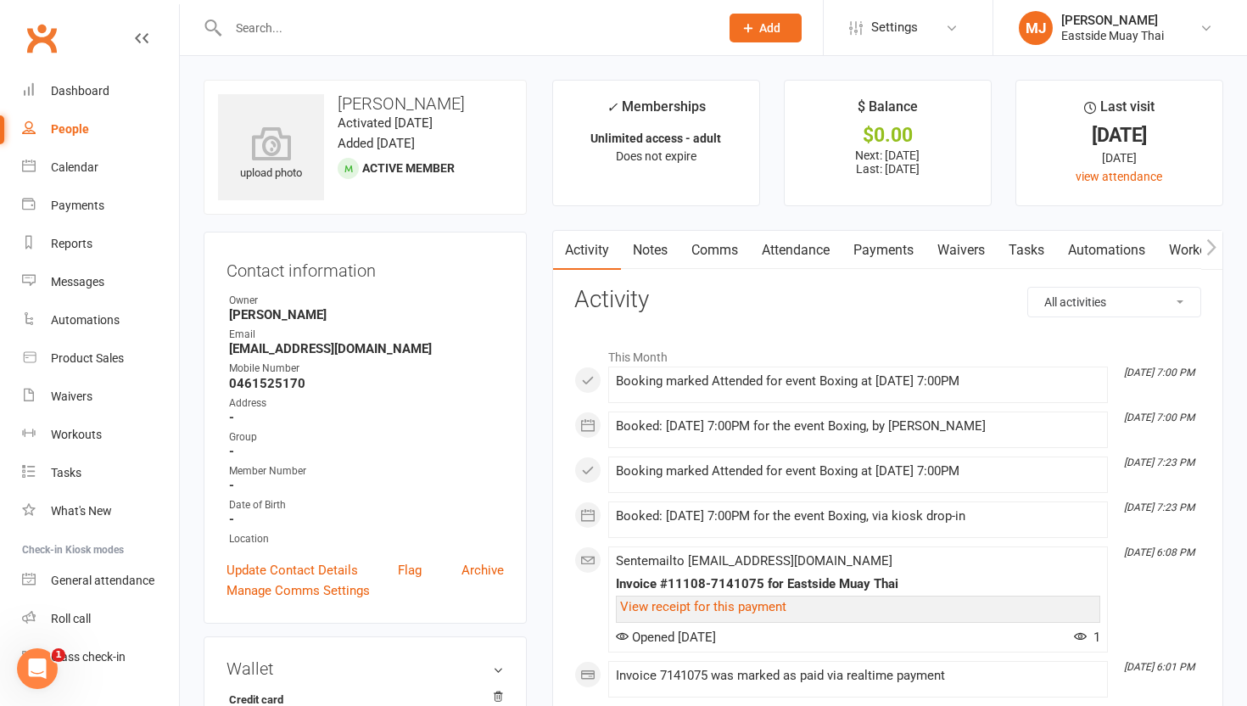
click at [956, 252] on link "Waivers" at bounding box center [960, 250] width 71 height 39
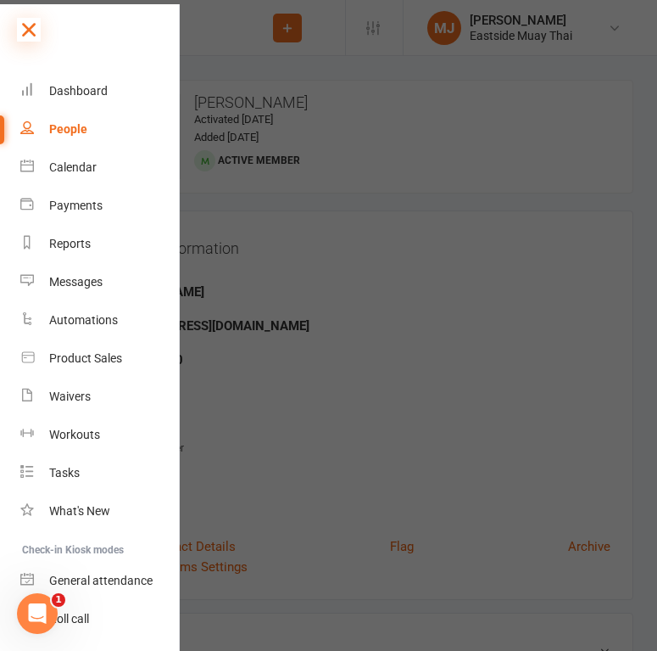
click at [30, 34] on icon at bounding box center [29, 30] width 24 height 24
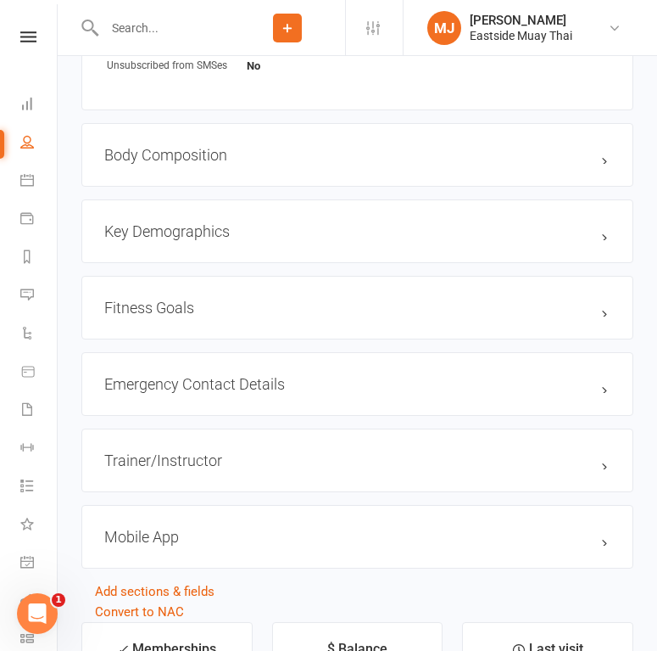
scroll to position [1271, 0]
click at [261, 381] on h3 "Emergency Contact Details edit" at bounding box center [357, 385] width 506 height 18
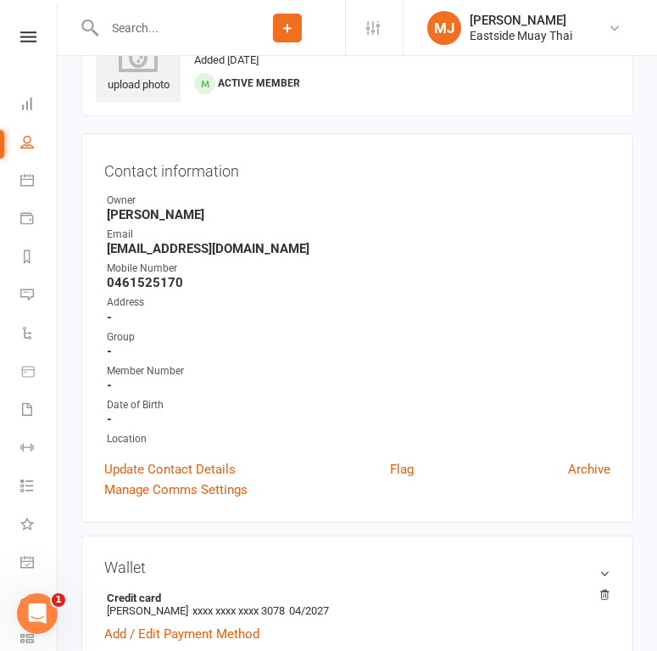
scroll to position [0, 0]
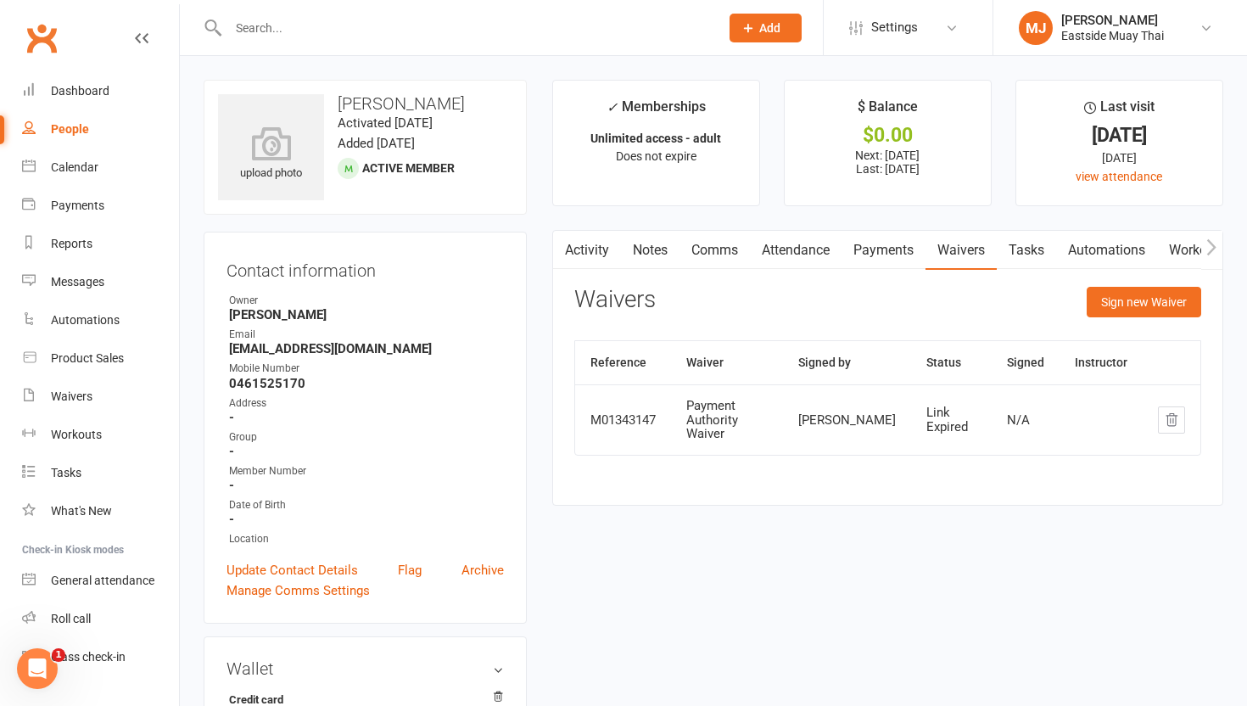
click at [798, 248] on link "Attendance" at bounding box center [796, 250] width 92 height 39
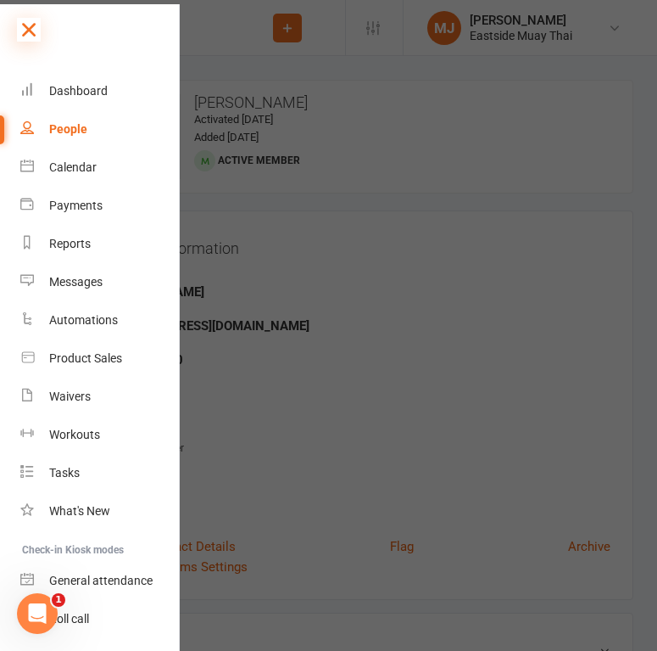
click at [27, 18] on icon at bounding box center [29, 30] width 24 height 24
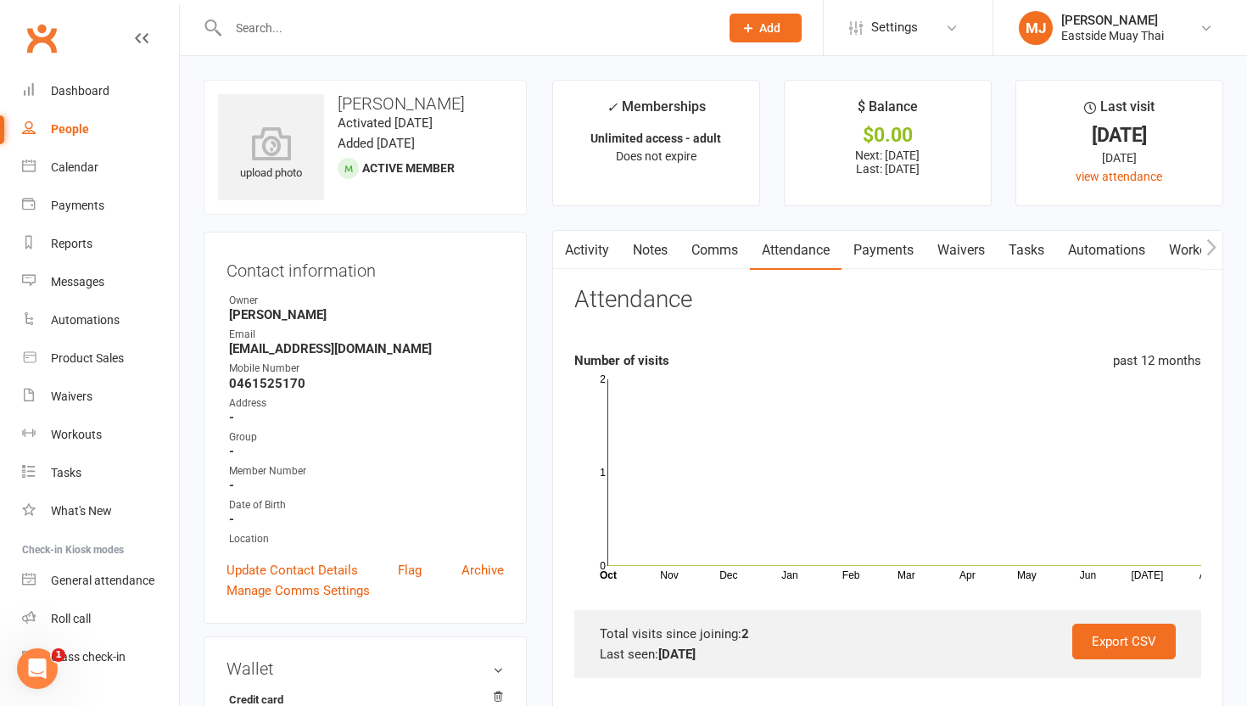
click at [896, 258] on link "Payments" at bounding box center [883, 250] width 84 height 39
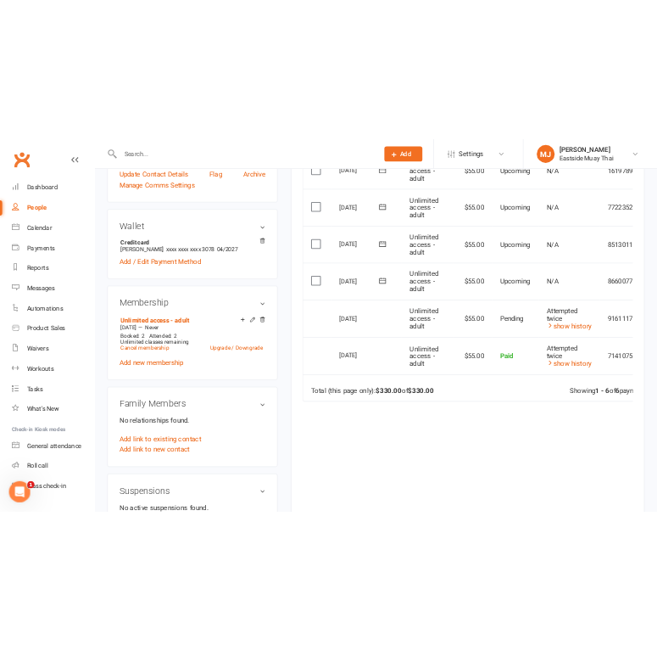
scroll to position [514, 0]
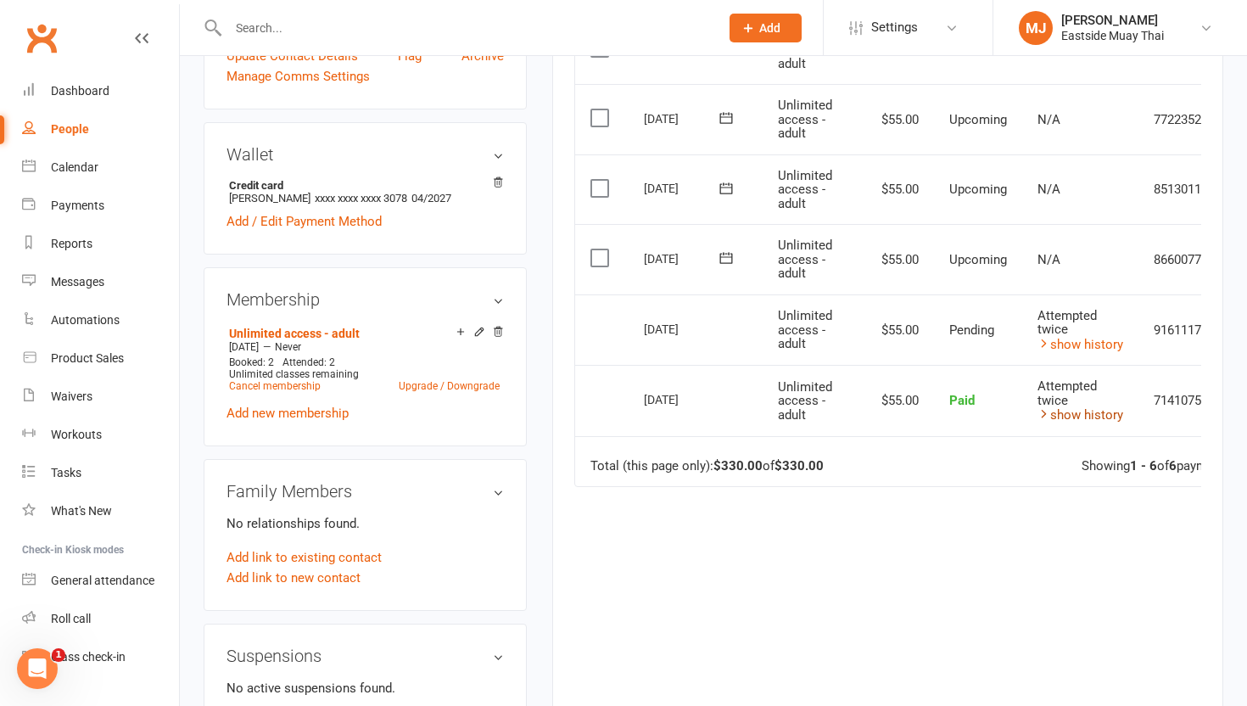
click at [956, 414] on link "show history" at bounding box center [1080, 414] width 86 height 15
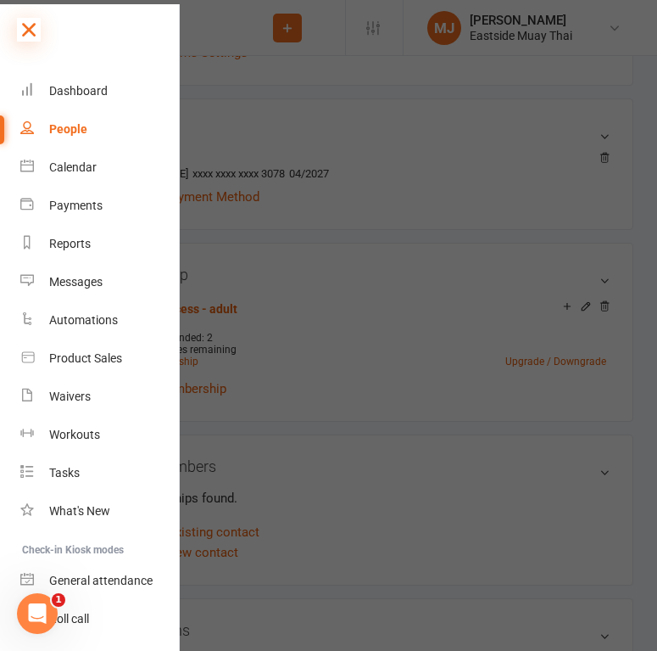
click at [24, 28] on icon at bounding box center [29, 30] width 24 height 24
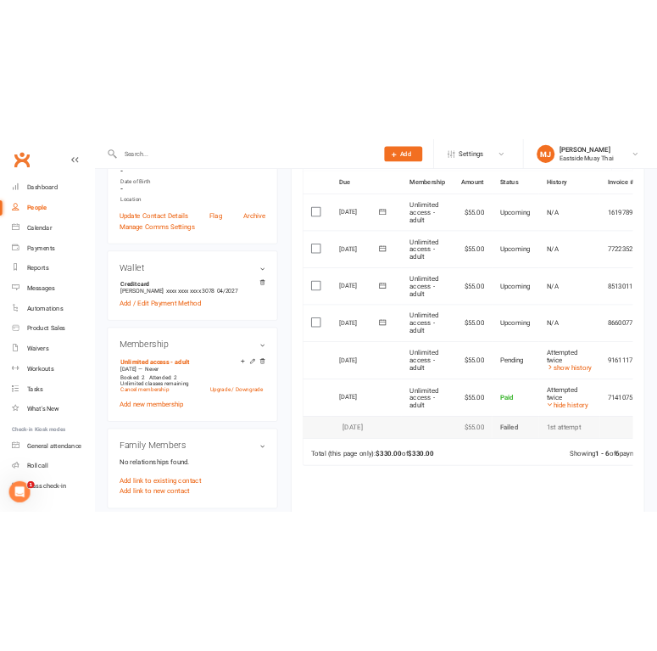
scroll to position [427, 0]
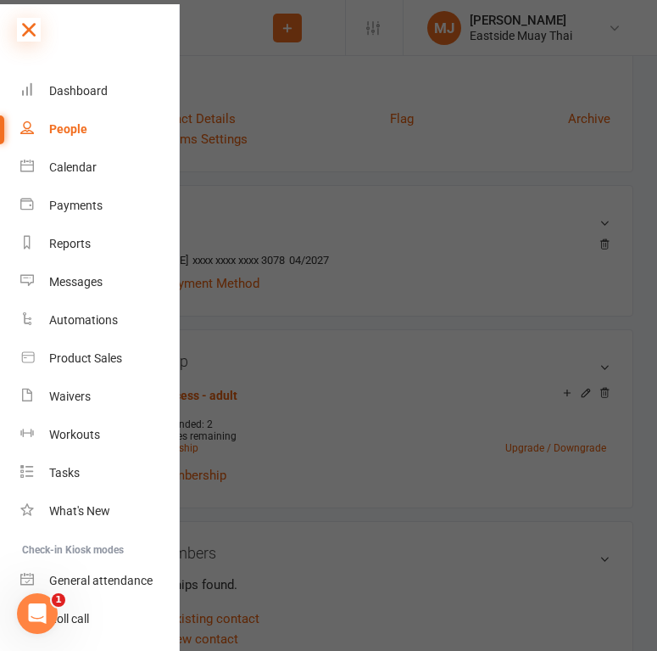
click at [31, 20] on icon at bounding box center [29, 30] width 24 height 24
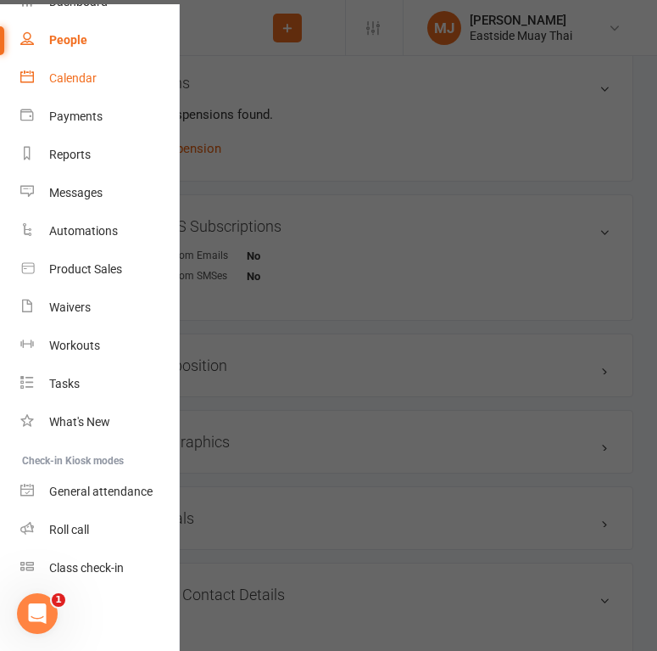
scroll to position [0, 0]
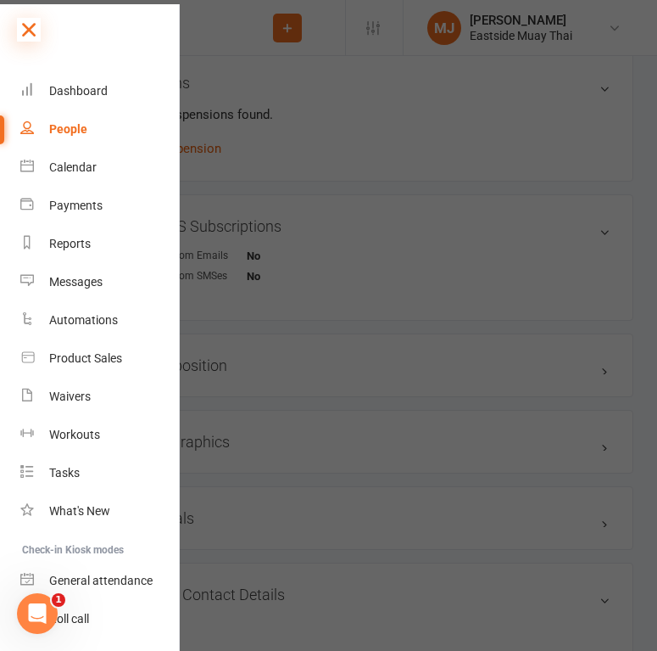
click at [31, 20] on icon at bounding box center [29, 30] width 24 height 24
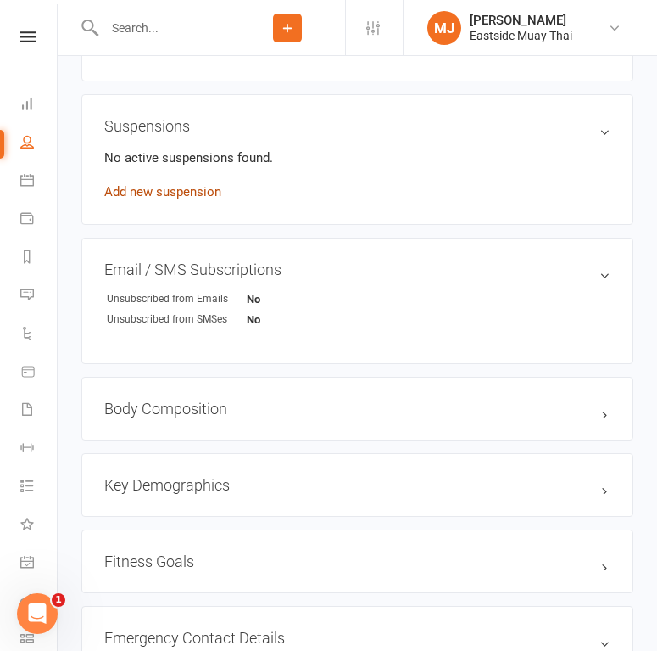
scroll to position [979, 0]
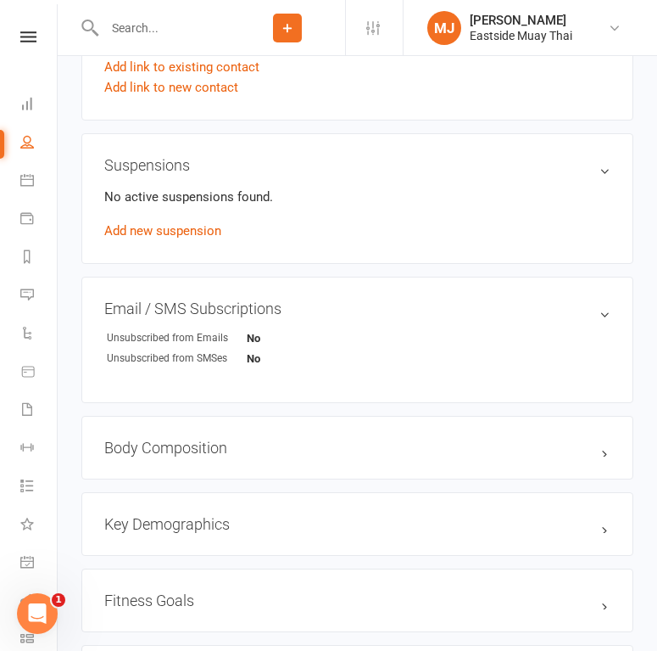
click at [150, 28] on input "text" at bounding box center [164, 28] width 131 height 24
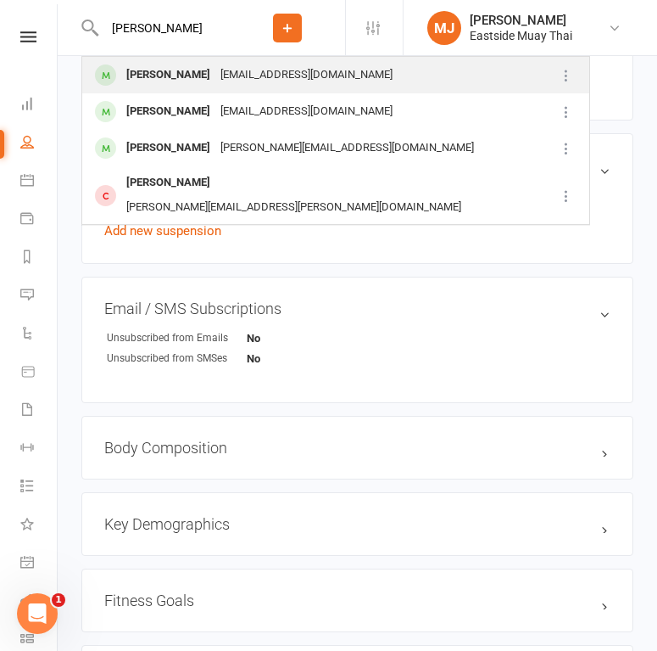
type input "Alex"
click at [170, 75] on div "Alex Brockley" at bounding box center [168, 75] width 94 height 25
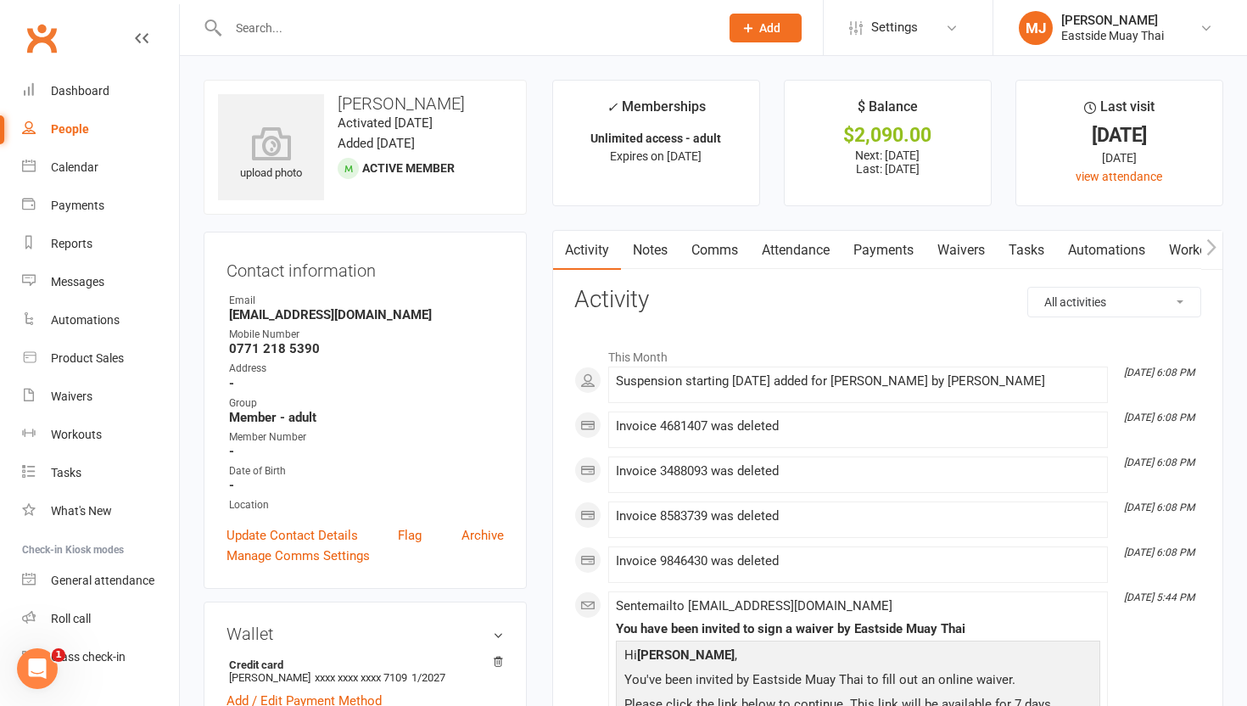
click at [956, 255] on link "Waivers" at bounding box center [960, 250] width 71 height 39
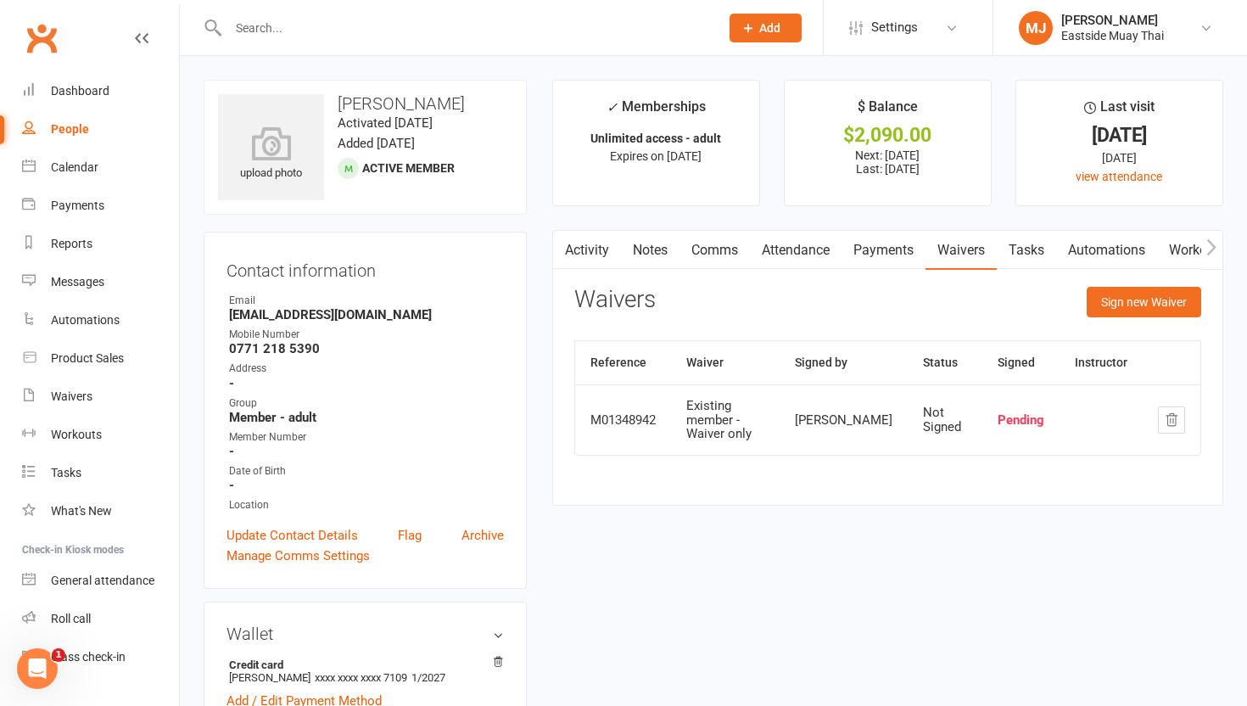
click at [873, 262] on link "Payments" at bounding box center [883, 250] width 84 height 39
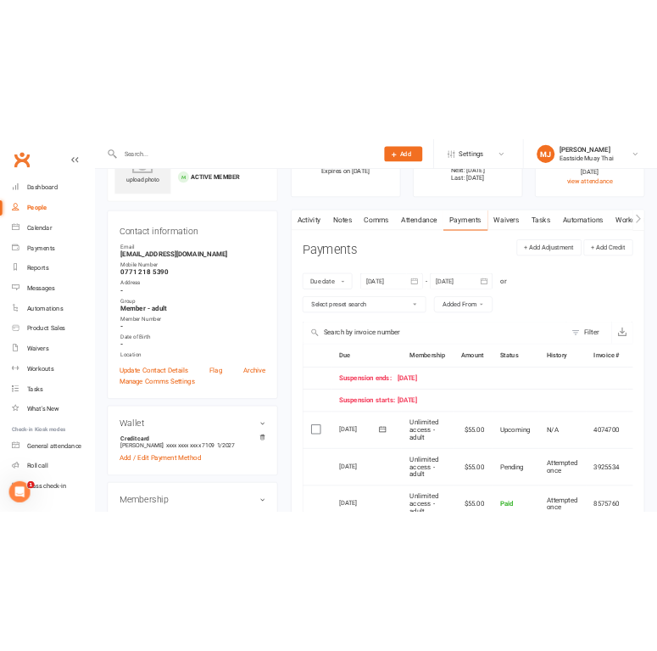
scroll to position [98, 0]
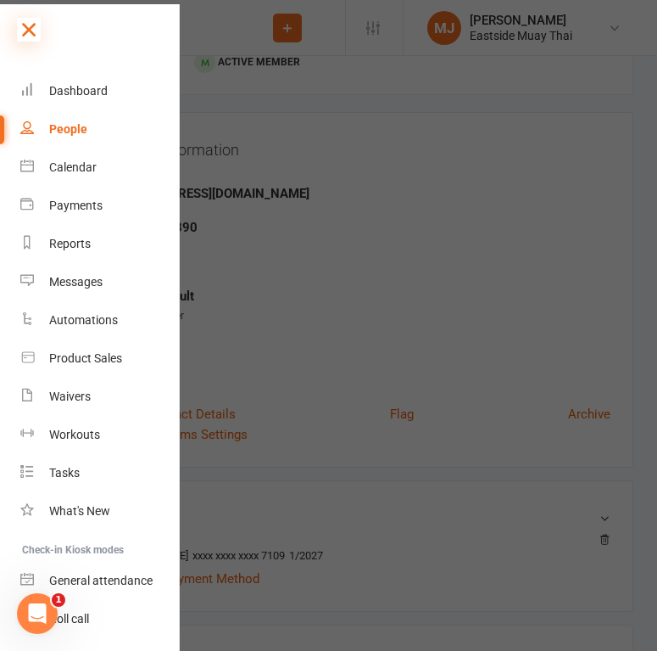
click at [30, 30] on icon at bounding box center [29, 30] width 24 height 24
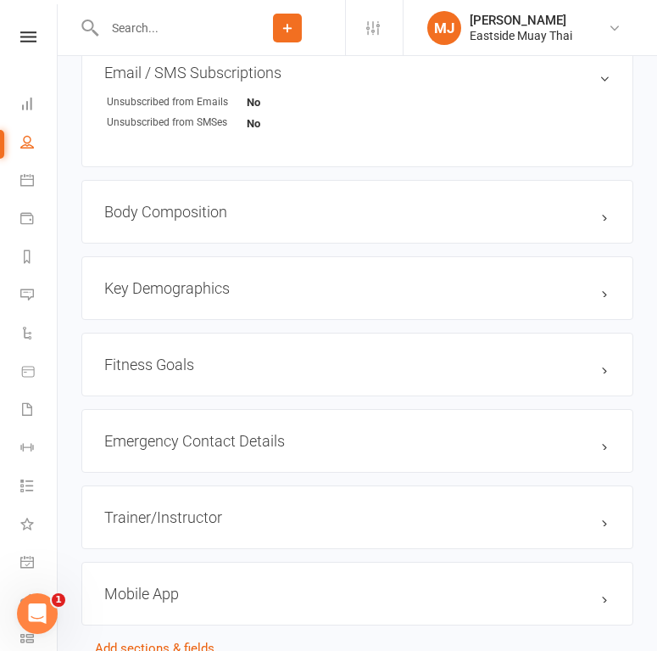
scroll to position [1193, 0]
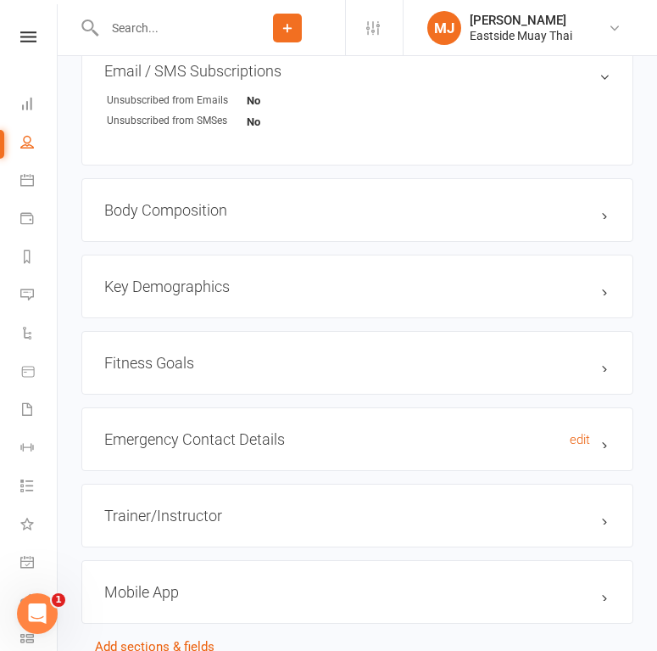
click at [296, 437] on h3 "Emergency Contact Details edit" at bounding box center [357, 439] width 506 height 18
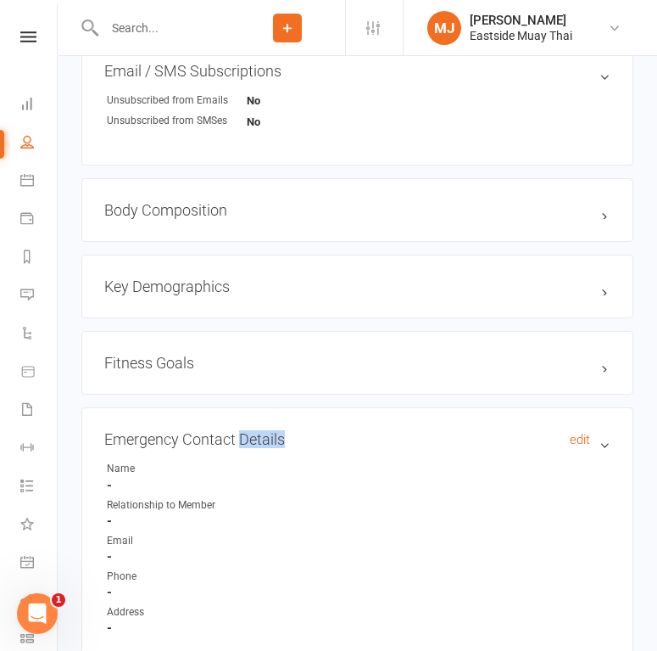
click at [296, 437] on h3 "Emergency Contact Details edit" at bounding box center [357, 439] width 506 height 18
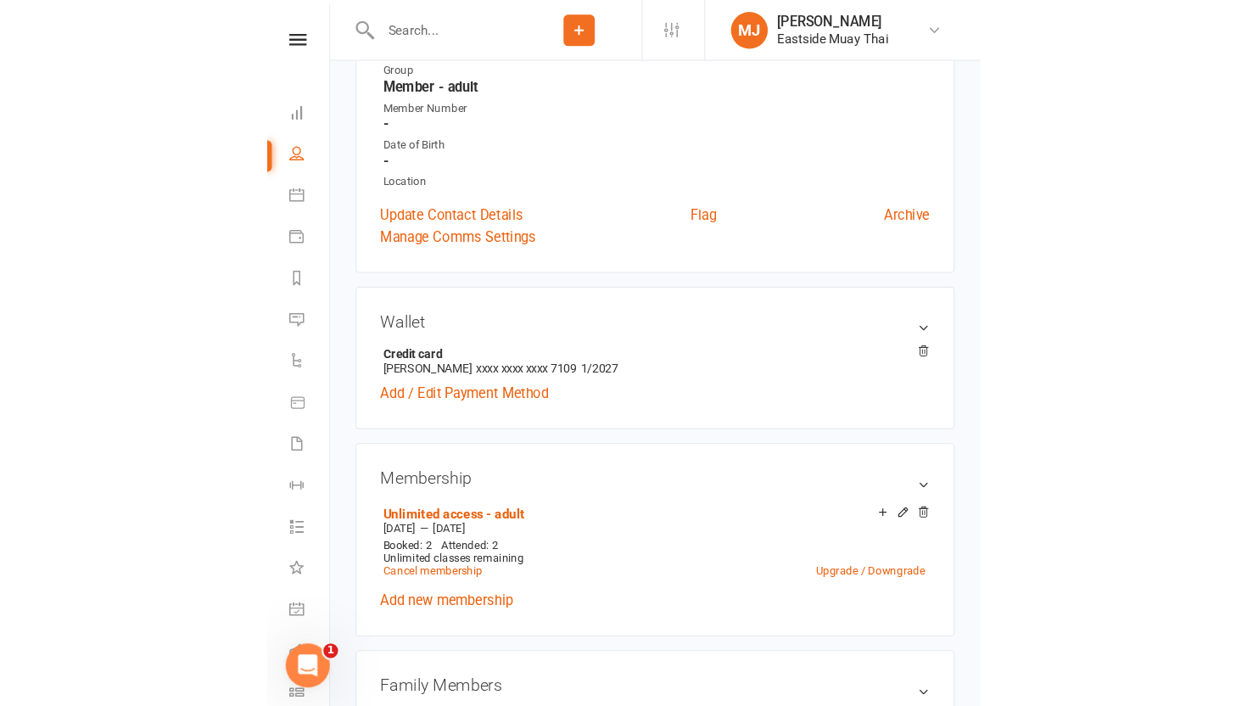
scroll to position [0, 0]
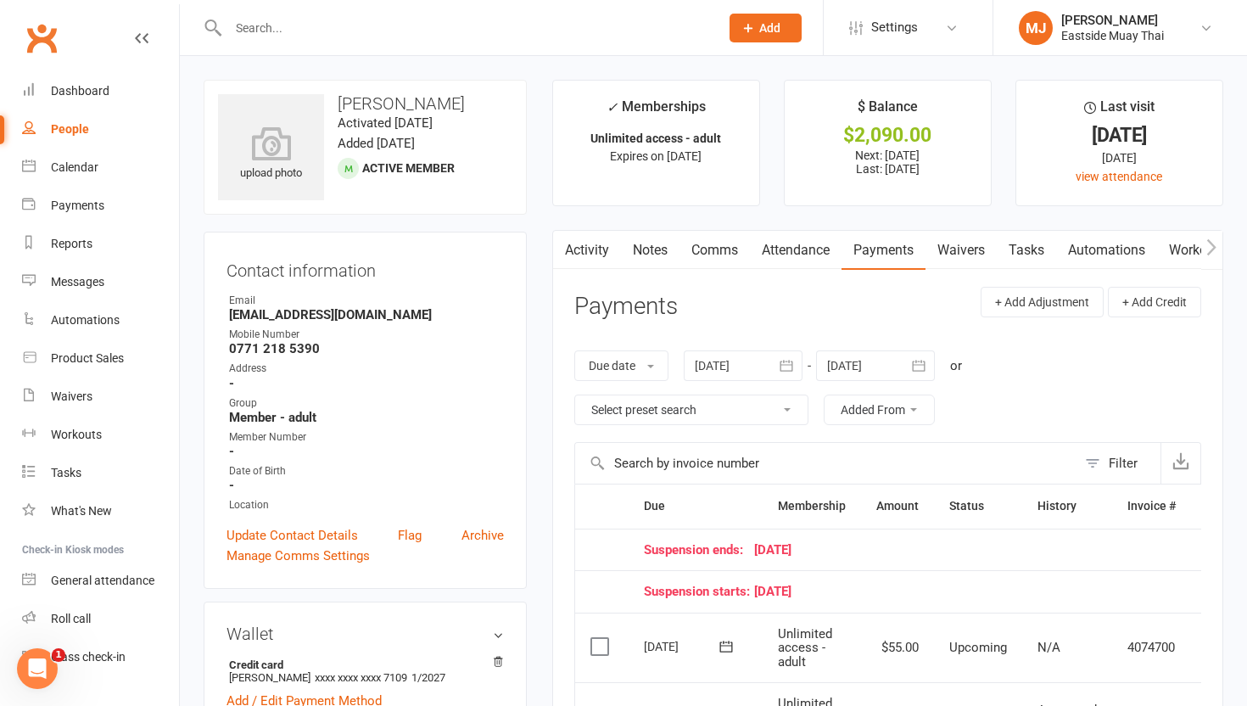
click at [807, 262] on link "Attendance" at bounding box center [796, 250] width 92 height 39
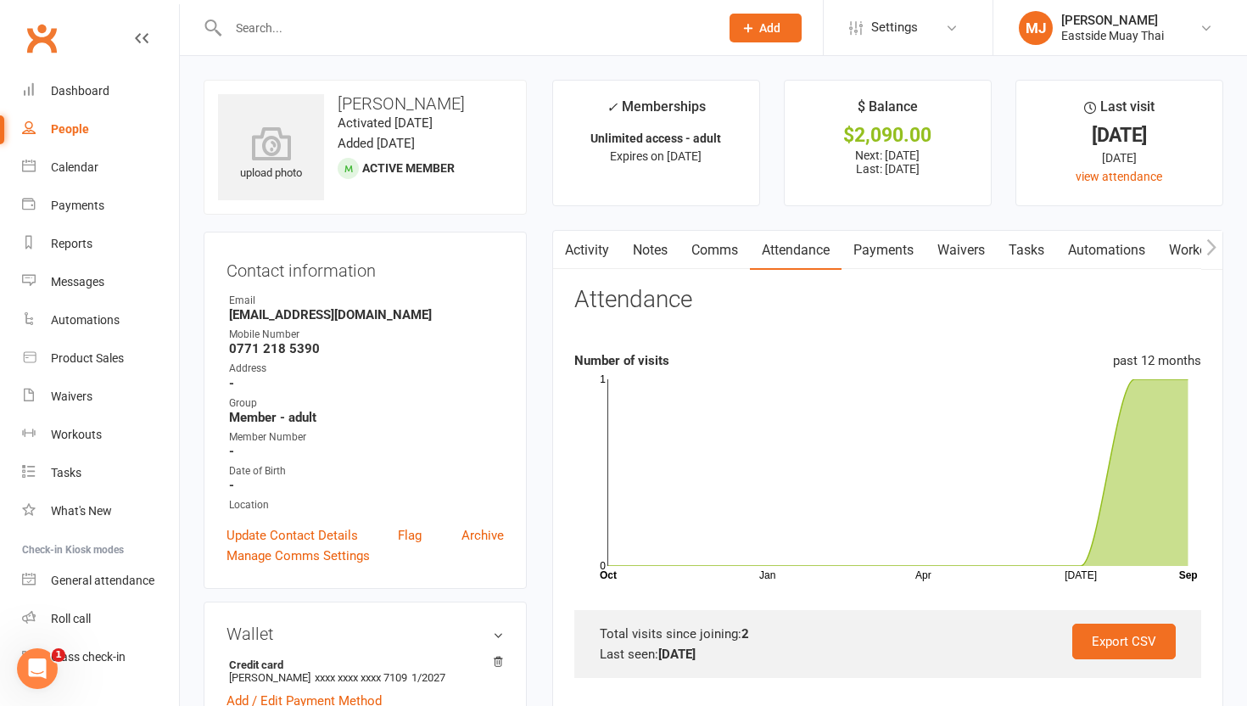
click at [888, 249] on link "Payments" at bounding box center [883, 250] width 84 height 39
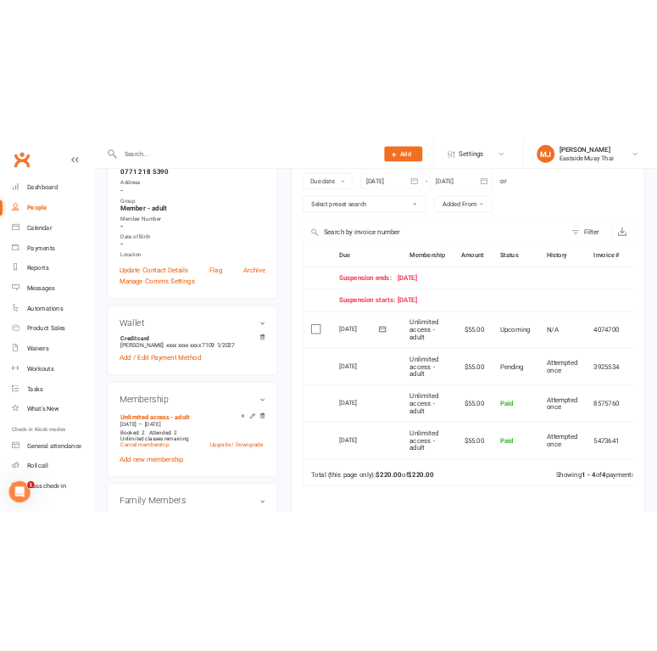
scroll to position [299, 0]
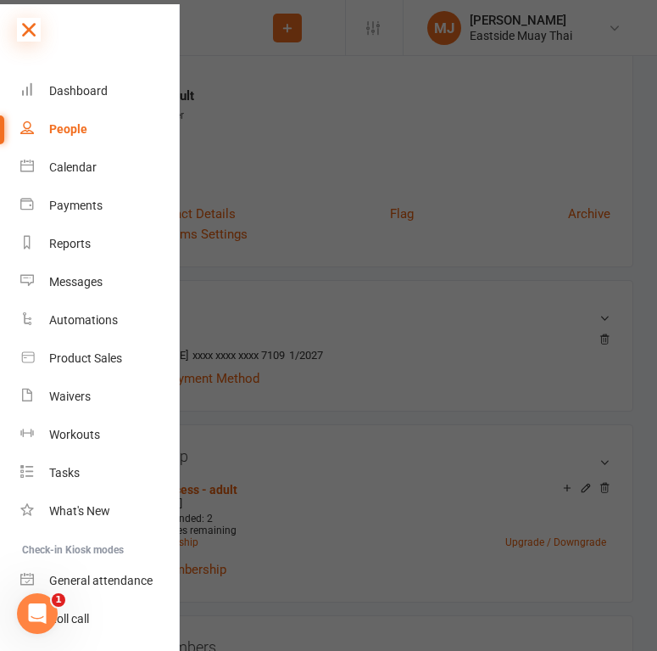
click at [28, 26] on icon at bounding box center [29, 30] width 24 height 24
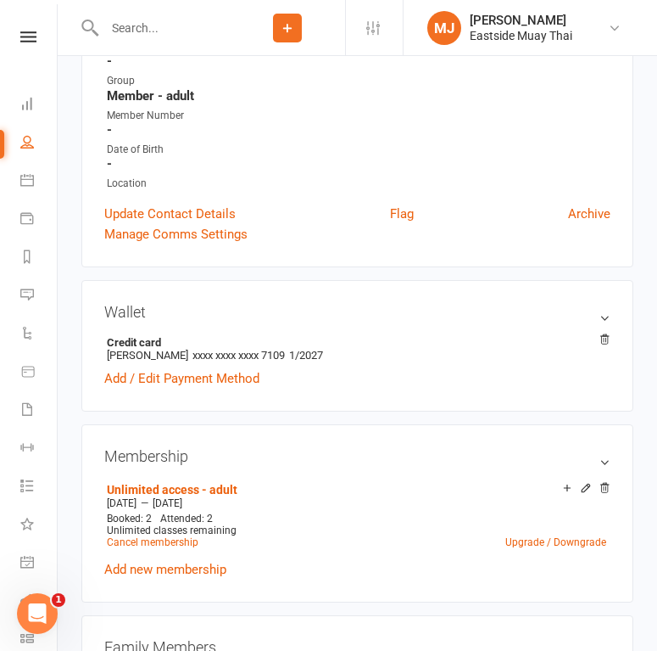
click at [146, 24] on input "text" at bounding box center [164, 28] width 131 height 24
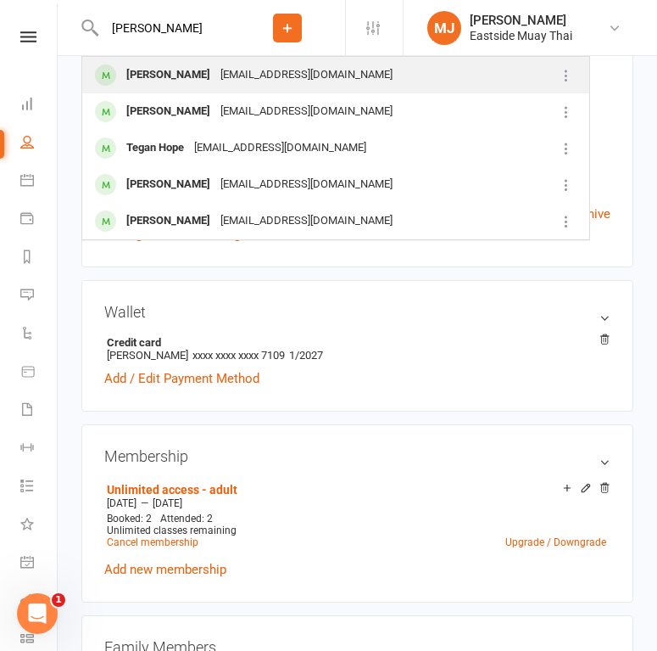
type input "Tim brogan"
click at [132, 68] on div "[PERSON_NAME]" at bounding box center [168, 75] width 94 height 25
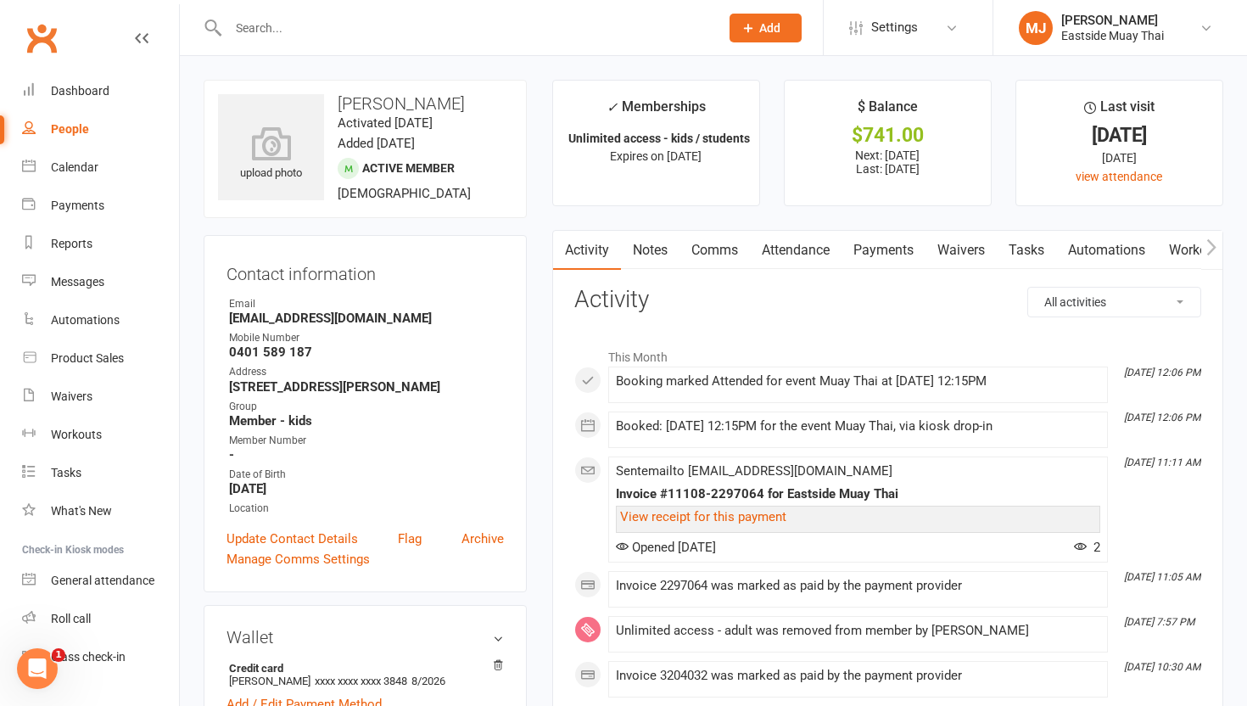
click at [956, 235] on link "Waivers" at bounding box center [960, 250] width 71 height 39
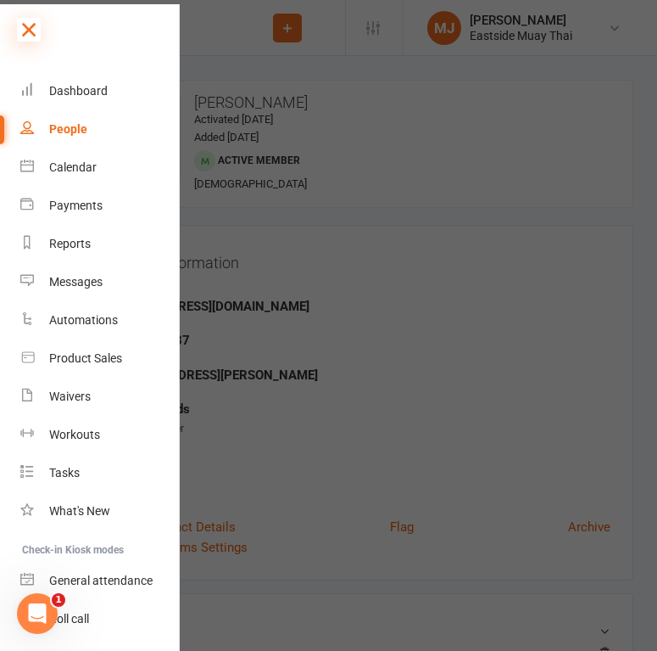
click at [24, 28] on icon at bounding box center [29, 30] width 24 height 24
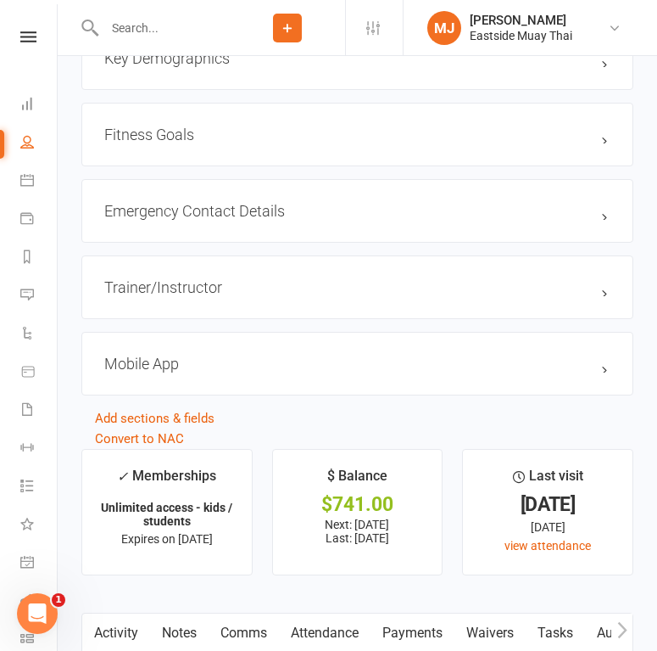
scroll to position [1421, 0]
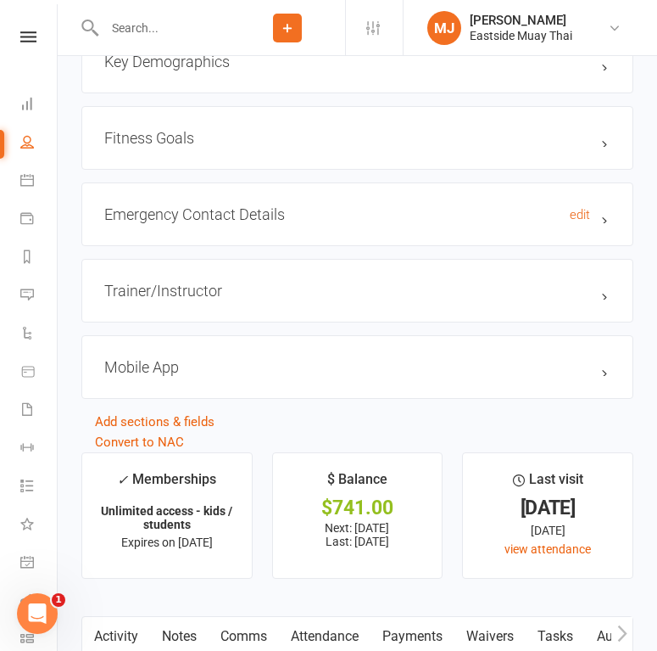
click at [270, 209] on h3 "Emergency Contact Details edit" at bounding box center [357, 214] width 506 height 18
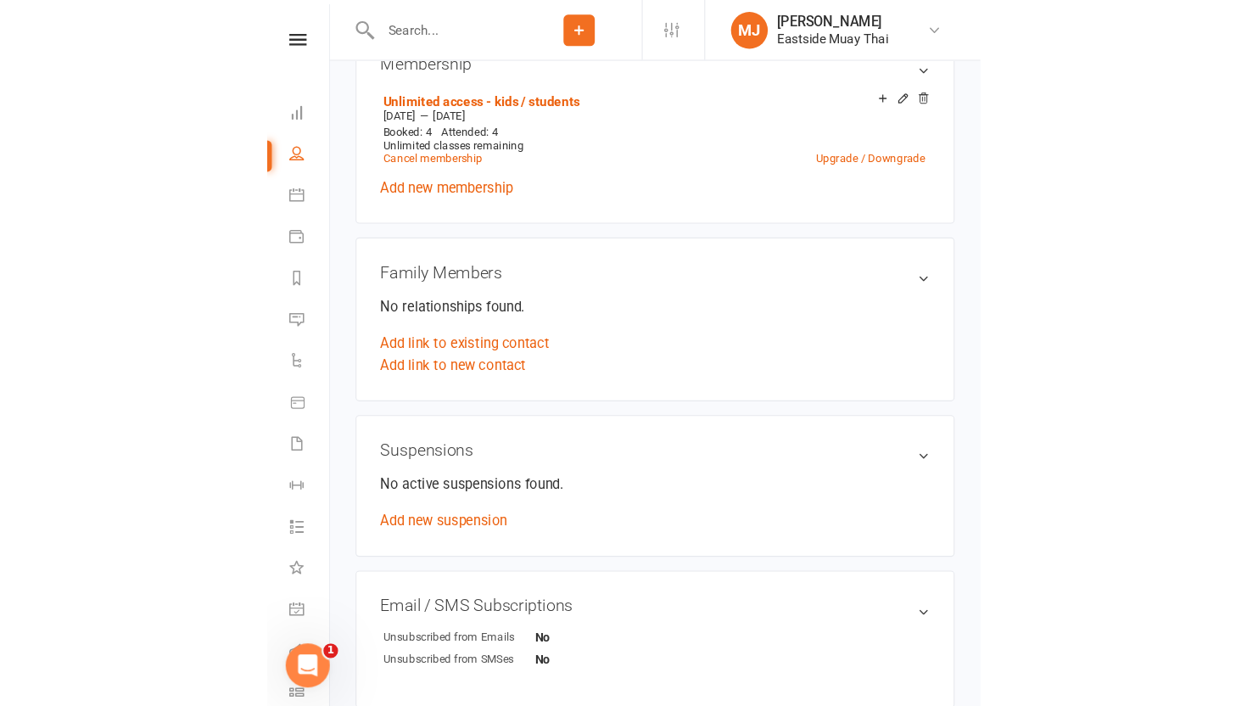
scroll to position [0, 0]
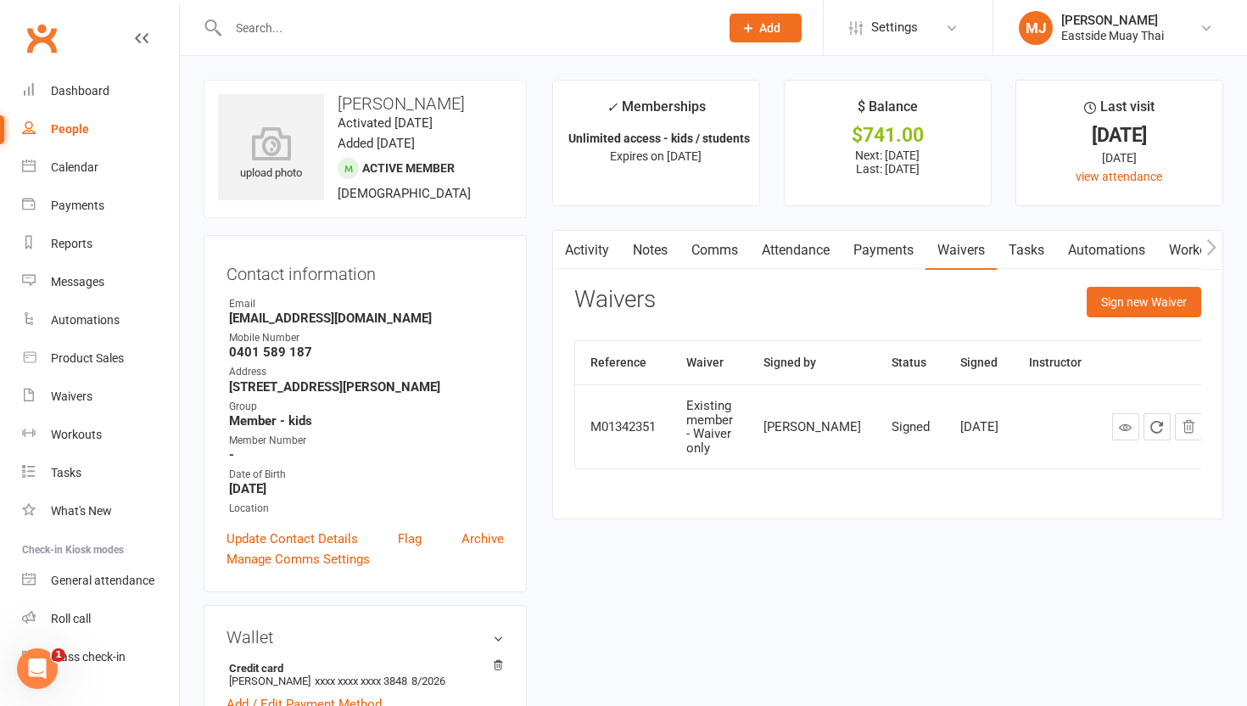
click at [821, 258] on link "Attendance" at bounding box center [796, 250] width 92 height 39
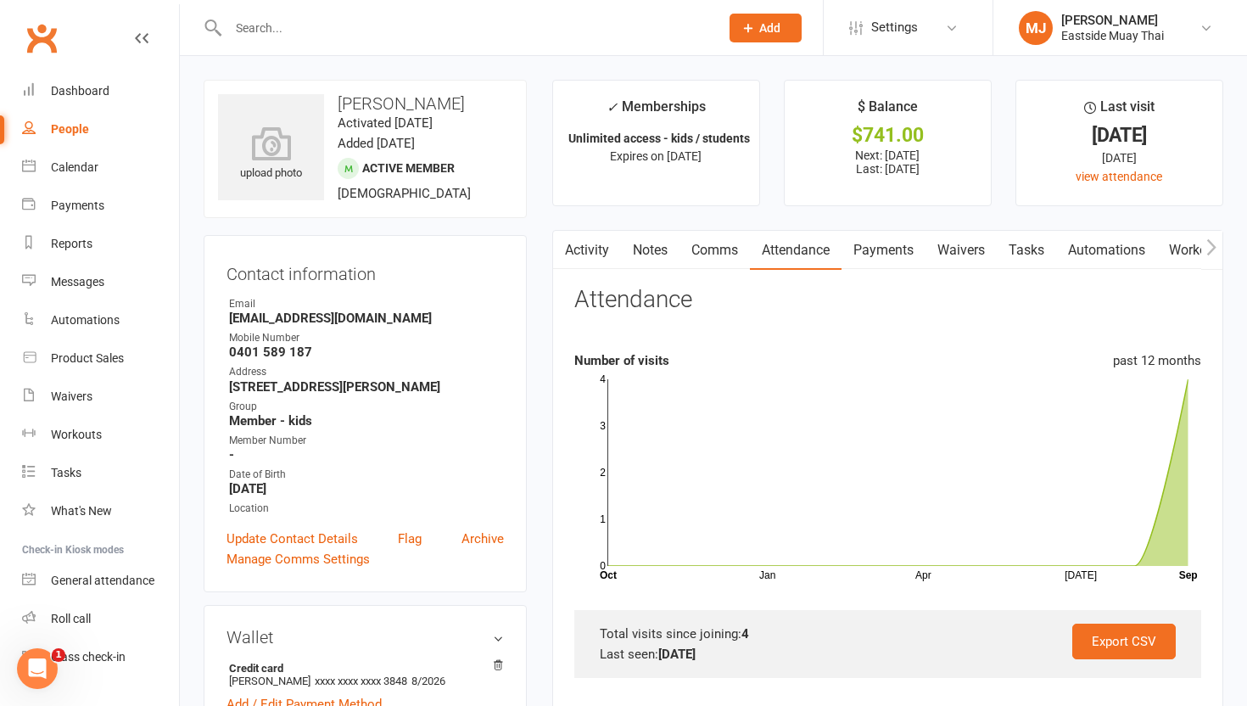
click at [885, 232] on link "Payments" at bounding box center [883, 250] width 84 height 39
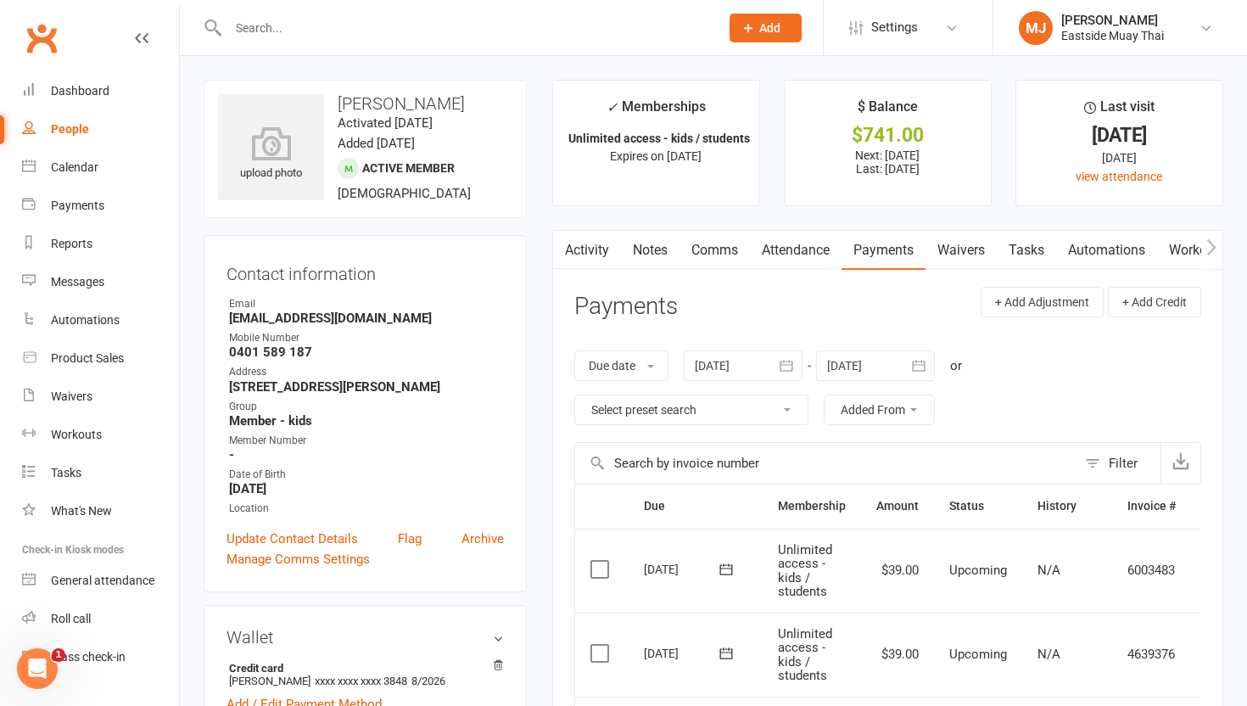
click at [801, 248] on link "Attendance" at bounding box center [796, 250] width 92 height 39
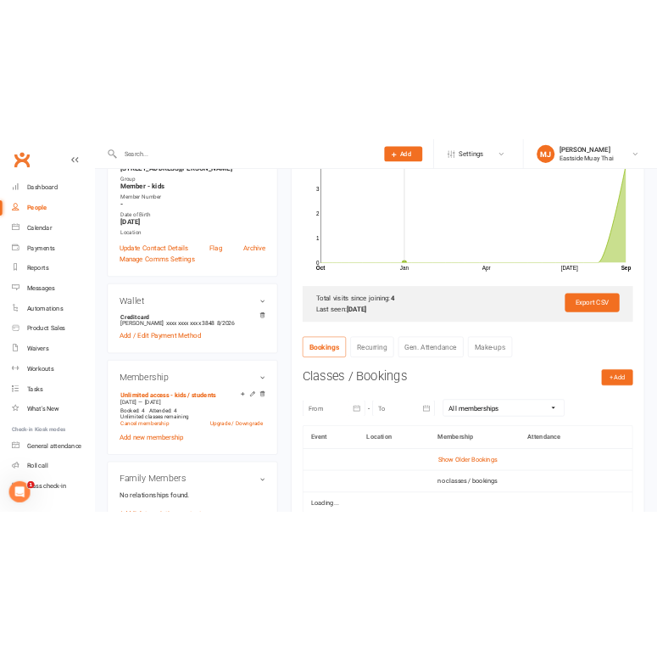
scroll to position [367, 0]
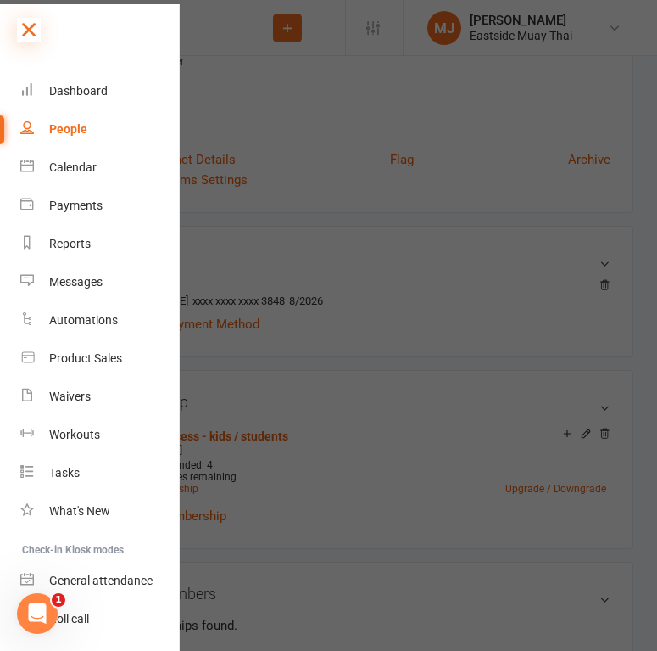
click at [28, 25] on icon at bounding box center [29, 30] width 24 height 24
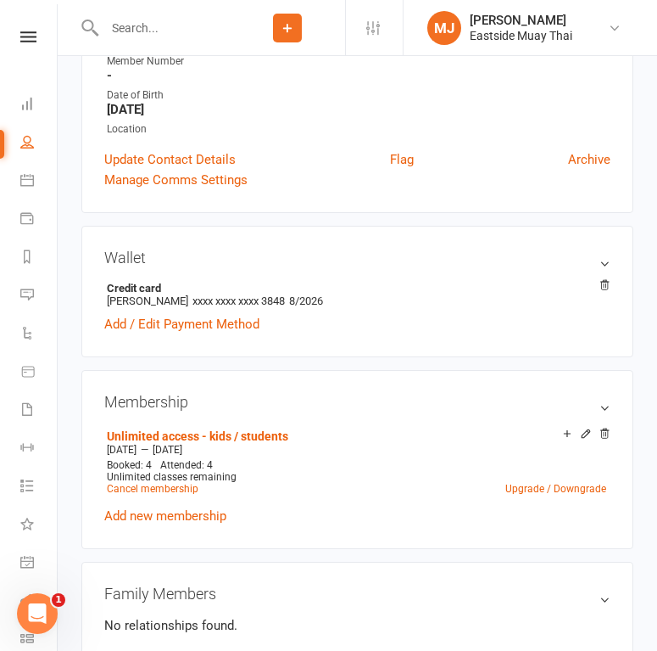
click at [128, 28] on input "text" at bounding box center [164, 28] width 131 height 24
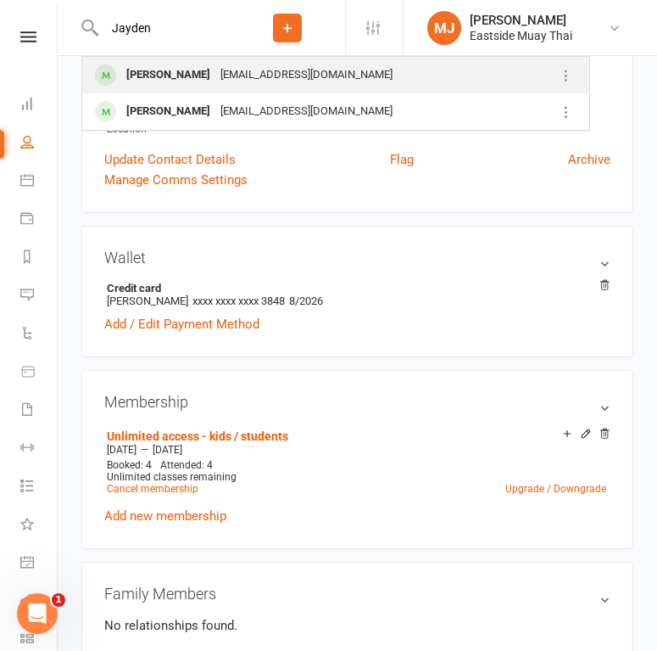
type input "Jayden"
click at [136, 69] on div "Jayden Buckle" at bounding box center [168, 75] width 94 height 25
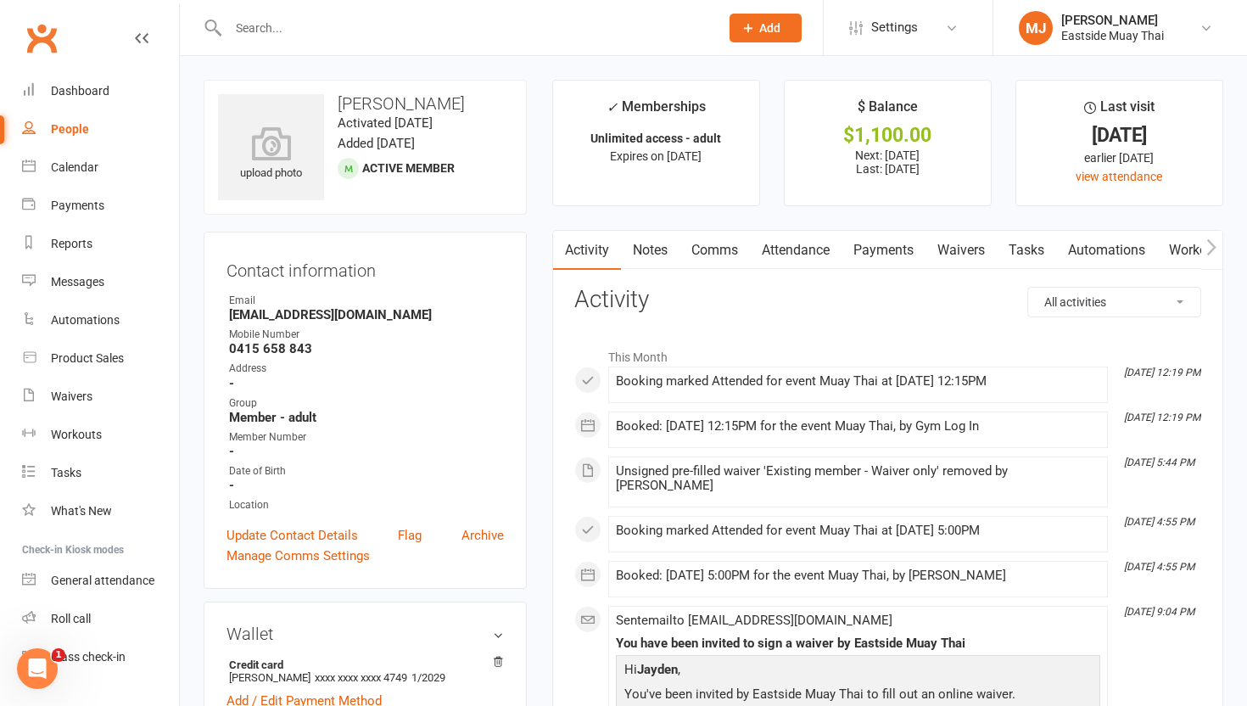
click at [956, 248] on link "Waivers" at bounding box center [960, 250] width 71 height 39
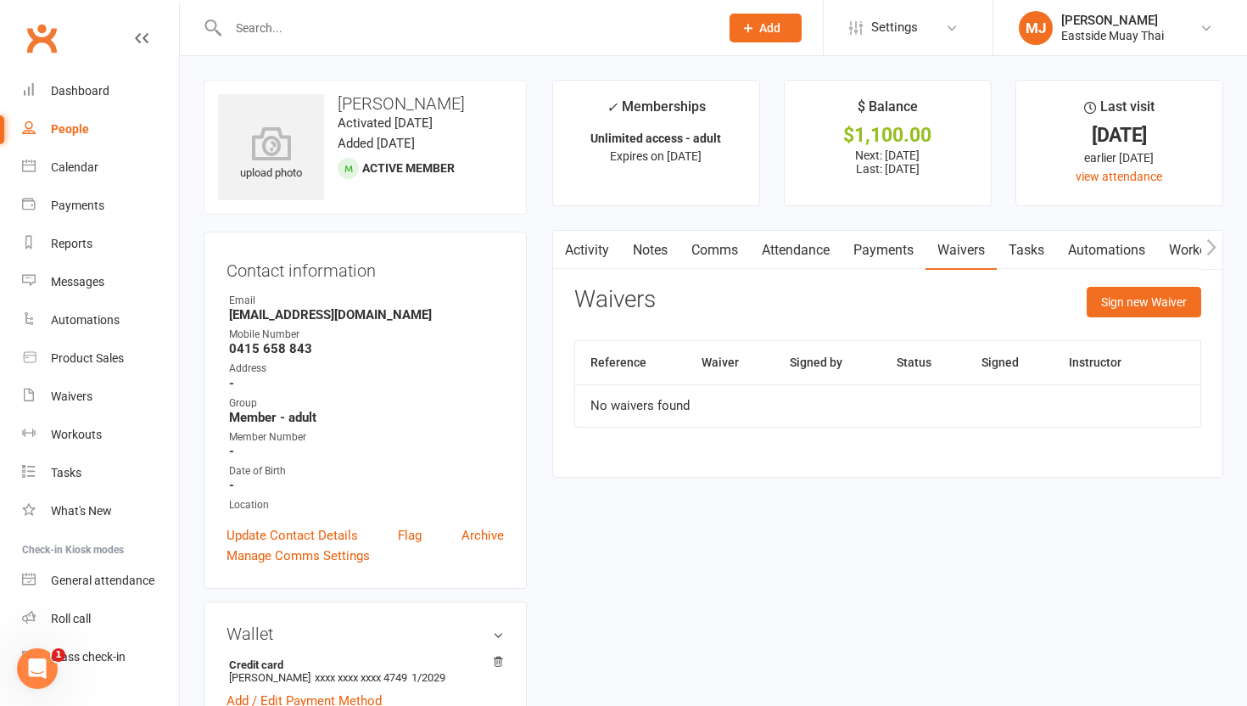
click at [872, 252] on link "Payments" at bounding box center [883, 250] width 84 height 39
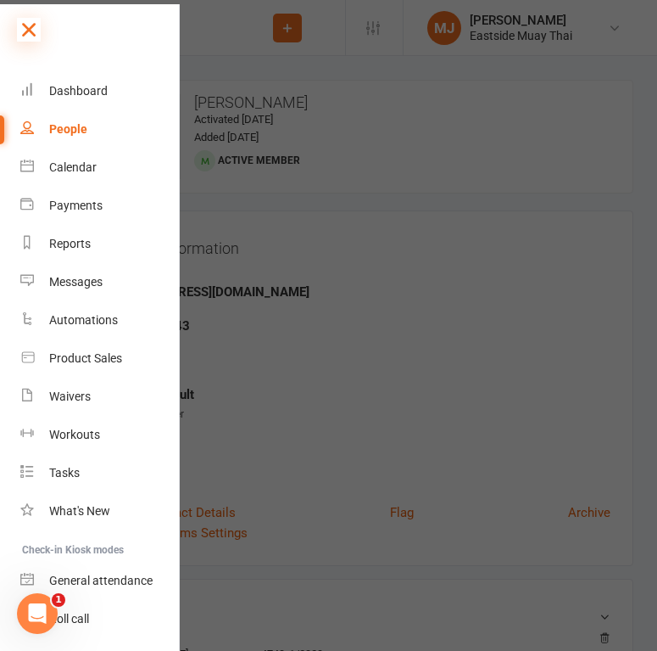
click at [33, 26] on icon at bounding box center [29, 30] width 24 height 24
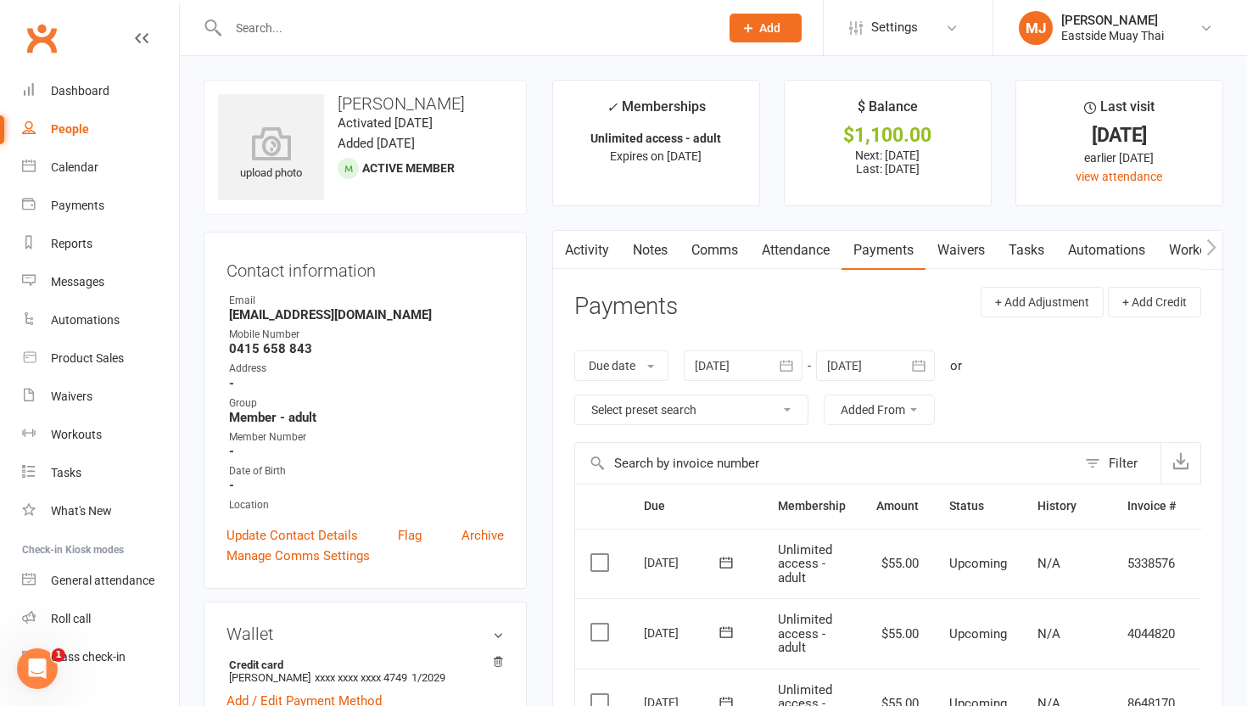
click at [785, 256] on link "Attendance" at bounding box center [796, 250] width 92 height 39
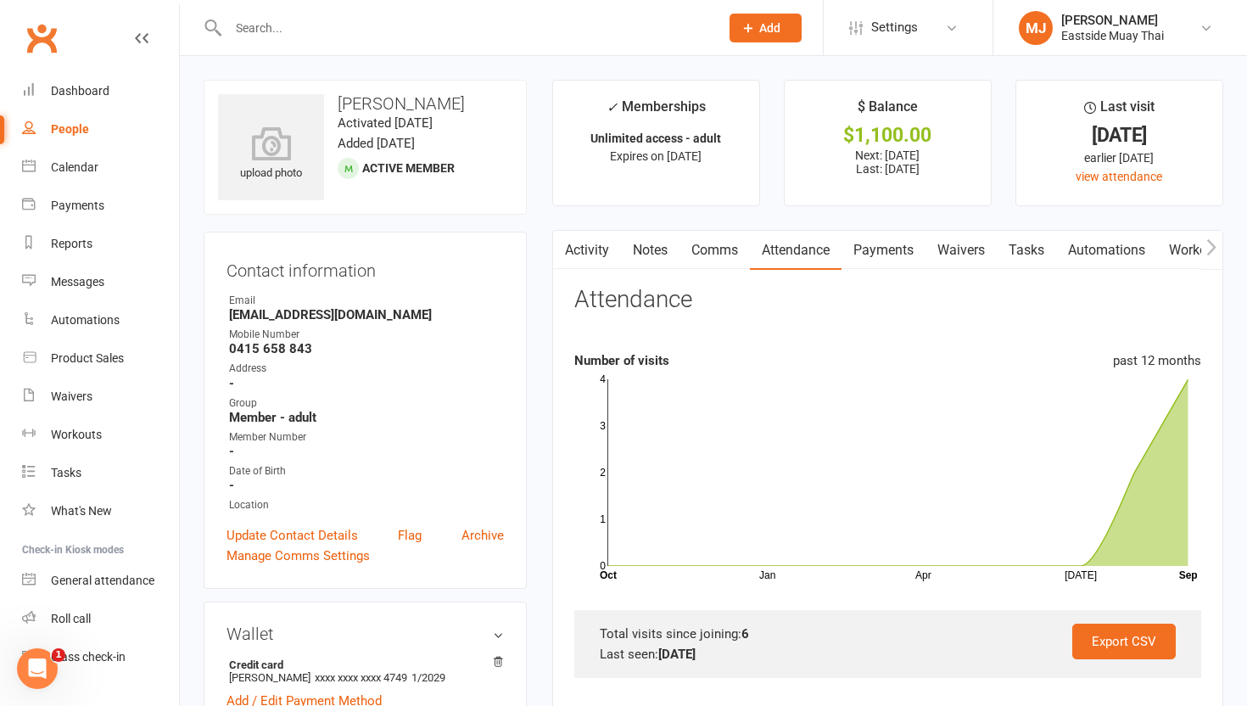
click at [904, 251] on link "Payments" at bounding box center [883, 250] width 84 height 39
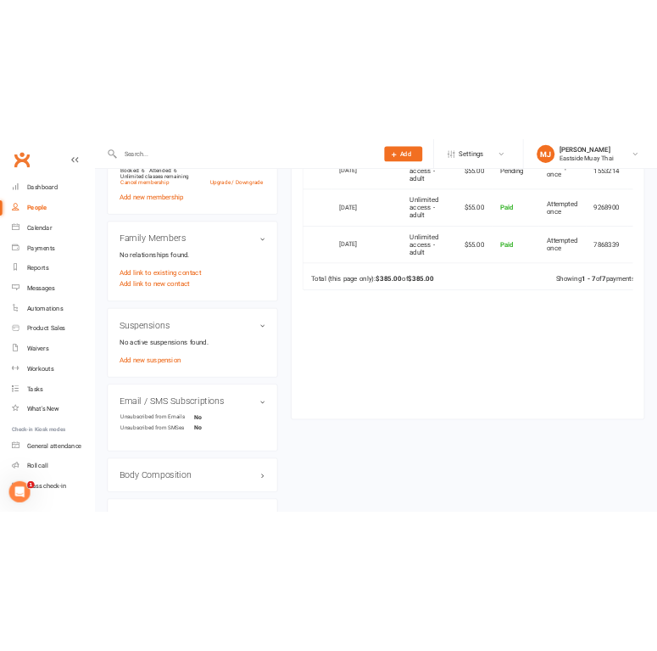
scroll to position [779, 0]
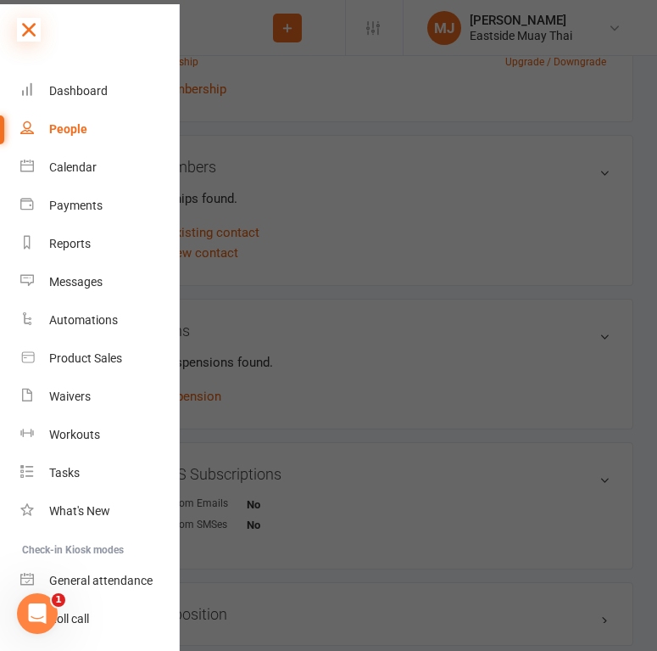
click at [34, 32] on icon at bounding box center [29, 30] width 24 height 24
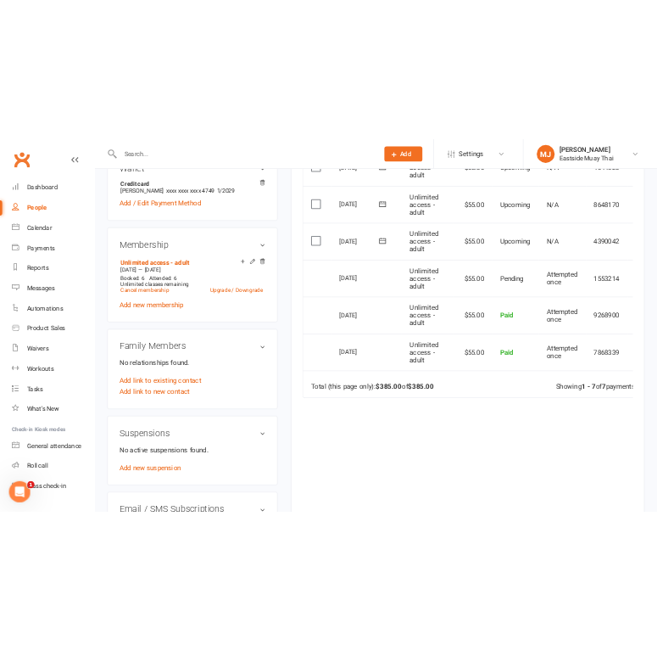
scroll to position [583, 0]
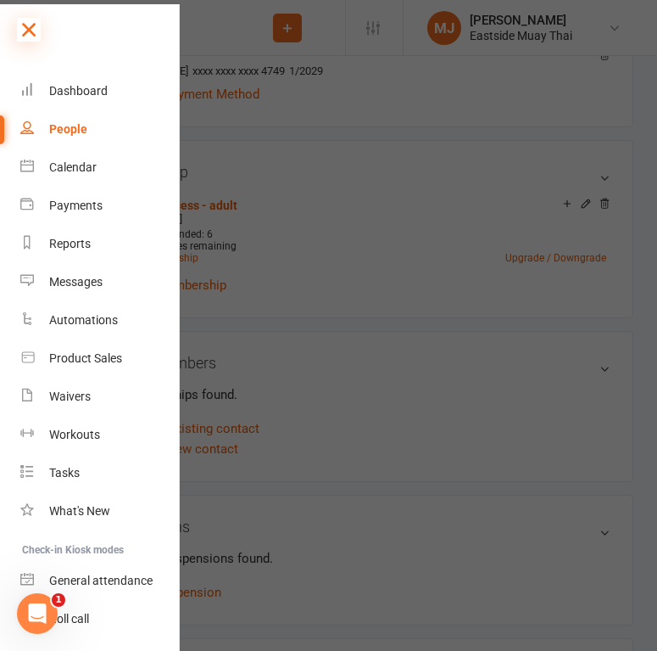
click at [39, 24] on icon at bounding box center [29, 30] width 24 height 24
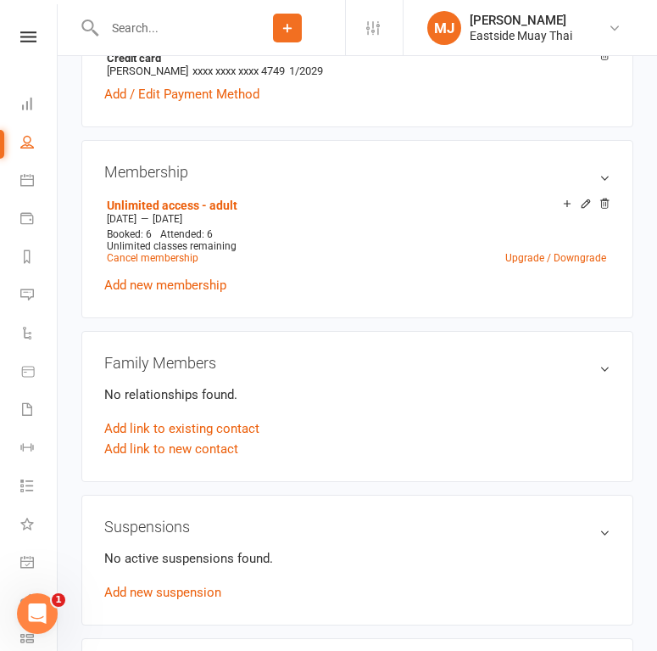
click at [146, 26] on input "text" at bounding box center [164, 28] width 131 height 24
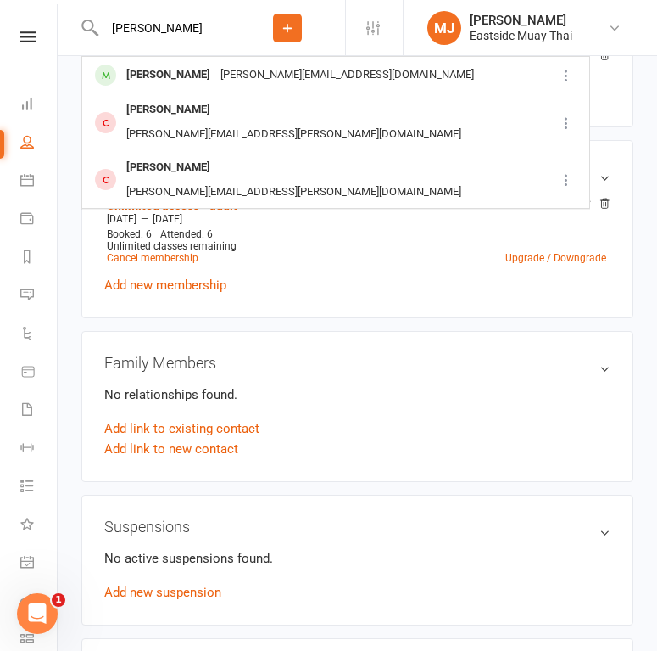
type input "Sam burns"
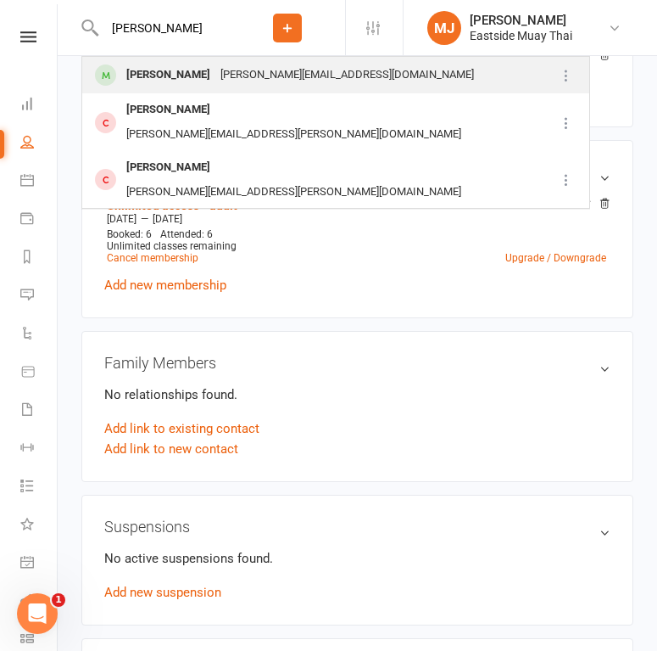
click at [144, 75] on div "Sam Burns" at bounding box center [168, 75] width 94 height 25
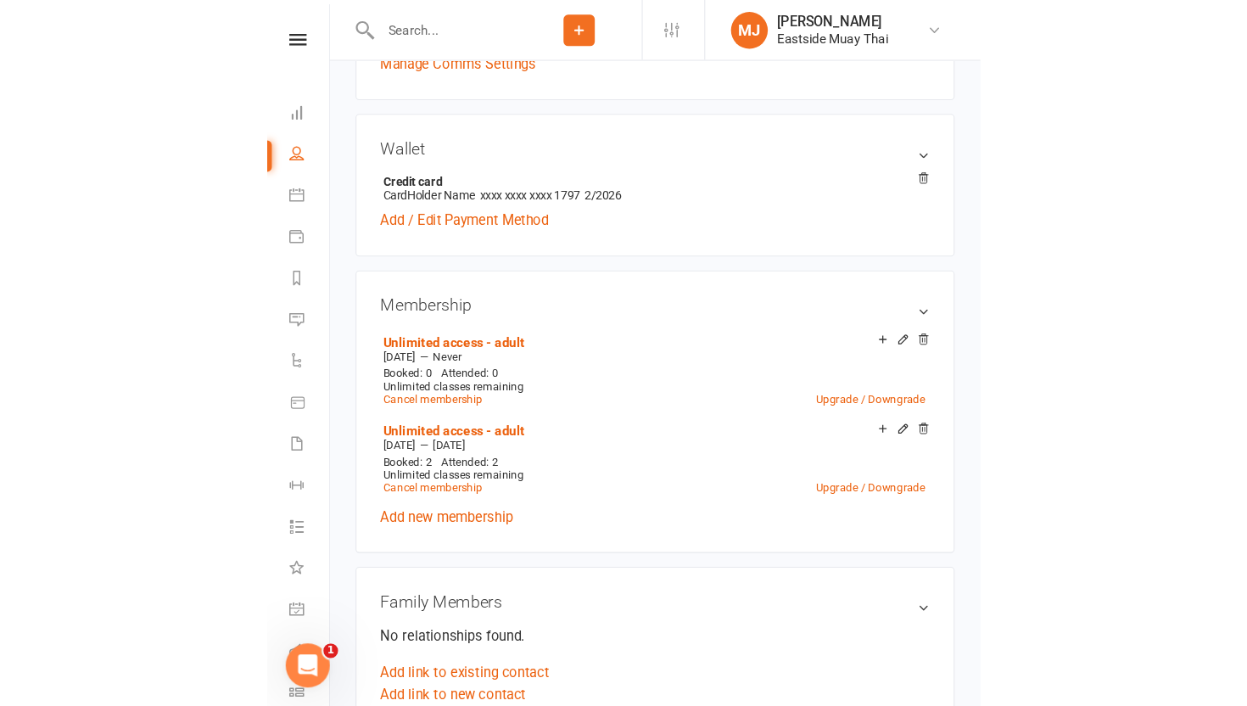
scroll to position [502, 0]
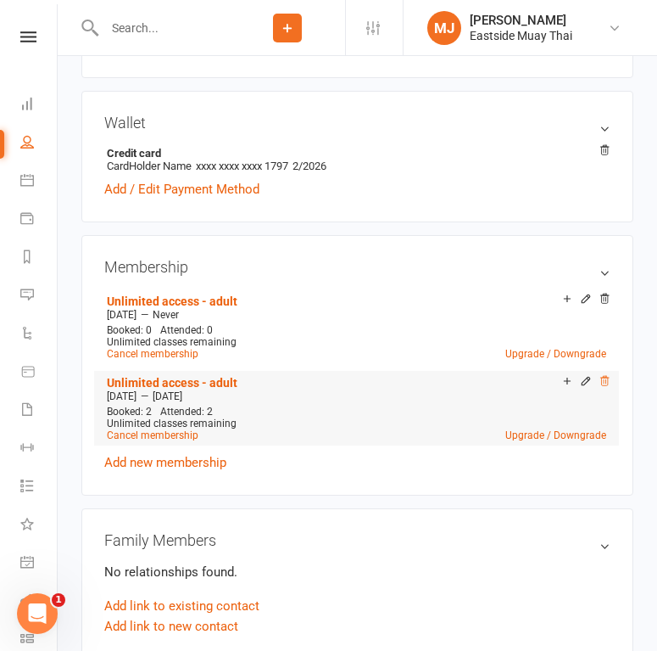
click at [604, 377] on icon at bounding box center [604, 380] width 8 height 9
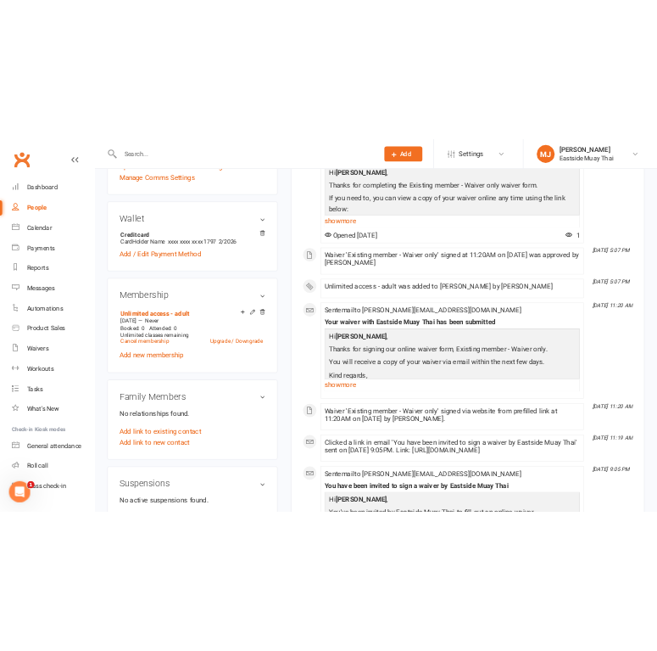
scroll to position [0, 0]
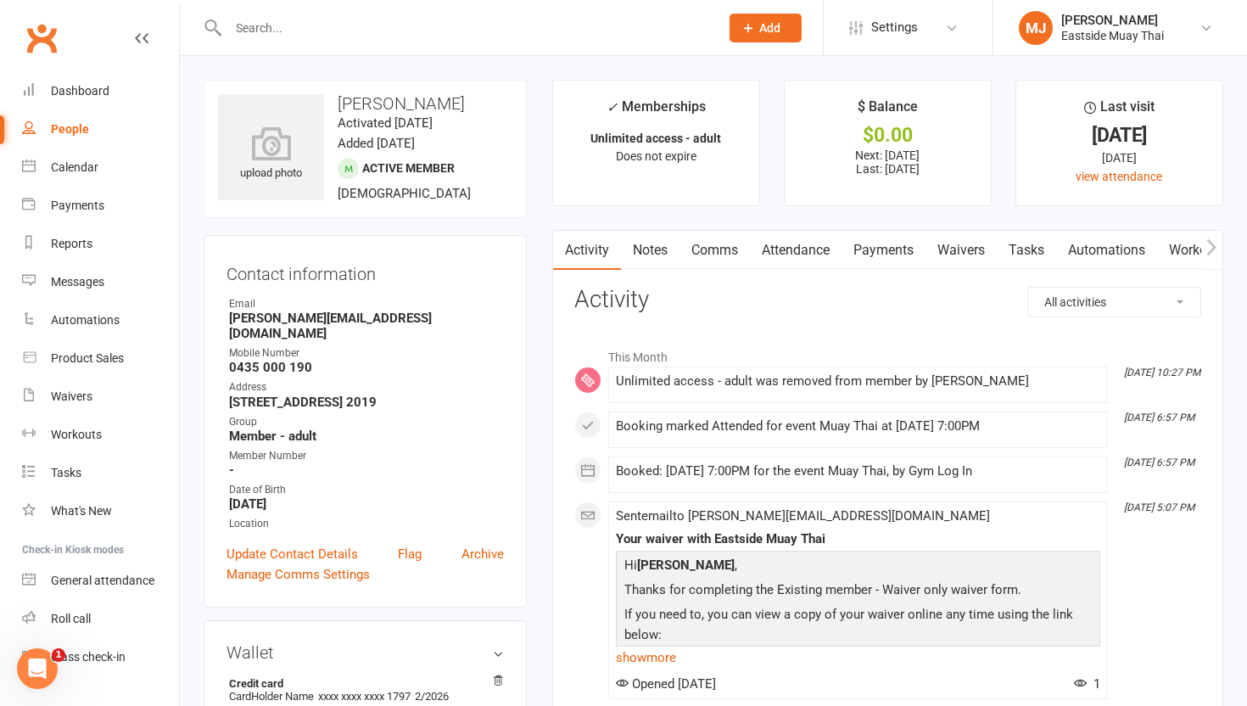
click at [956, 253] on link "Waivers" at bounding box center [960, 250] width 71 height 39
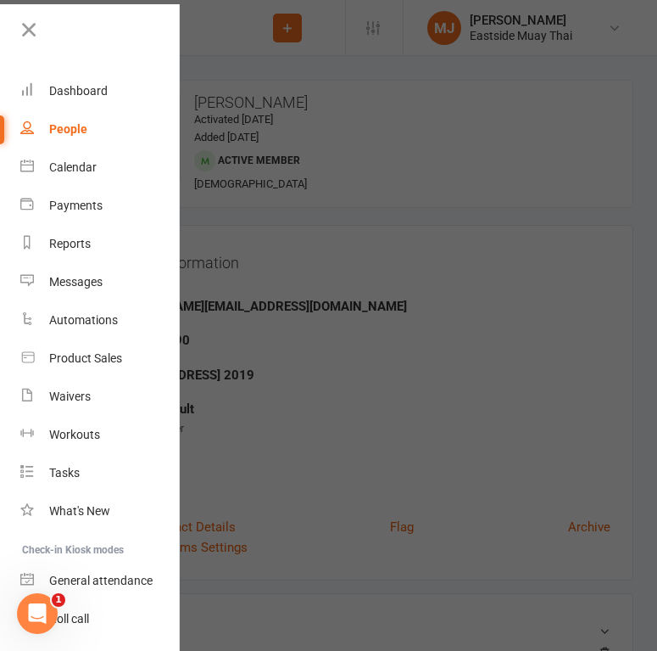
click at [20, 15] on nav "Clubworx Dashboard People Calendar Payments Reports Messages Automations Produc…" at bounding box center [90, 329] width 180 height 651
click at [28, 25] on icon at bounding box center [29, 30] width 24 height 24
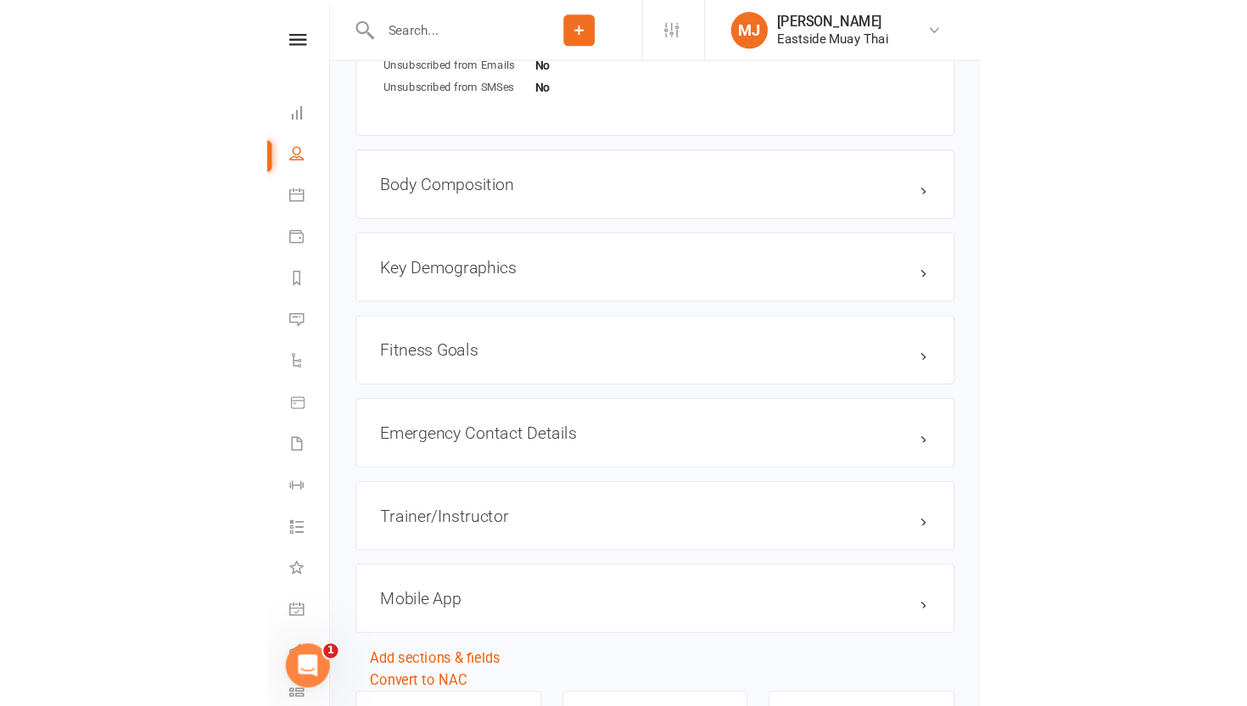
scroll to position [1237, 0]
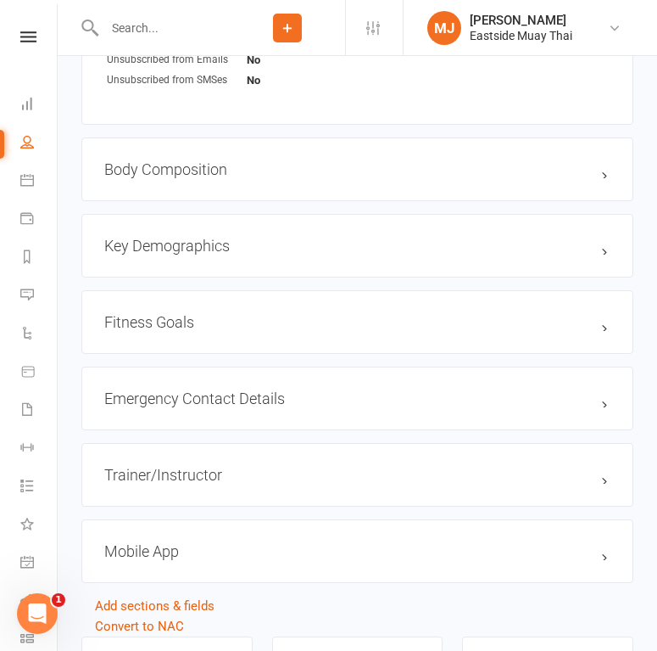
click at [280, 385] on div "Emergency Contact Details edit" at bounding box center [357, 398] width 552 height 64
click at [266, 399] on h3 "Emergency Contact Details edit" at bounding box center [357, 398] width 506 height 18
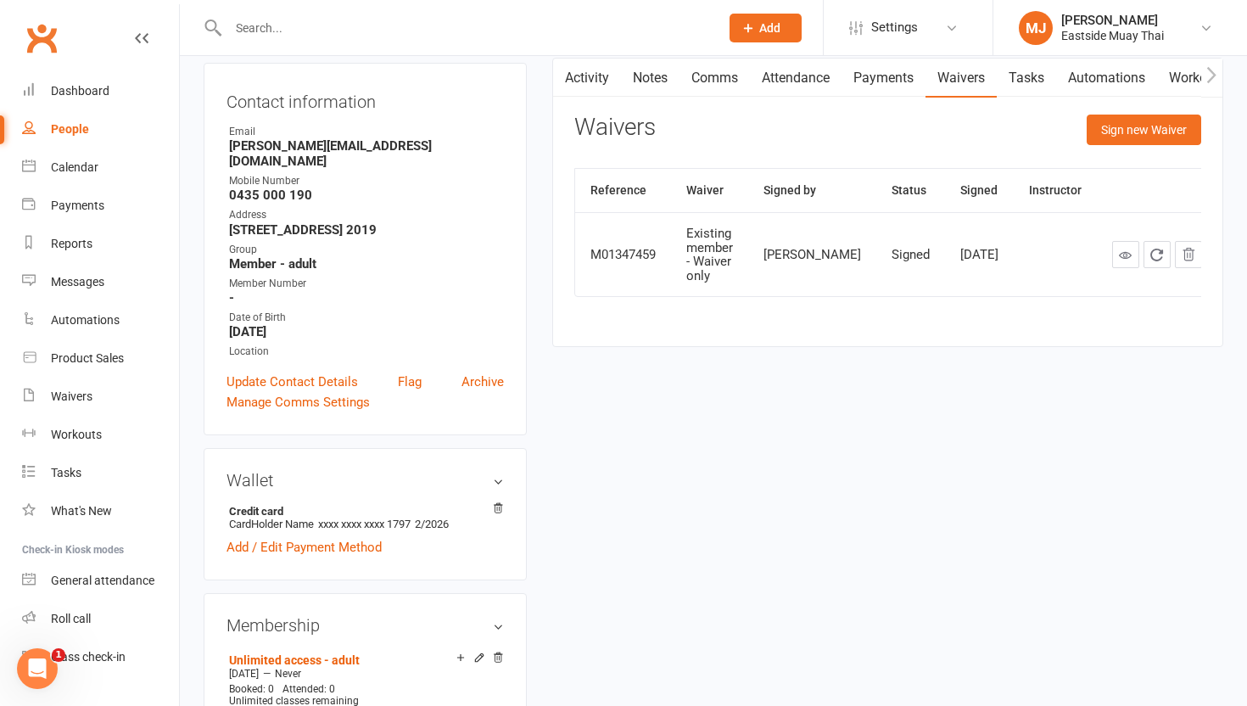
scroll to position [0, 0]
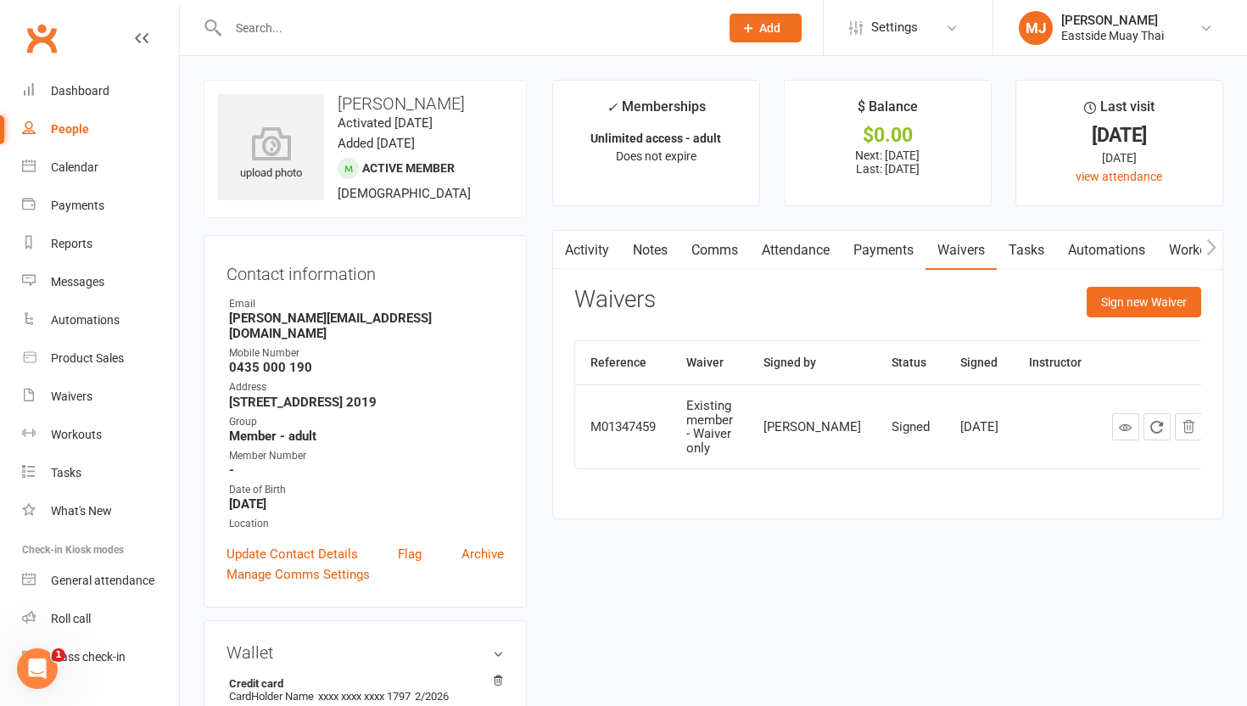
click at [904, 253] on link "Payments" at bounding box center [883, 250] width 84 height 39
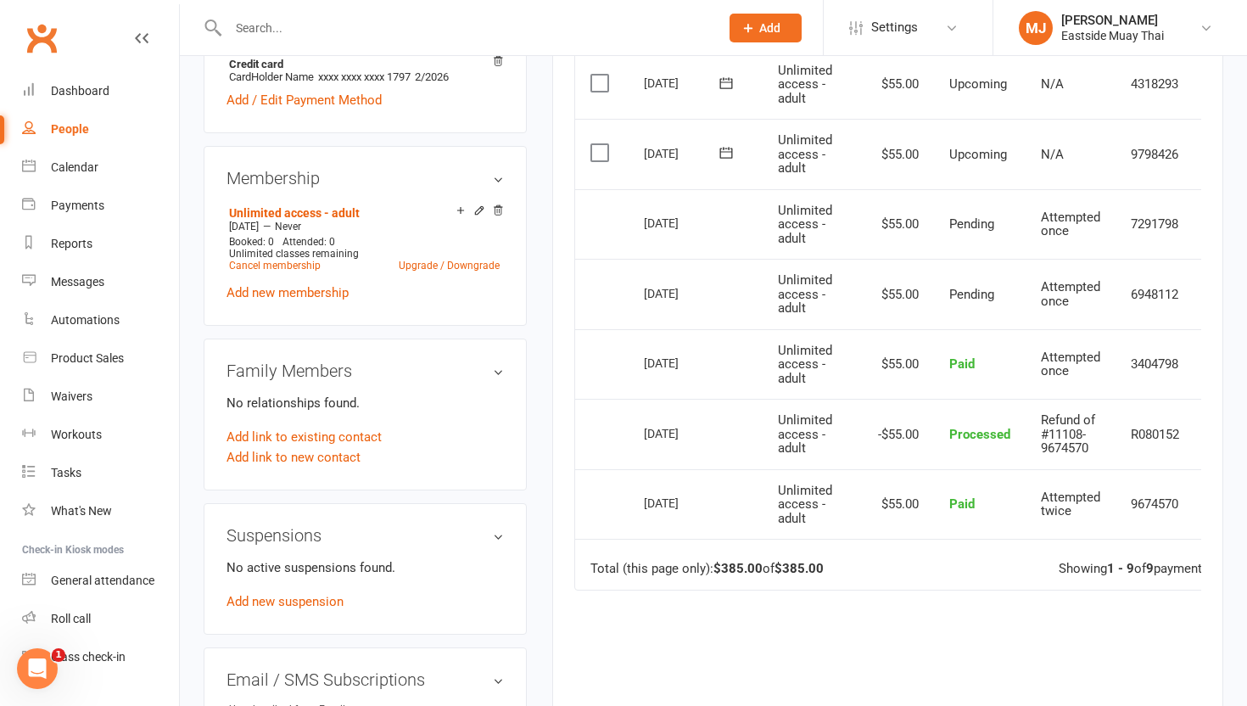
scroll to position [0, 46]
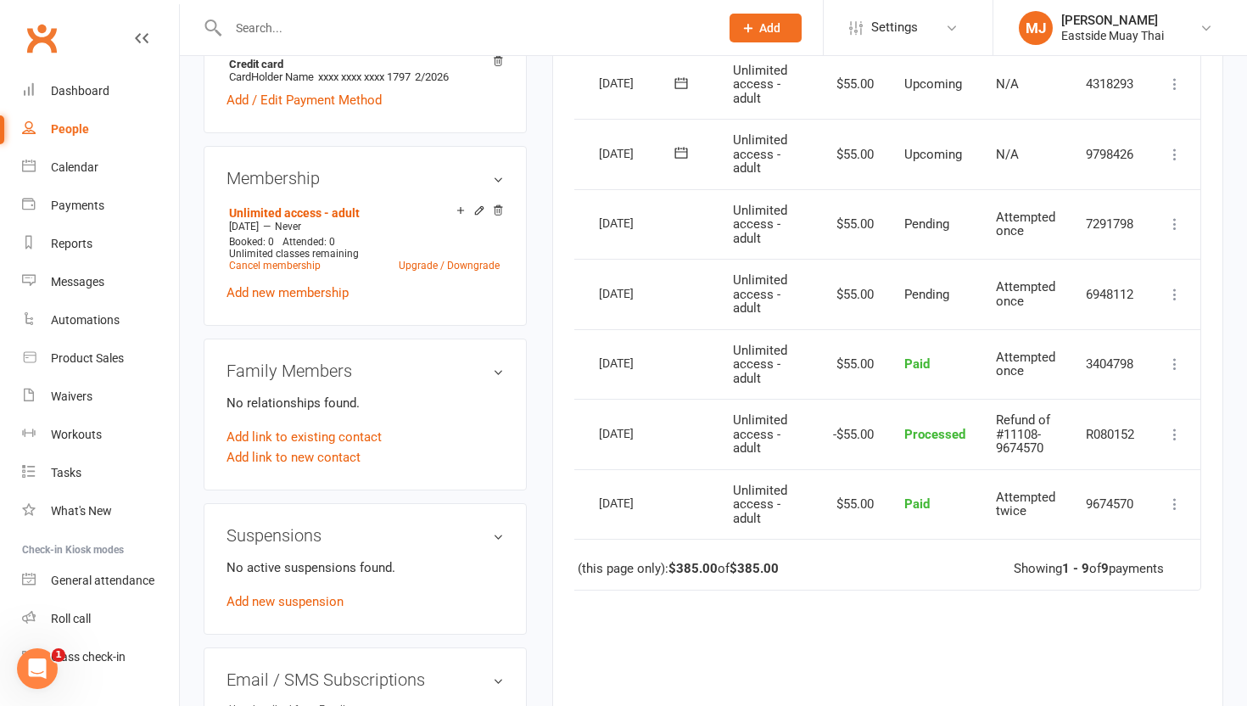
click at [956, 215] on icon at bounding box center [1174, 223] width 17 height 17
click at [956, 220] on icon at bounding box center [1174, 223] width 17 height 17
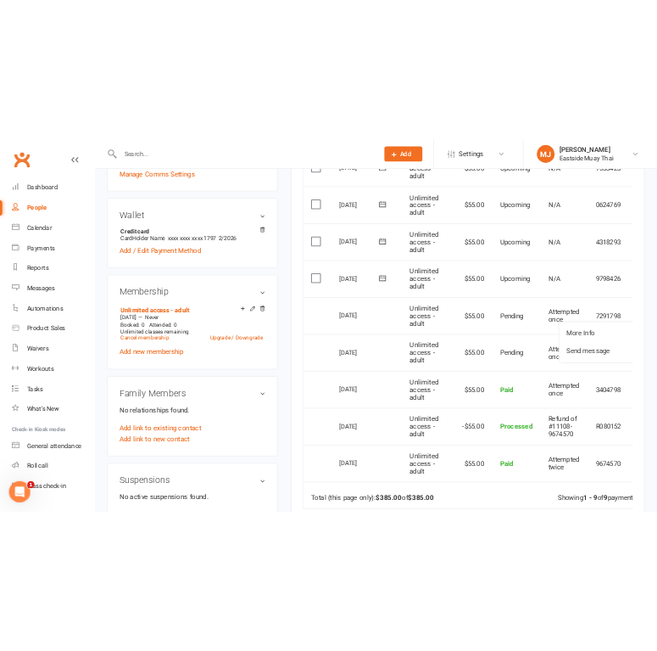
scroll to position [0, 0]
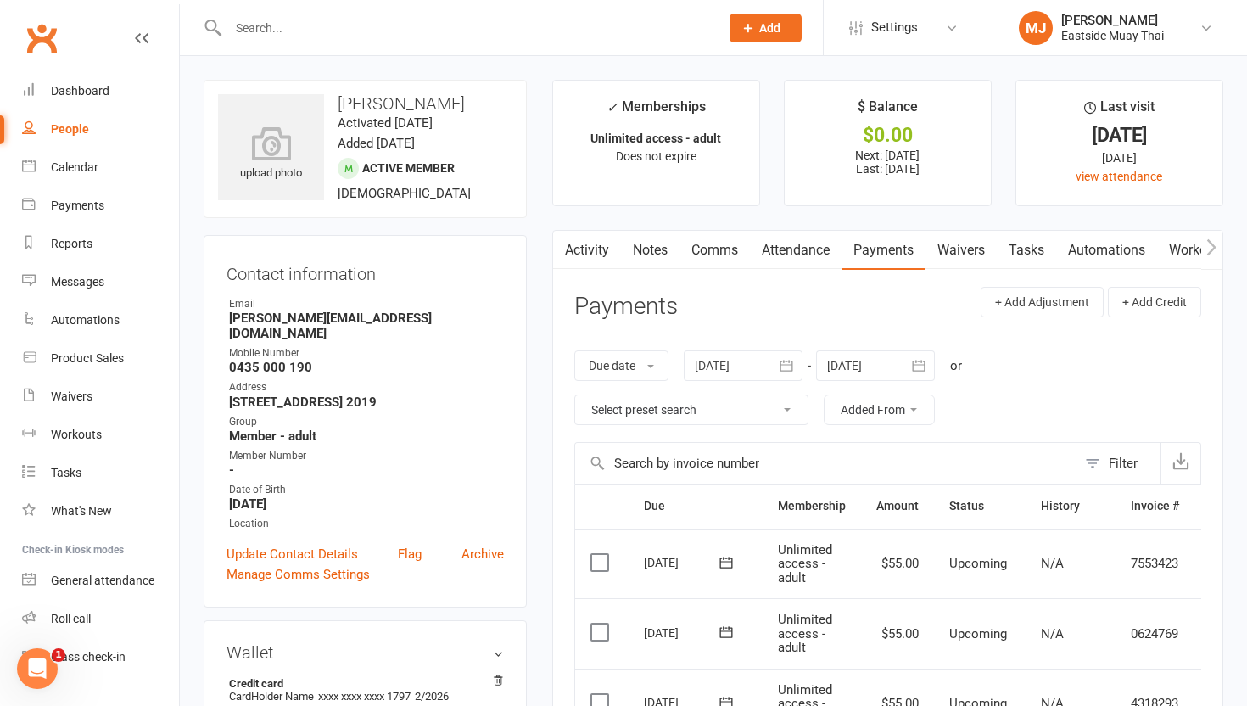
click at [815, 254] on link "Attendance" at bounding box center [796, 250] width 92 height 39
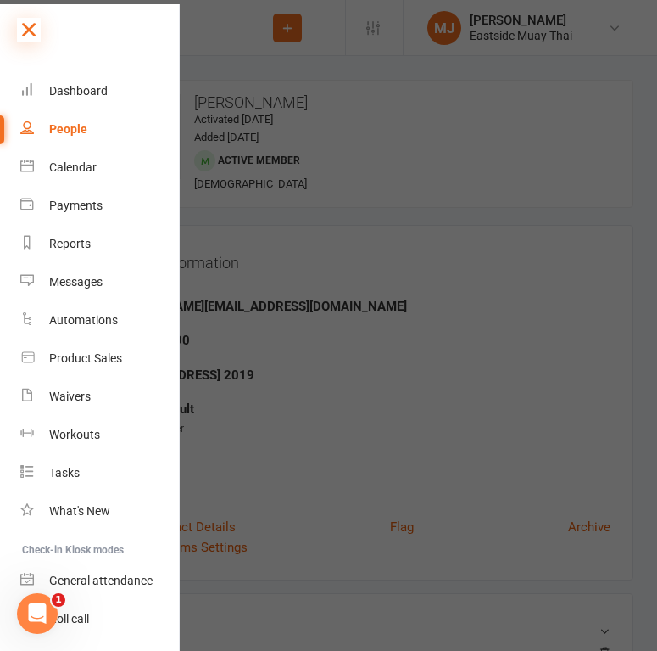
click at [33, 28] on icon at bounding box center [29, 30] width 24 height 24
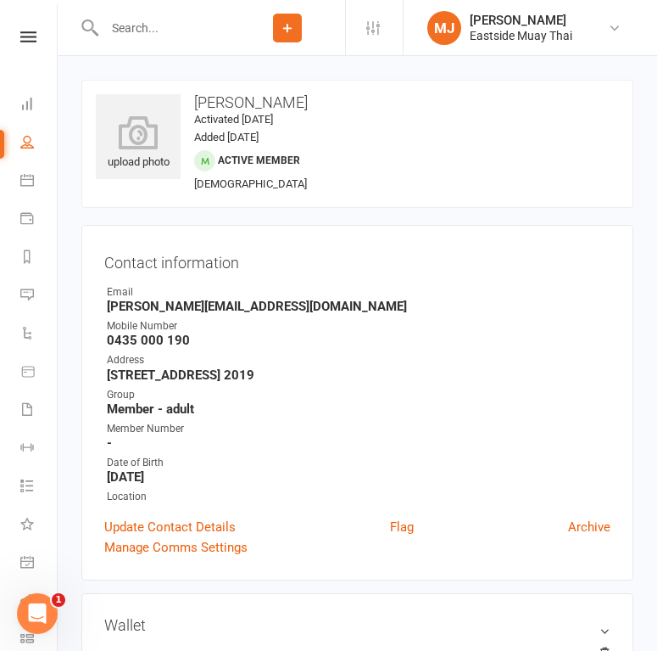
click at [161, 24] on input "text" at bounding box center [164, 28] width 131 height 24
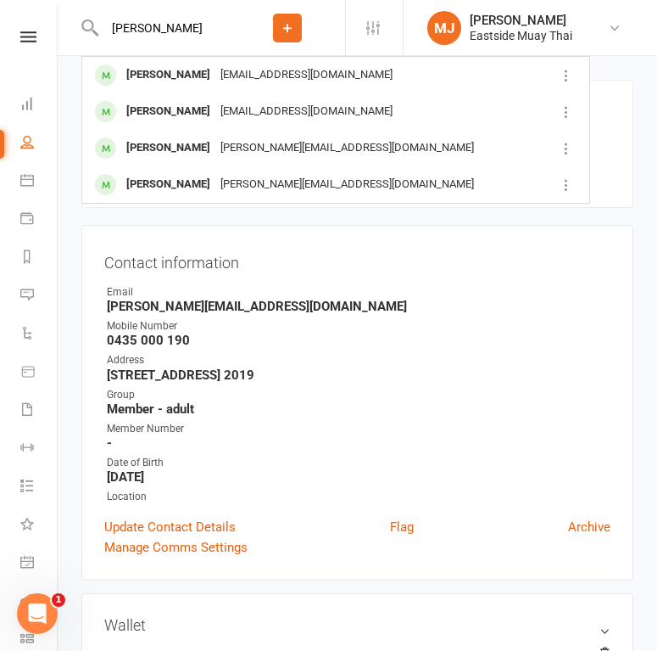
type input "julian"
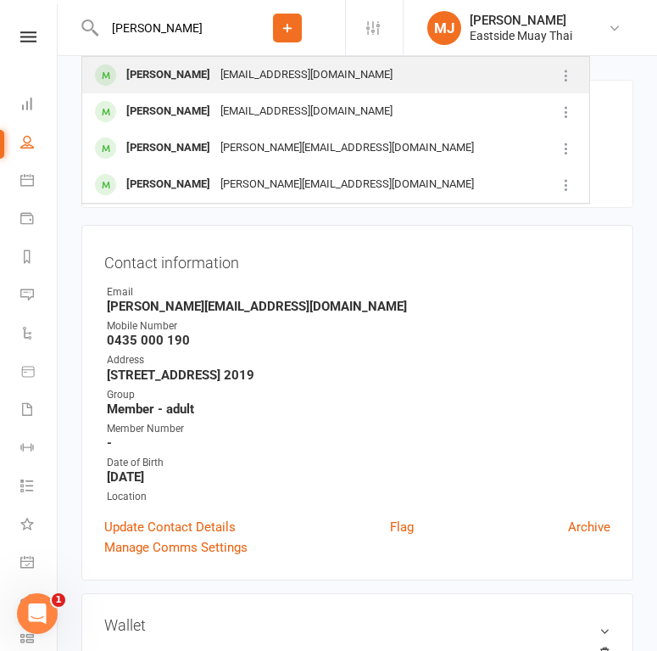
click at [175, 79] on div "Julian Busic" at bounding box center [168, 75] width 94 height 25
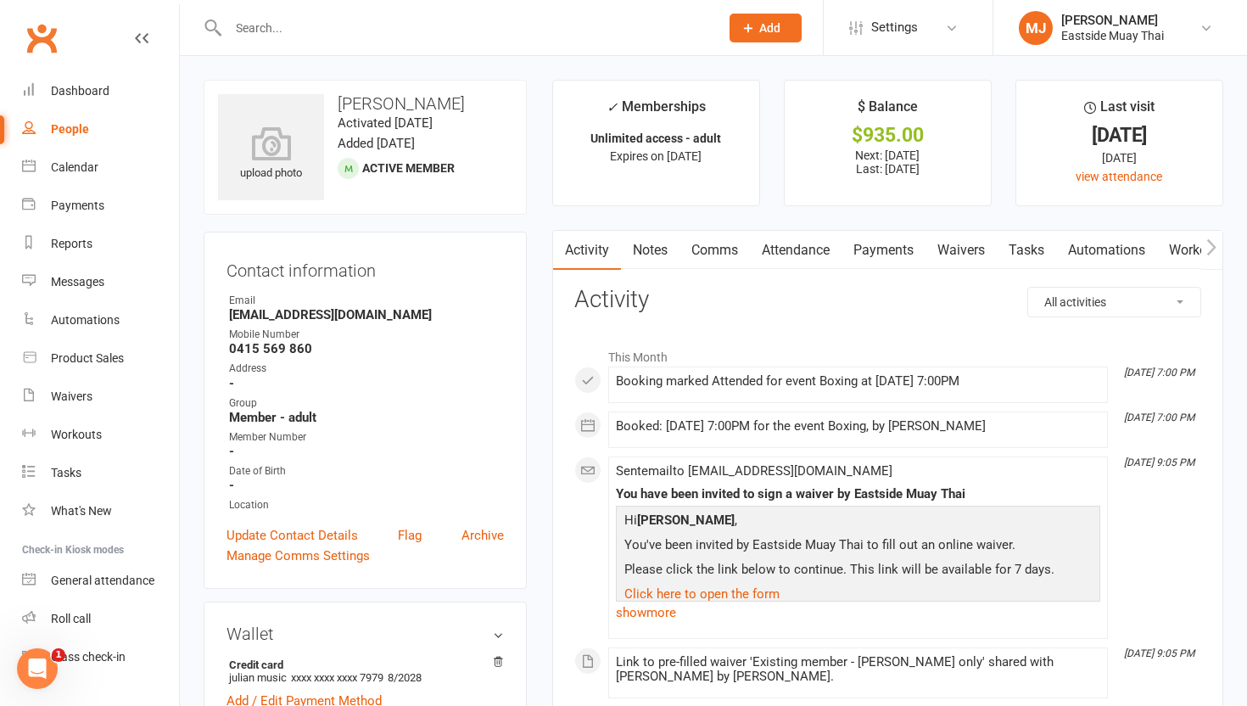
click at [953, 246] on link "Waivers" at bounding box center [960, 250] width 71 height 39
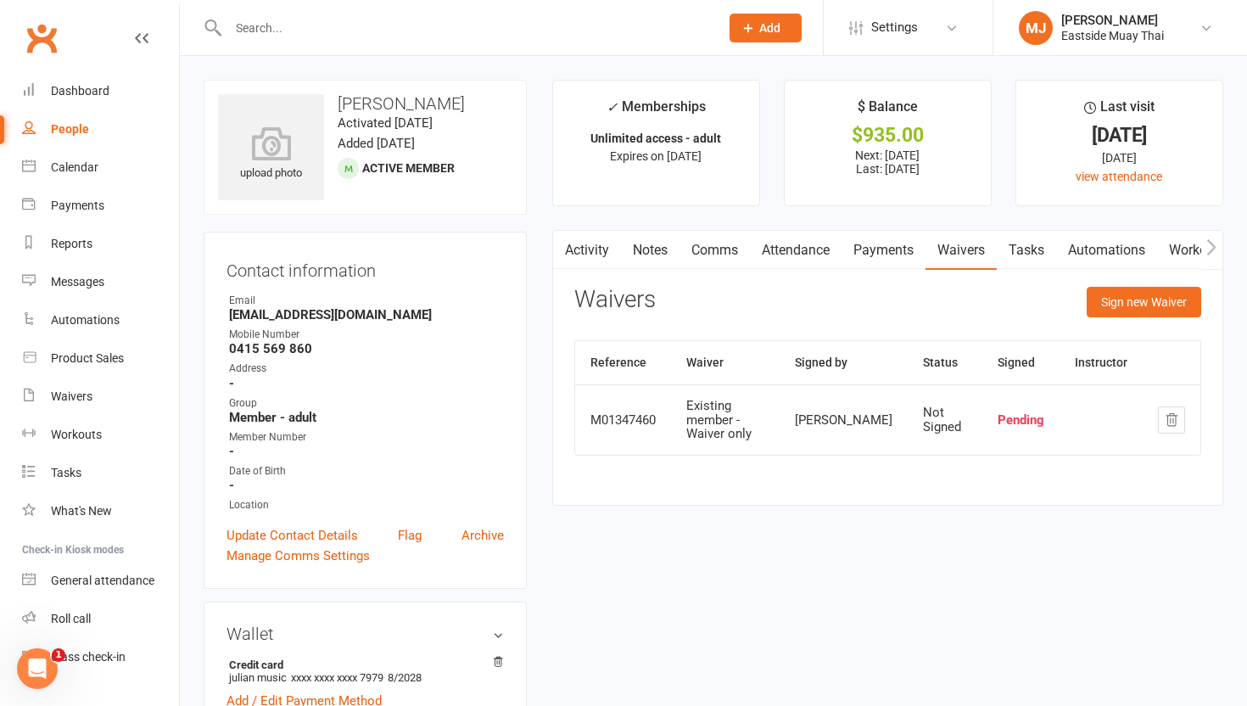
click at [809, 260] on link "Attendance" at bounding box center [796, 250] width 92 height 39
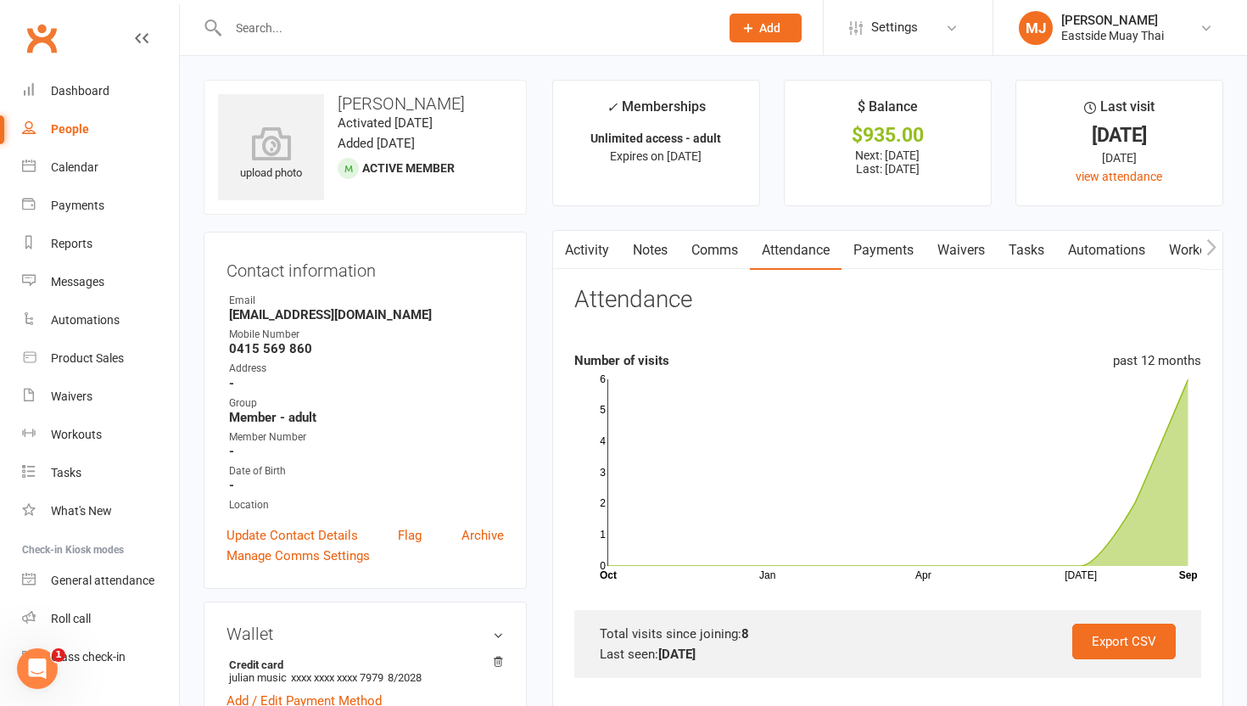
click at [867, 254] on link "Payments" at bounding box center [883, 250] width 84 height 39
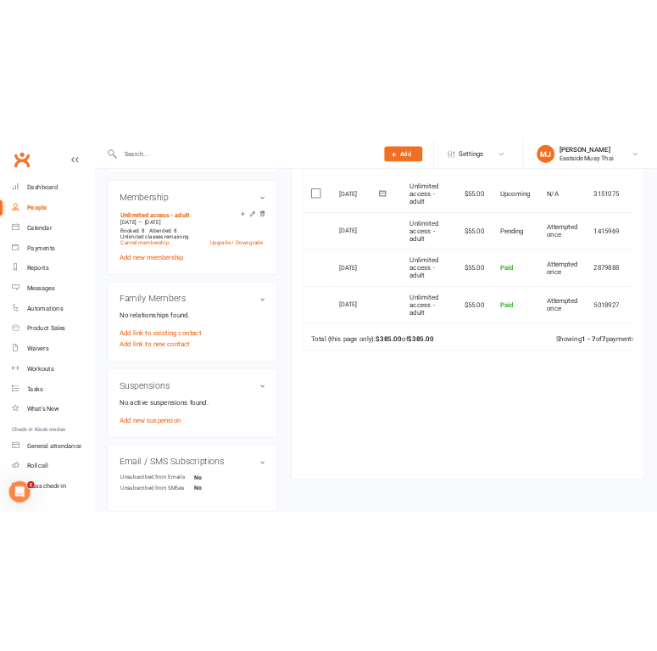
scroll to position [673, 0]
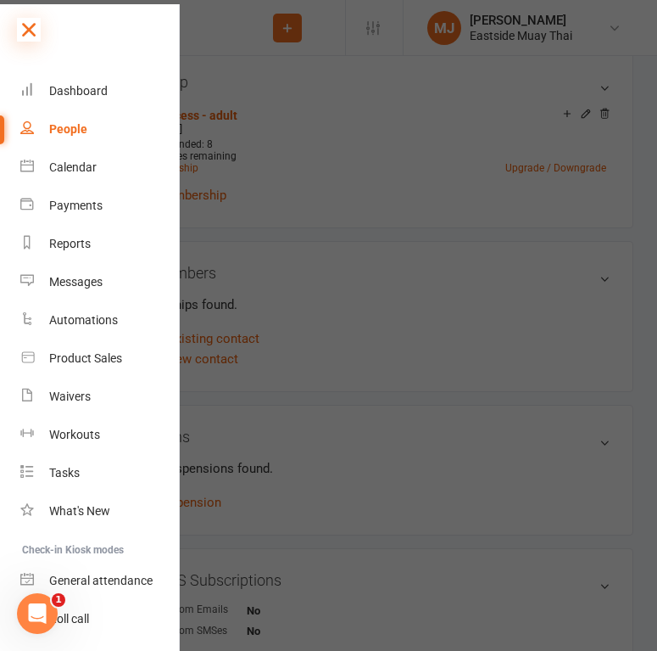
click at [36, 36] on icon at bounding box center [29, 30] width 24 height 24
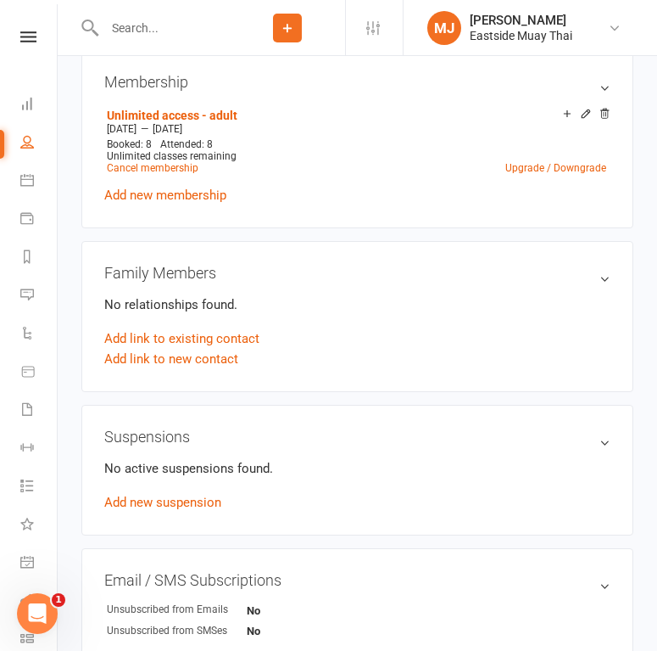
click at [158, 35] on input "text" at bounding box center [164, 28] width 131 height 24
type input "joe"
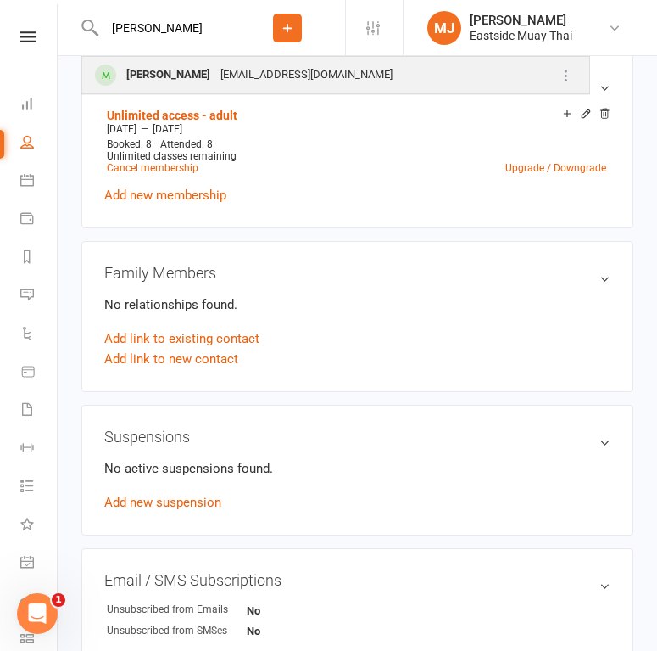
click at [161, 73] on div "Joe Callaghan" at bounding box center [168, 75] width 94 height 25
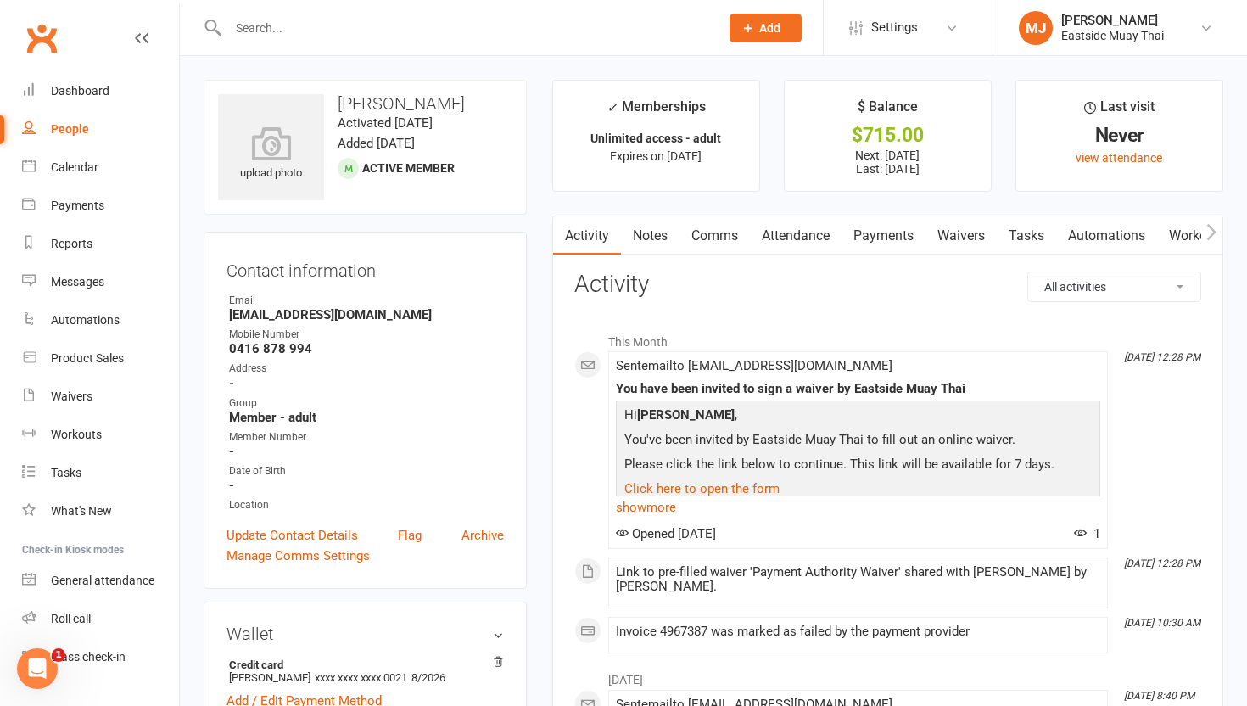
click at [948, 233] on link "Waivers" at bounding box center [960, 235] width 71 height 39
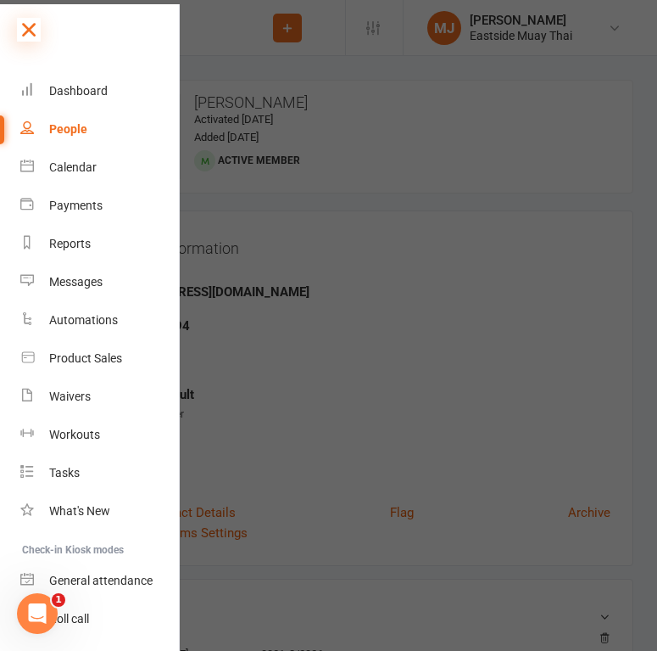
click at [30, 21] on icon at bounding box center [29, 30] width 24 height 24
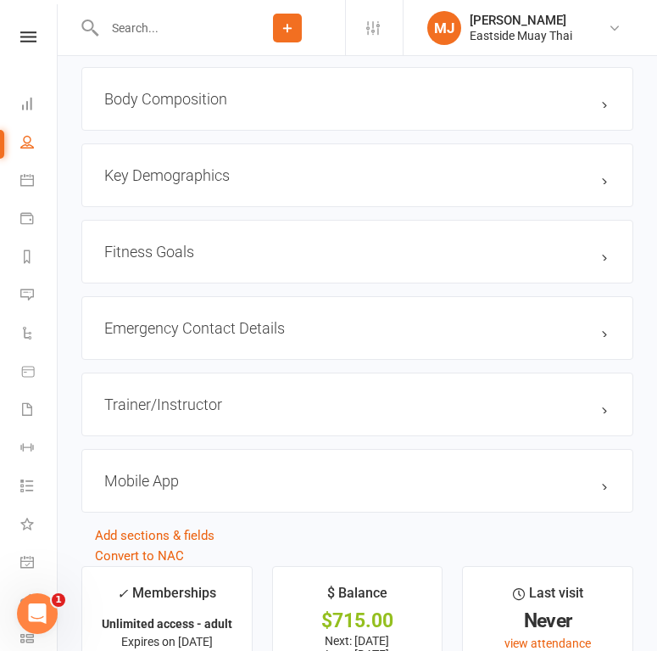
scroll to position [1294, 0]
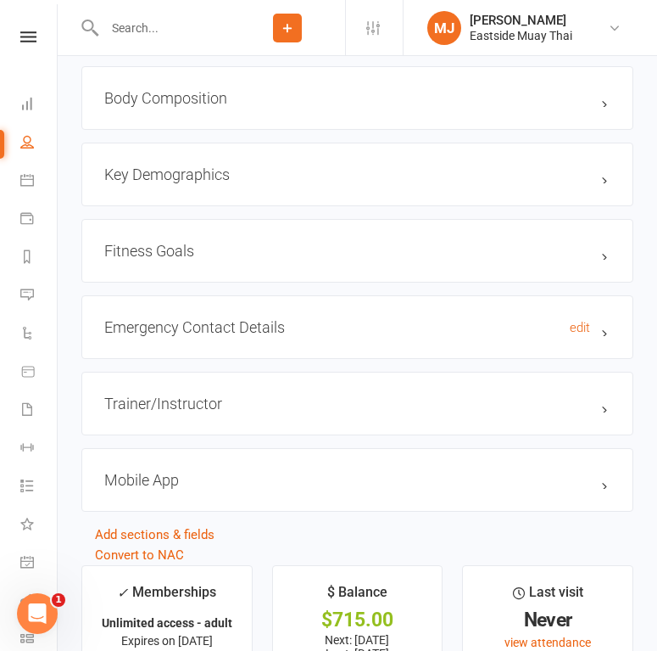
click at [219, 322] on h3 "Emergency Contact Details edit" at bounding box center [357, 327] width 506 height 18
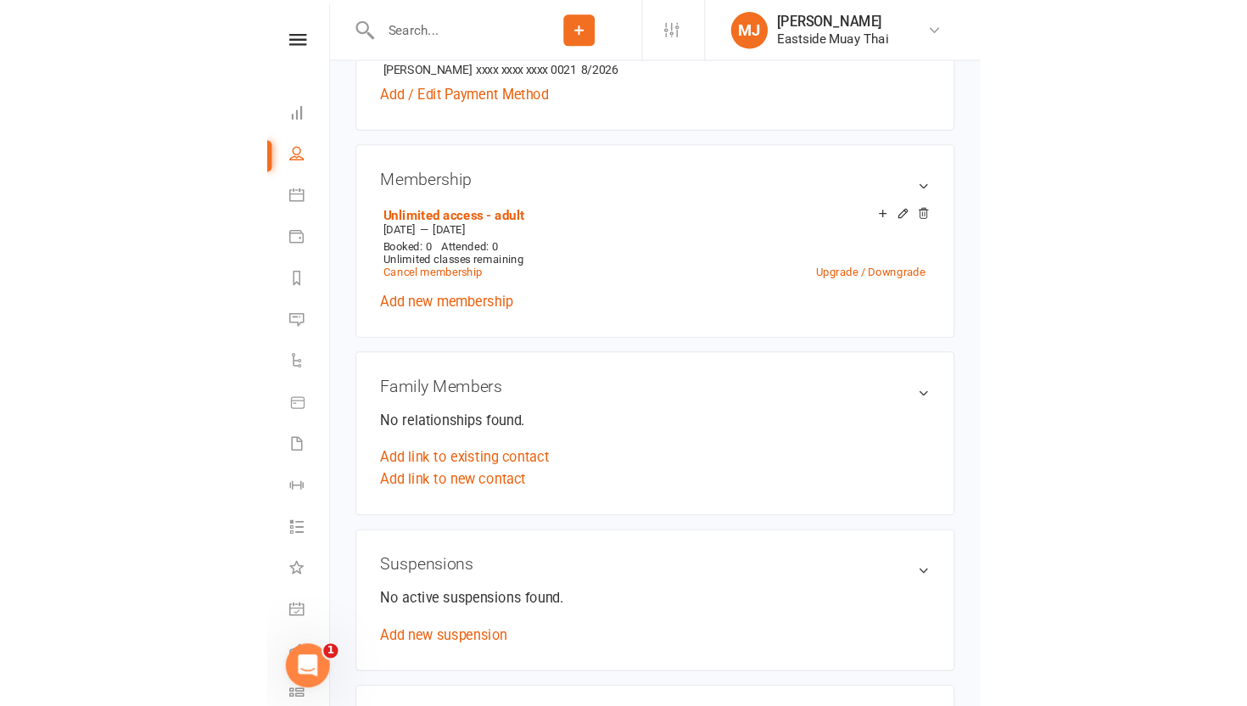
scroll to position [0, 0]
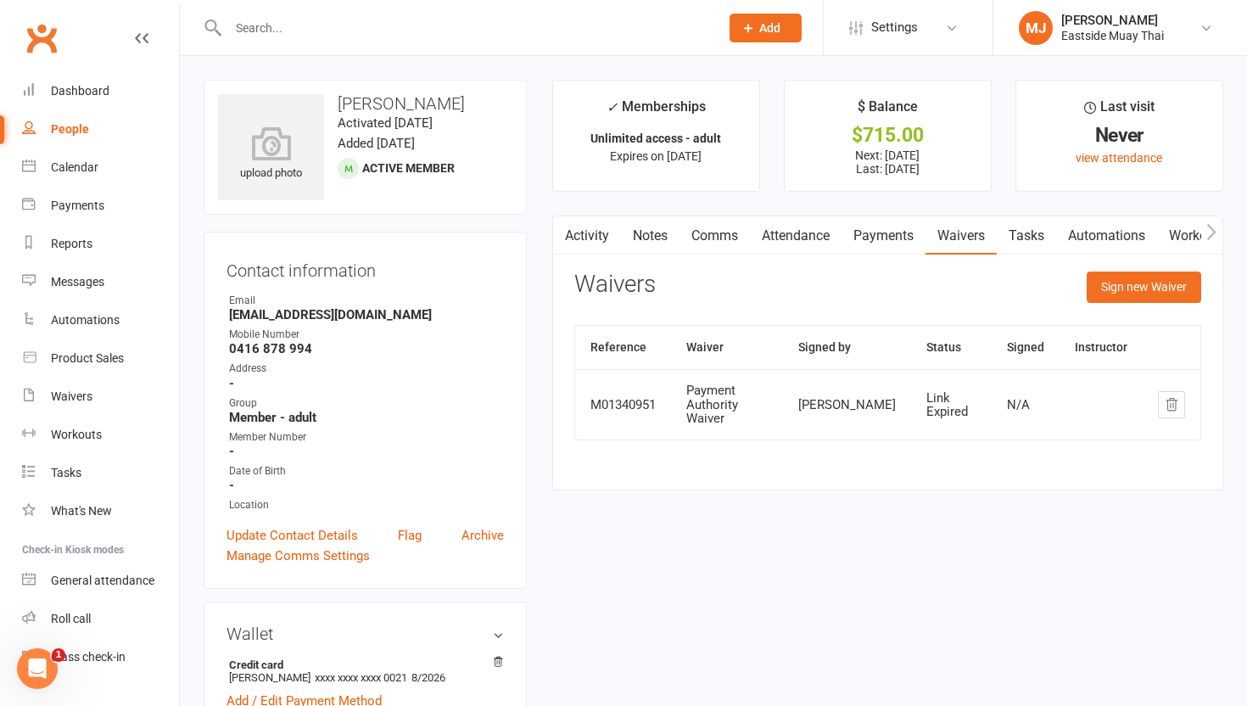
click at [880, 241] on link "Payments" at bounding box center [883, 235] width 84 height 39
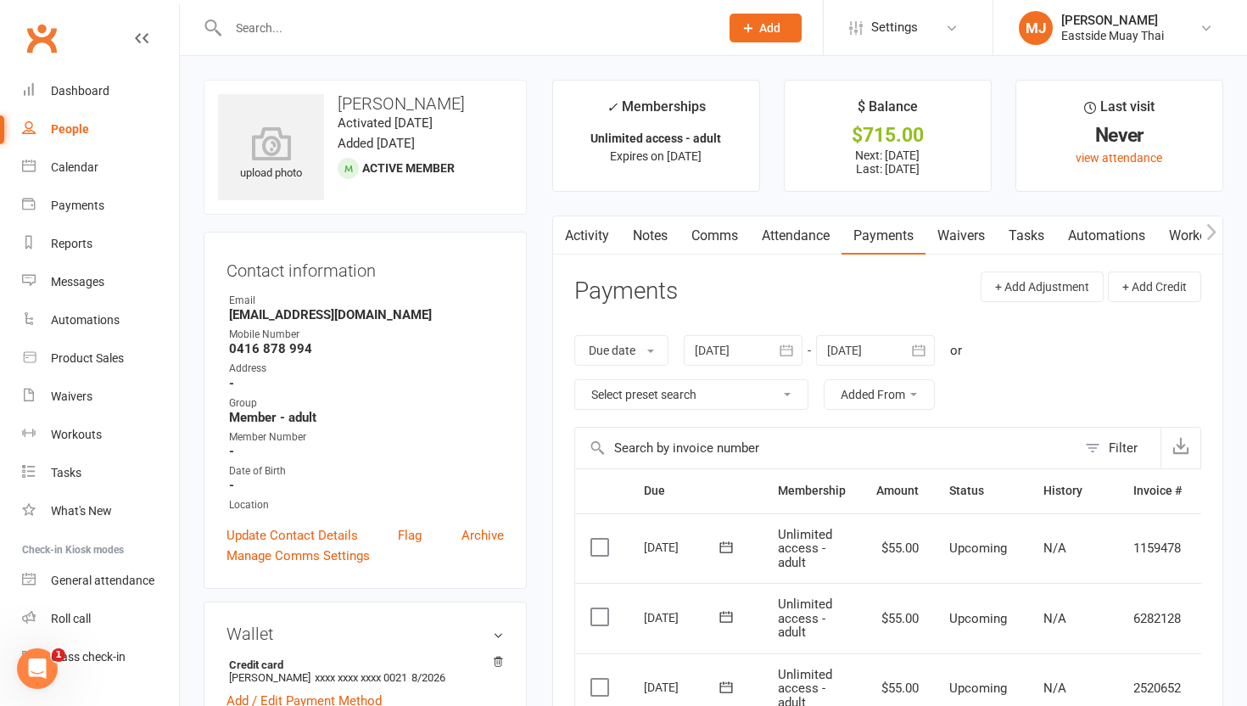
click at [801, 233] on link "Attendance" at bounding box center [796, 235] width 92 height 39
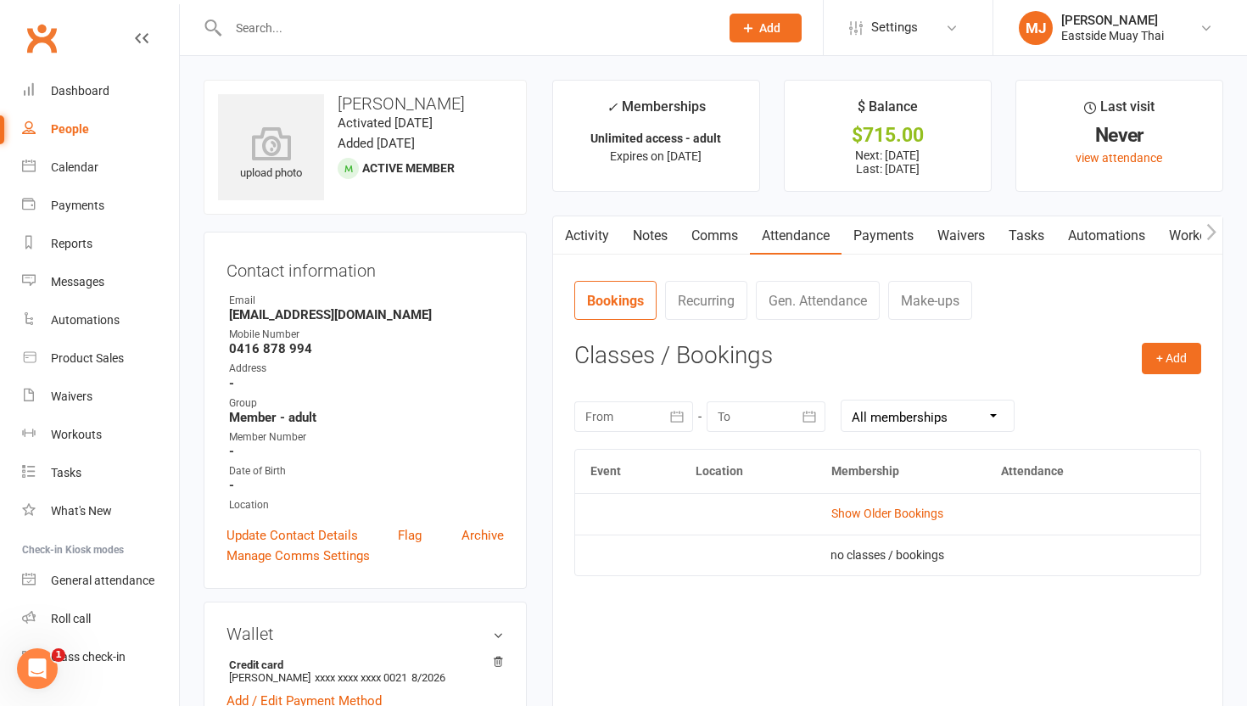
click at [902, 237] on link "Payments" at bounding box center [883, 235] width 84 height 39
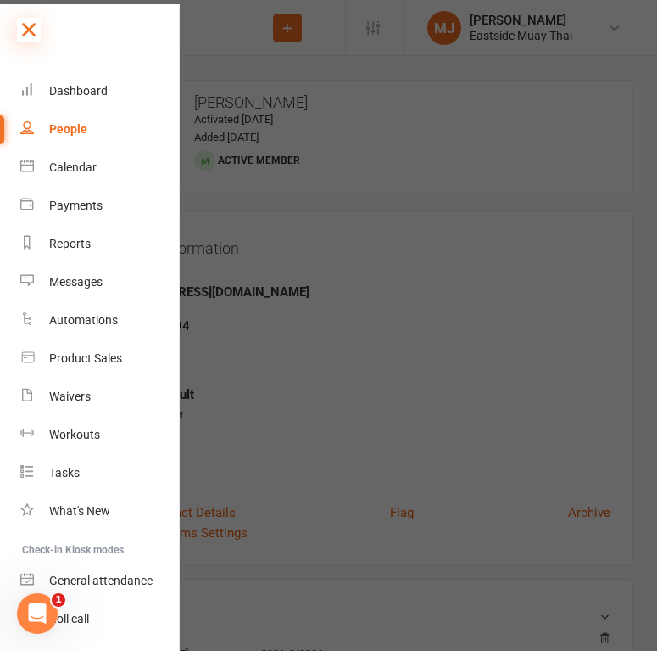
click at [34, 28] on icon at bounding box center [29, 30] width 24 height 24
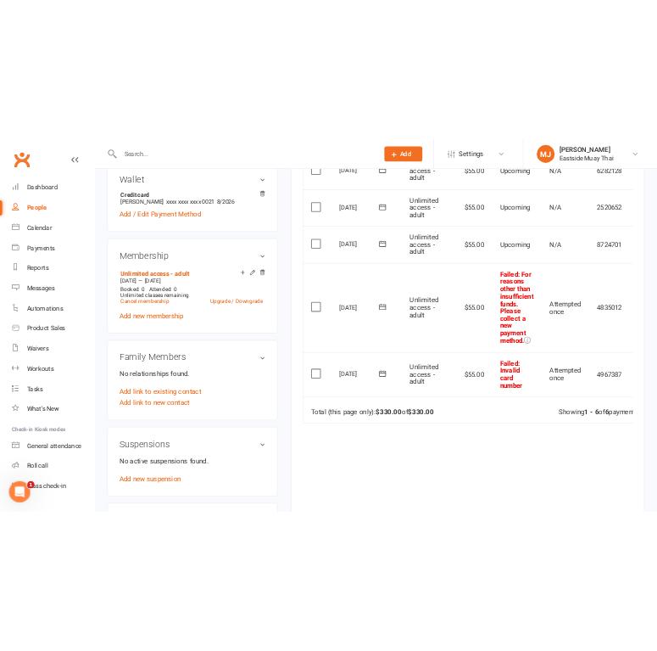
scroll to position [559, 0]
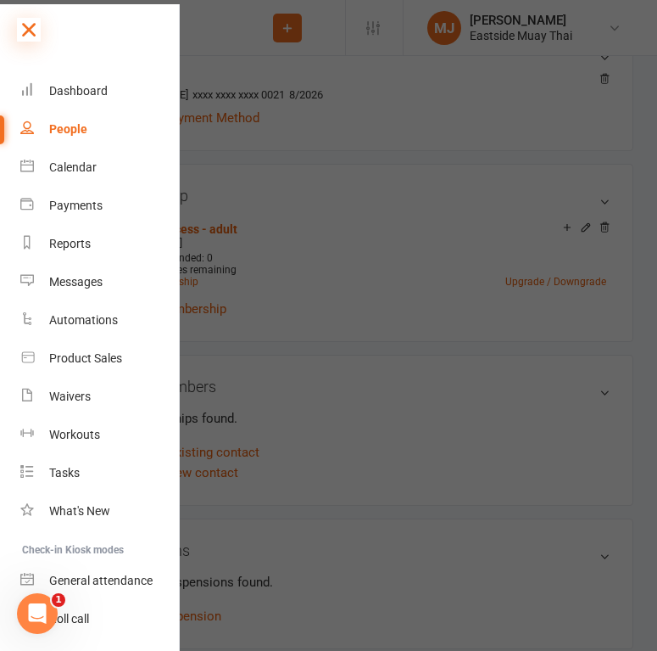
click at [29, 28] on icon at bounding box center [29, 30] width 24 height 24
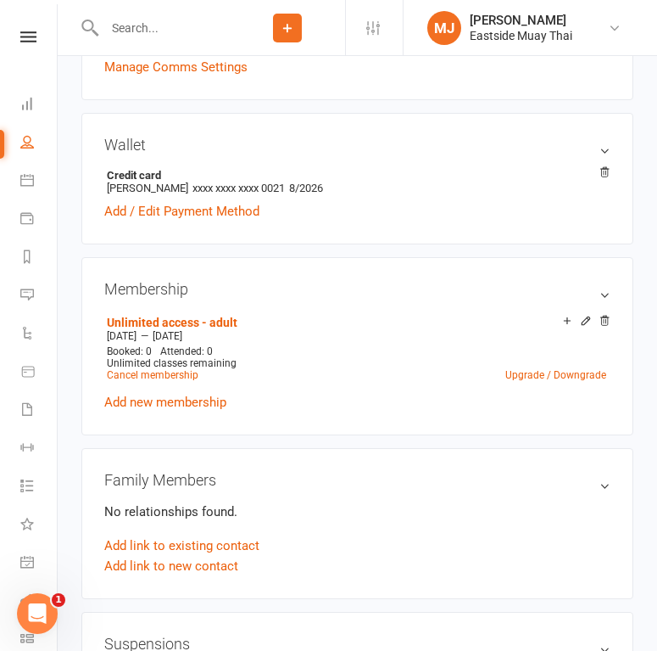
scroll to position [466, 0]
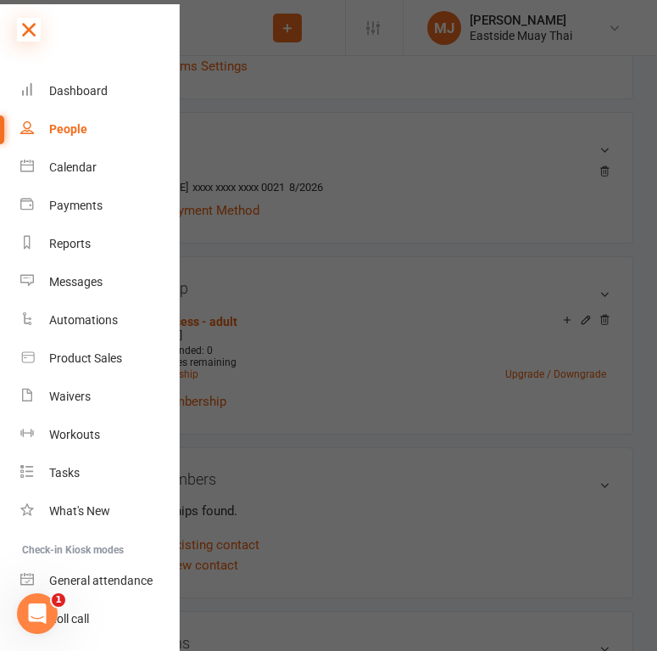
click at [33, 29] on icon at bounding box center [29, 30] width 24 height 24
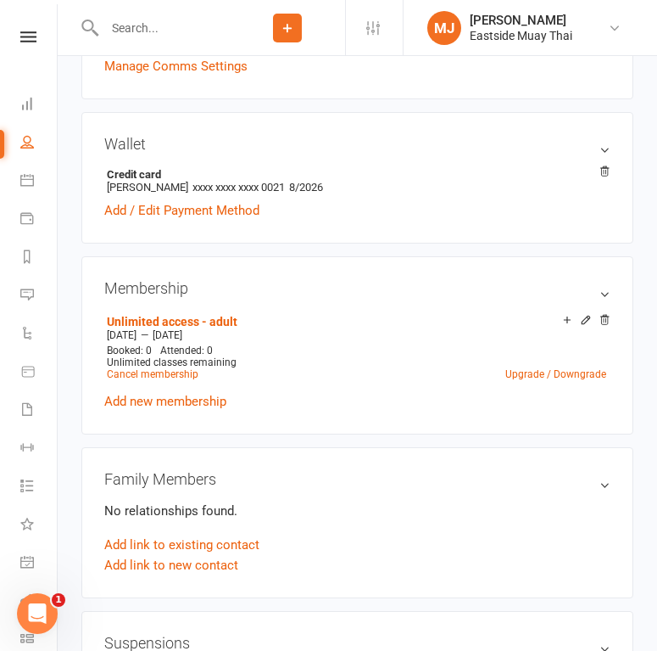
click at [164, 33] on input "text" at bounding box center [164, 28] width 131 height 24
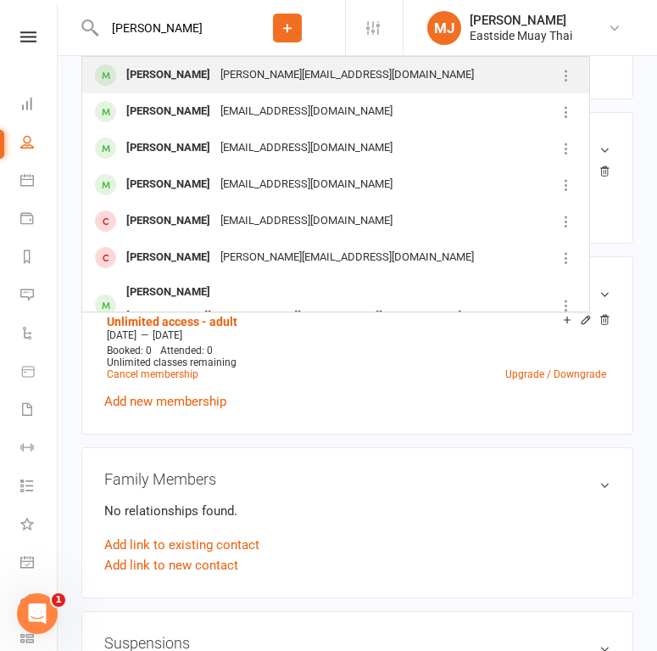
type input "dylan camp"
click at [176, 74] on div "Dylan Campbell" at bounding box center [168, 75] width 94 height 25
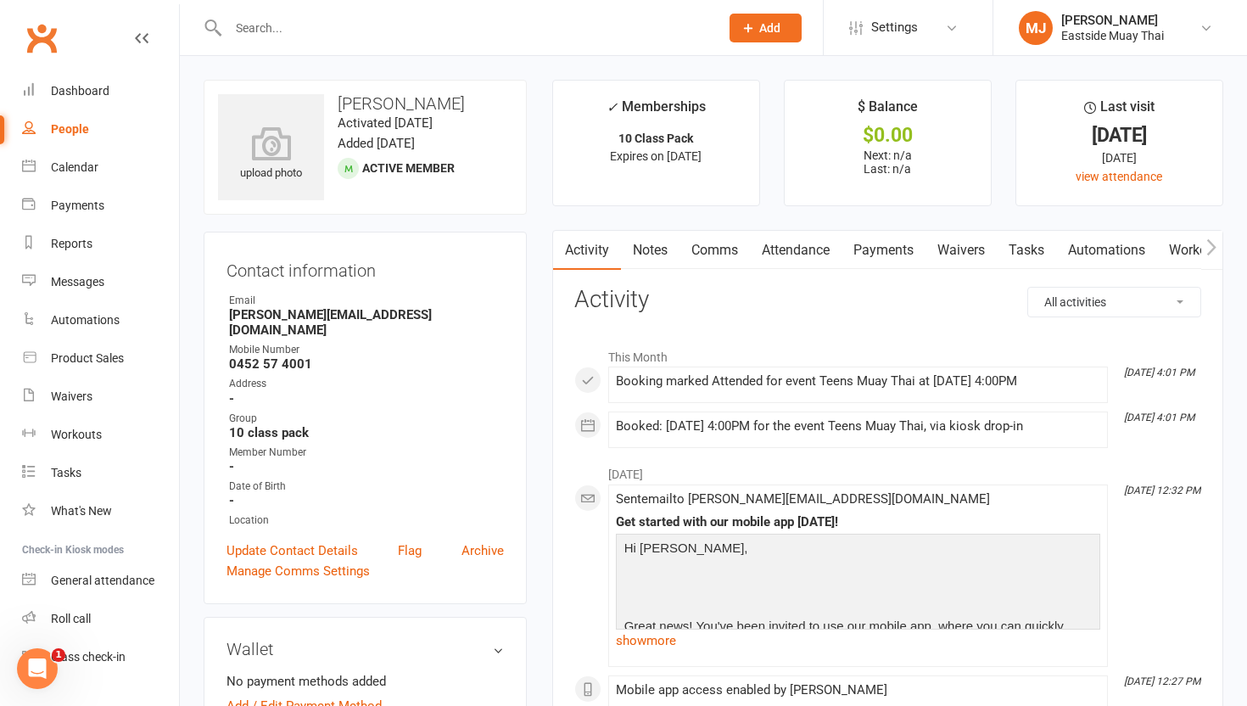
click at [956, 243] on link "Waivers" at bounding box center [960, 250] width 71 height 39
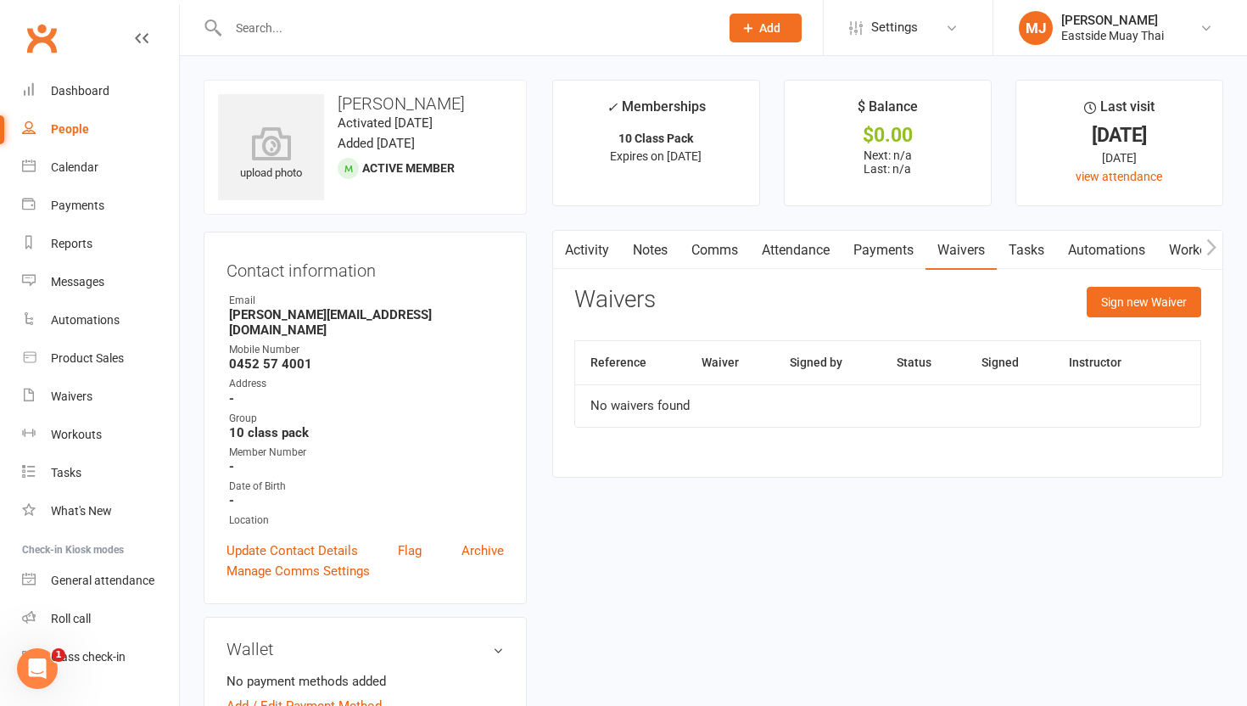
click at [784, 249] on link "Attendance" at bounding box center [796, 250] width 92 height 39
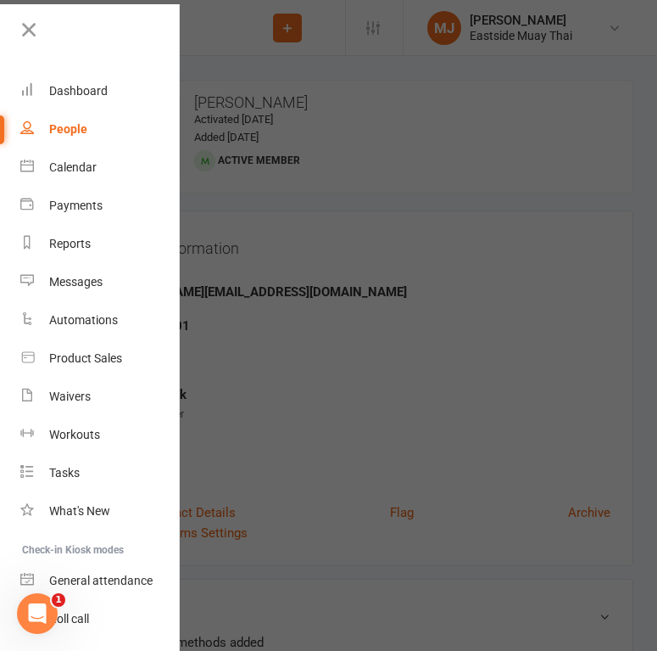
click at [29, 15] on nav "Clubworx Dashboard People Calendar Payments Reports Messages Automations Produc…" at bounding box center [90, 329] width 180 height 651
click at [26, 25] on icon at bounding box center [29, 30] width 24 height 24
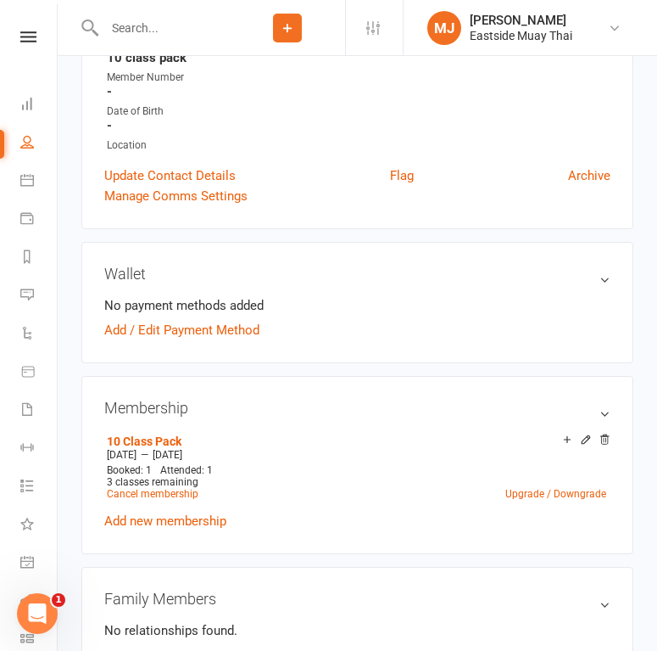
scroll to position [338, 0]
click at [168, 37] on input "text" at bounding box center [164, 28] width 131 height 24
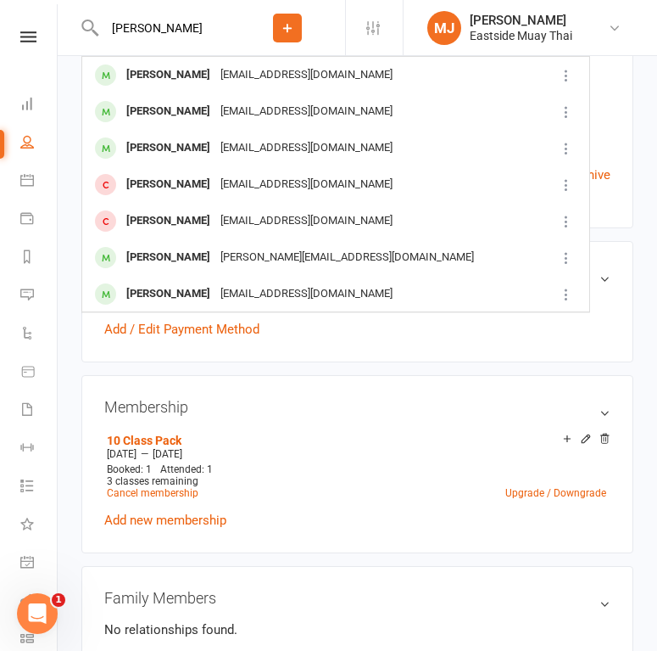
type input "mason"
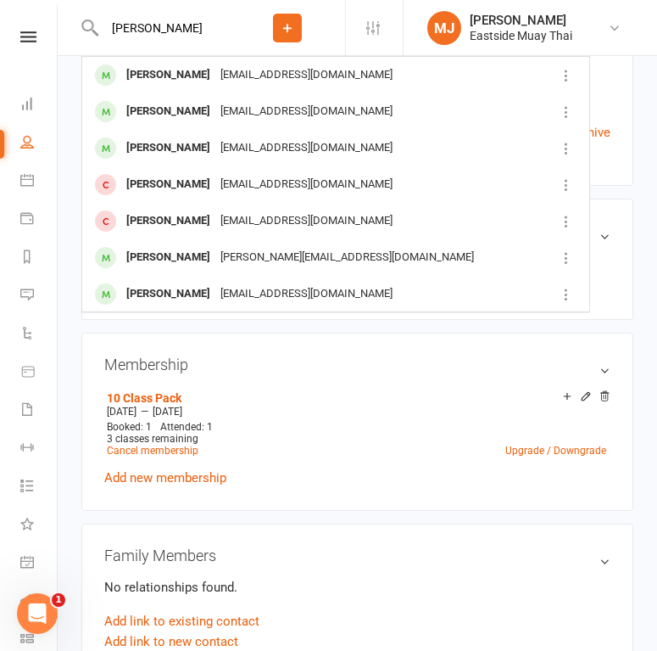
scroll to position [405, 0]
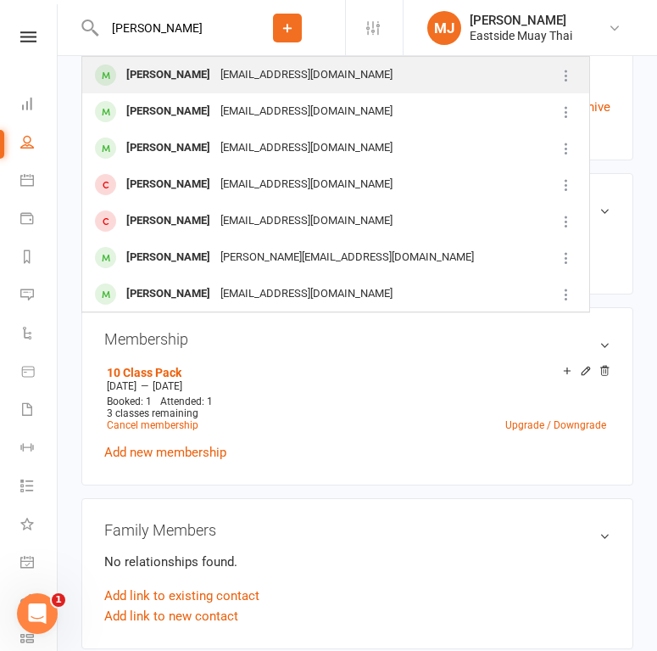
click at [182, 88] on div "Mason Haley masonhaley358@gmail.com" at bounding box center [319, 75] width 472 height 35
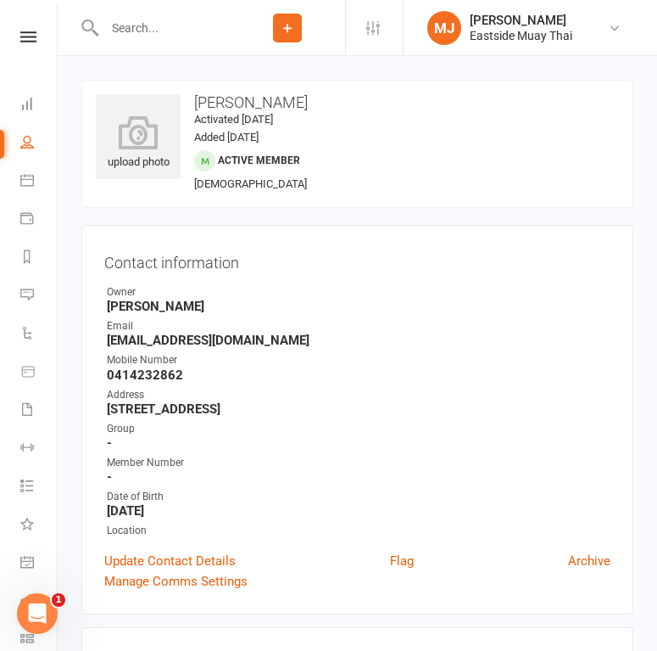
click at [175, 27] on input "text" at bounding box center [164, 28] width 131 height 24
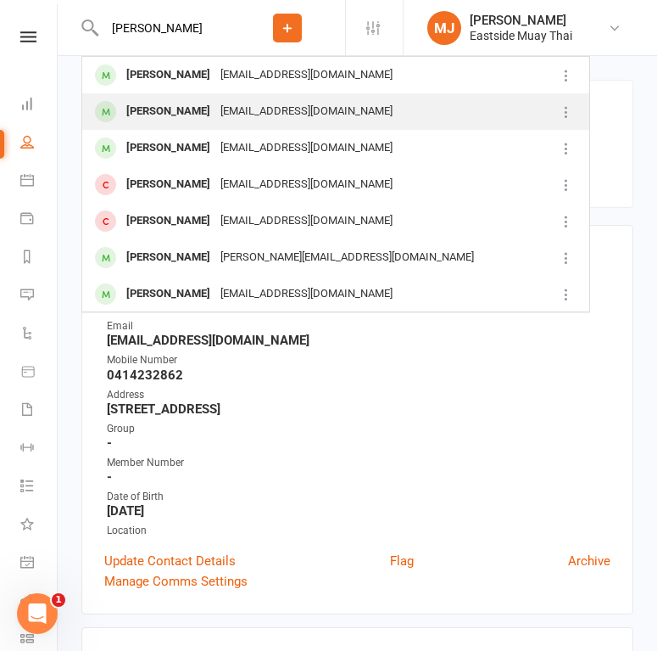
type input "mason"
click at [184, 107] on div "Mason Campbell" at bounding box center [168, 111] width 94 height 25
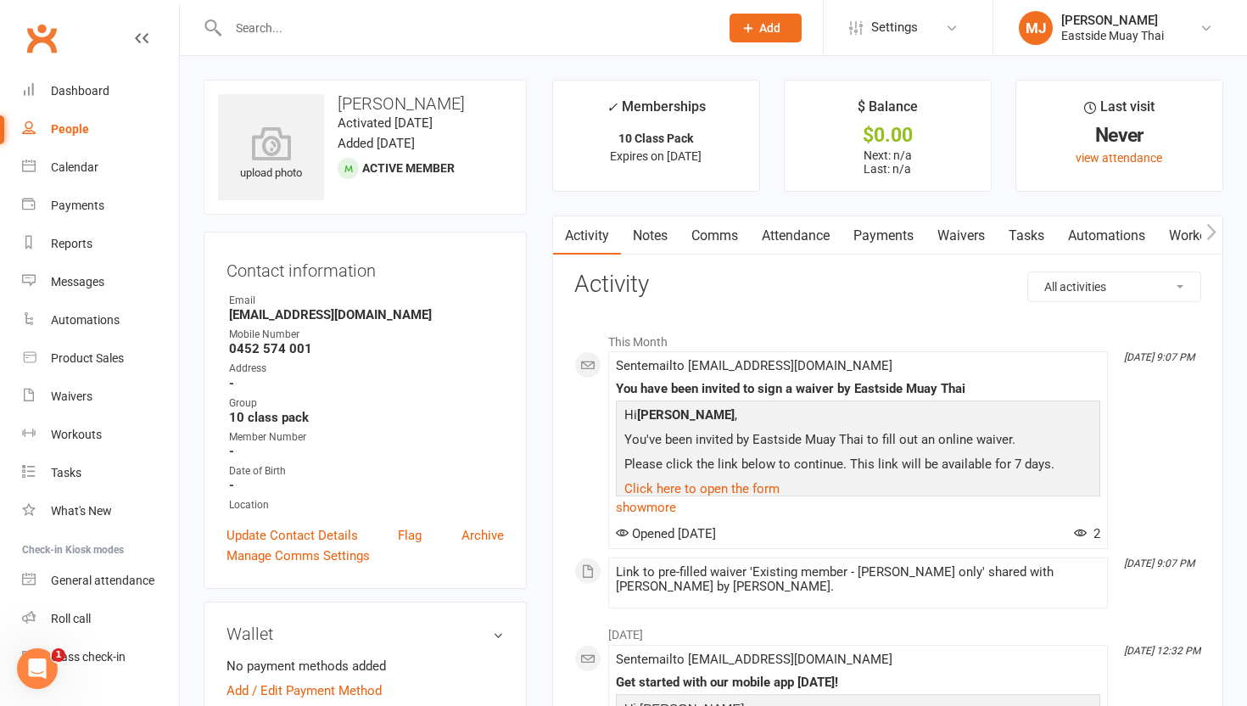
click at [956, 232] on link "Waivers" at bounding box center [960, 235] width 71 height 39
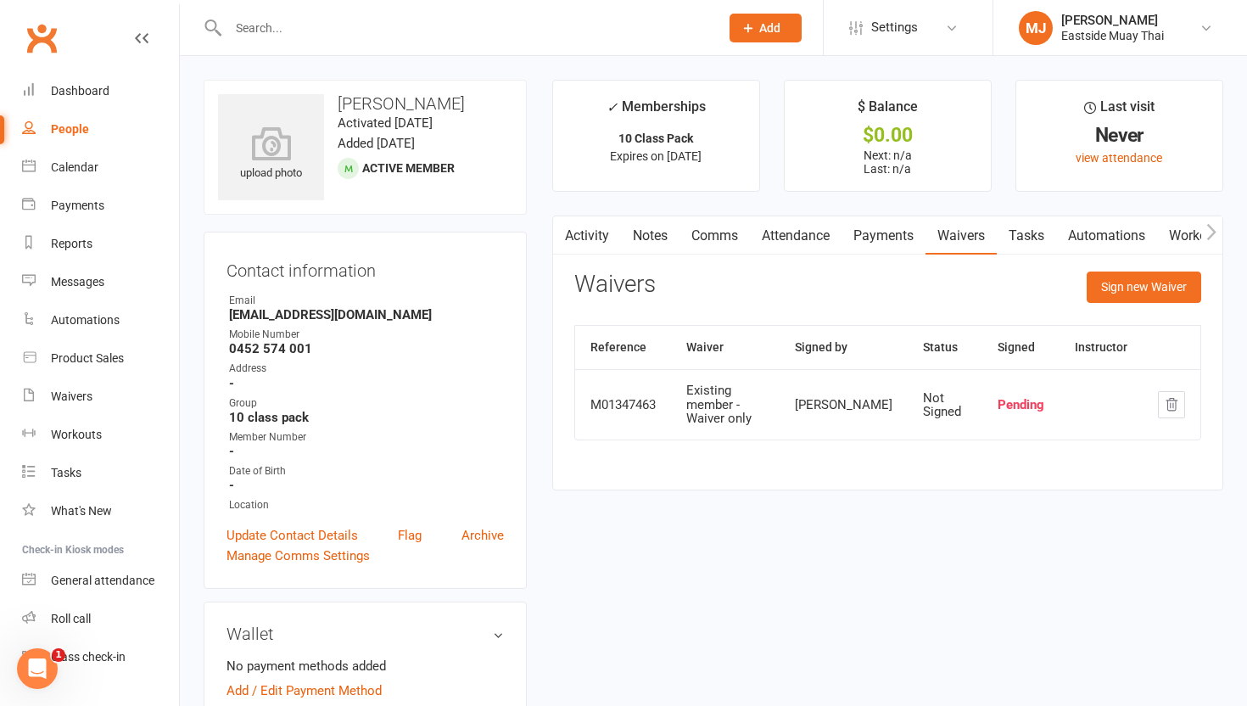
click at [784, 232] on link "Attendance" at bounding box center [796, 235] width 92 height 39
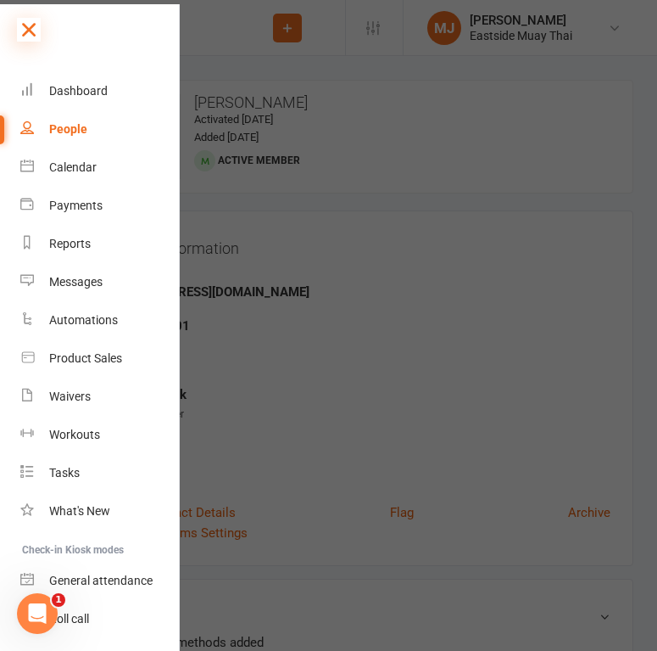
click at [33, 25] on icon at bounding box center [29, 30] width 24 height 24
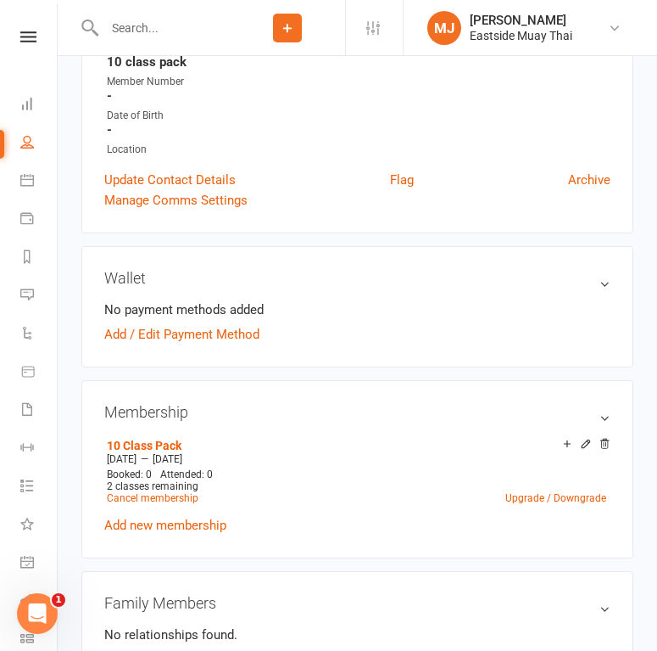
scroll to position [332, 0]
click at [194, 28] on input "text" at bounding box center [164, 28] width 131 height 24
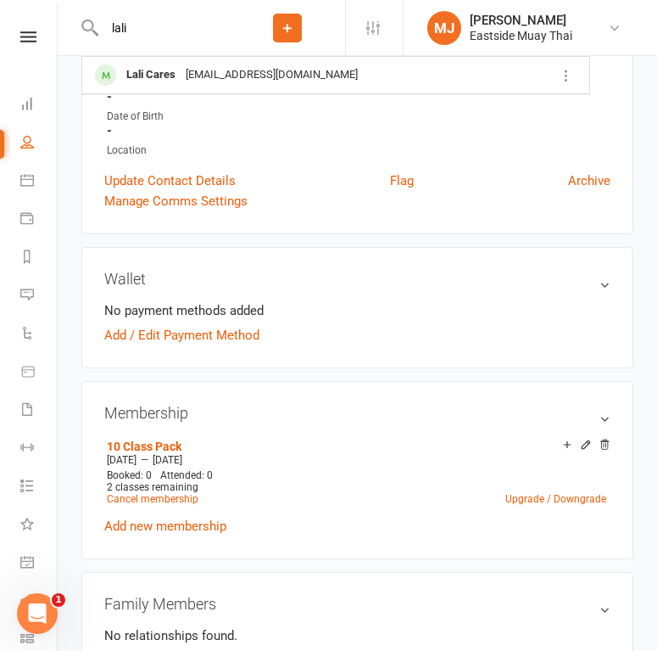
type input "lali"
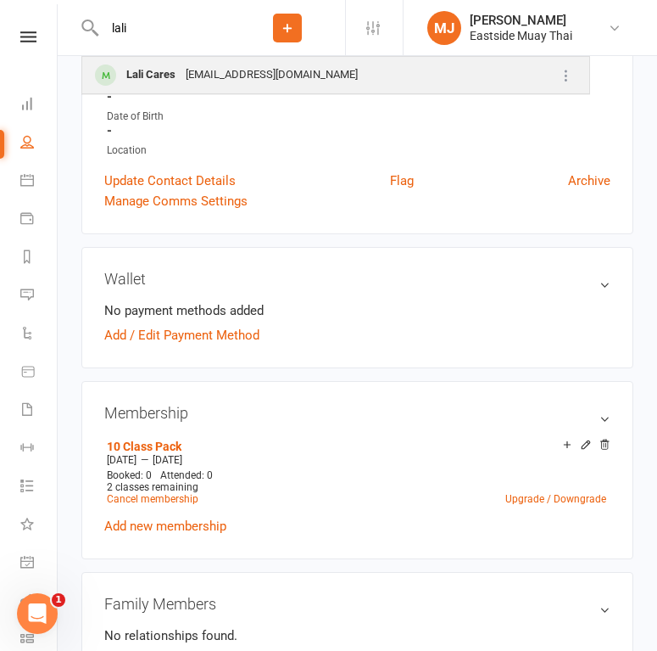
click at [187, 70] on div "val_cares@hotmail.com" at bounding box center [272, 75] width 182 height 25
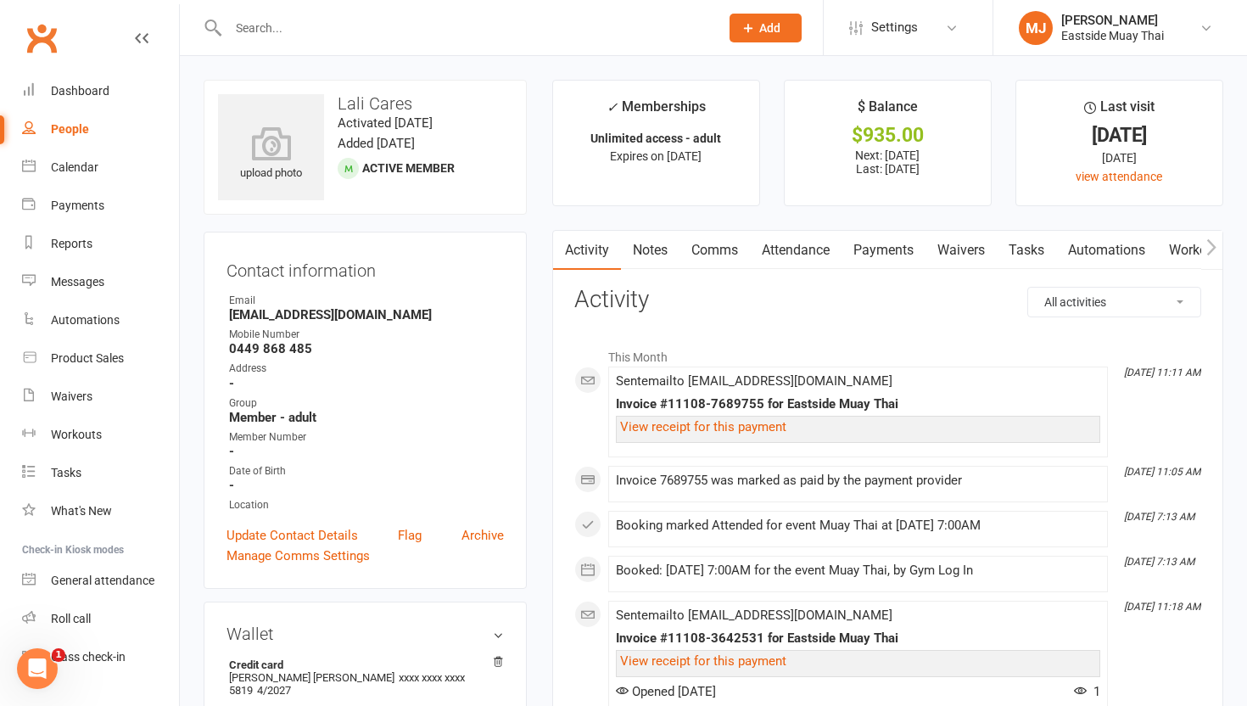
click at [956, 251] on link "Waivers" at bounding box center [960, 250] width 71 height 39
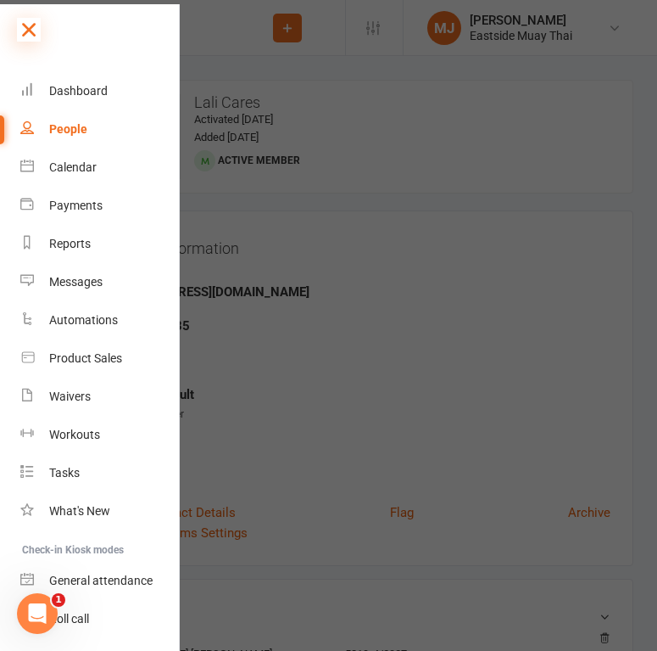
click at [27, 28] on icon at bounding box center [29, 30] width 24 height 24
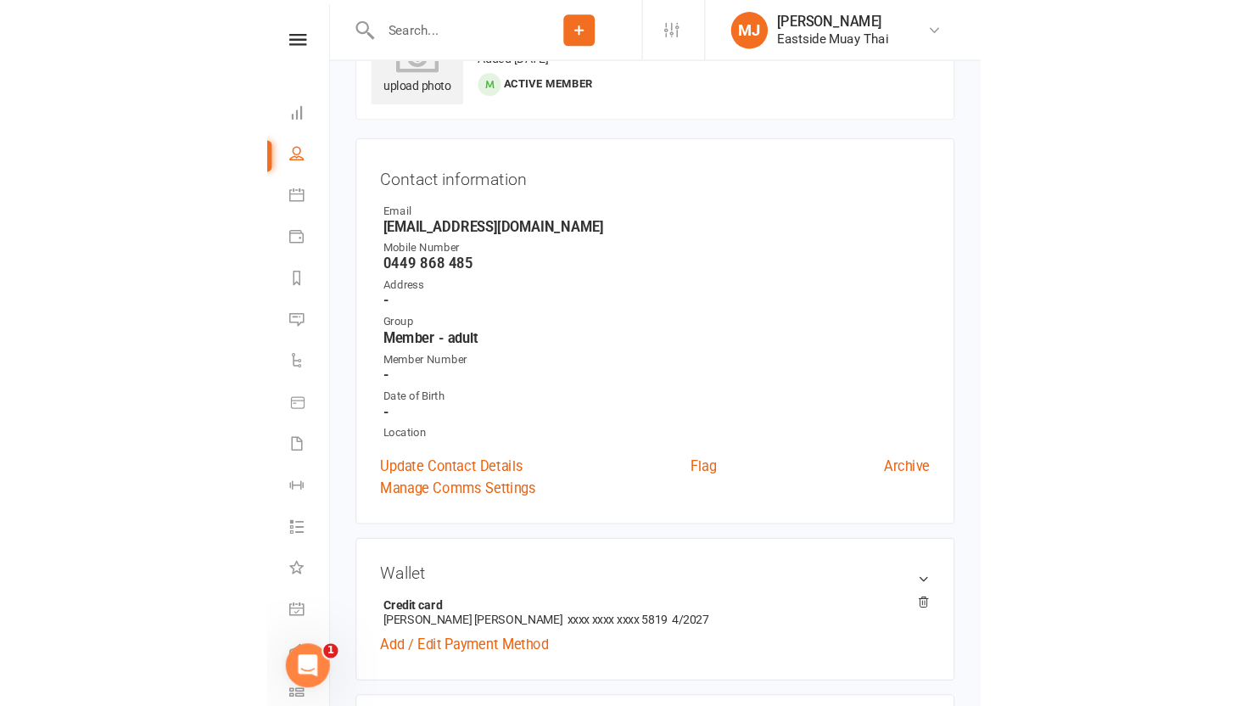
scroll to position [96, 0]
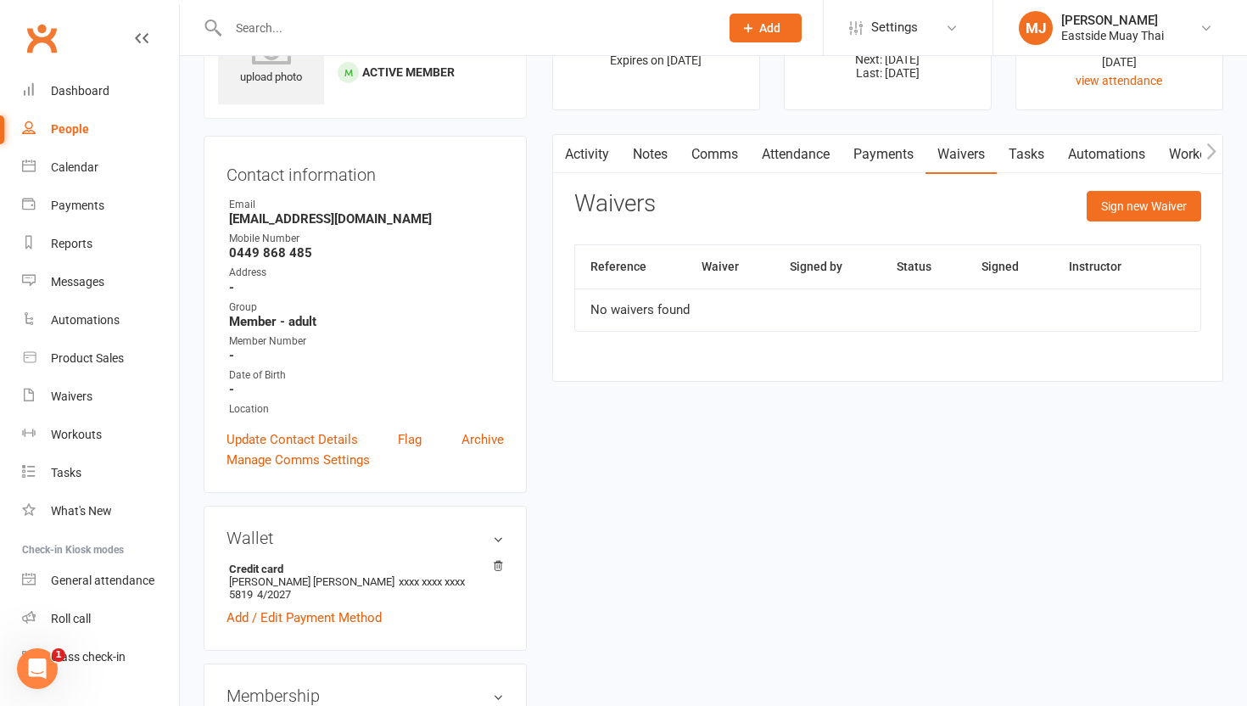
click at [790, 154] on link "Attendance" at bounding box center [796, 154] width 92 height 39
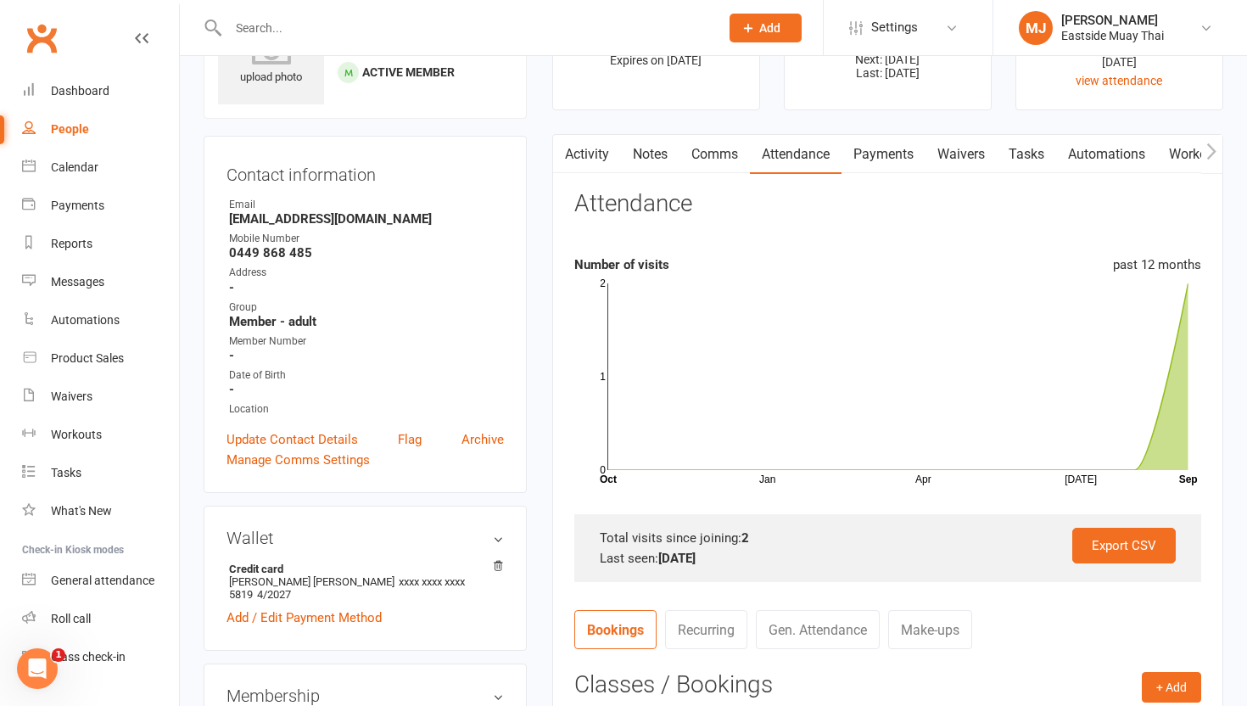
click at [903, 149] on link "Payments" at bounding box center [883, 154] width 84 height 39
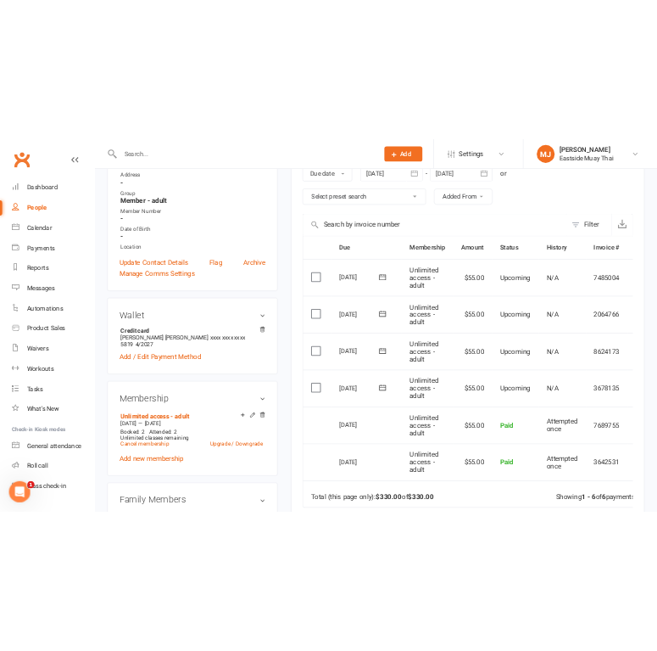
scroll to position [332, 0]
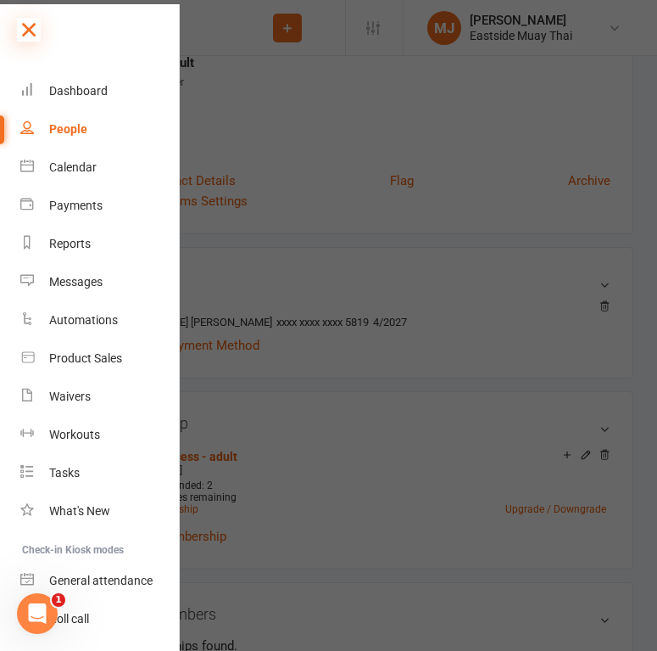
click at [28, 28] on icon at bounding box center [29, 30] width 24 height 24
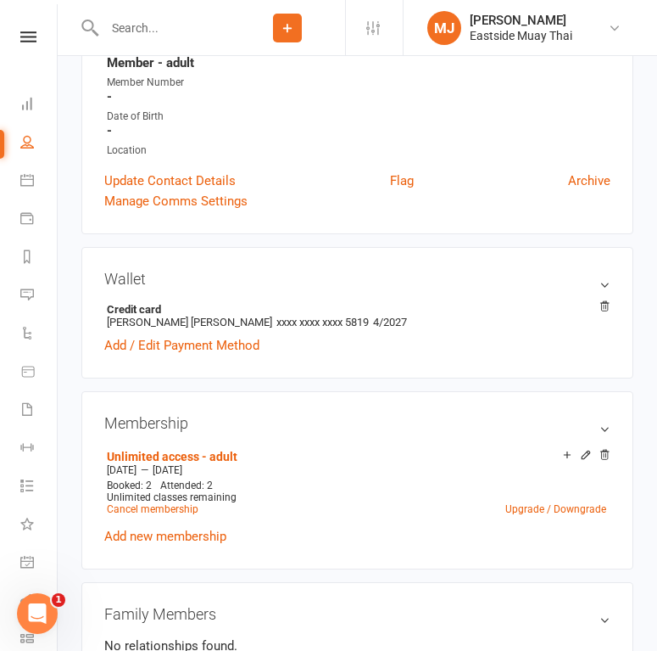
click at [159, 35] on input "text" at bounding box center [164, 28] width 131 height 24
type input "h"
type input "jade"
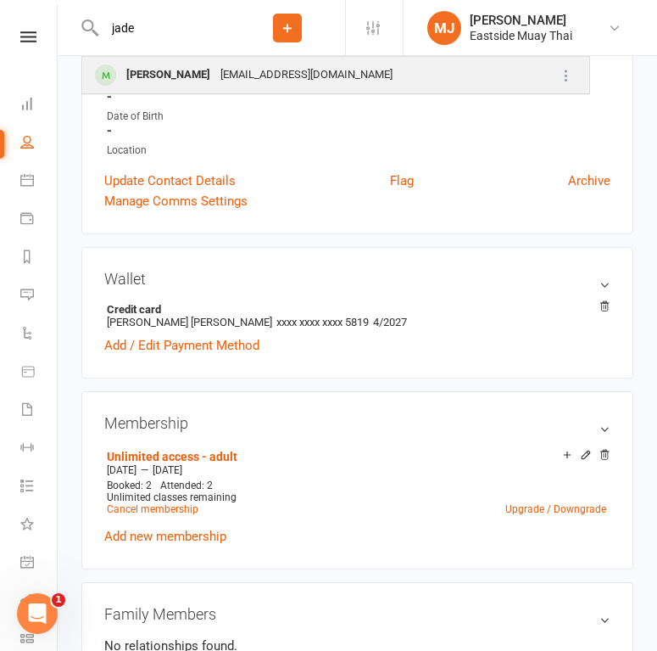
click at [146, 75] on div "Jade Carroll" at bounding box center [168, 75] width 94 height 25
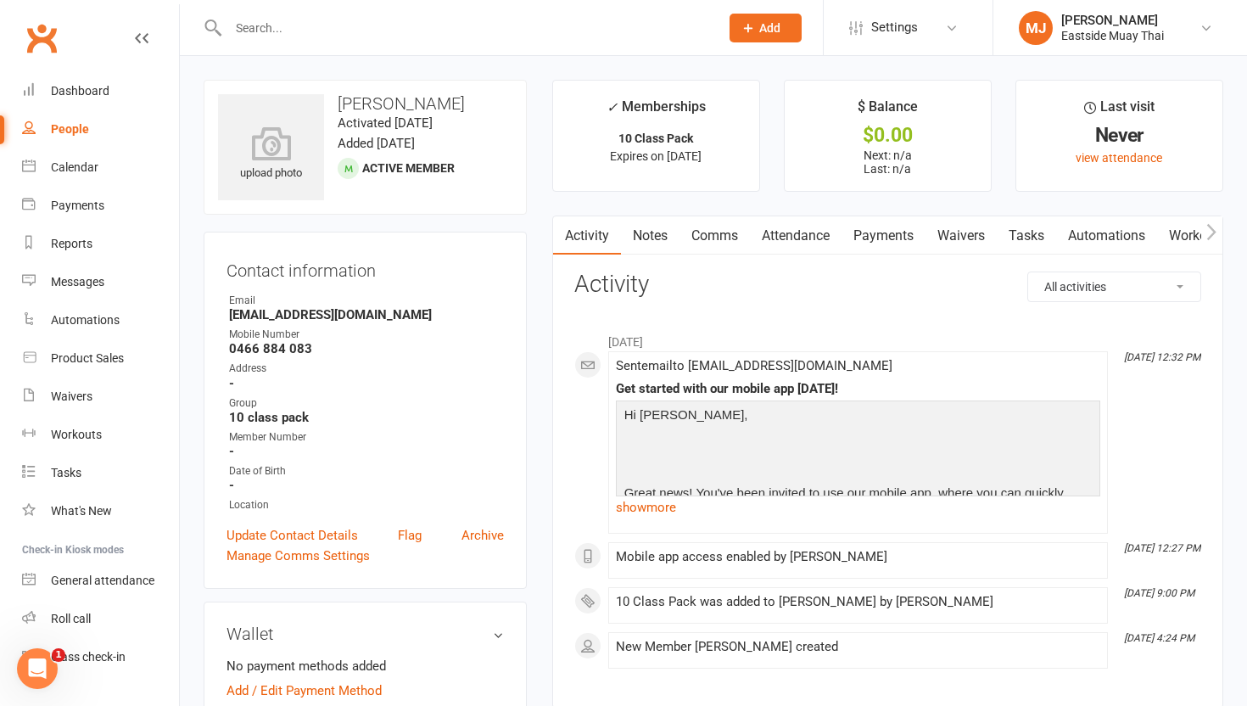
click at [956, 226] on link "Waivers" at bounding box center [960, 235] width 71 height 39
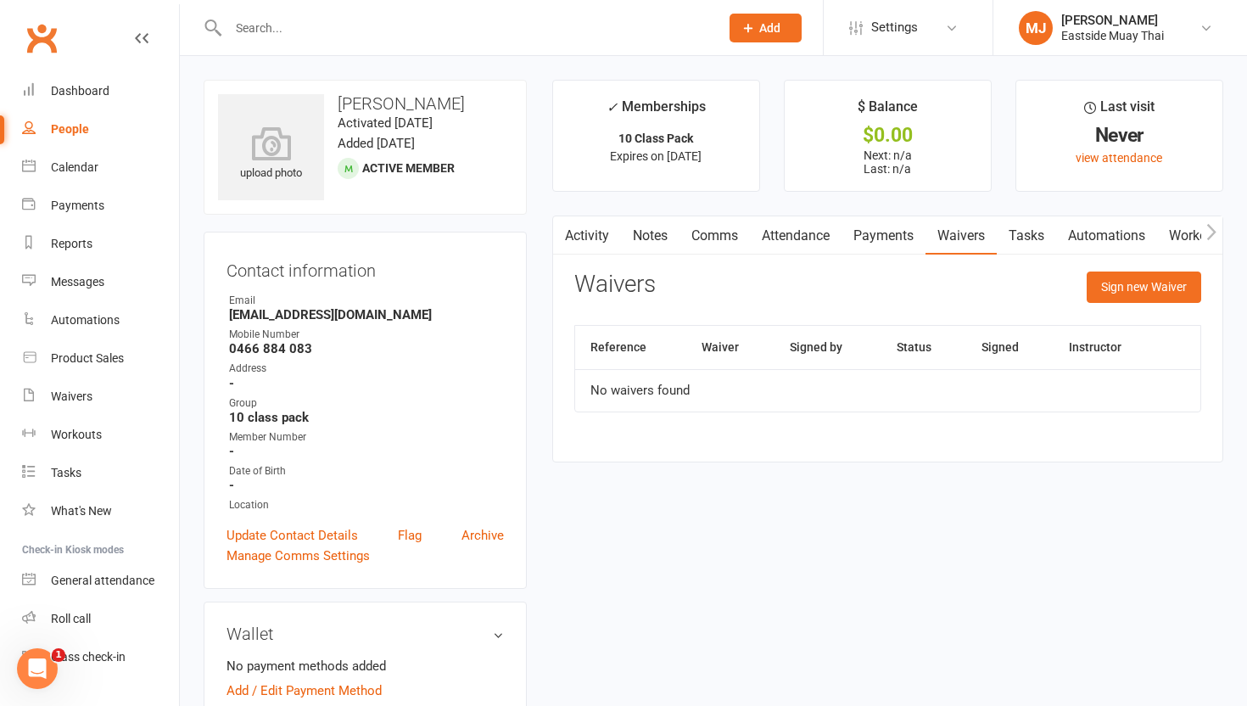
click at [796, 233] on link "Attendance" at bounding box center [796, 235] width 92 height 39
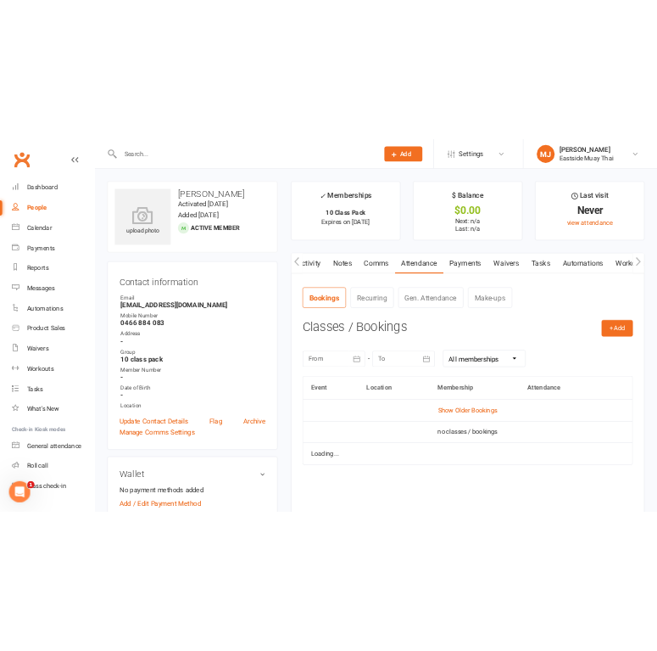
scroll to position [0, 1]
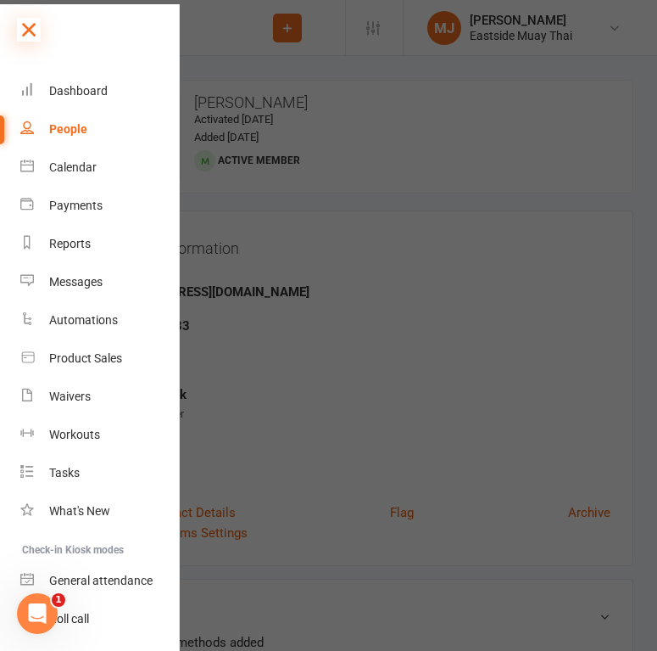
click at [30, 31] on icon at bounding box center [29, 30] width 24 height 24
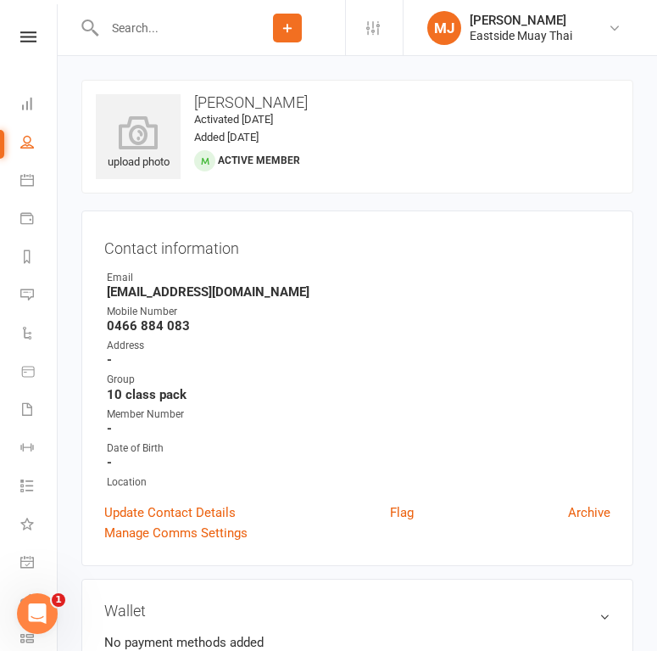
click at [157, 19] on input "text" at bounding box center [164, 28] width 131 height 24
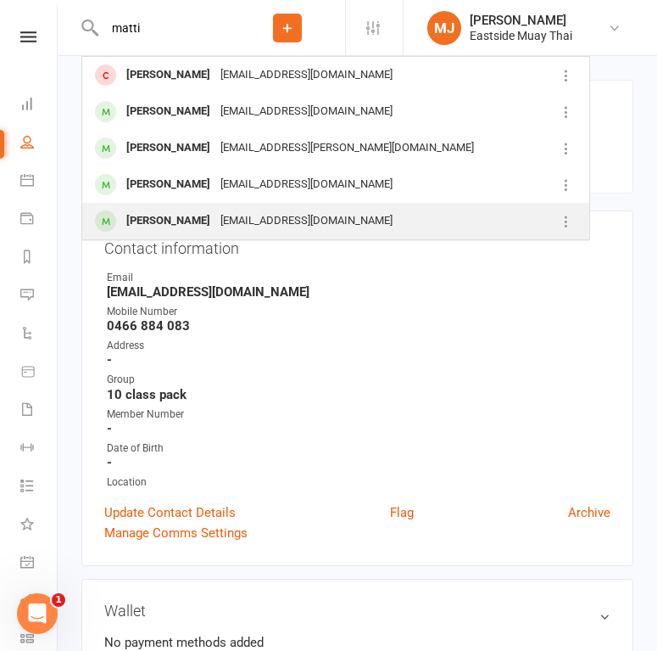
type input "matti"
click at [154, 219] on div "Matiu Carroll" at bounding box center [168, 221] width 94 height 25
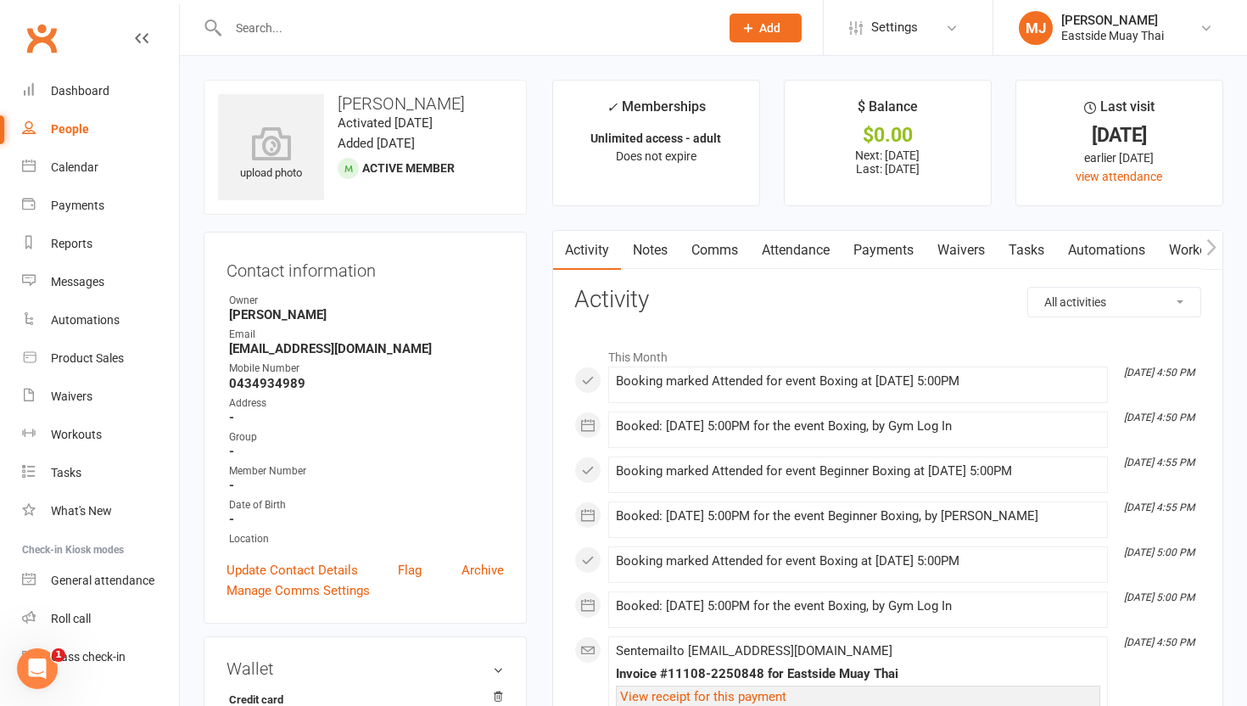
click at [950, 252] on link "Waivers" at bounding box center [960, 250] width 71 height 39
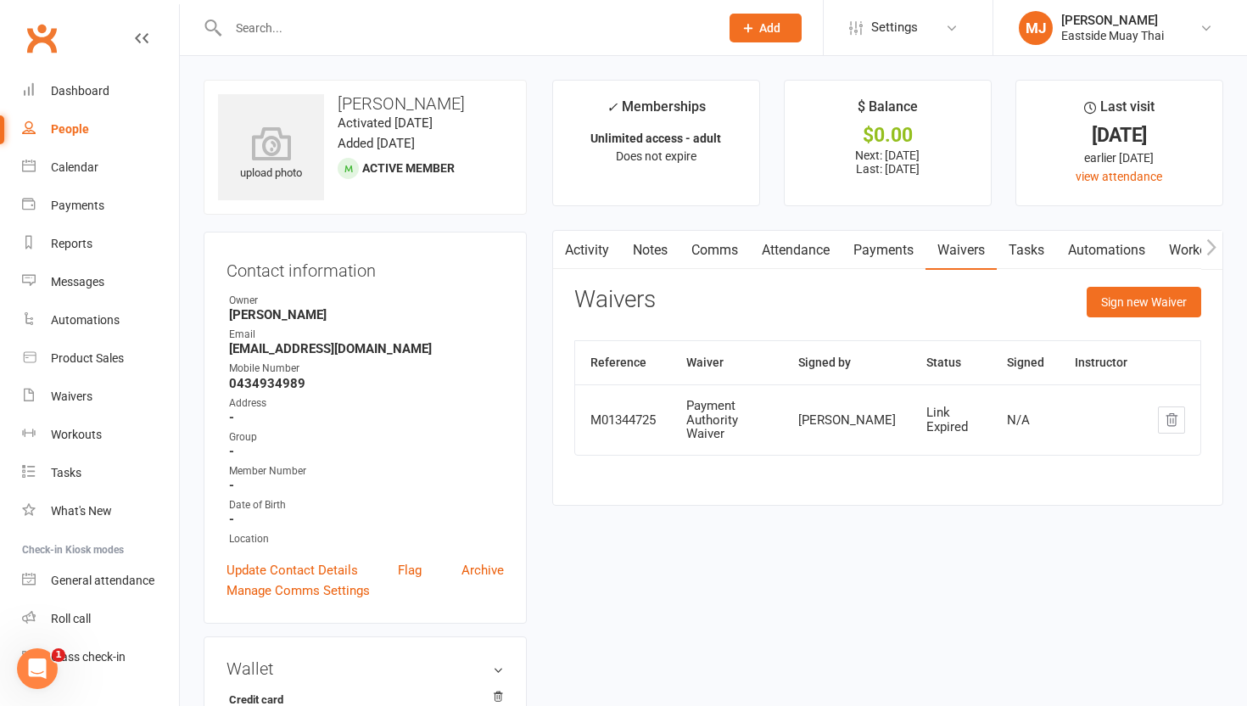
click at [796, 249] on link "Attendance" at bounding box center [796, 250] width 92 height 39
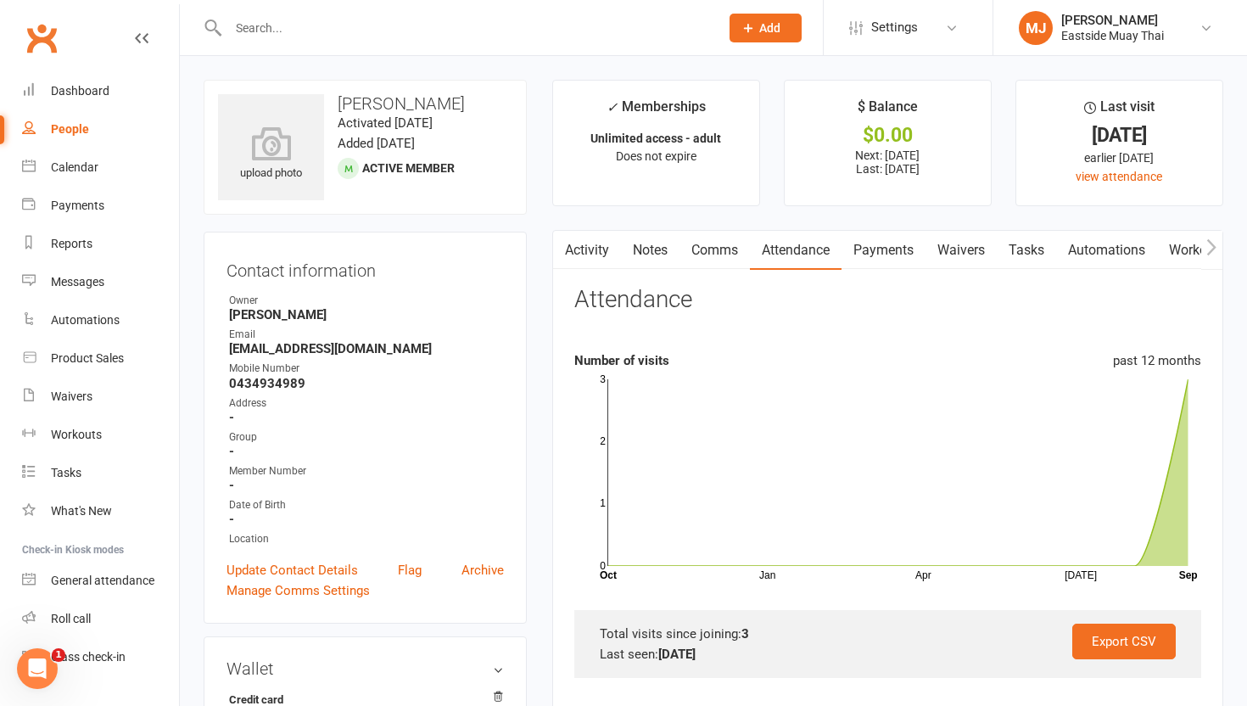
click at [956, 249] on link "Waivers" at bounding box center [960, 250] width 71 height 39
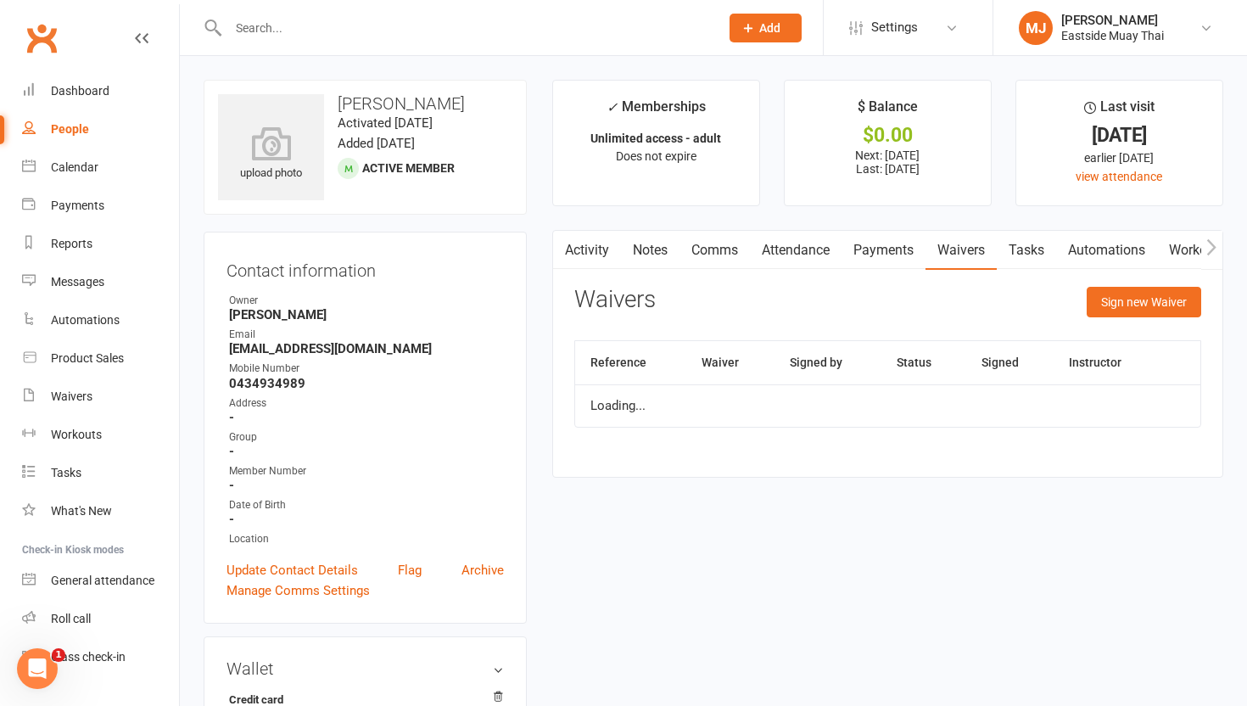
click at [896, 242] on link "Payments" at bounding box center [883, 250] width 84 height 39
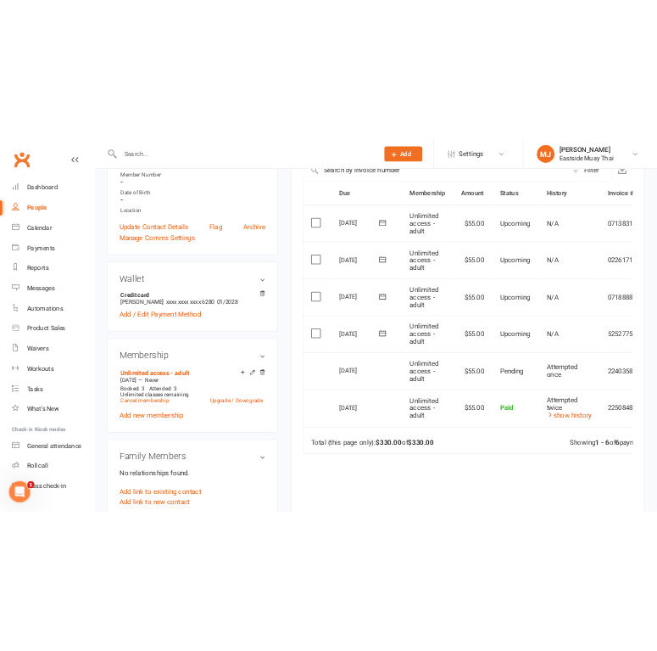
scroll to position [406, 0]
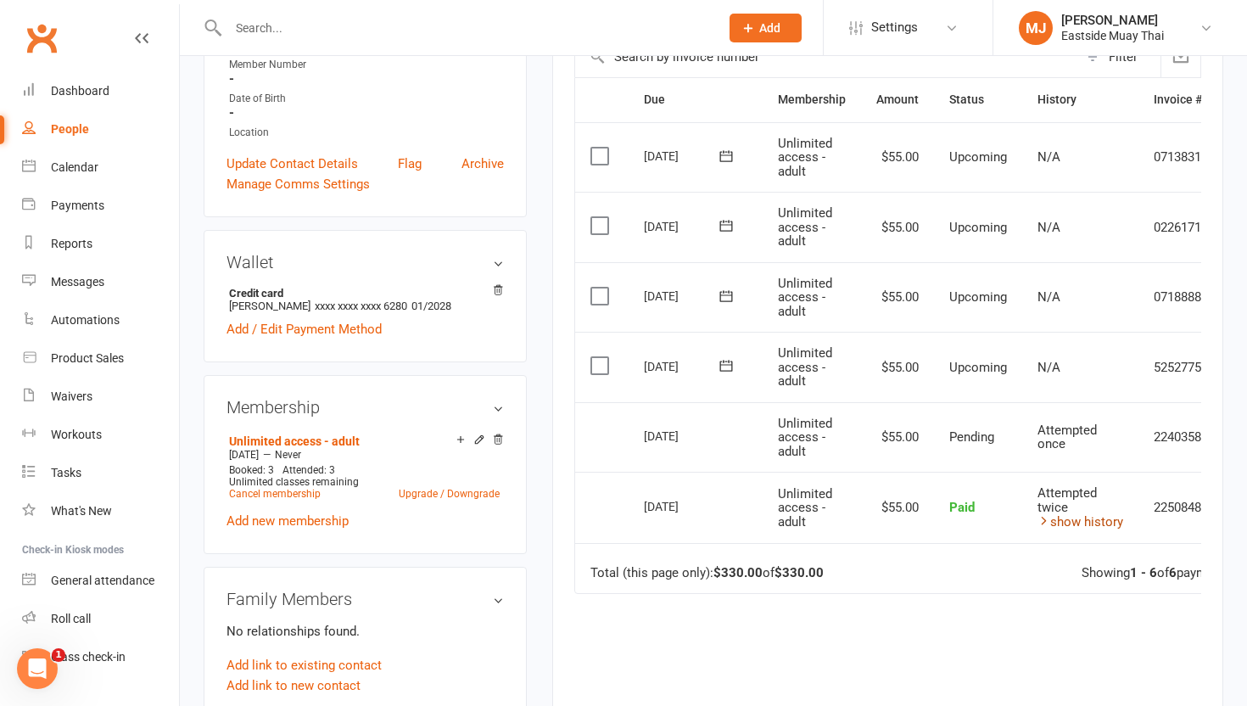
click at [956, 523] on link "show history" at bounding box center [1080, 521] width 86 height 15
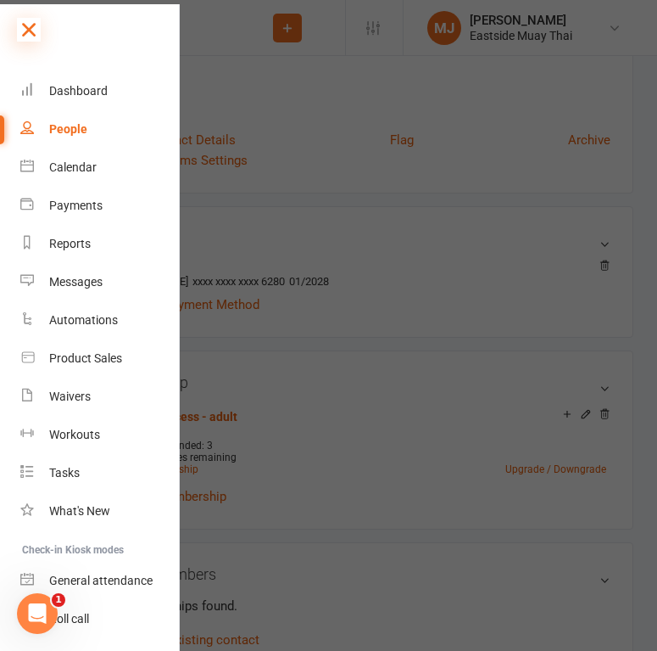
click at [36, 31] on icon at bounding box center [29, 30] width 24 height 24
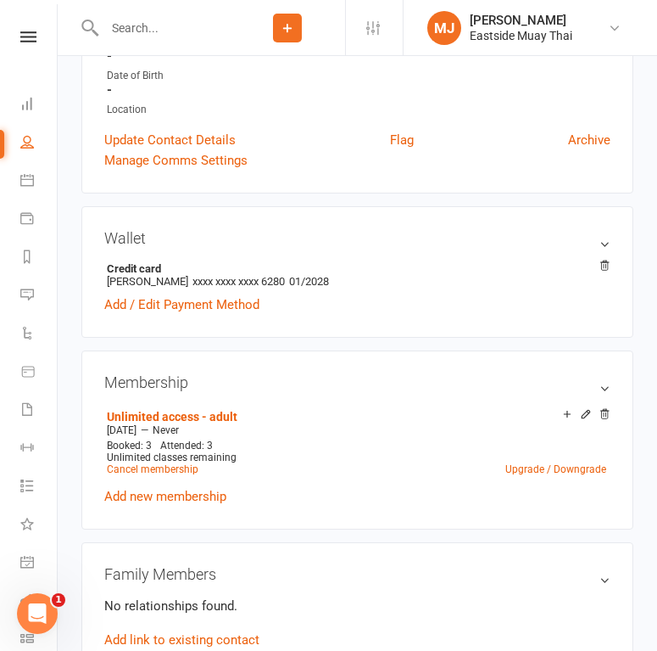
click at [153, 36] on input "text" at bounding box center [164, 28] width 131 height 24
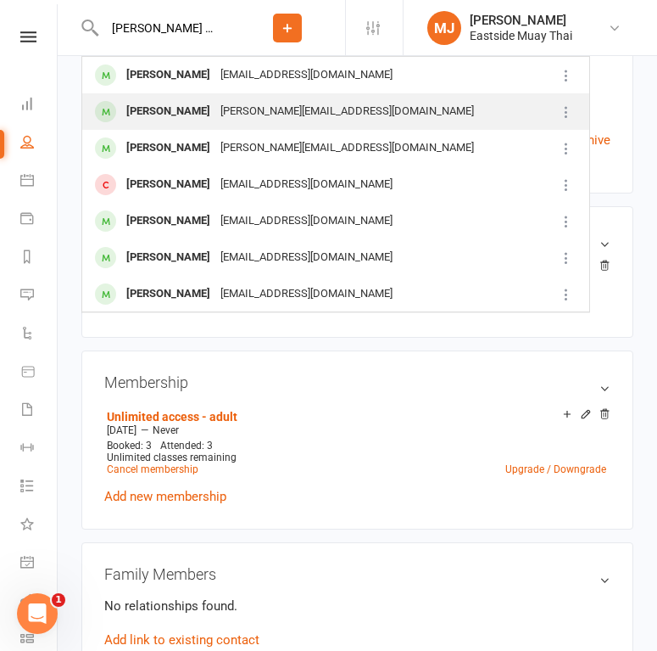
type input "david ca"
click at [148, 114] on div "[PERSON_NAME]" at bounding box center [168, 111] width 94 height 25
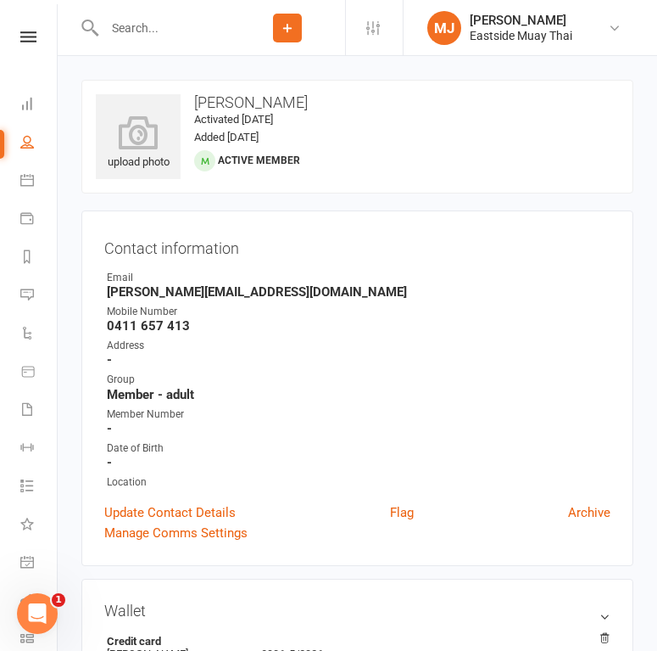
click at [214, 31] on input "text" at bounding box center [164, 28] width 131 height 24
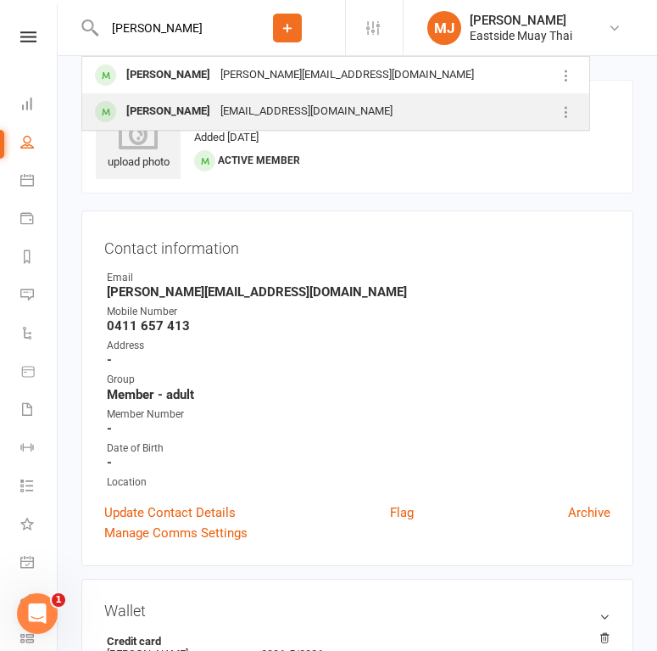
type input "david"
click at [198, 114] on div "[PERSON_NAME]" at bounding box center [168, 111] width 94 height 25
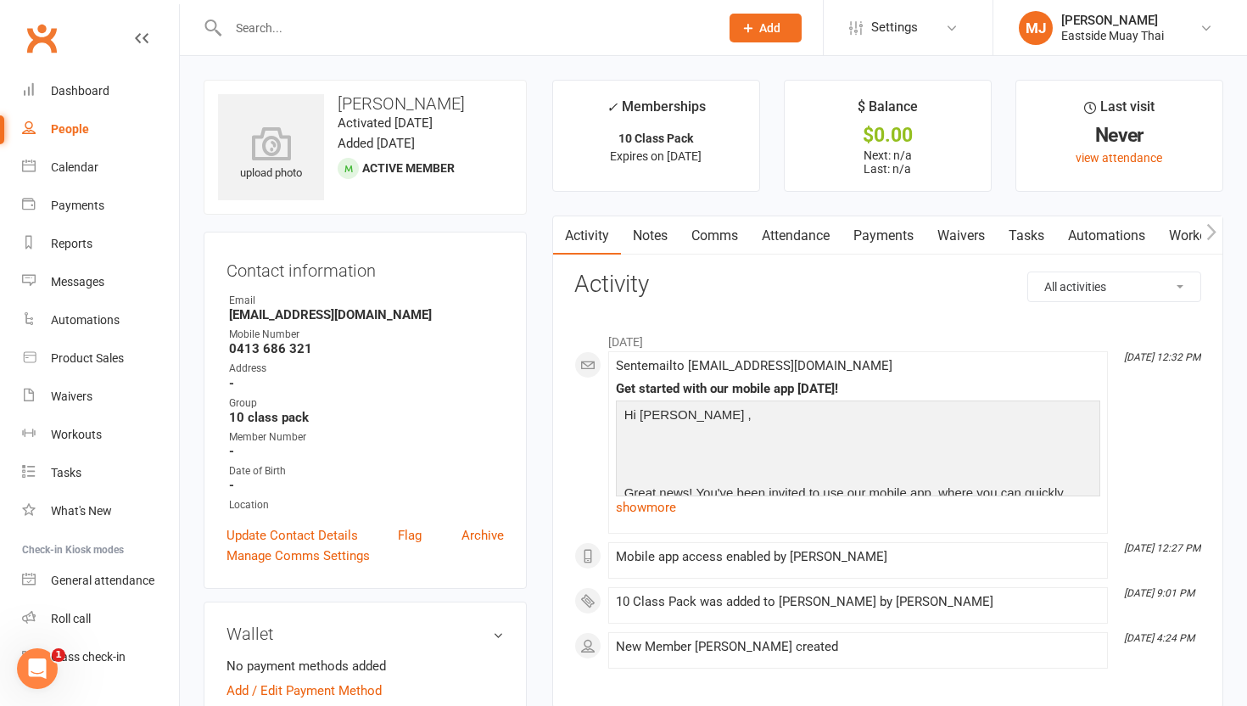
click at [956, 227] on link "Waivers" at bounding box center [960, 235] width 71 height 39
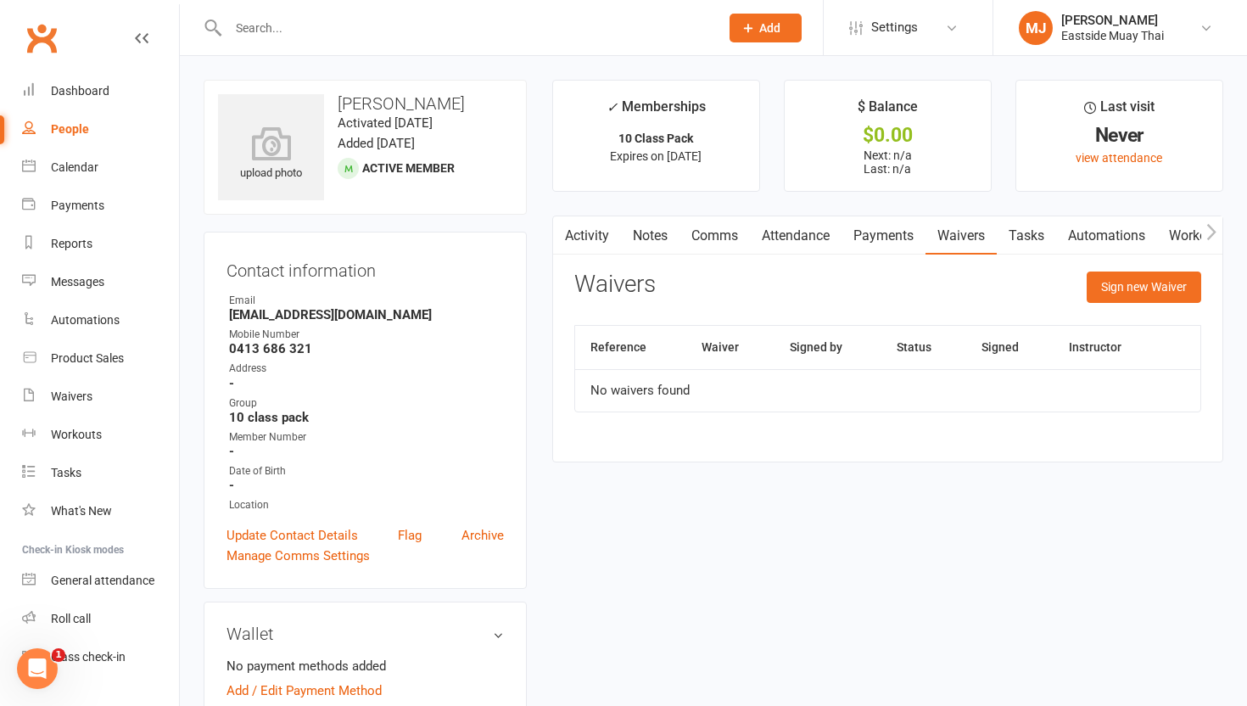
click at [774, 244] on link "Attendance" at bounding box center [796, 235] width 92 height 39
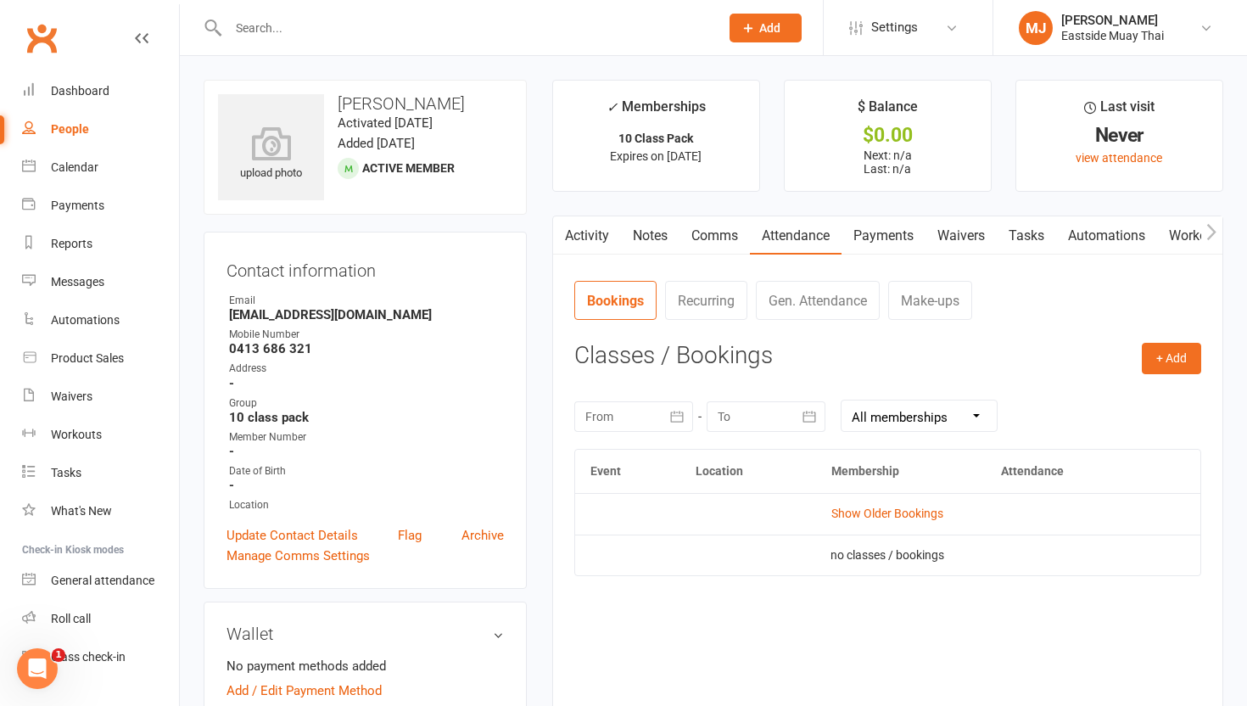
click at [875, 228] on link "Payments" at bounding box center [883, 235] width 84 height 39
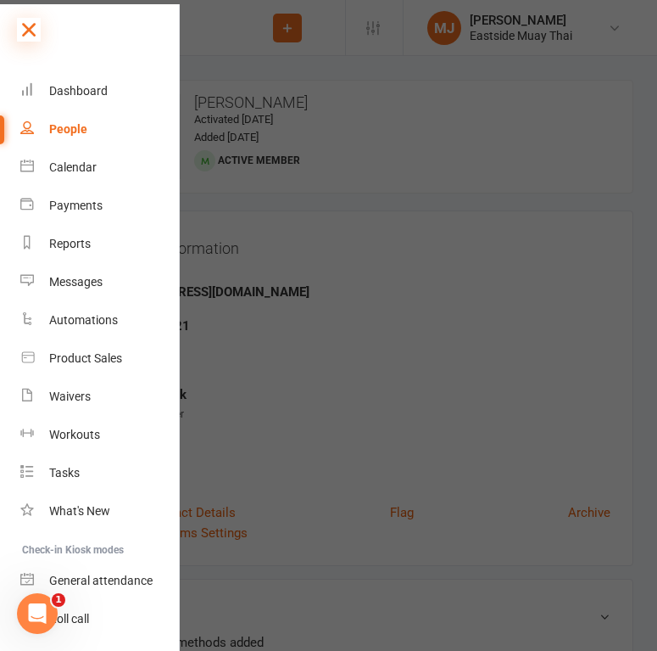
click at [30, 19] on icon at bounding box center [29, 30] width 24 height 24
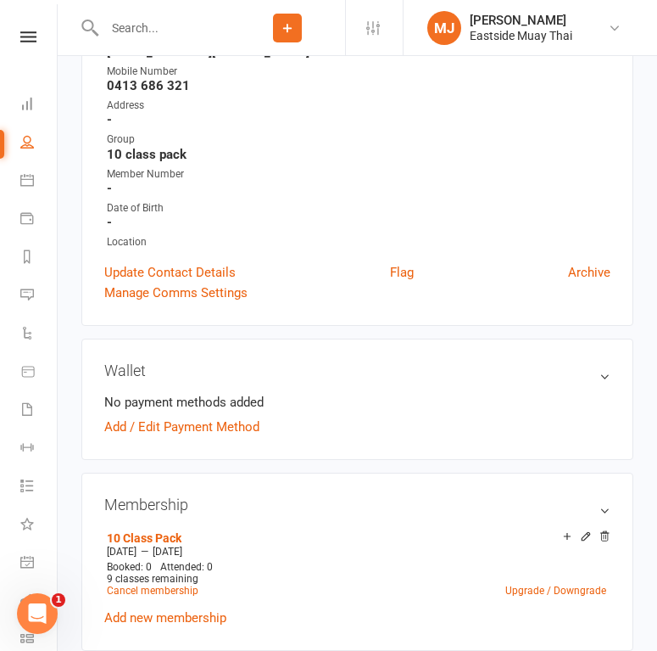
scroll to position [243, 0]
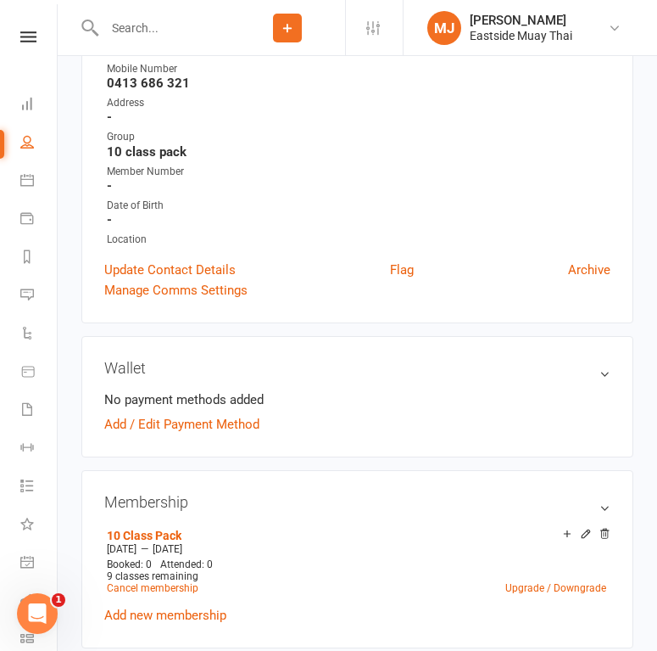
click at [168, 36] on input "text" at bounding box center [164, 28] width 131 height 24
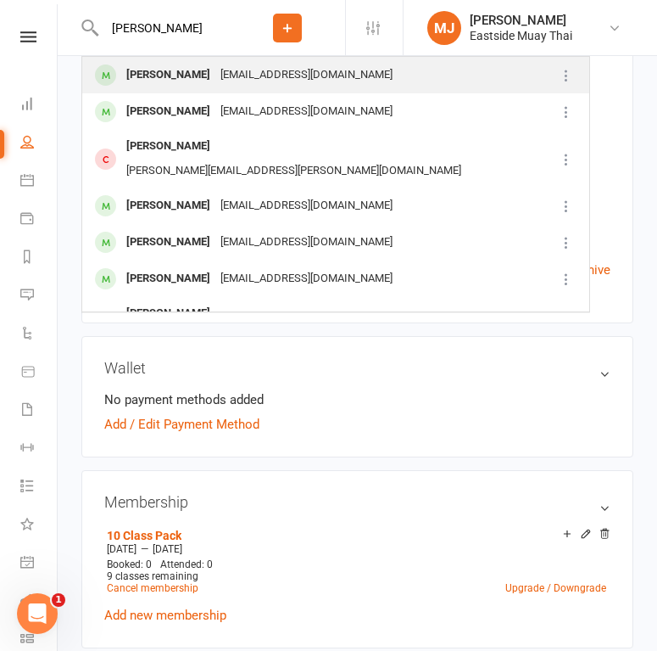
type input "Benjamin Chandra"
click at [165, 66] on div "Benjamin Chandra" at bounding box center [168, 75] width 94 height 25
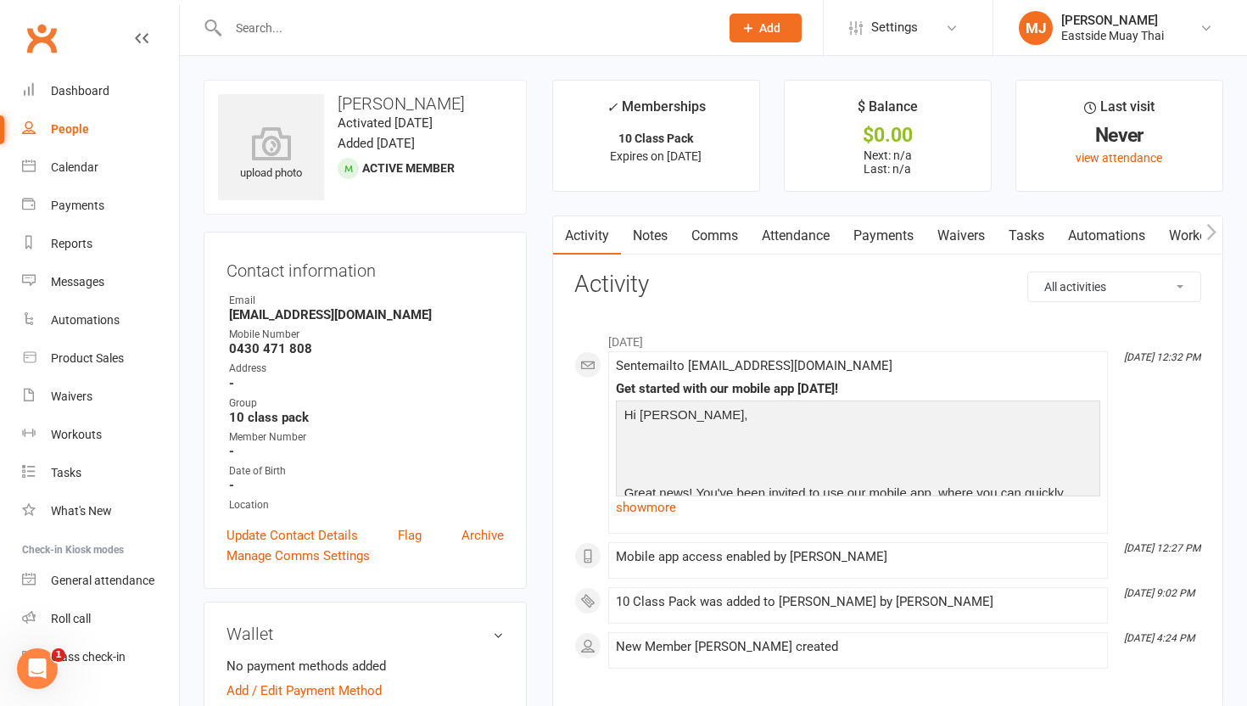
click at [956, 239] on link "Waivers" at bounding box center [960, 235] width 71 height 39
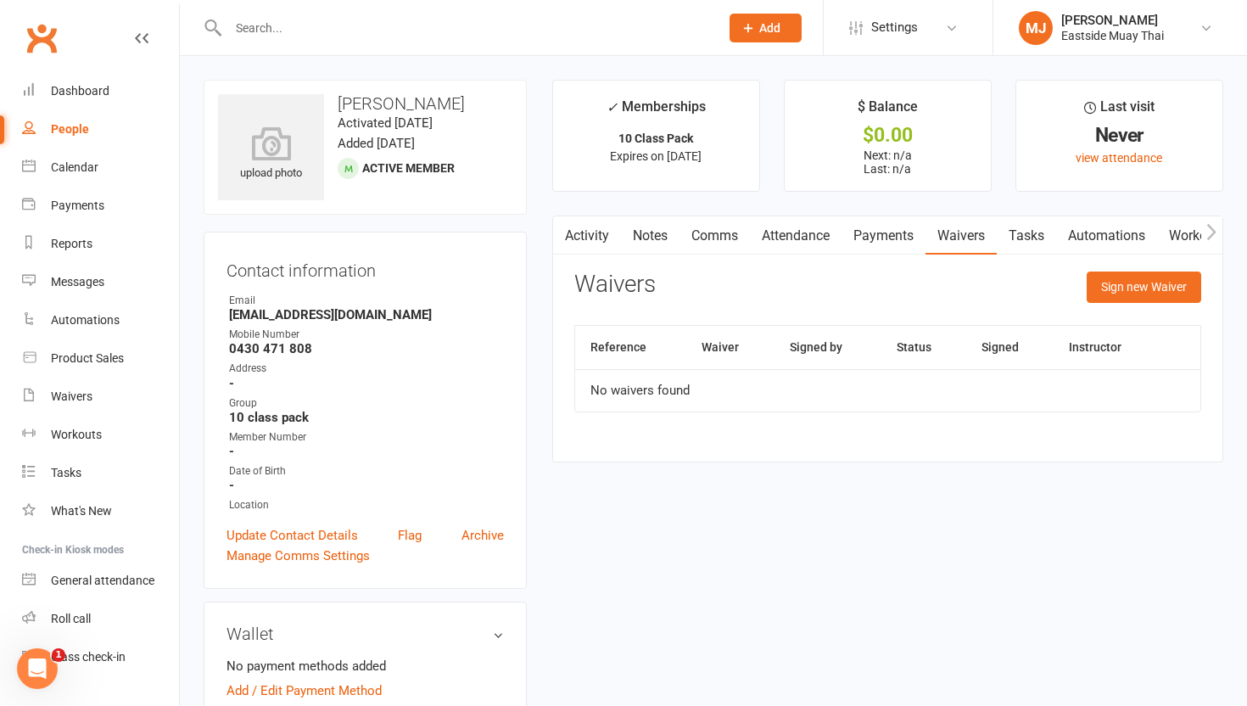
click at [809, 239] on link "Attendance" at bounding box center [796, 235] width 92 height 39
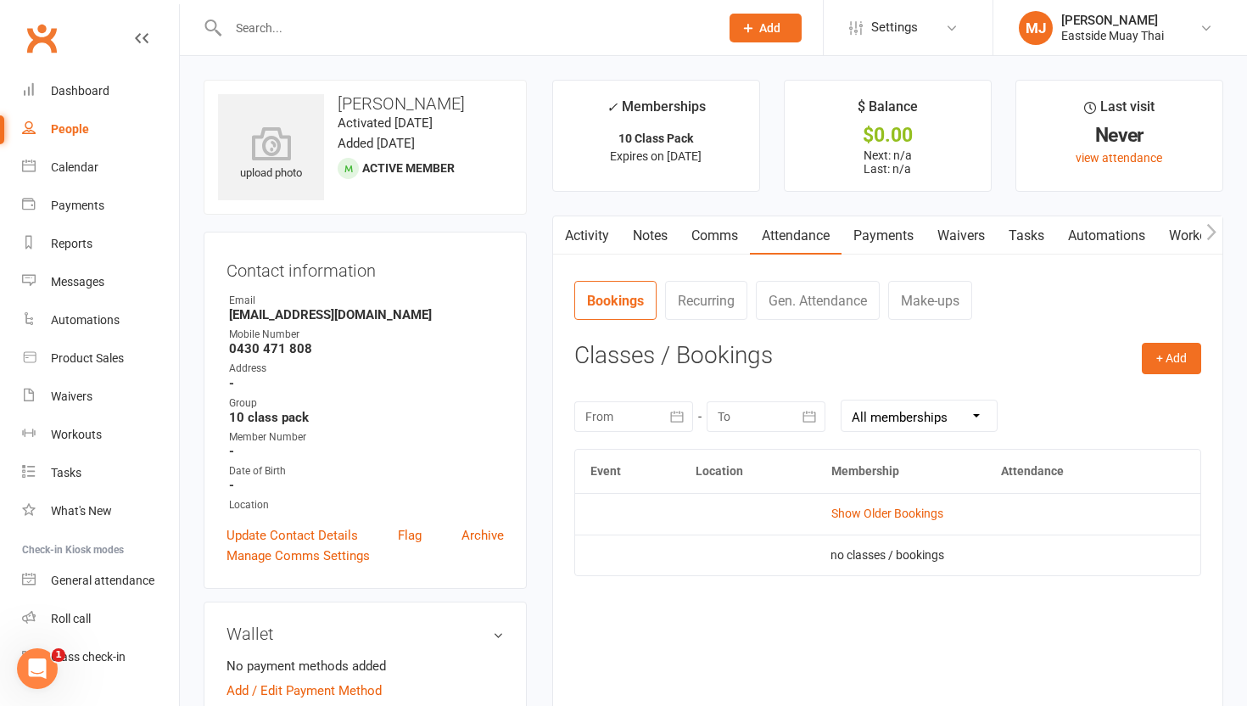
click at [885, 229] on link "Payments" at bounding box center [883, 235] width 84 height 39
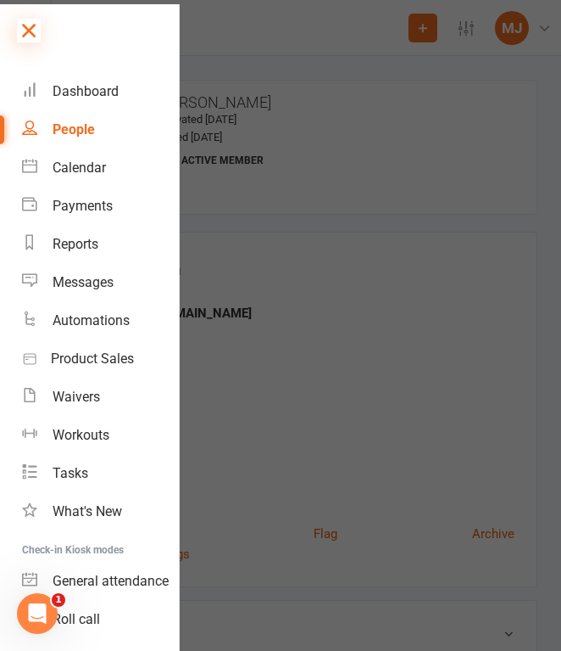
click at [25, 25] on icon at bounding box center [29, 31] width 24 height 24
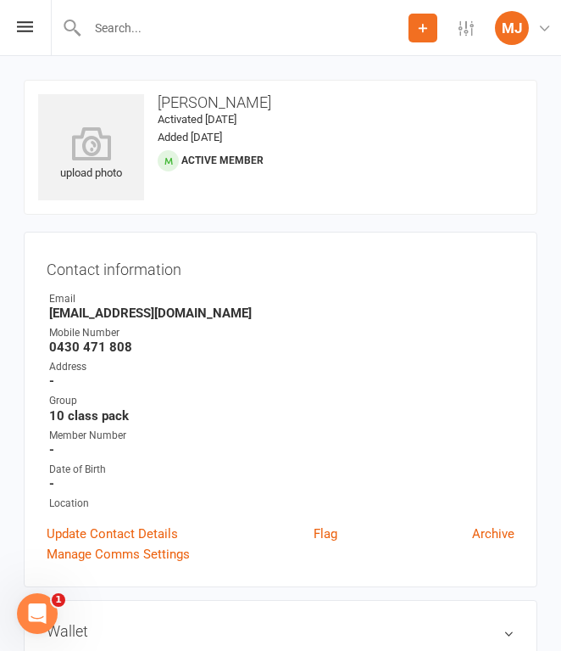
click at [177, 37] on input "text" at bounding box center [245, 28] width 327 height 24
type input "k"
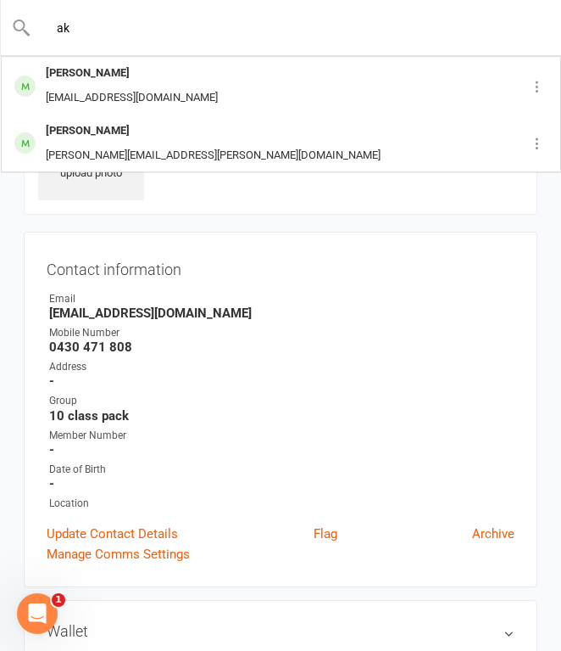
type input "a"
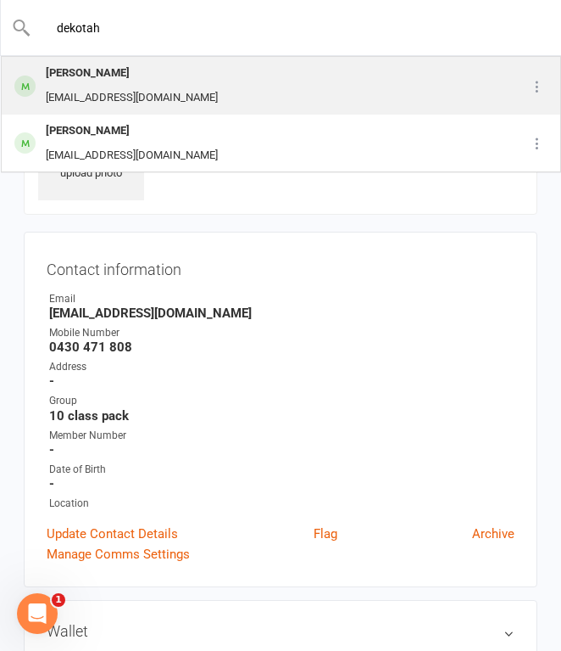
type input "dekotah"
click at [163, 80] on div "[PERSON_NAME]" at bounding box center [132, 73] width 182 height 25
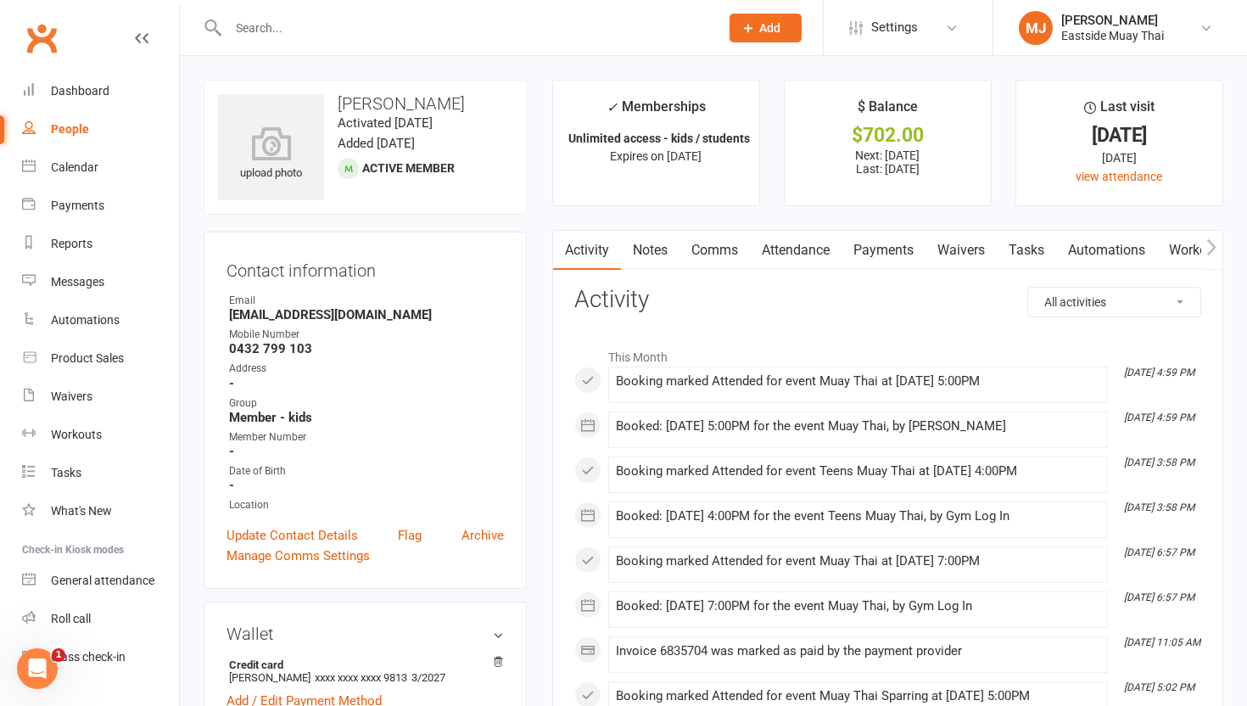
click at [953, 247] on link "Waivers" at bounding box center [960, 250] width 71 height 39
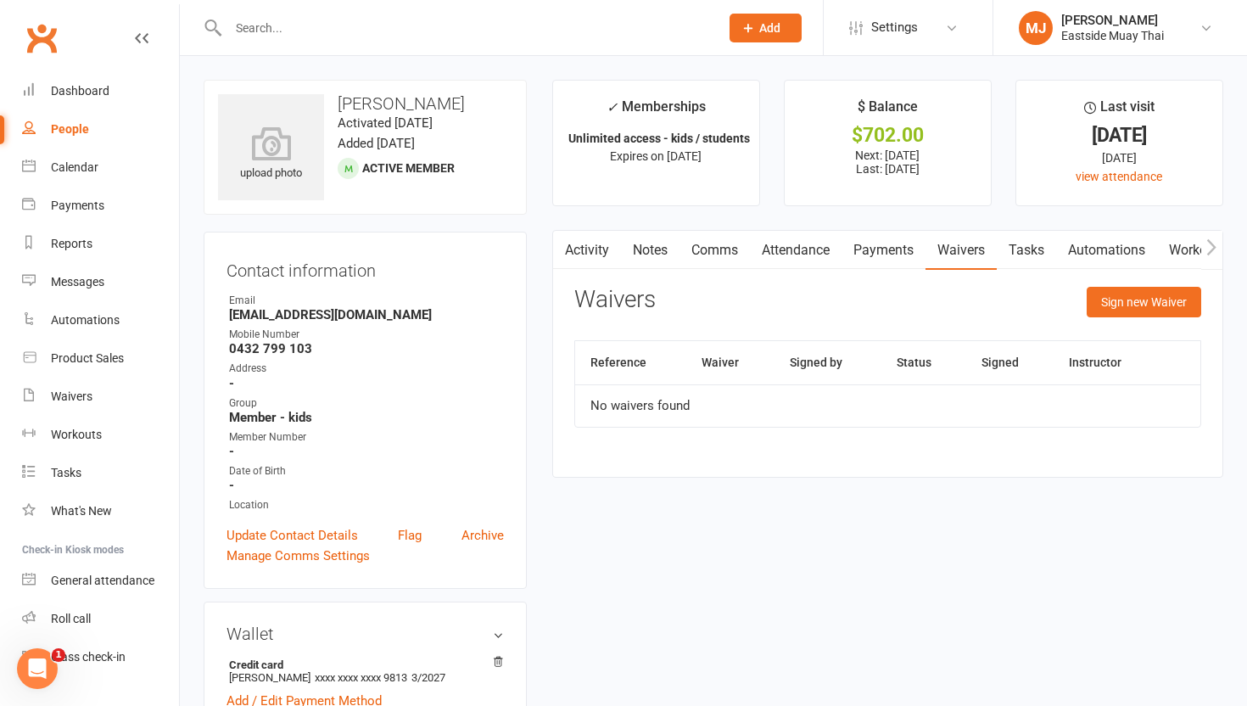
click at [800, 250] on link "Attendance" at bounding box center [796, 250] width 92 height 39
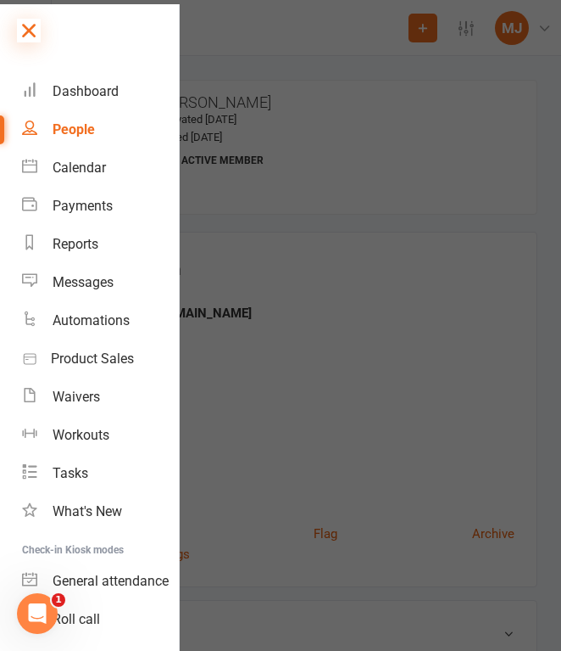
click at [31, 26] on icon at bounding box center [29, 31] width 24 height 24
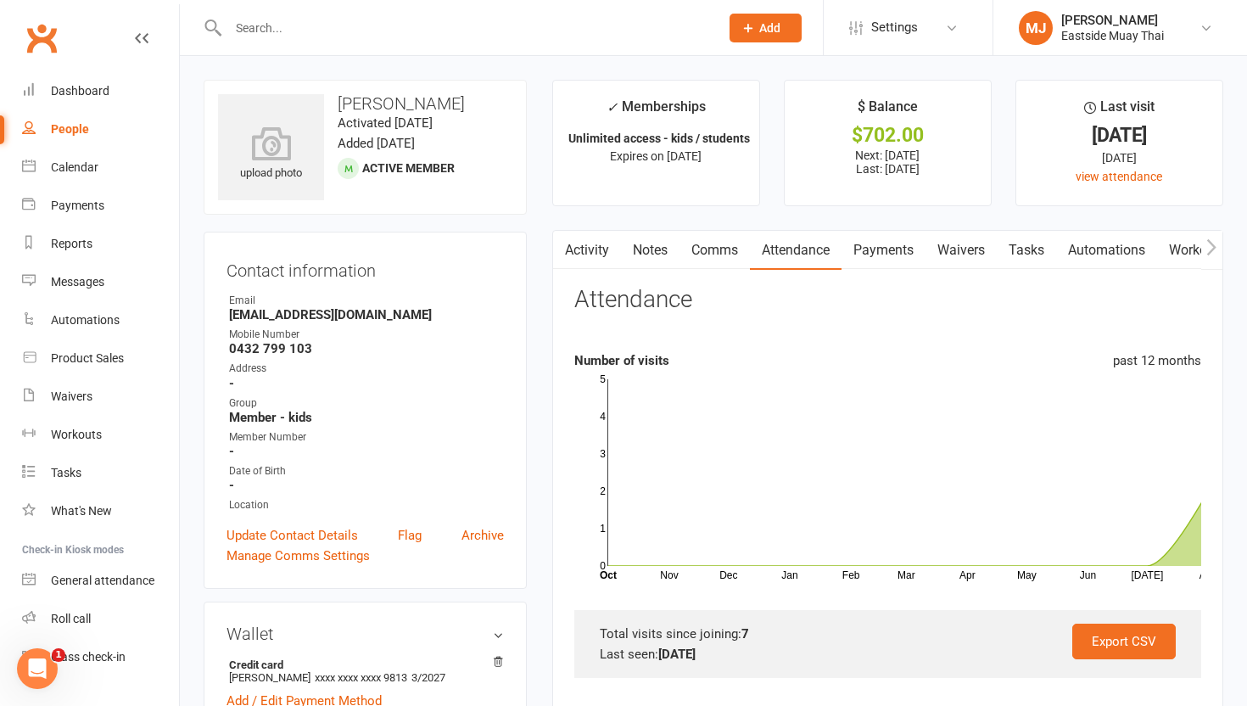
click at [894, 254] on link "Payments" at bounding box center [883, 250] width 84 height 39
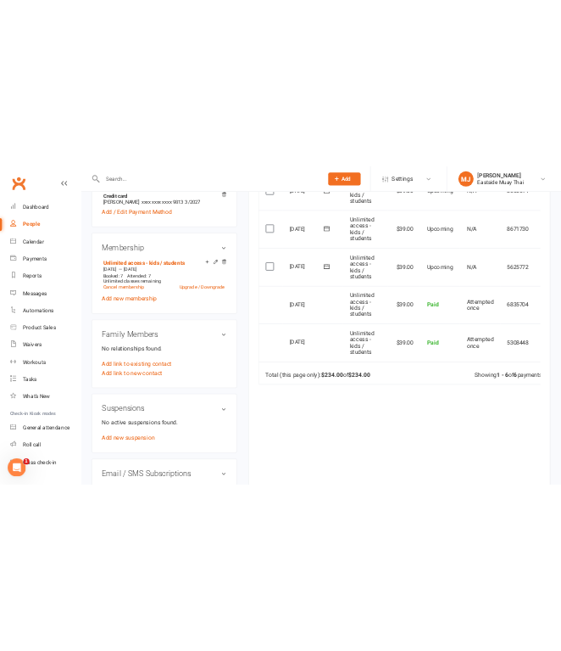
scroll to position [602, 0]
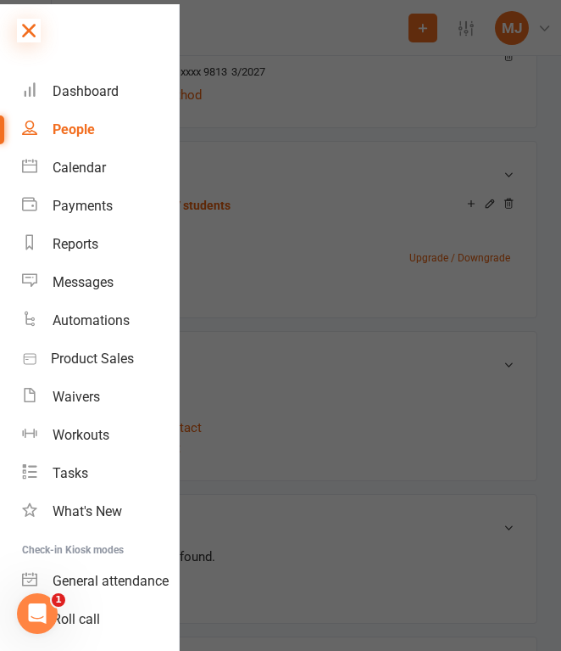
click at [21, 20] on icon at bounding box center [29, 31] width 24 height 24
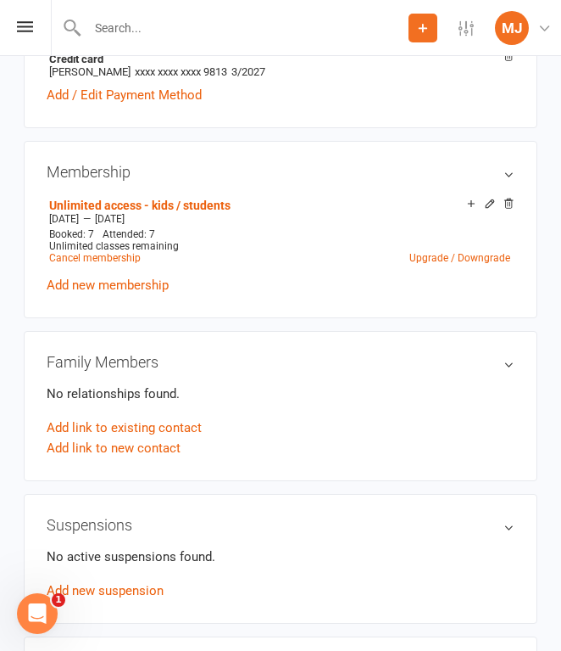
click at [151, 31] on input "text" at bounding box center [245, 28] width 327 height 24
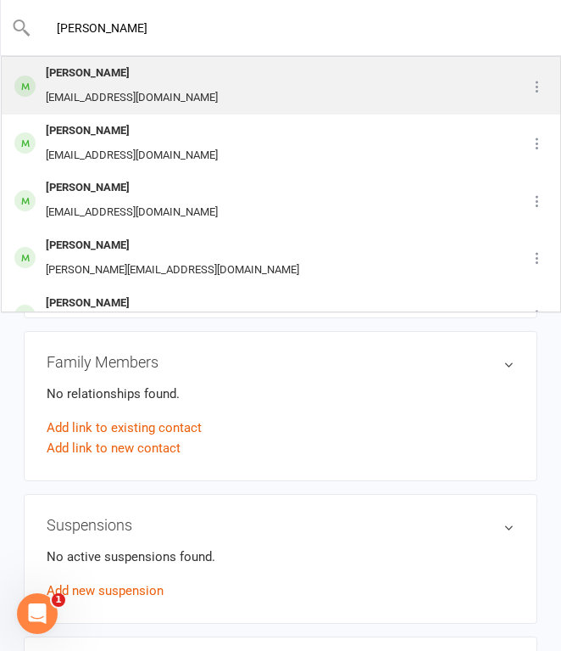
type input "Maria Ci"
click at [163, 80] on div "Maria Ciancio" at bounding box center [132, 73] width 182 height 25
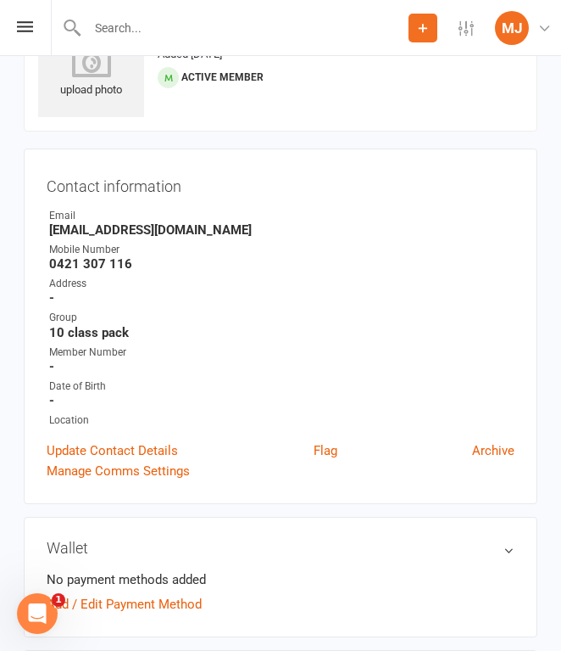
scroll to position [90, 0]
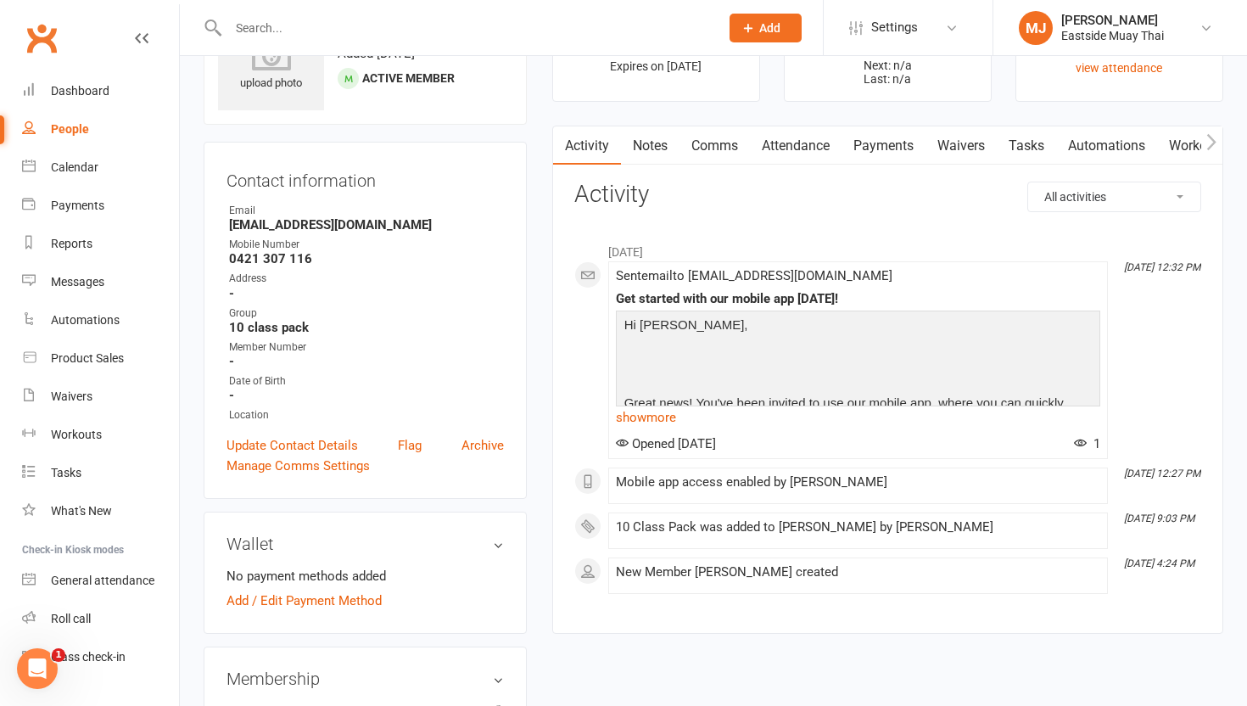
click at [956, 146] on link "Waivers" at bounding box center [960, 145] width 71 height 39
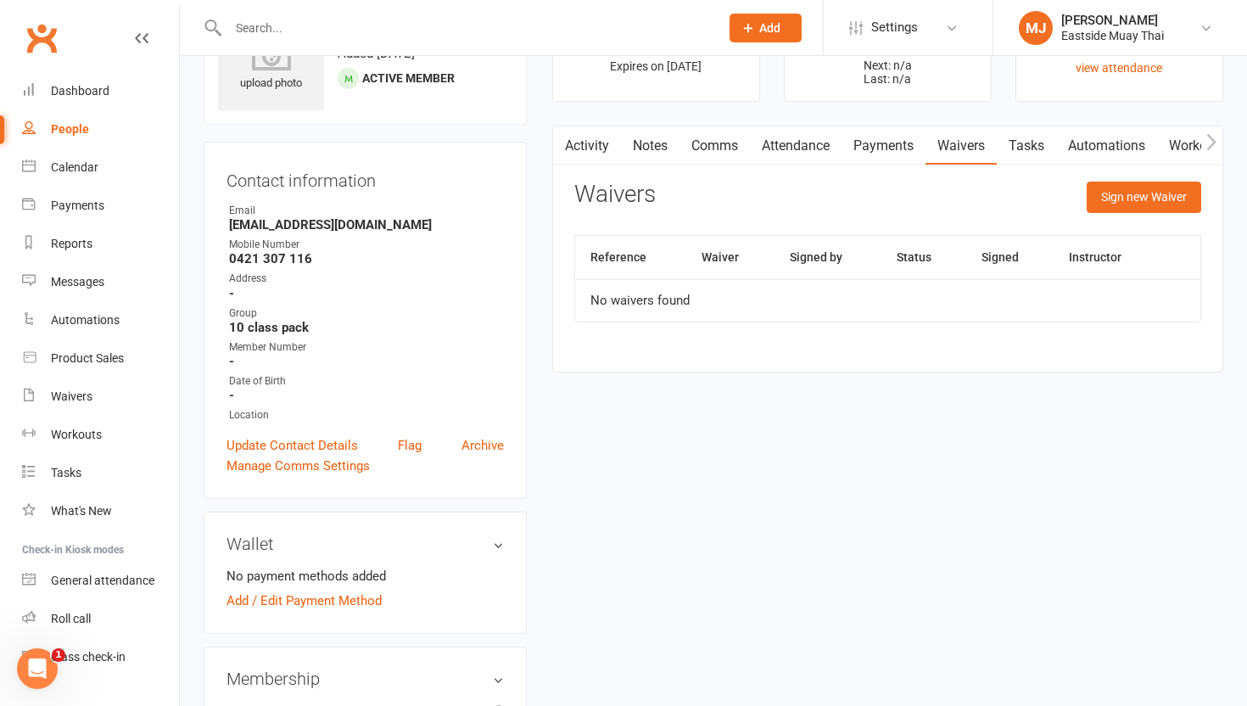
click at [874, 146] on link "Payments" at bounding box center [883, 145] width 84 height 39
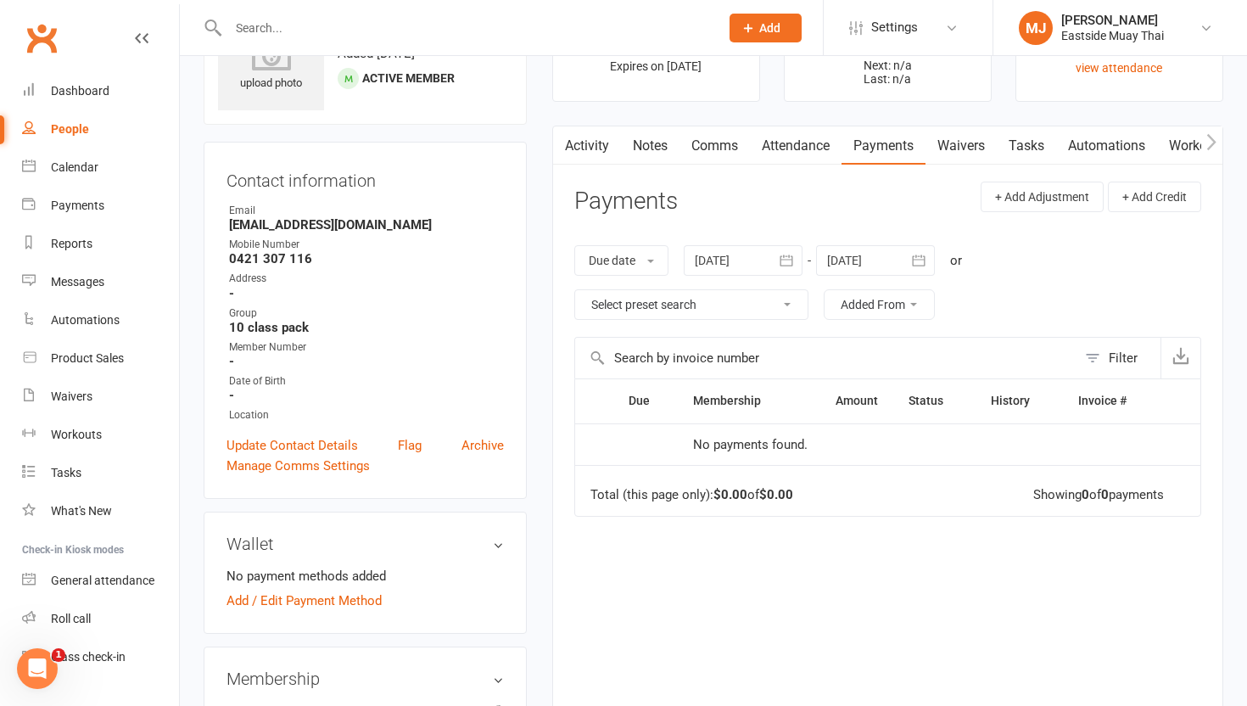
click at [783, 157] on link "Attendance" at bounding box center [796, 145] width 92 height 39
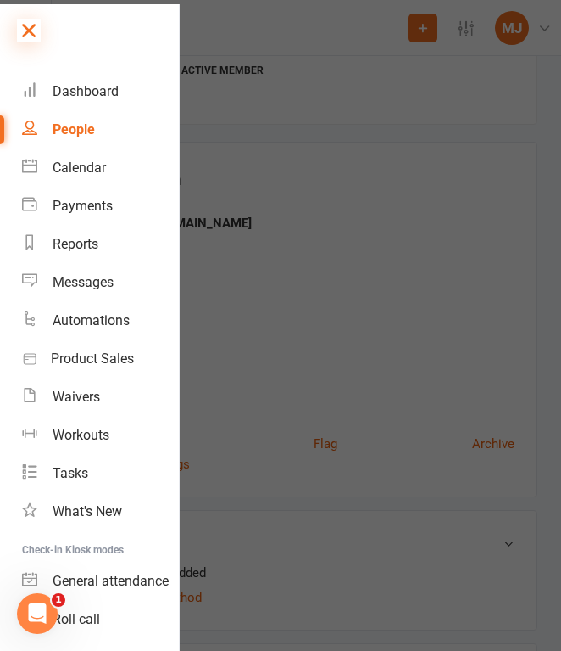
click at [29, 27] on icon at bounding box center [29, 31] width 24 height 24
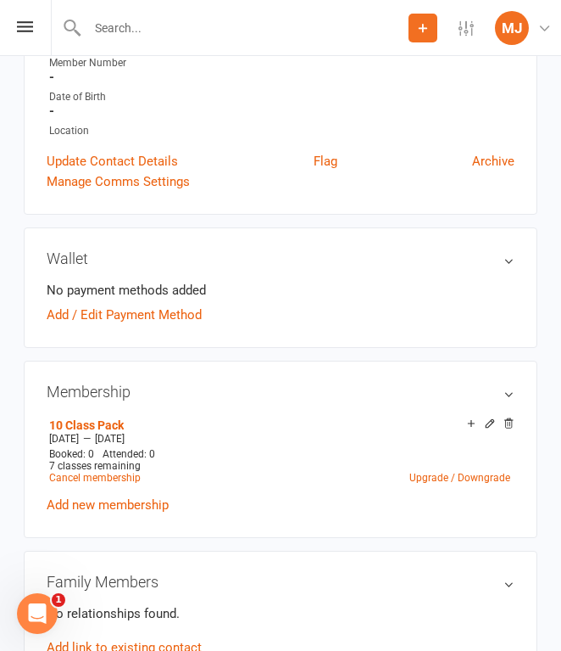
scroll to position [373, 0]
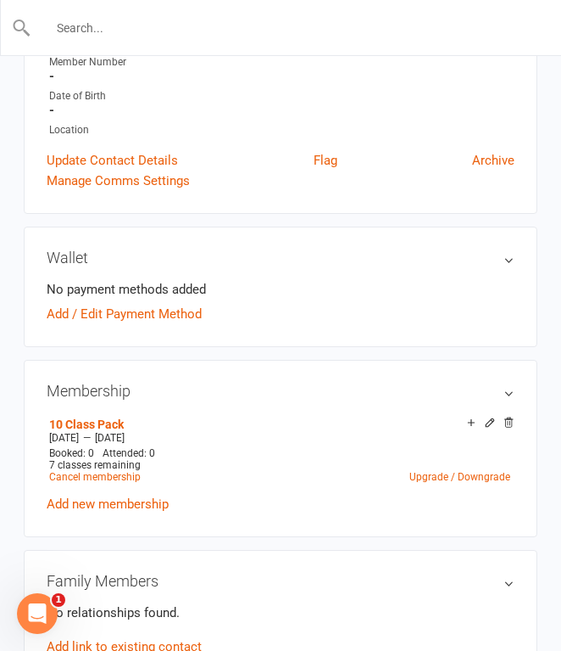
click at [144, 21] on input "text" at bounding box center [281, 28] width 500 height 24
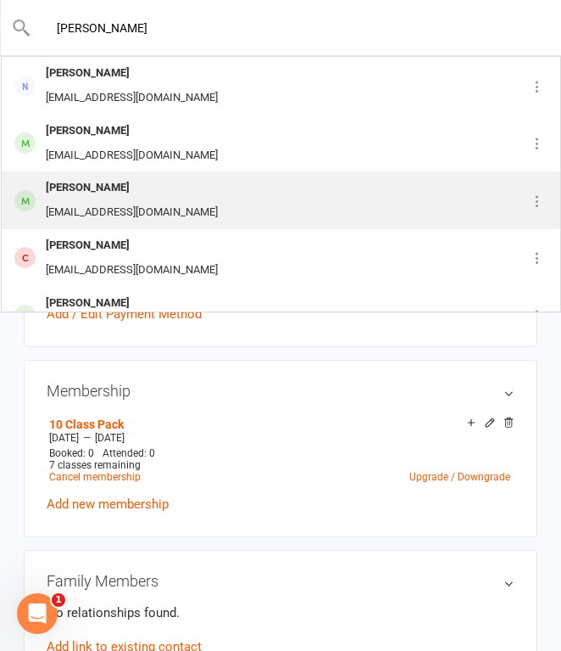
type input "michah"
click at [102, 187] on div "Micah Coggan" at bounding box center [132, 188] width 182 height 25
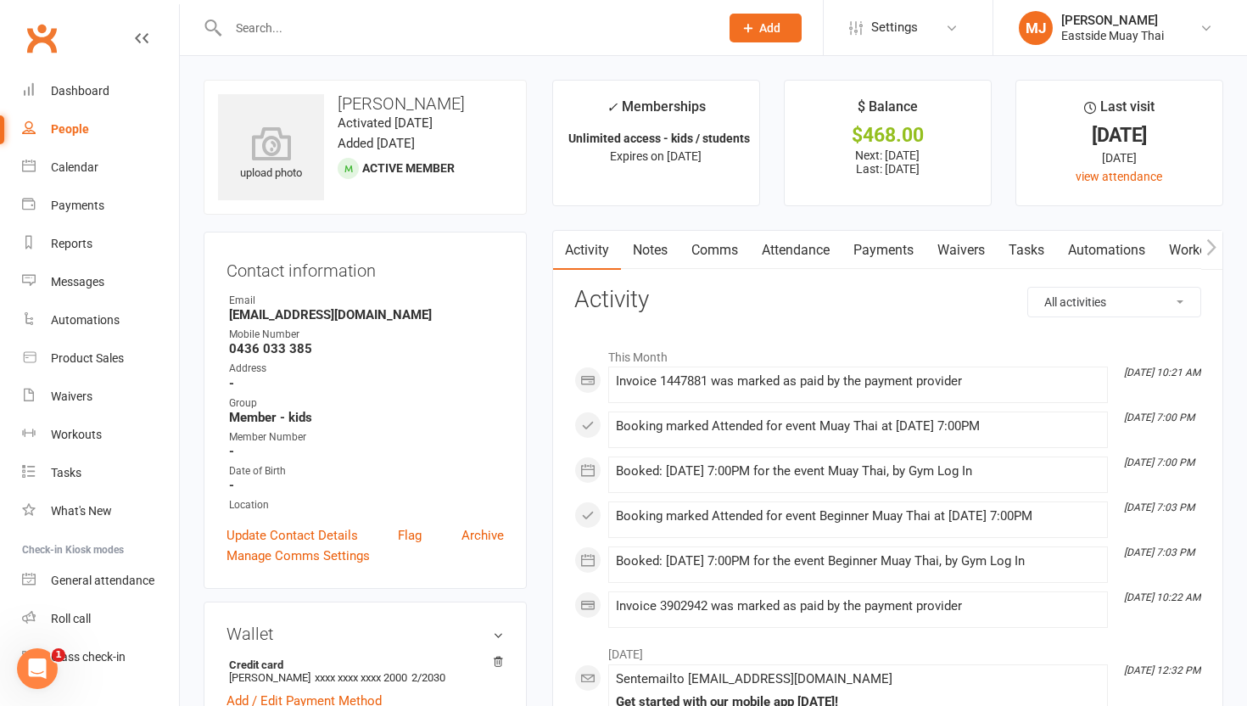
click at [956, 243] on link "Waivers" at bounding box center [960, 250] width 71 height 39
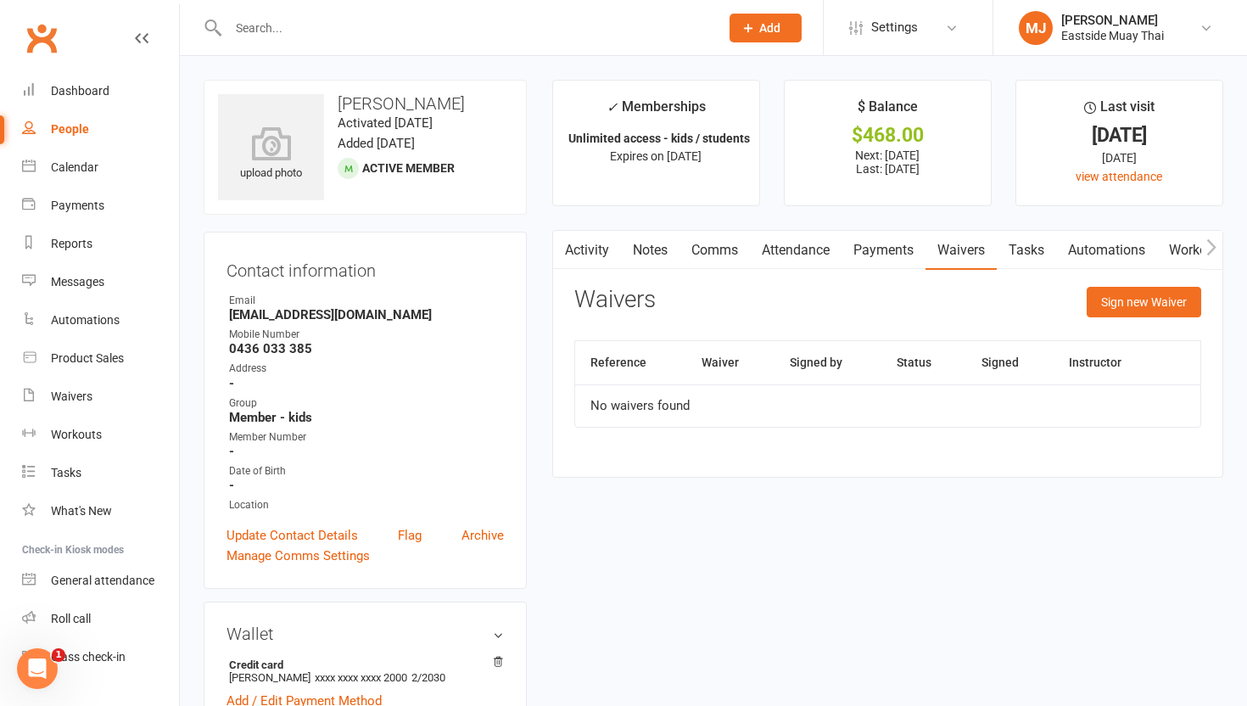
click at [815, 246] on link "Attendance" at bounding box center [796, 250] width 92 height 39
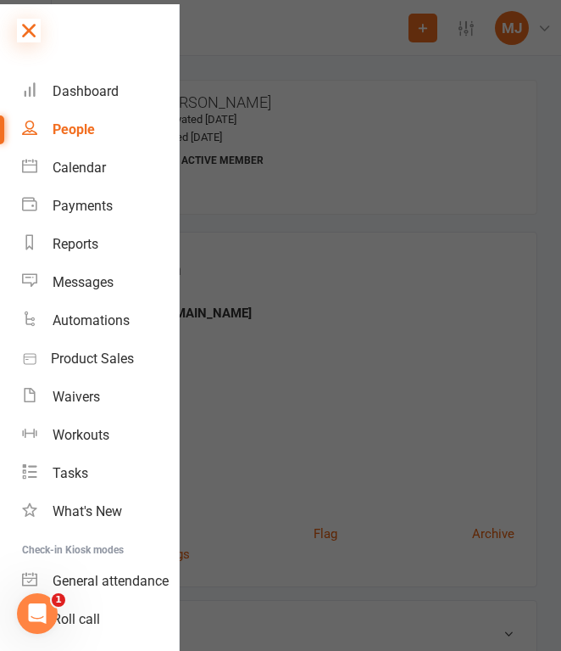
click at [32, 23] on icon at bounding box center [29, 31] width 24 height 24
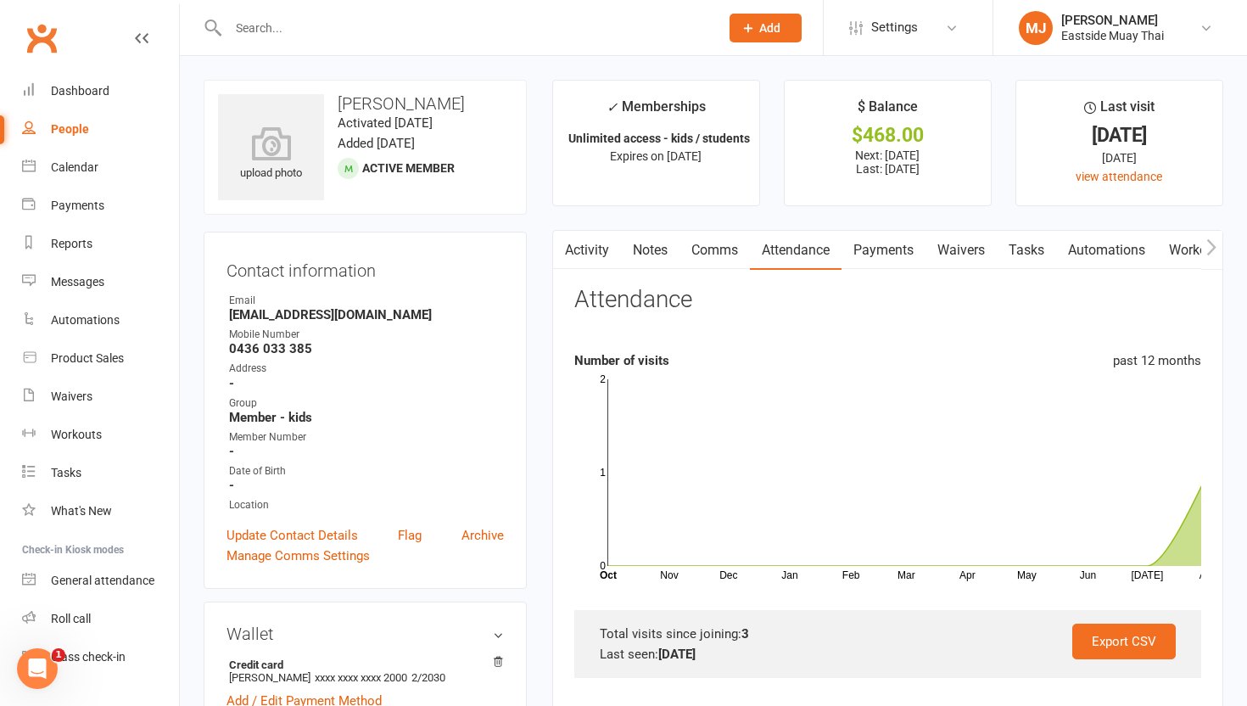
click at [901, 237] on link "Payments" at bounding box center [883, 250] width 84 height 39
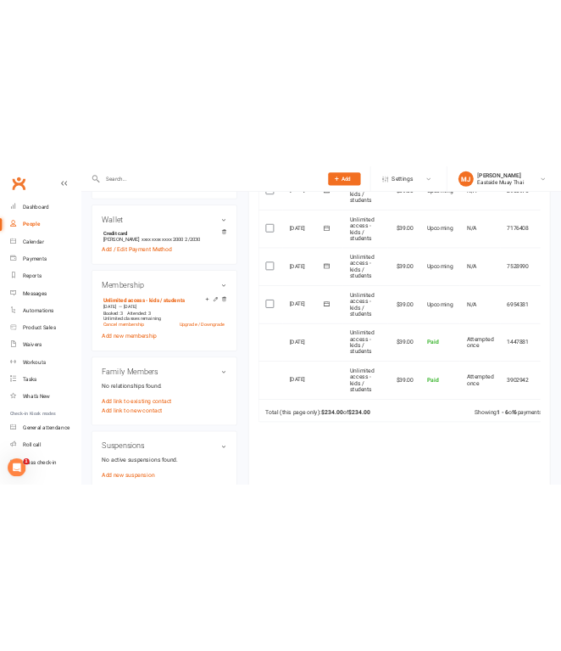
scroll to position [517, 0]
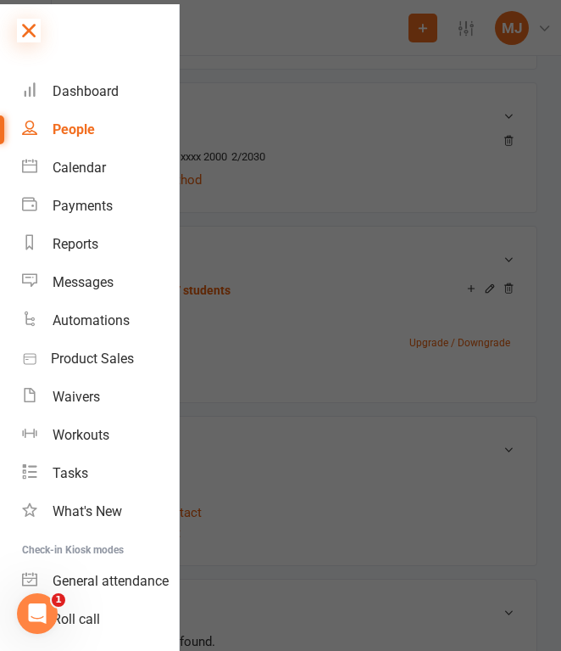
click at [30, 32] on icon at bounding box center [29, 31] width 24 height 24
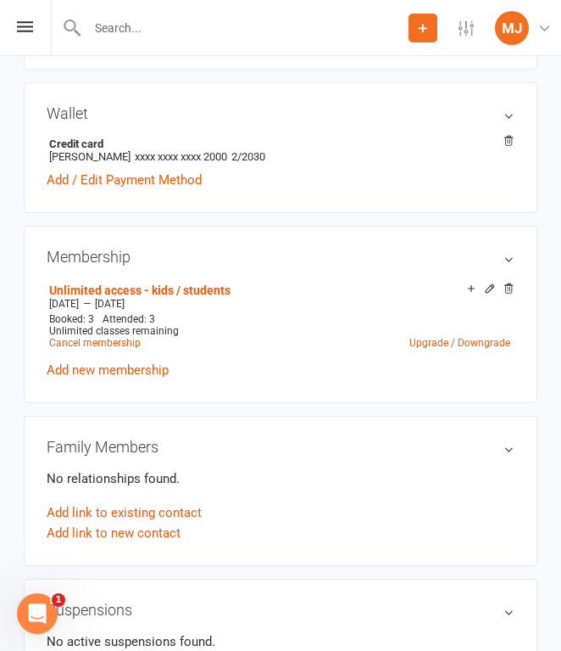
click at [160, 36] on input "text" at bounding box center [245, 28] width 327 height 24
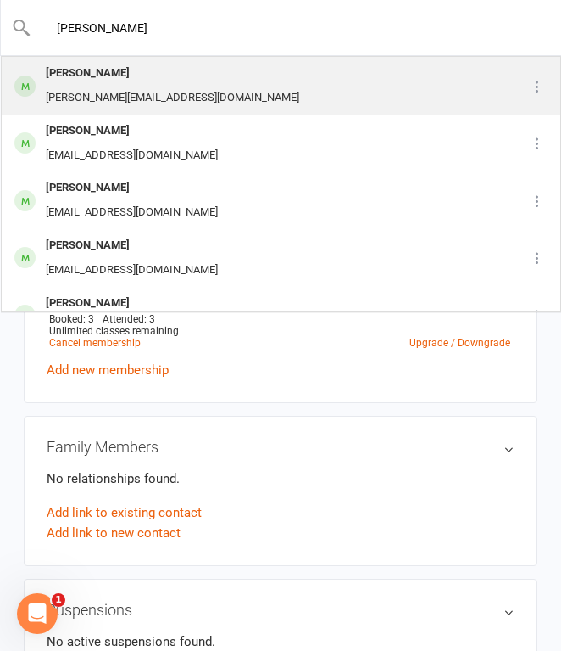
type input "tom"
click at [158, 95] on div "Tom Cole t.cole@gss.com.au" at bounding box center [254, 86] width 502 height 56
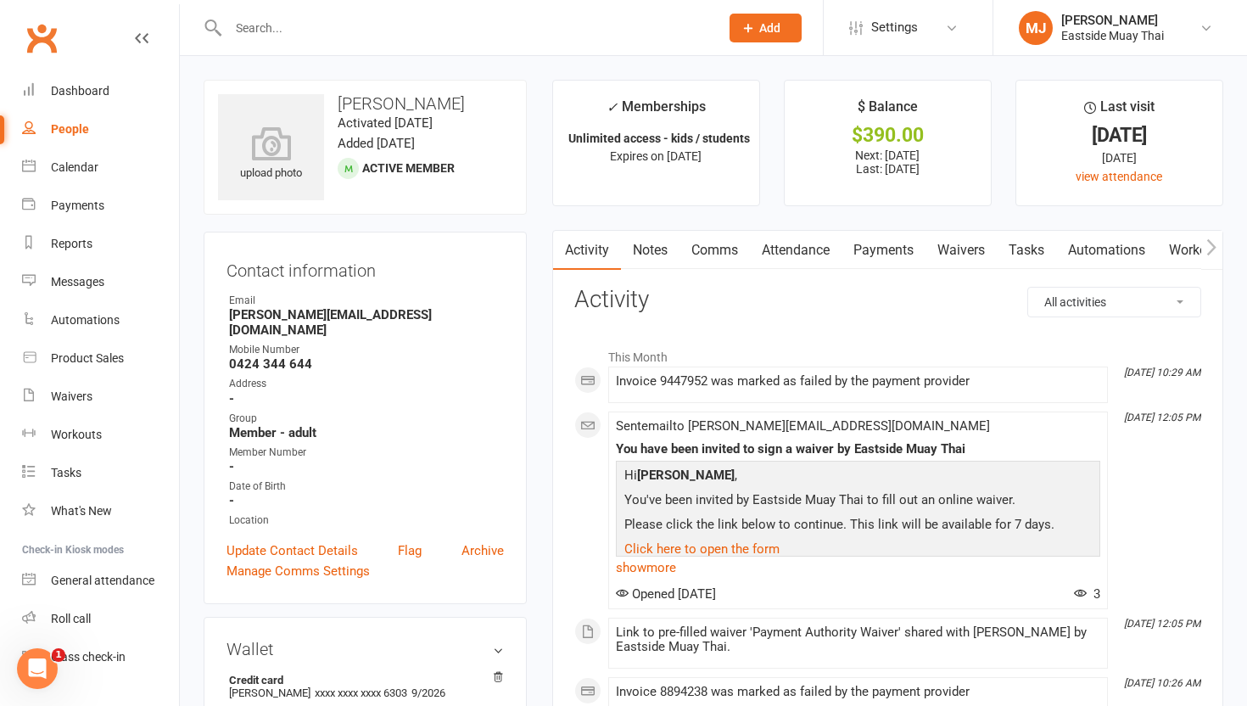
click at [956, 248] on link "Waivers" at bounding box center [960, 250] width 71 height 39
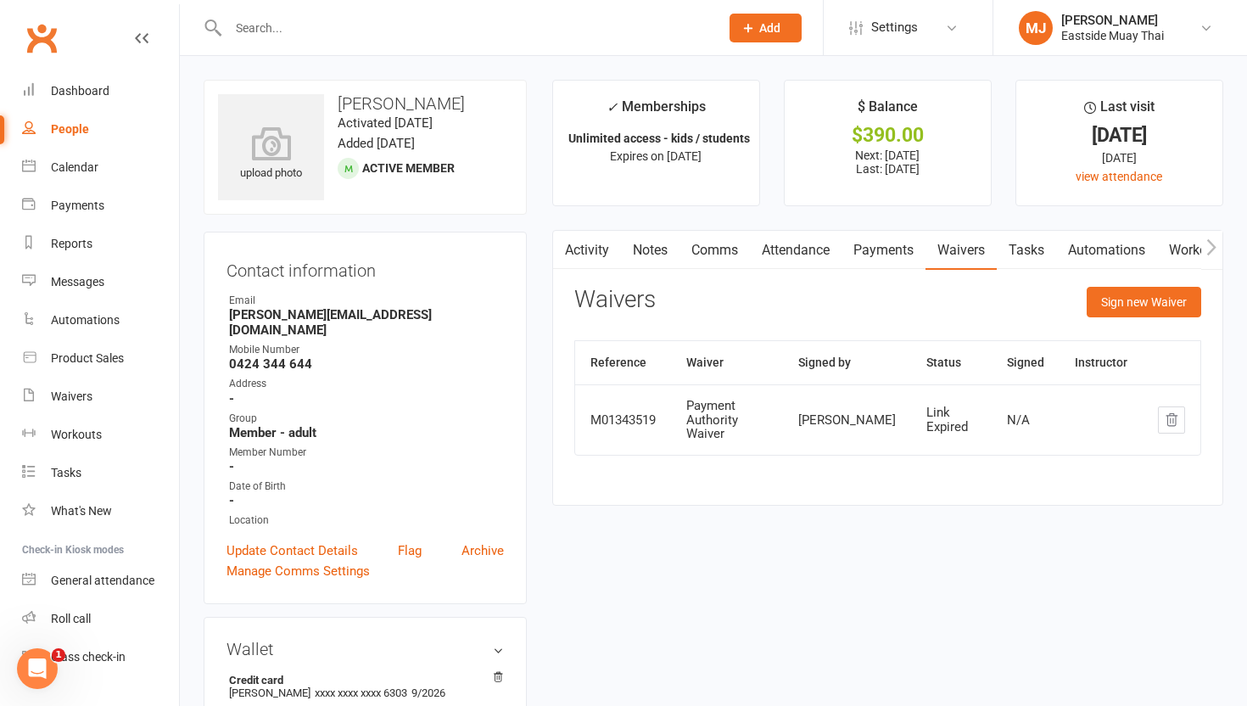
click at [806, 243] on link "Attendance" at bounding box center [796, 250] width 92 height 39
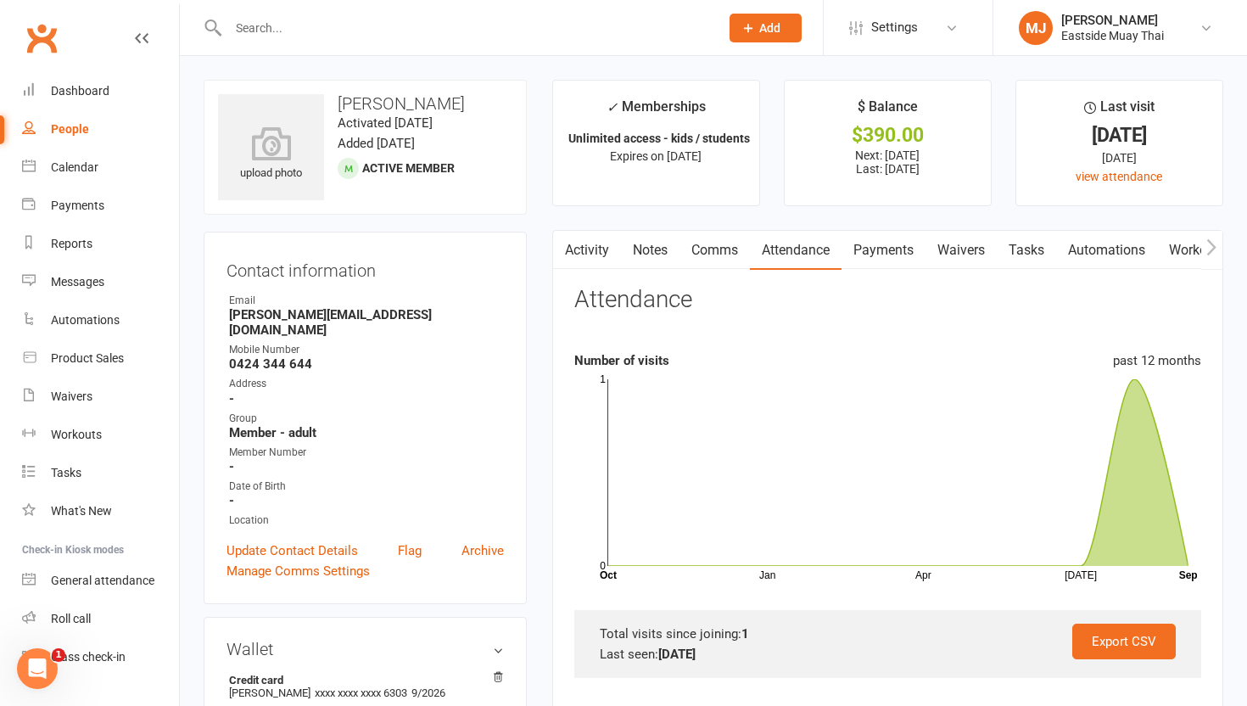
click at [892, 250] on link "Payments" at bounding box center [883, 250] width 84 height 39
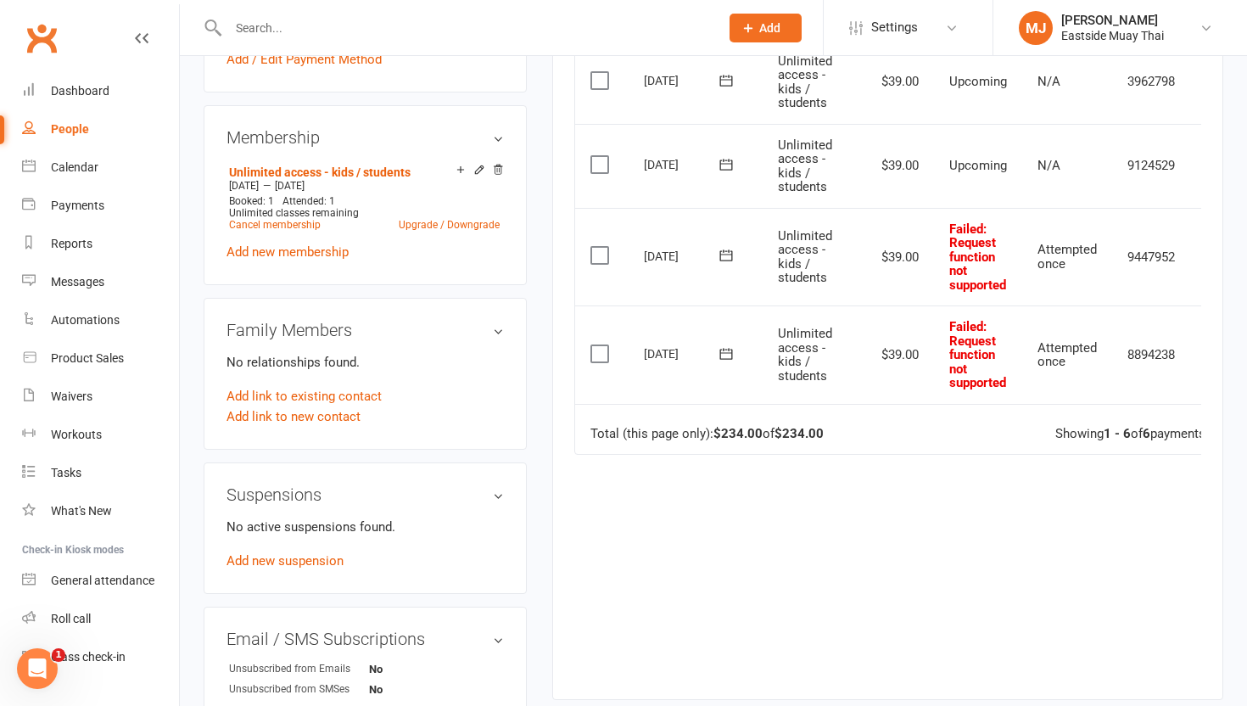
scroll to position [667, 0]
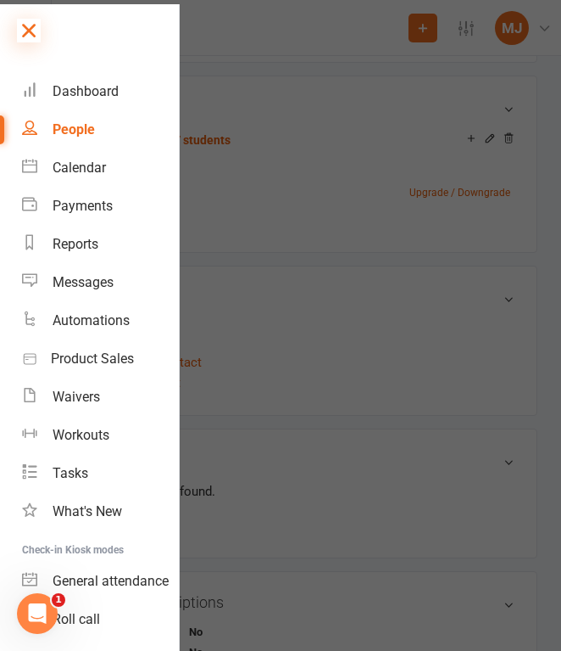
click at [28, 25] on icon at bounding box center [29, 31] width 24 height 24
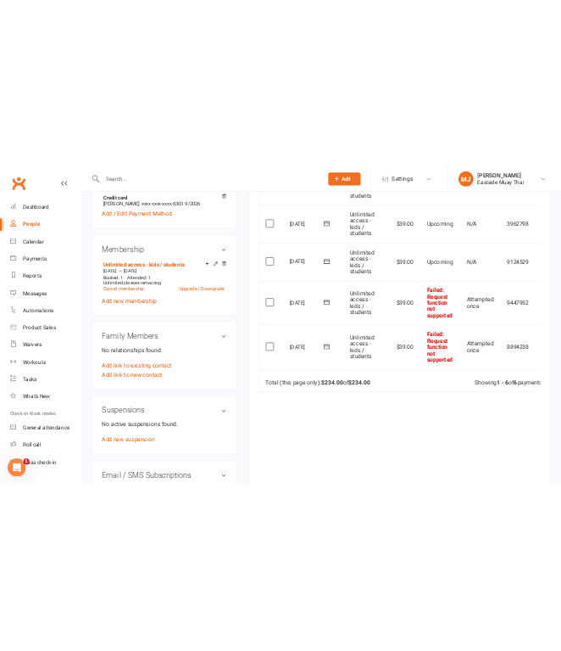
scroll to position [610, 0]
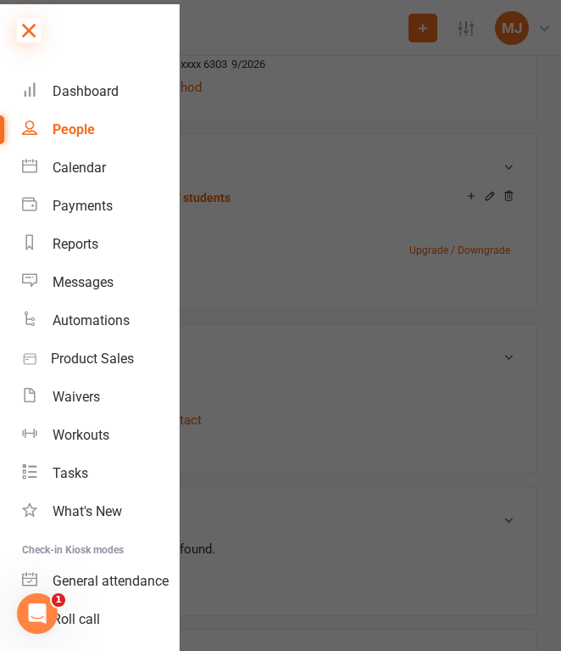
click at [18, 27] on icon at bounding box center [29, 31] width 24 height 24
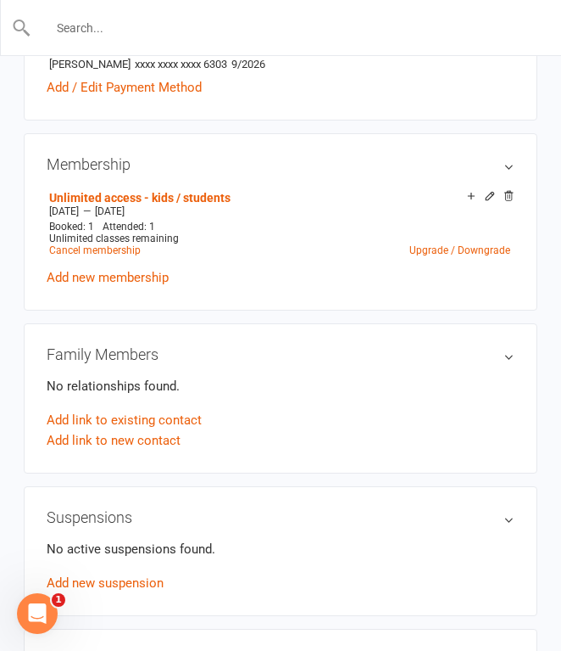
click at [176, 28] on input "text" at bounding box center [281, 28] width 500 height 24
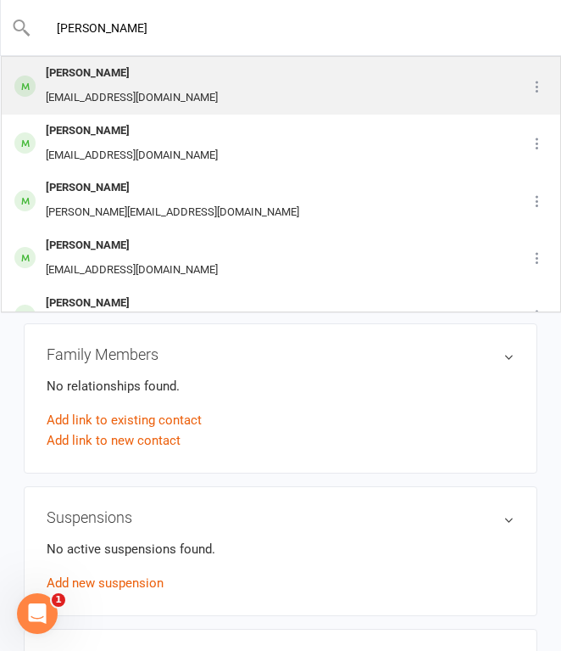
type input "kelly condon"
click at [167, 73] on div "Kelly Condon" at bounding box center [132, 73] width 182 height 25
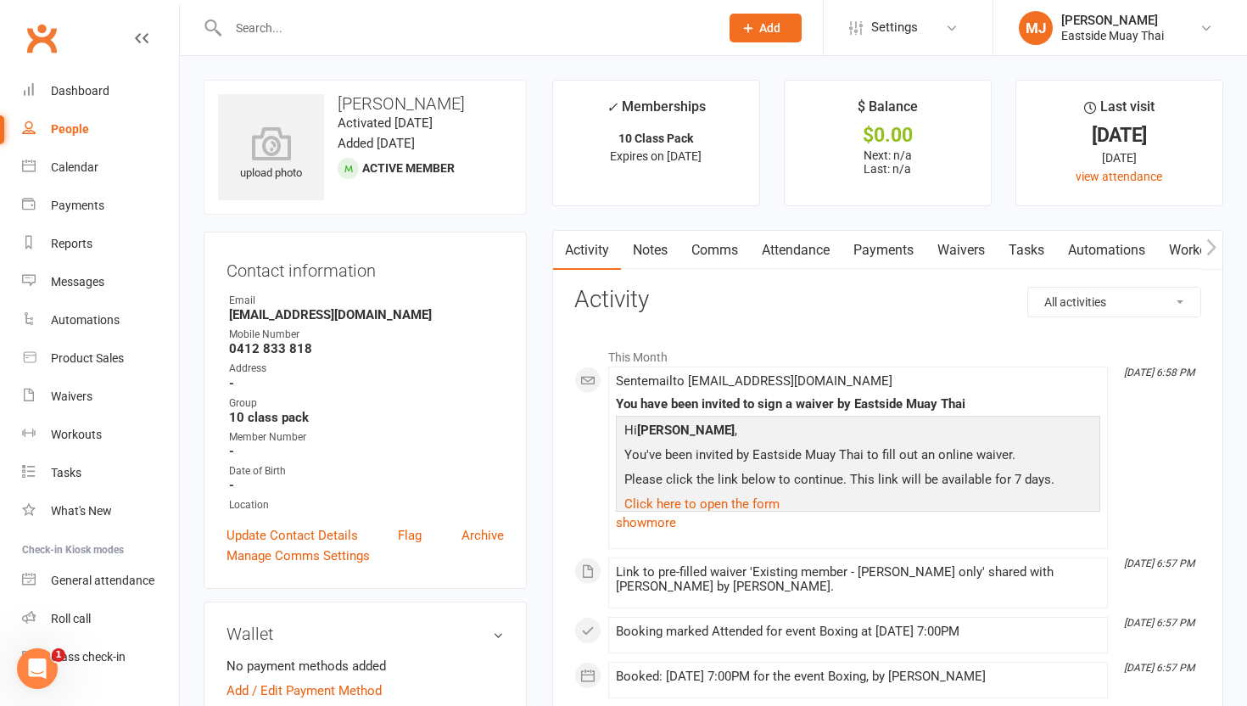
click at [956, 258] on link "Waivers" at bounding box center [960, 250] width 71 height 39
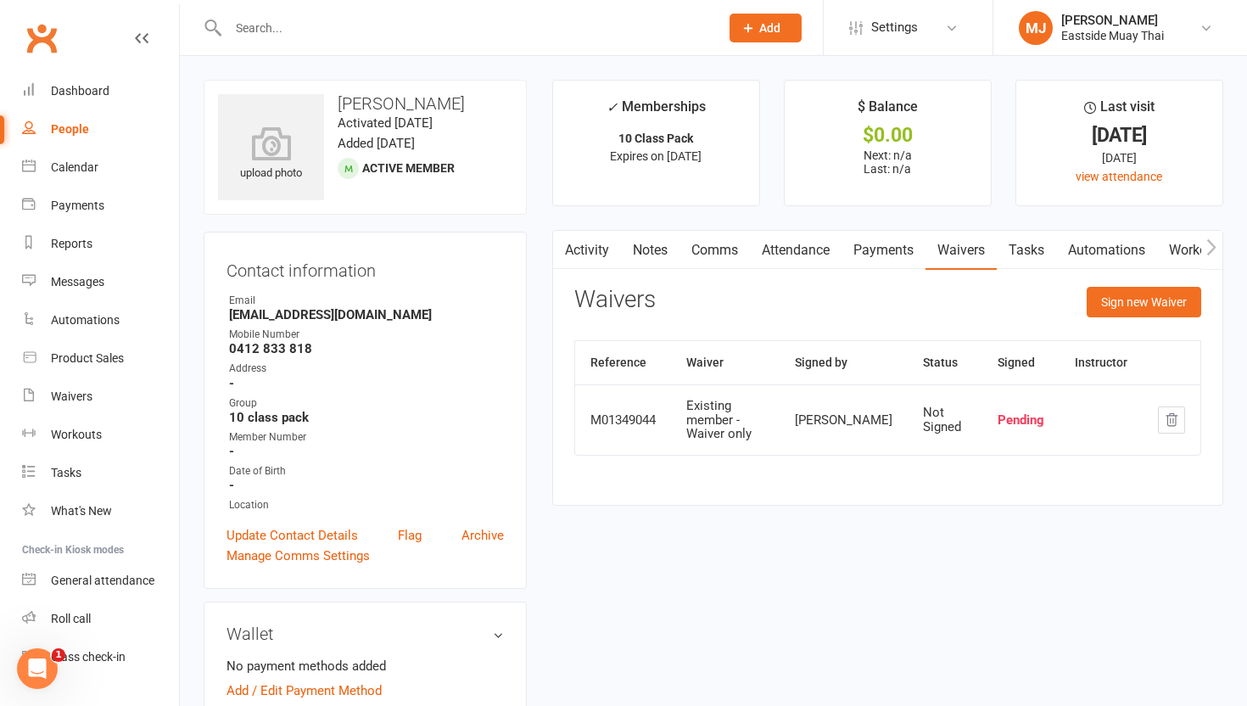
click at [785, 252] on link "Attendance" at bounding box center [796, 250] width 92 height 39
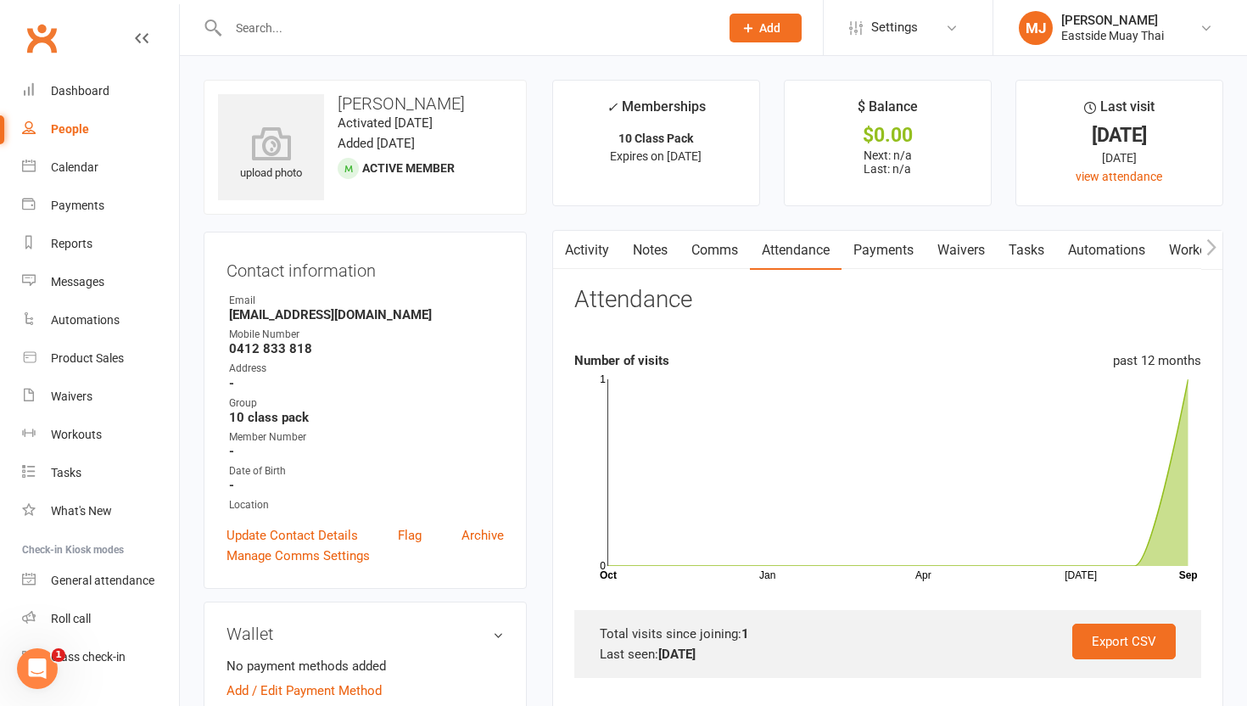
click at [908, 244] on link "Payments" at bounding box center [883, 250] width 84 height 39
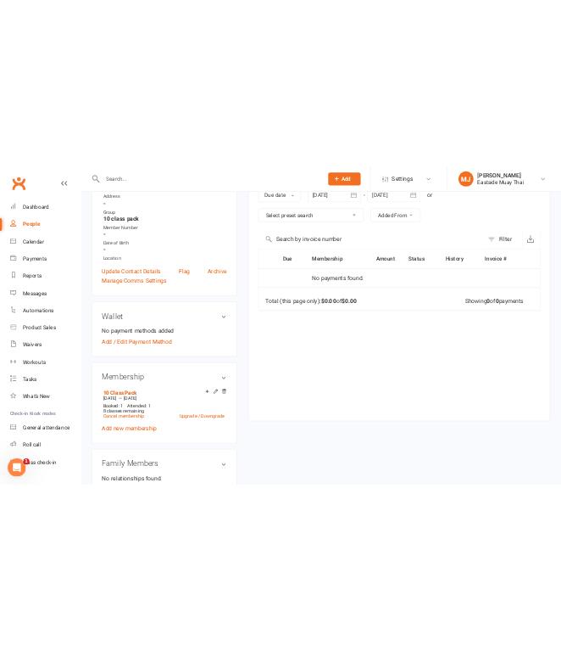
scroll to position [352, 0]
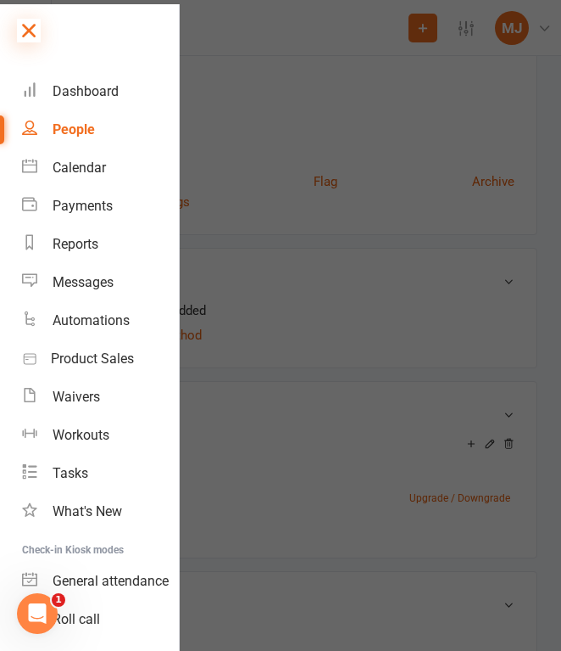
click at [28, 33] on icon at bounding box center [29, 31] width 24 height 24
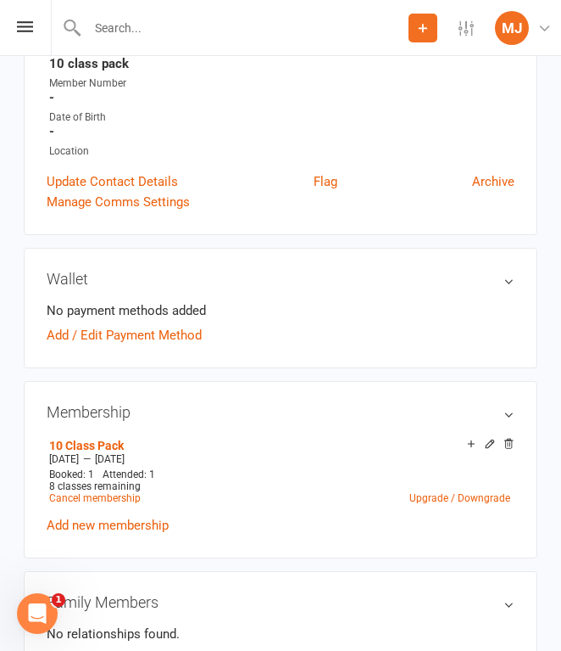
click at [368, 343] on div "Wallet No payment methods added Add / Edit Payment Method" at bounding box center [281, 308] width 514 height 120
click at [366, 343] on div "Wallet No payment methods added Add / Edit Payment Method" at bounding box center [281, 308] width 514 height 120
click at [196, 26] on input "text" at bounding box center [245, 28] width 327 height 24
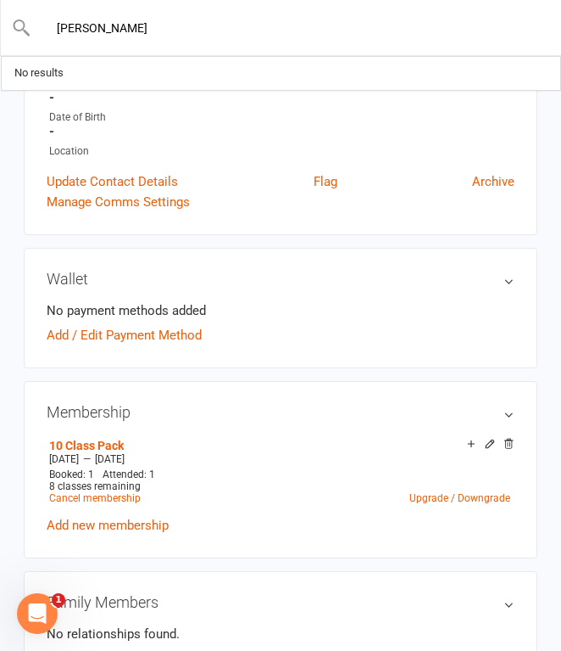
type input "matthew cook"
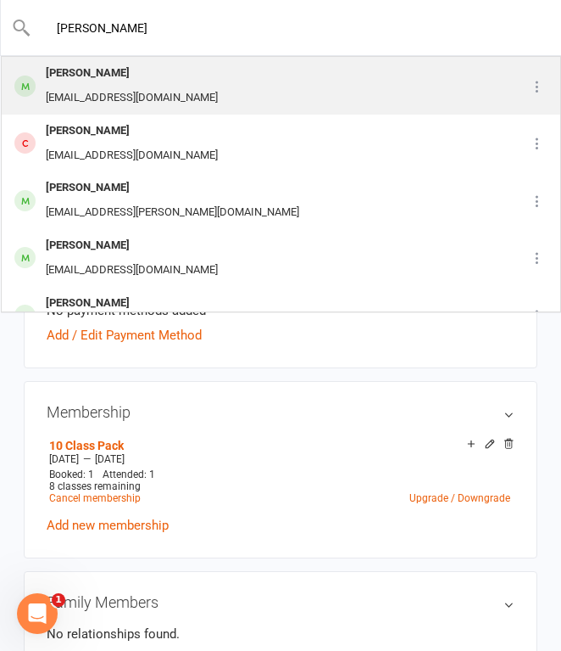
click at [210, 83] on div "Matthew Cook mattcookies090@hotmail.com" at bounding box center [259, 86] width 512 height 56
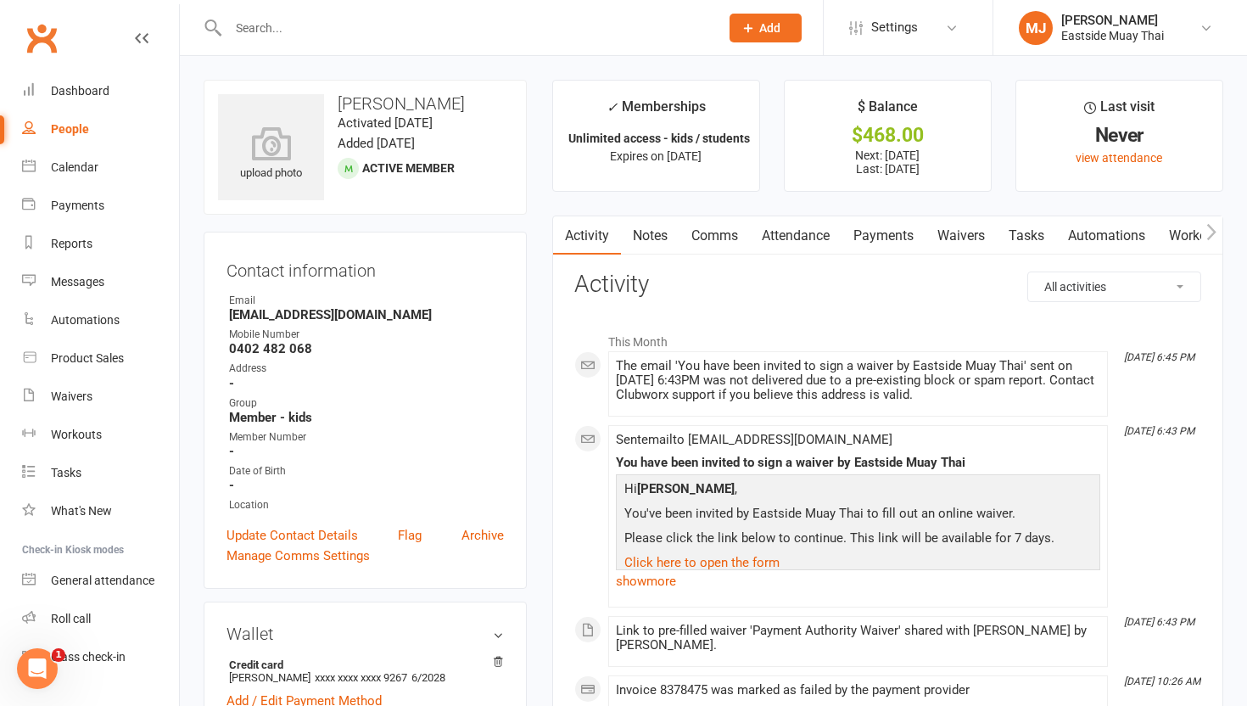
click at [956, 224] on link "Waivers" at bounding box center [960, 235] width 71 height 39
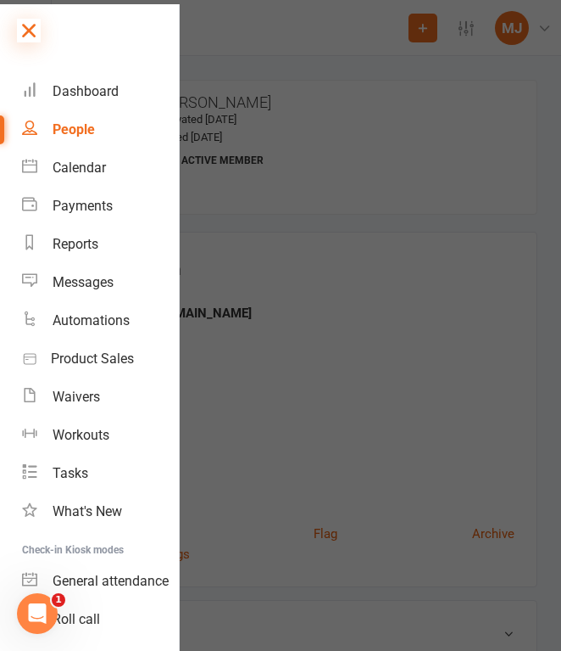
click at [27, 25] on icon at bounding box center [29, 31] width 24 height 24
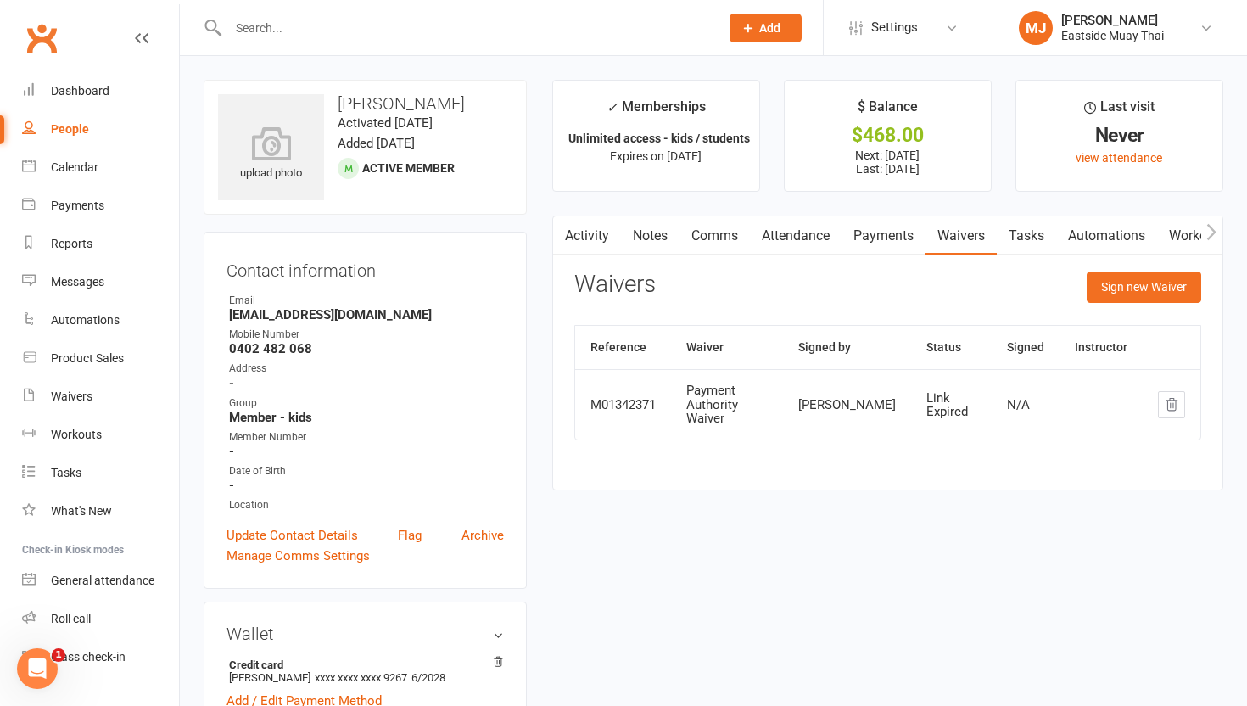
click at [796, 236] on link "Attendance" at bounding box center [796, 235] width 92 height 39
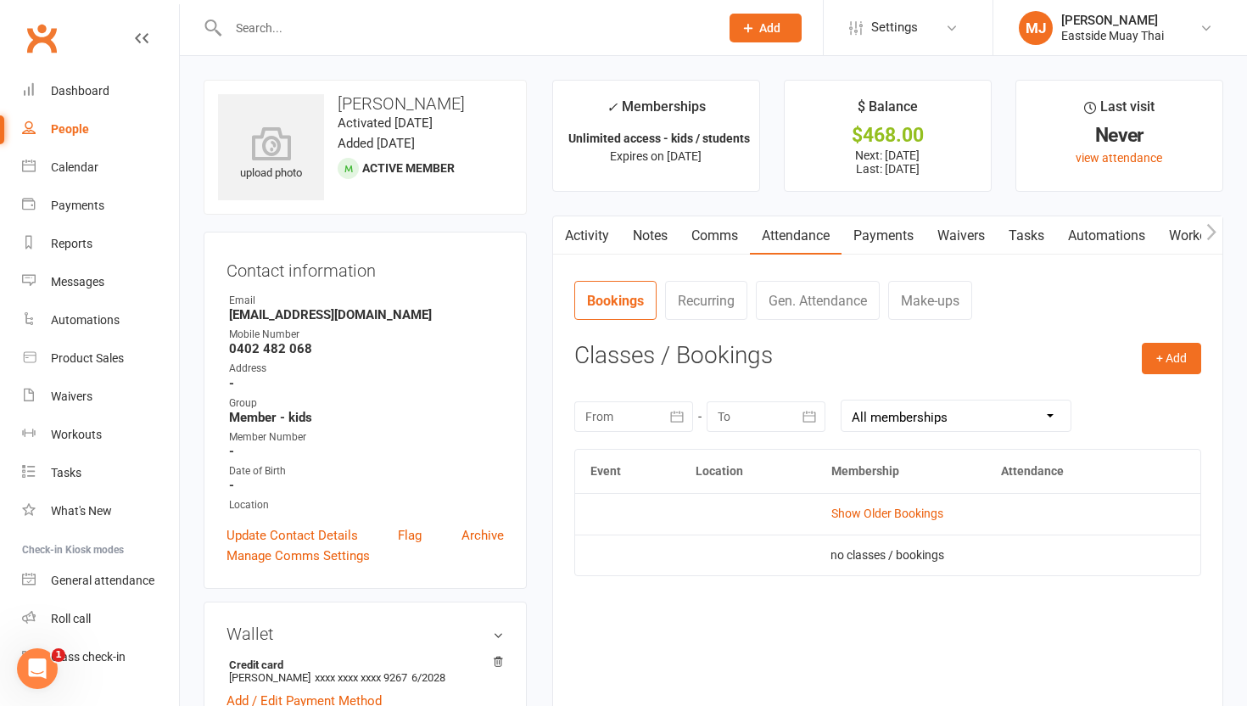
click at [890, 240] on link "Payments" at bounding box center [883, 235] width 84 height 39
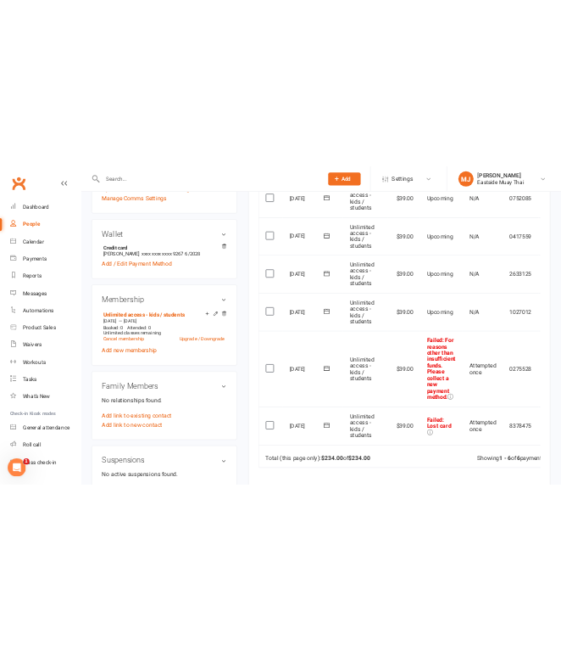
scroll to position [488, 0]
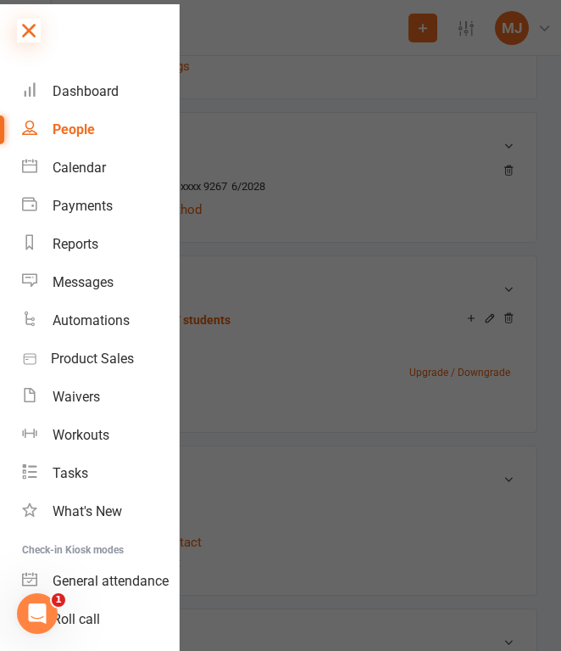
click at [31, 28] on icon at bounding box center [29, 31] width 24 height 24
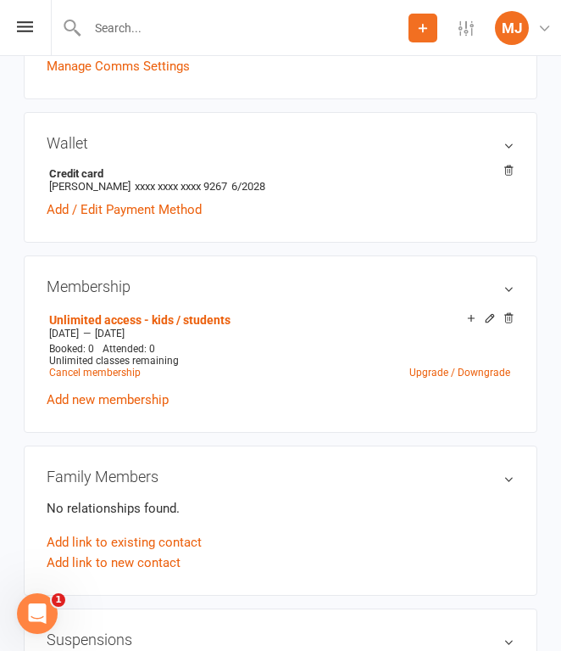
click at [126, 21] on input "text" at bounding box center [245, 28] width 327 height 24
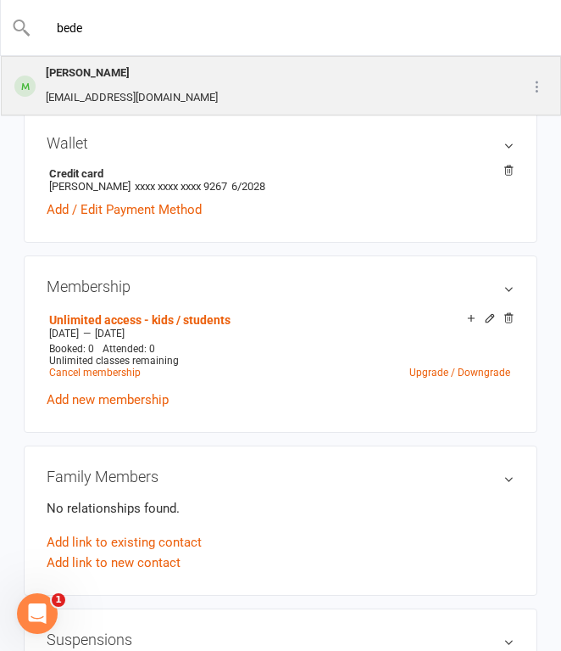
type input "bede"
click at [115, 78] on div "Bede Coote" at bounding box center [132, 73] width 182 height 25
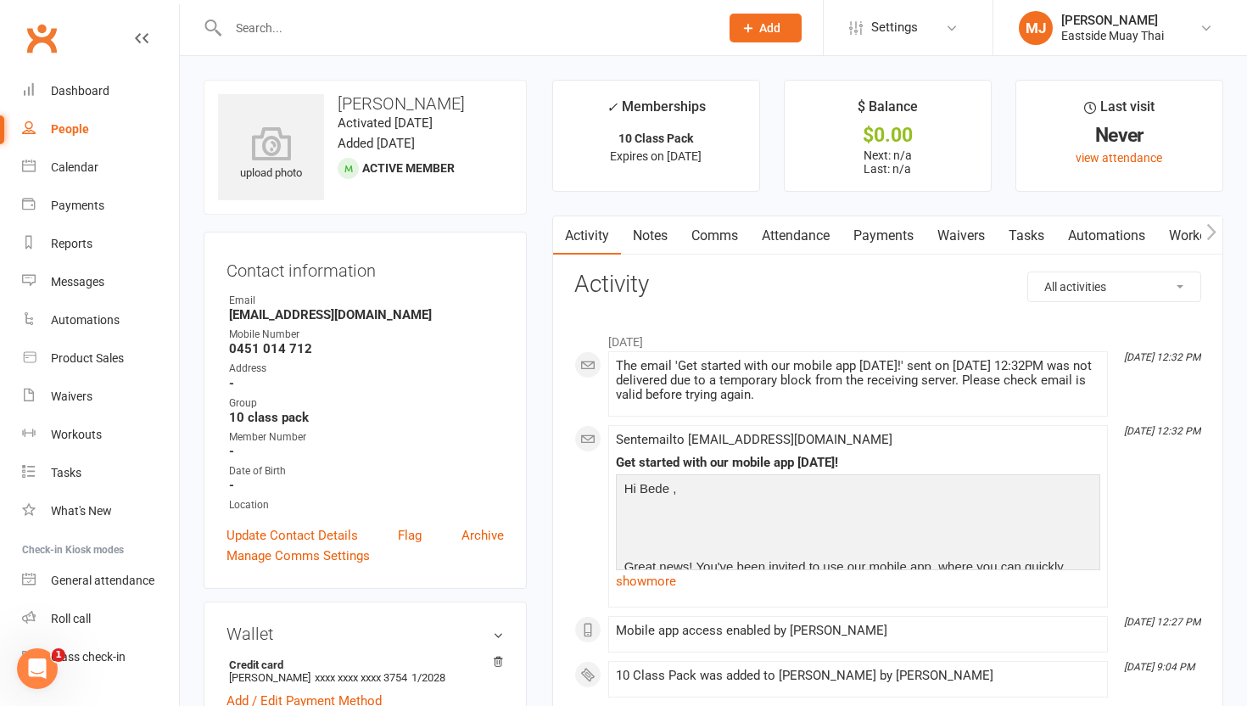
click at [956, 237] on link "Waivers" at bounding box center [960, 235] width 71 height 39
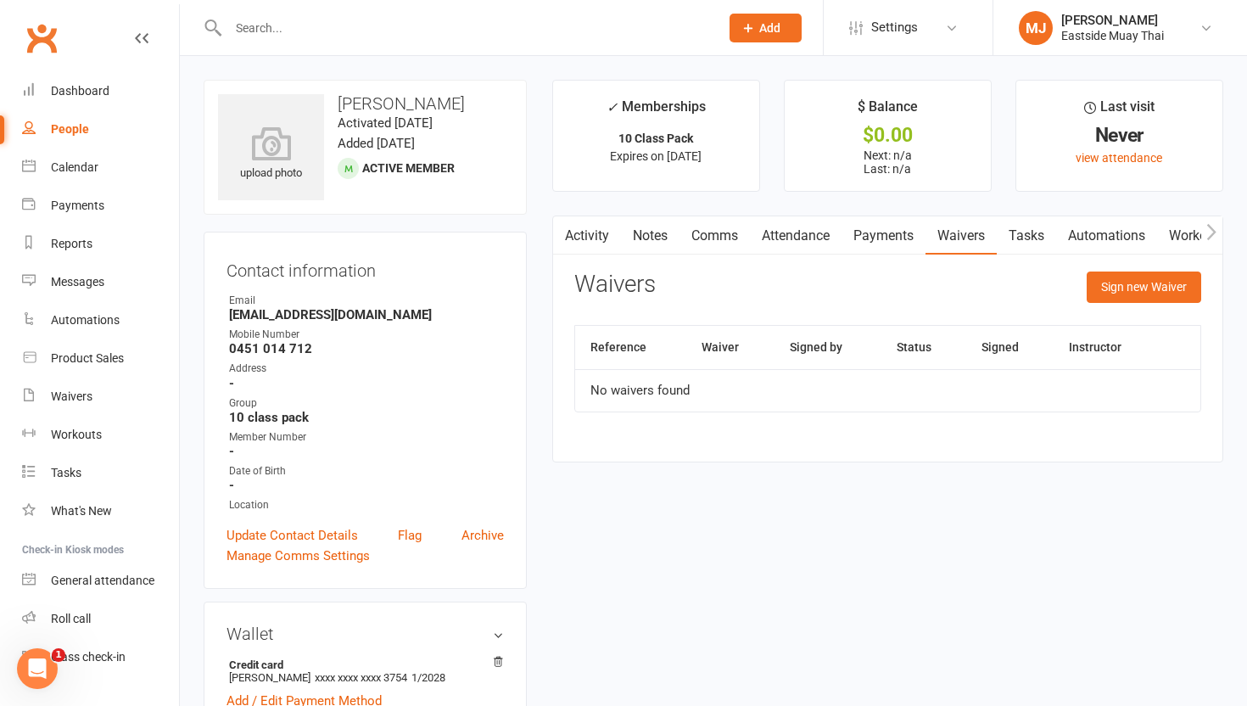
click at [767, 227] on link "Attendance" at bounding box center [796, 235] width 92 height 39
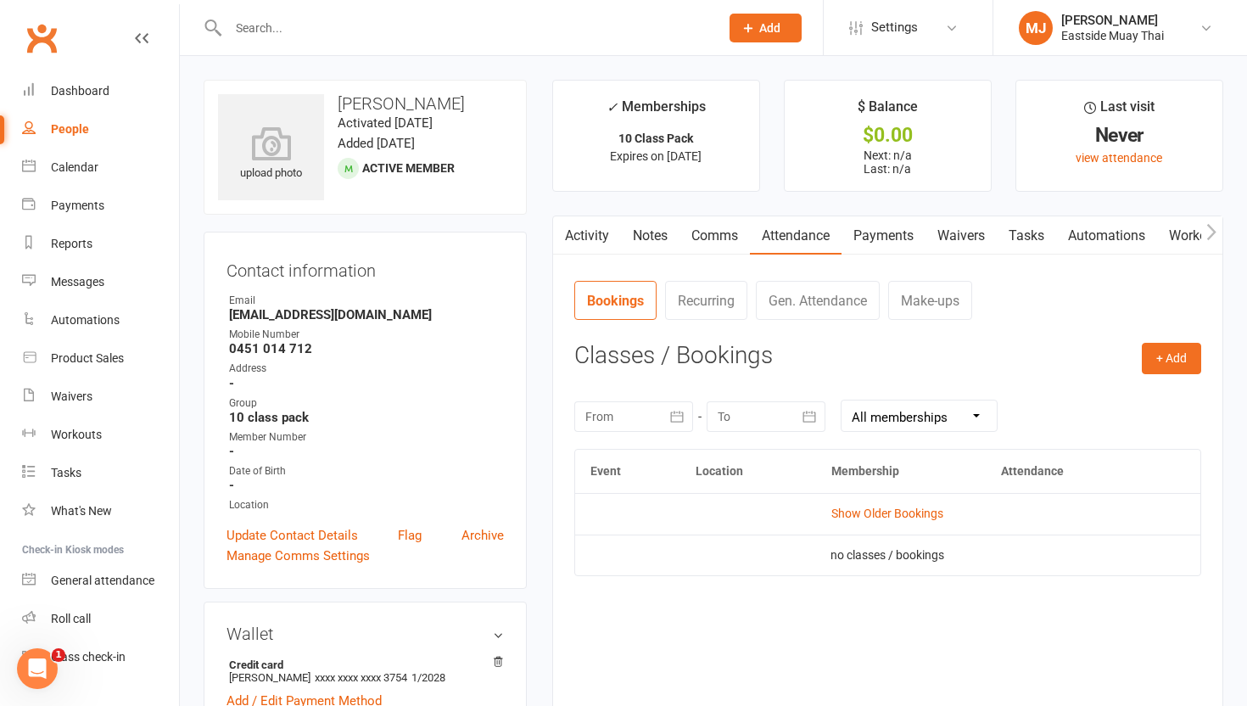
click at [891, 228] on link "Payments" at bounding box center [883, 235] width 84 height 39
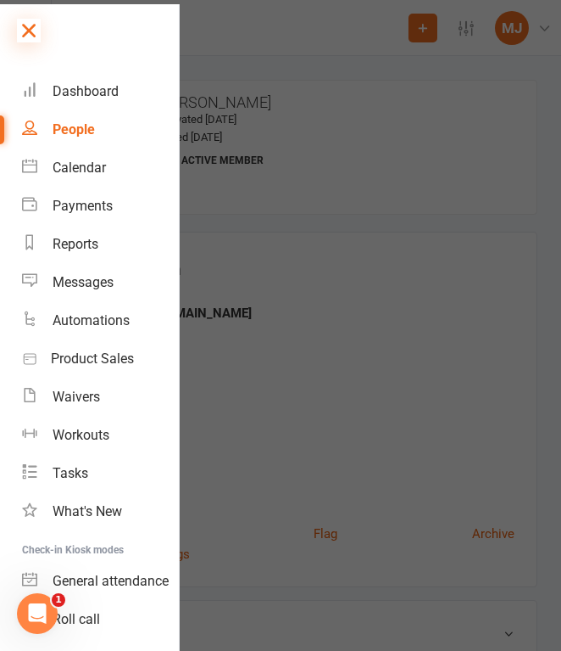
click at [29, 33] on icon at bounding box center [29, 31] width 24 height 24
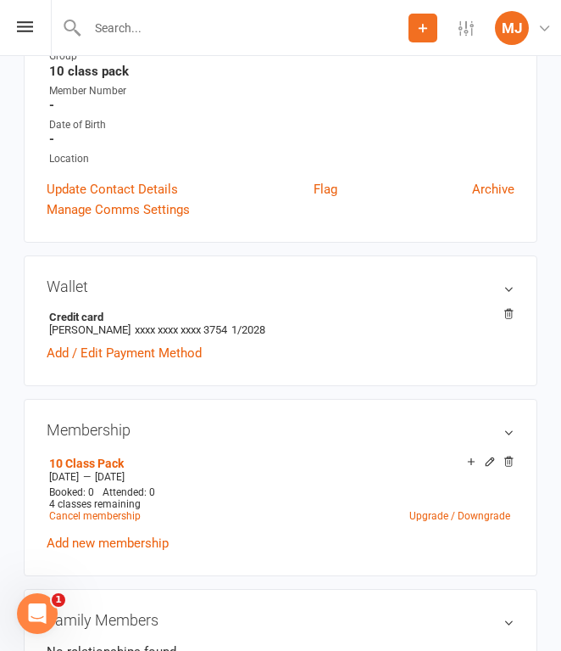
scroll to position [345, 0]
click at [112, 31] on input "text" at bounding box center [245, 28] width 327 height 24
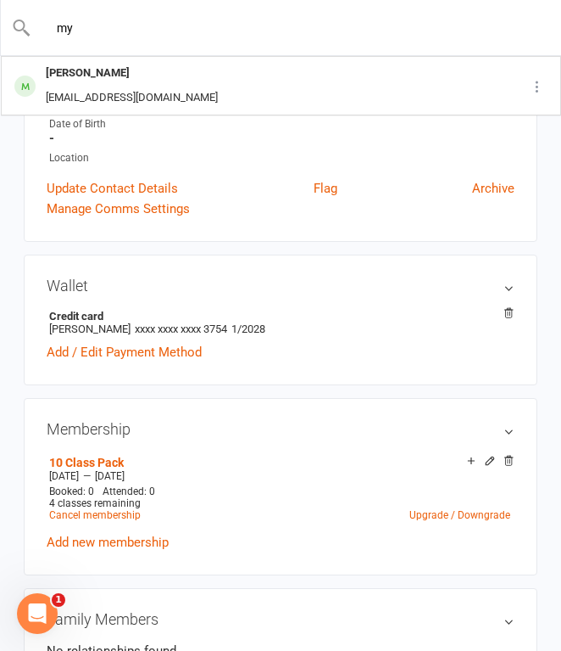
type input "my"
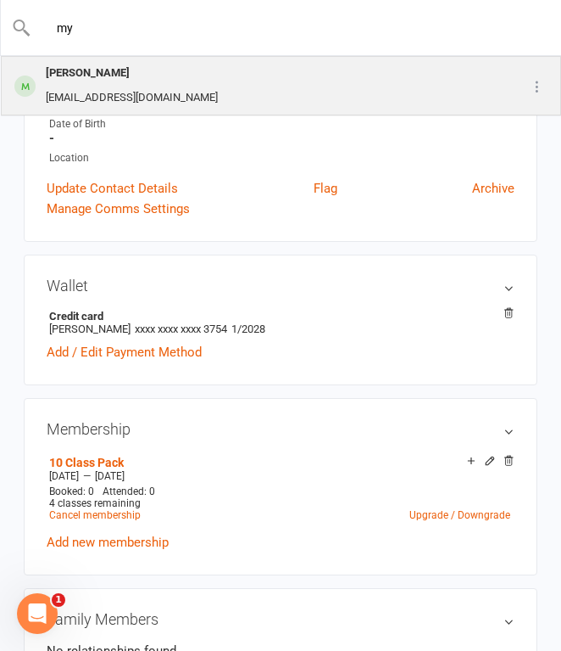
click at [121, 71] on div "Myka Cornish" at bounding box center [132, 73] width 182 height 25
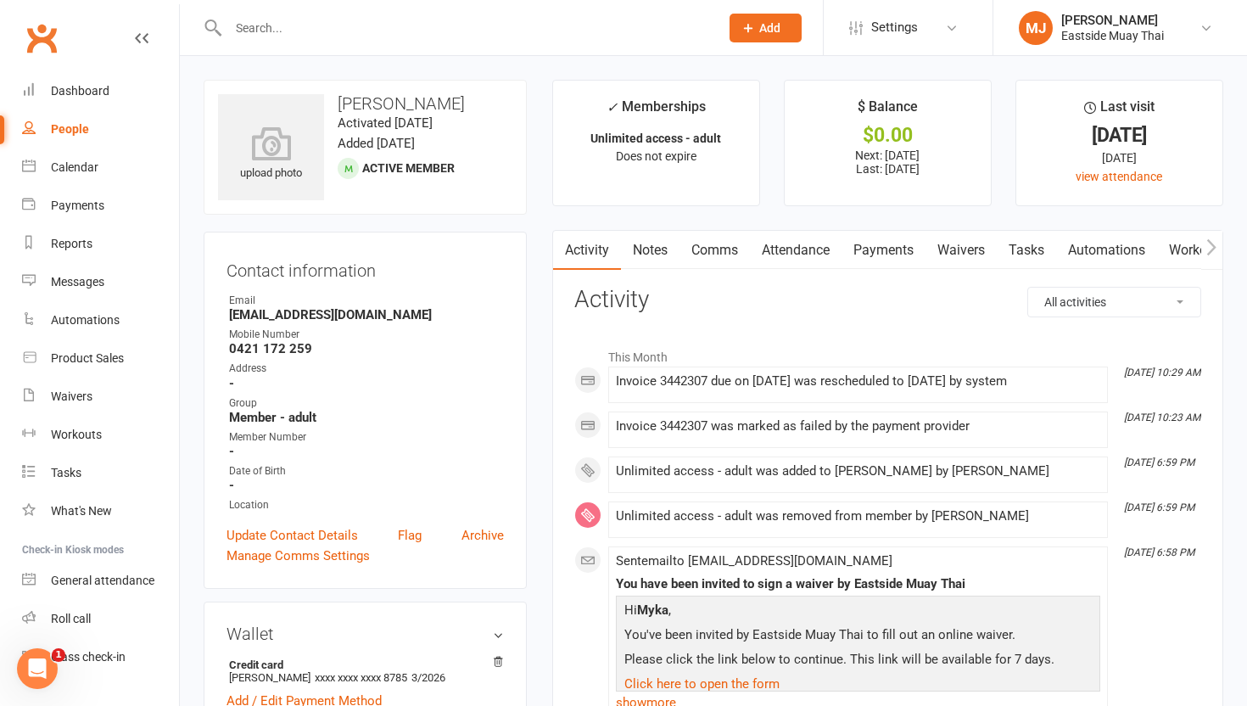
click at [956, 243] on link "Waivers" at bounding box center [960, 250] width 71 height 39
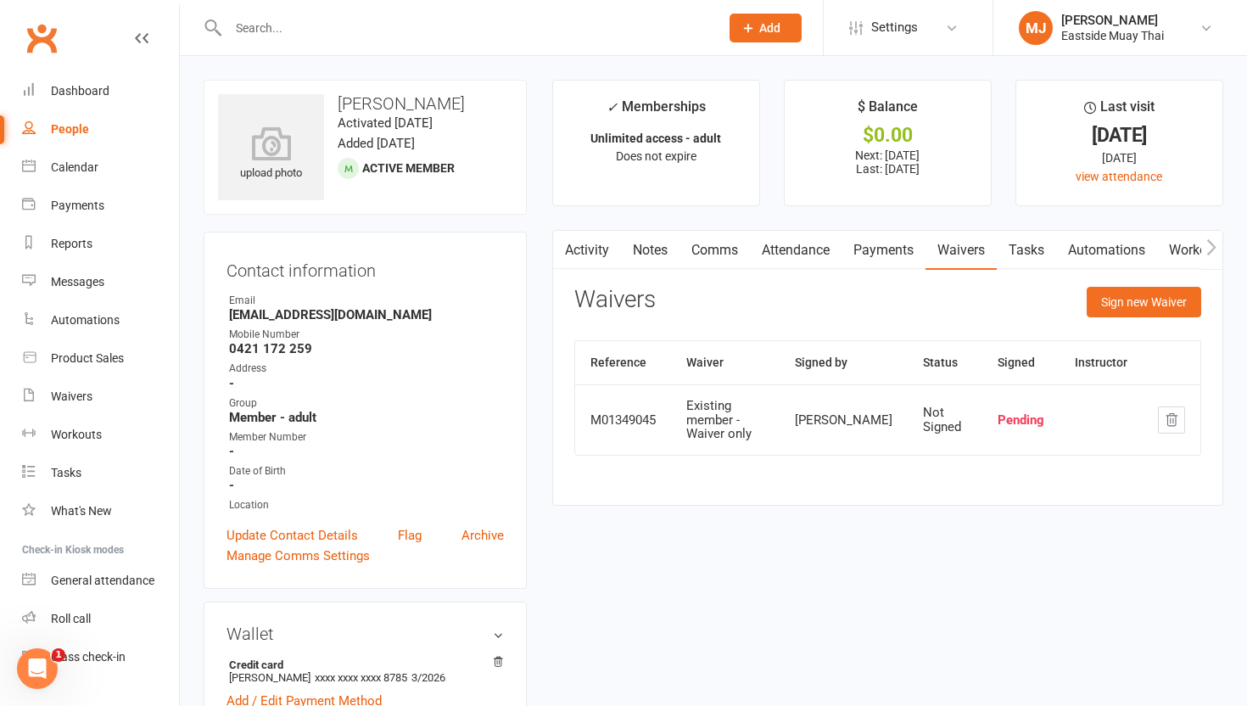
click at [805, 253] on link "Attendance" at bounding box center [796, 250] width 92 height 39
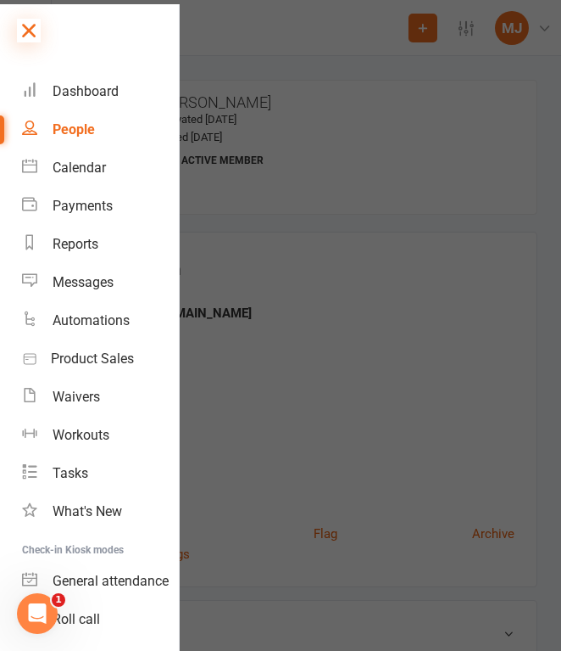
click at [20, 19] on icon at bounding box center [29, 31] width 24 height 24
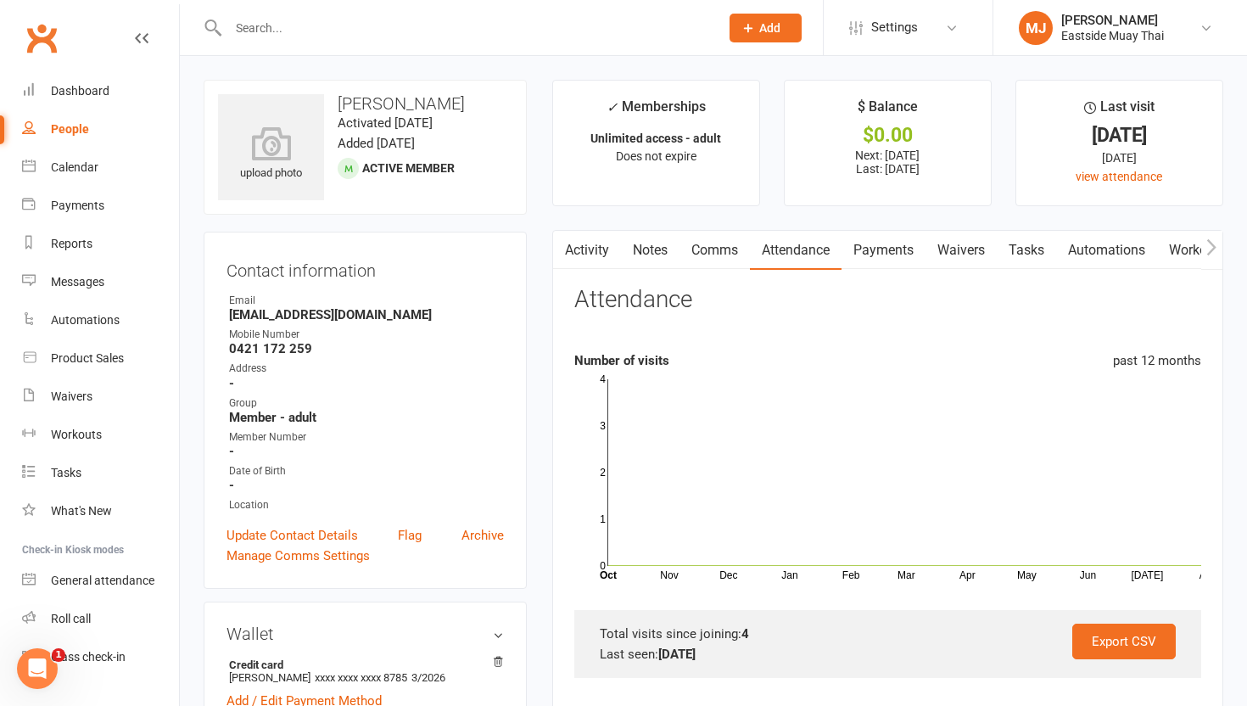
click at [898, 259] on link "Payments" at bounding box center [883, 250] width 84 height 39
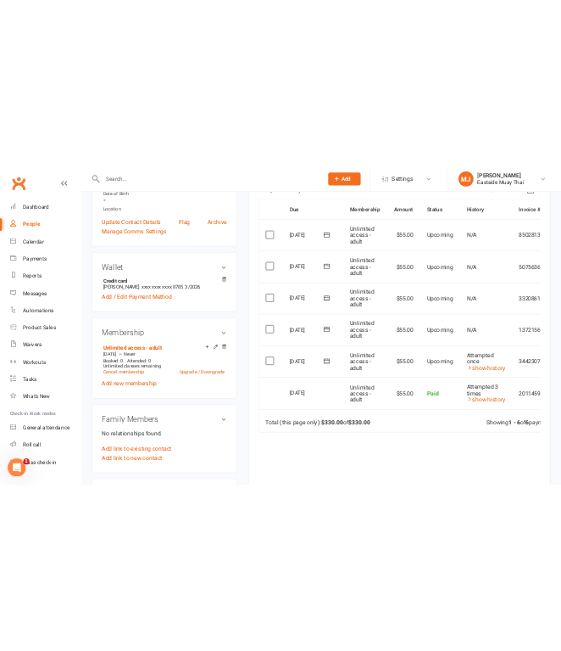
scroll to position [423, 0]
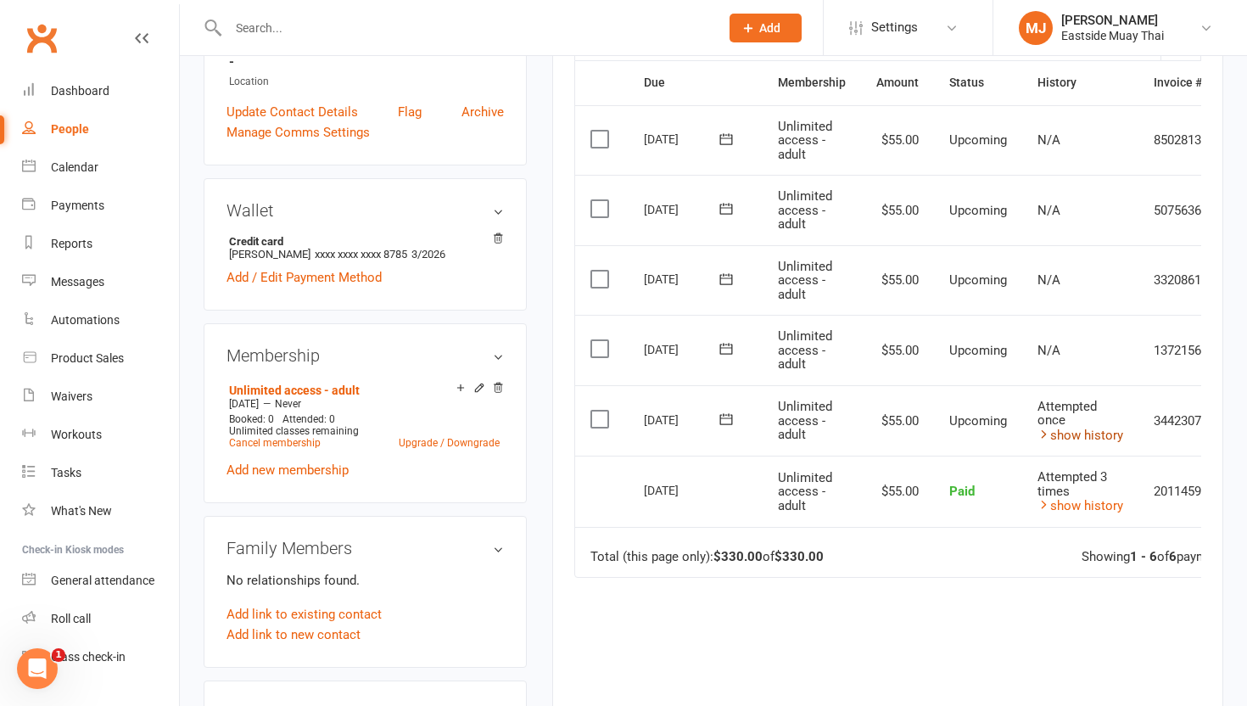
click at [956, 436] on link "show history" at bounding box center [1080, 434] width 86 height 15
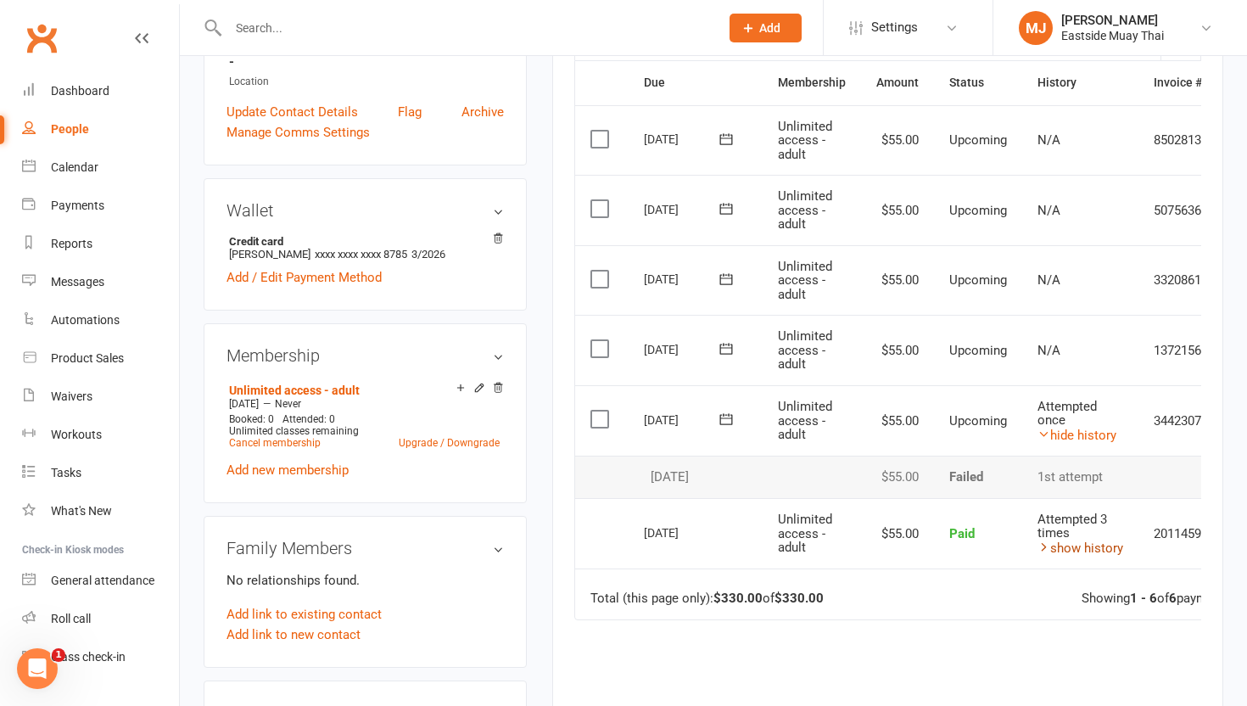
click at [956, 548] on link "show history" at bounding box center [1080, 547] width 86 height 15
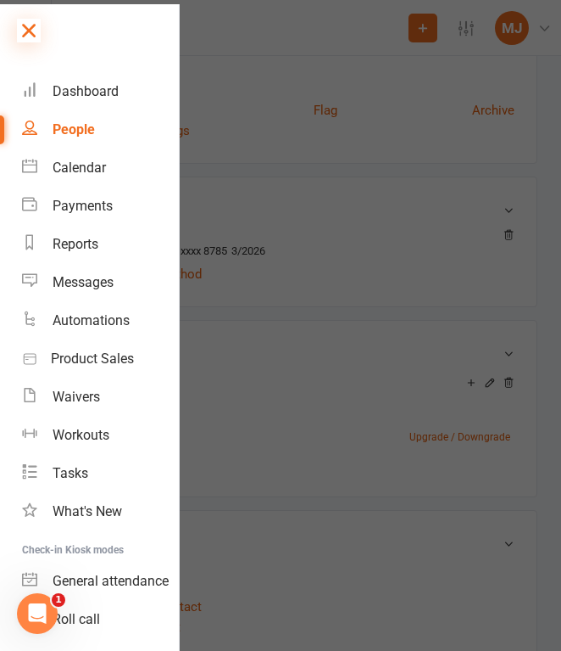
click at [25, 19] on icon at bounding box center [29, 31] width 24 height 24
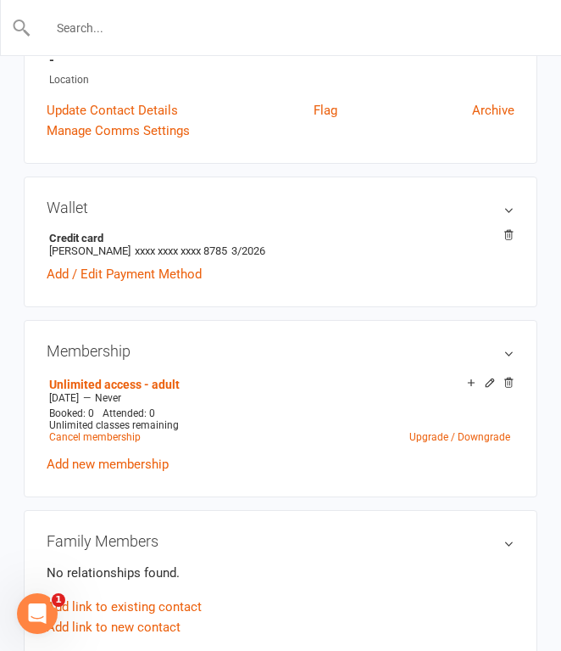
click at [147, 32] on input "text" at bounding box center [281, 28] width 500 height 24
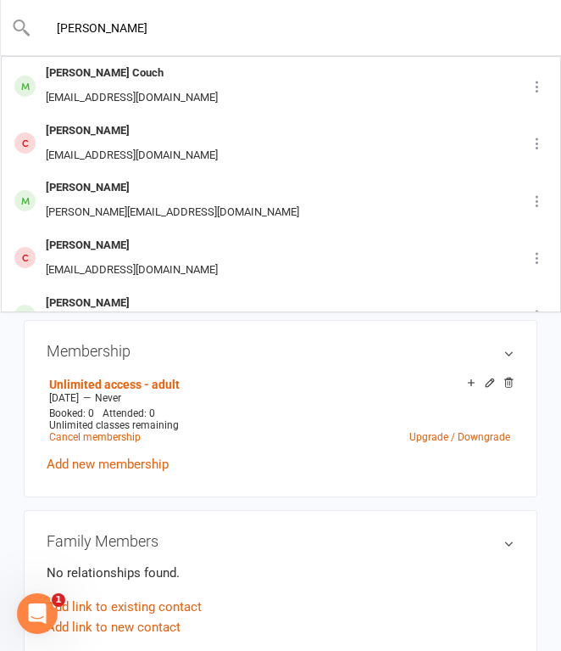
type input "[PERSON_NAME]"
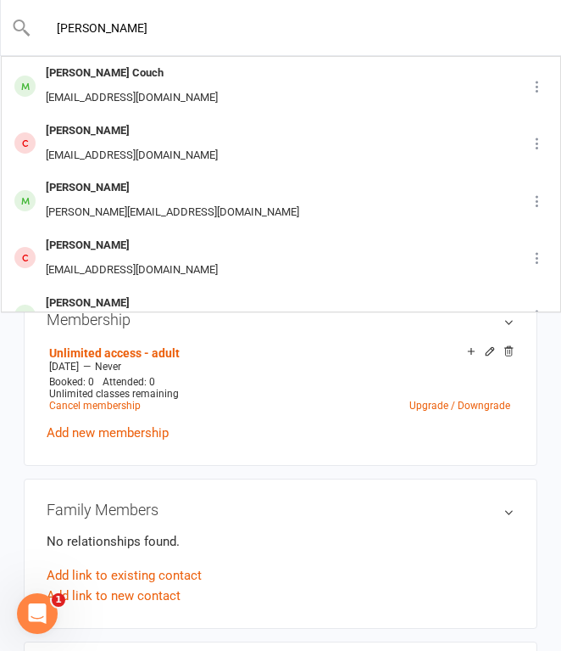
scroll to position [457, 0]
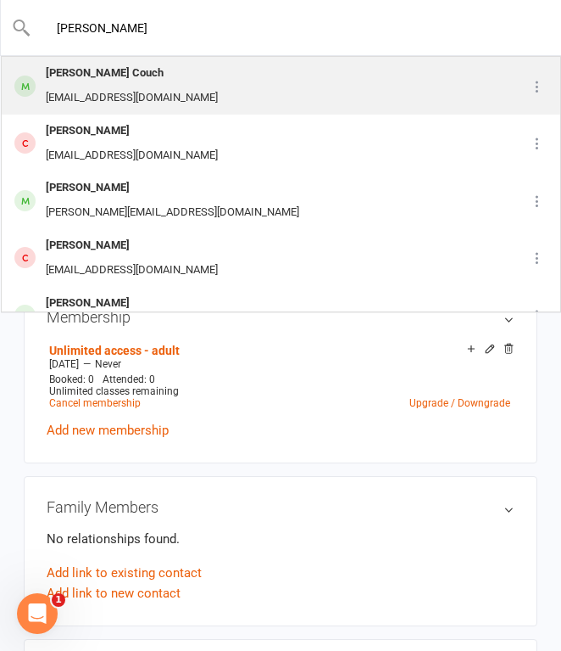
click at [149, 87] on div "[EMAIL_ADDRESS][DOMAIN_NAME]" at bounding box center [132, 98] width 182 height 25
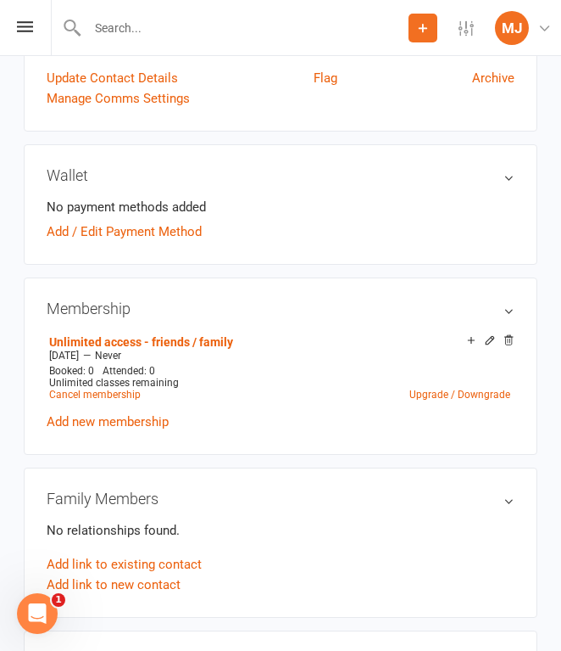
scroll to position [528, 0]
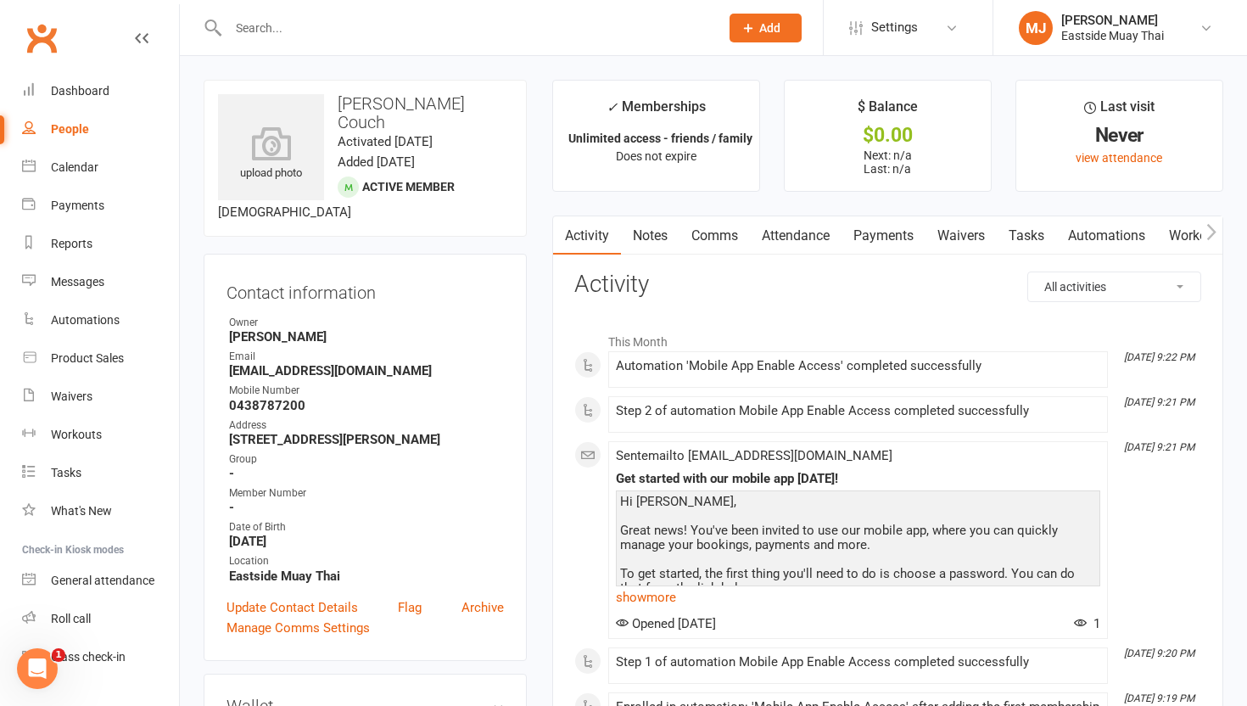
click at [561, 229] on link "Waivers" at bounding box center [960, 235] width 71 height 39
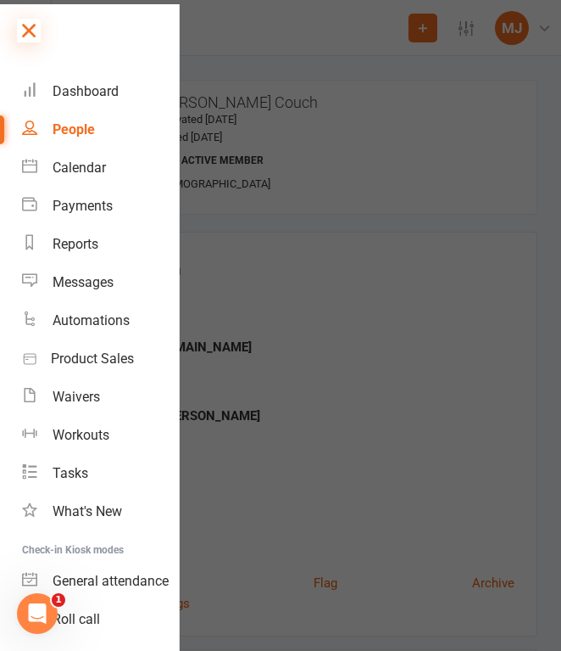
click at [36, 23] on icon at bounding box center [29, 31] width 24 height 24
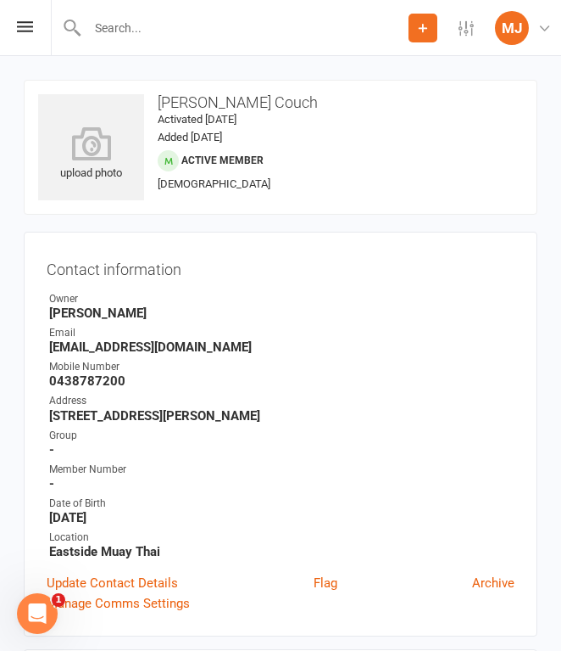
click at [164, 25] on input "text" at bounding box center [245, 28] width 327 height 24
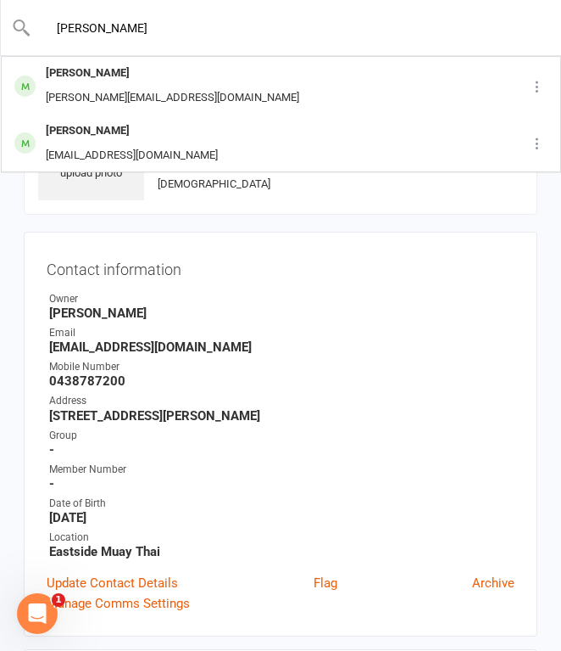
type input "[PERSON_NAME]"
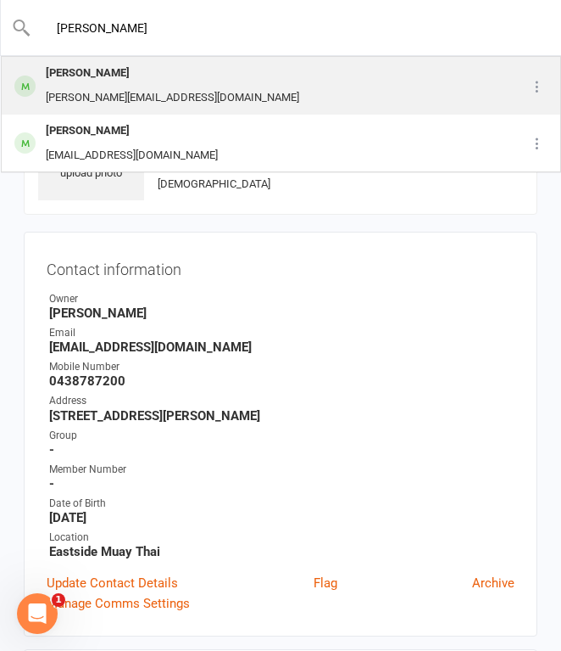
click at [148, 81] on div "[PERSON_NAME]" at bounding box center [173, 73] width 264 height 25
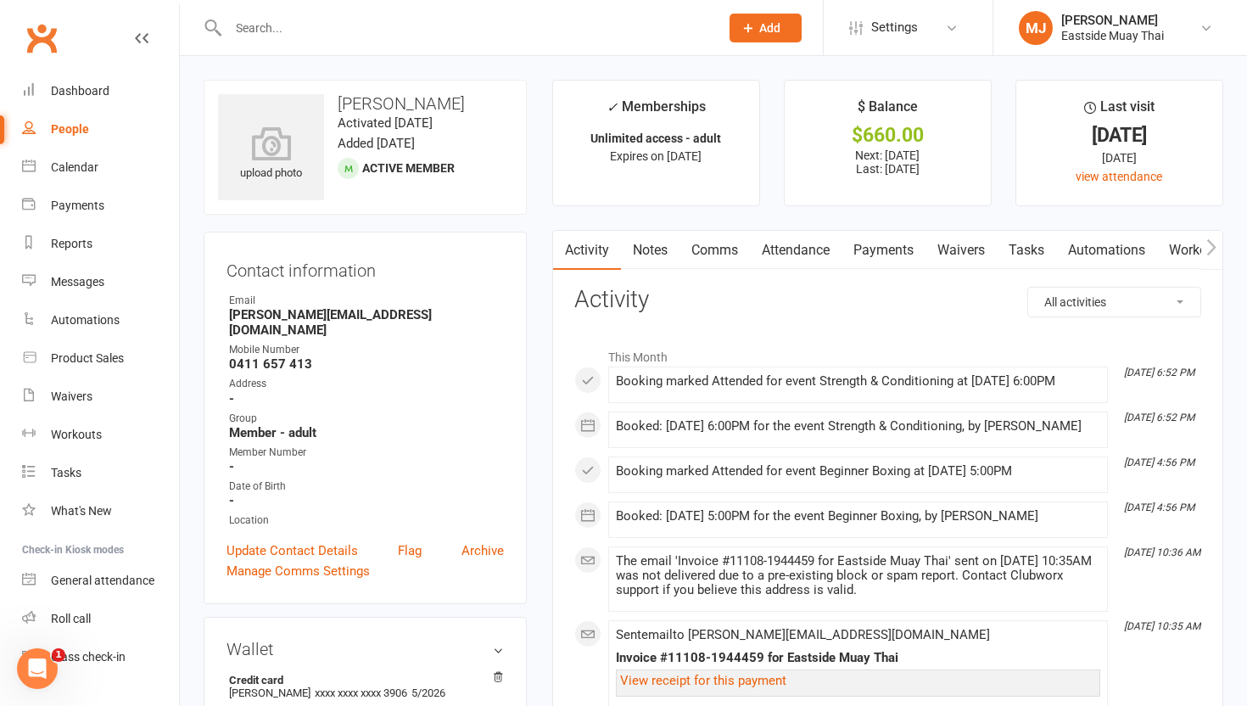
click at [561, 260] on link "Waivers" at bounding box center [960, 250] width 71 height 39
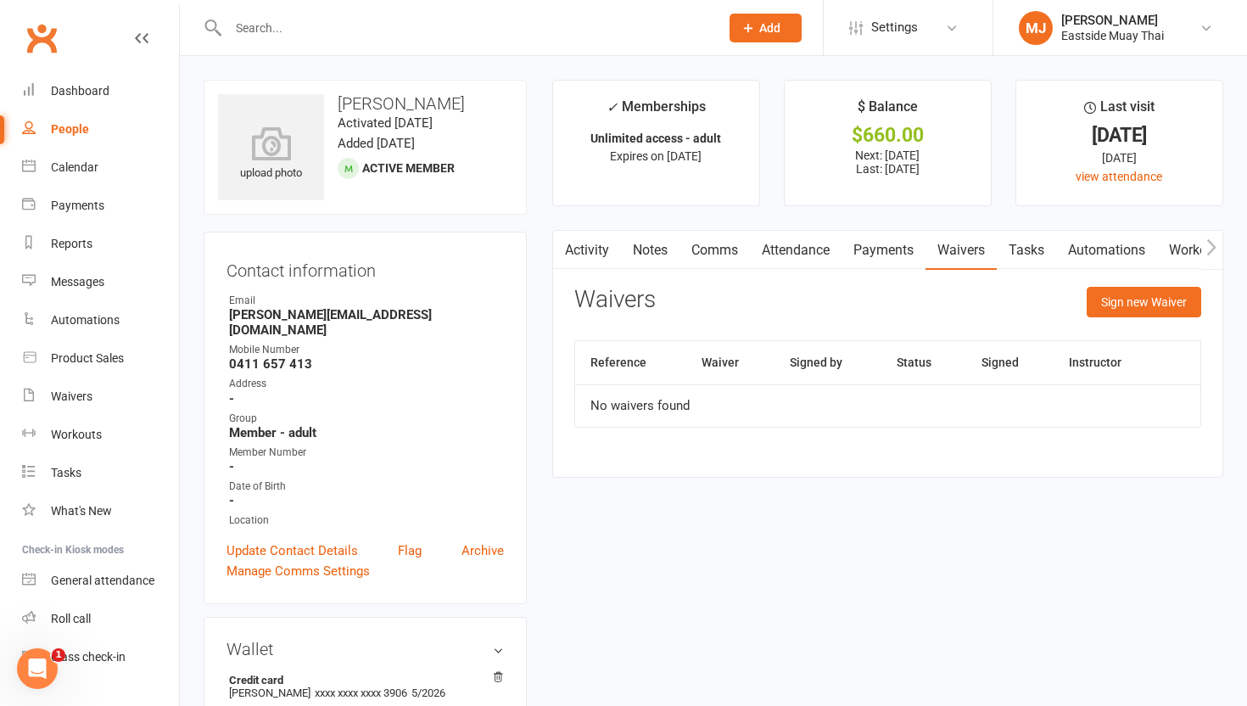
click at [561, 252] on link "Attendance" at bounding box center [796, 250] width 92 height 39
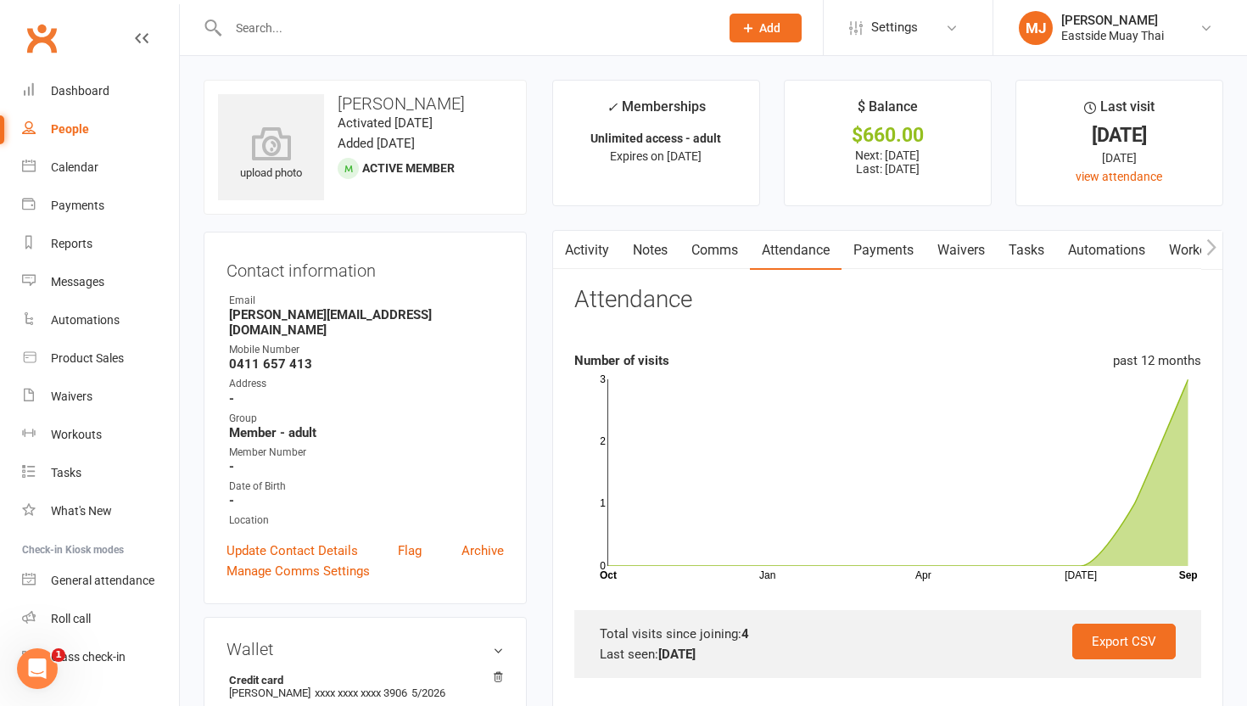
click at [561, 255] on link "Payments" at bounding box center [883, 250] width 84 height 39
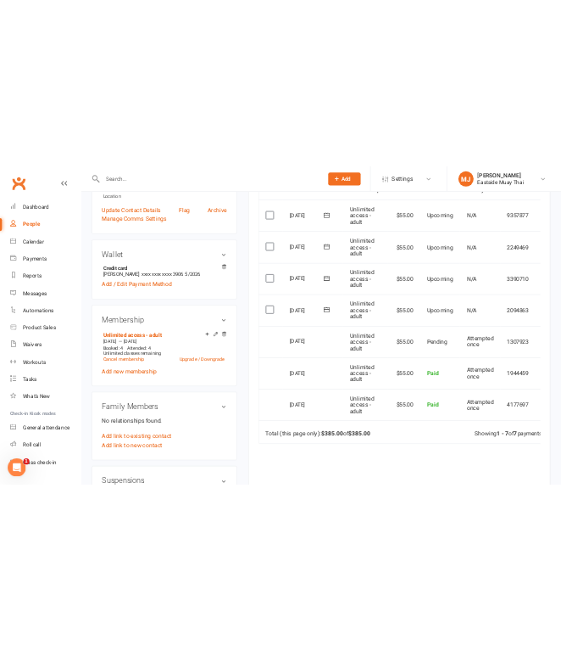
scroll to position [429, 0]
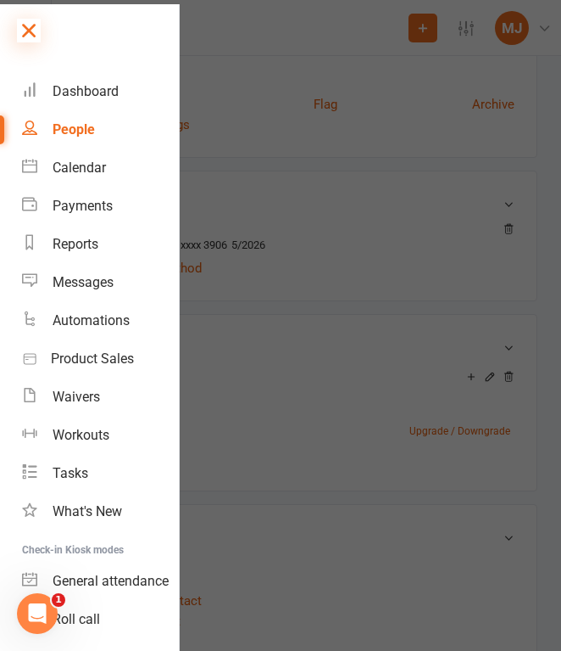
click at [31, 35] on icon at bounding box center [29, 31] width 24 height 24
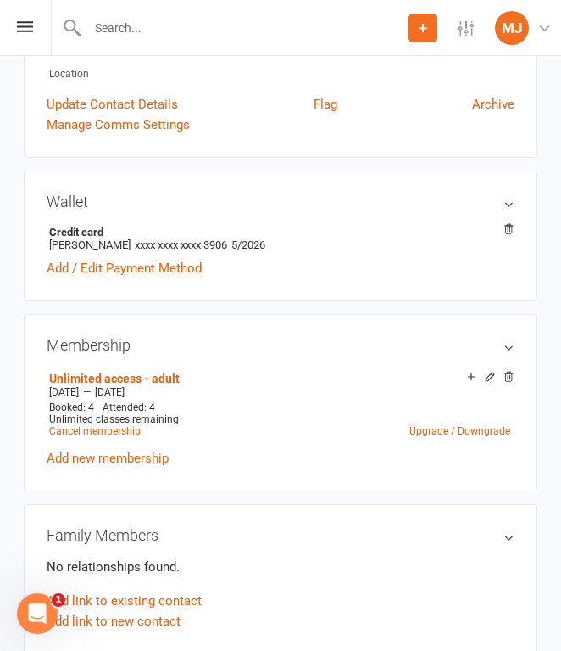
click at [143, 35] on input "text" at bounding box center [245, 28] width 327 height 24
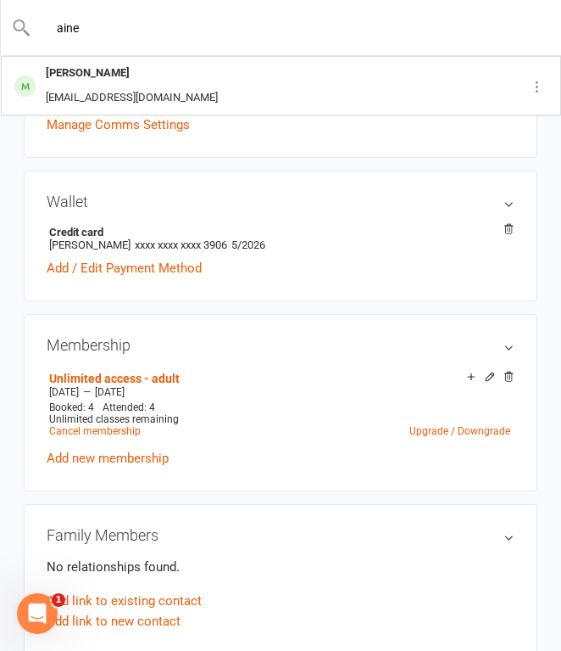
type input "aine"
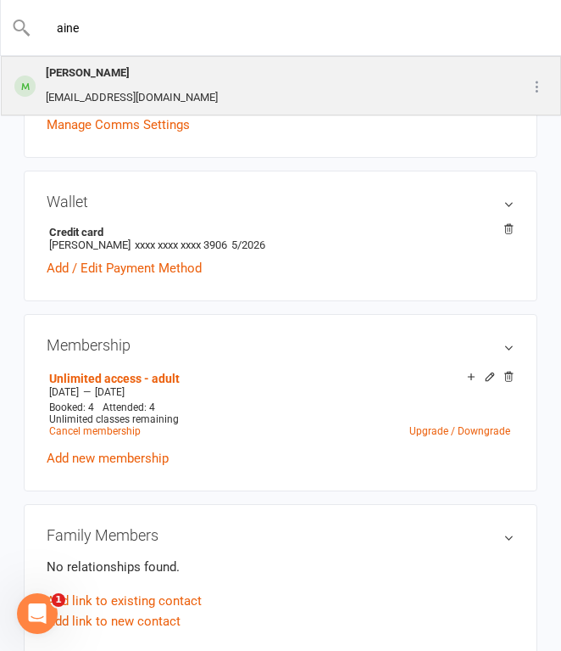
click at [204, 76] on div "[PERSON_NAME] [EMAIL_ADDRESS][DOMAIN_NAME]" at bounding box center [245, 86] width 485 height 56
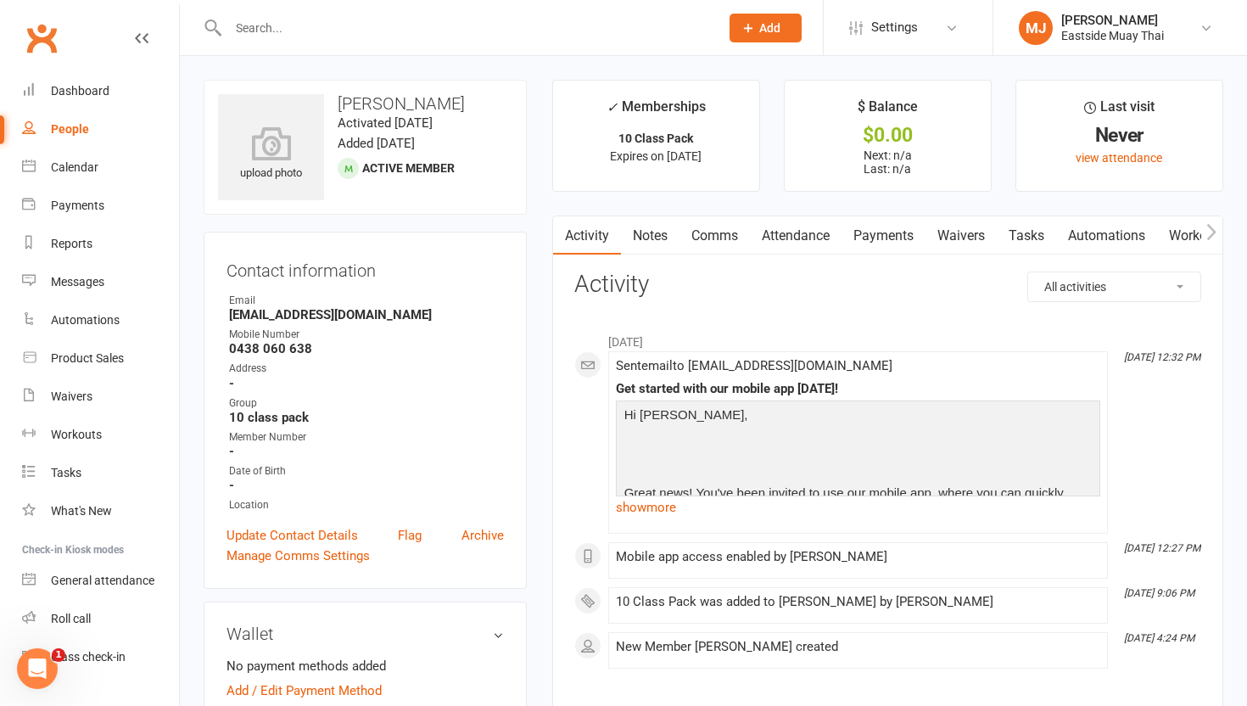
click at [561, 234] on link "Waivers" at bounding box center [960, 235] width 71 height 39
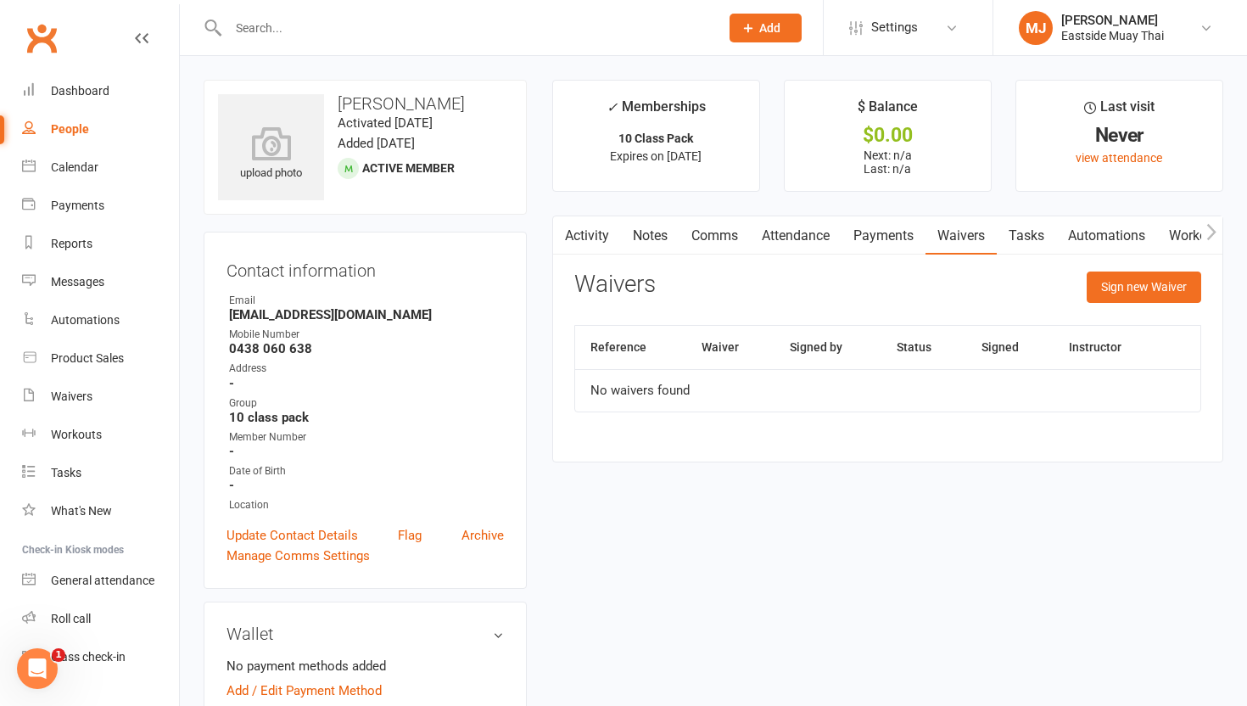
click at [561, 236] on link "Attendance" at bounding box center [796, 235] width 92 height 39
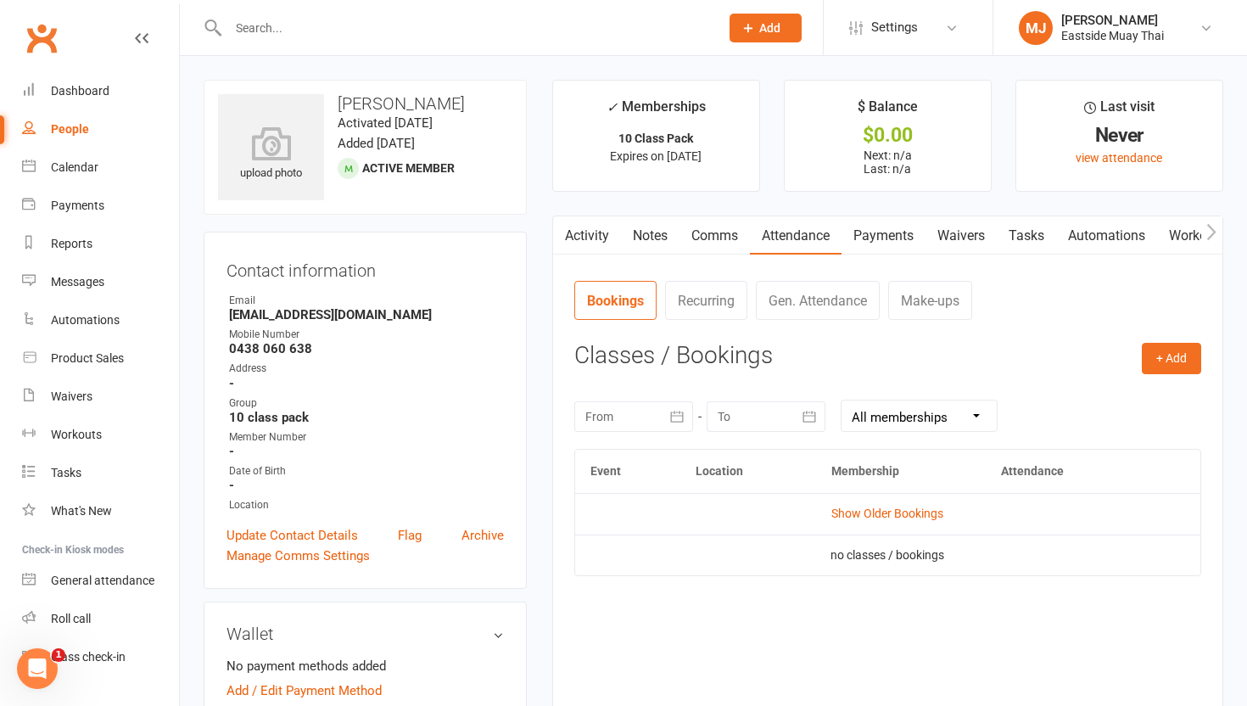
click at [561, 233] on link "Payments" at bounding box center [883, 235] width 84 height 39
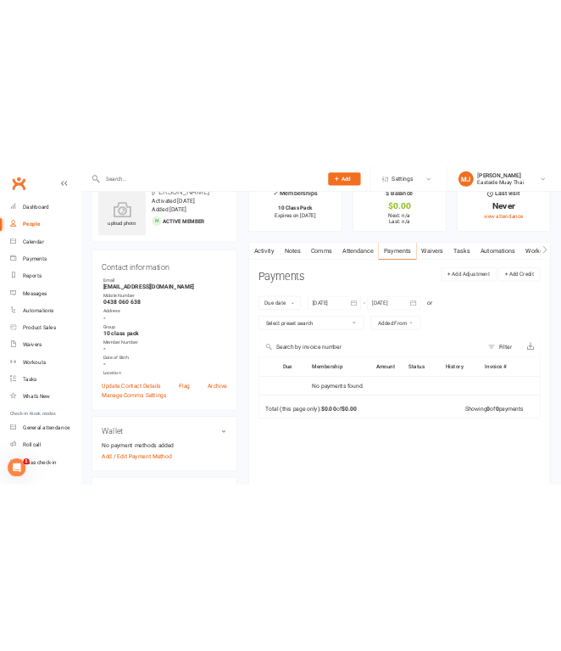
scroll to position [43, 0]
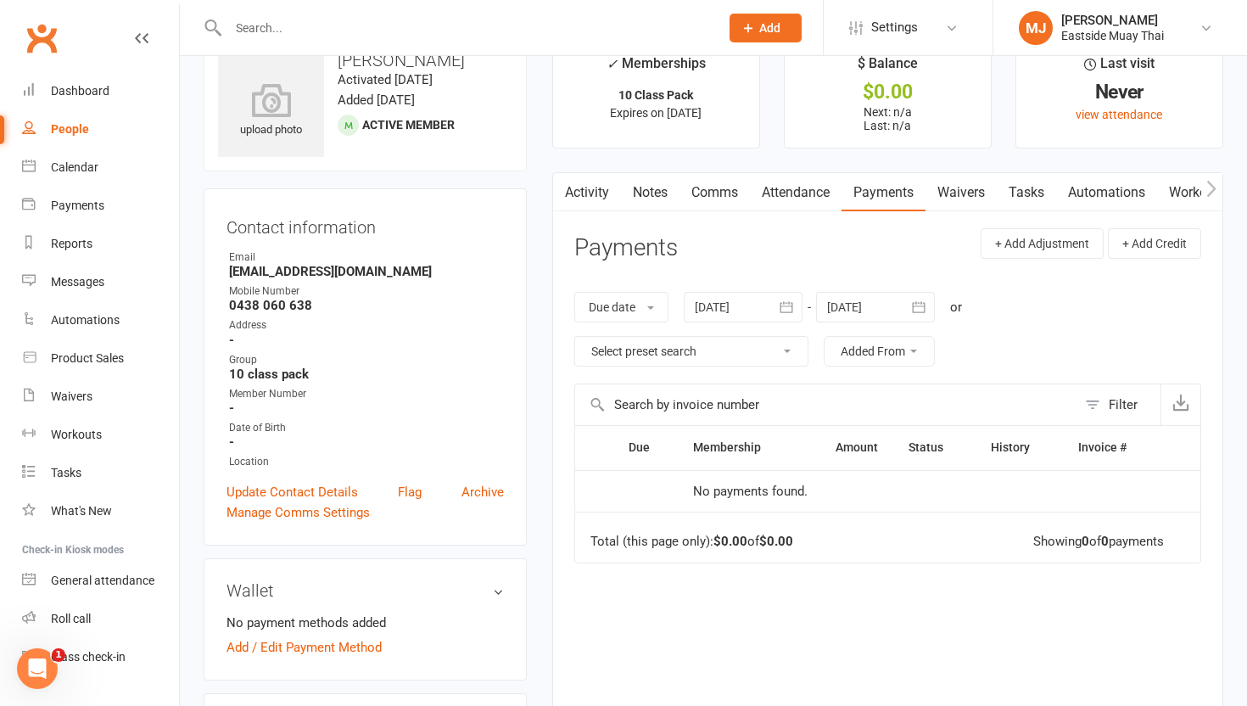
click at [561, 194] on link "Attendance" at bounding box center [796, 192] width 92 height 39
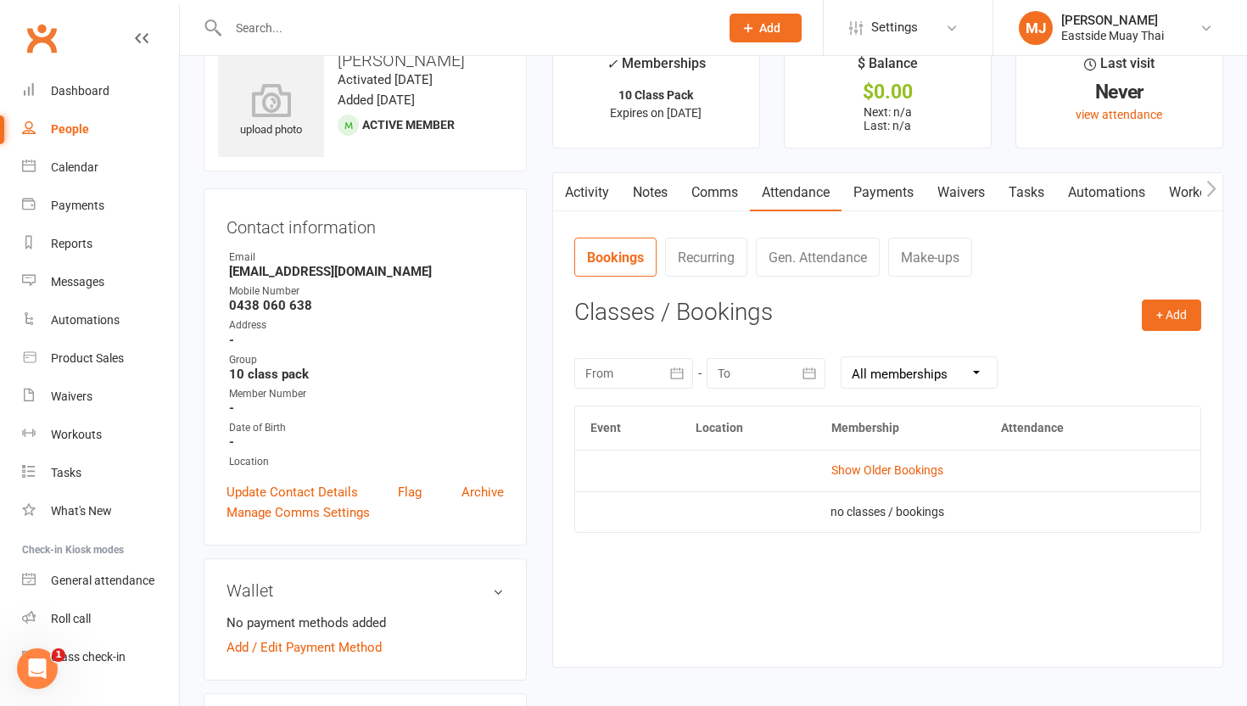
click at [561, 198] on link "Attendance" at bounding box center [796, 192] width 92 height 39
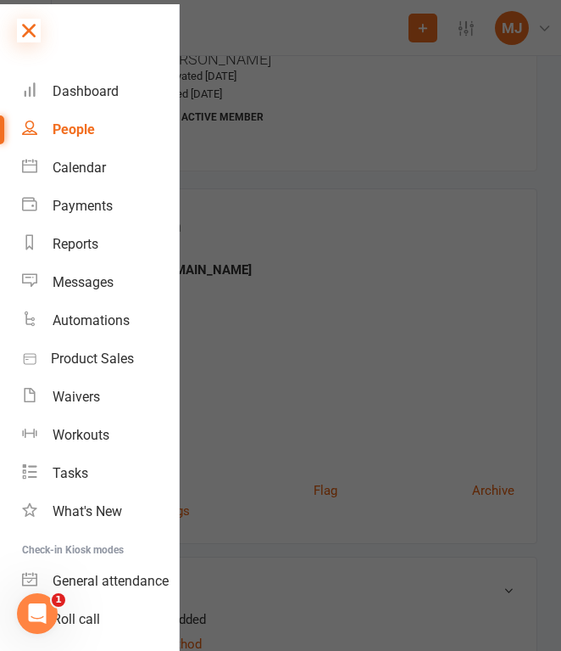
click at [35, 26] on icon at bounding box center [29, 31] width 24 height 24
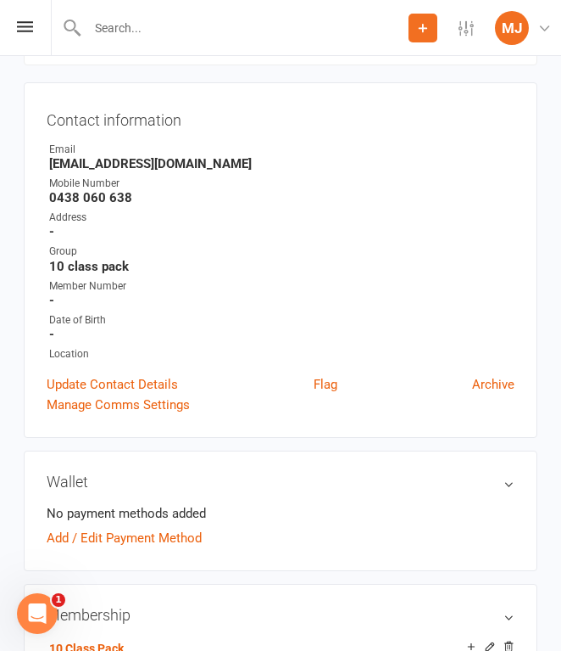
scroll to position [228, 0]
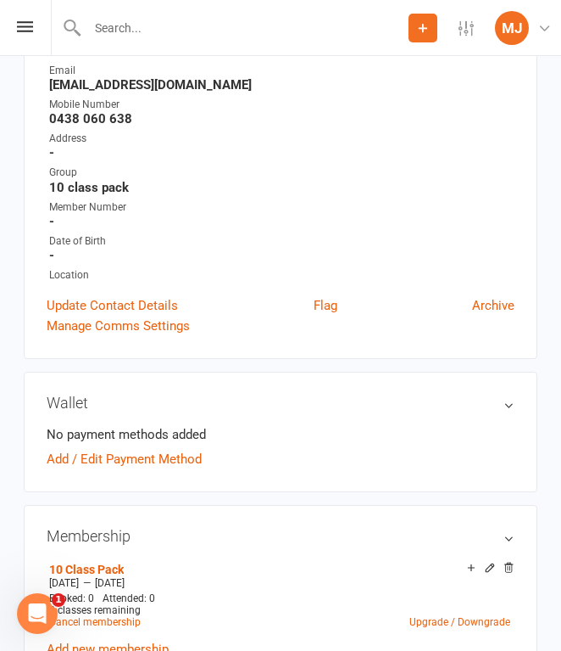
click at [148, 32] on input "text" at bounding box center [245, 28] width 327 height 24
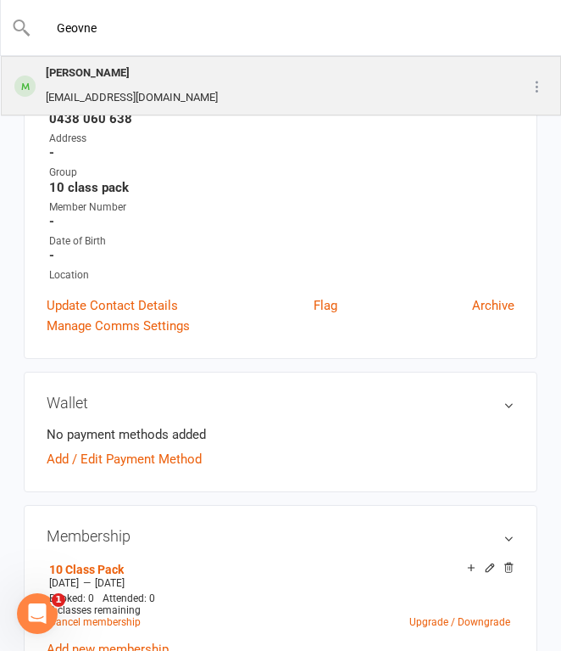
type input "Geovne"
click at [148, 74] on div "[PERSON_NAME]" at bounding box center [132, 73] width 182 height 25
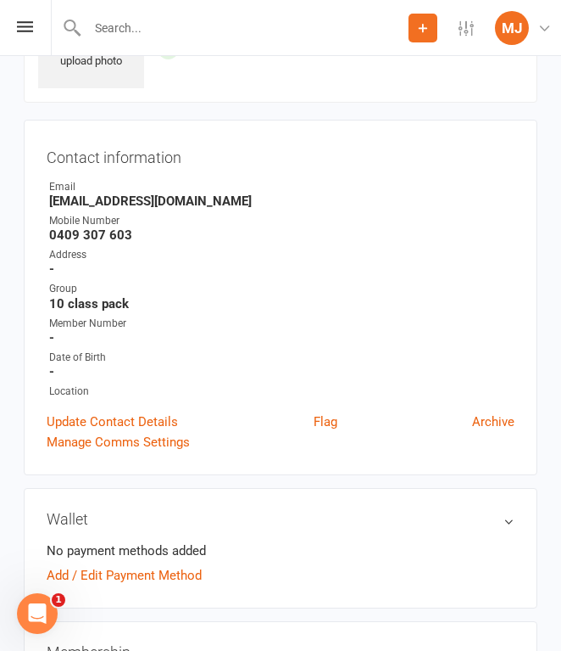
scroll to position [113, 0]
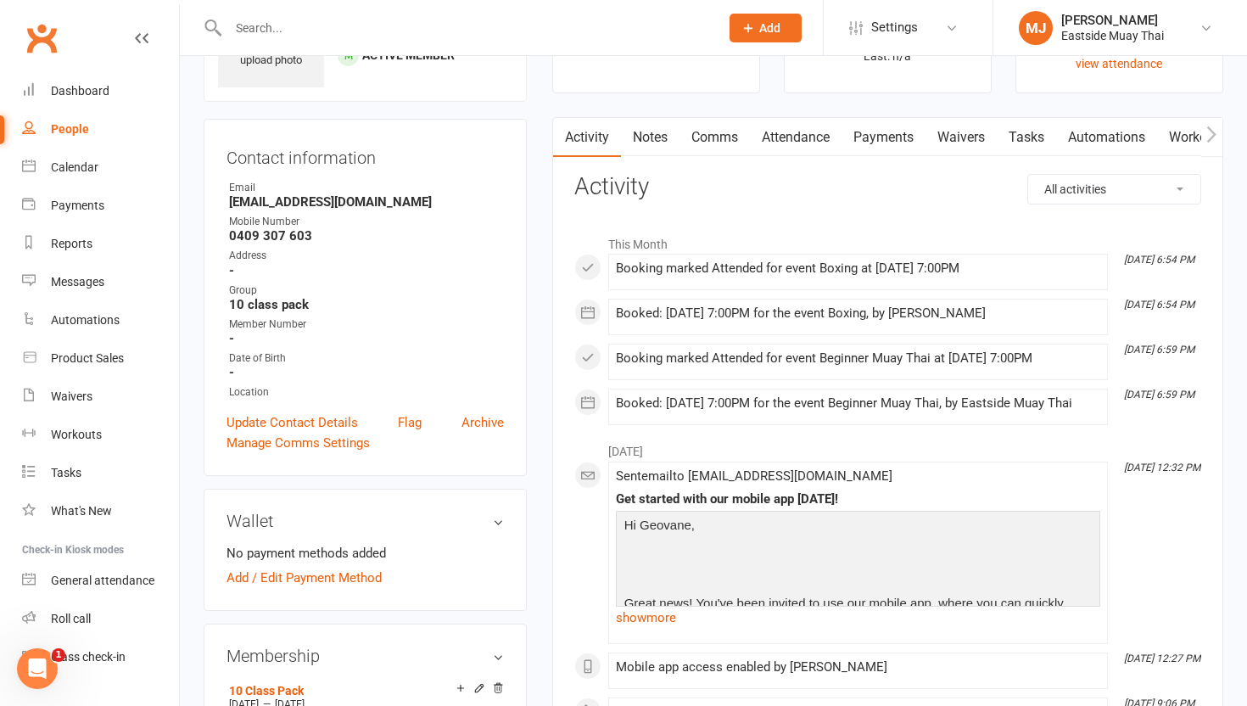
click at [561, 130] on link "Waivers" at bounding box center [960, 137] width 71 height 39
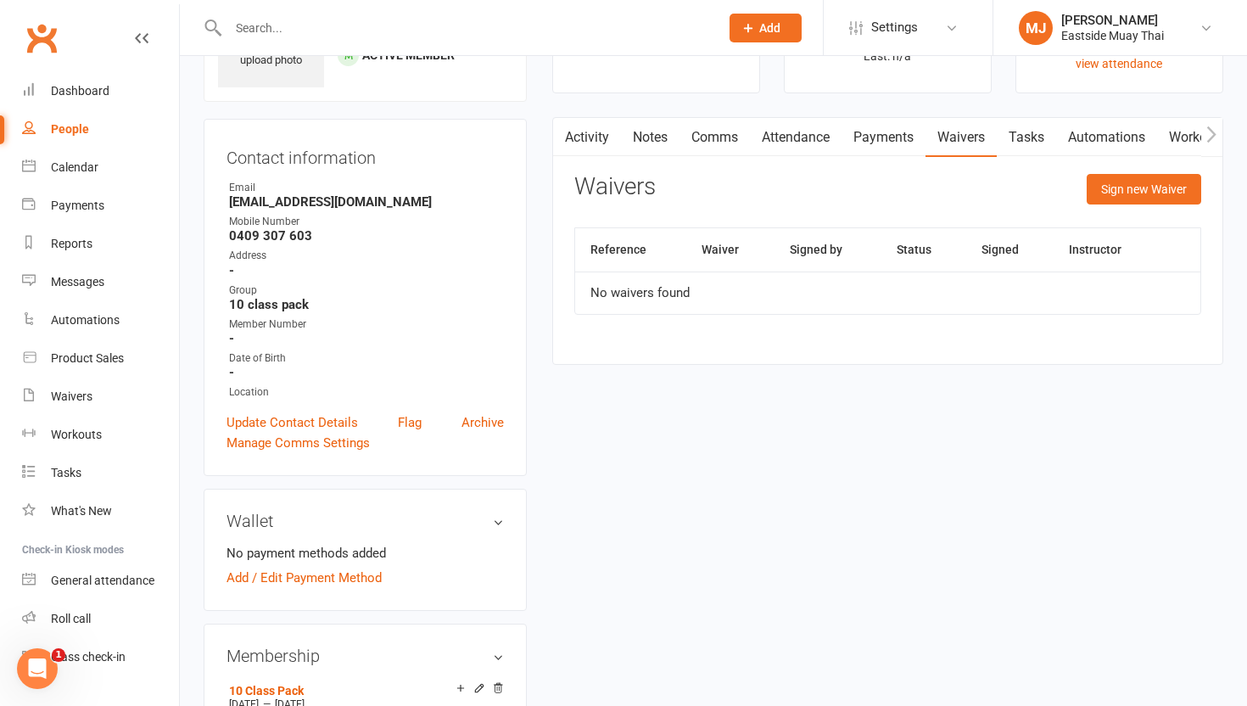
click at [561, 143] on link "Attendance" at bounding box center [796, 137] width 92 height 39
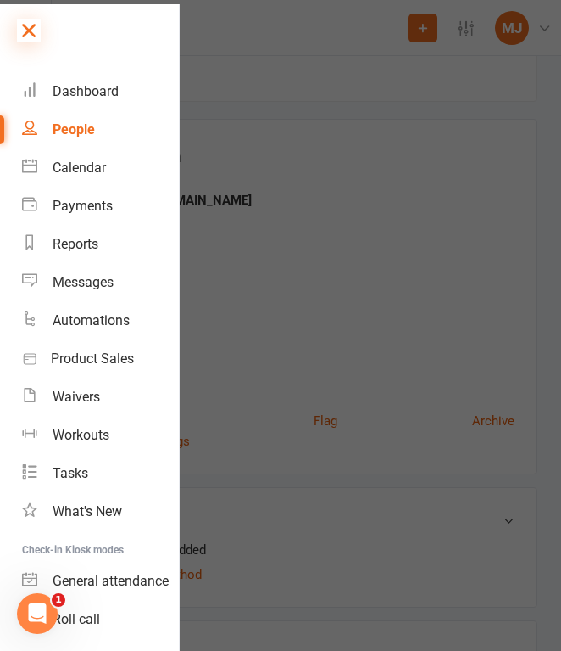
click at [29, 34] on icon at bounding box center [29, 31] width 24 height 24
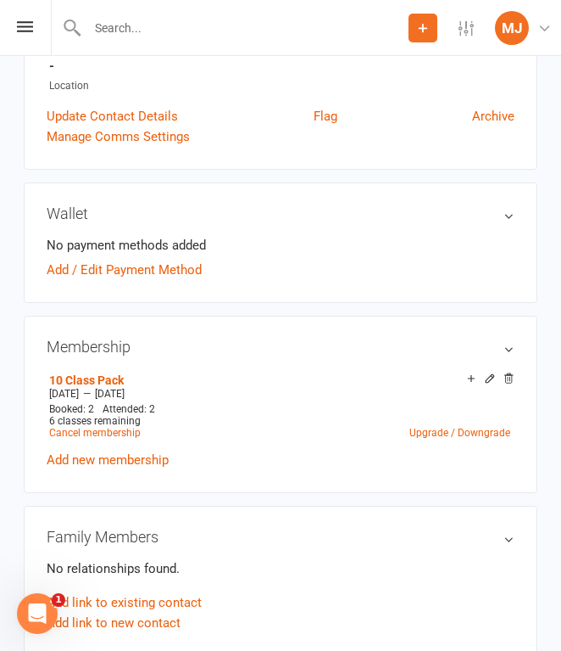
scroll to position [416, 0]
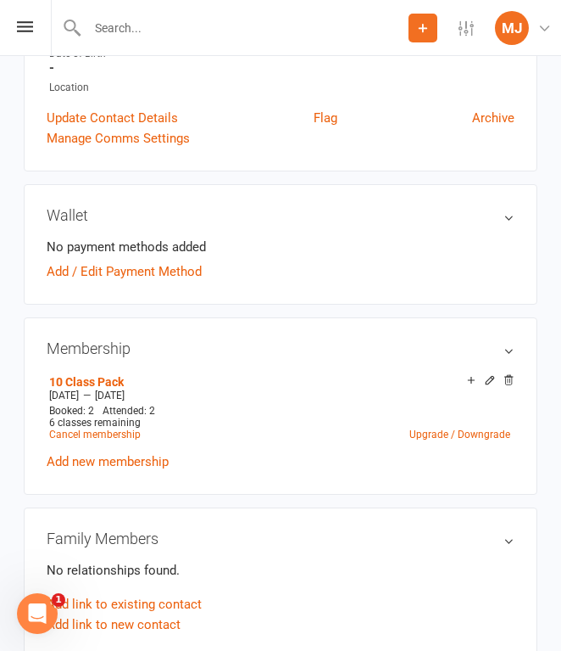
click at [130, 12] on div at bounding box center [230, 27] width 358 height 55
click at [130, 14] on div at bounding box center [230, 27] width 358 height 55
click at [129, 25] on input "text" at bounding box center [281, 28] width 500 height 24
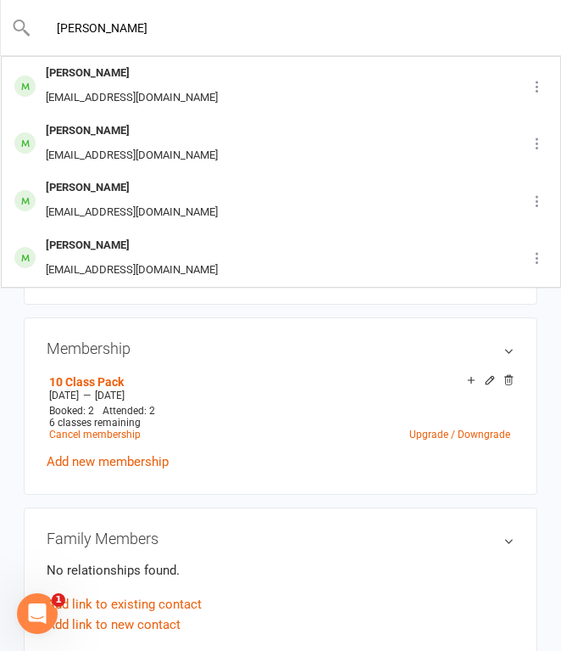
type input "[PERSON_NAME]"
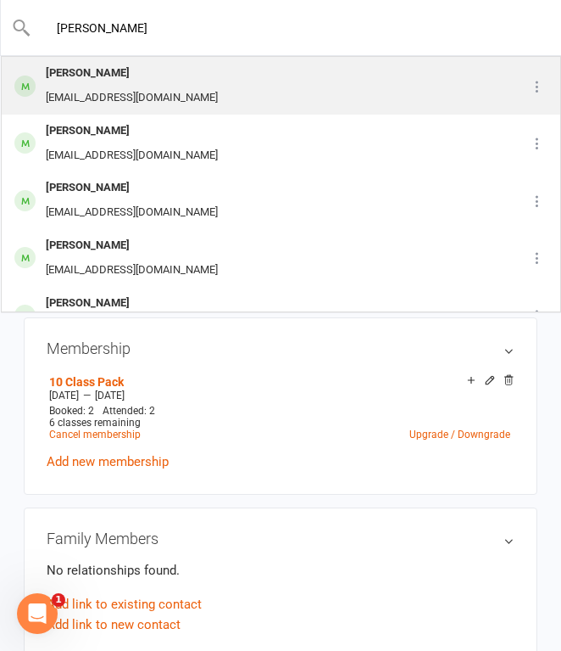
click at [124, 91] on div "[EMAIL_ADDRESS][DOMAIN_NAME]" at bounding box center [132, 98] width 182 height 25
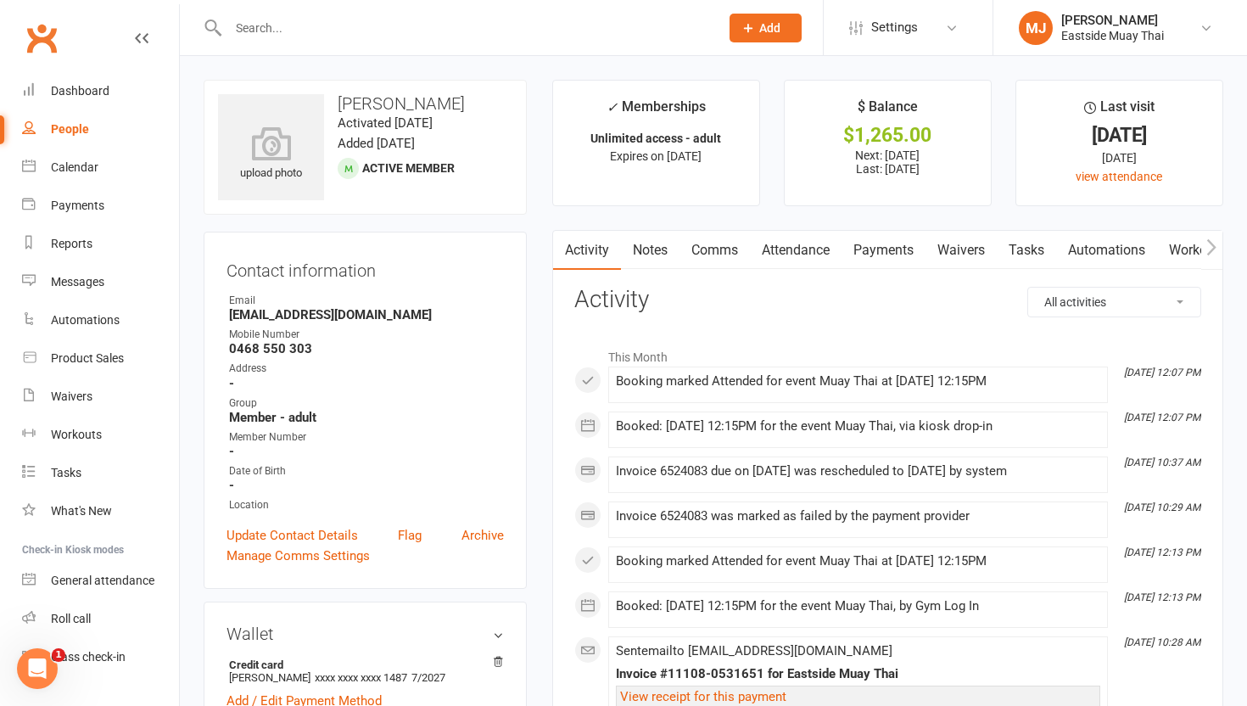
click at [561, 241] on link "Waivers" at bounding box center [960, 250] width 71 height 39
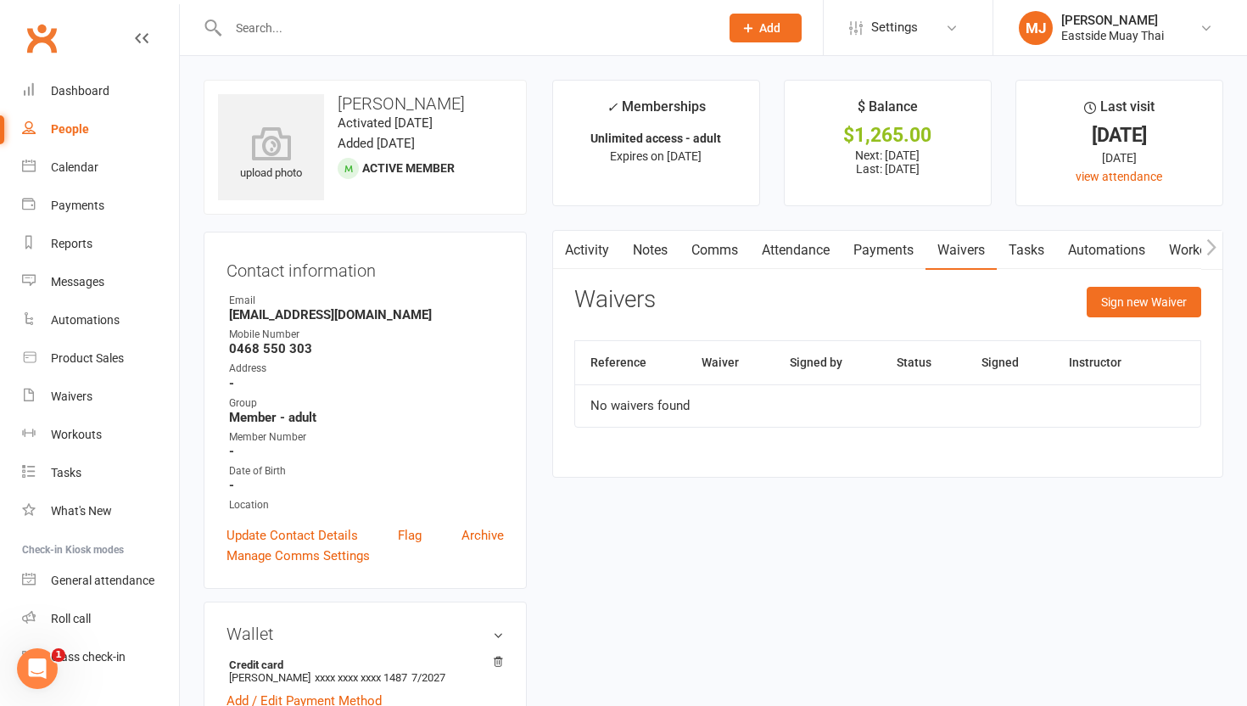
click at [561, 250] on link "Attendance" at bounding box center [796, 250] width 92 height 39
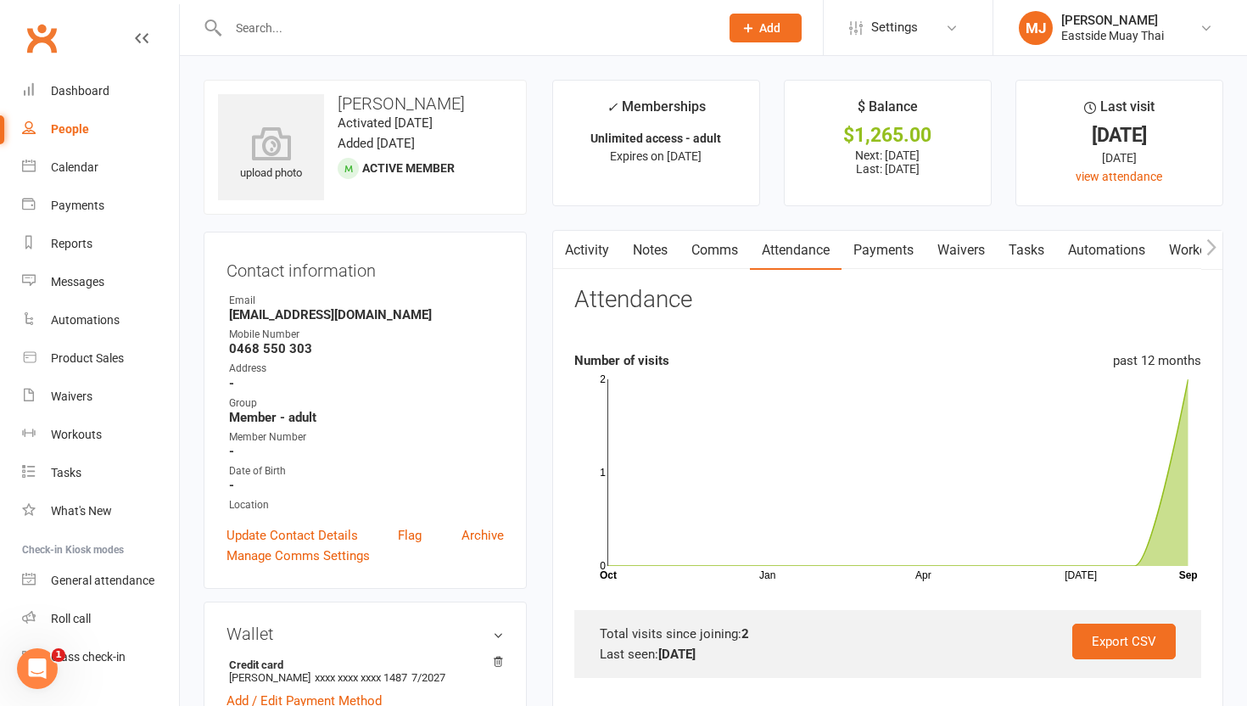
click at [561, 248] on link "Payments" at bounding box center [883, 250] width 84 height 39
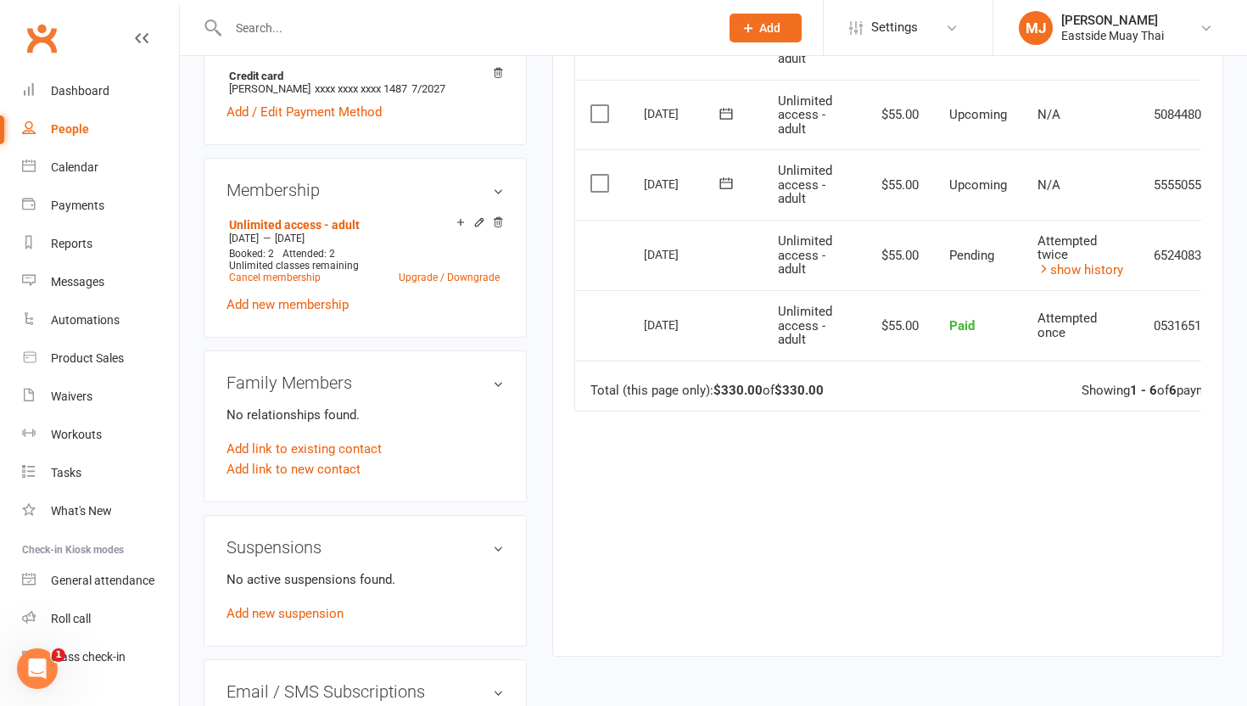
scroll to position [585, 0]
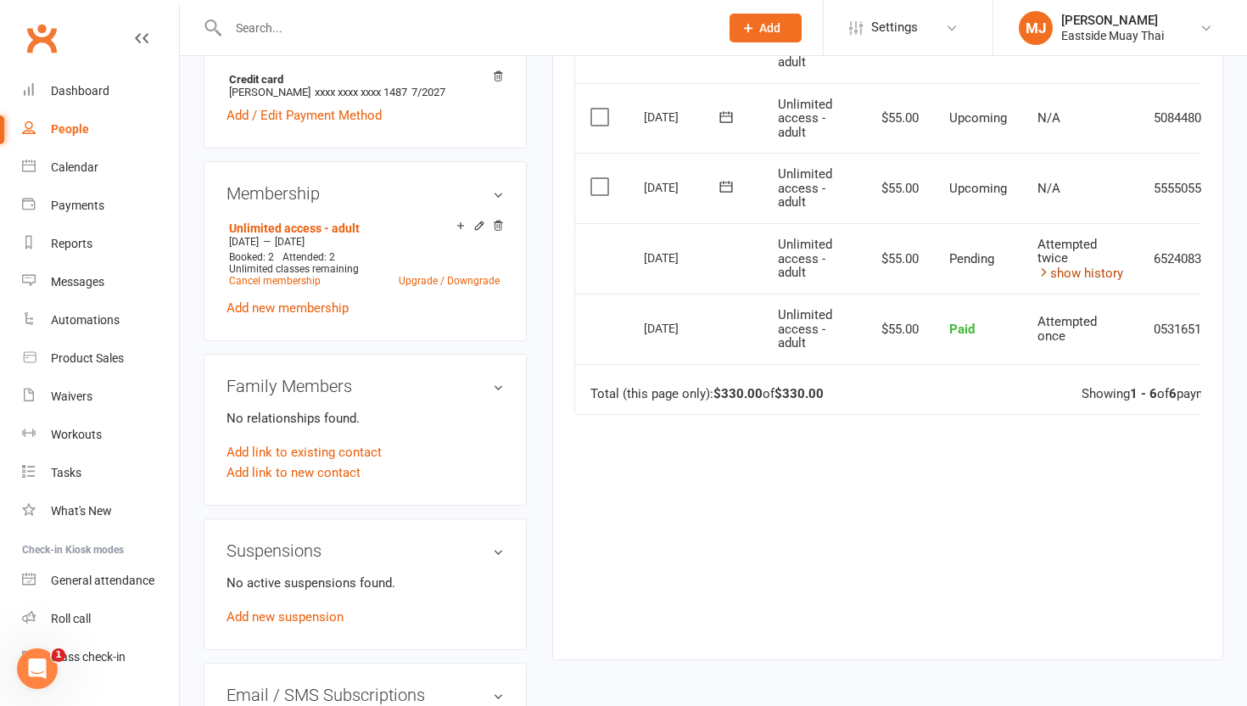
click at [561, 267] on link "show history" at bounding box center [1080, 272] width 86 height 15
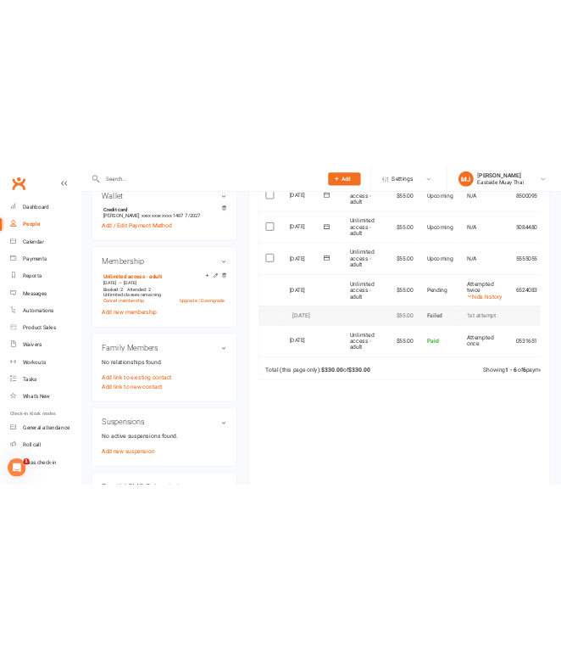
scroll to position [554, 0]
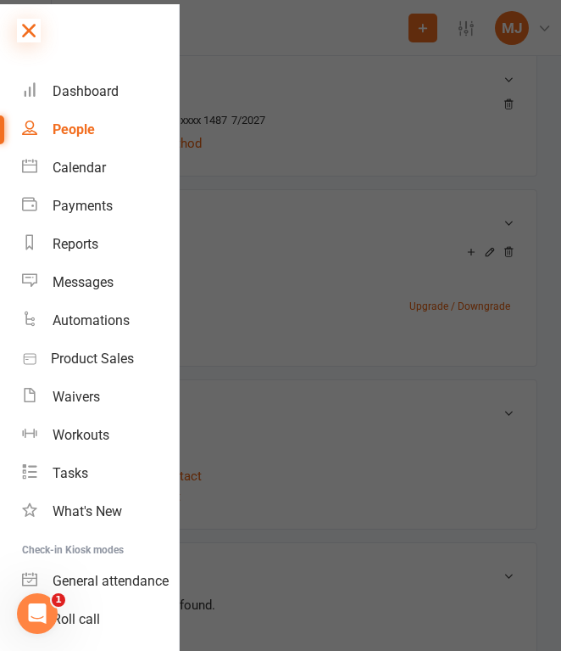
click at [21, 31] on icon at bounding box center [29, 31] width 24 height 24
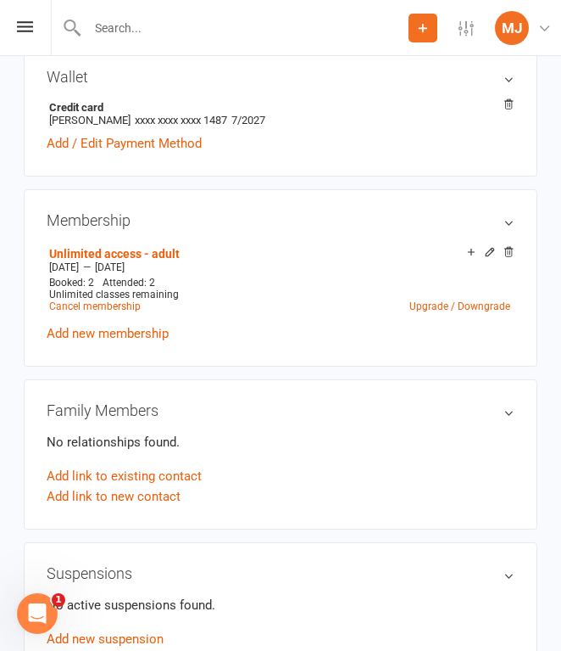
click at [133, 23] on input "text" at bounding box center [245, 28] width 327 height 24
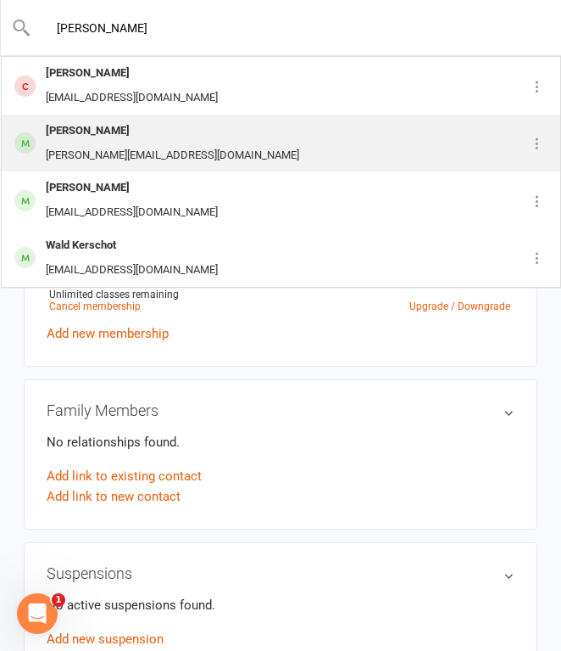
type input "[PERSON_NAME]"
click at [126, 135] on div "[PERSON_NAME]" at bounding box center [173, 131] width 264 height 25
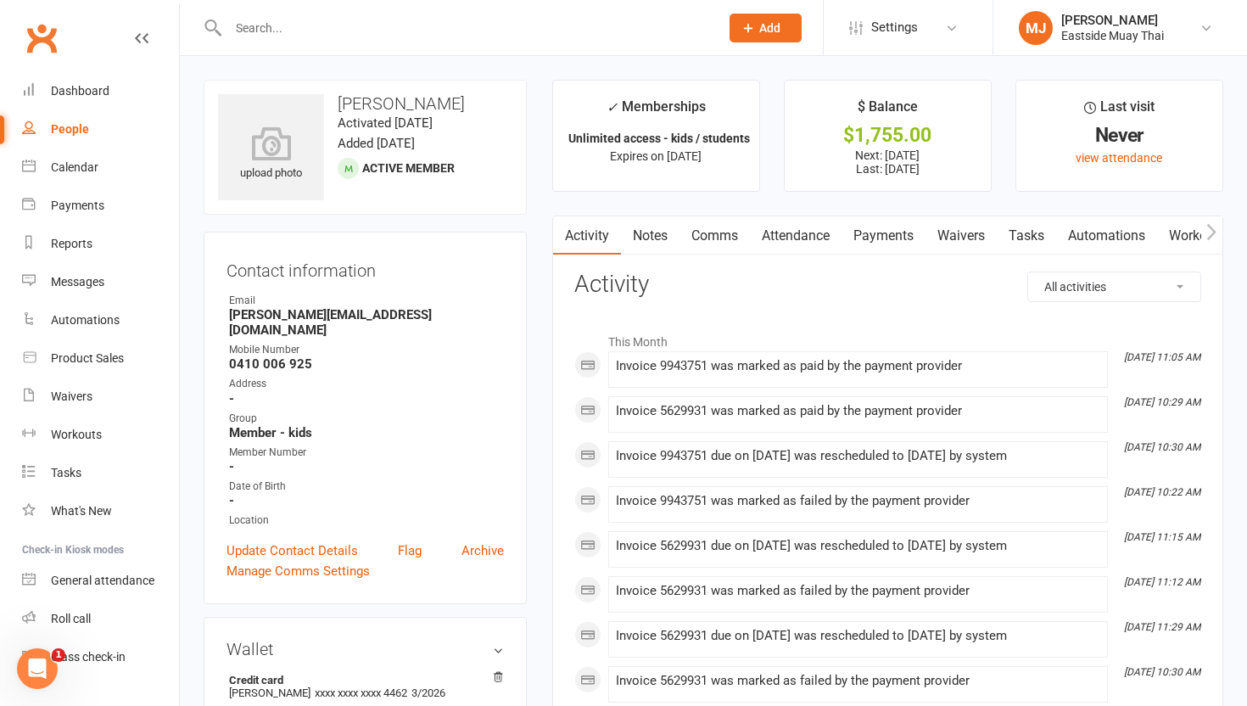
click at [561, 231] on link "Waivers" at bounding box center [960, 235] width 71 height 39
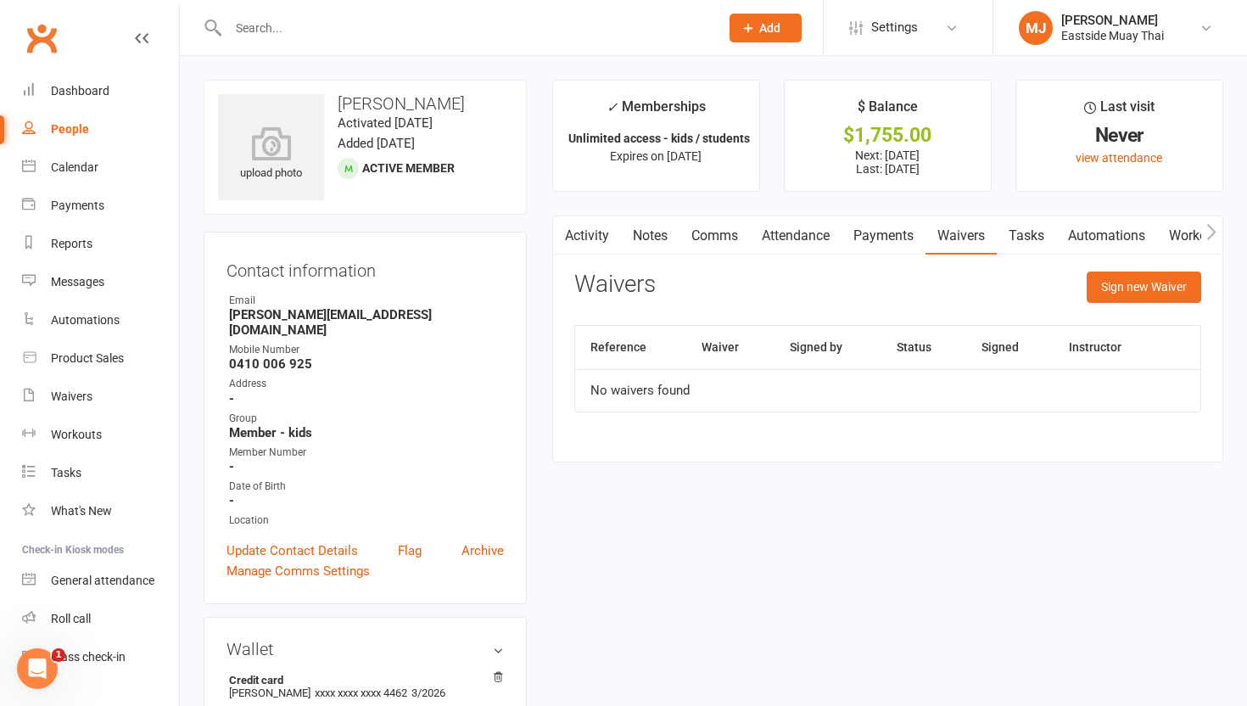
click at [561, 226] on link "Attendance" at bounding box center [796, 235] width 92 height 39
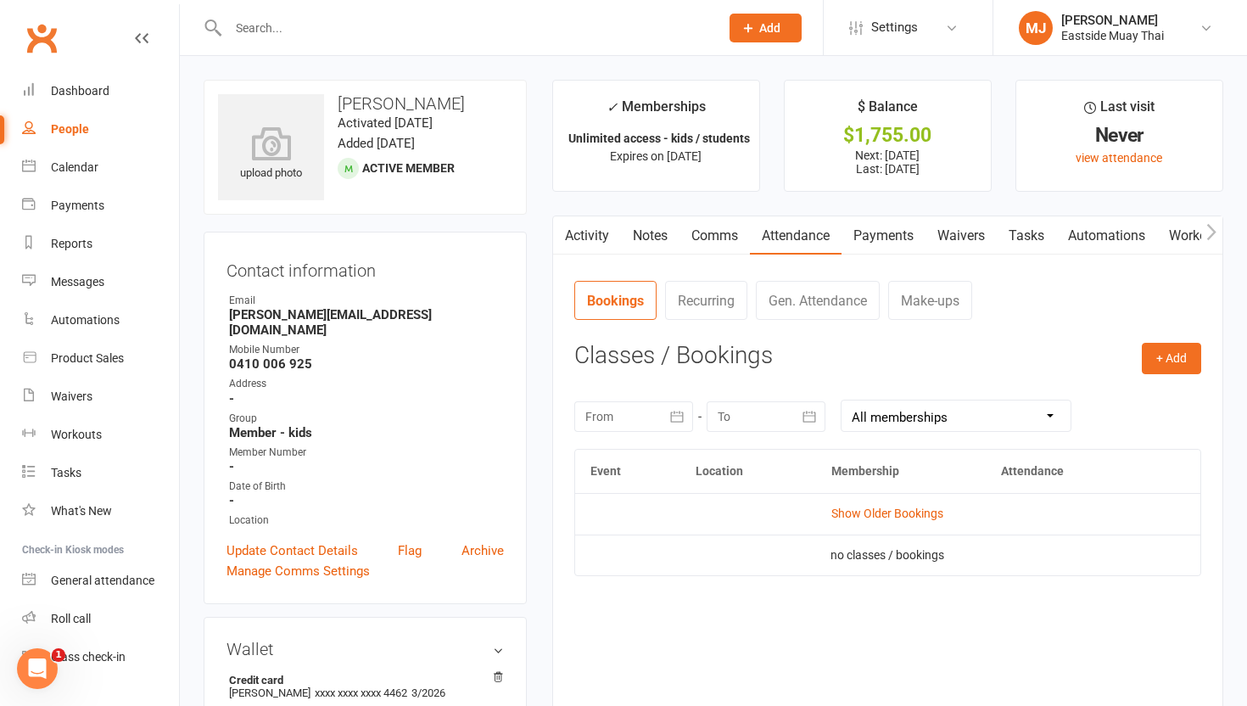
click at [561, 226] on link "Payments" at bounding box center [883, 235] width 84 height 39
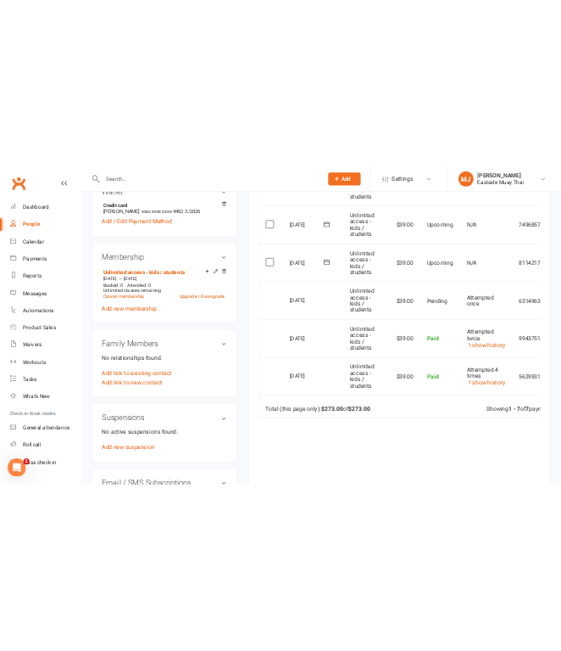
scroll to position [590, 0]
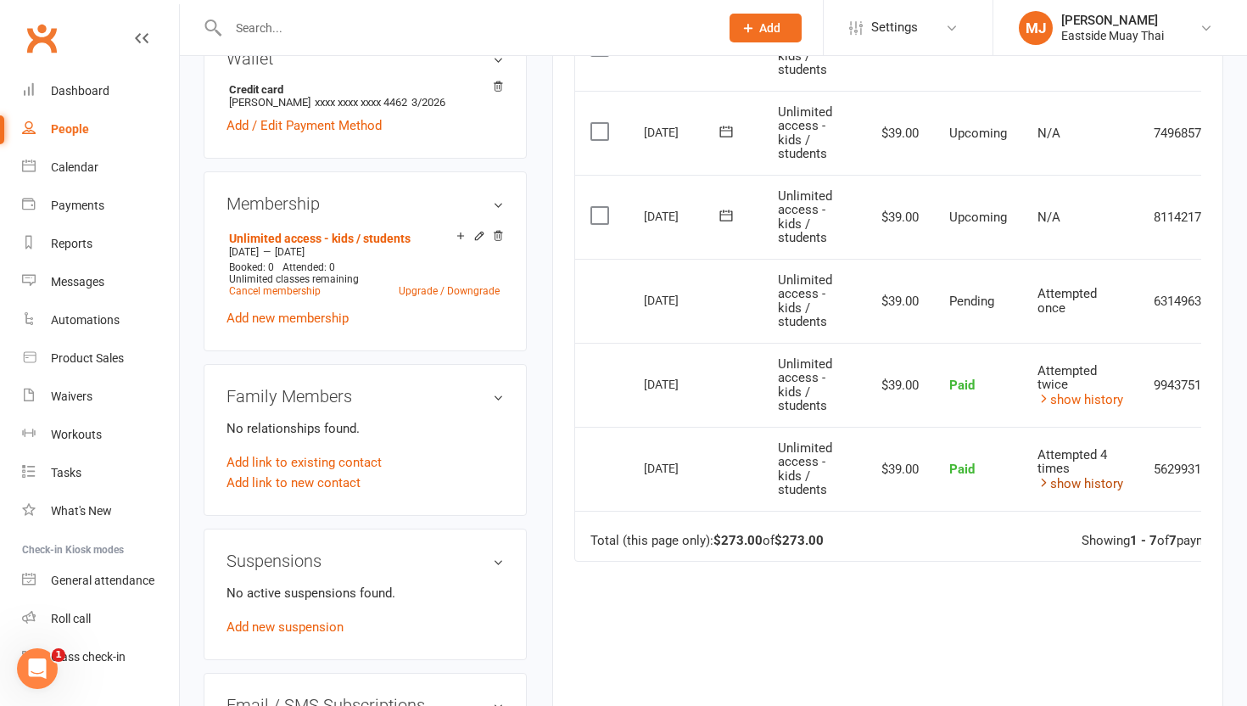
click at [561, 476] on link "show history" at bounding box center [1080, 483] width 86 height 15
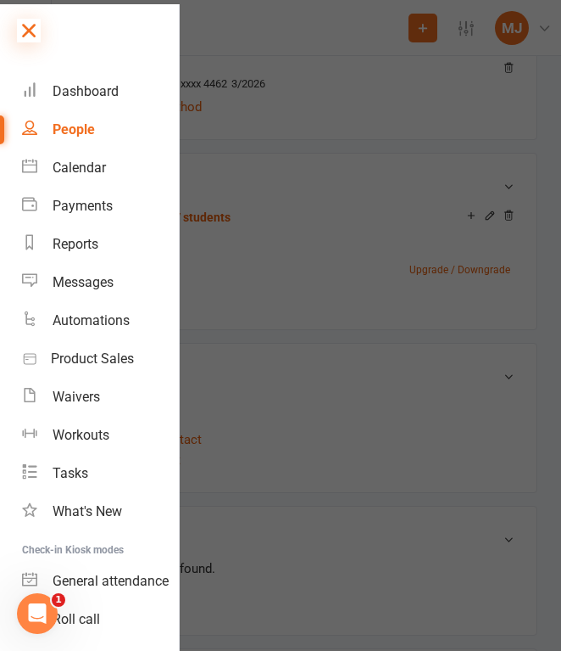
click at [30, 25] on icon at bounding box center [29, 31] width 24 height 24
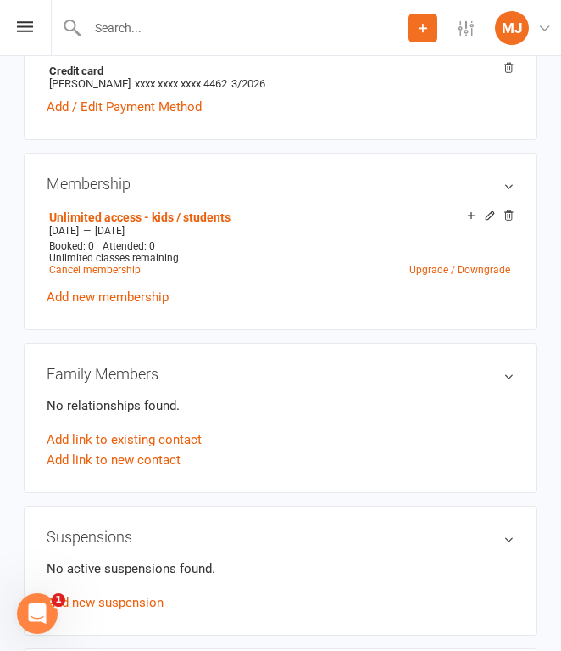
click at [182, 32] on input "text" at bounding box center [245, 28] width 327 height 24
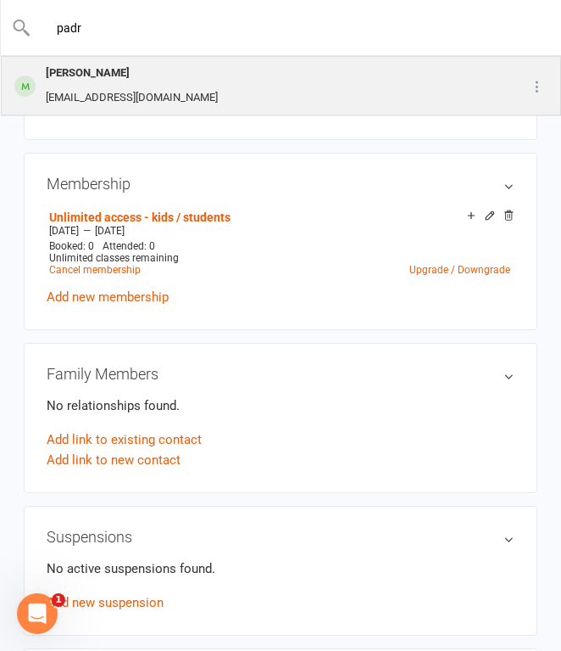
type input "padr"
click at [213, 97] on div "[PERSON_NAME] [EMAIL_ADDRESS][DOMAIN_NAME]" at bounding box center [245, 86] width 485 height 56
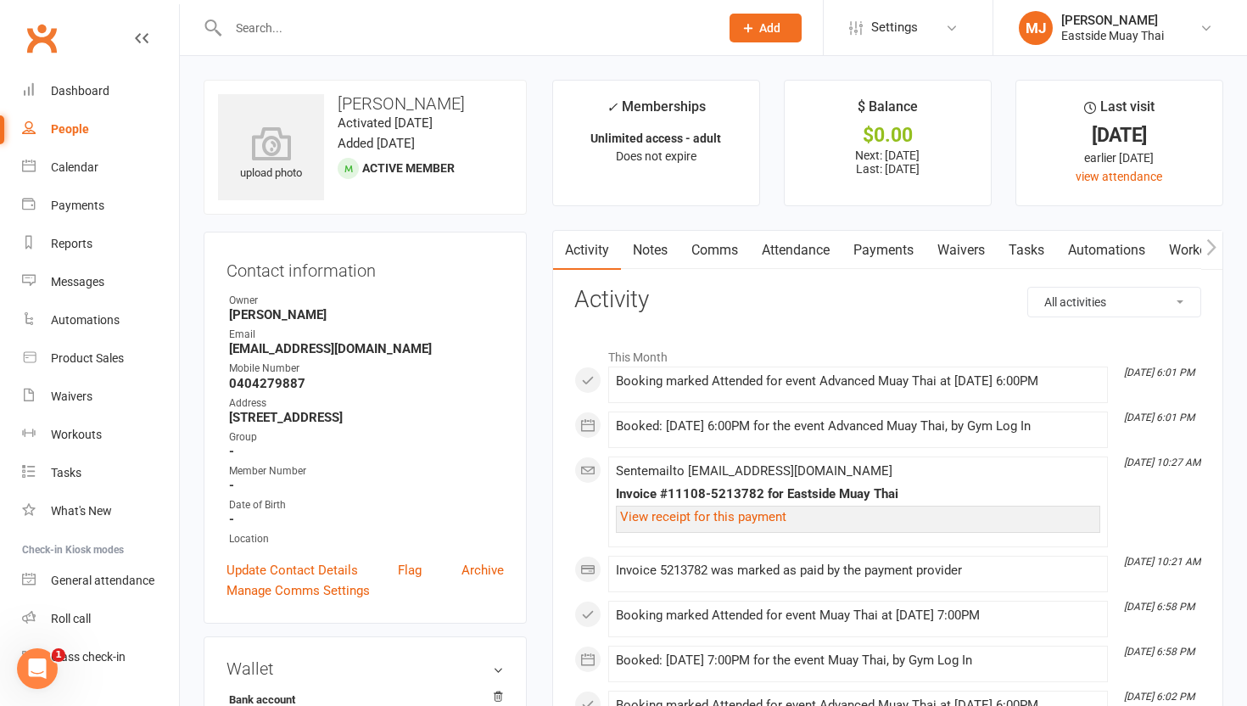
click at [561, 243] on link "Waivers" at bounding box center [960, 250] width 71 height 39
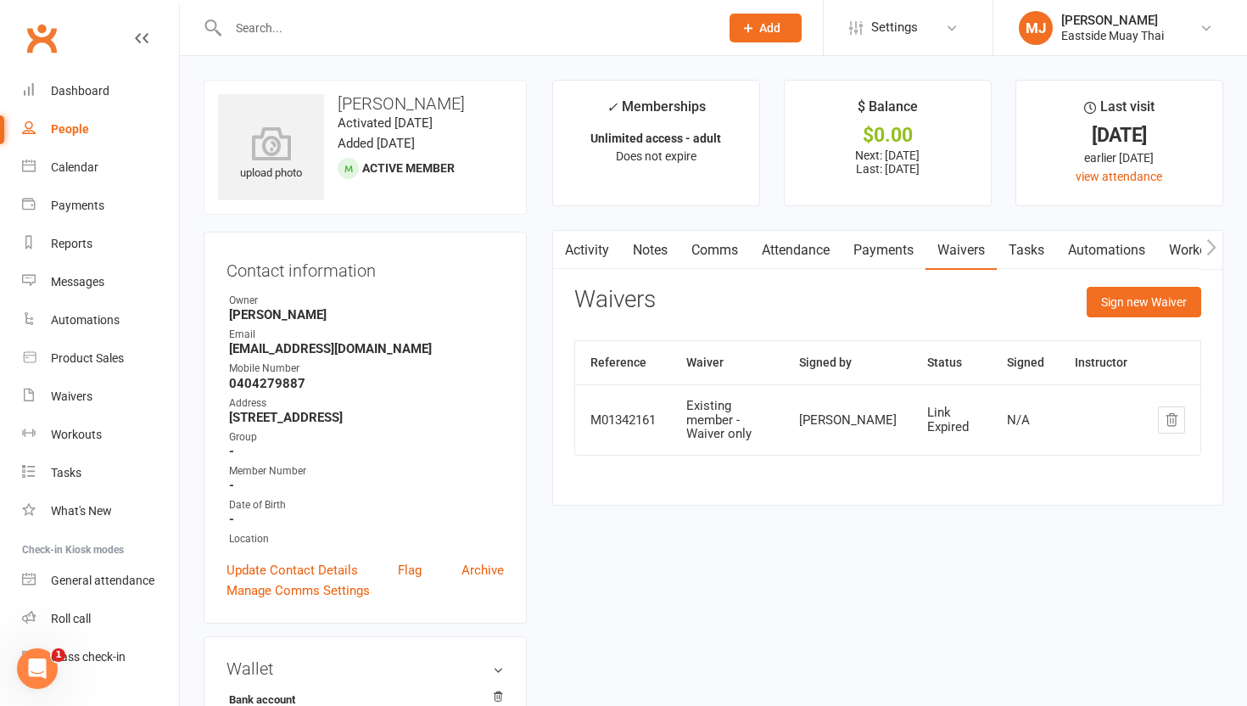
click at [561, 250] on link "Attendance" at bounding box center [796, 250] width 92 height 39
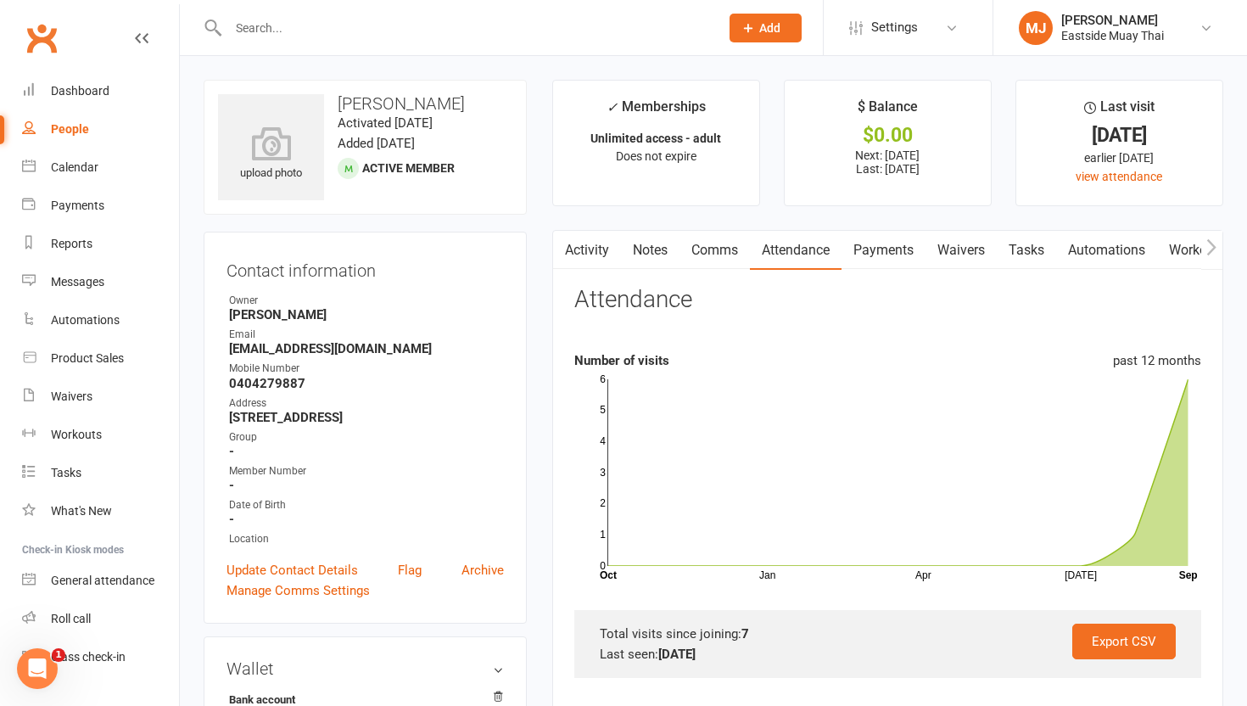
click at [561, 245] on link "Payments" at bounding box center [883, 250] width 84 height 39
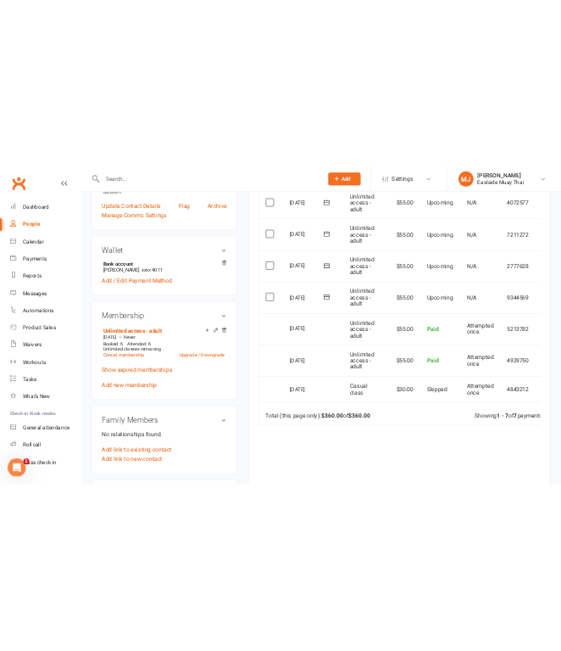
scroll to position [461, 0]
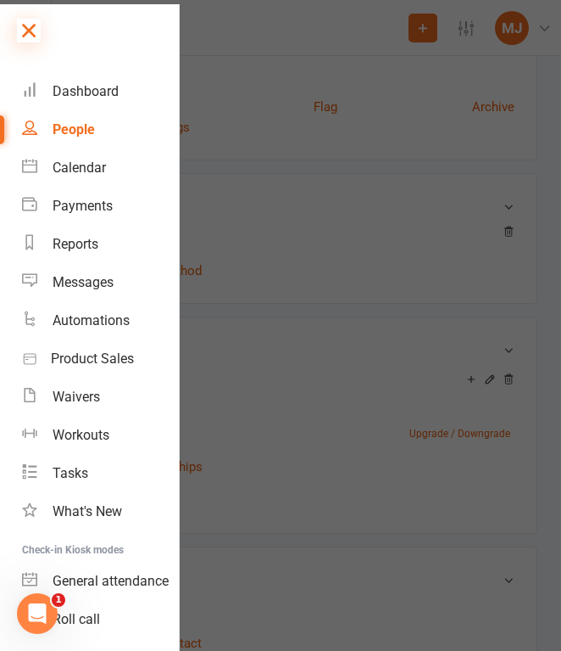
click at [25, 37] on icon at bounding box center [29, 31] width 24 height 24
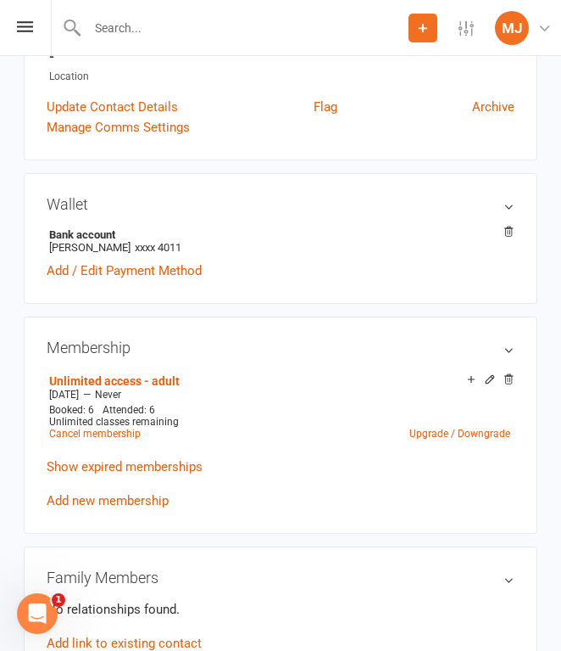
click at [114, 25] on input "text" at bounding box center [245, 28] width 327 height 24
type input "r"
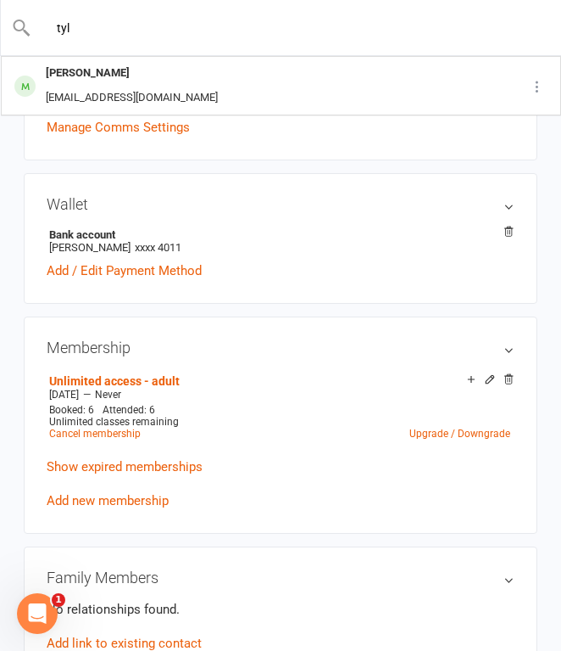
type input "tyl"
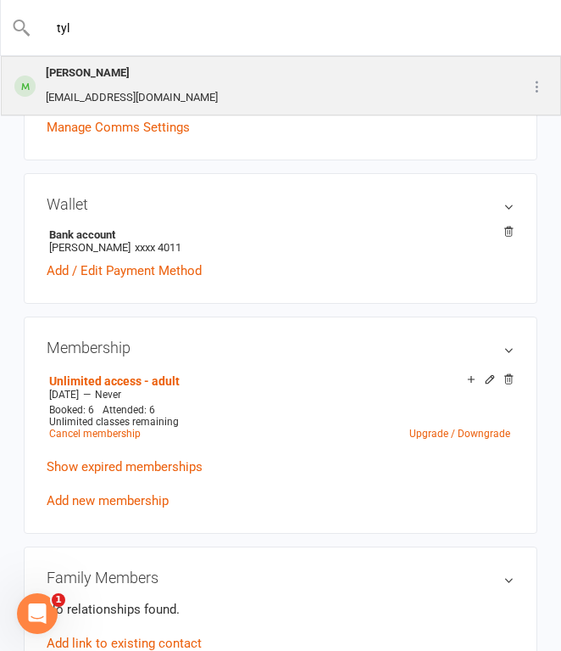
click at [121, 79] on div "[PERSON_NAME]" at bounding box center [132, 73] width 182 height 25
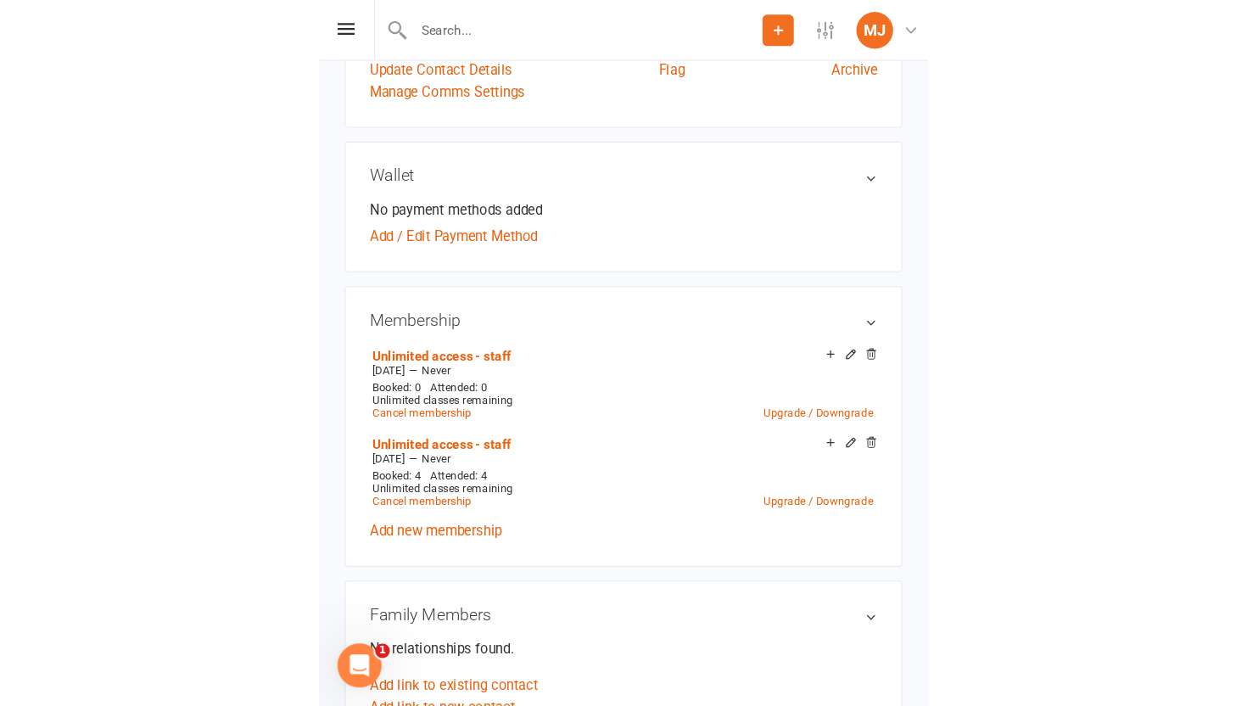
scroll to position [523, 0]
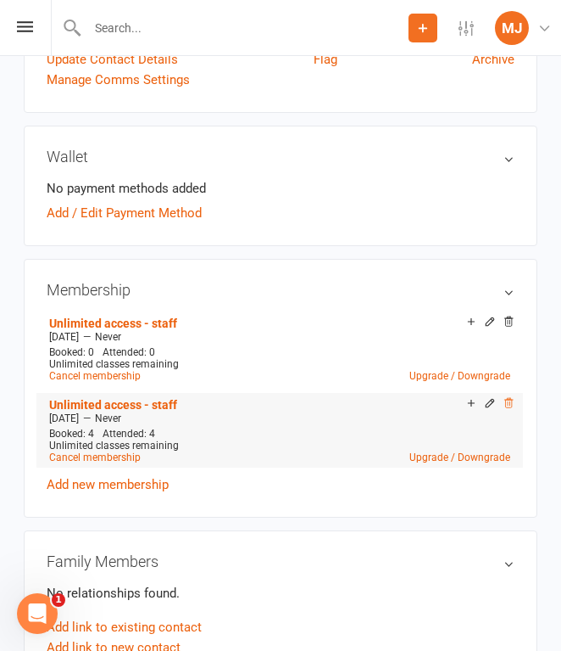
click at [508, 397] on icon at bounding box center [509, 403] width 12 height 12
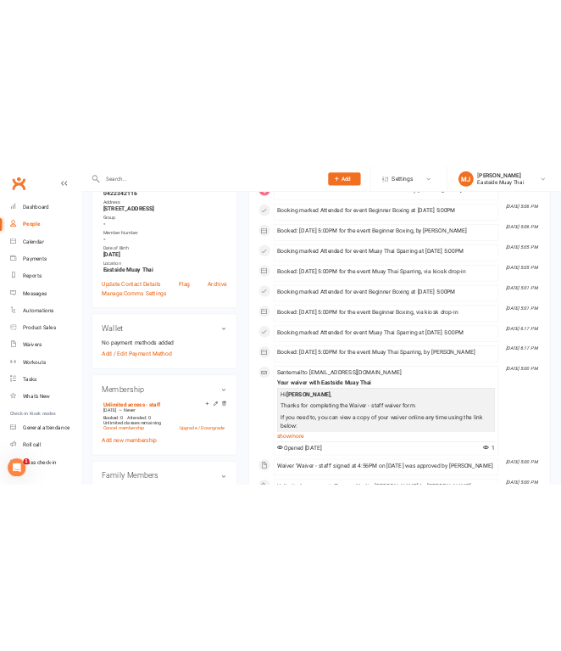
scroll to position [0, 0]
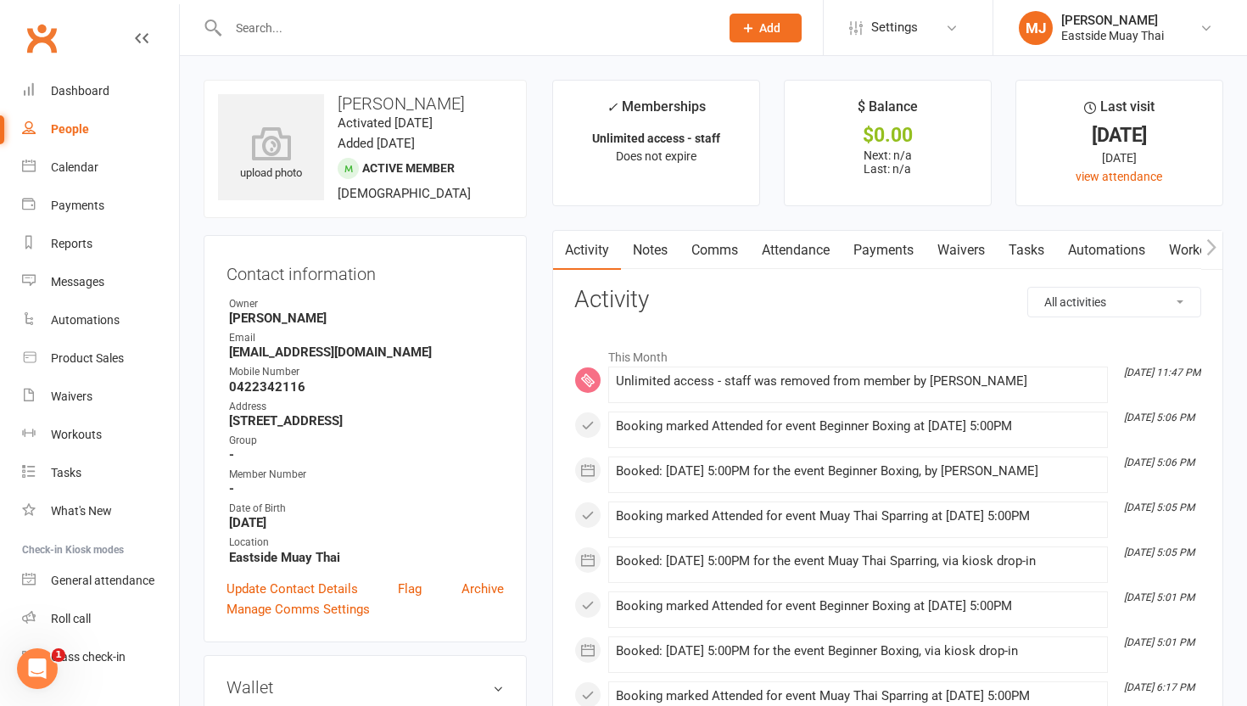
click at [561, 253] on link "Waivers" at bounding box center [960, 250] width 71 height 39
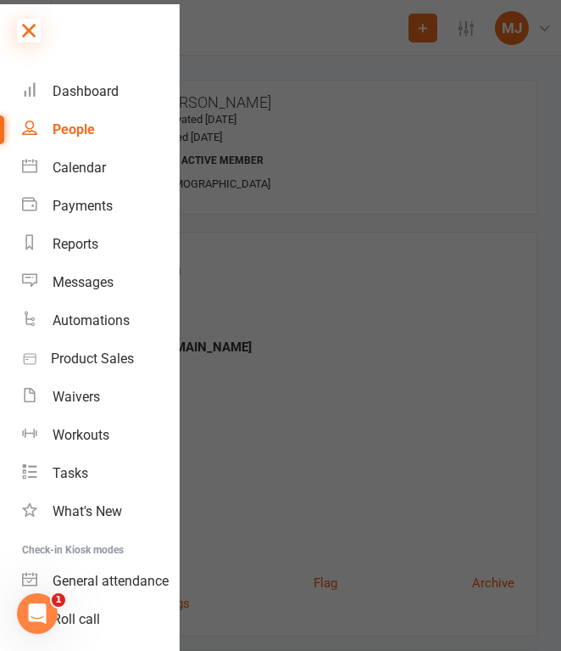
click at [30, 31] on icon at bounding box center [29, 31] width 24 height 24
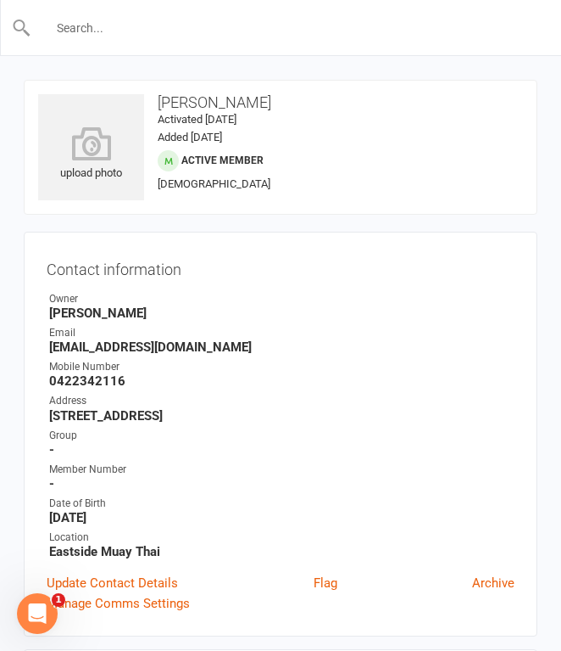
click at [133, 31] on input "text" at bounding box center [281, 28] width 500 height 24
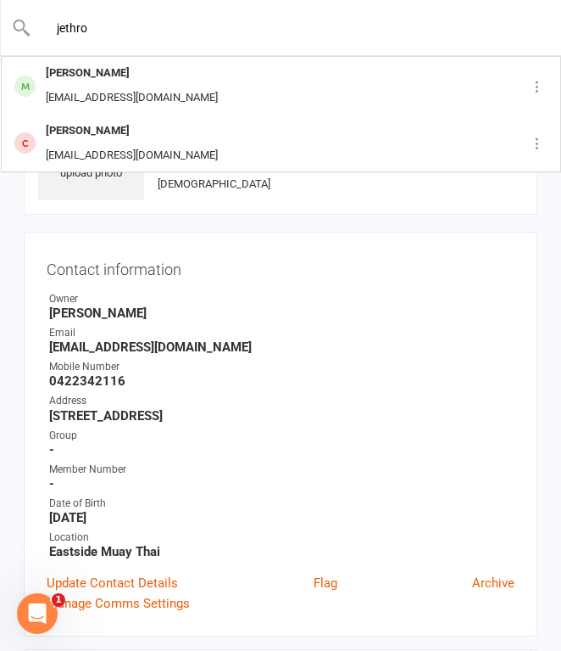
type input "jethro"
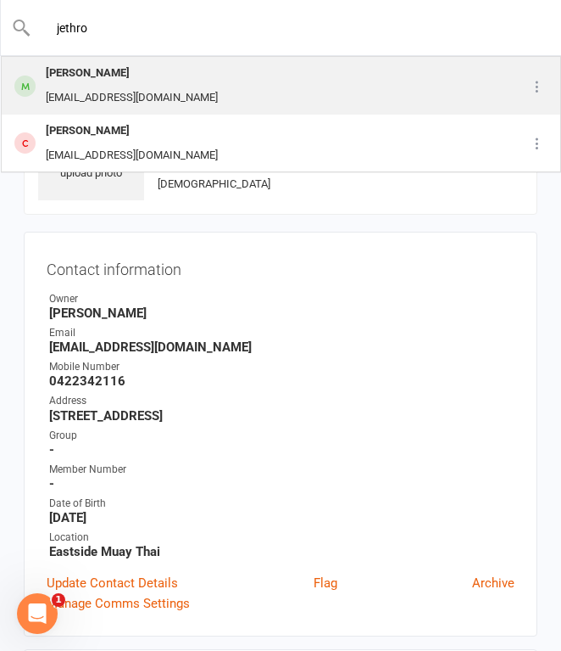
click at [193, 82] on div "Jethro Don [EMAIL_ADDRESS][DOMAIN_NAME]" at bounding box center [245, 86] width 485 height 56
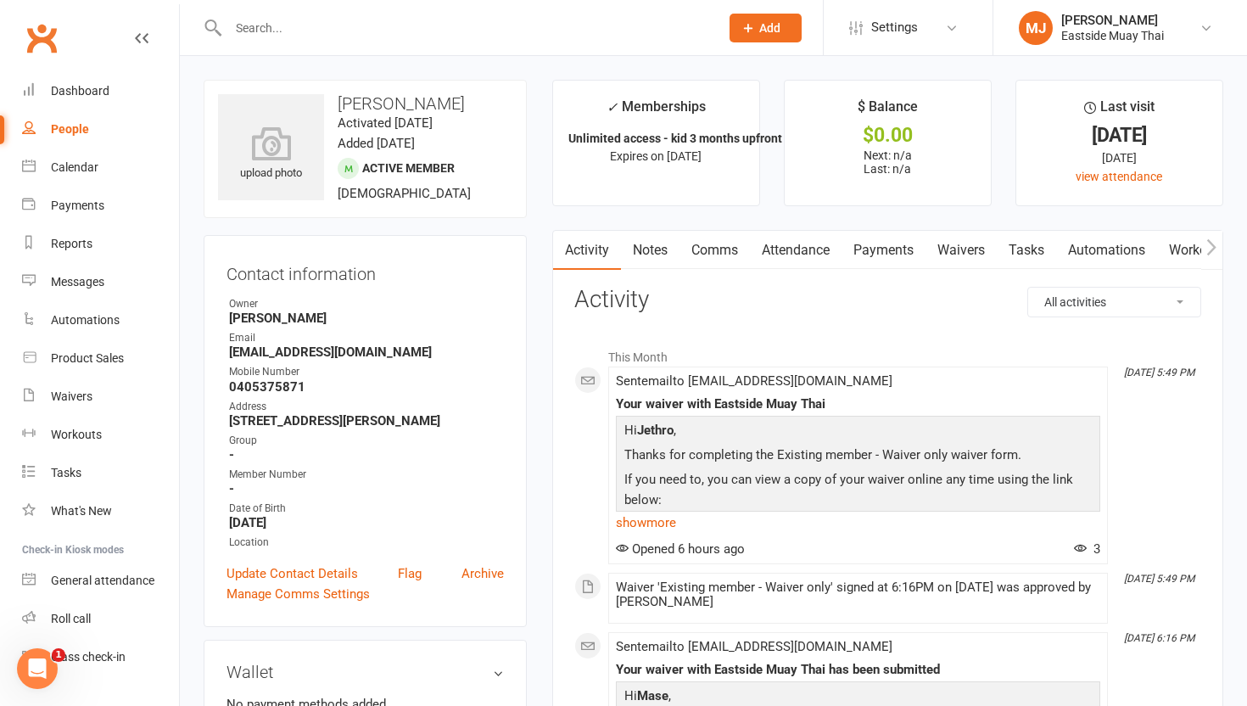
click at [561, 254] on link "Waivers" at bounding box center [960, 250] width 71 height 39
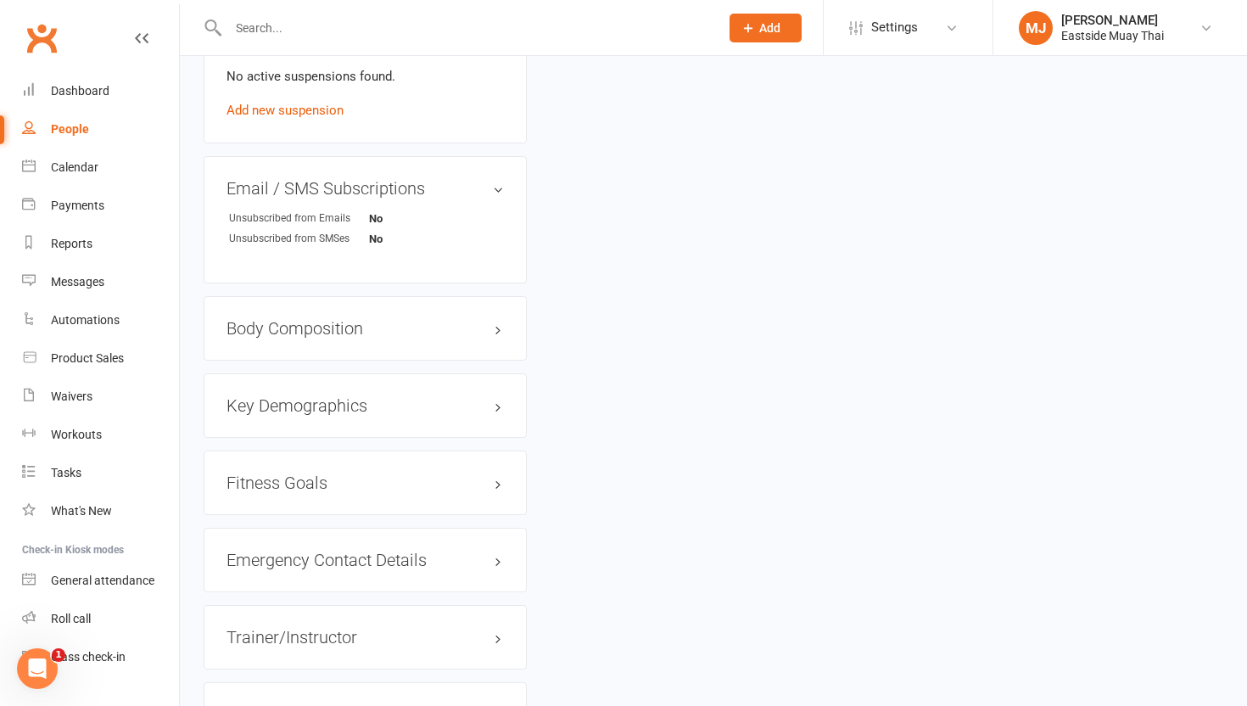
scroll to position [1117, 0]
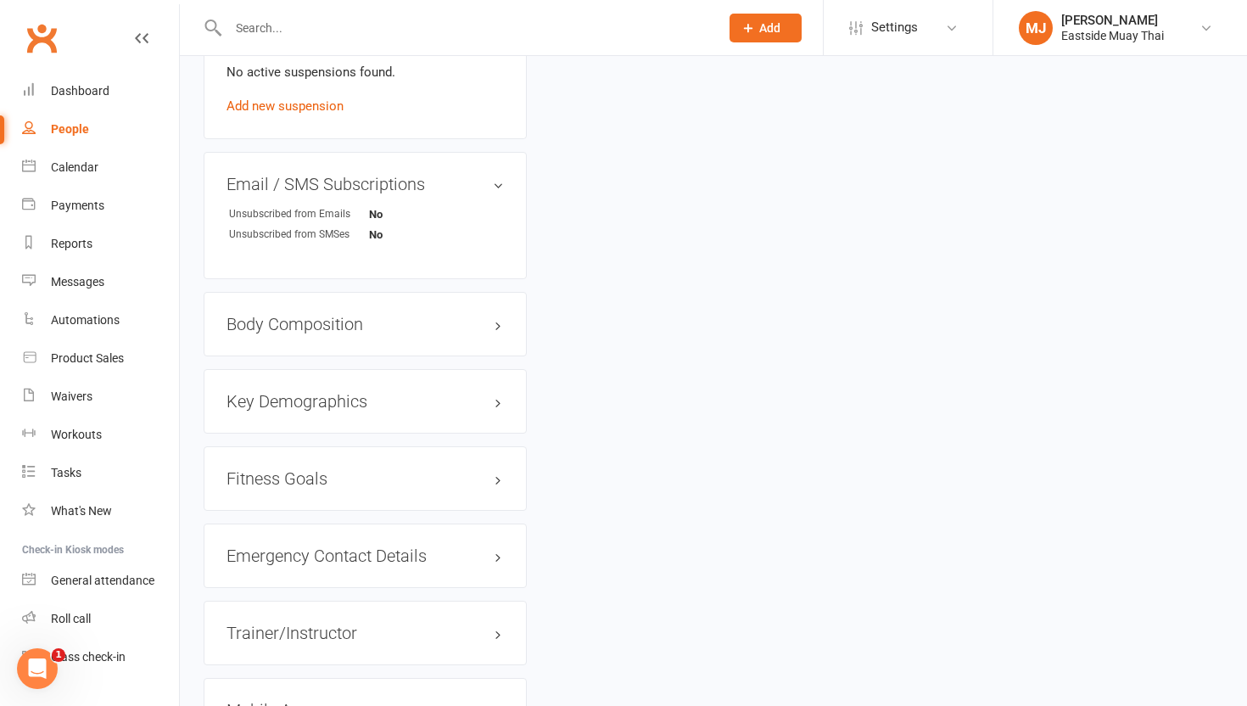
click at [378, 542] on div "Emergency Contact Details edit" at bounding box center [365, 555] width 323 height 64
click at [385, 552] on h3 "Emergency Contact Details edit" at bounding box center [364, 555] width 277 height 19
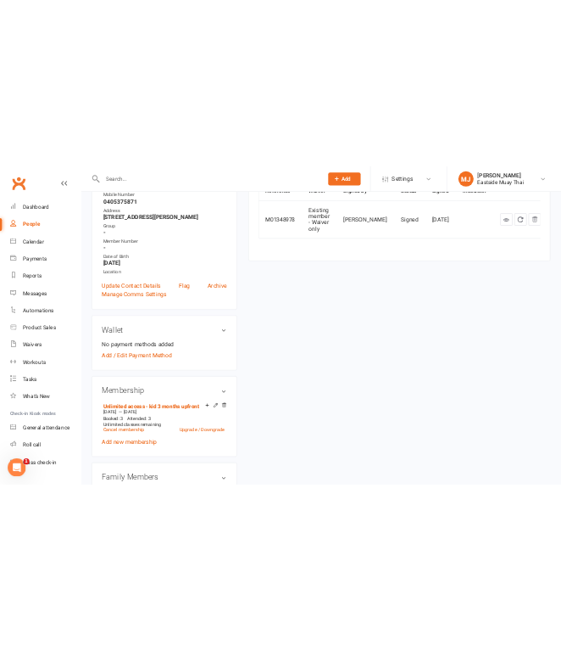
scroll to position [0, 0]
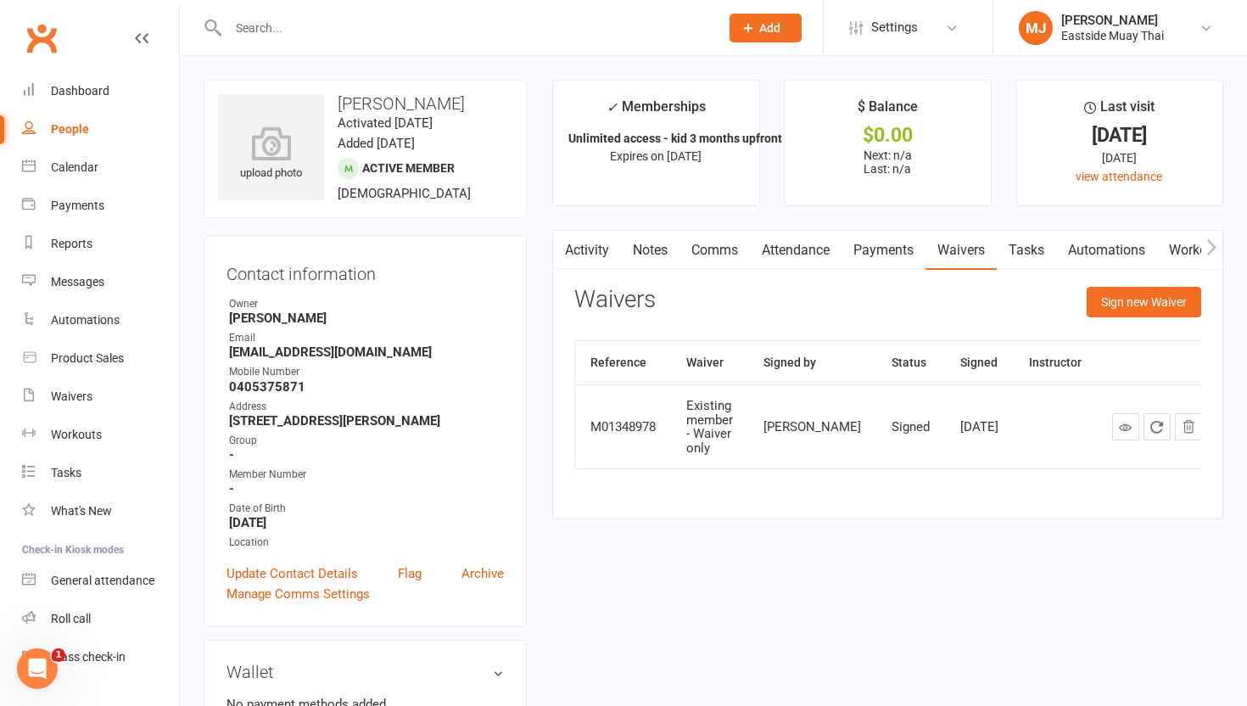
click at [561, 242] on link "Attendance" at bounding box center [796, 250] width 92 height 39
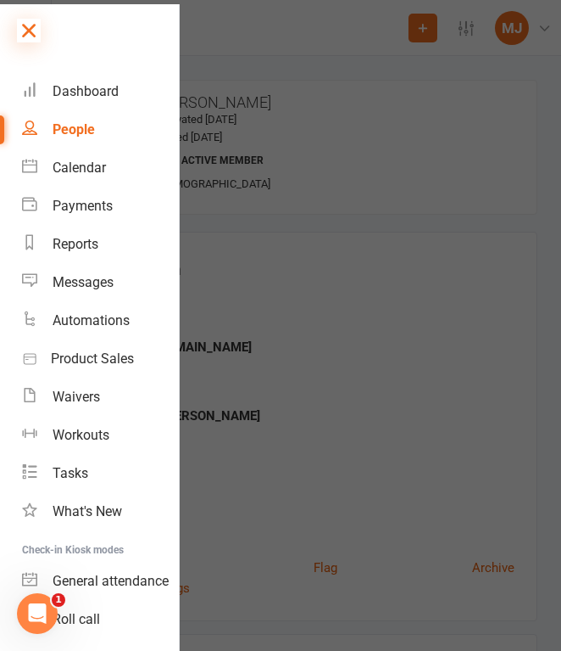
click at [31, 23] on icon at bounding box center [29, 31] width 24 height 24
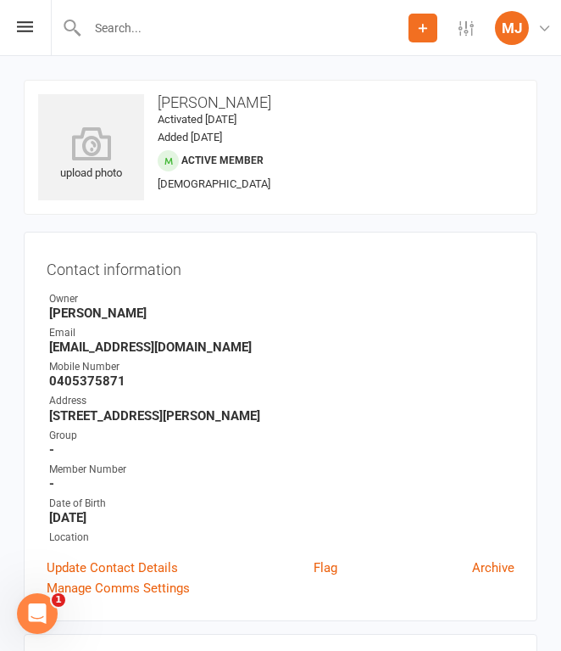
click at [176, 32] on input "text" at bounding box center [245, 28] width 327 height 24
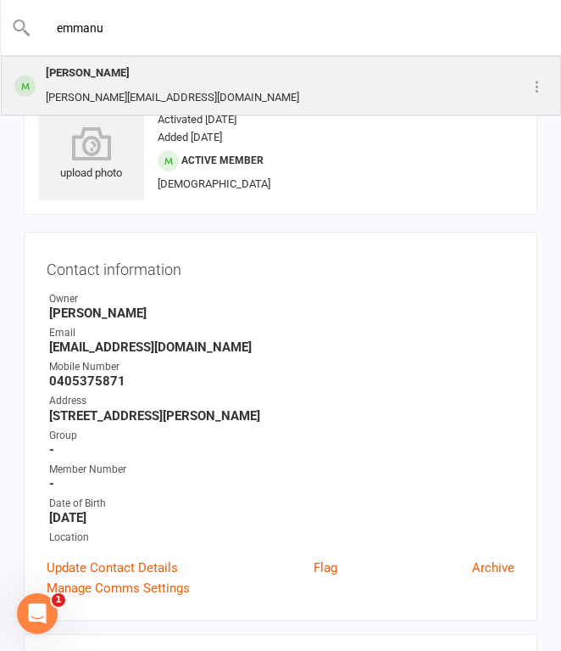
type input "emmanu"
click at [189, 87] on div "[PERSON_NAME][EMAIL_ADDRESS][DOMAIN_NAME]" at bounding box center [173, 98] width 264 height 25
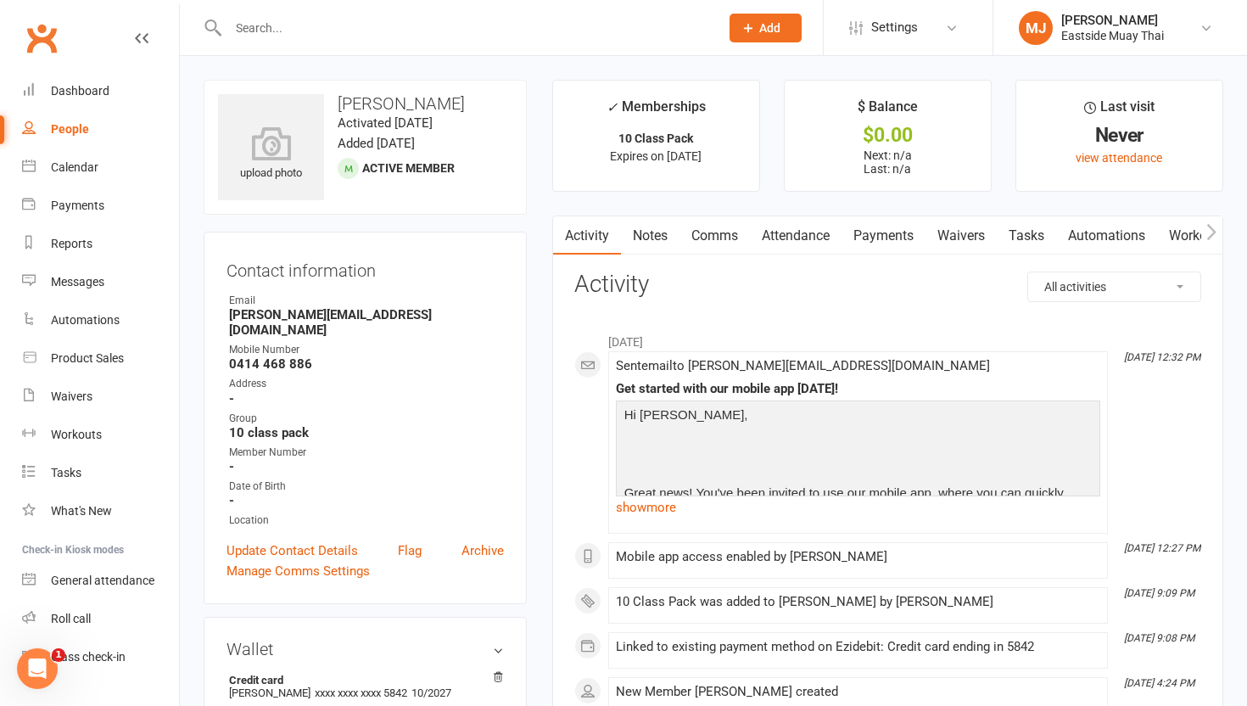
click at [561, 234] on link "Waivers" at bounding box center [960, 235] width 71 height 39
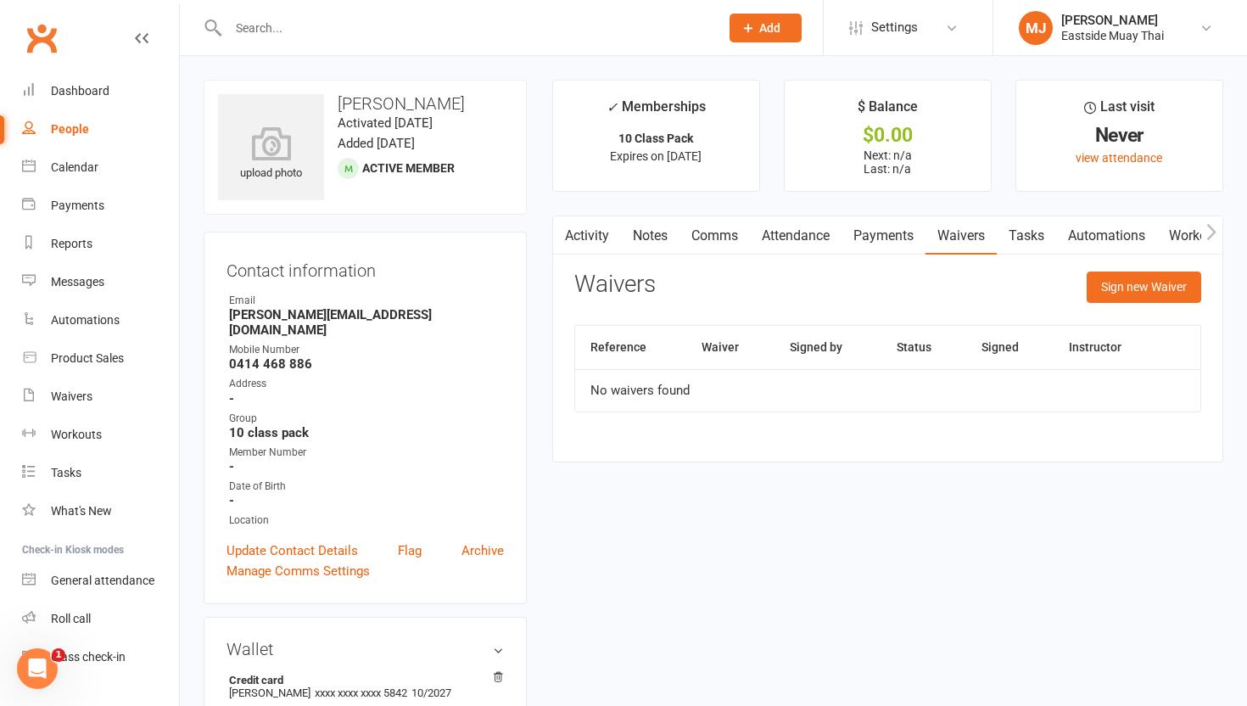
click at [561, 228] on link "Attendance" at bounding box center [796, 235] width 92 height 39
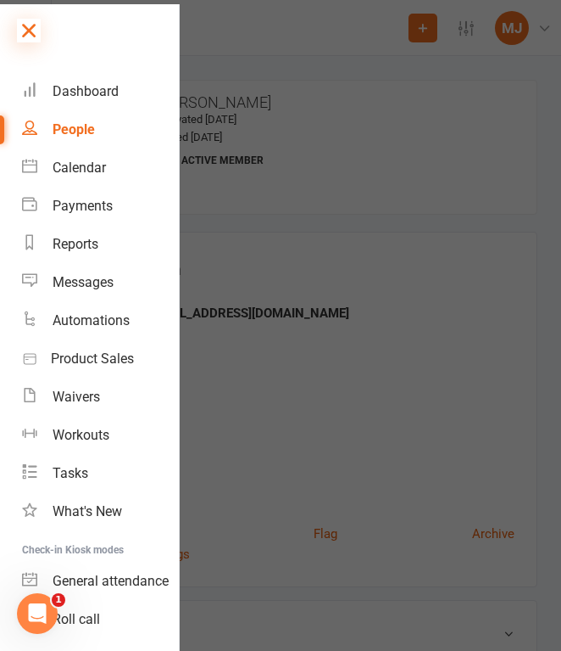
click at [31, 22] on icon at bounding box center [29, 31] width 24 height 24
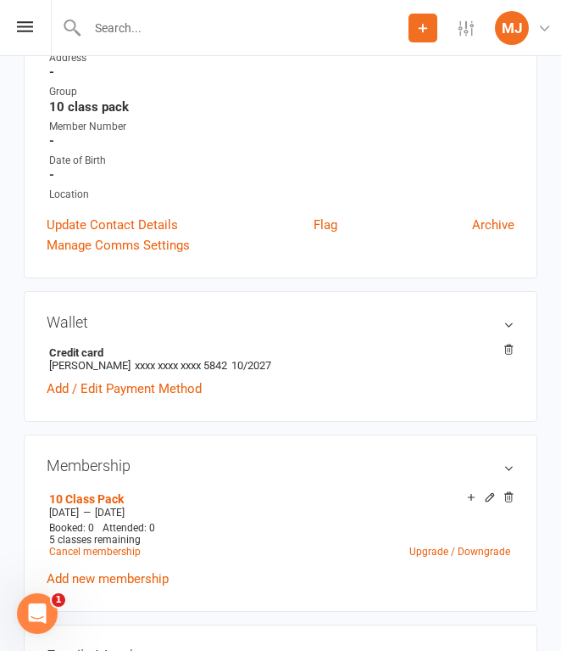
scroll to position [310, 0]
click at [142, 23] on input "text" at bounding box center [245, 28] width 327 height 24
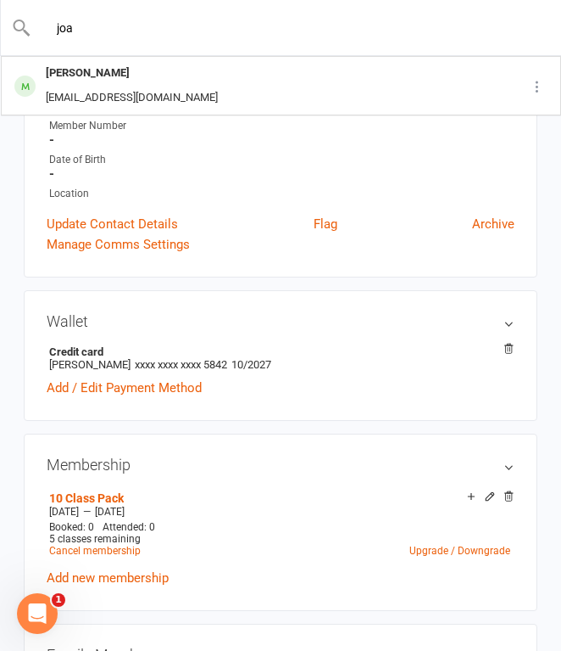
type input "joa"
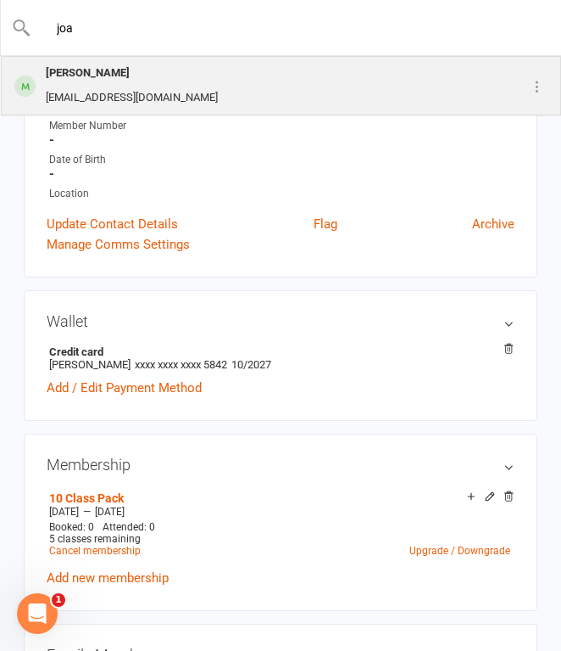
click at [228, 78] on div "[PERSON_NAME] [PERSON_NAME][EMAIL_ADDRESS][DOMAIN_NAME]" at bounding box center [245, 86] width 485 height 56
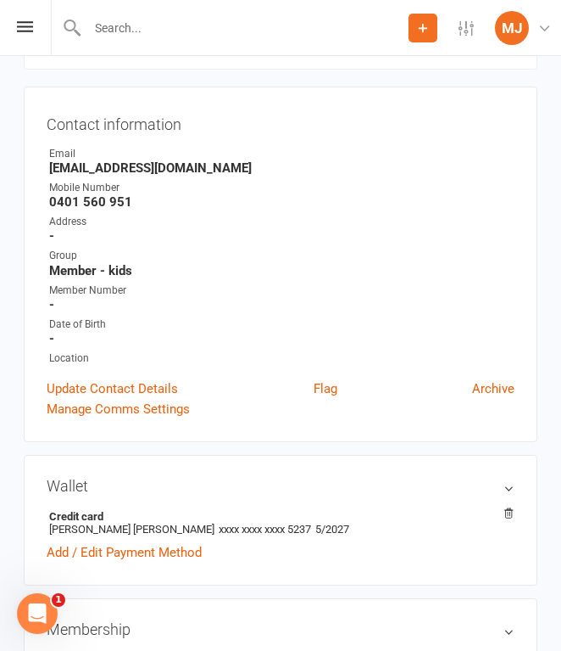
scroll to position [158, 0]
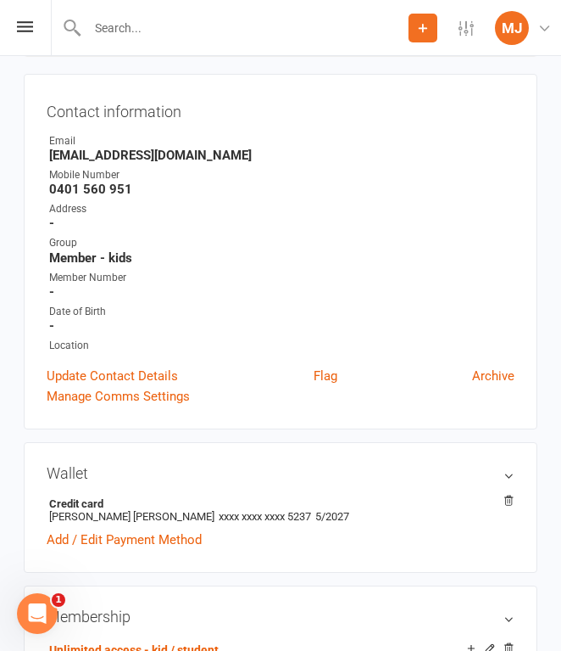
click at [258, 352] on div "Contact information Owner Email [EMAIL_ADDRESS][DOMAIN_NAME] Mobile Number [PHO…" at bounding box center [281, 251] width 514 height 355
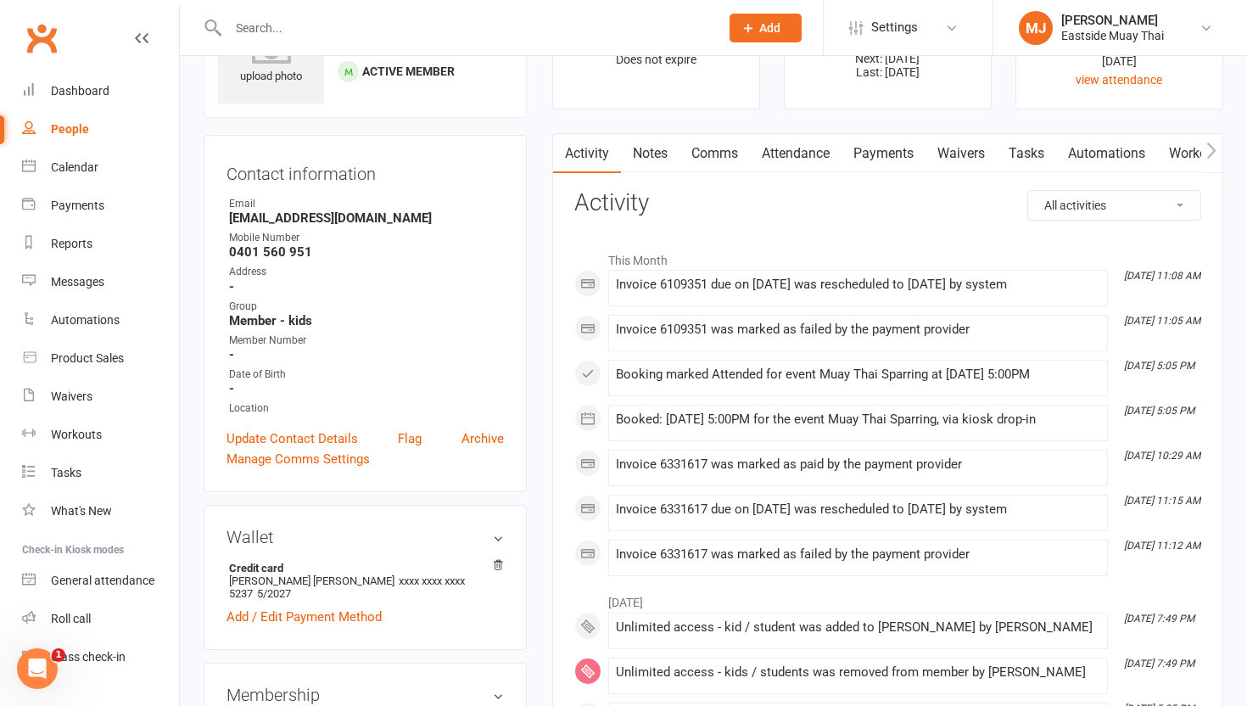
scroll to position [0, 0]
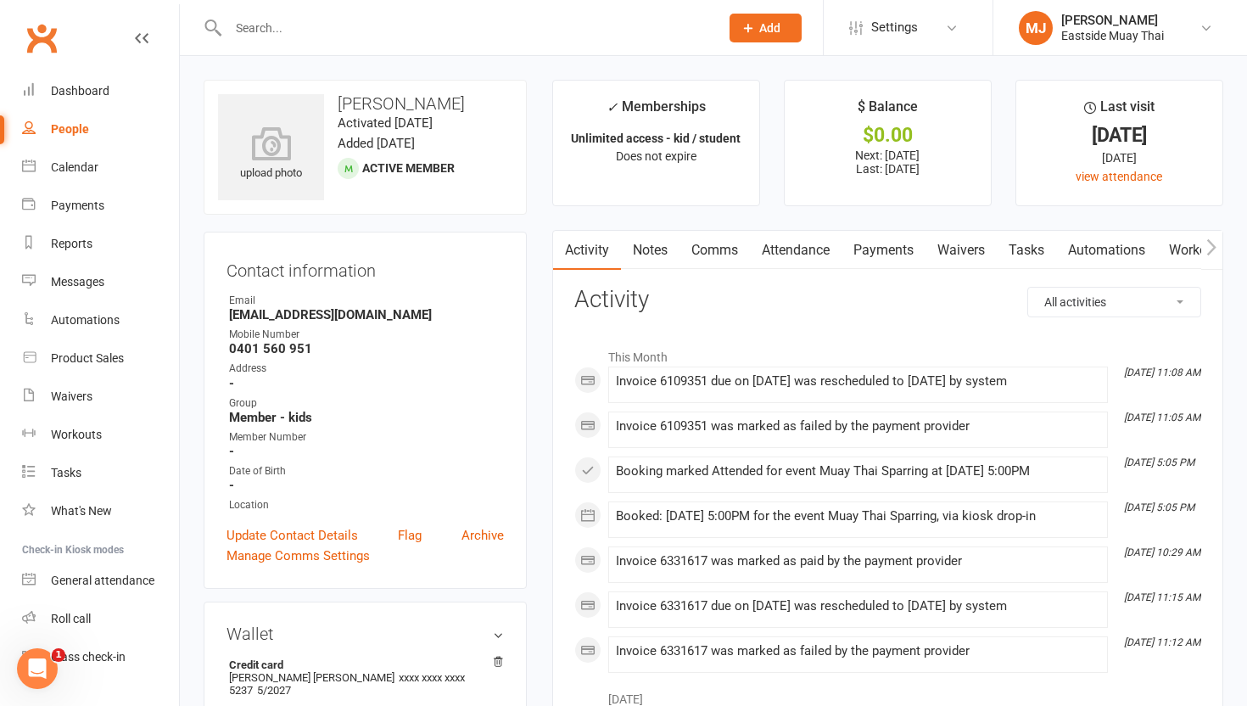
click at [561, 250] on link "Waivers" at bounding box center [960, 250] width 71 height 39
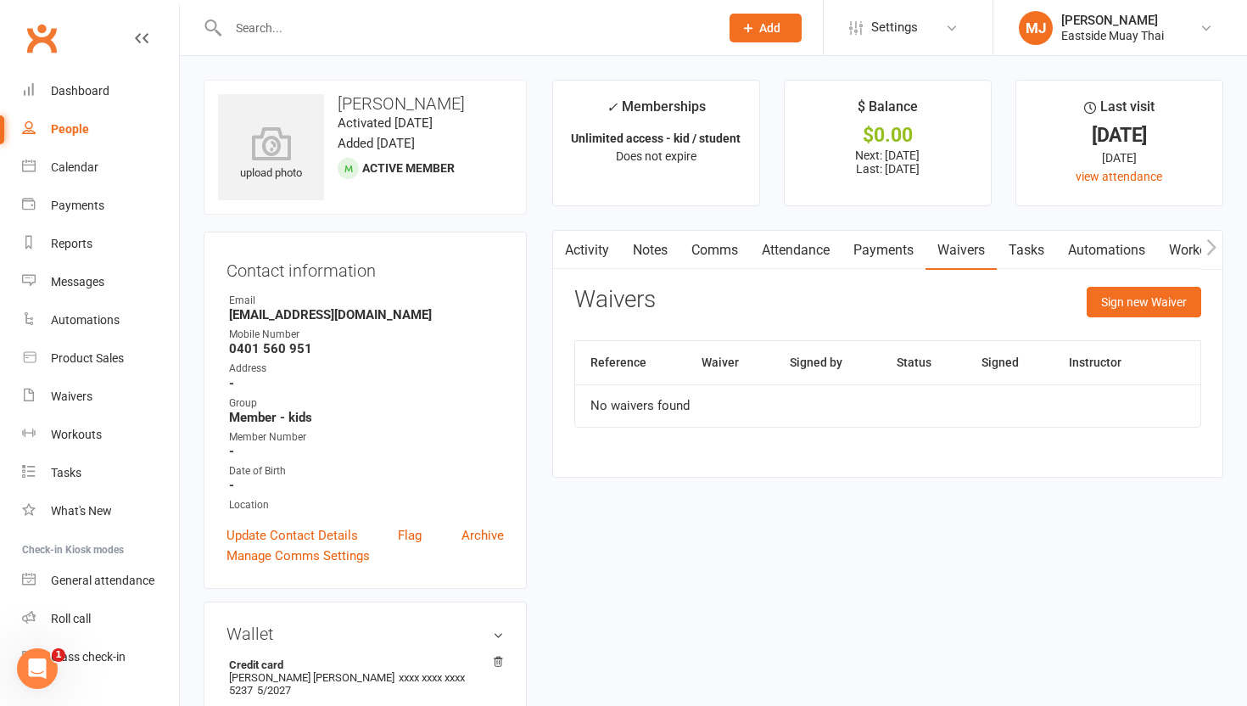
click at [561, 257] on link "Payments" at bounding box center [883, 250] width 84 height 39
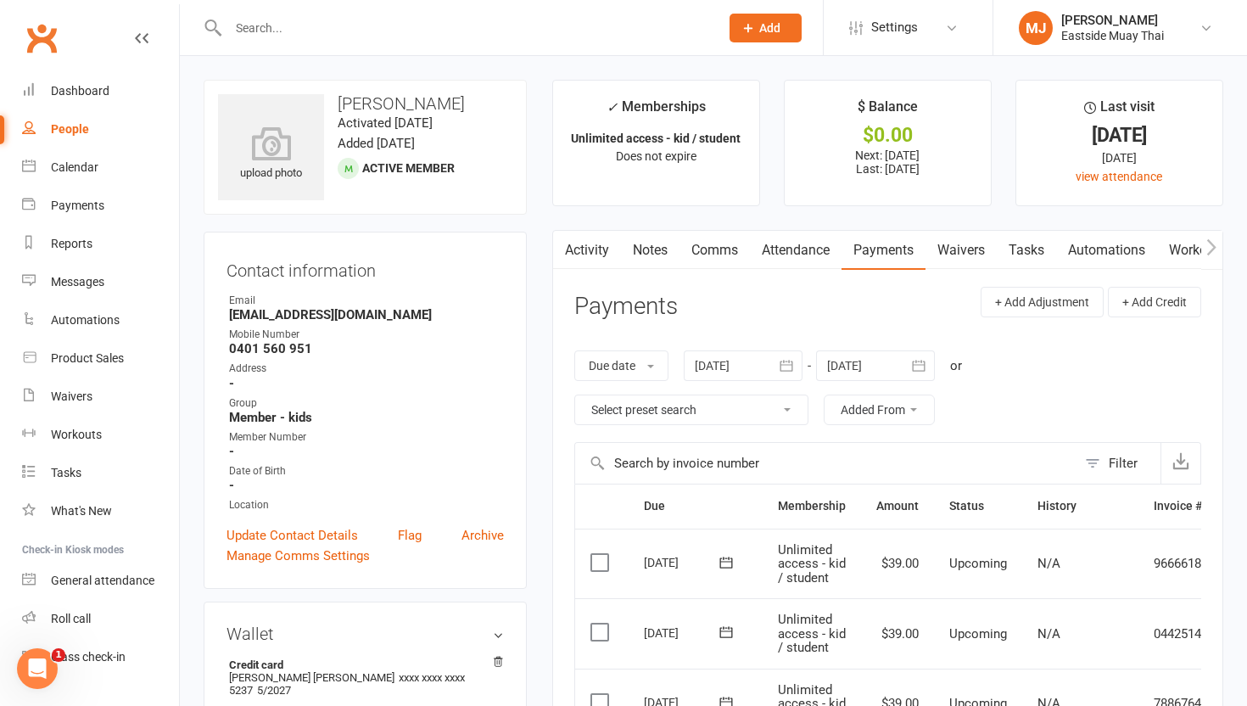
click at [561, 249] on link "Attendance" at bounding box center [796, 250] width 92 height 39
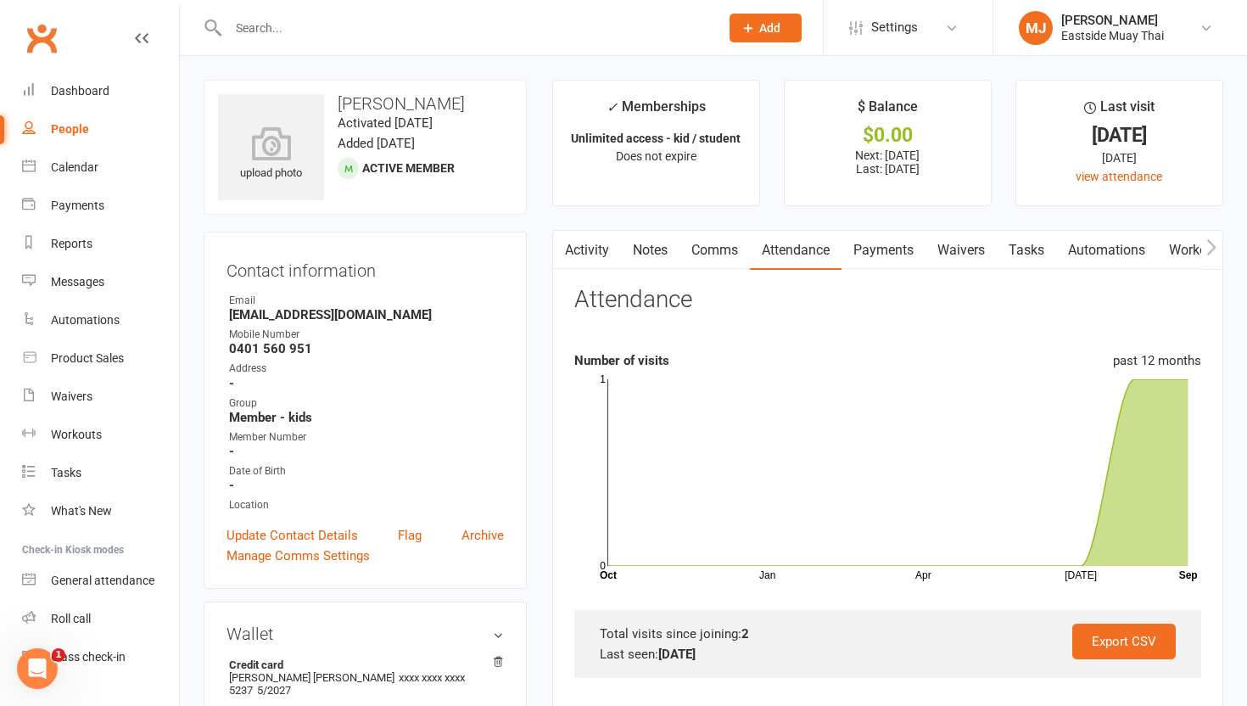
click at [561, 252] on link "Payments" at bounding box center [883, 250] width 84 height 39
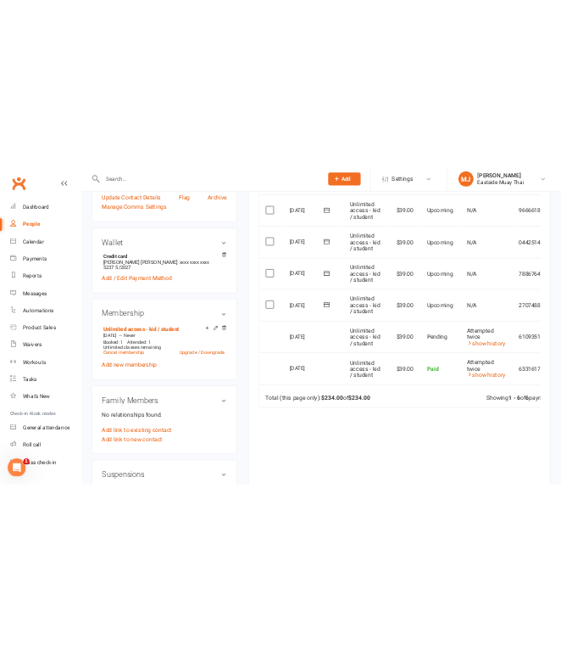
scroll to position [469, 0]
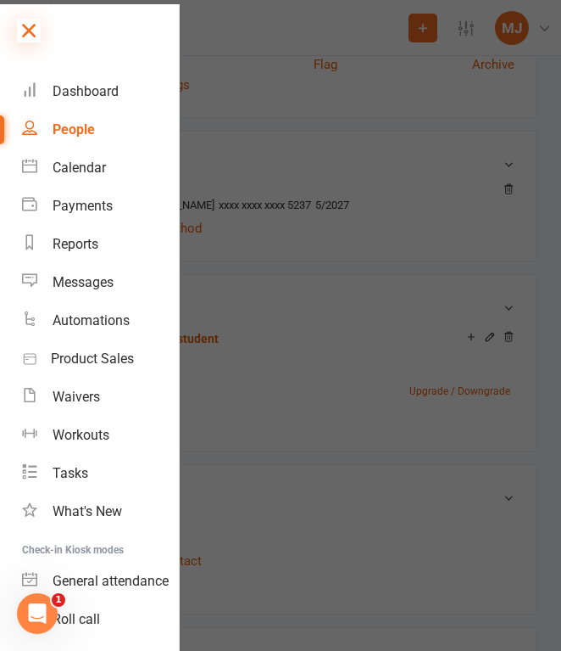
click at [25, 20] on icon at bounding box center [29, 31] width 24 height 24
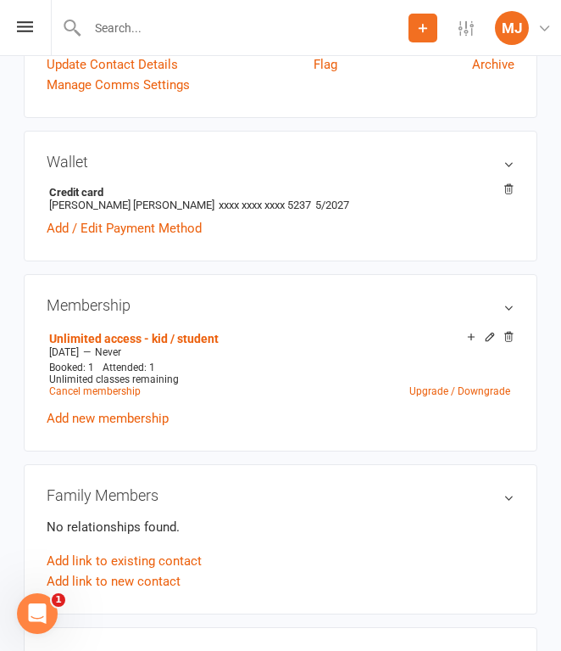
click at [122, 38] on input "text" at bounding box center [245, 28] width 327 height 24
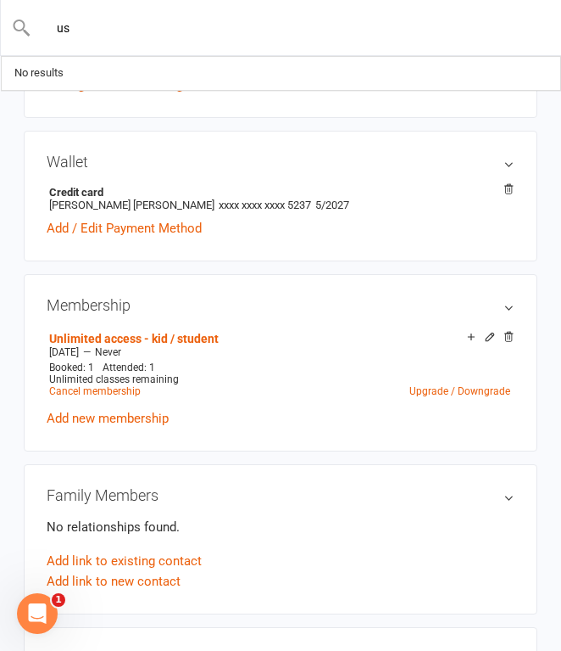
type input "u"
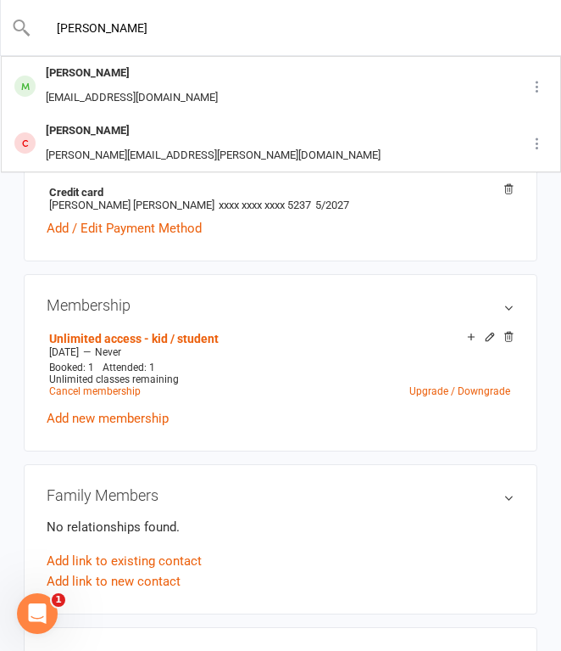
type input "[PERSON_NAME]"
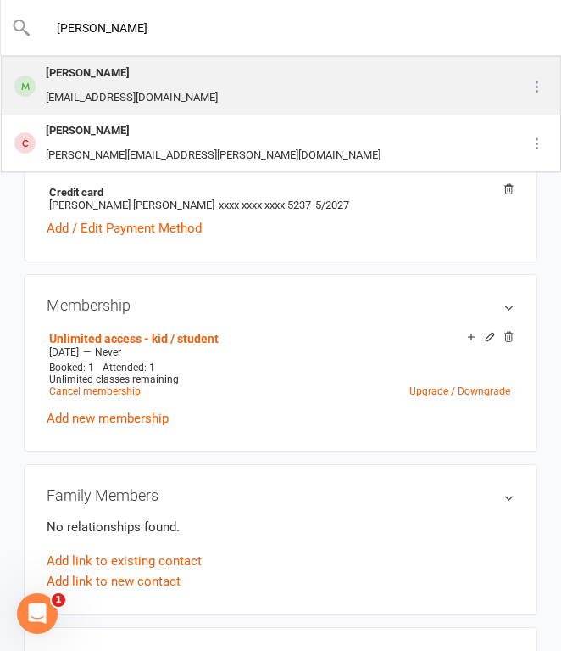
click at [147, 82] on div "[PERSON_NAME]" at bounding box center [132, 73] width 182 height 25
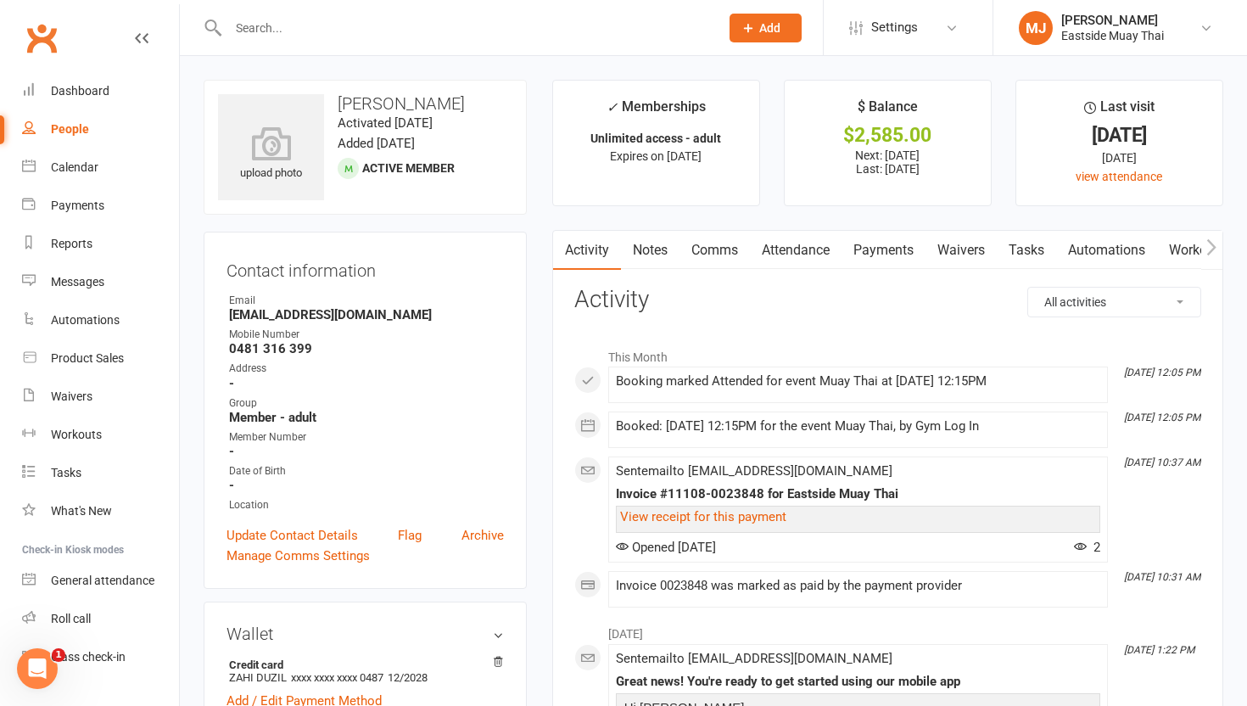
click at [561, 243] on link "Waivers" at bounding box center [960, 250] width 71 height 39
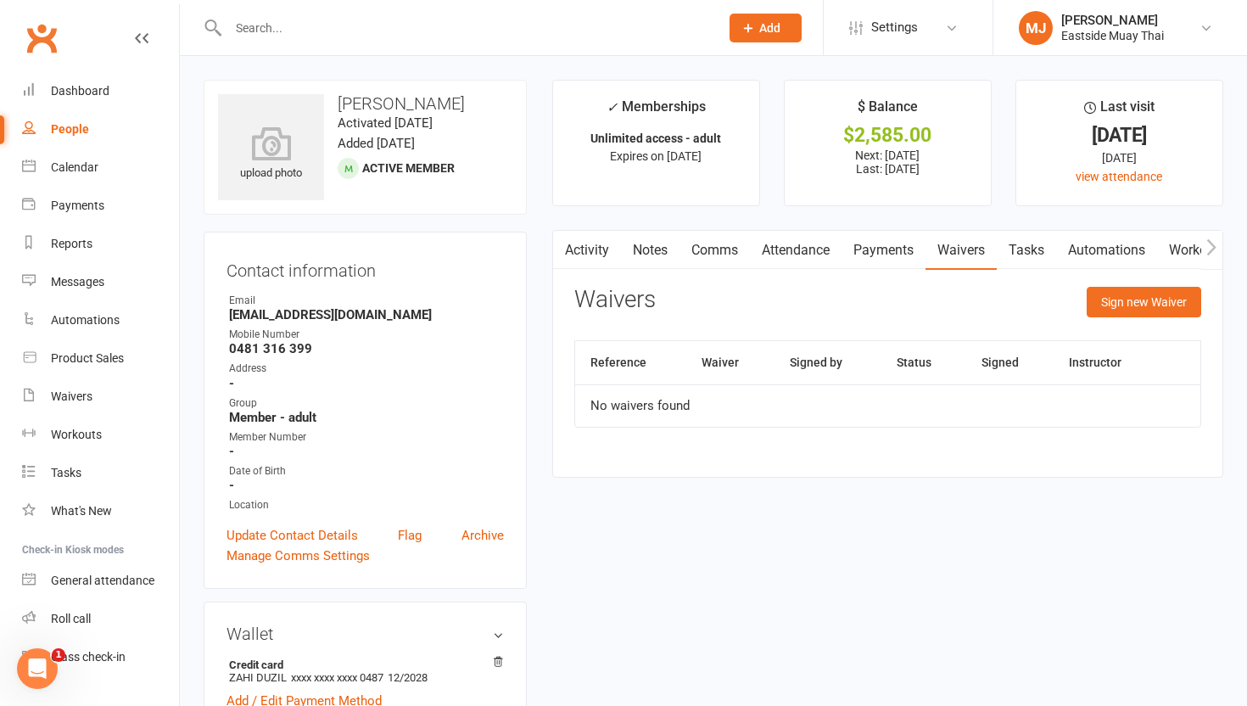
click at [561, 244] on link "Attendance" at bounding box center [796, 250] width 92 height 39
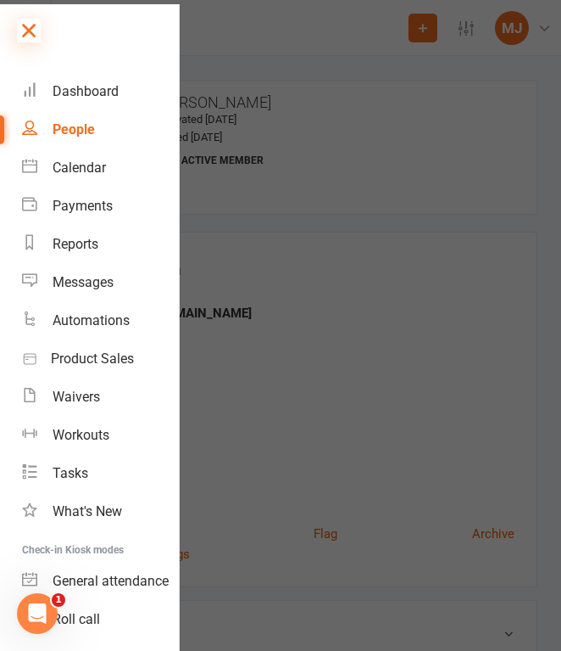
click at [31, 26] on icon at bounding box center [29, 31] width 24 height 24
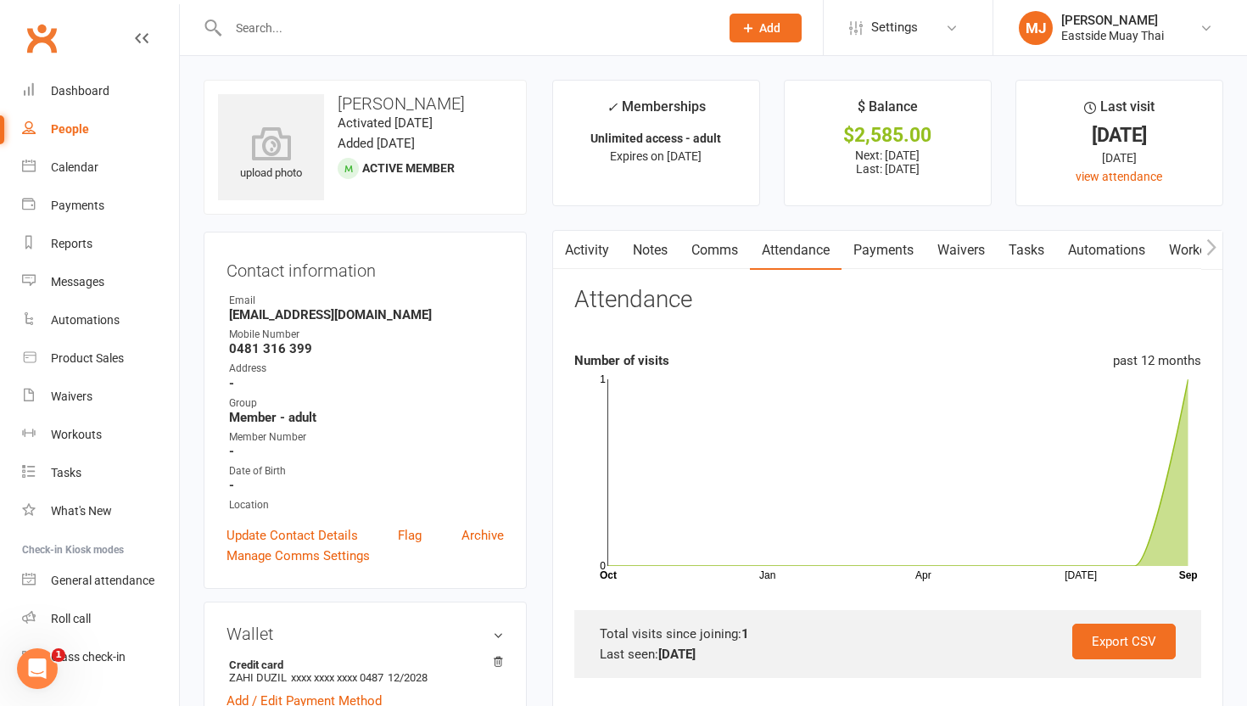
click at [561, 262] on link "Payments" at bounding box center [883, 250] width 84 height 39
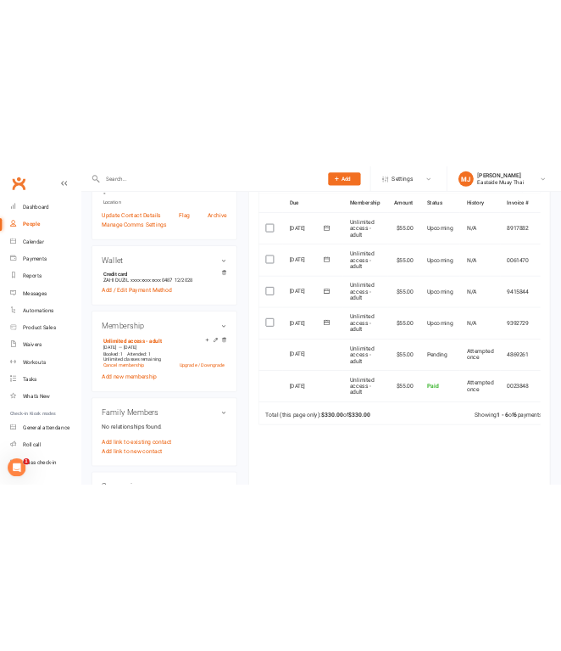
scroll to position [427, 0]
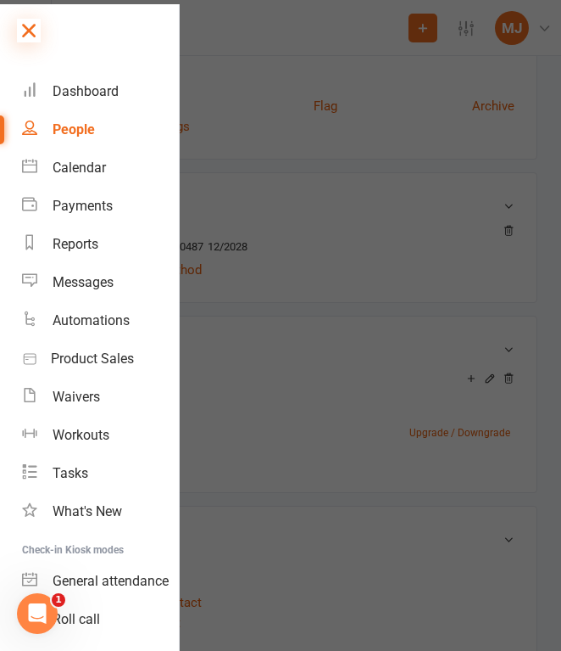
click at [31, 25] on icon at bounding box center [29, 31] width 24 height 24
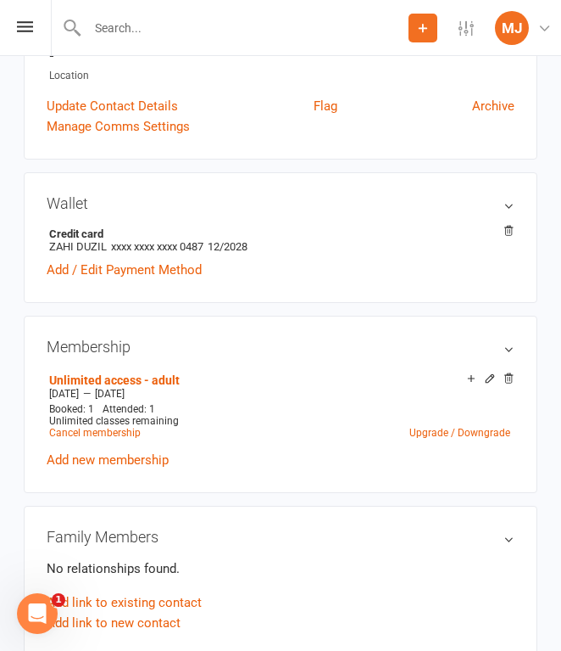
click at [151, 30] on input "text" at bounding box center [245, 28] width 327 height 24
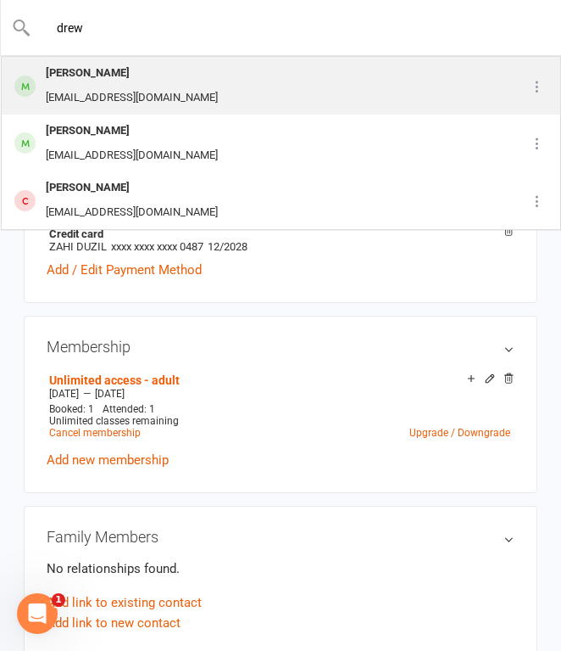
type input "drew"
click at [149, 73] on div "[PERSON_NAME]" at bounding box center [132, 73] width 182 height 25
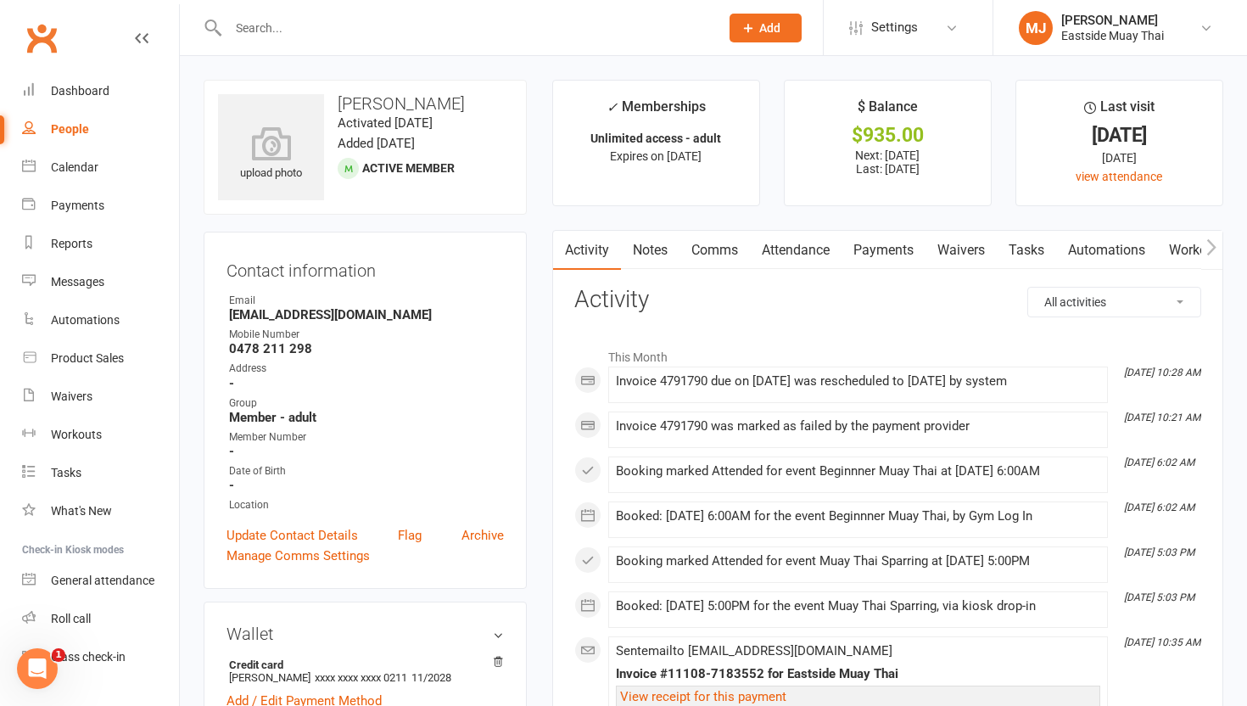
click at [561, 252] on link "Waivers" at bounding box center [960, 250] width 71 height 39
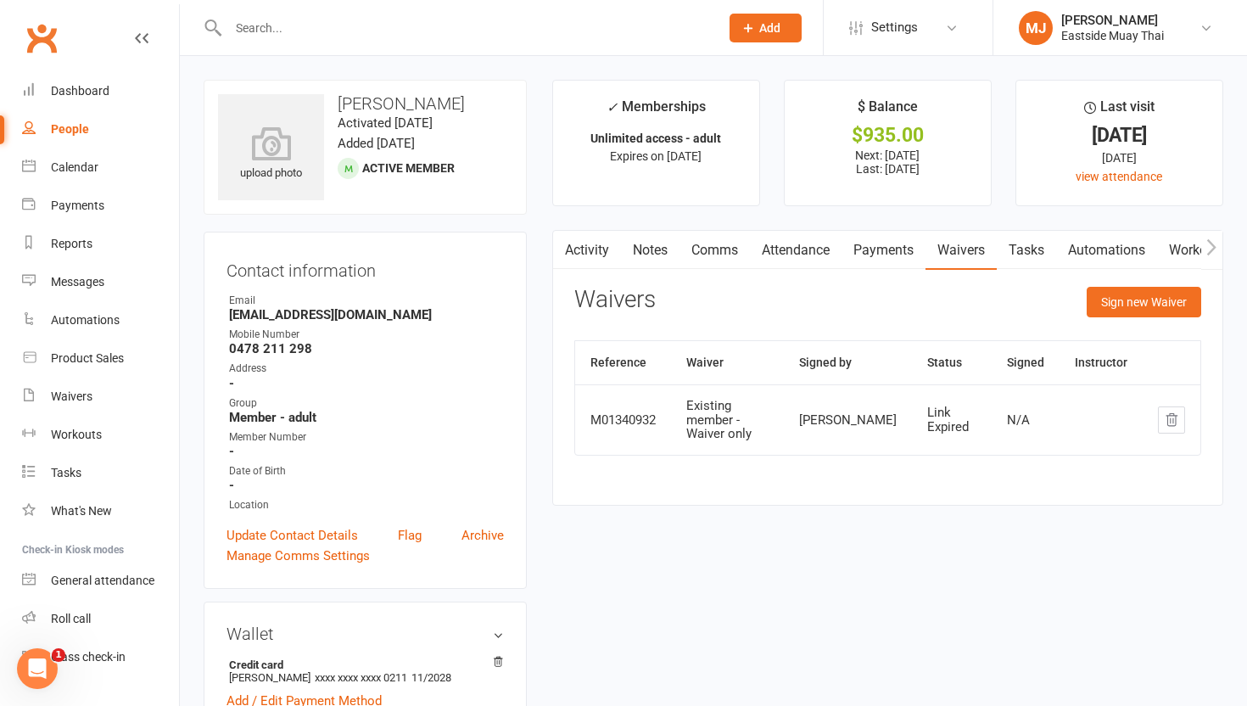
click at [561, 254] on link "Attendance" at bounding box center [796, 250] width 92 height 39
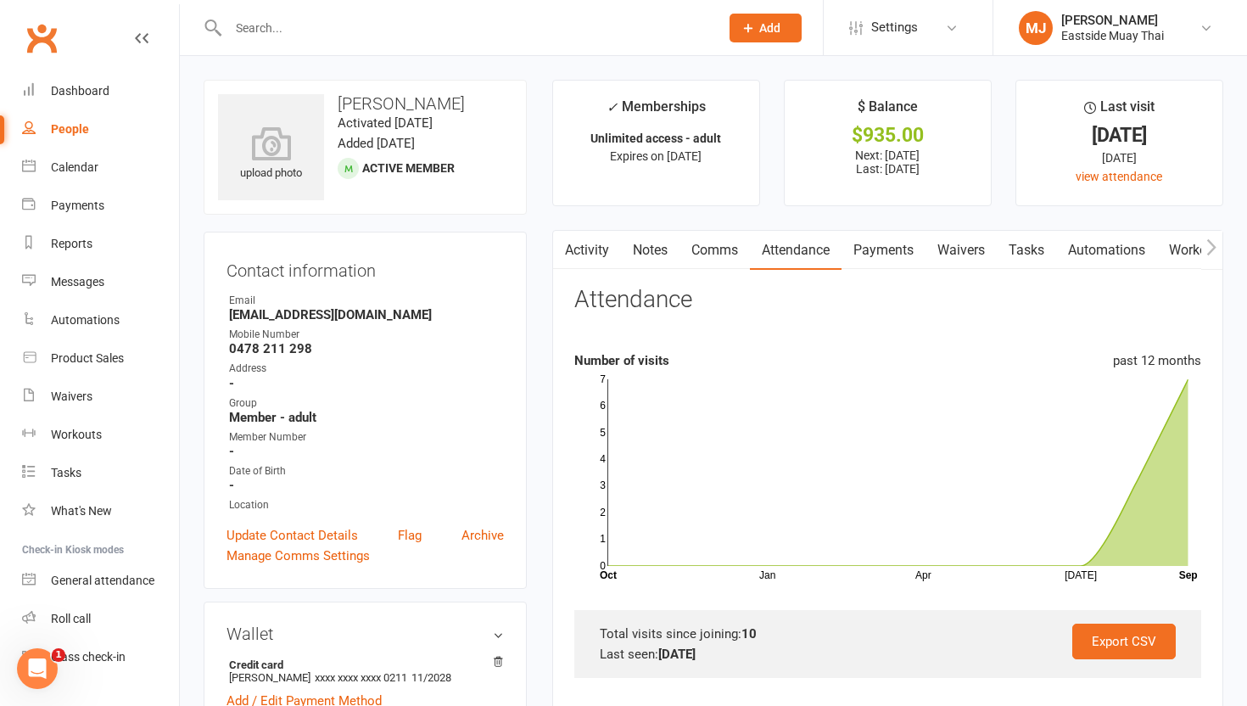
click at [561, 246] on link "Payments" at bounding box center [883, 250] width 84 height 39
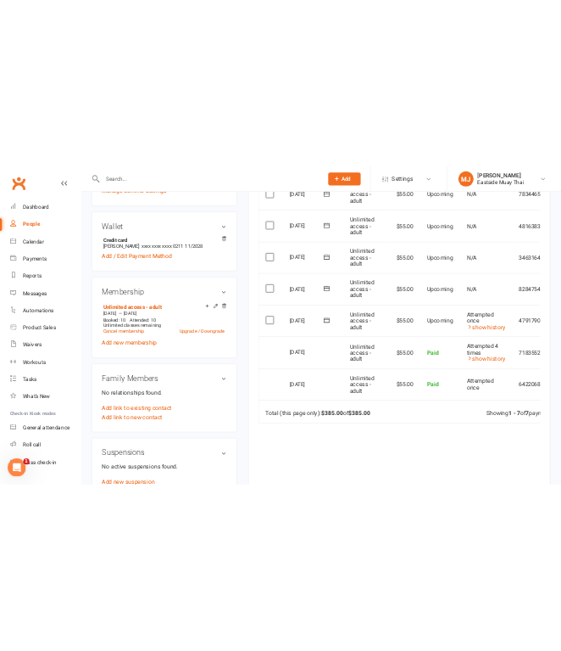
scroll to position [511, 0]
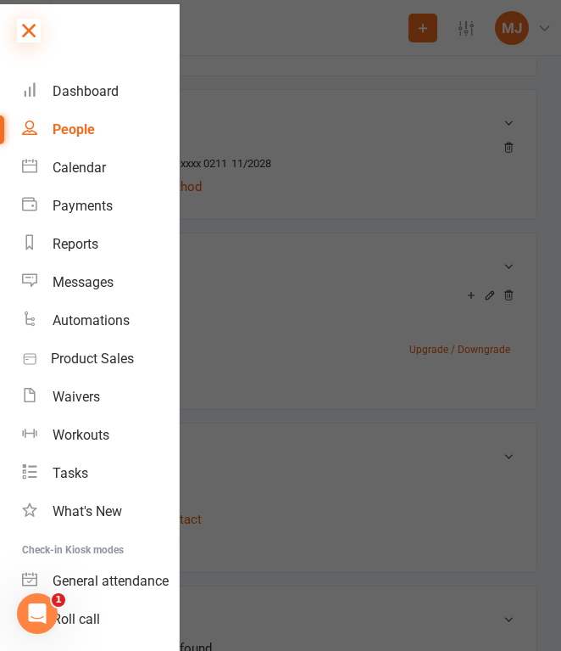
click at [20, 19] on icon at bounding box center [29, 31] width 24 height 24
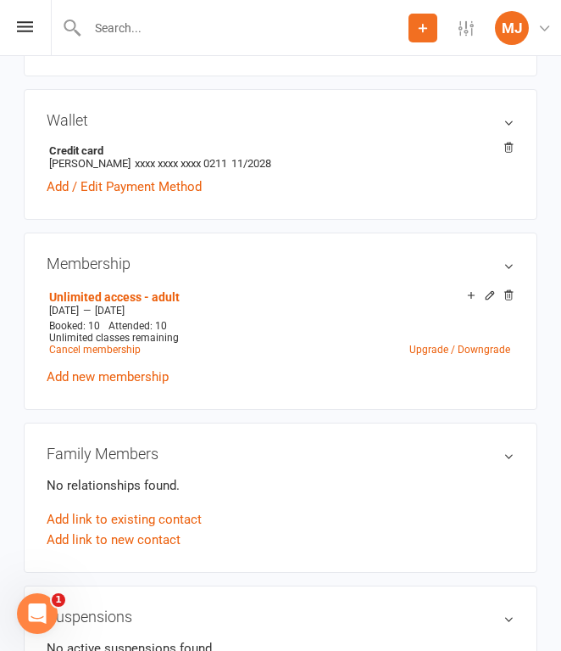
click at [168, 36] on input "text" at bounding box center [245, 28] width 327 height 24
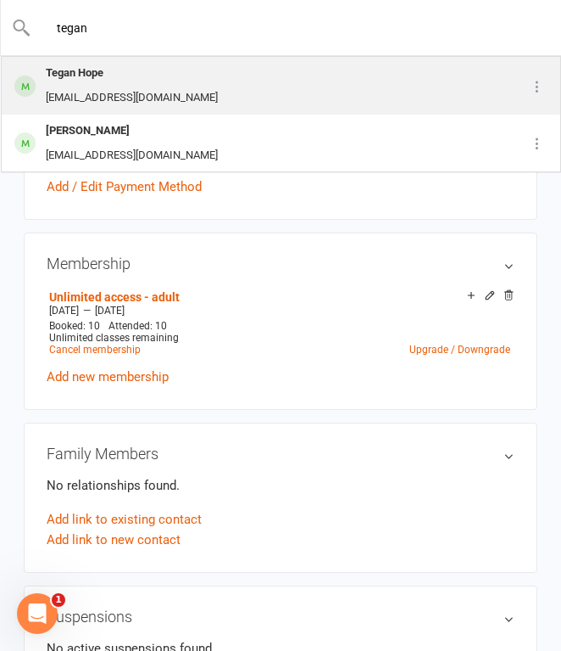
type input "tegan"
click at [161, 75] on div "Tegan Hope" at bounding box center [132, 73] width 182 height 25
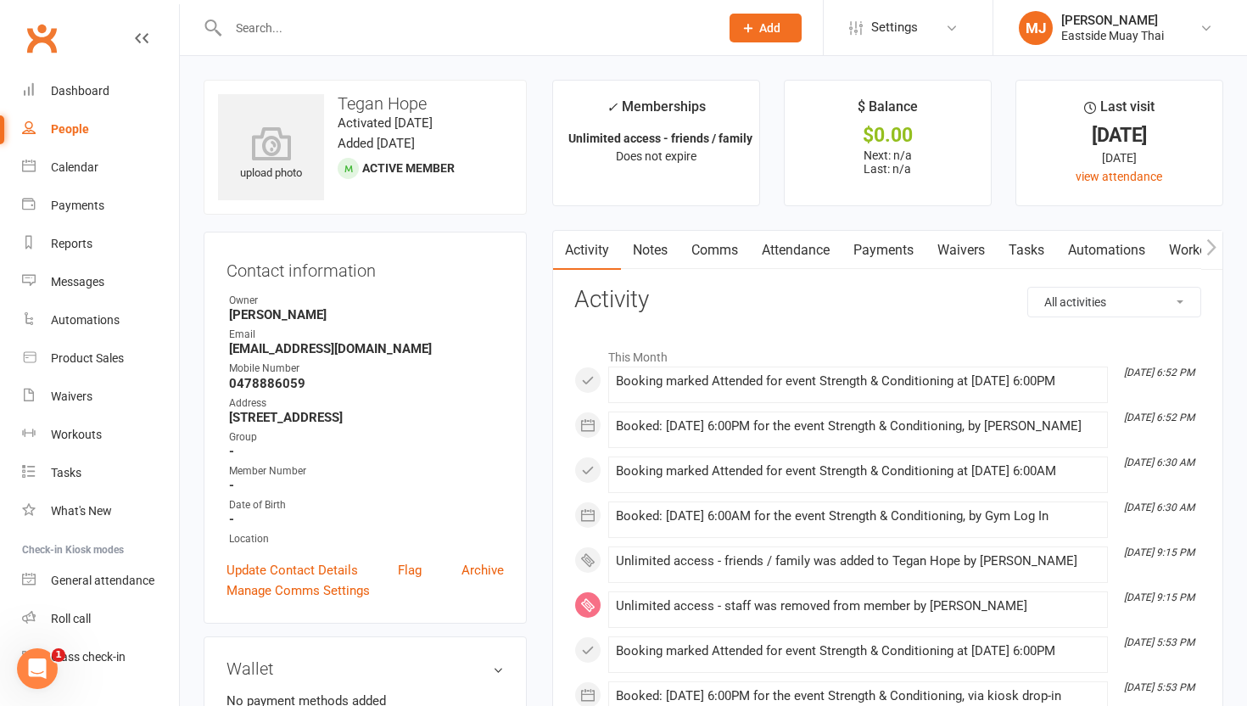
click at [561, 252] on link "Waivers" at bounding box center [960, 250] width 71 height 39
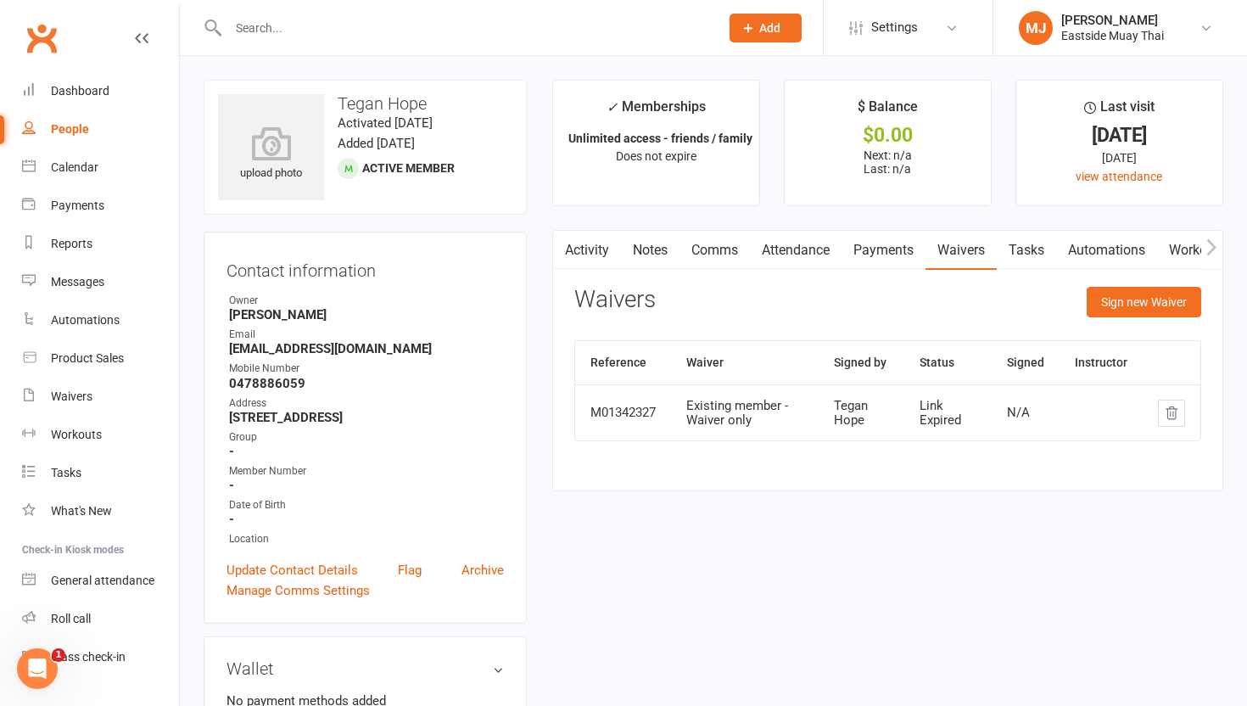
click at [561, 243] on link "Attendance" at bounding box center [796, 250] width 92 height 39
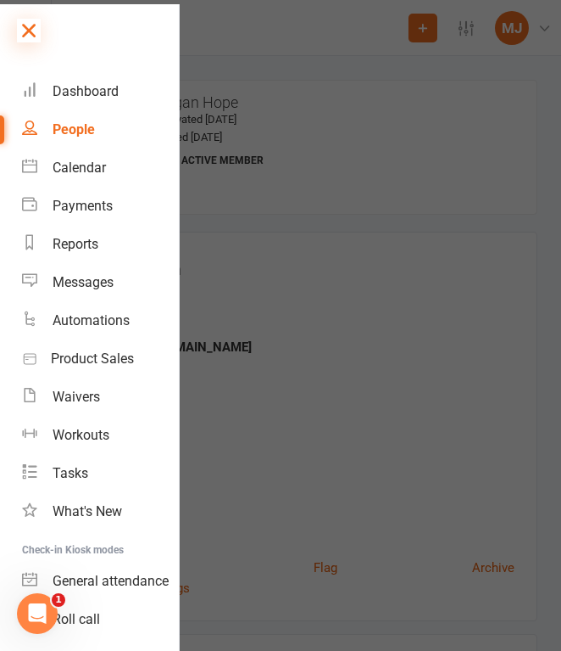
click at [36, 32] on icon at bounding box center [29, 31] width 24 height 24
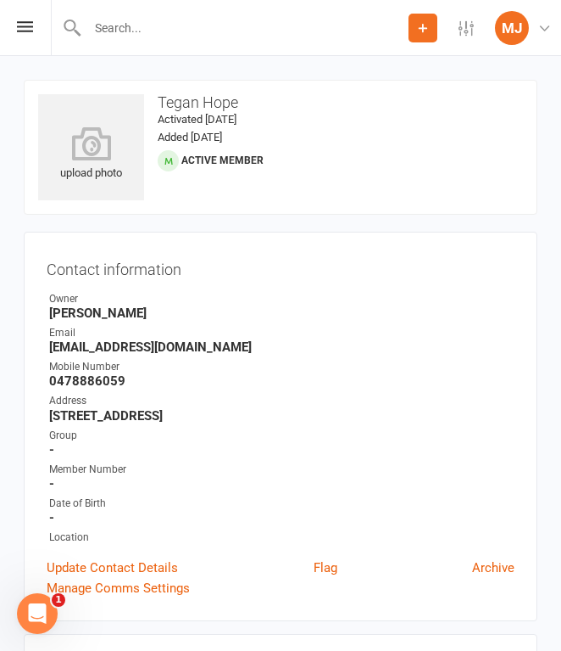
click at [137, 25] on input "text" at bounding box center [245, 28] width 327 height 24
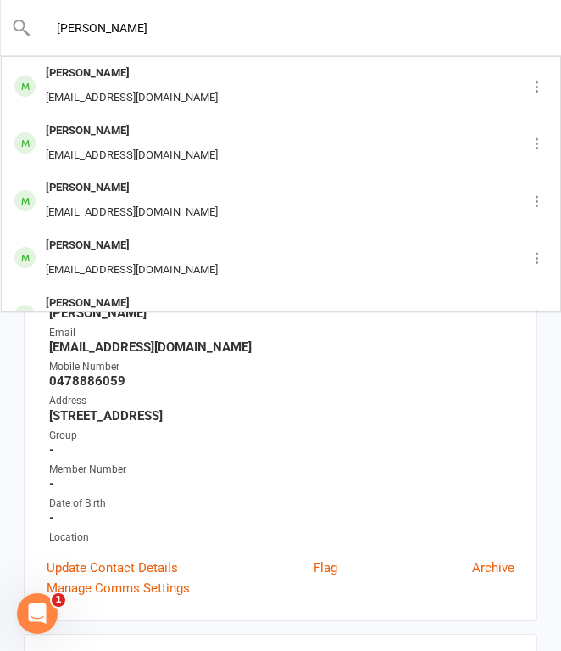
type input "[PERSON_NAME]"
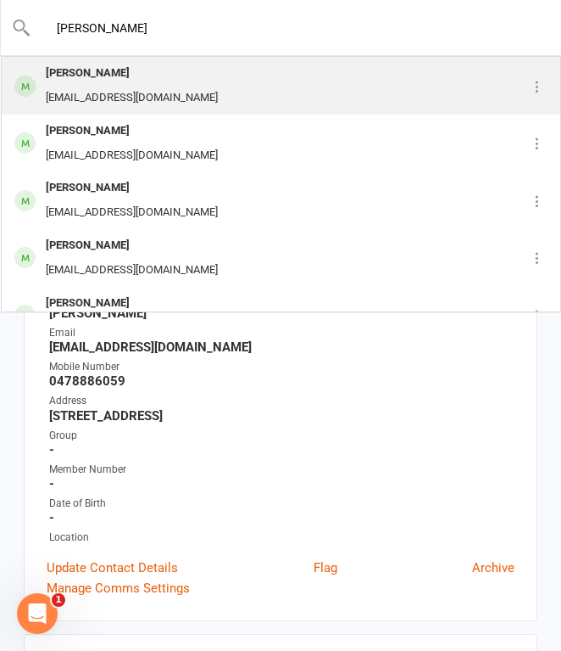
click at [162, 88] on div "[EMAIL_ADDRESS][DOMAIN_NAME]" at bounding box center [132, 98] width 182 height 25
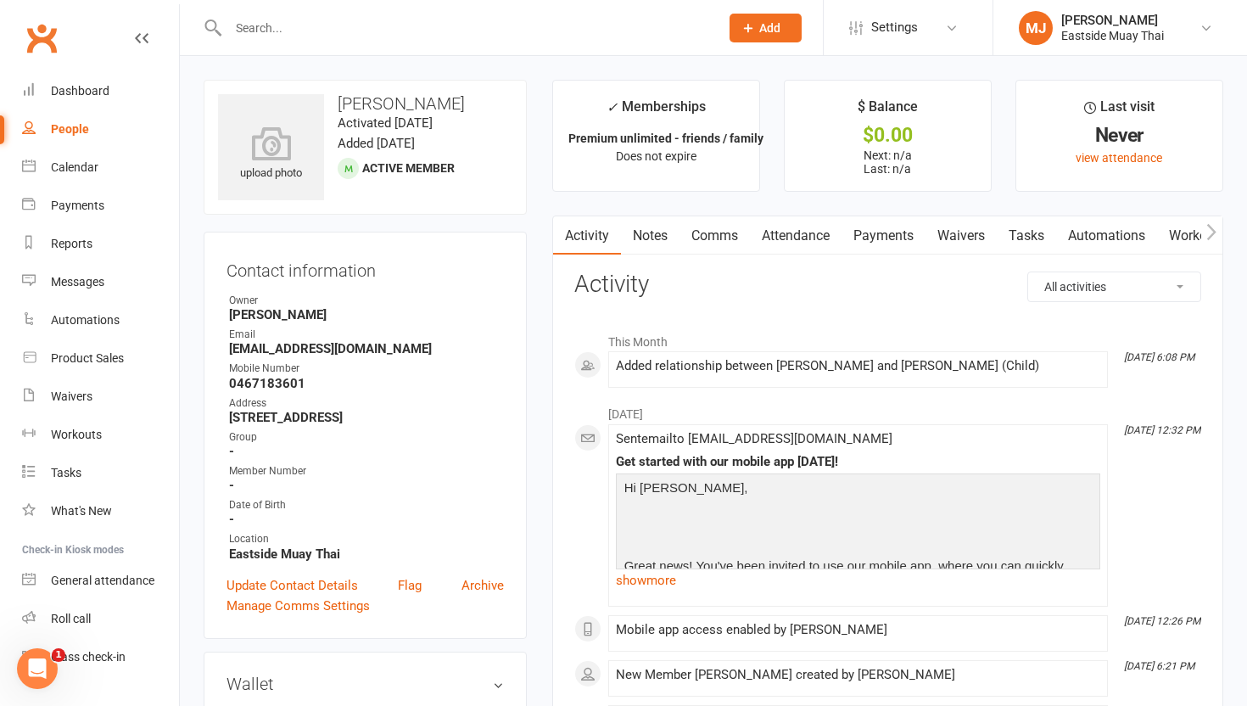
click at [561, 226] on link "Payments" at bounding box center [883, 235] width 84 height 39
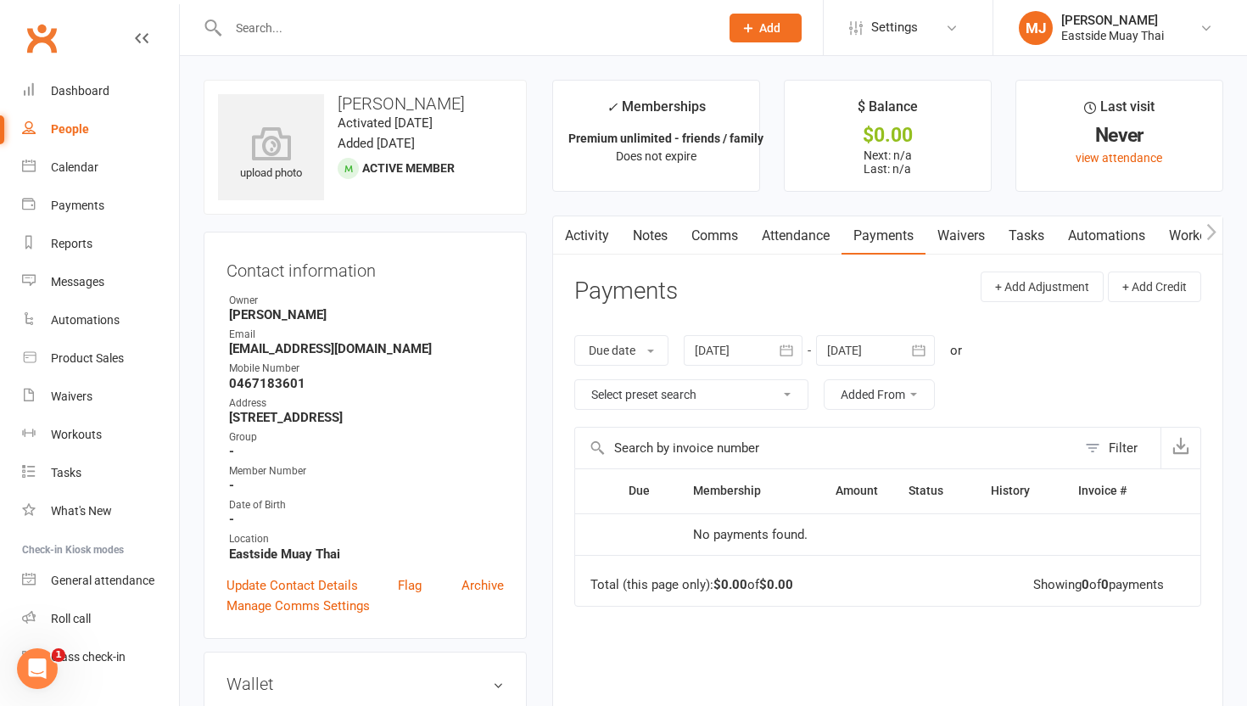
click at [561, 237] on link "Waivers" at bounding box center [960, 235] width 71 height 39
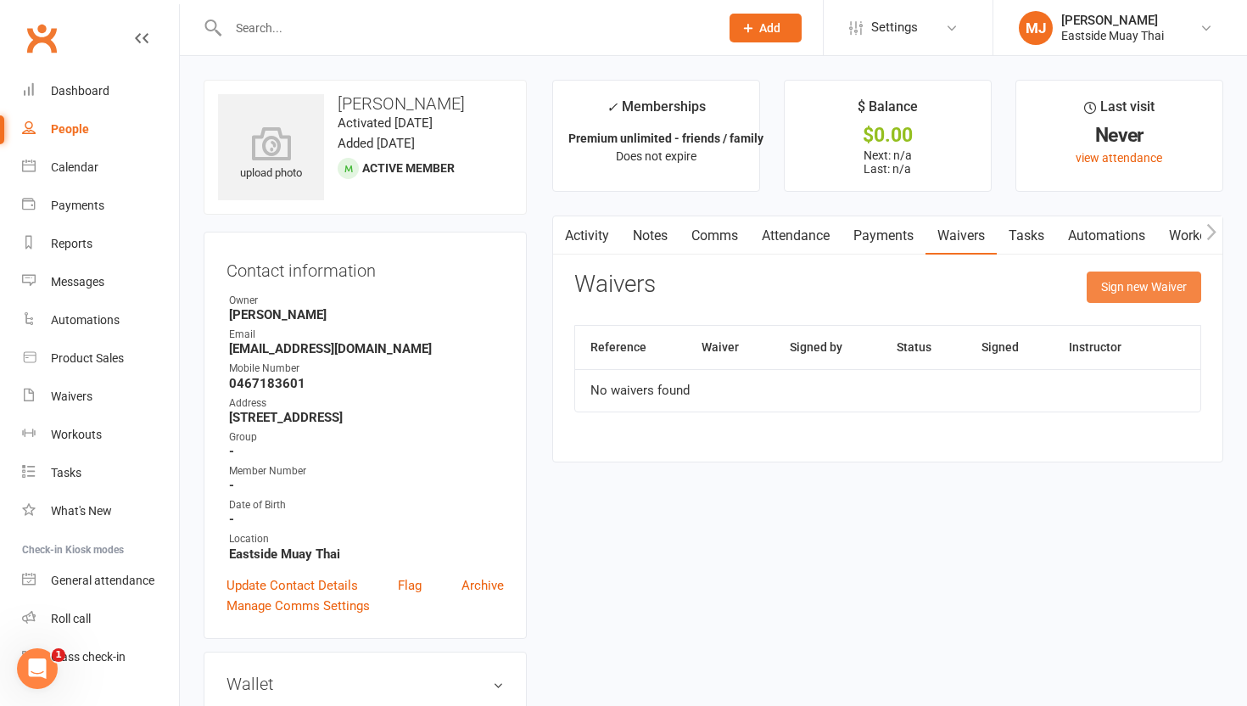
click at [561, 275] on button "Sign new Waiver" at bounding box center [1143, 286] width 114 height 31
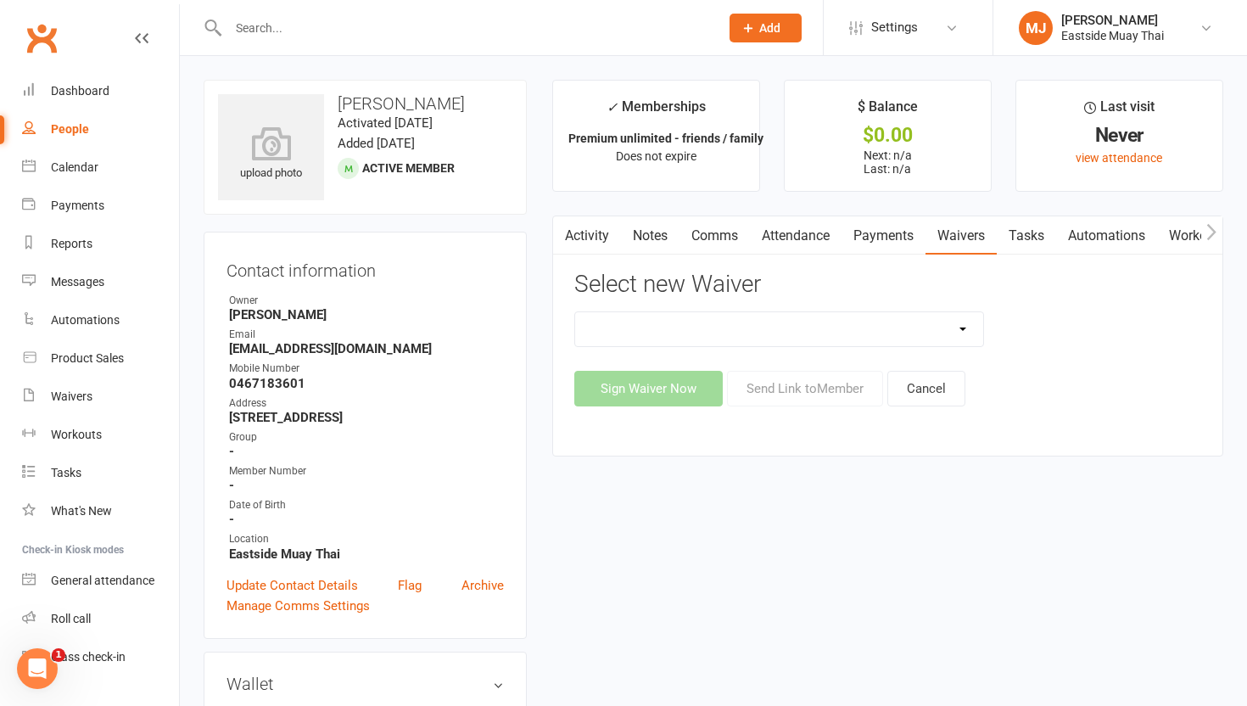
click at [561, 330] on select "Existing member - Waiver only Free Trial New Member Sign Up New Member Sign Up …" at bounding box center [779, 329] width 408 height 34
select select "14822"
click at [561, 312] on select "Existing member - Waiver only Free Trial New Member Sign Up New Member Sign Up …" at bounding box center [779, 329] width 408 height 34
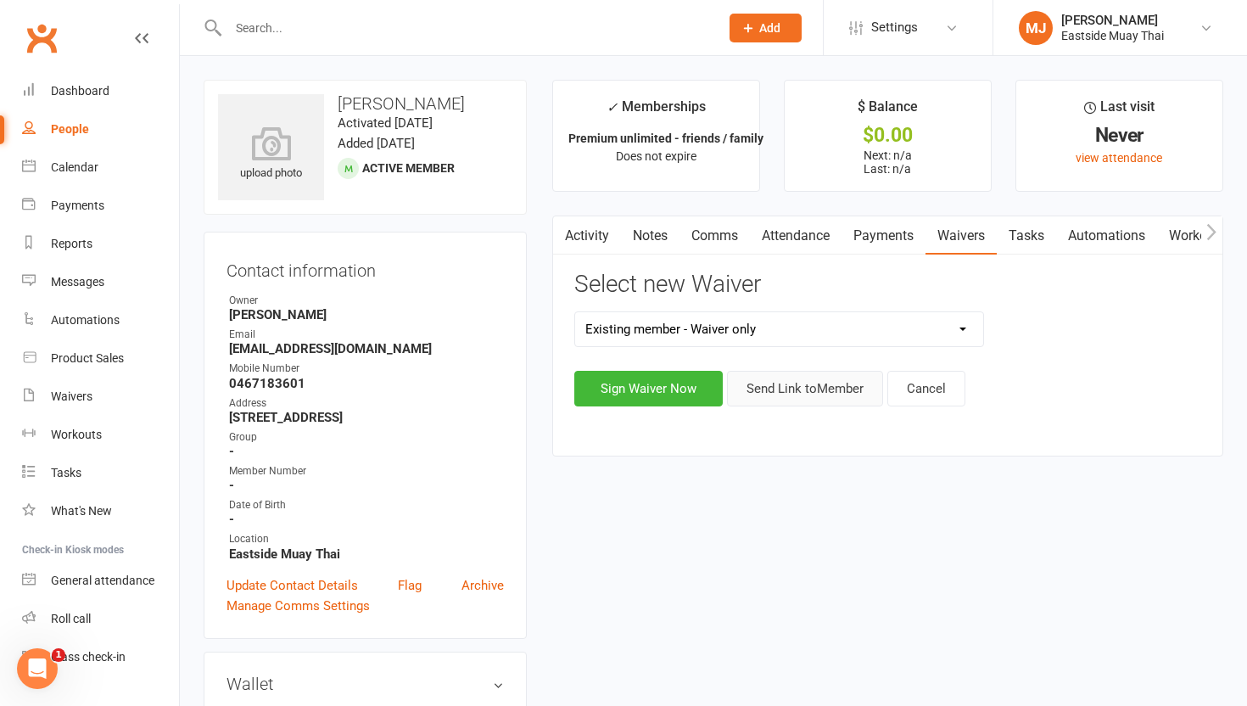
click at [561, 396] on button "Send Link to Member" at bounding box center [805, 389] width 156 height 36
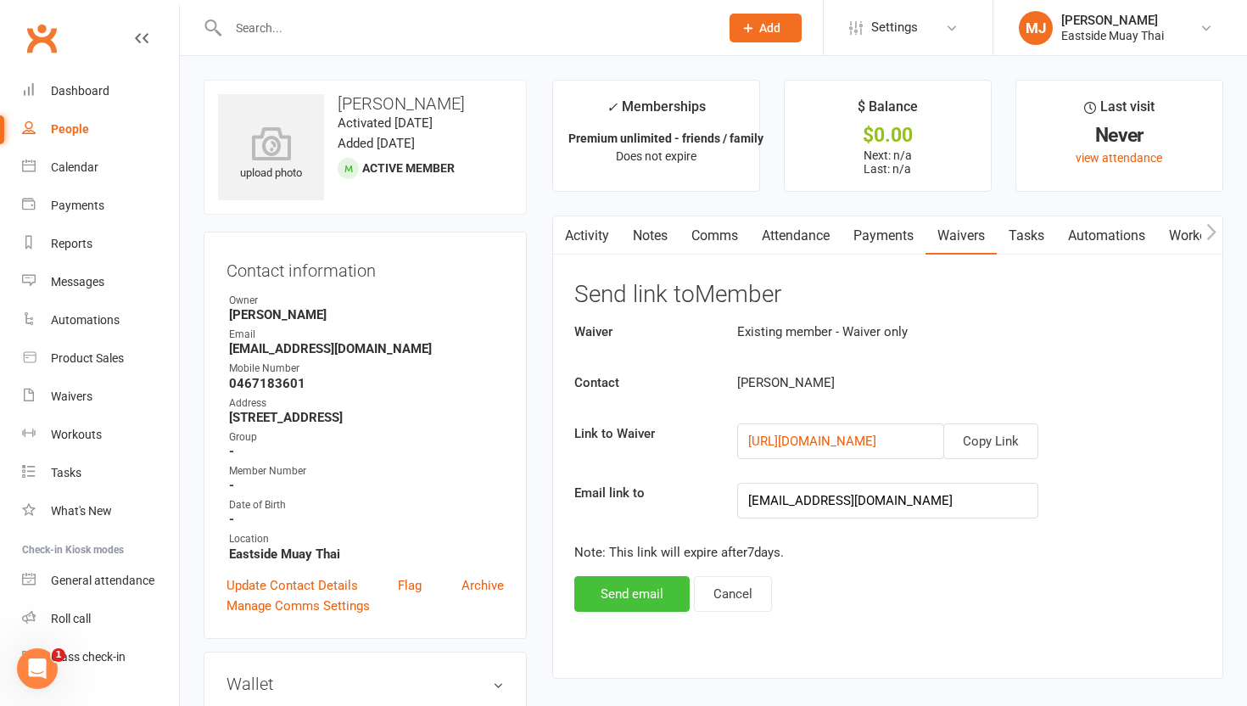
click at [561, 602] on button "Send email" at bounding box center [631, 594] width 115 height 36
